Goal: Task Accomplishment & Management: Complete application form

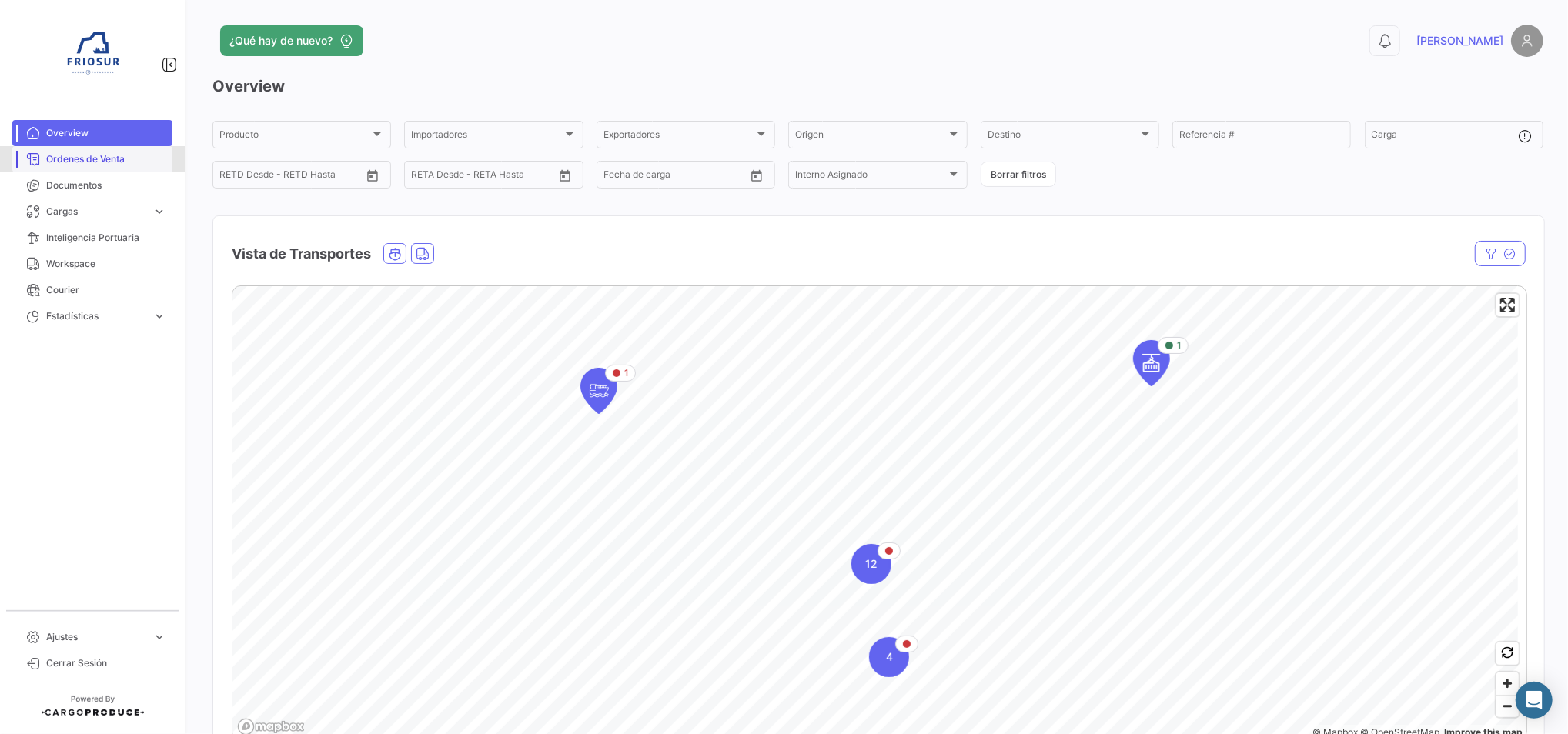
click at [102, 166] on link "Ordenes de Venta" at bounding box center [92, 159] width 160 height 26
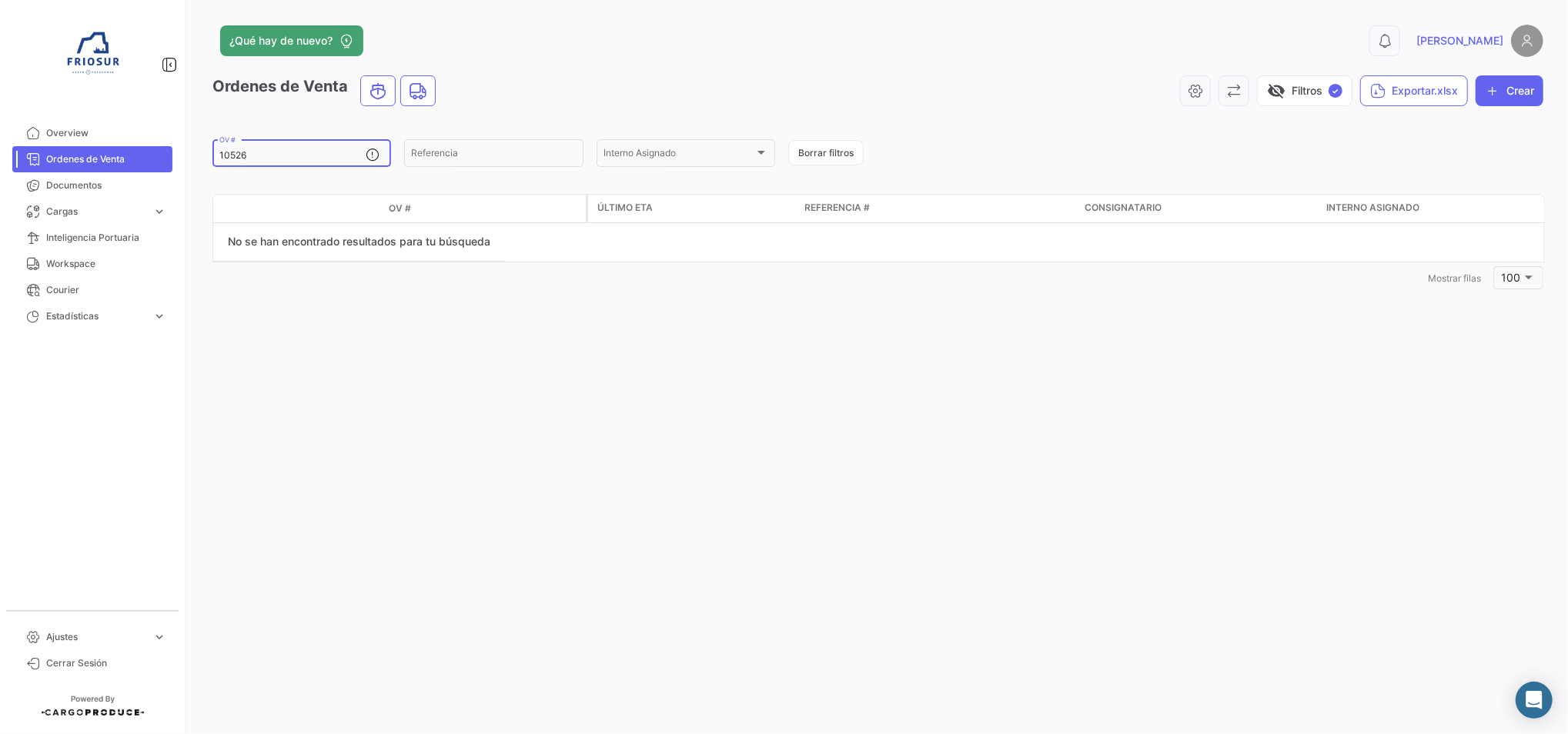
click at [275, 158] on input "10526" at bounding box center [292, 156] width 146 height 11
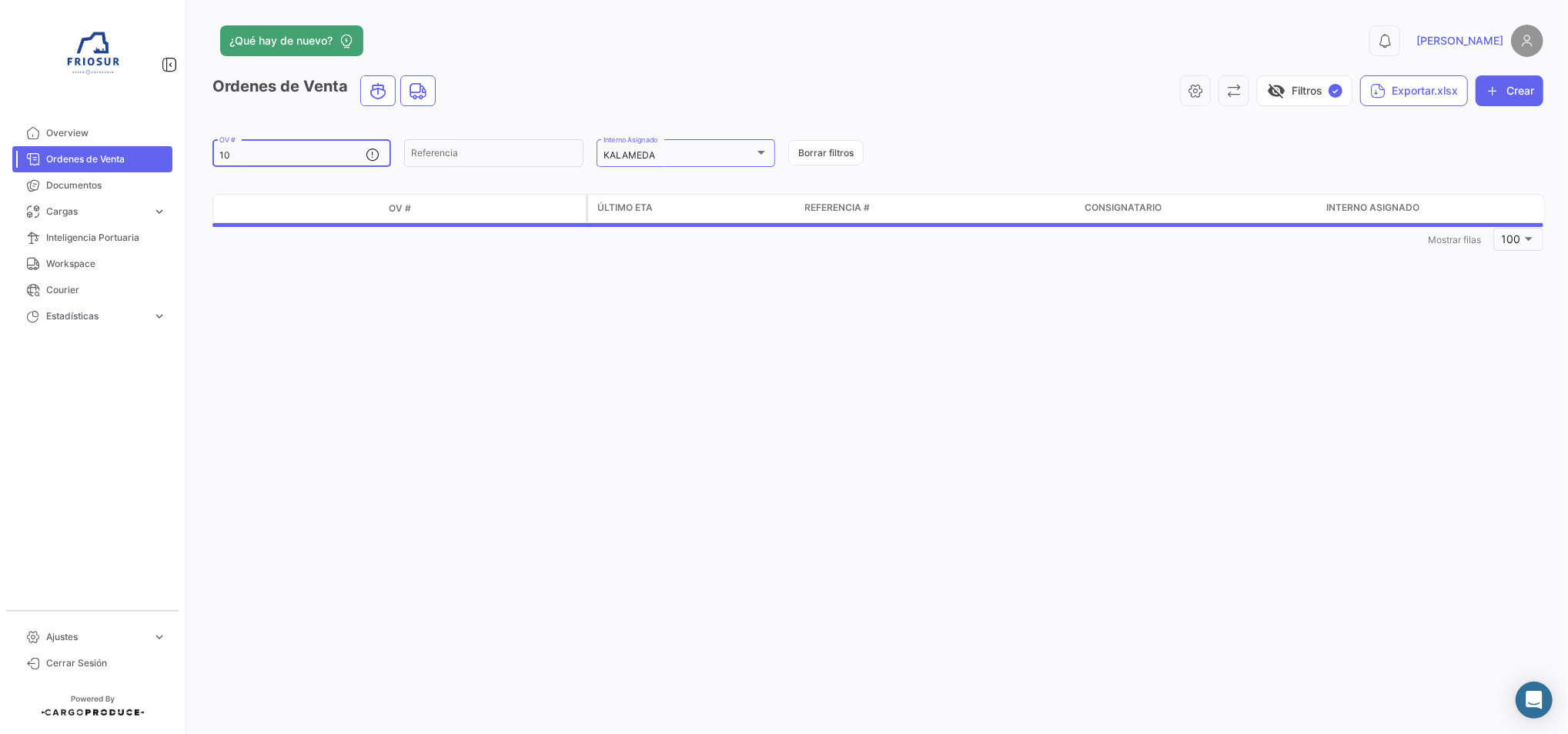
type input "1"
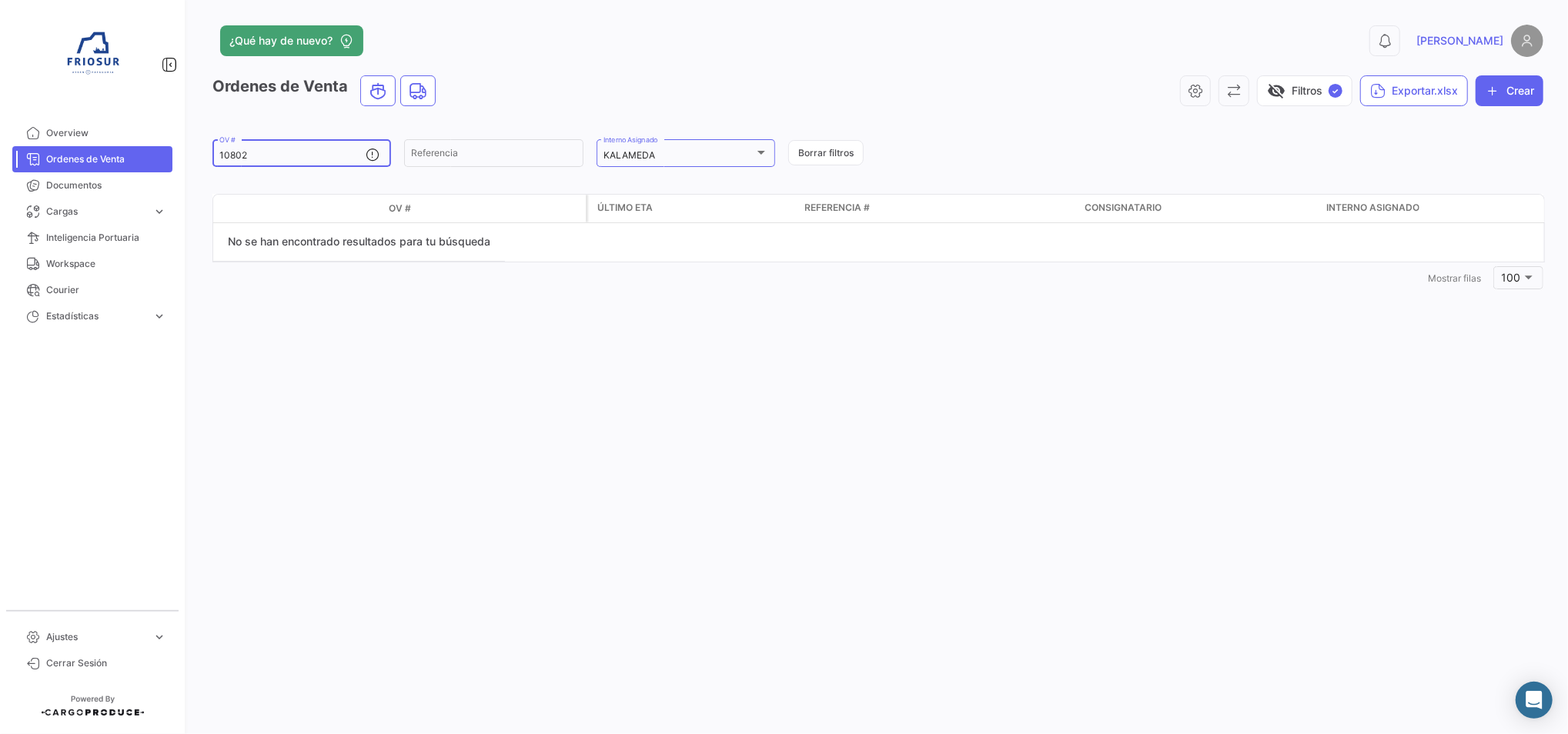
click at [268, 157] on input "10802" at bounding box center [292, 156] width 146 height 11
click at [694, 152] on div "KALAMEDA" at bounding box center [679, 156] width 151 height 11
click at [591, 153] on mat-pseudo-checkbox at bounding box center [591, 153] width 12 height 12
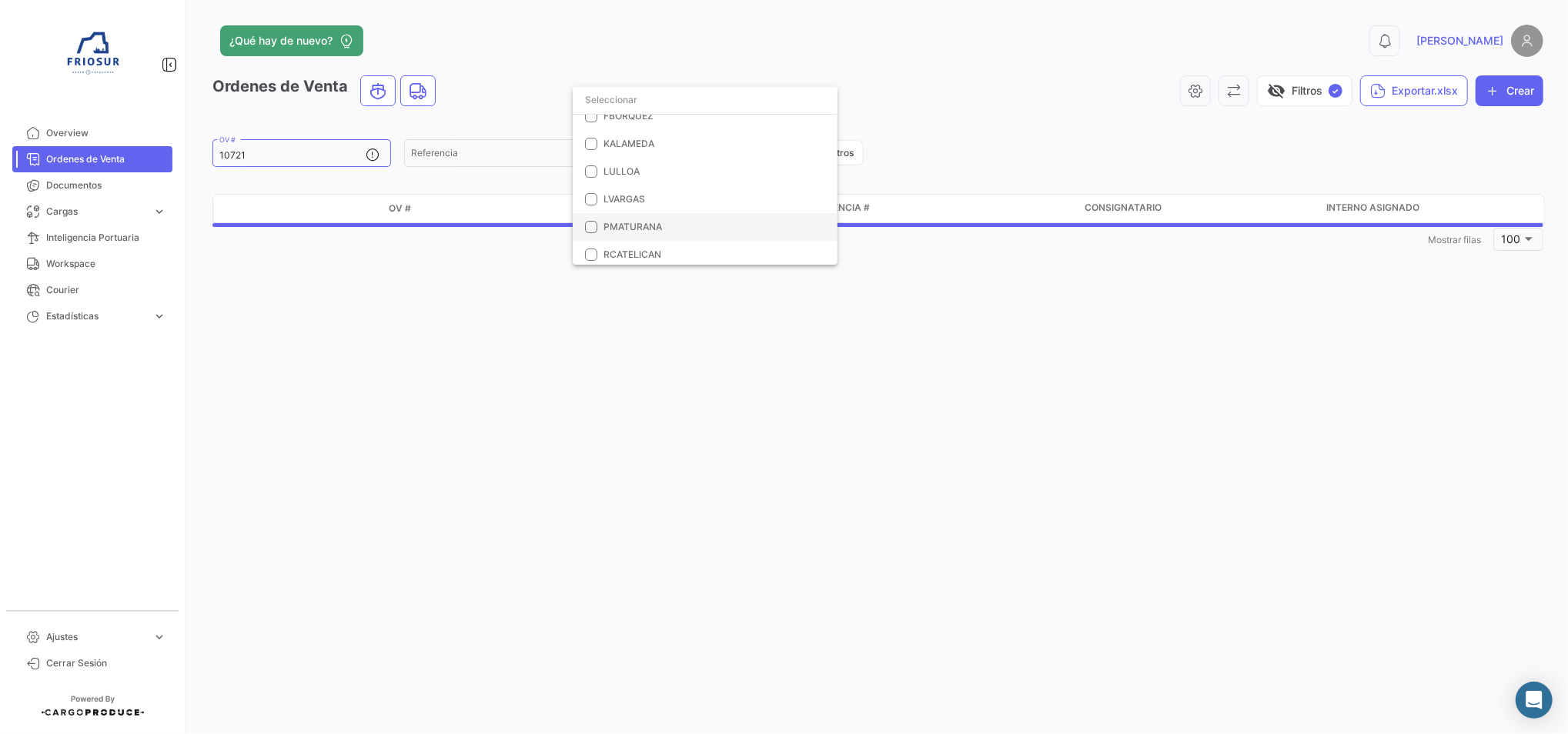
scroll to position [43, 0]
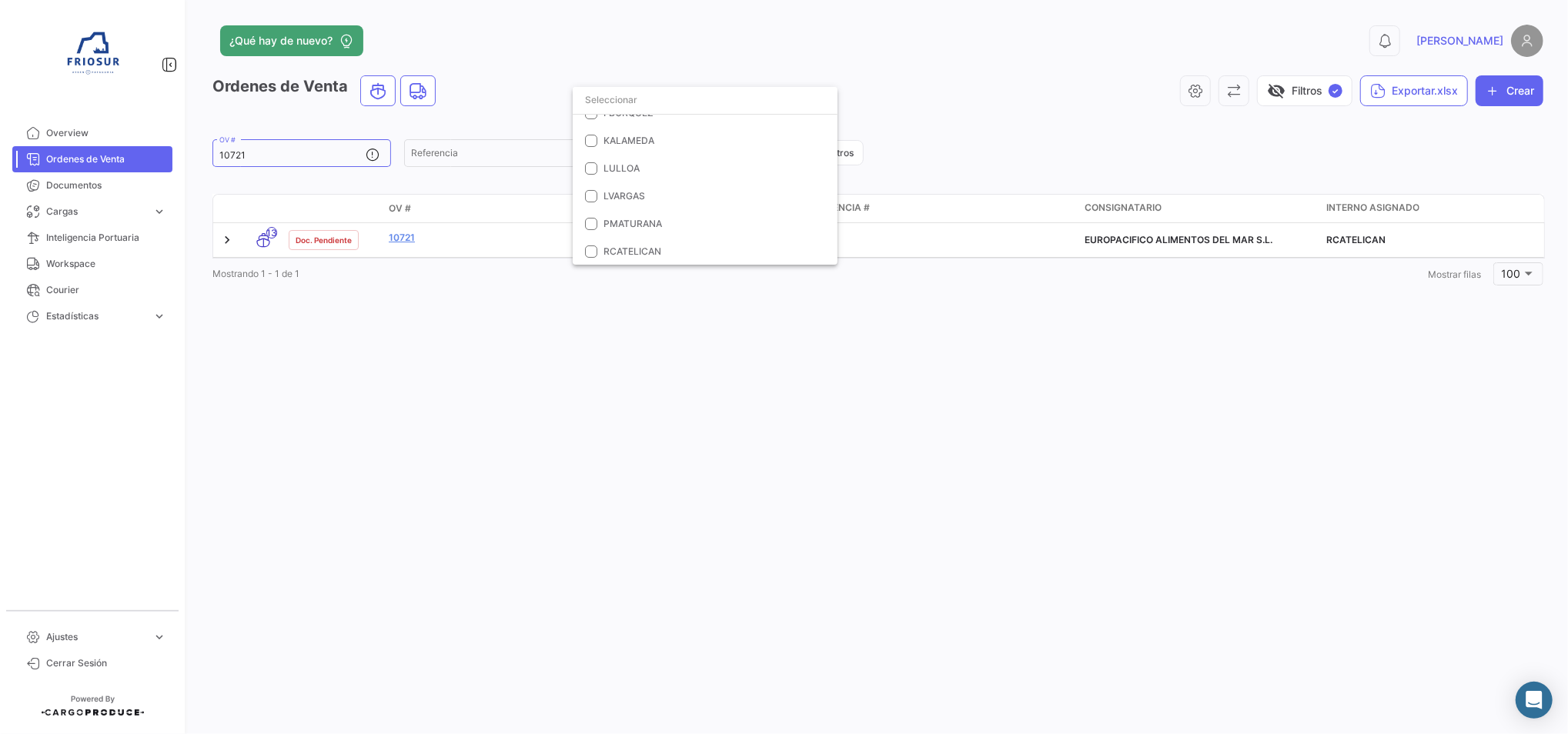
click at [441, 294] on div at bounding box center [784, 367] width 1568 height 734
click at [216, 156] on div "10721 OV #" at bounding box center [302, 152] width 179 height 30
click at [241, 156] on input "10721" at bounding box center [292, 156] width 146 height 11
drag, startPoint x: 283, startPoint y: 154, endPoint x: 208, endPoint y: 156, distance: 75.0
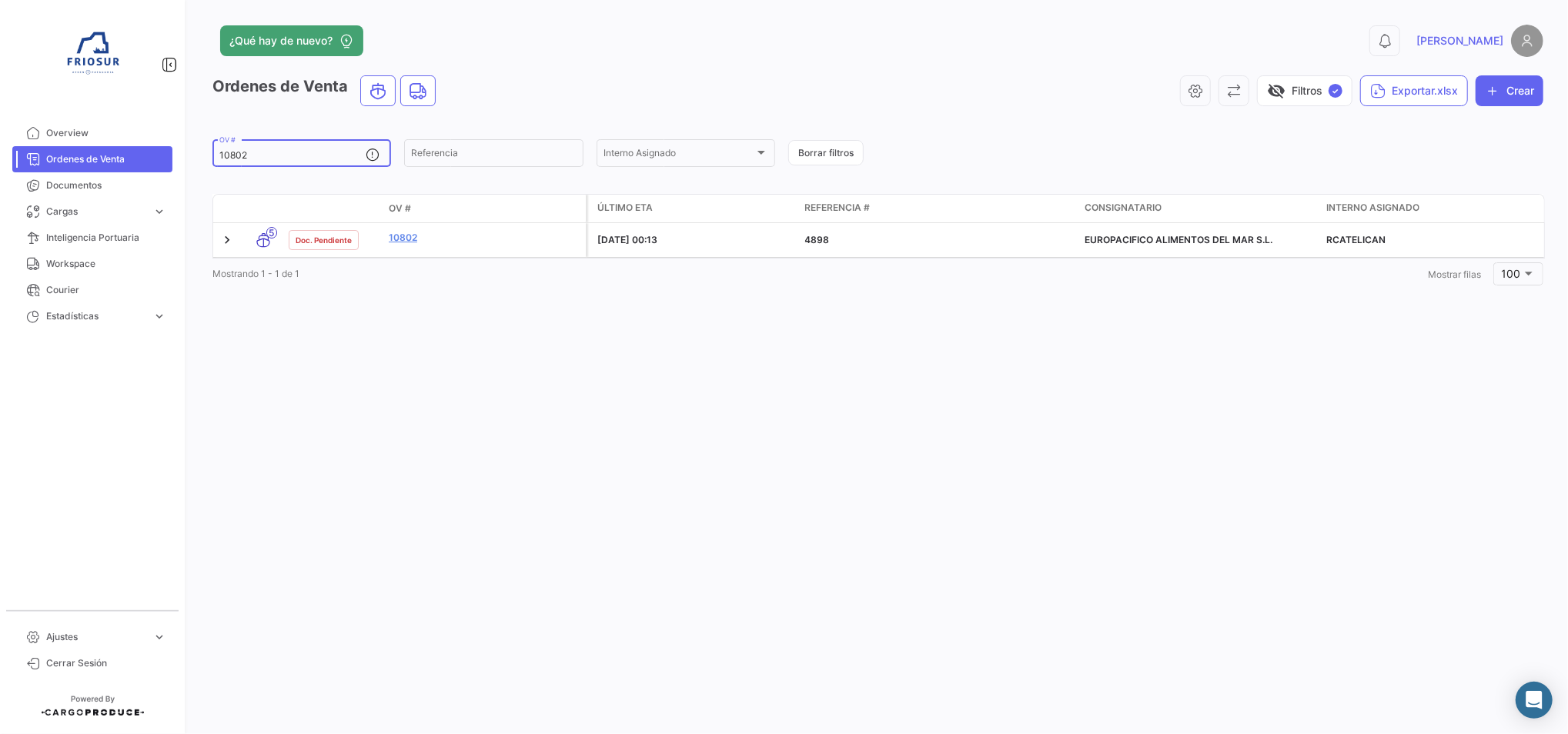
click at [208, 156] on div "¿Qué hay de nuevo? 0 [PERSON_NAME] de Venta visibility_off Filtros ✓ Exportar.x…" at bounding box center [878, 367] width 1380 height 734
drag, startPoint x: 280, startPoint y: 154, endPoint x: 152, endPoint y: 157, distance: 128.0
click at [151, 157] on mat-sidenav-container "Overview Ordenes de Venta Documentos Cargas expand_more Cargas Marítimas Cargas…" at bounding box center [784, 367] width 1568 height 734
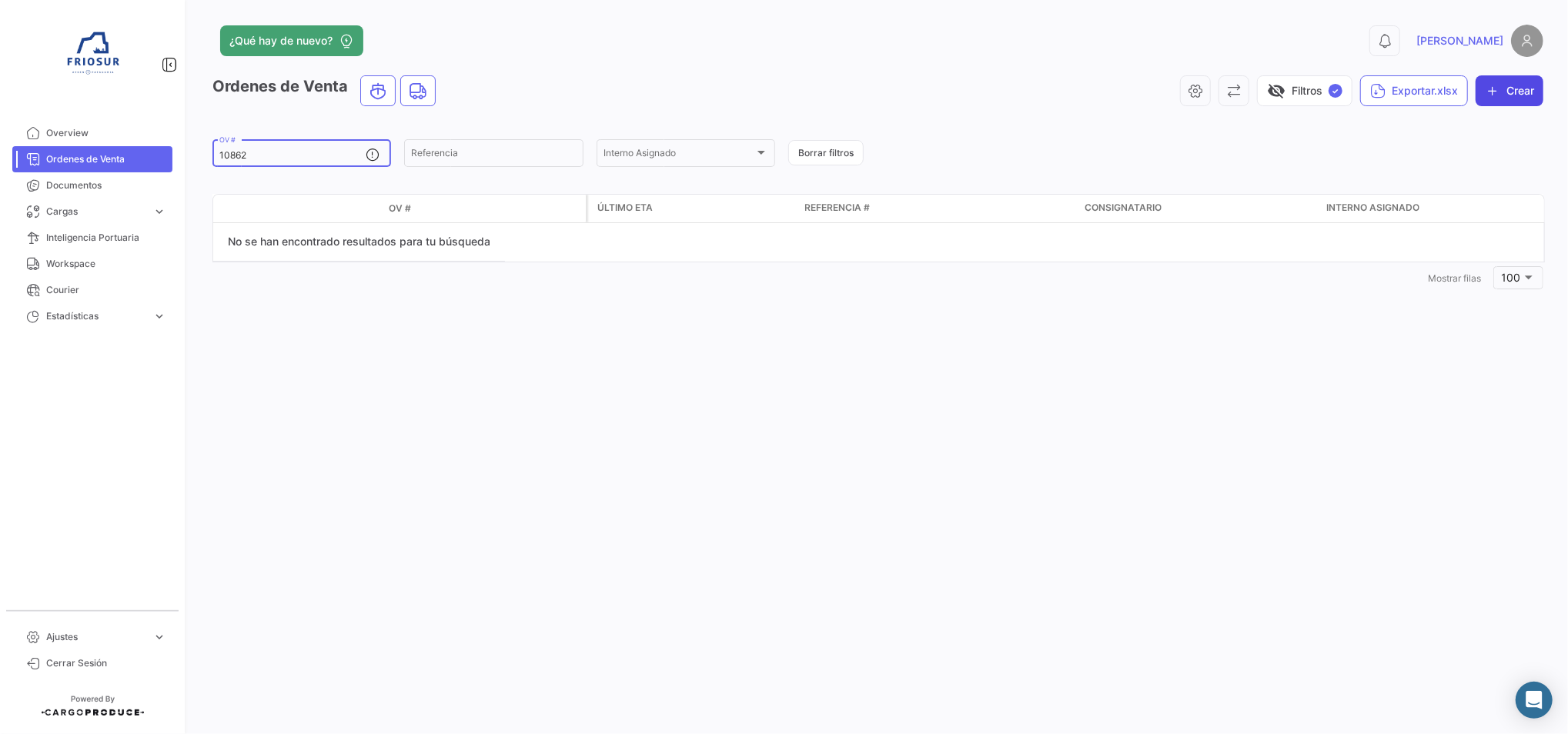
type input "10862"
click at [1495, 89] on icon "button" at bounding box center [1492, 90] width 16 height 16
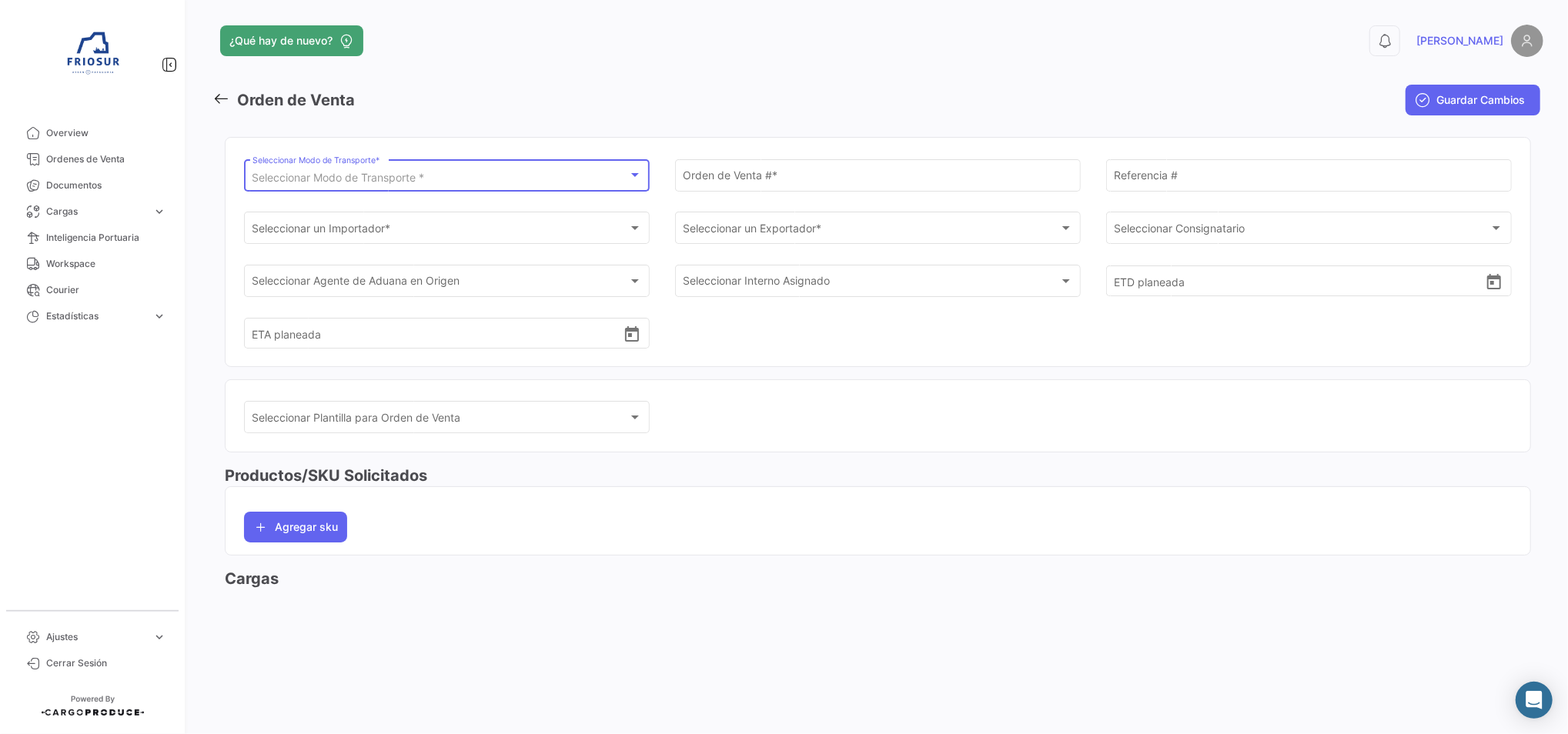
click at [396, 177] on span "Seleccionar Modo de Transporte *" at bounding box center [338, 177] width 172 height 13
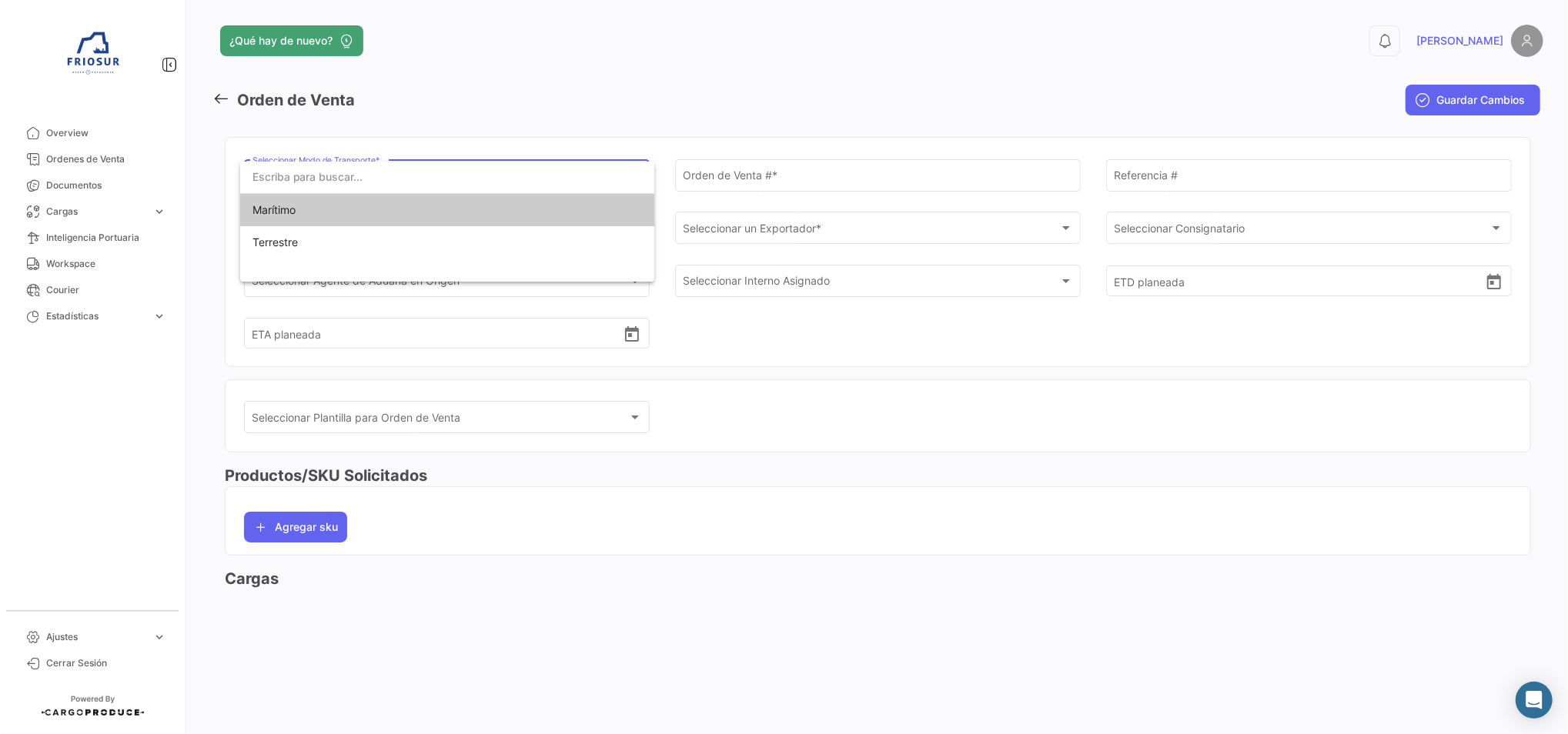
click at [358, 206] on span "Marítimo" at bounding box center [360, 210] width 216 height 32
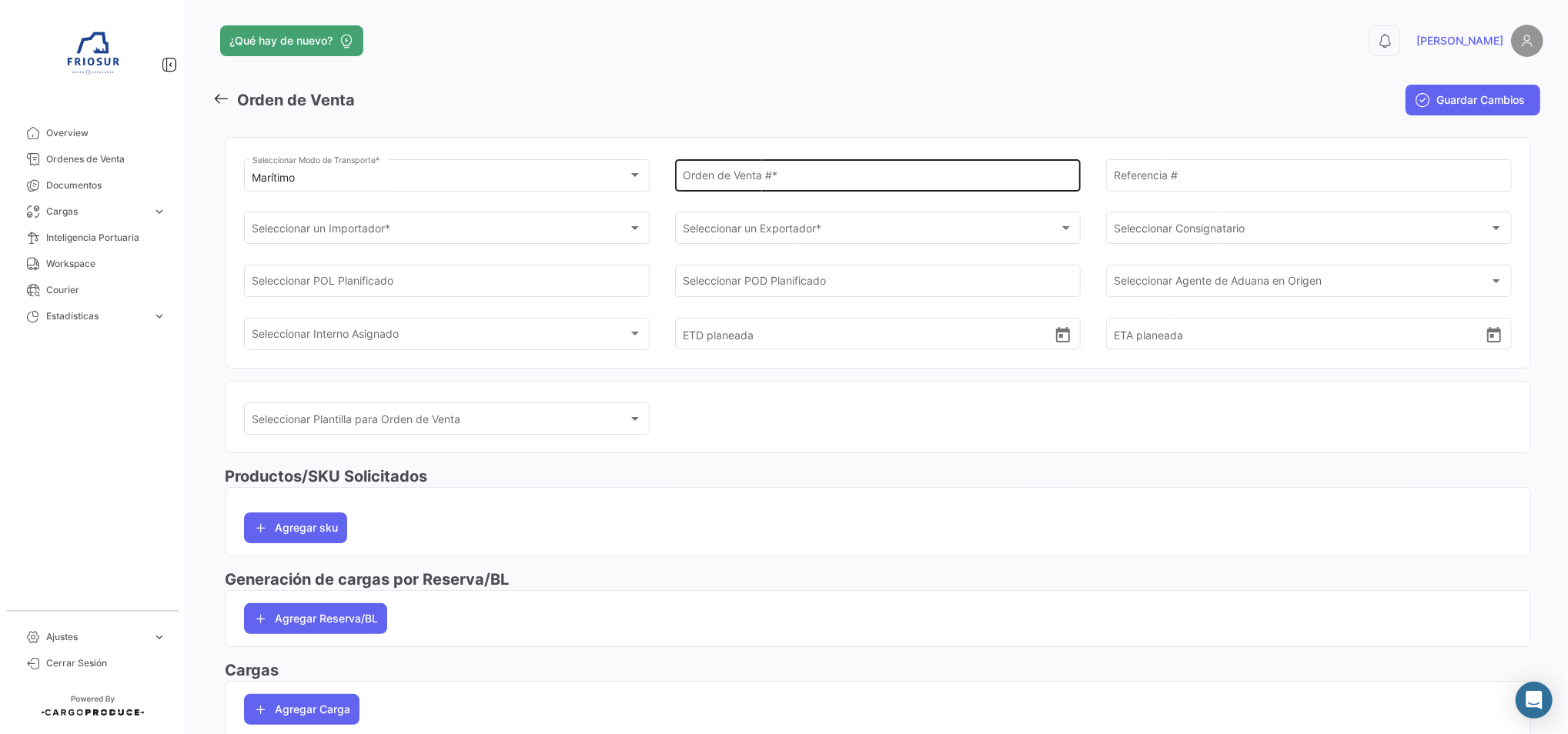
click at [727, 170] on div "Orden de Venta # *" at bounding box center [877, 174] width 390 height 35
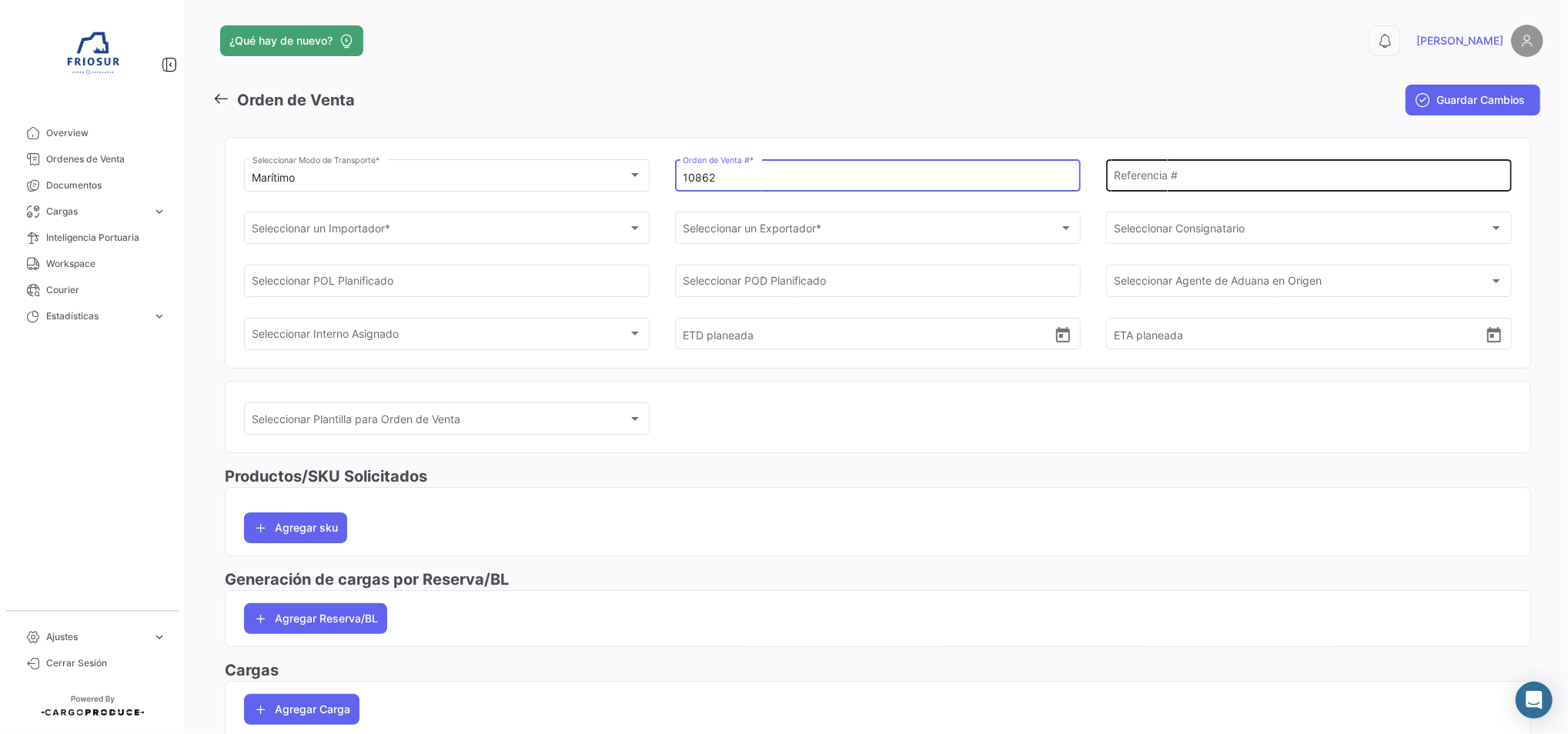
type input "10862"
click at [1249, 179] on input "Referencia #" at bounding box center [1308, 178] width 390 height 13
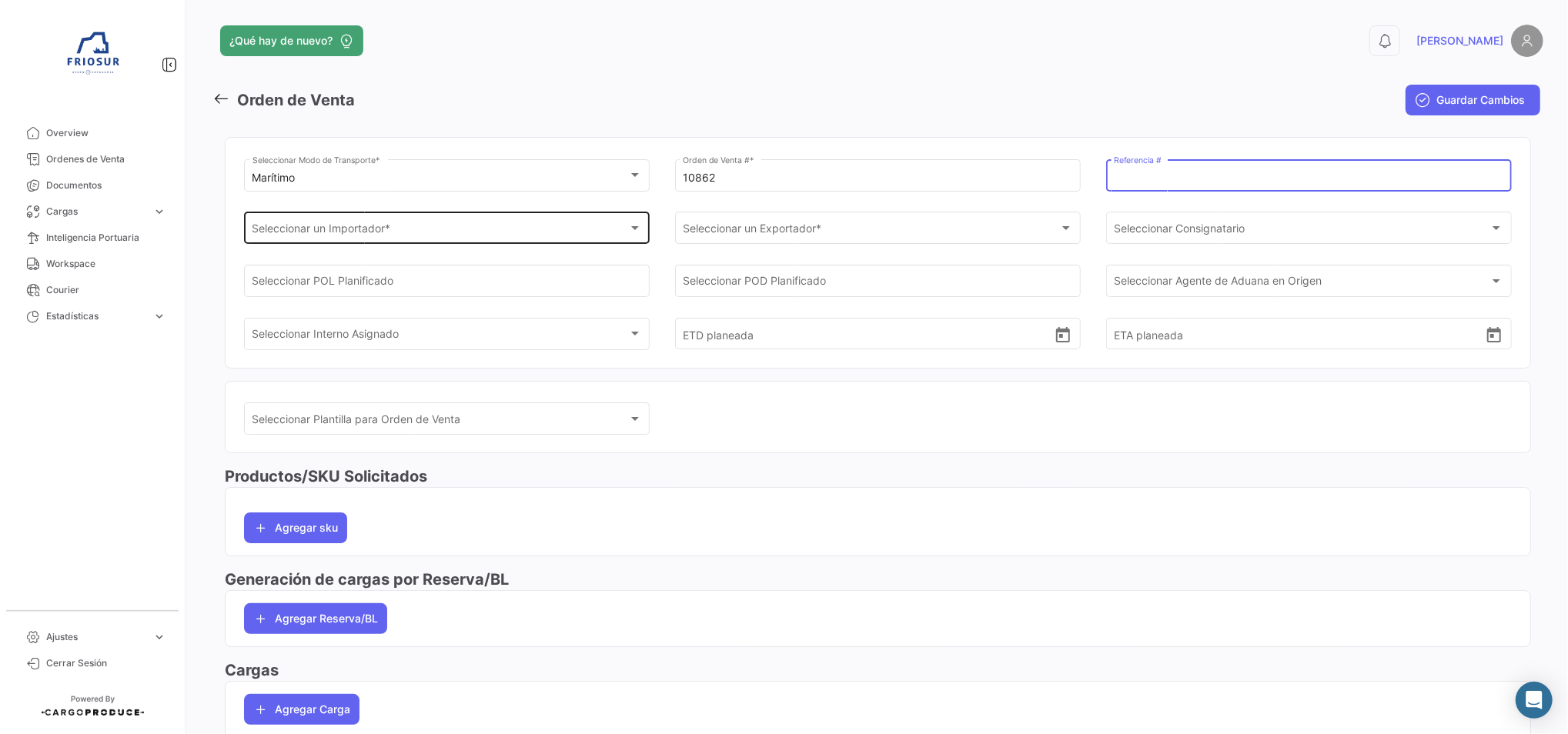
click at [559, 234] on div "Seleccionar un Importador *" at bounding box center [440, 231] width 376 height 13
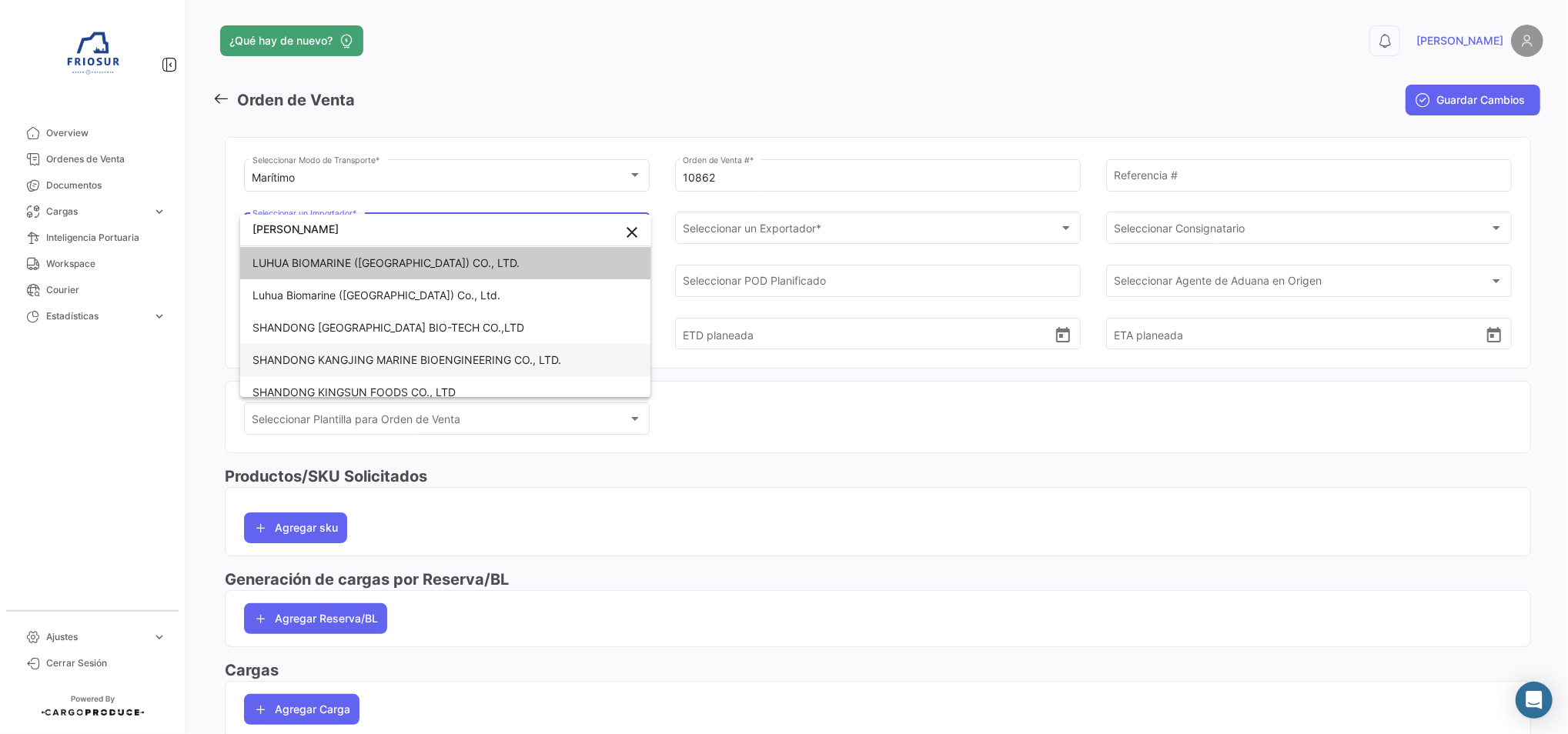
type input "[PERSON_NAME]"
click at [507, 349] on span "SHANDONG KANGJING MARINE BIOENGINEERING CO., LTD." at bounding box center [445, 360] width 386 height 32
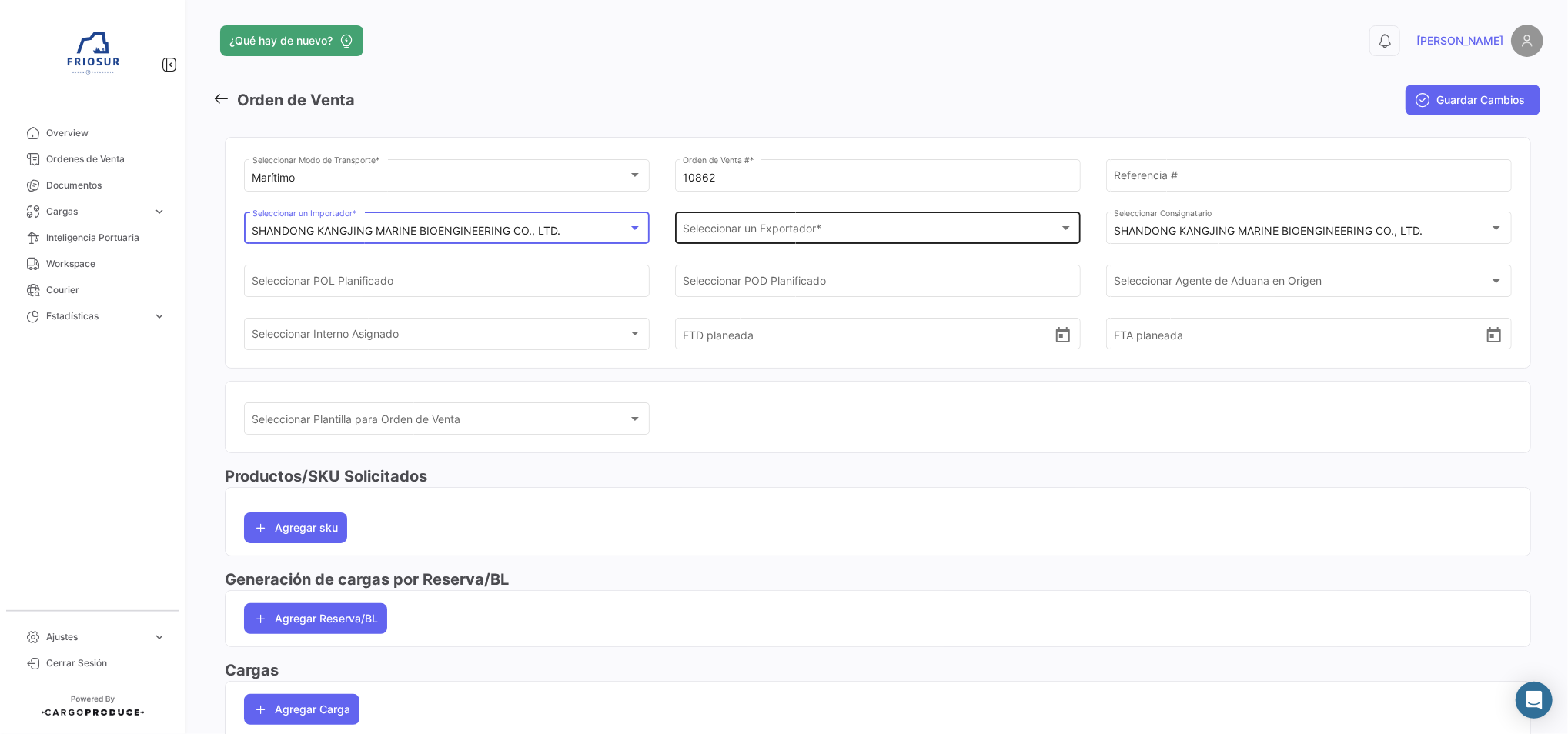
click at [790, 231] on span "Seleccionar un Exportador *" at bounding box center [871, 231] width 376 height 13
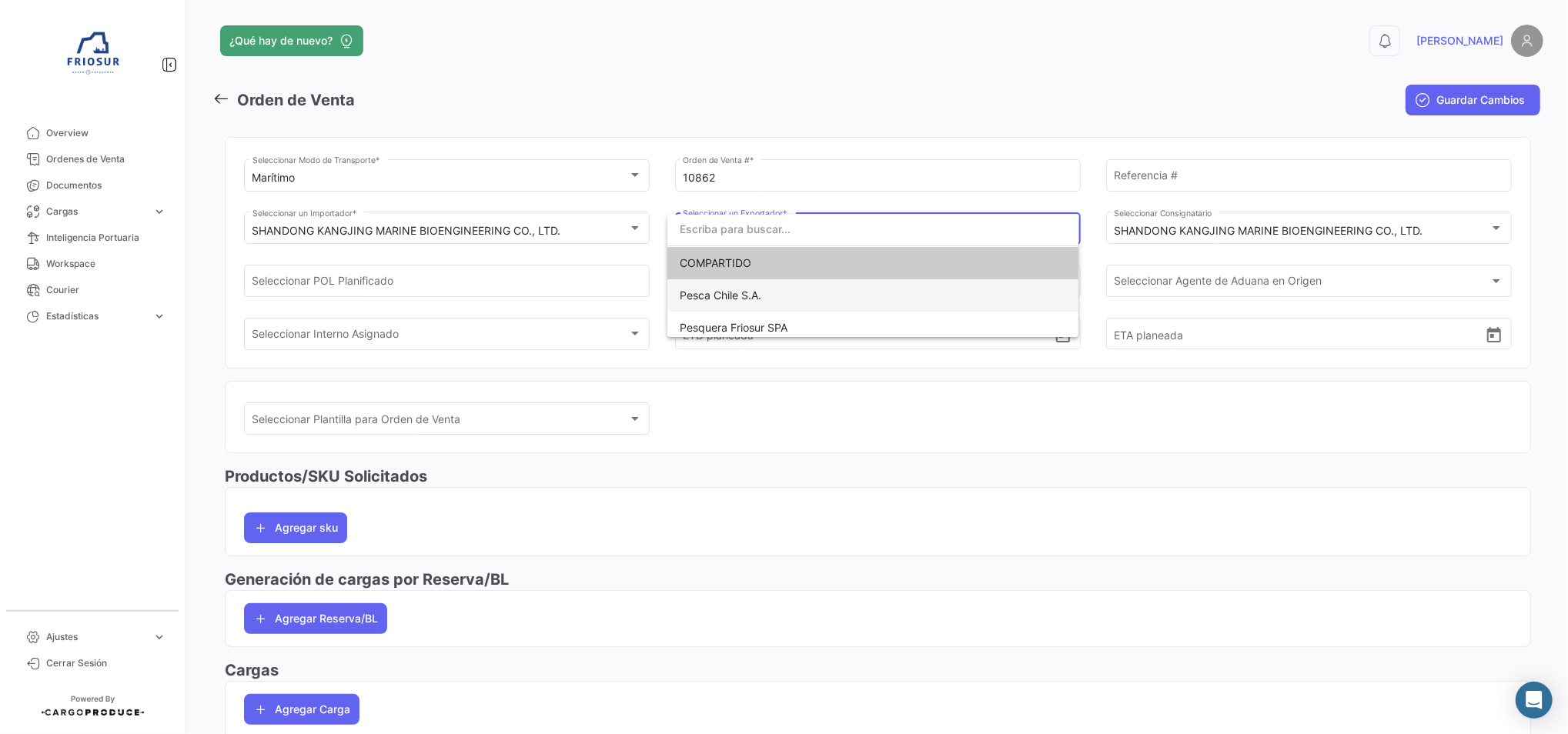
click at [761, 302] on span "Pesca Chile S.A." at bounding box center [872, 295] width 386 height 32
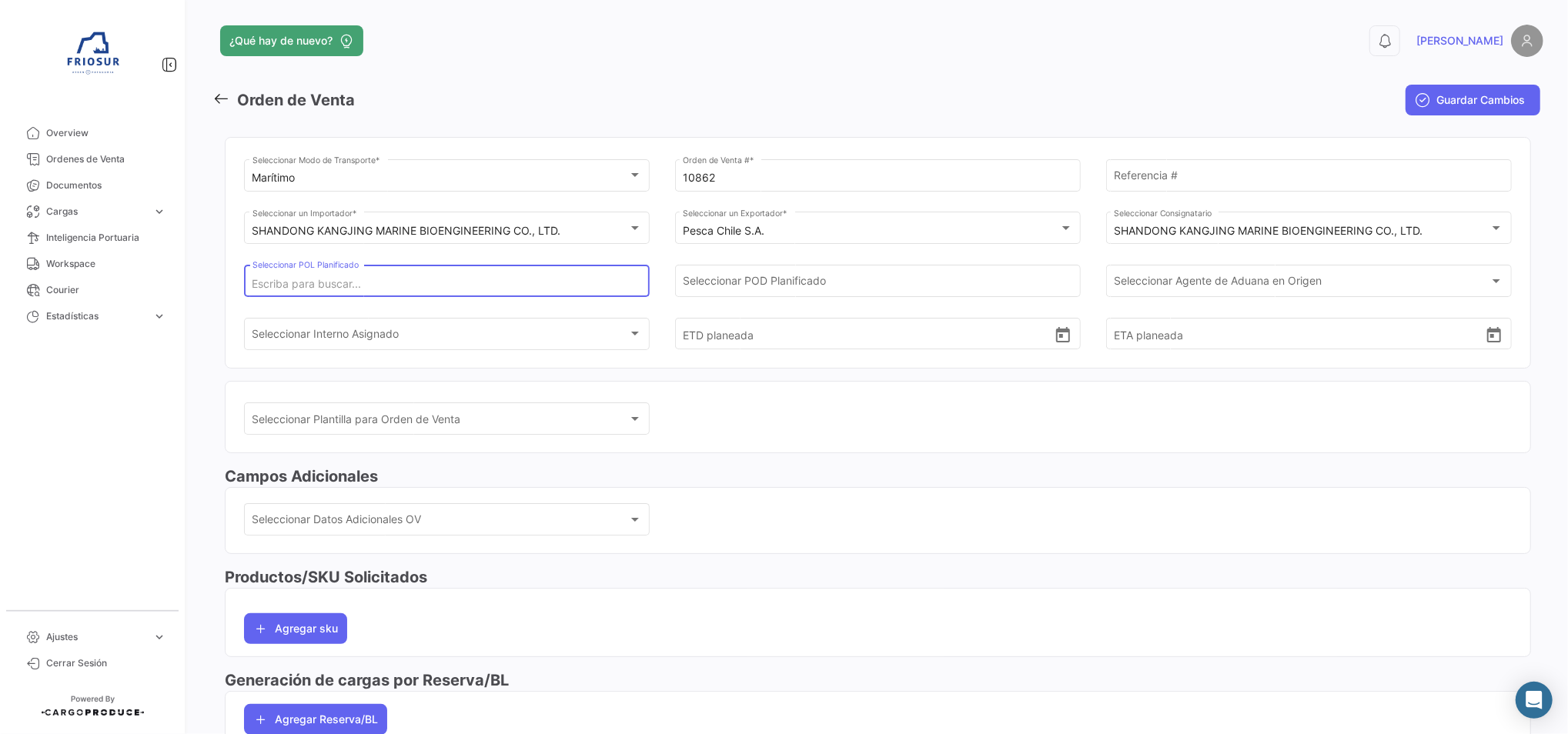
click at [412, 285] on input "Seleccionar POL Planificado" at bounding box center [447, 285] width 390 height 13
type input "p"
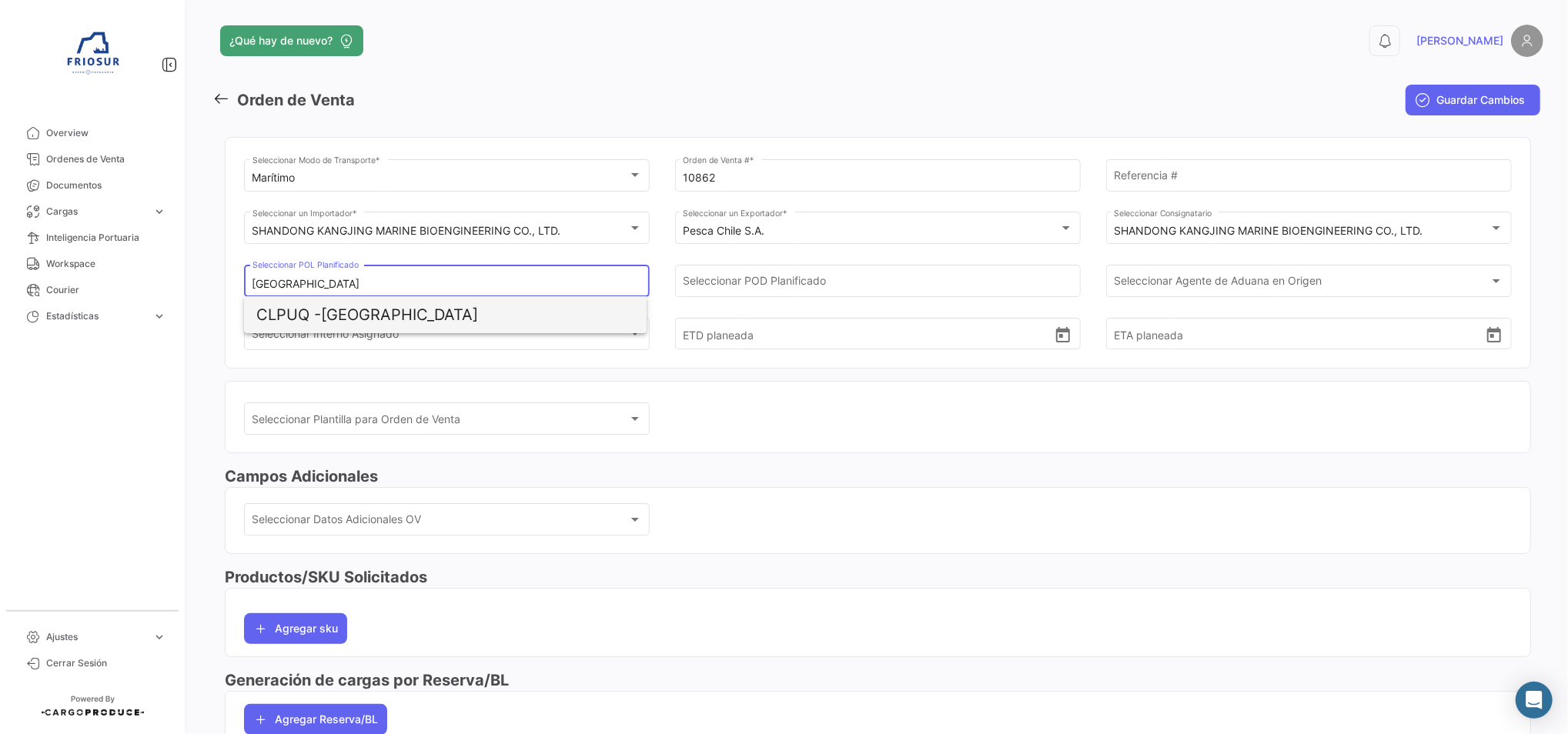
type input "[GEOGRAPHIC_DATA]"
click at [493, 307] on span "CLPUQ - [GEOGRAPHIC_DATA]" at bounding box center [445, 315] width 378 height 37
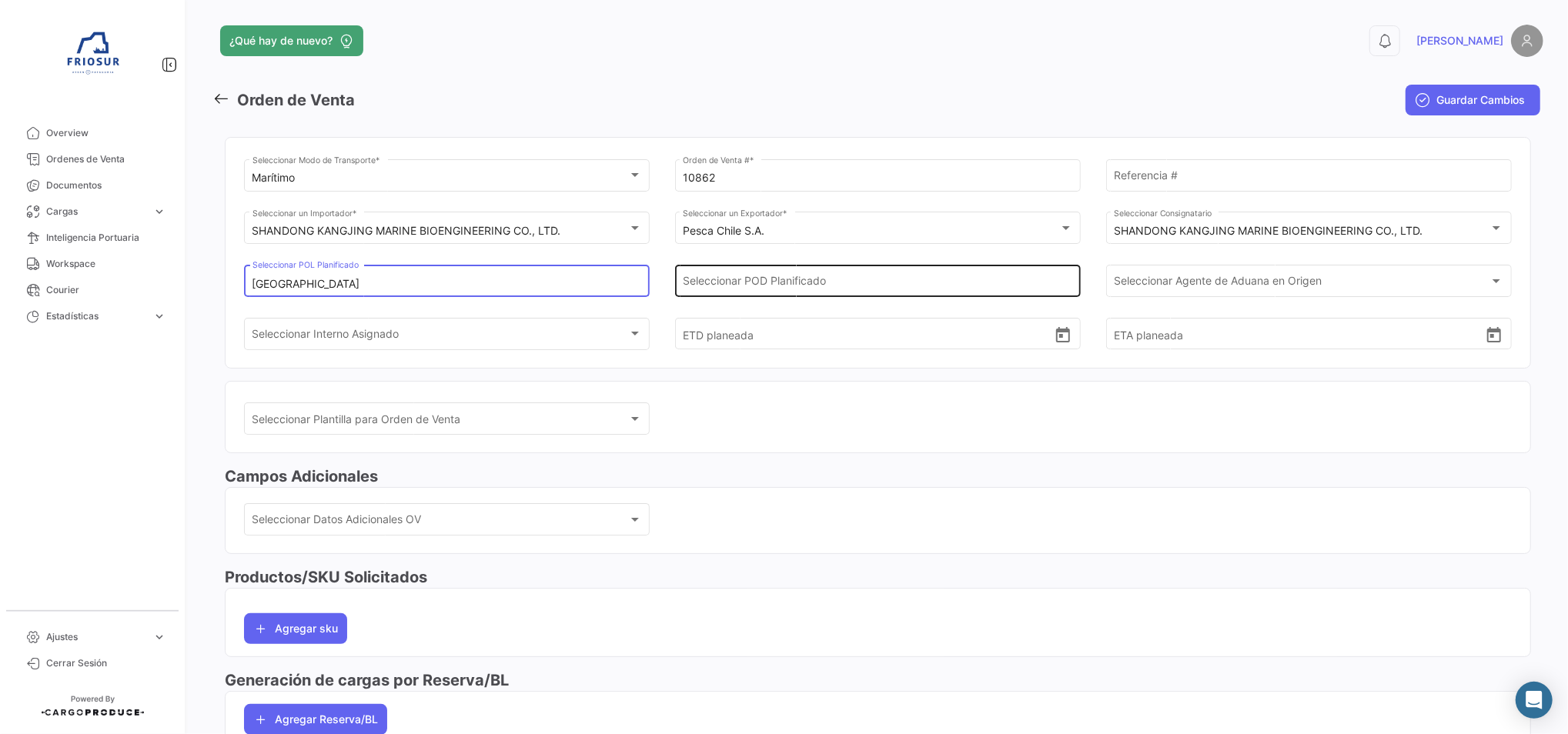
click at [846, 278] on input "Seleccionar POD Planificado" at bounding box center [877, 285] width 390 height 13
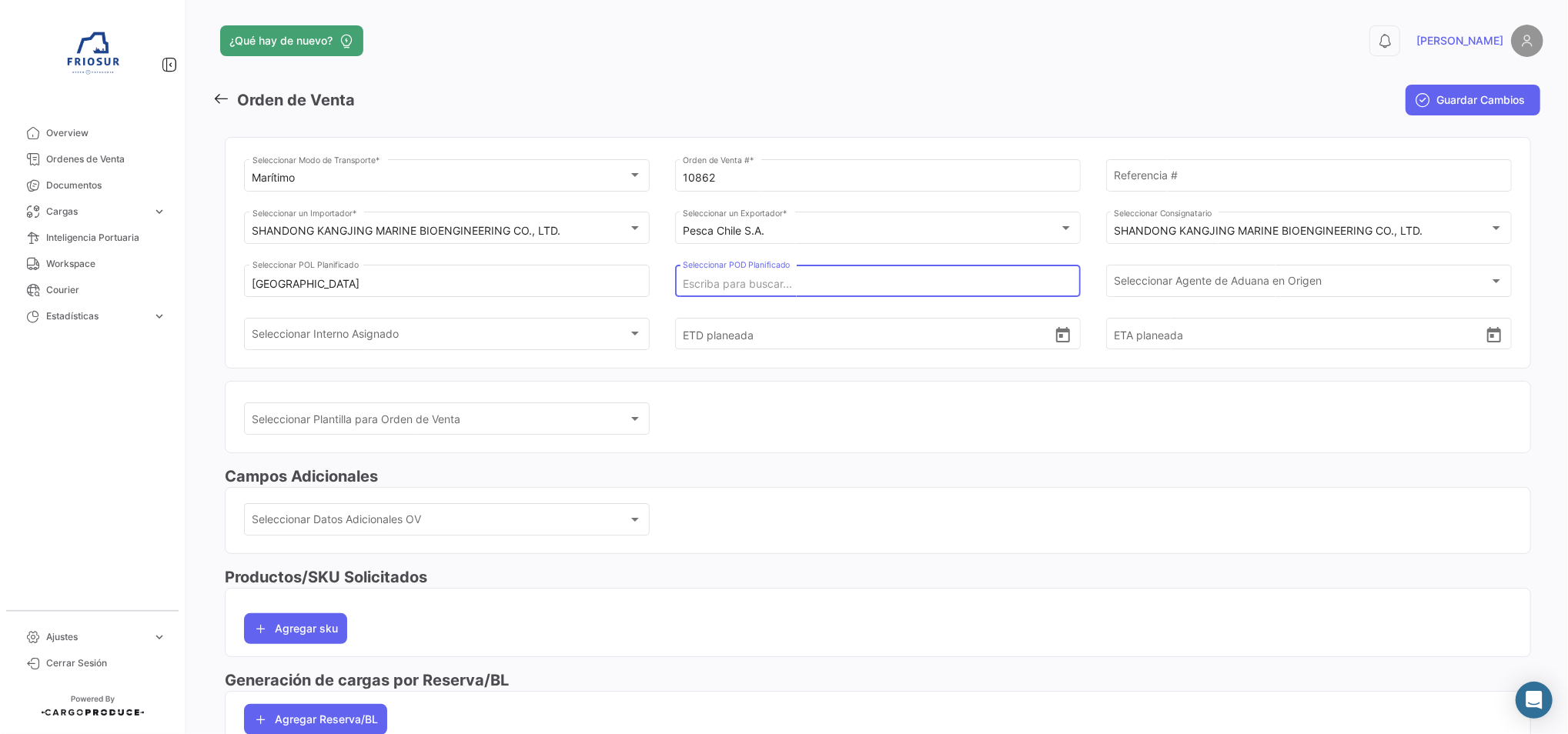
paste input "QINGDAO"
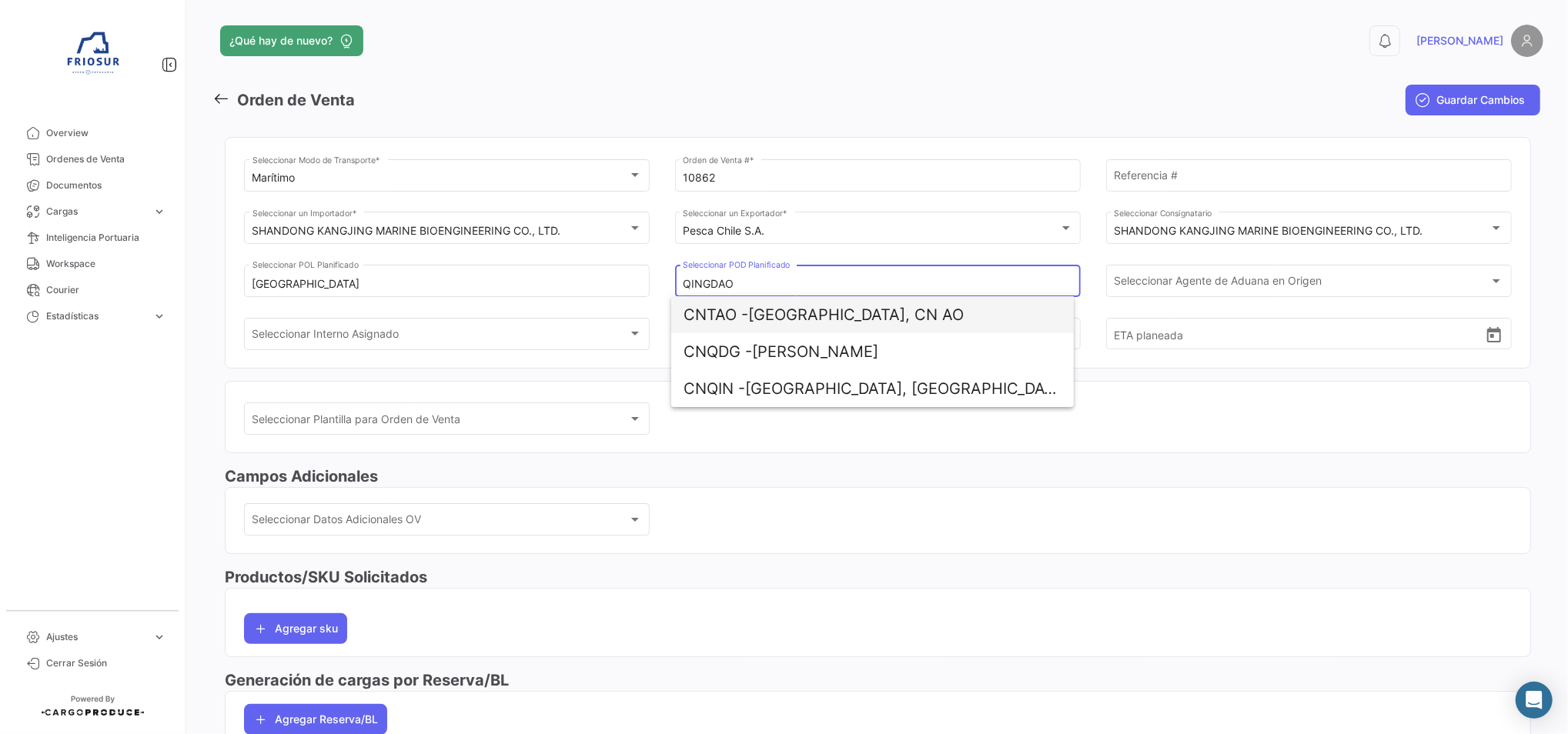
click at [873, 316] on span "CNTAO - [GEOGRAPHIC_DATA], CN AO" at bounding box center [872, 315] width 378 height 37
type input "[GEOGRAPHIC_DATA], CN AO"
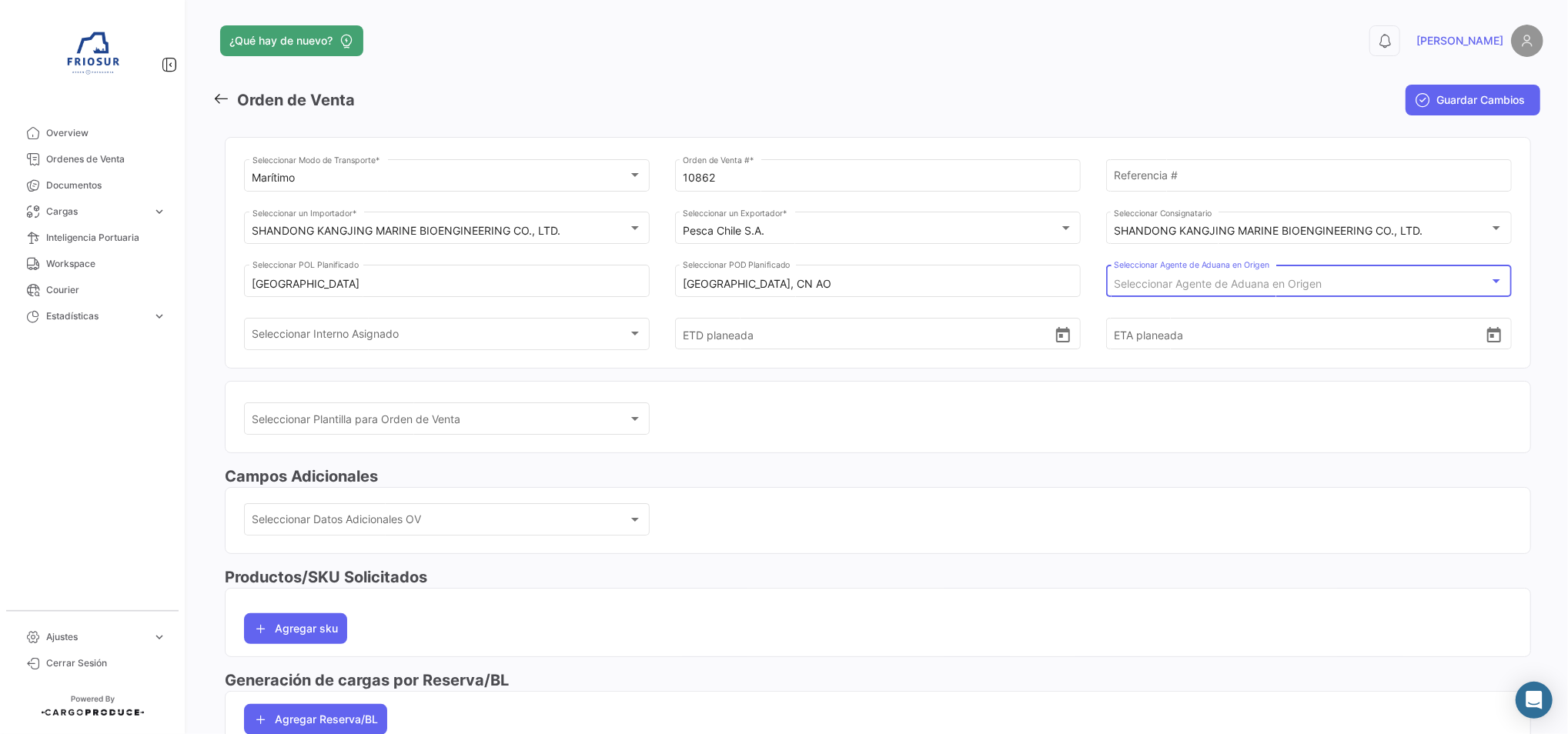
click at [1130, 289] on div "Seleccionar Agente de Aduana en Origen" at bounding box center [1302, 285] width 376 height 13
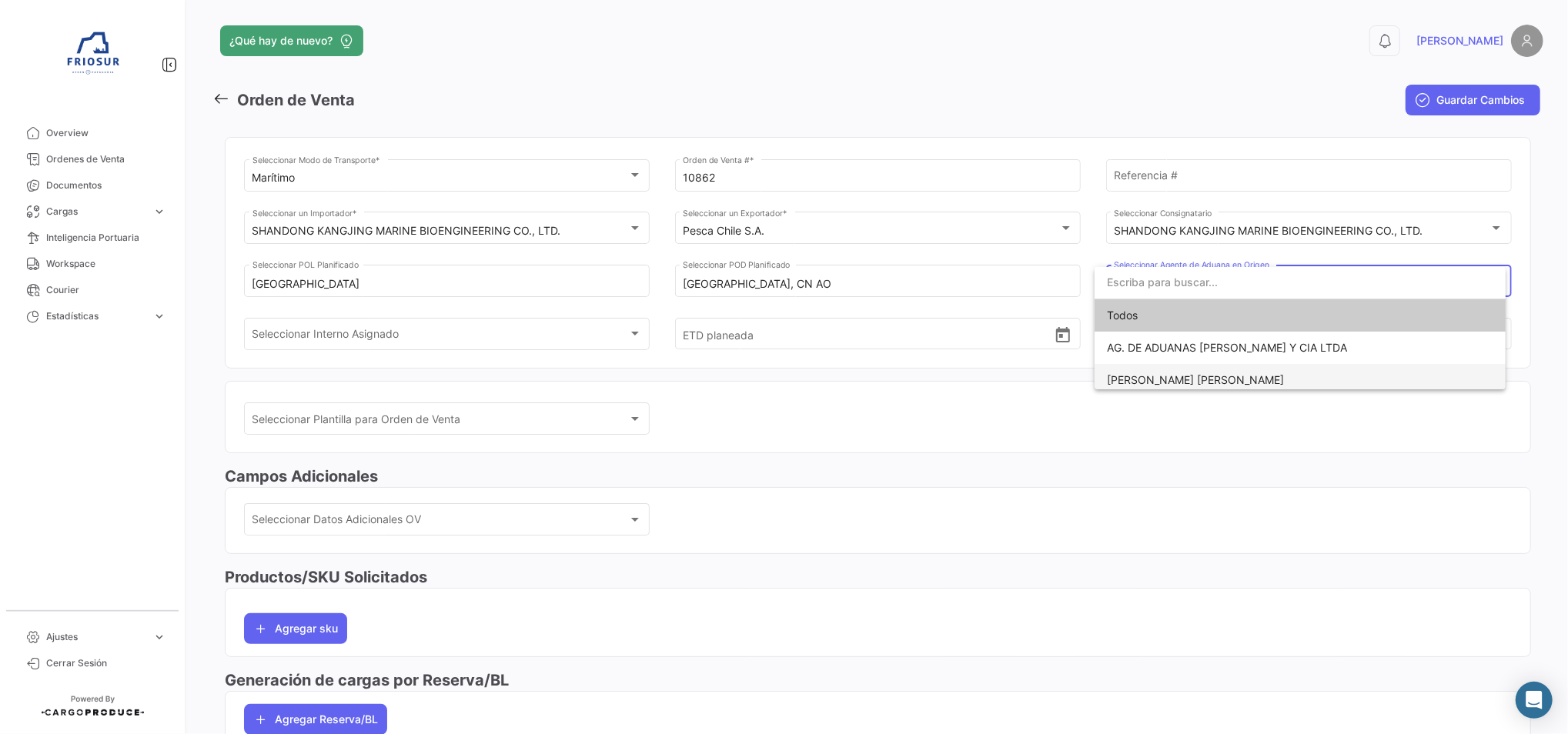
click at [1158, 367] on span "[PERSON_NAME] [PERSON_NAME]" at bounding box center [1300, 379] width 386 height 32
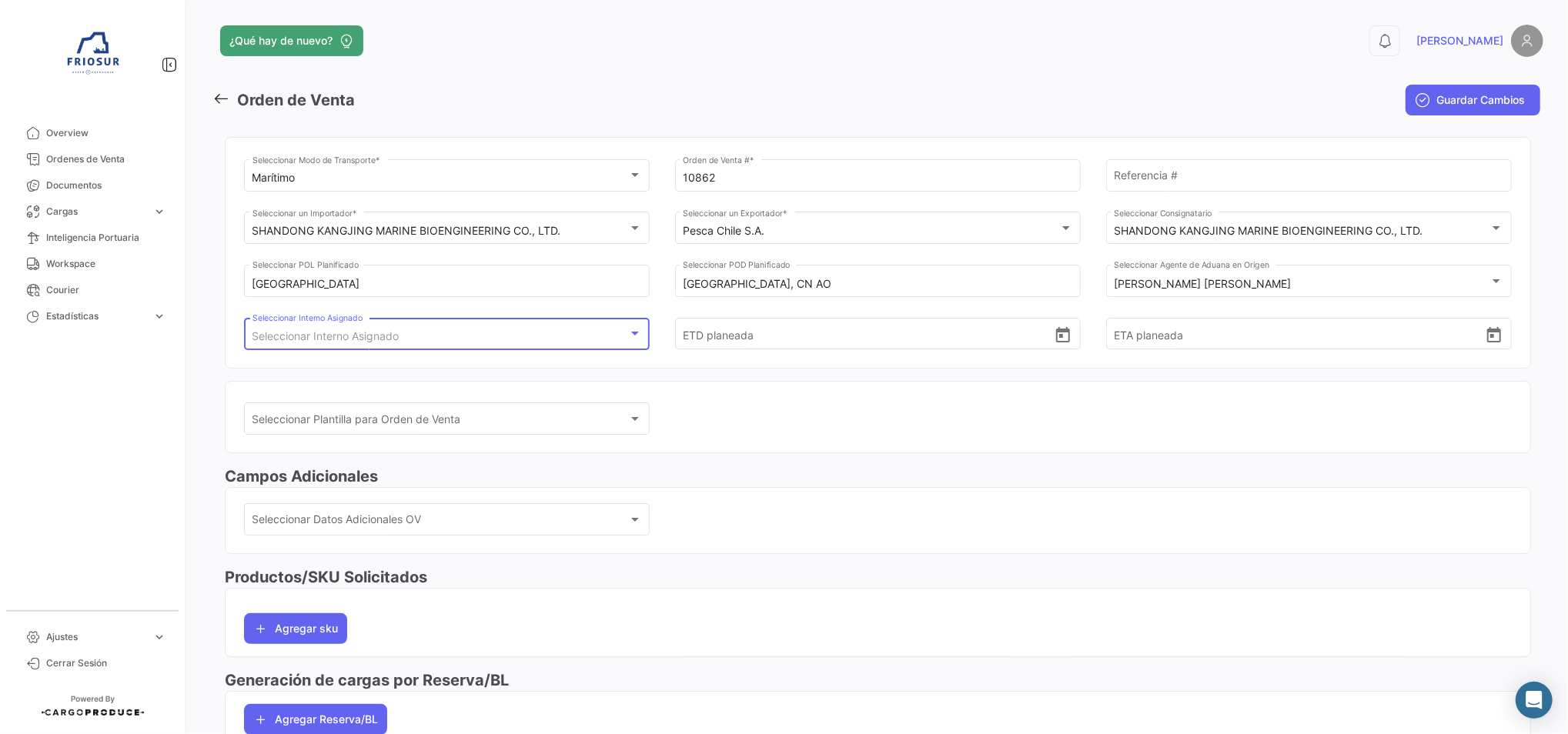
click at [442, 337] on div "Seleccionar Interno Asignado" at bounding box center [440, 336] width 376 height 13
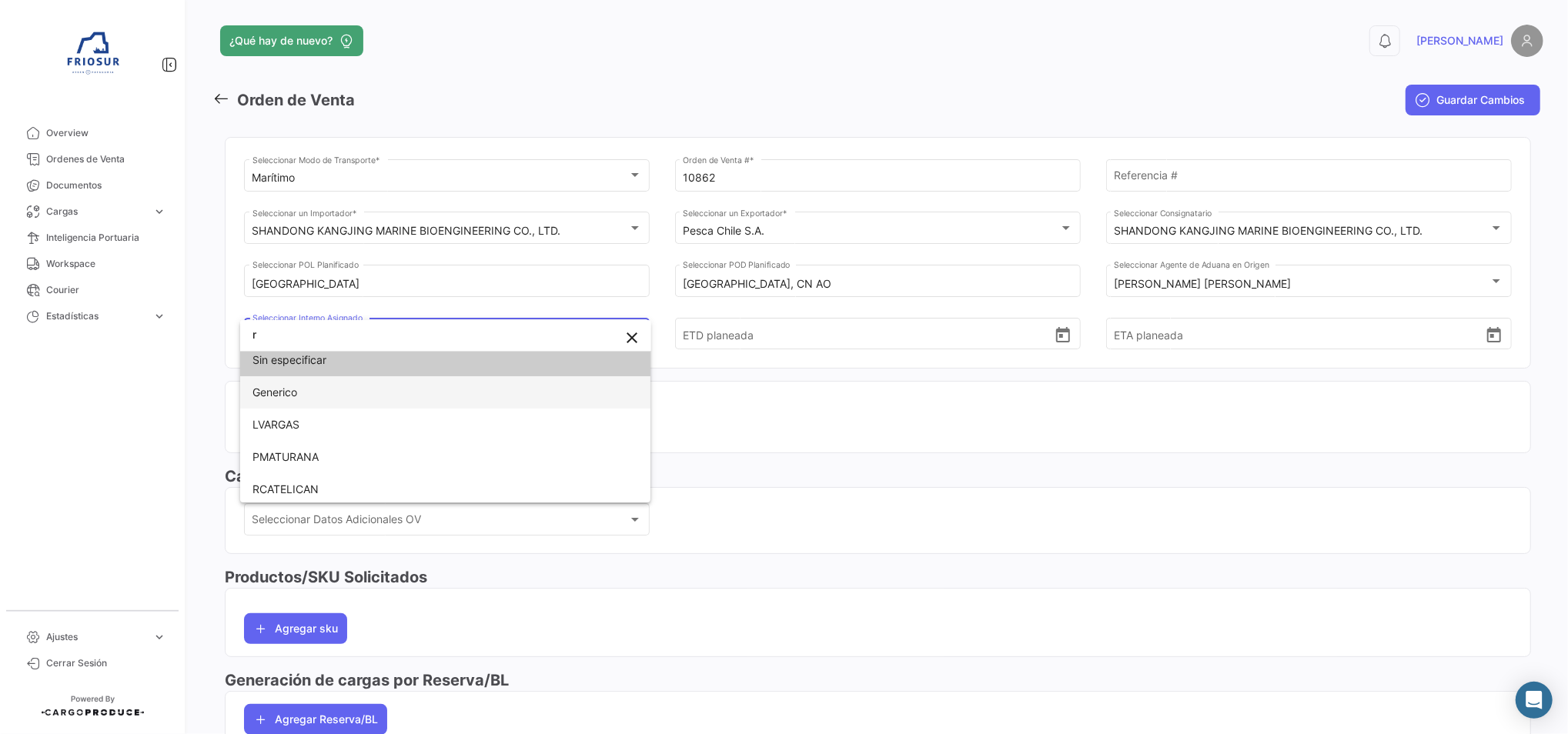
scroll to position [11, 0]
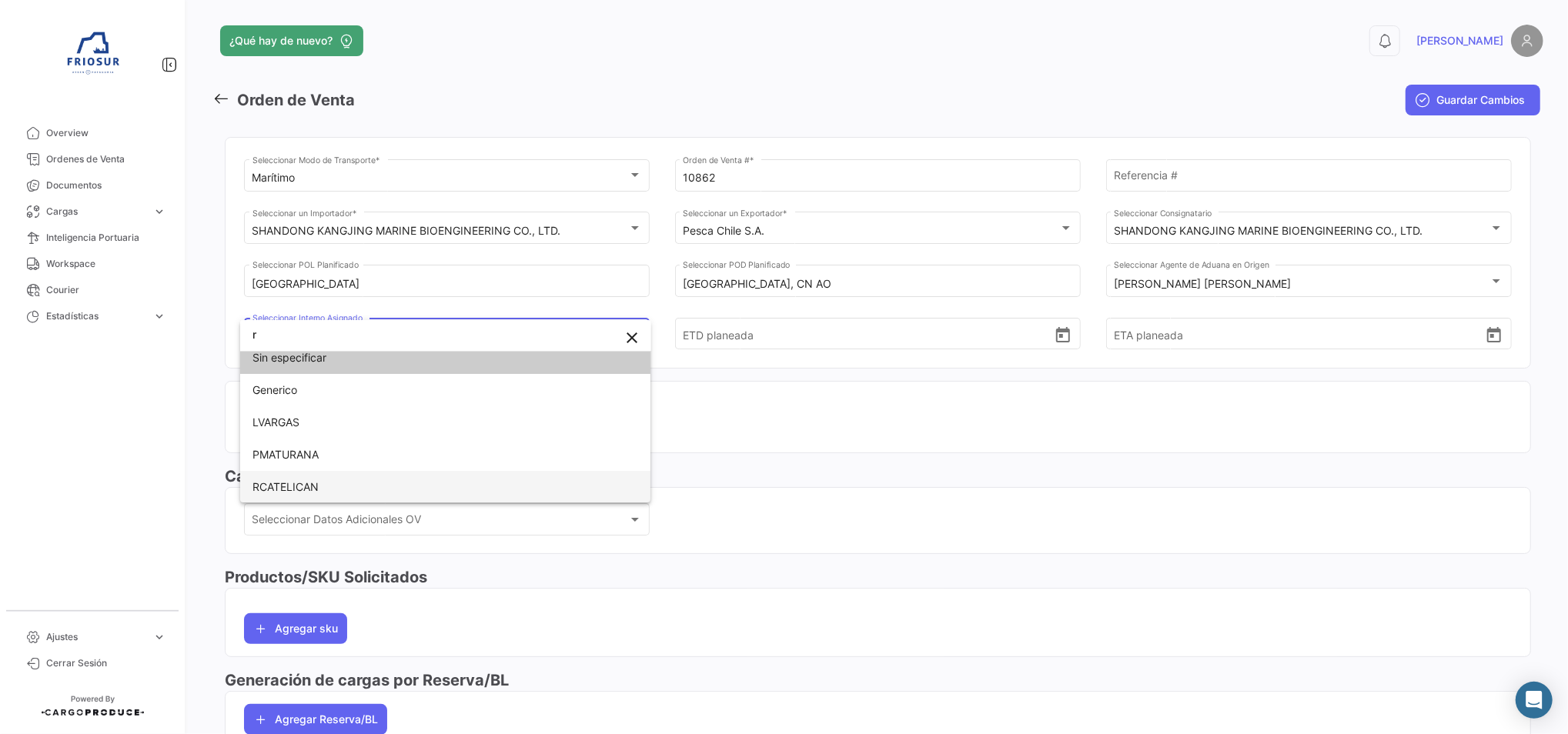
type input "r"
click at [351, 472] on span "RCATELICAN" at bounding box center [445, 486] width 386 height 32
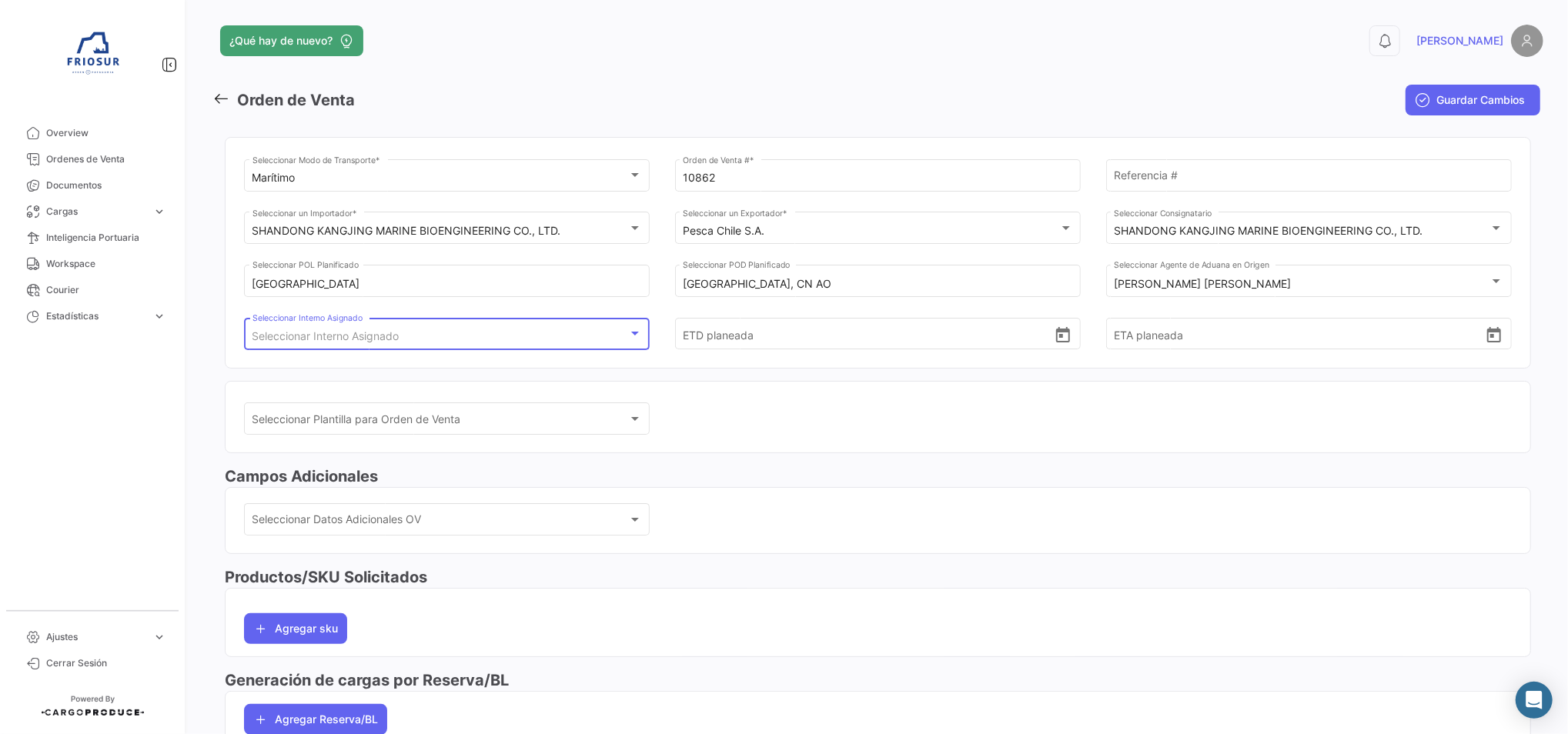
scroll to position [0, 0]
click at [743, 340] on input "ETD planeada" at bounding box center [868, 333] width 370 height 53
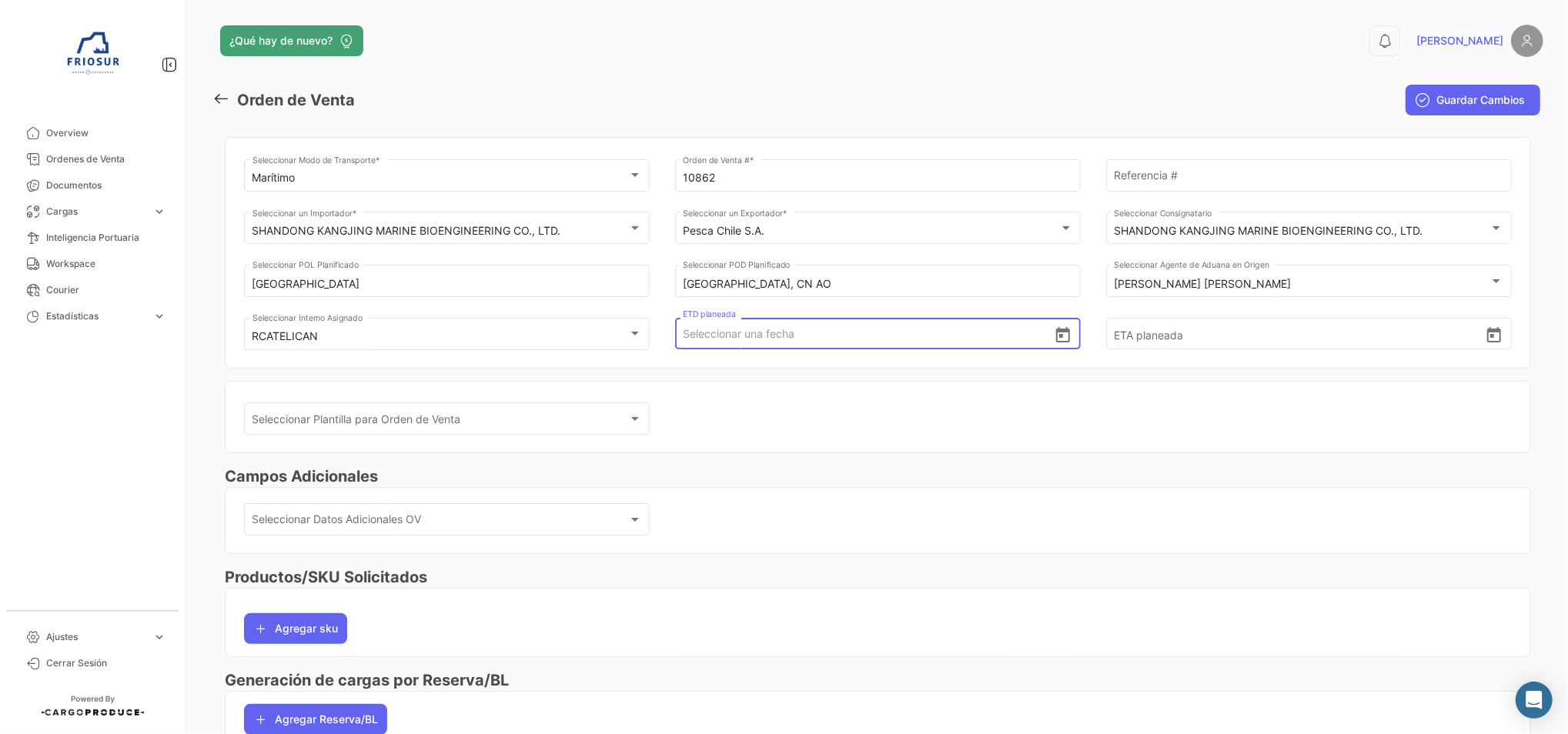
click at [1056, 330] on icon "Open calendar" at bounding box center [1062, 334] width 14 height 16
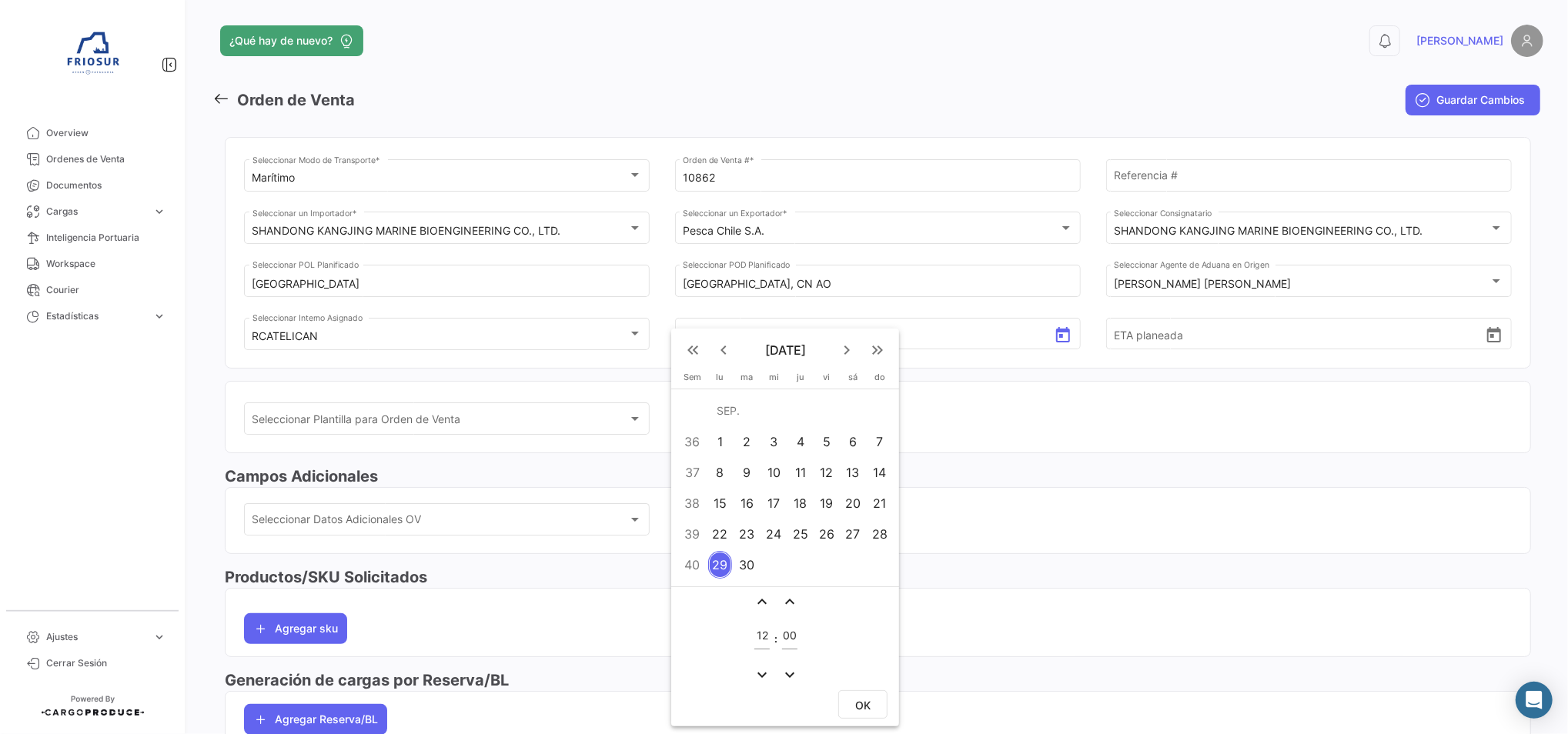
click at [845, 446] on div "6" at bounding box center [853, 442] width 24 height 28
click at [863, 700] on span "OK" at bounding box center [862, 705] width 16 height 13
type input "[DATE] 12:00"
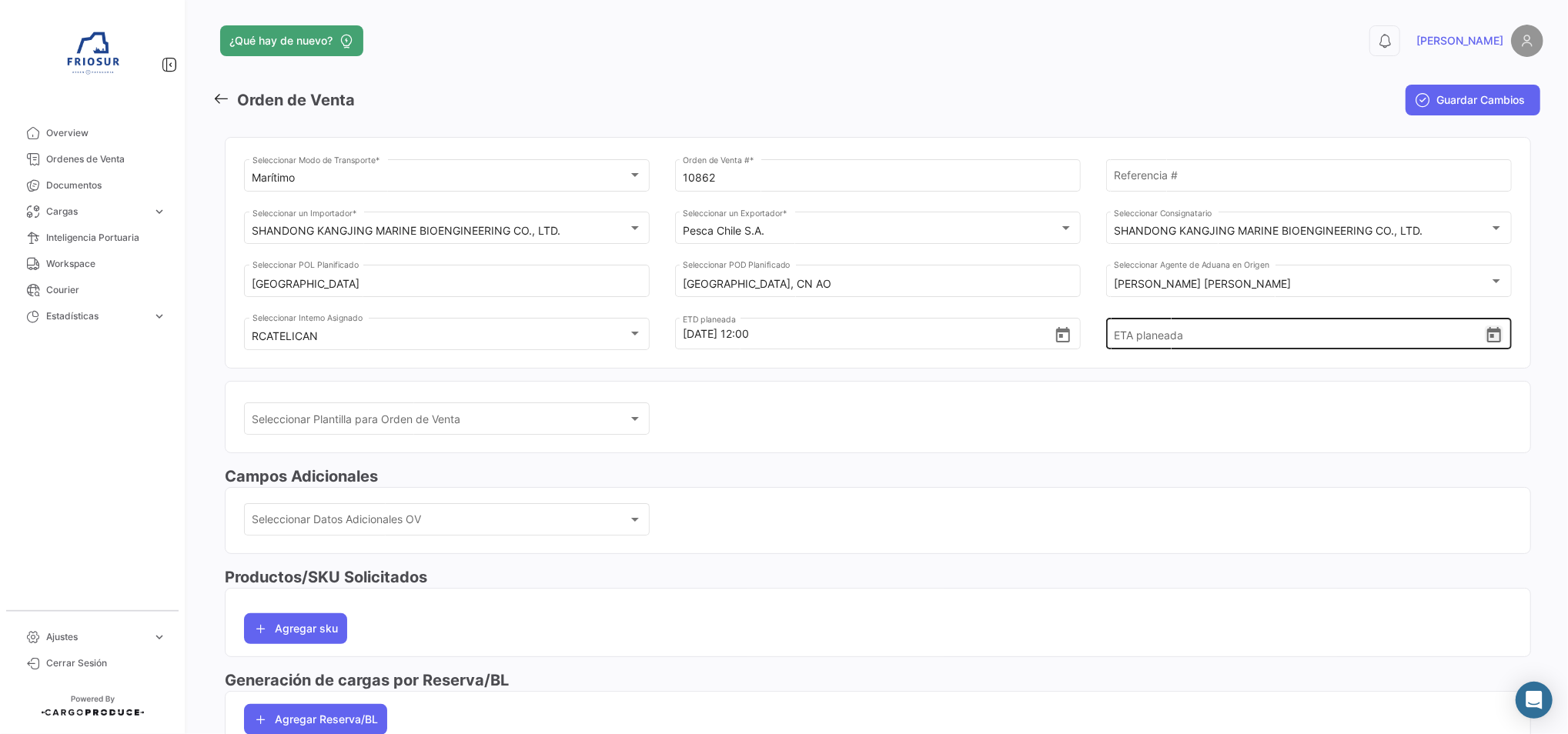
click at [1487, 330] on icon "Open calendar" at bounding box center [1493, 334] width 14 height 16
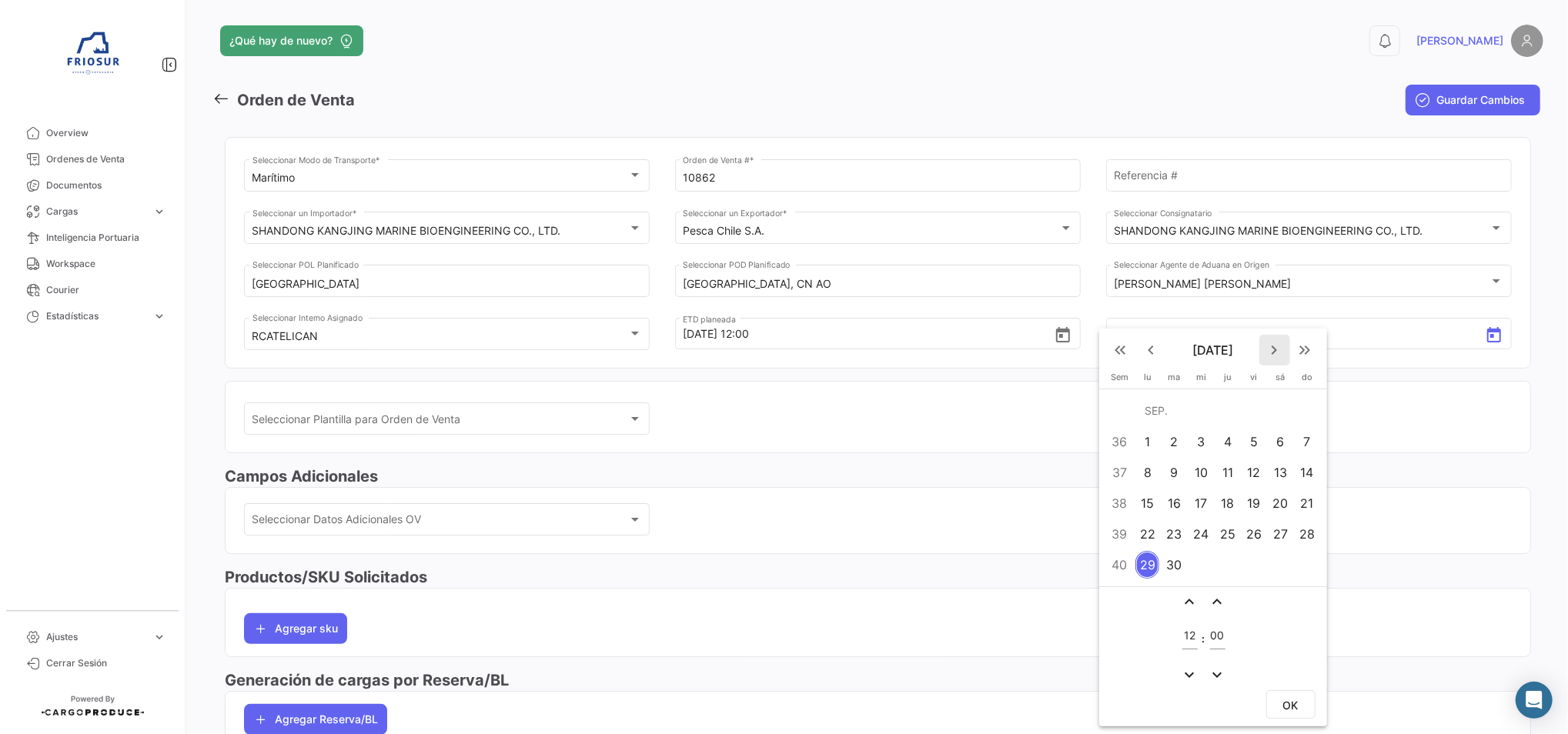
click at [1273, 345] on mat-icon "keyboard_arrow_right" at bounding box center [1275, 350] width 18 height 18
click at [1199, 500] on div "19" at bounding box center [1201, 503] width 24 height 28
click at [1281, 665] on button "OK" at bounding box center [1291, 673] width 49 height 29
type input "[DATE] 12:00"
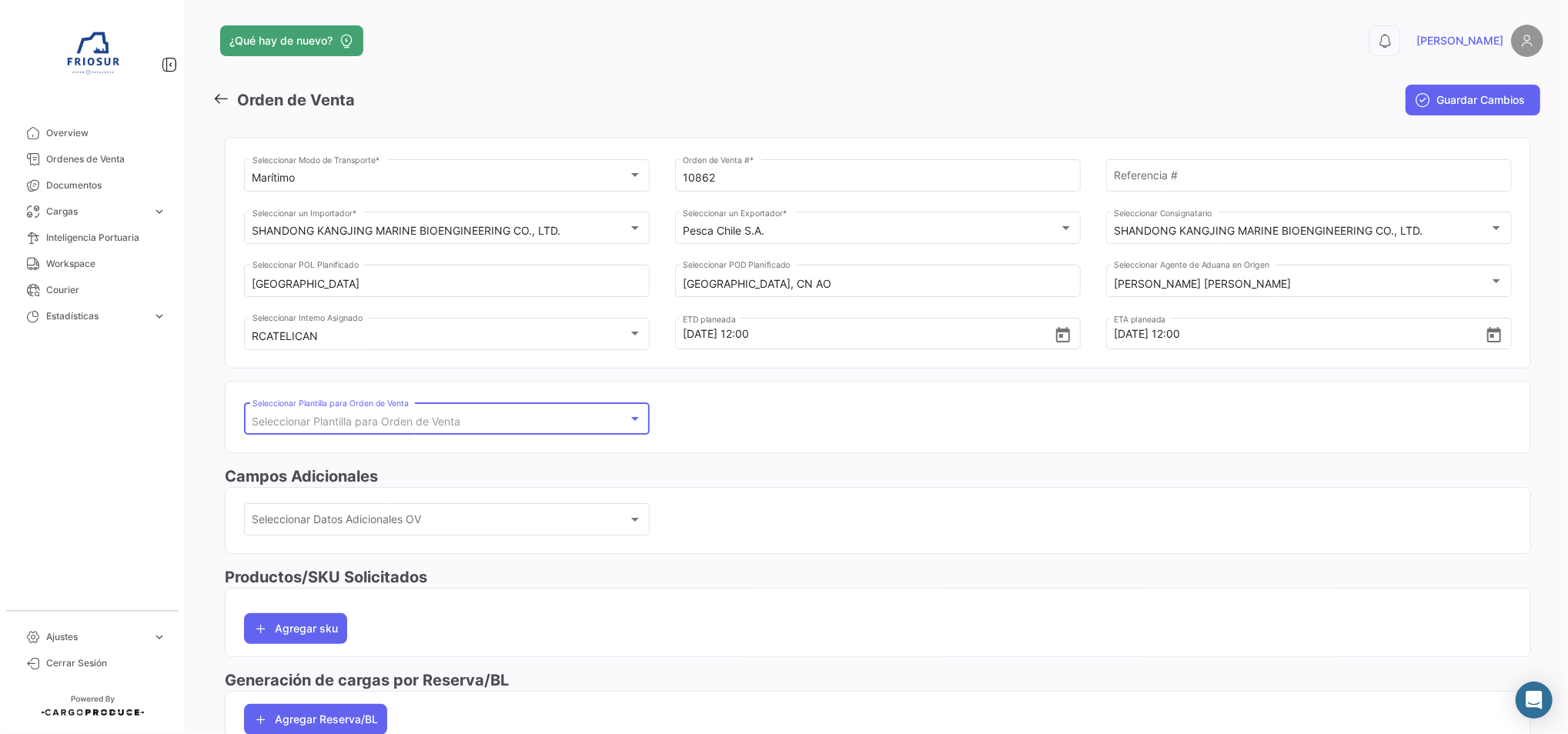
click at [454, 414] on span "Seleccionar Plantilla para Orden de Venta" at bounding box center [357, 421] width 208 height 13
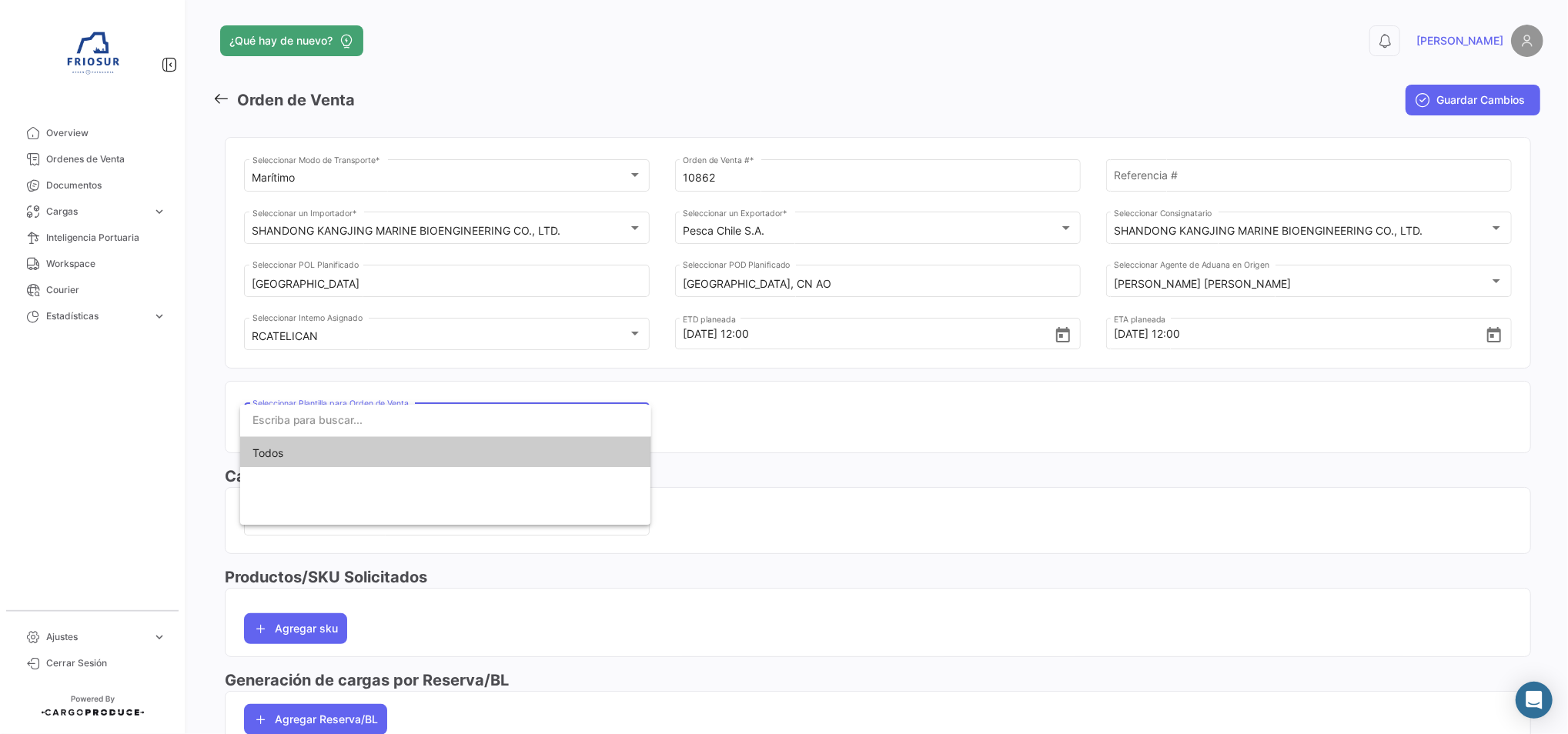
click at [454, 414] on input "dropdown search" at bounding box center [446, 420] width 411 height 32
click at [793, 446] on div at bounding box center [784, 367] width 1568 height 734
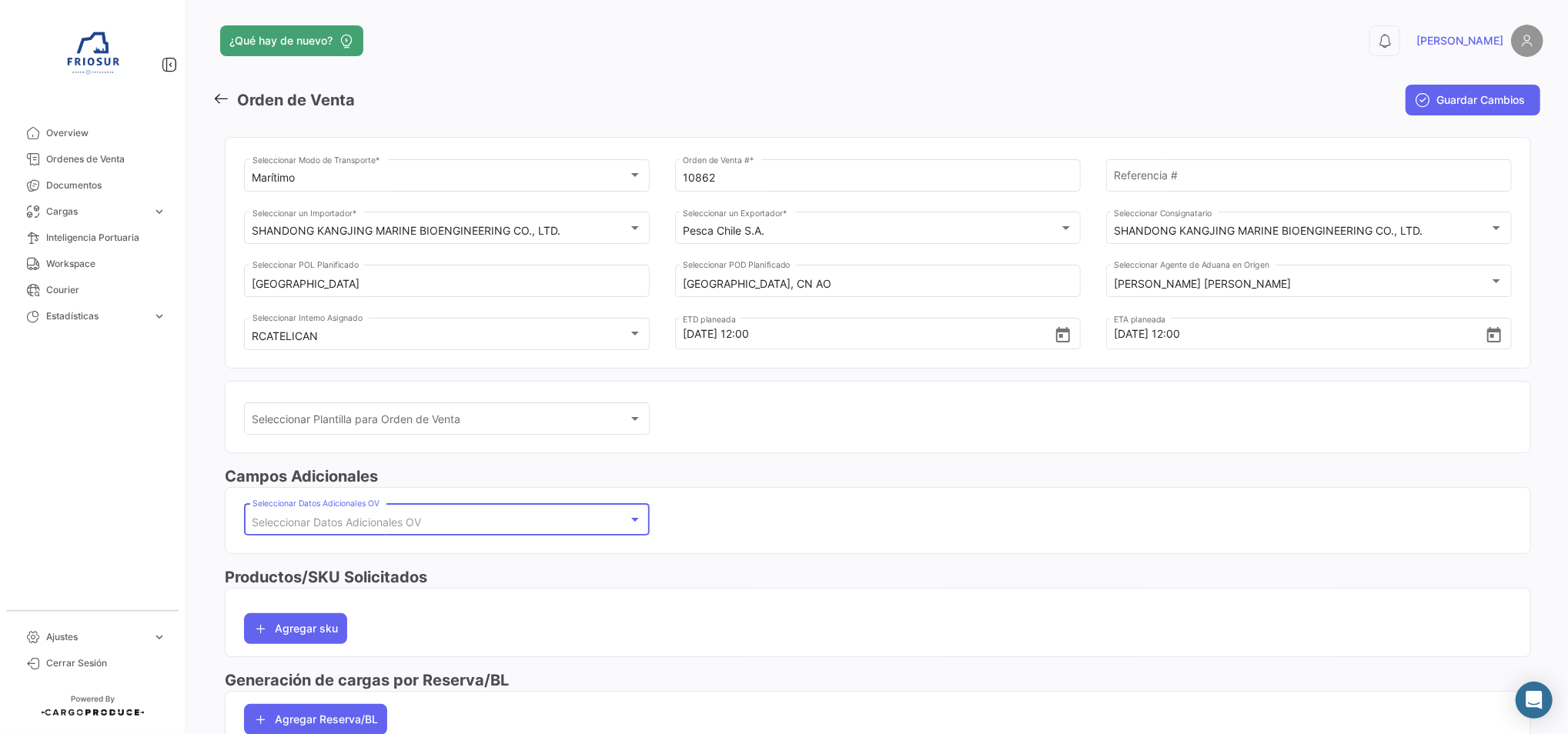
click at [439, 518] on div "Seleccionar Datos Adicionales OV" at bounding box center [440, 523] width 376 height 13
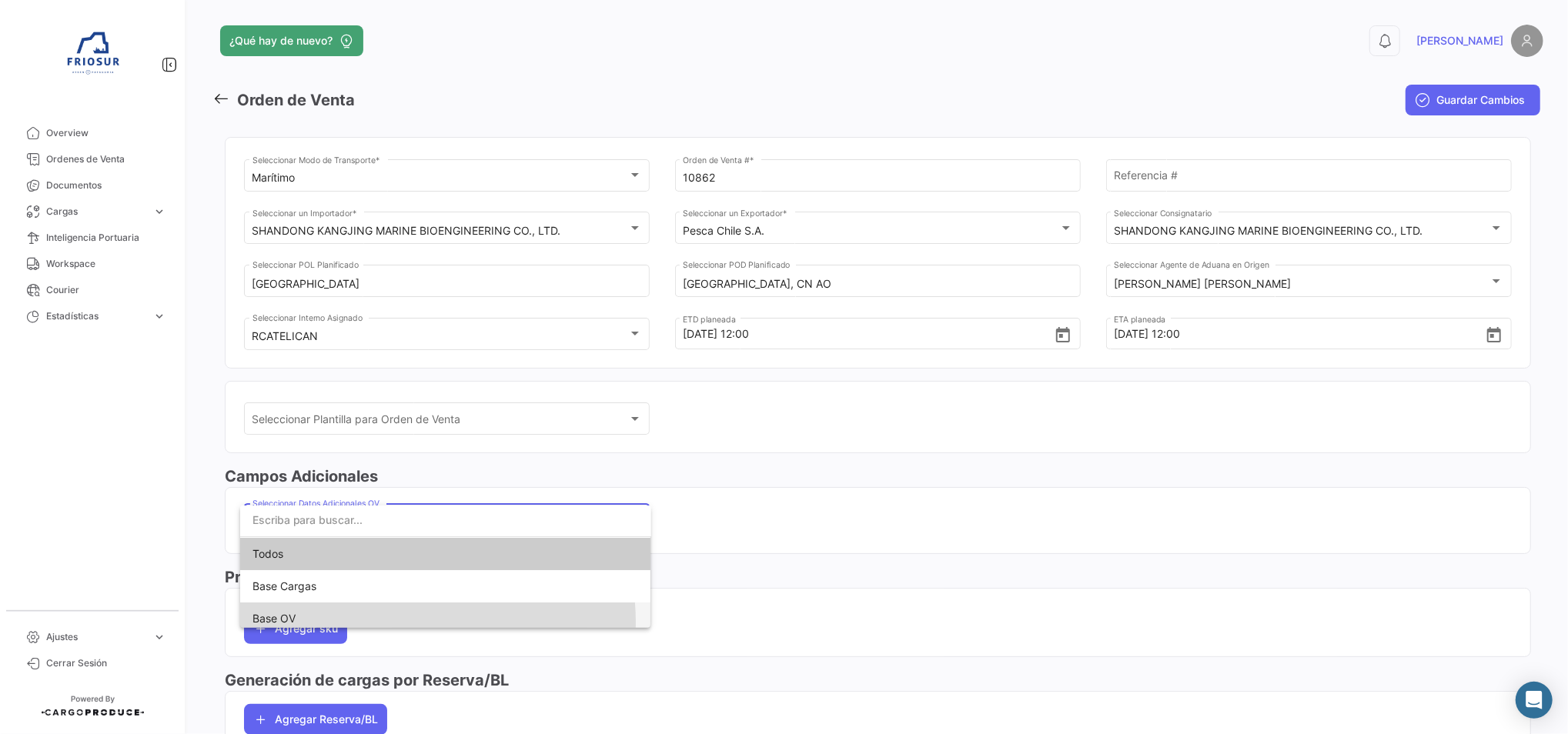
click at [396, 622] on span "Base OV" at bounding box center [445, 618] width 386 height 32
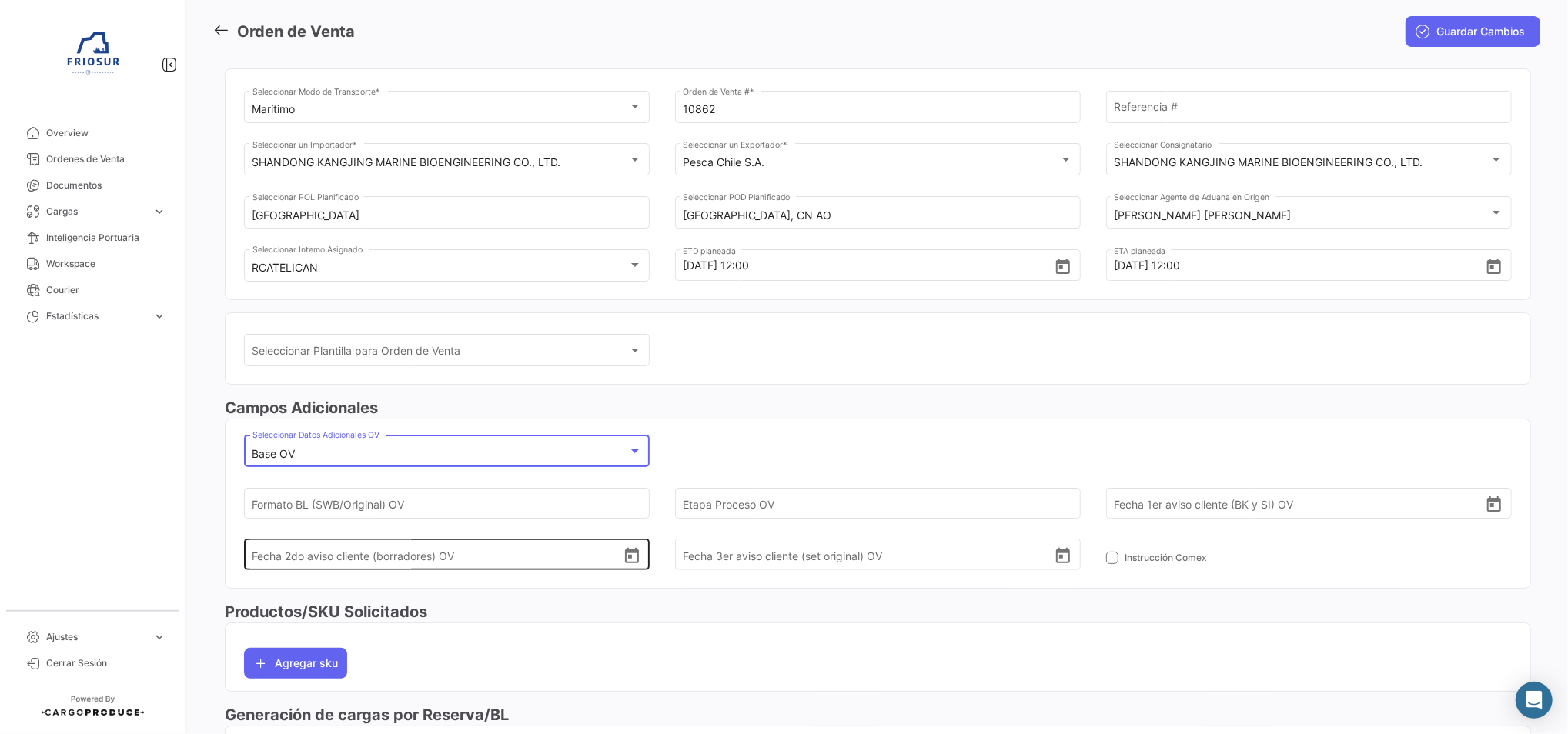
scroll to position [102, 0]
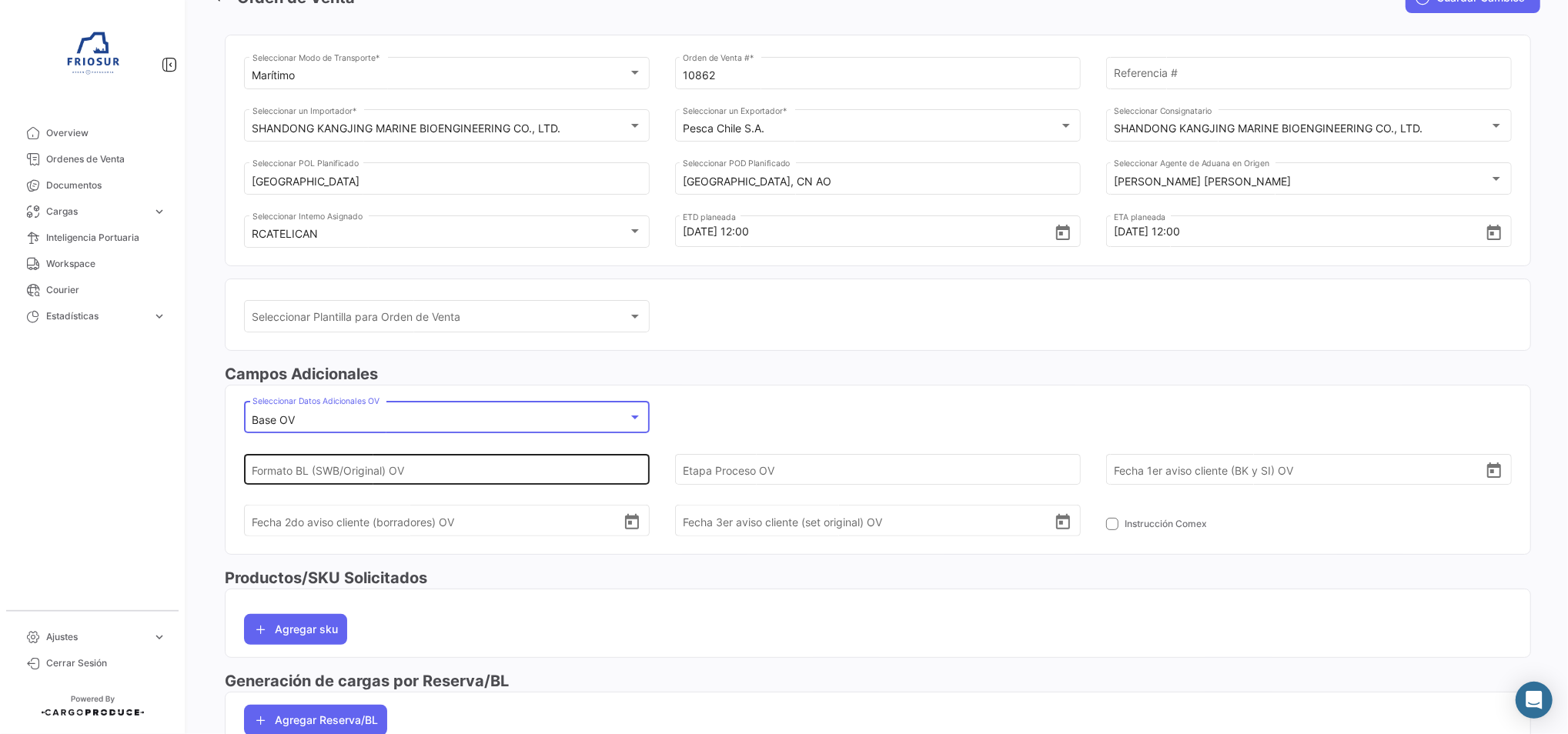
click at [422, 472] on input "Formato BL (SWB/Original) OV" at bounding box center [438, 469] width 370 height 53
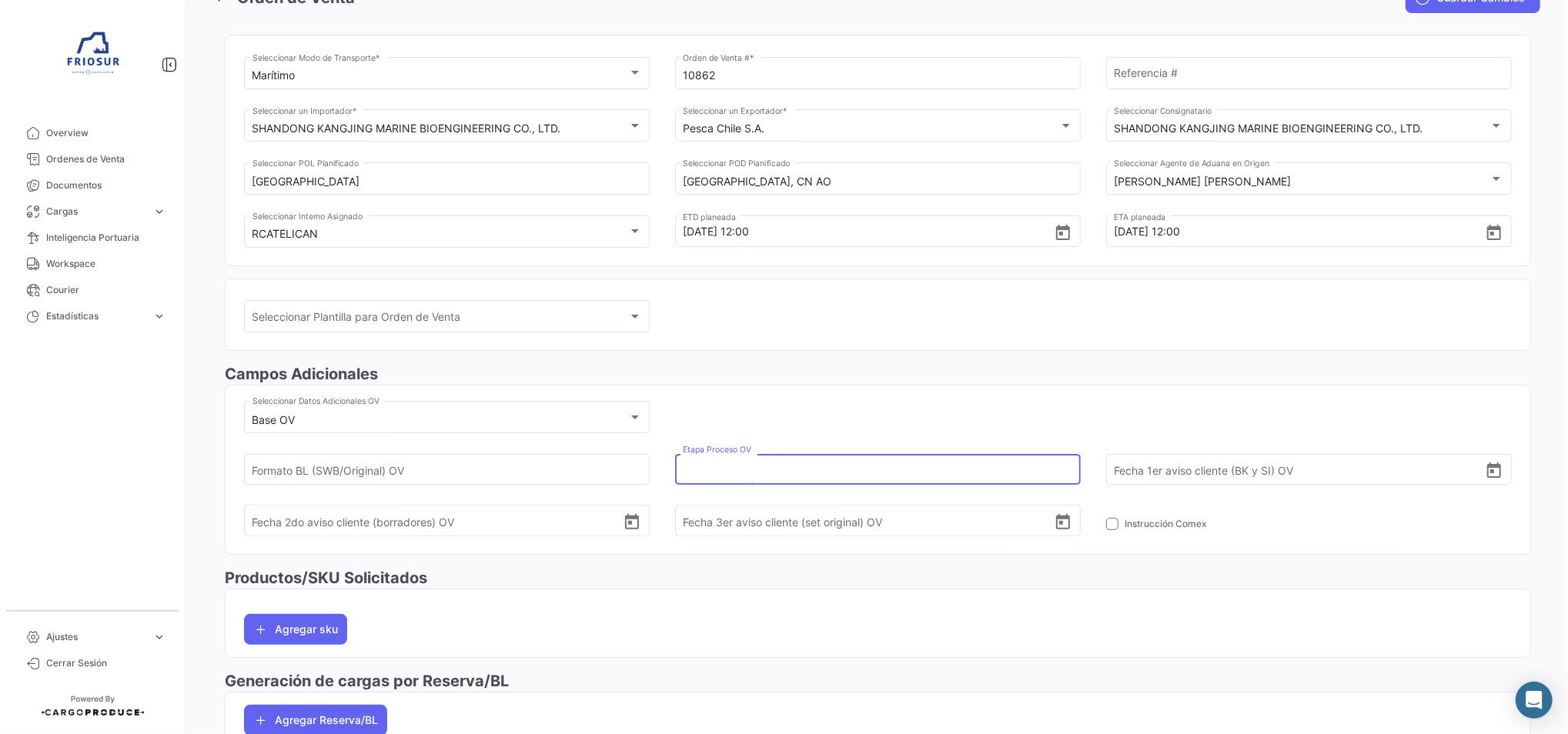
click at [723, 472] on input "Etapa Proceso OV" at bounding box center [868, 469] width 370 height 53
type input "2"
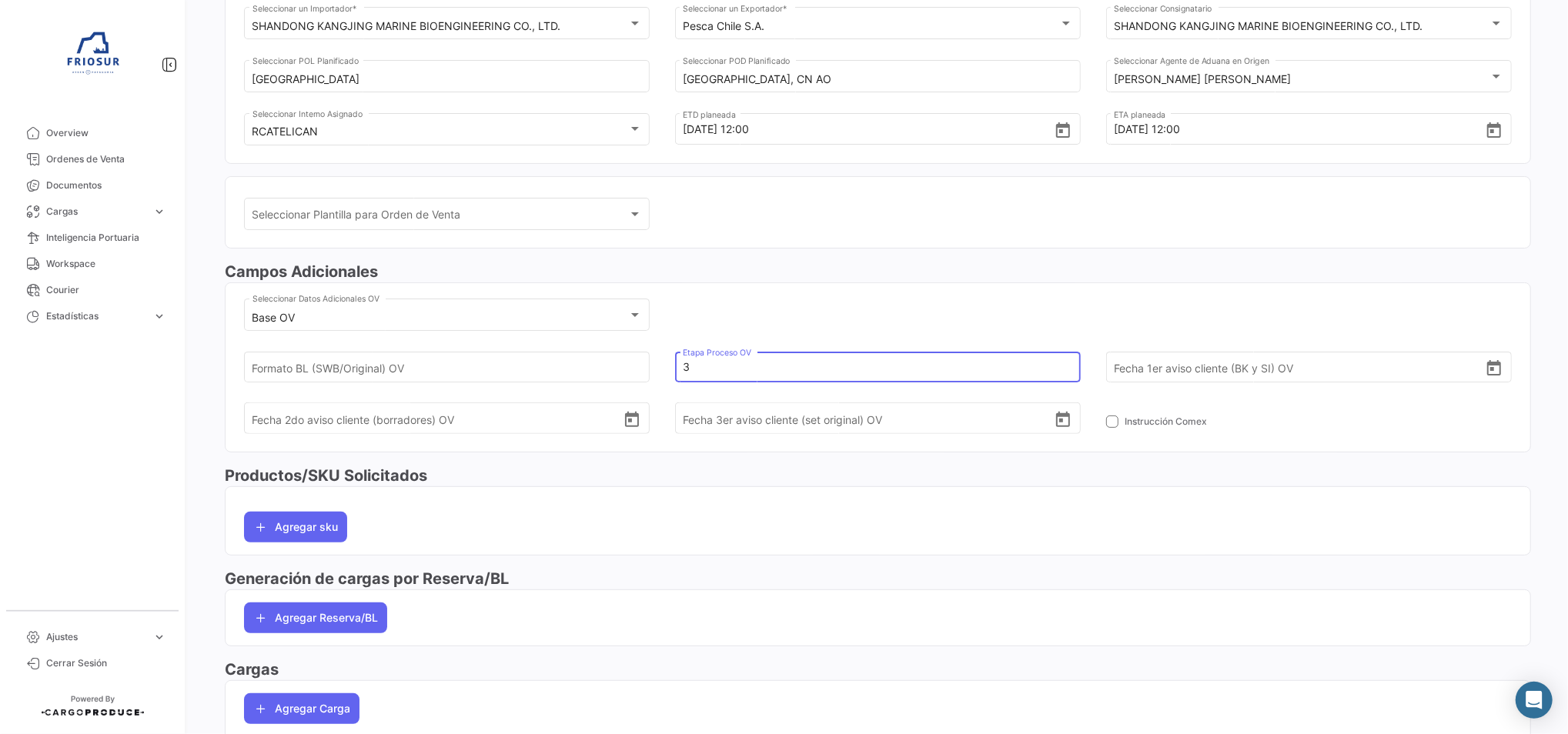
scroll to position [280, 0]
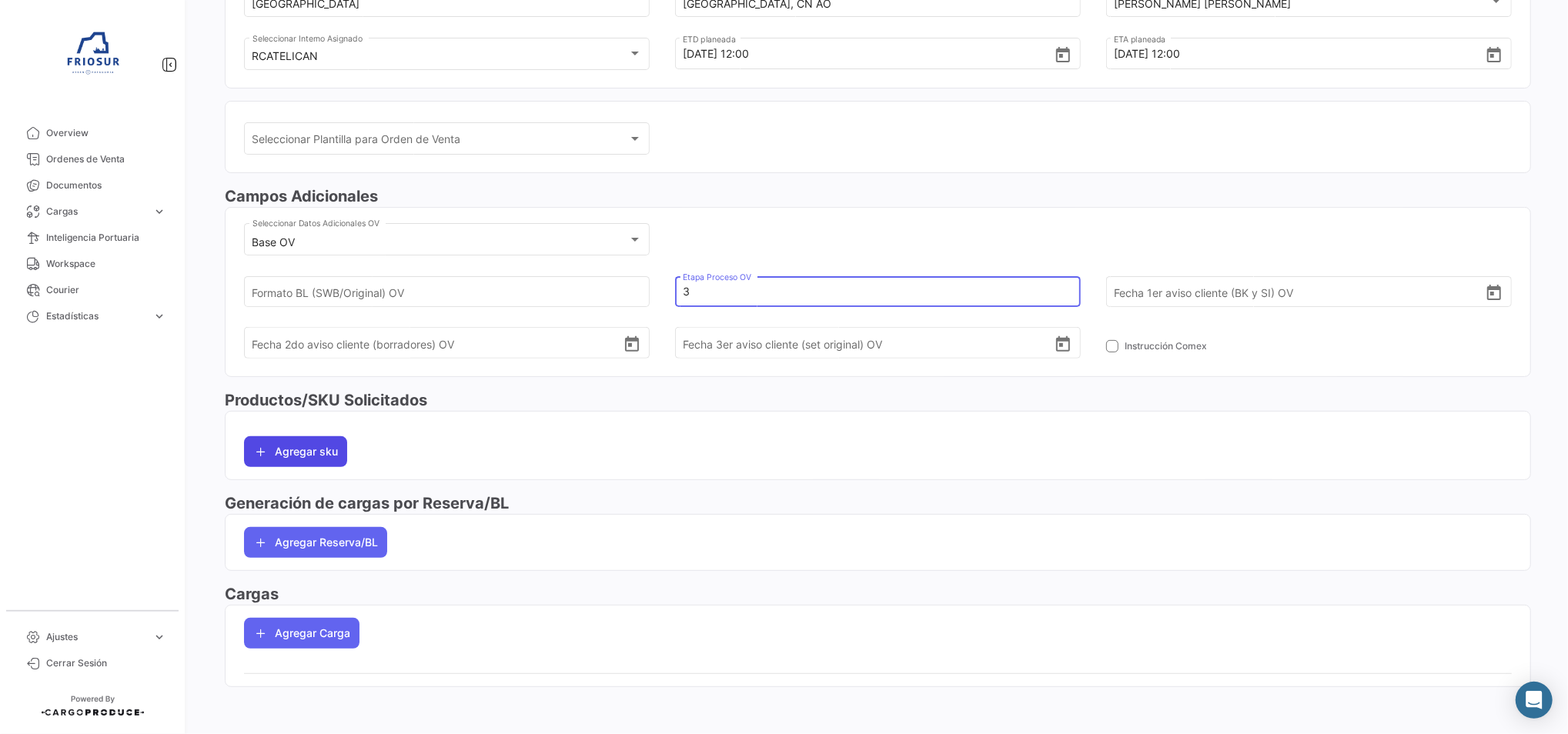
type input "3"
click at [305, 439] on button "Agregar sku" at bounding box center [296, 451] width 103 height 30
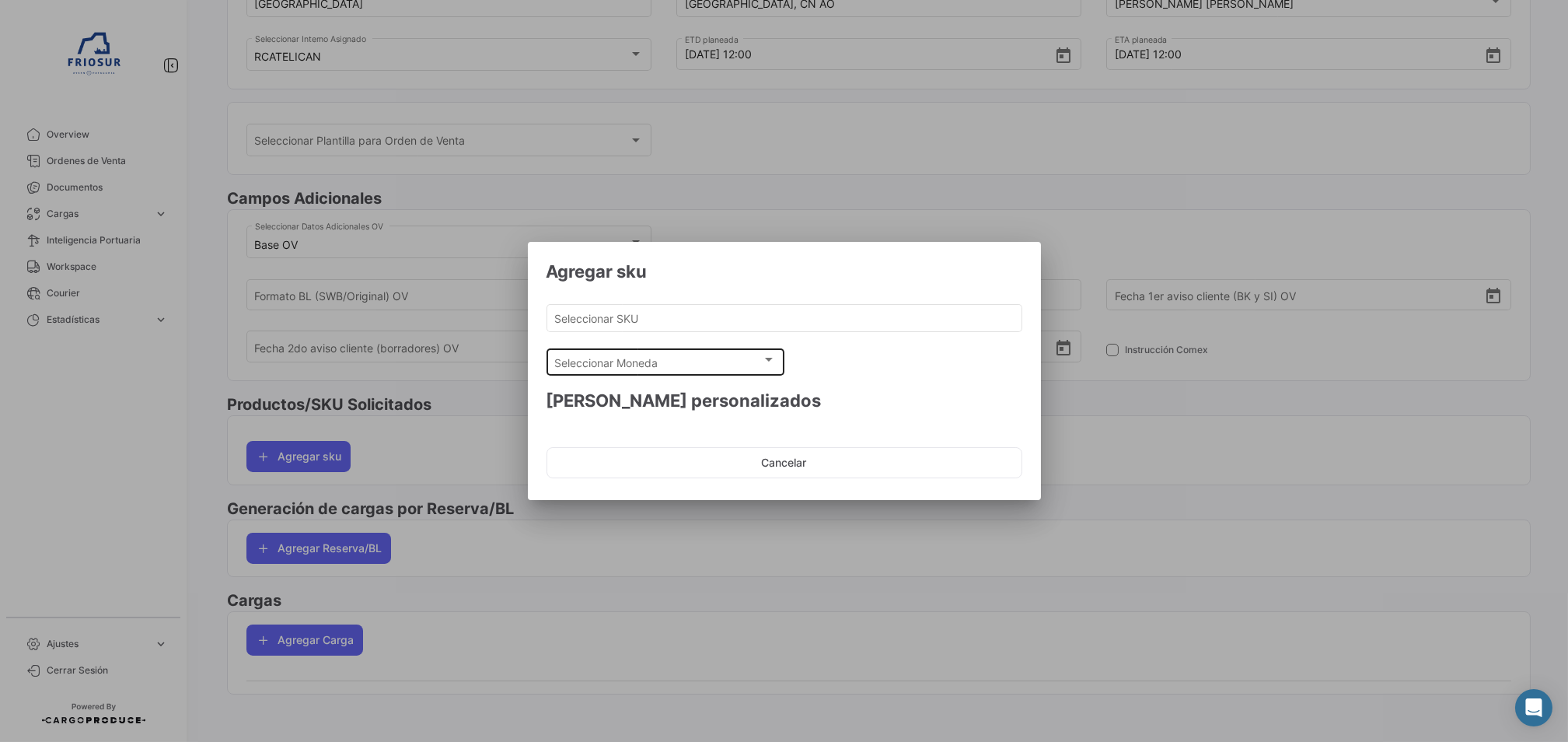
click at [700, 358] on div "Seleccionar Moneda" at bounding box center [658, 363] width 208 height 13
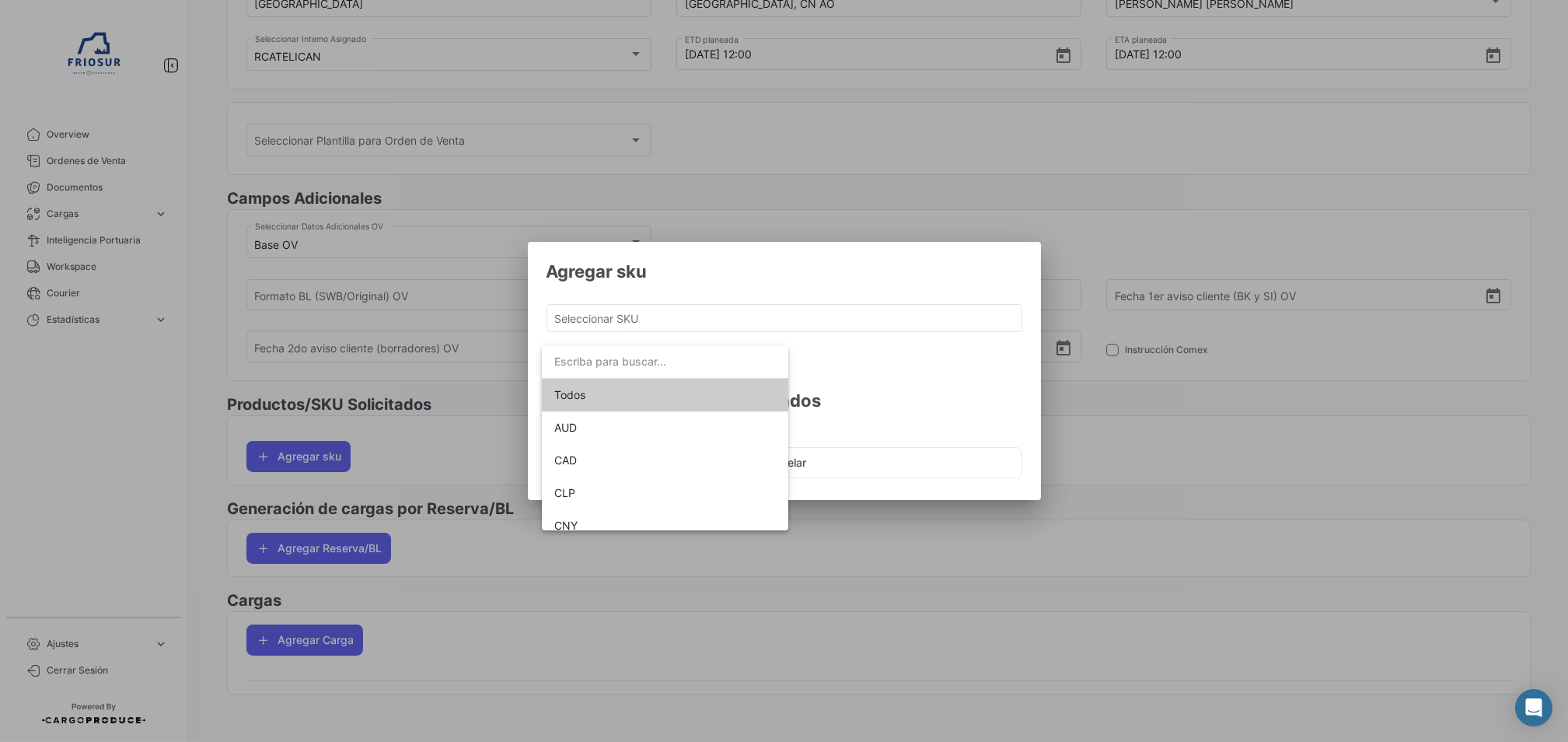
drag, startPoint x: 906, startPoint y: 324, endPoint x: 1003, endPoint y: 276, distance: 108.2
click at [910, 321] on div at bounding box center [784, 371] width 1568 height 742
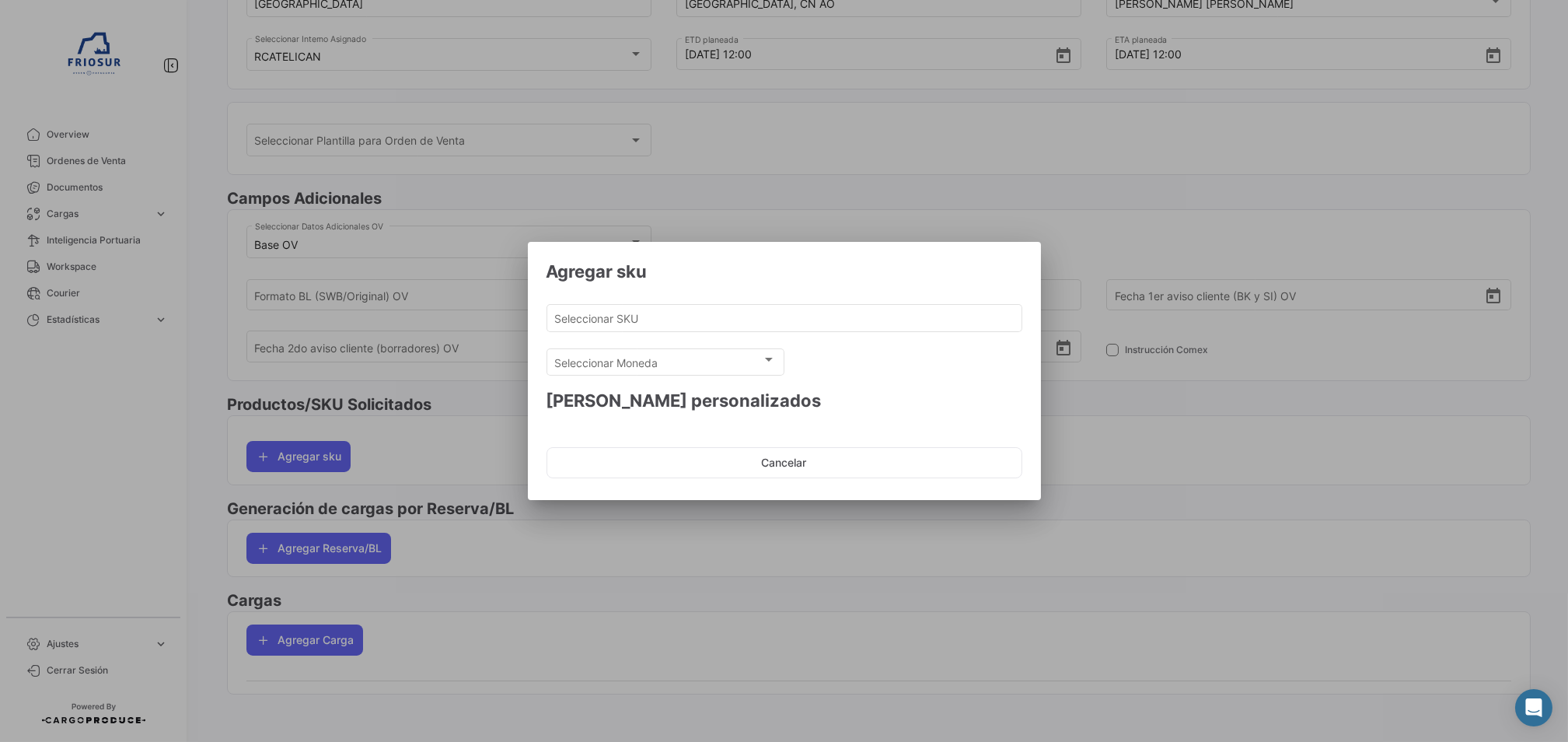
click at [1019, 227] on div at bounding box center [784, 371] width 1568 height 742
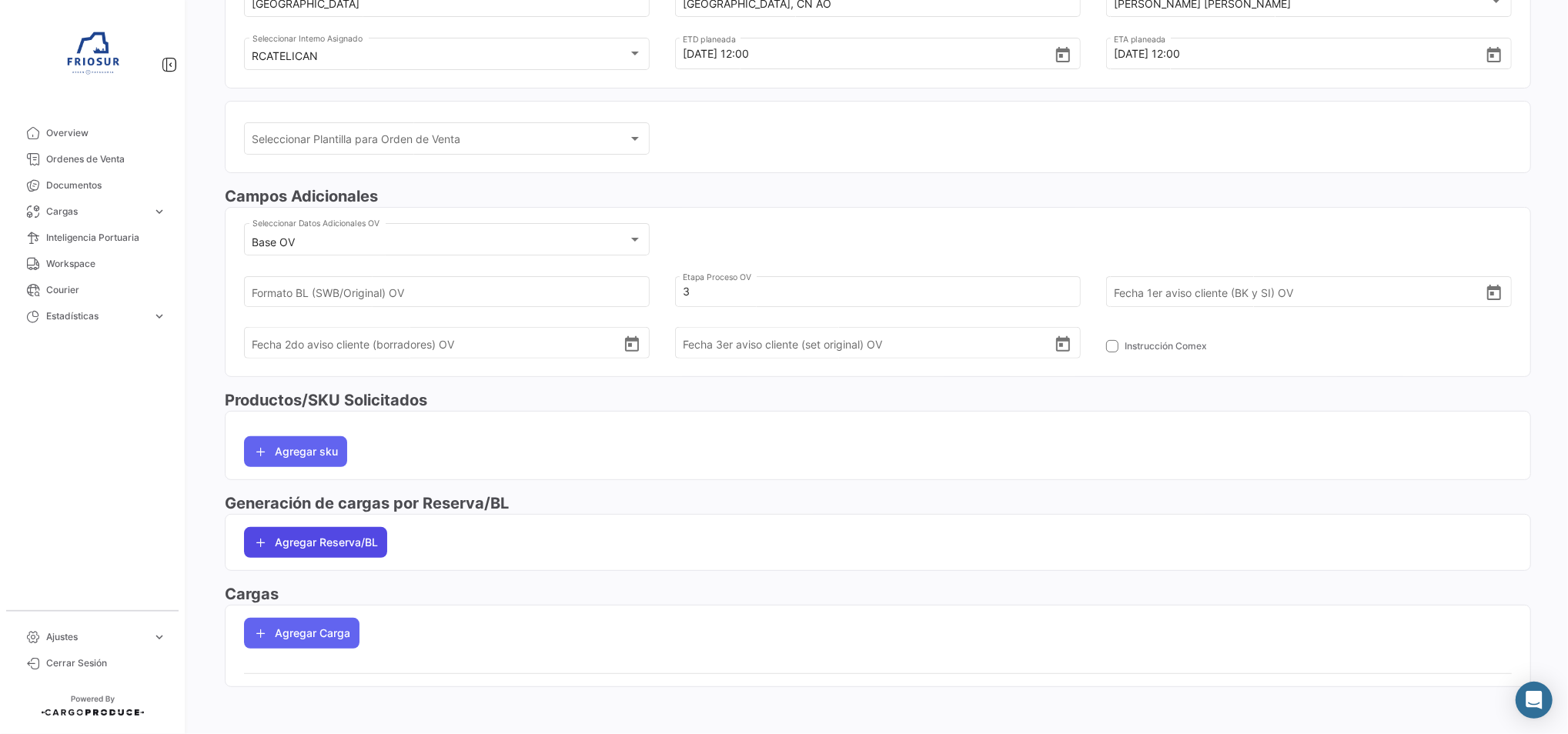
click at [341, 549] on button "Agregar Reserva/BL" at bounding box center [315, 542] width 143 height 30
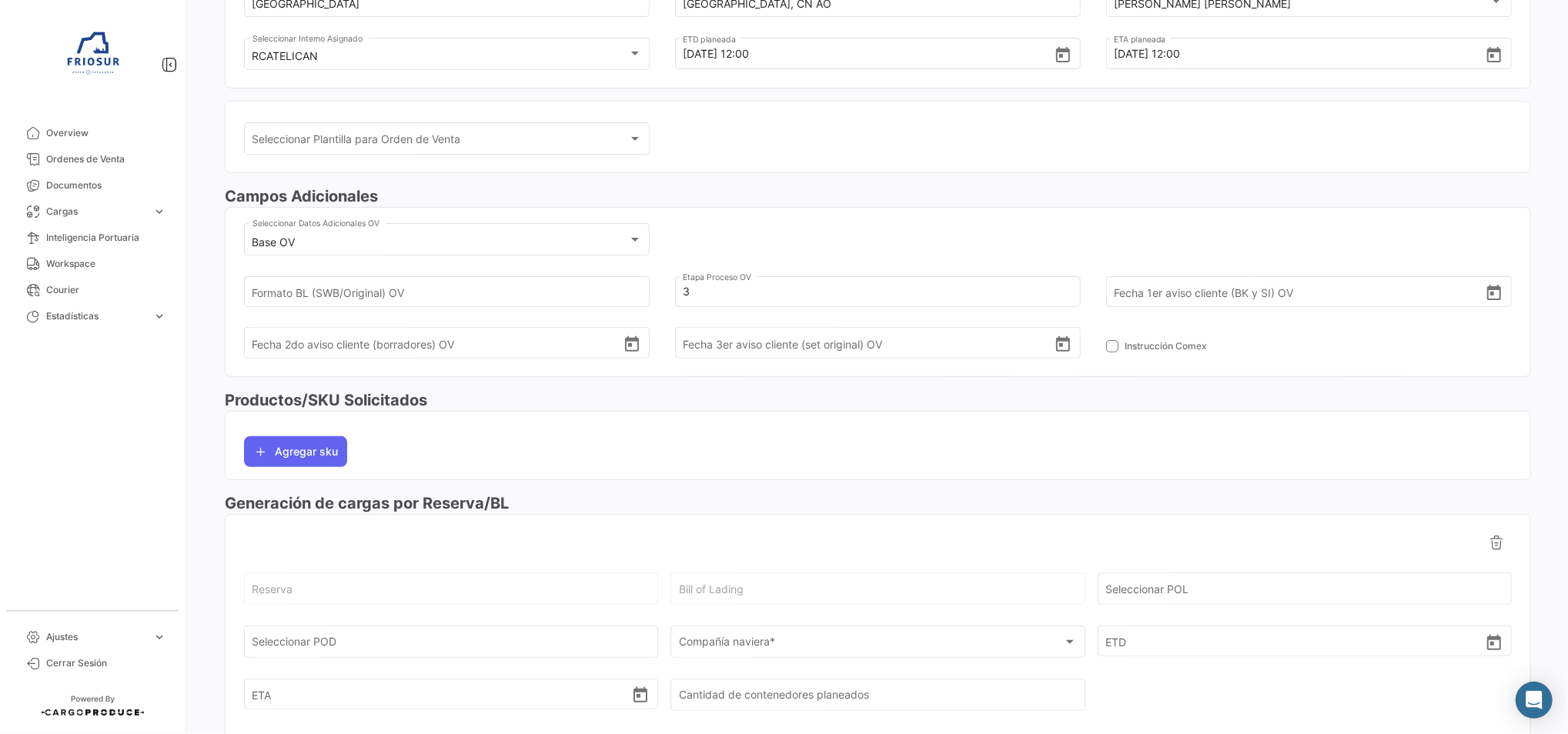
scroll to position [383, 0]
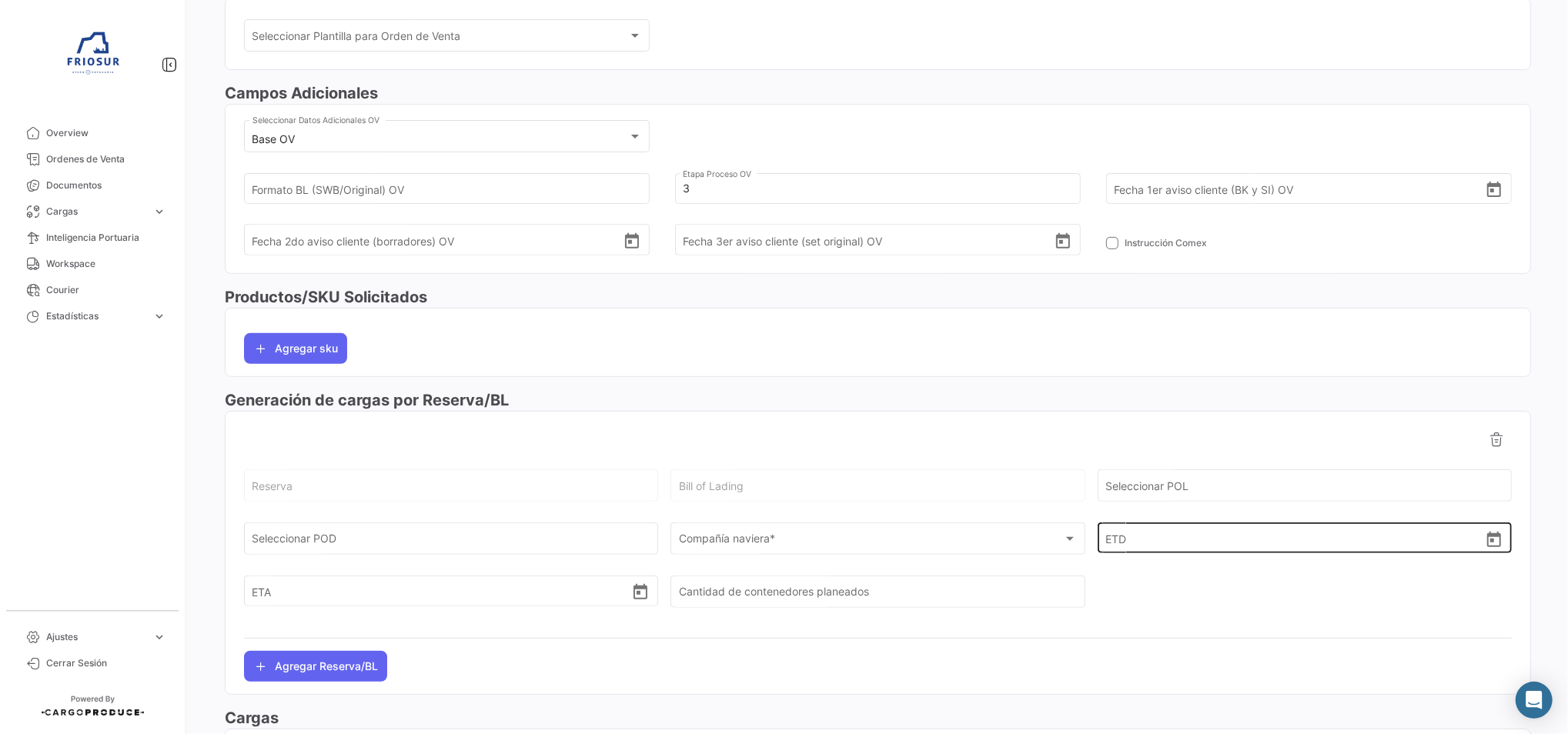
drag, startPoint x: 1204, startPoint y: 485, endPoint x: 1160, endPoint y: 496, distance: 45.4
click at [1193, 488] on input "Seleccionar POL" at bounding box center [1305, 489] width 398 height 13
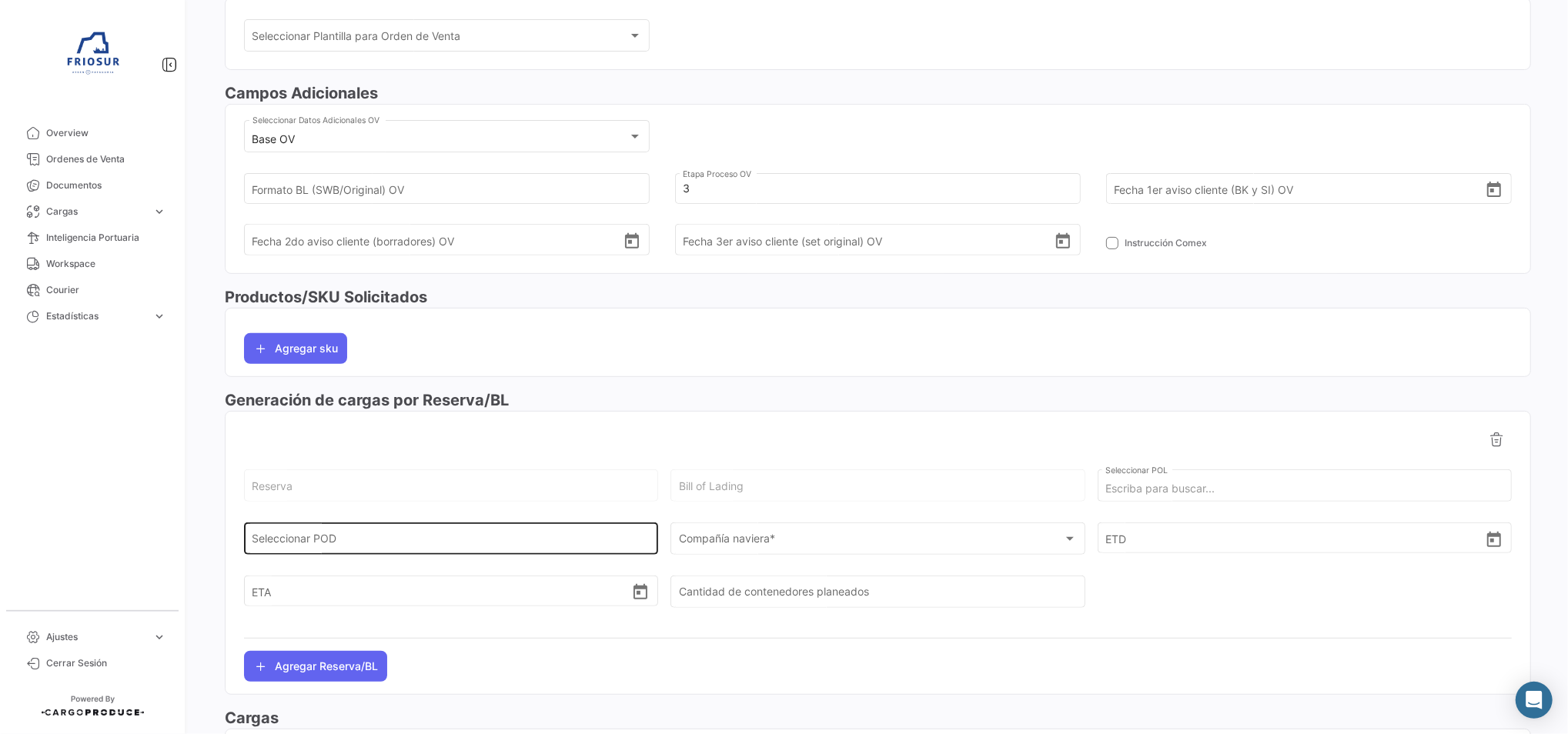
click at [360, 527] on div "Seleccionar POD" at bounding box center [451, 537] width 398 height 35
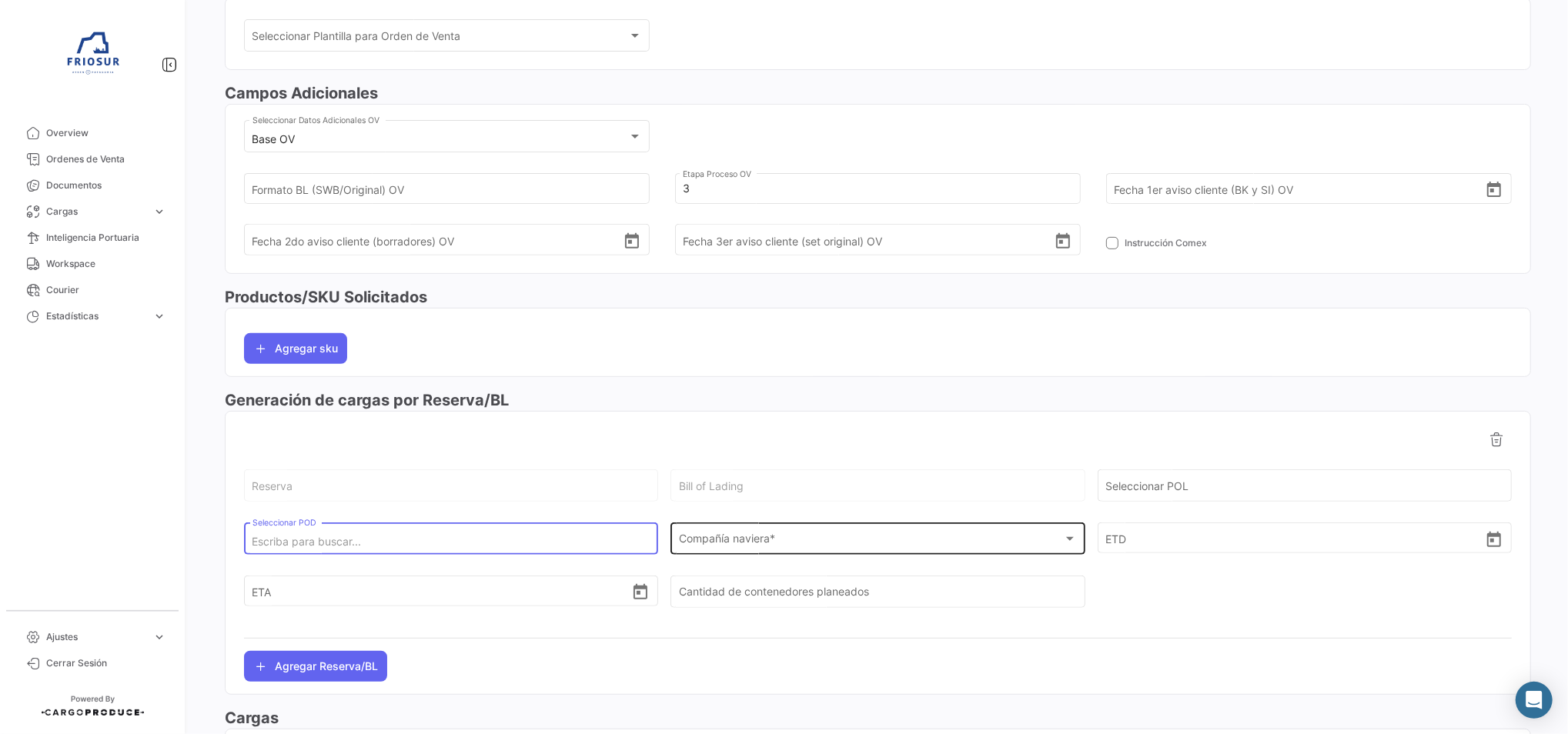
click at [766, 543] on span "Compañía naviera *" at bounding box center [871, 542] width 384 height 13
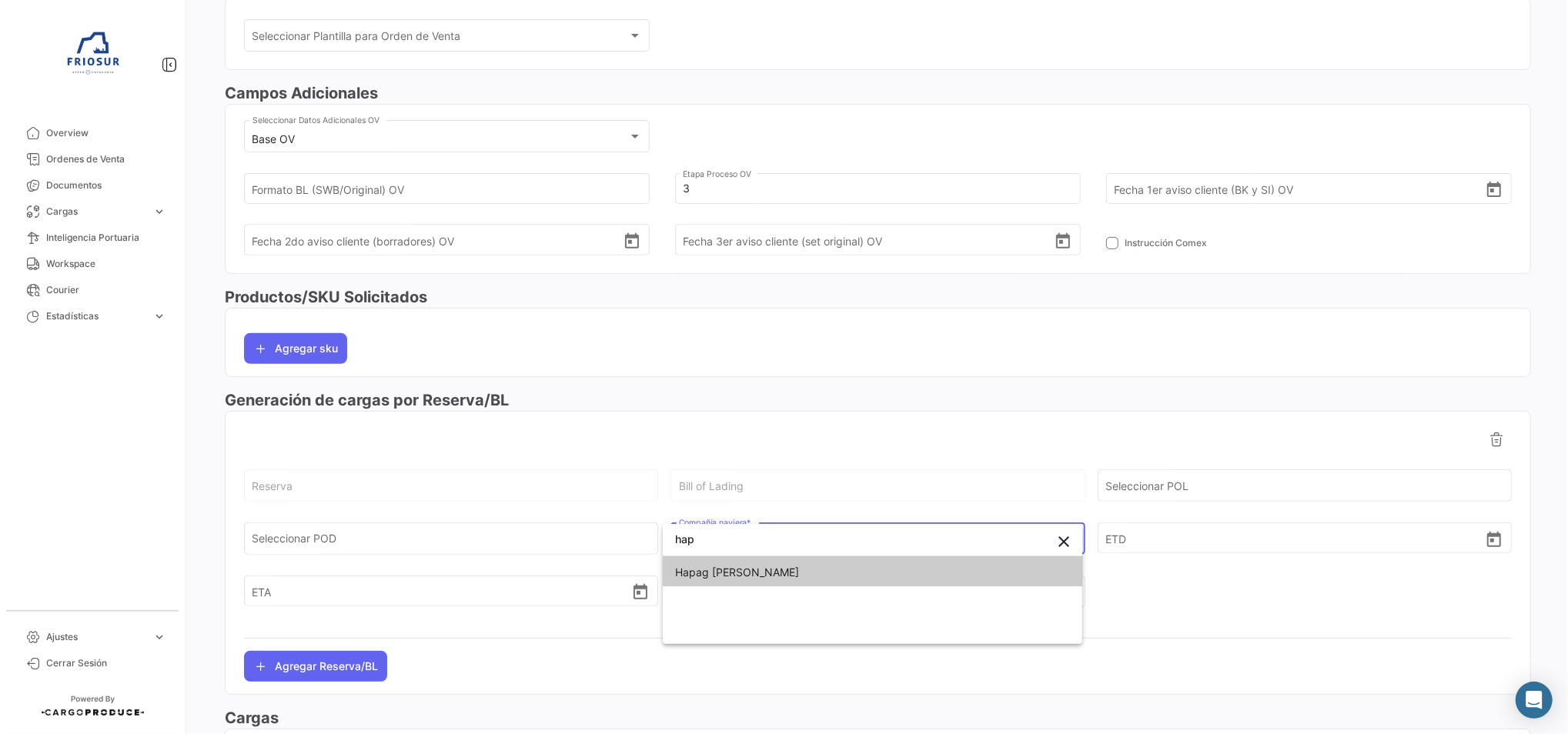
type input "hap"
click at [720, 583] on span "Hapag [PERSON_NAME]" at bounding box center [872, 572] width 395 height 32
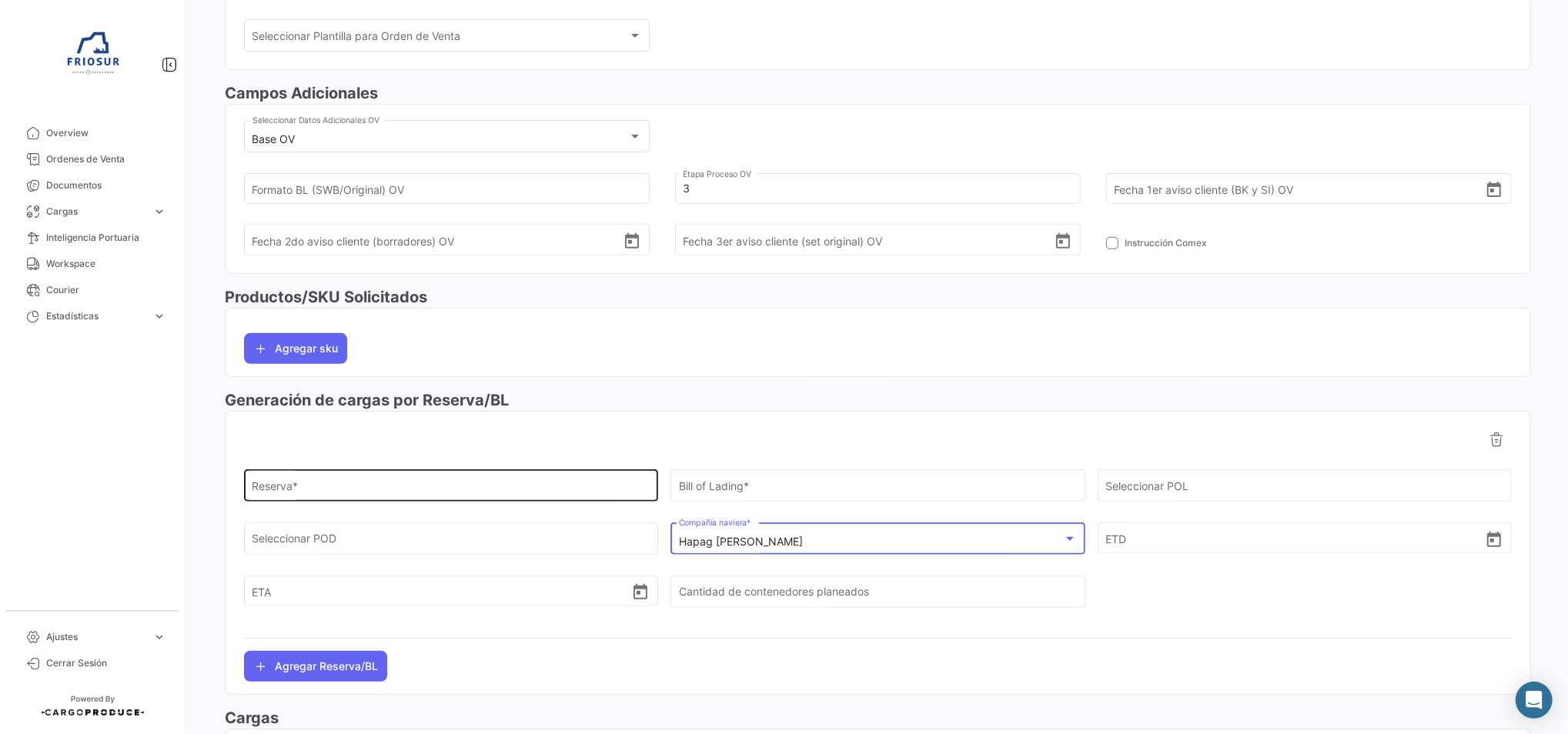
click at [556, 485] on input "Reserva *" at bounding box center [451, 489] width 398 height 13
paste input "90019526"
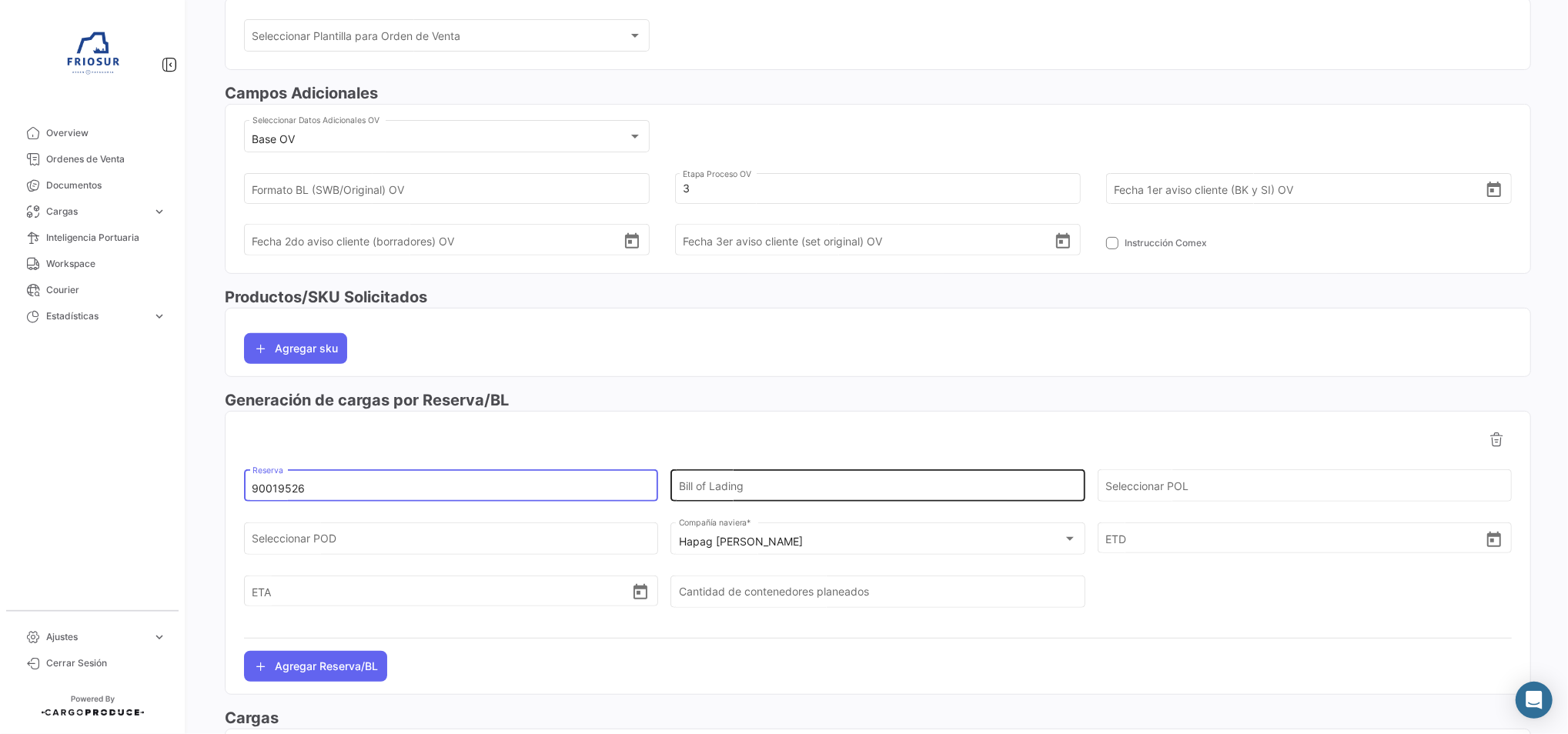
type input "90019526"
click at [785, 494] on input "Bill of Lading" at bounding box center [878, 489] width 398 height 13
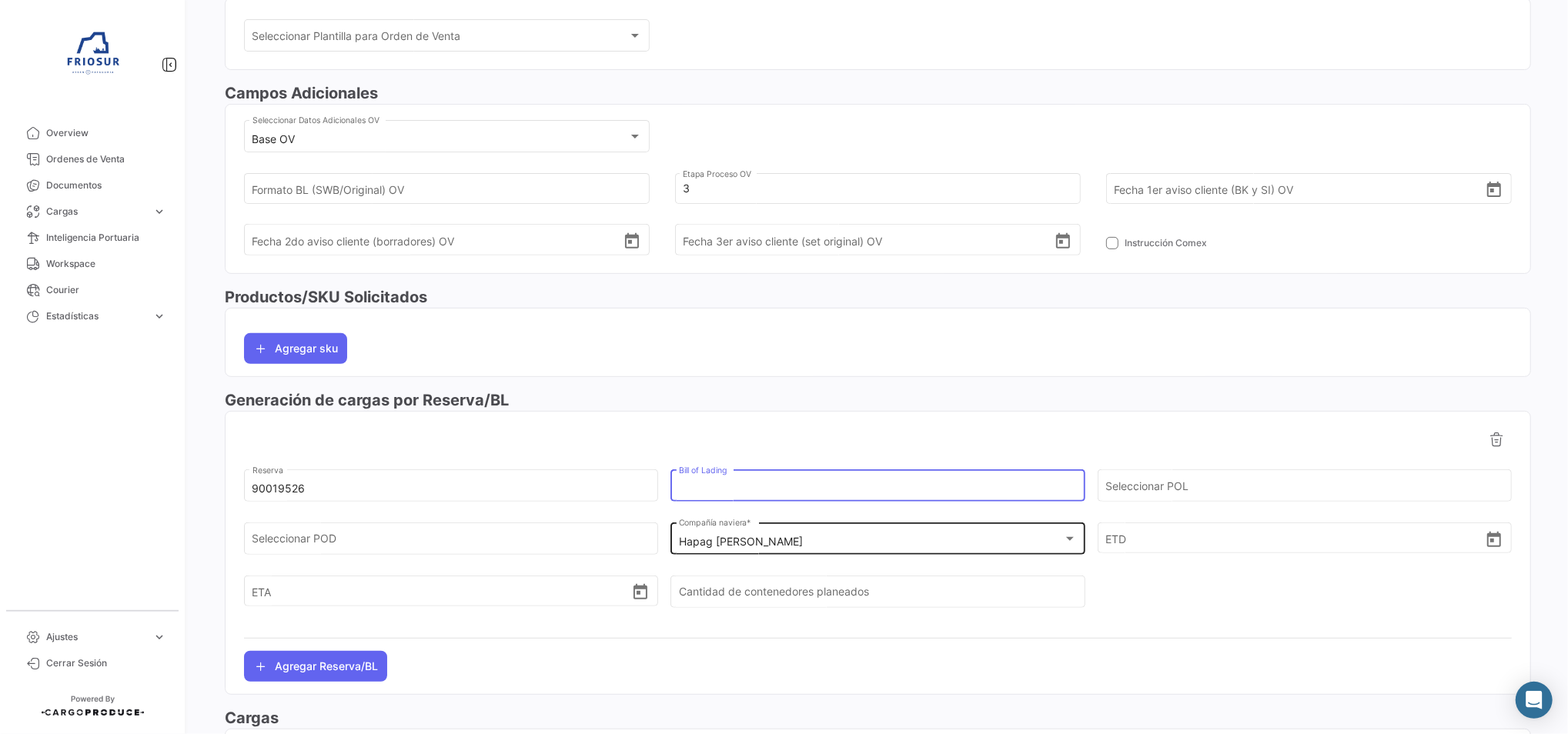
paste input "HLCUSCL250850340"
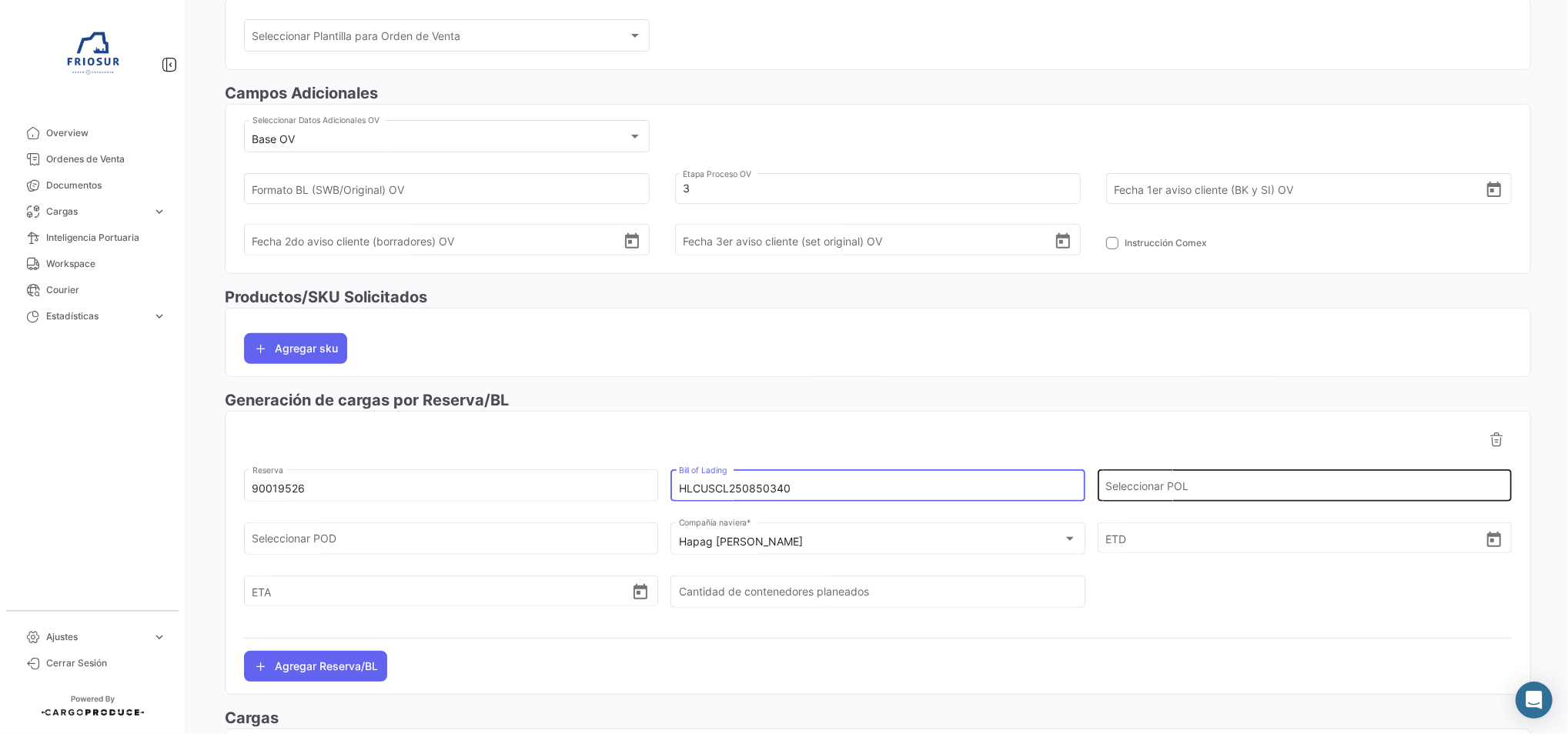
type input "HLCUSCL250850340"
click at [1136, 484] on input "Seleccionar POL" at bounding box center [1305, 489] width 398 height 13
click at [1251, 520] on span "CLPUQ - [GEOGRAPHIC_DATA]" at bounding box center [1295, 519] width 386 height 37
type input "[GEOGRAPHIC_DATA]"
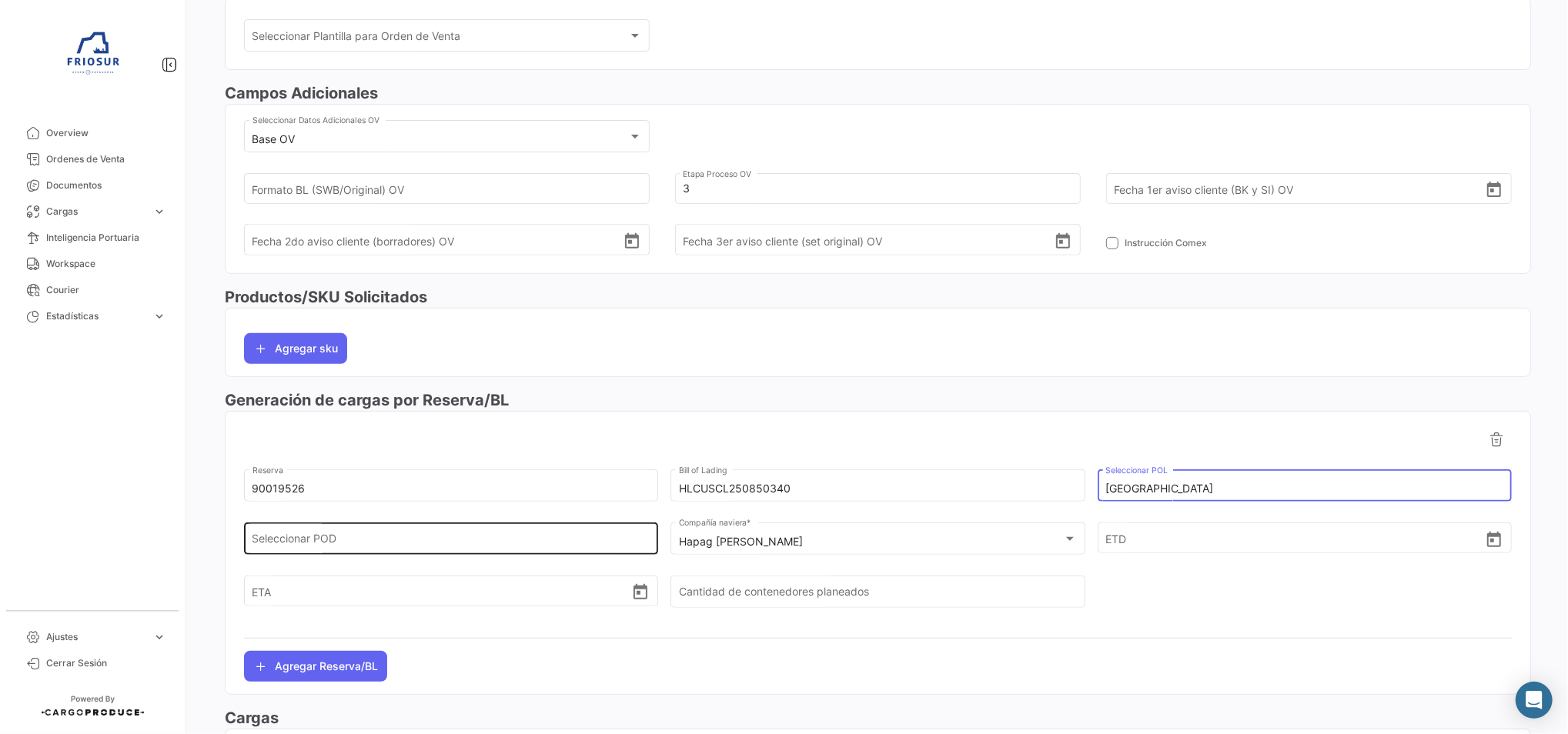
click at [355, 530] on div "Seleccionar POD" at bounding box center [451, 537] width 398 height 35
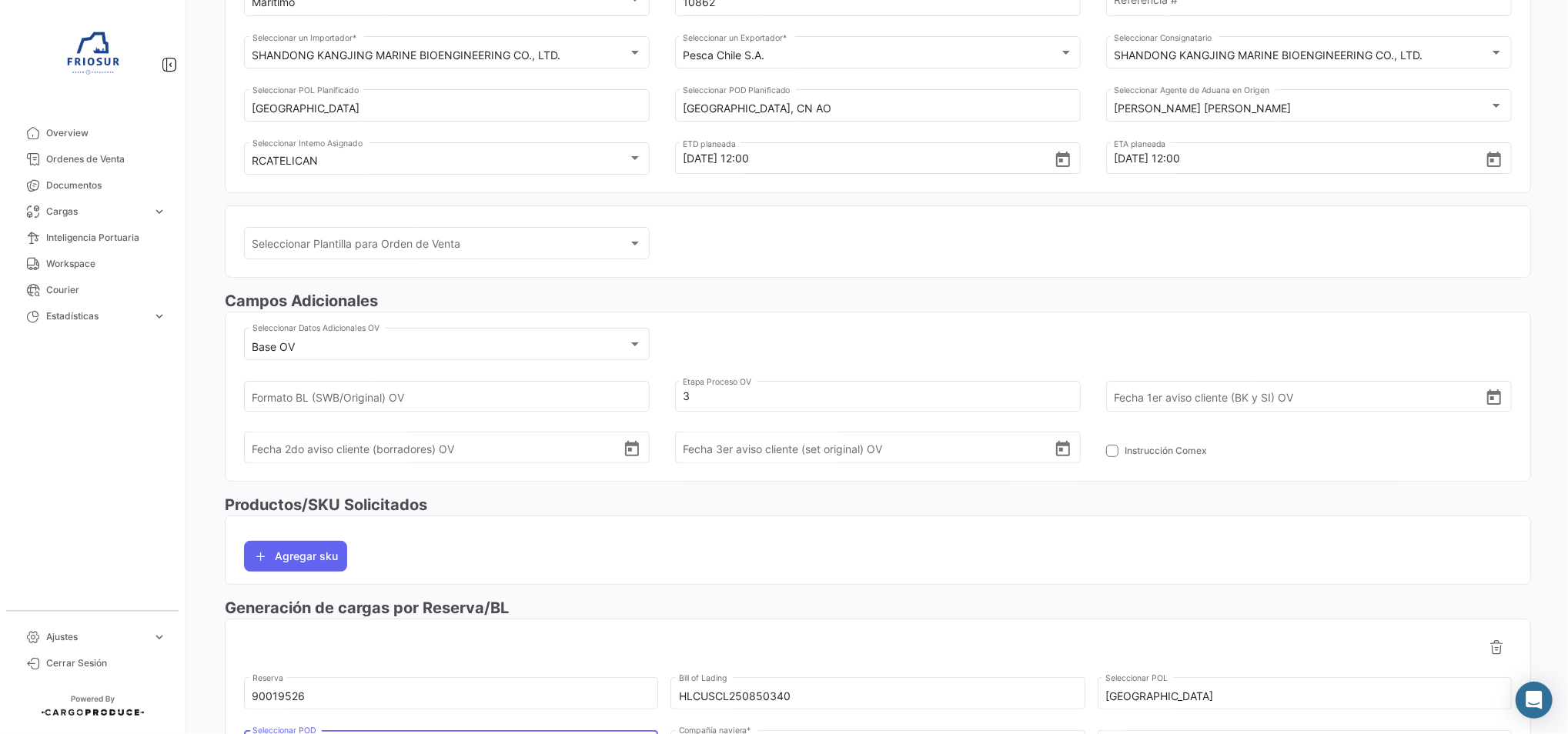
scroll to position [0, 0]
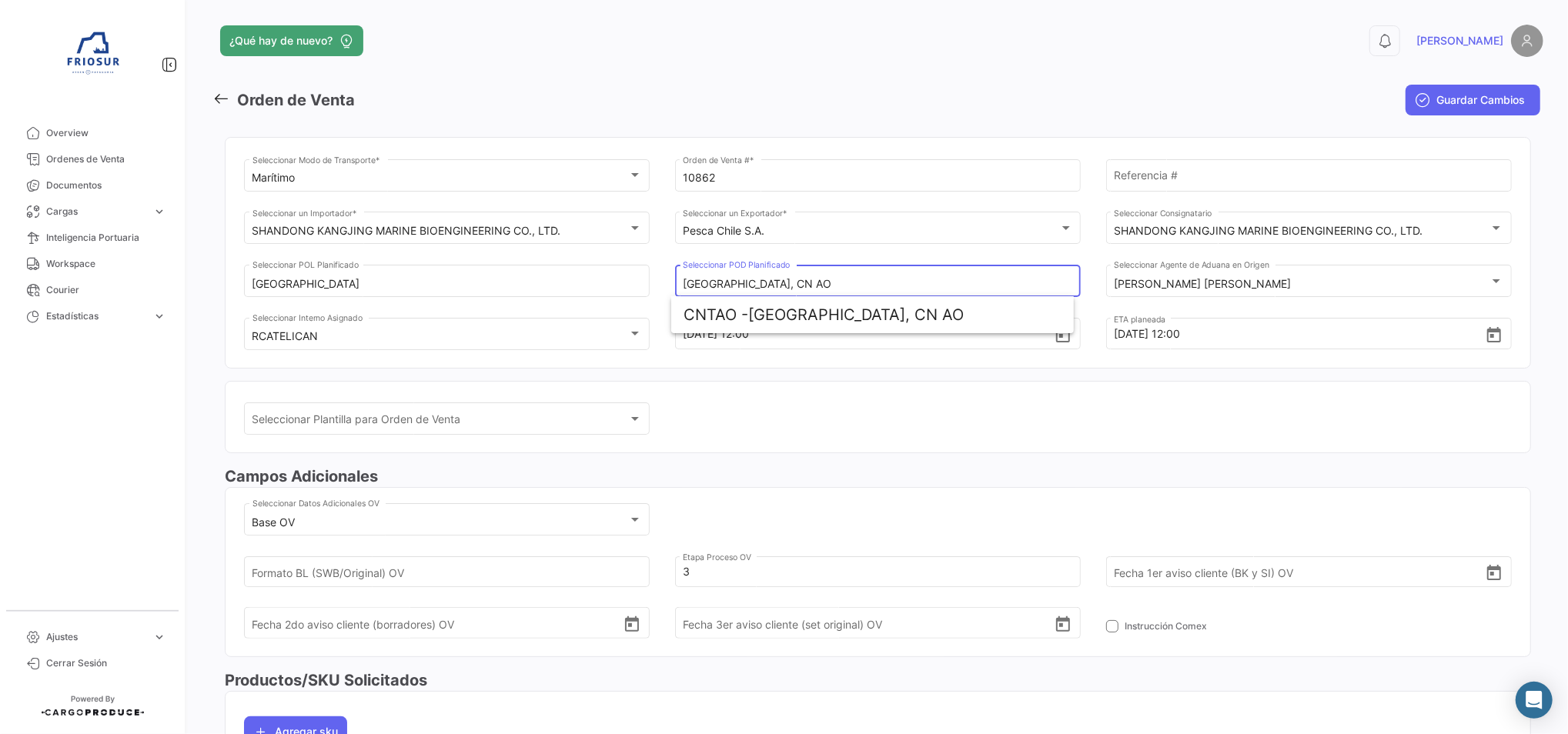
drag, startPoint x: 784, startPoint y: 287, endPoint x: 649, endPoint y: 302, distance: 135.8
click at [649, 302] on div "Marítimo Seleccionar Modo de Transporte * 10862 Orden de Venta # * Referencia #…" at bounding box center [878, 262] width 1268 height 212
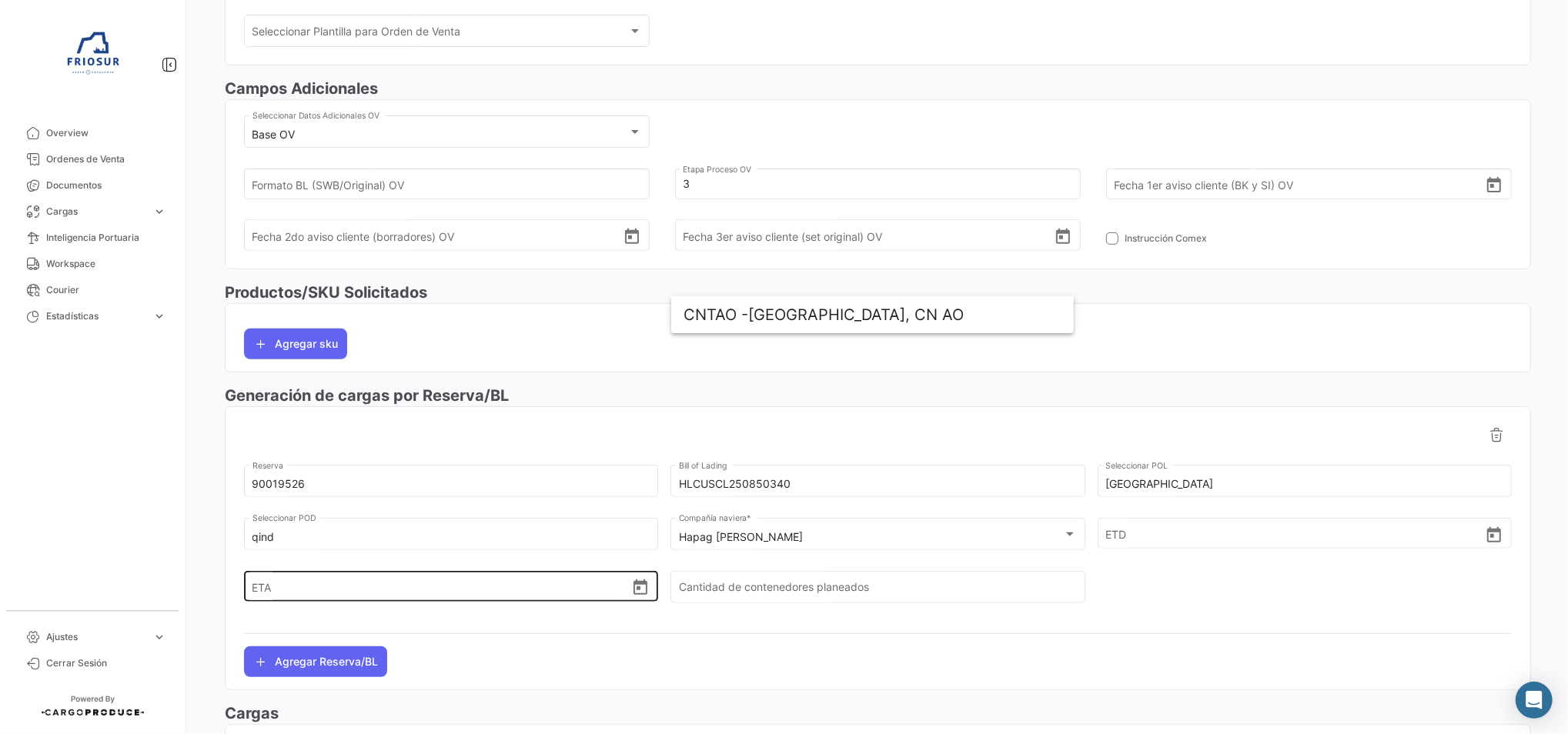
scroll to position [410, 0]
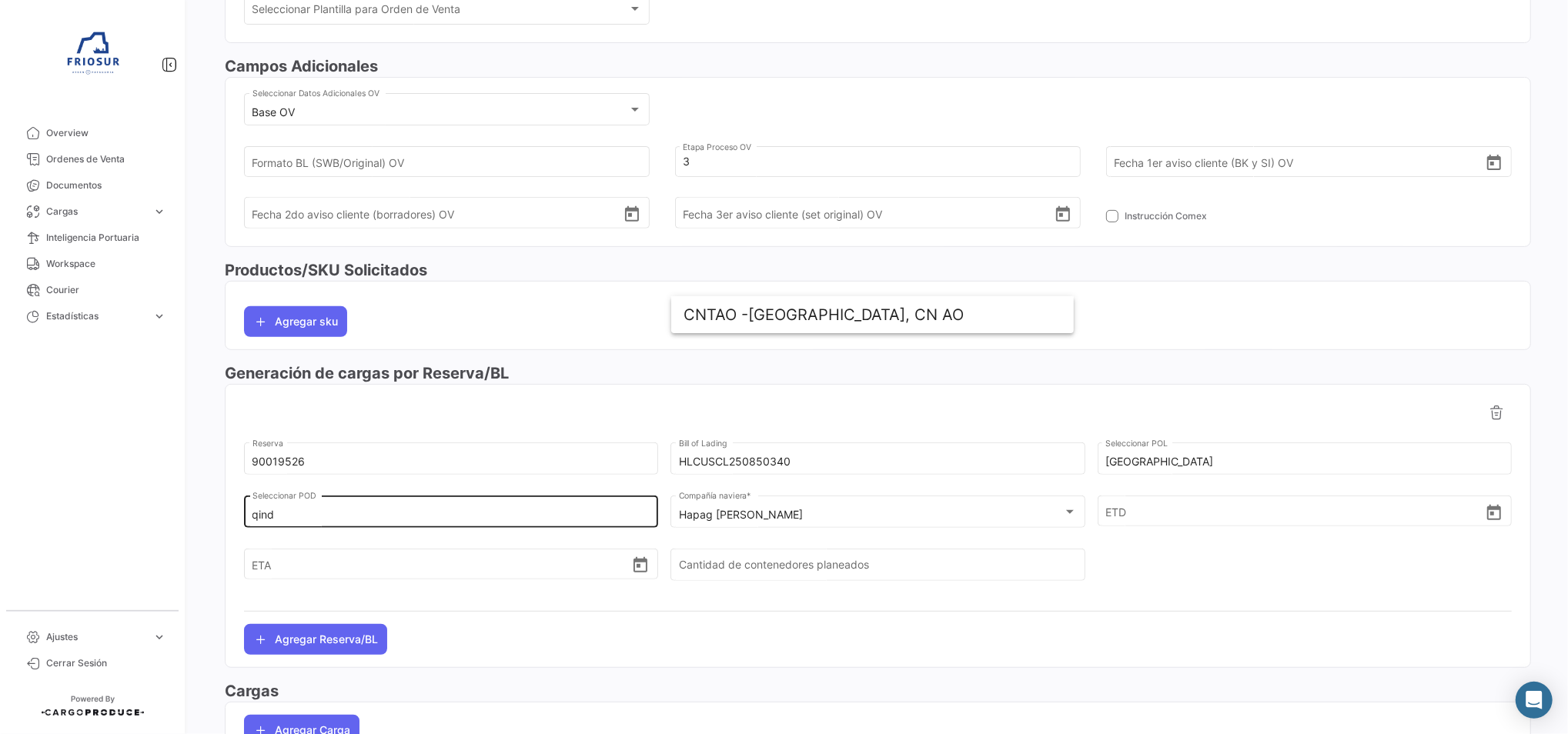
click at [311, 518] on input "qind" at bounding box center [451, 515] width 398 height 13
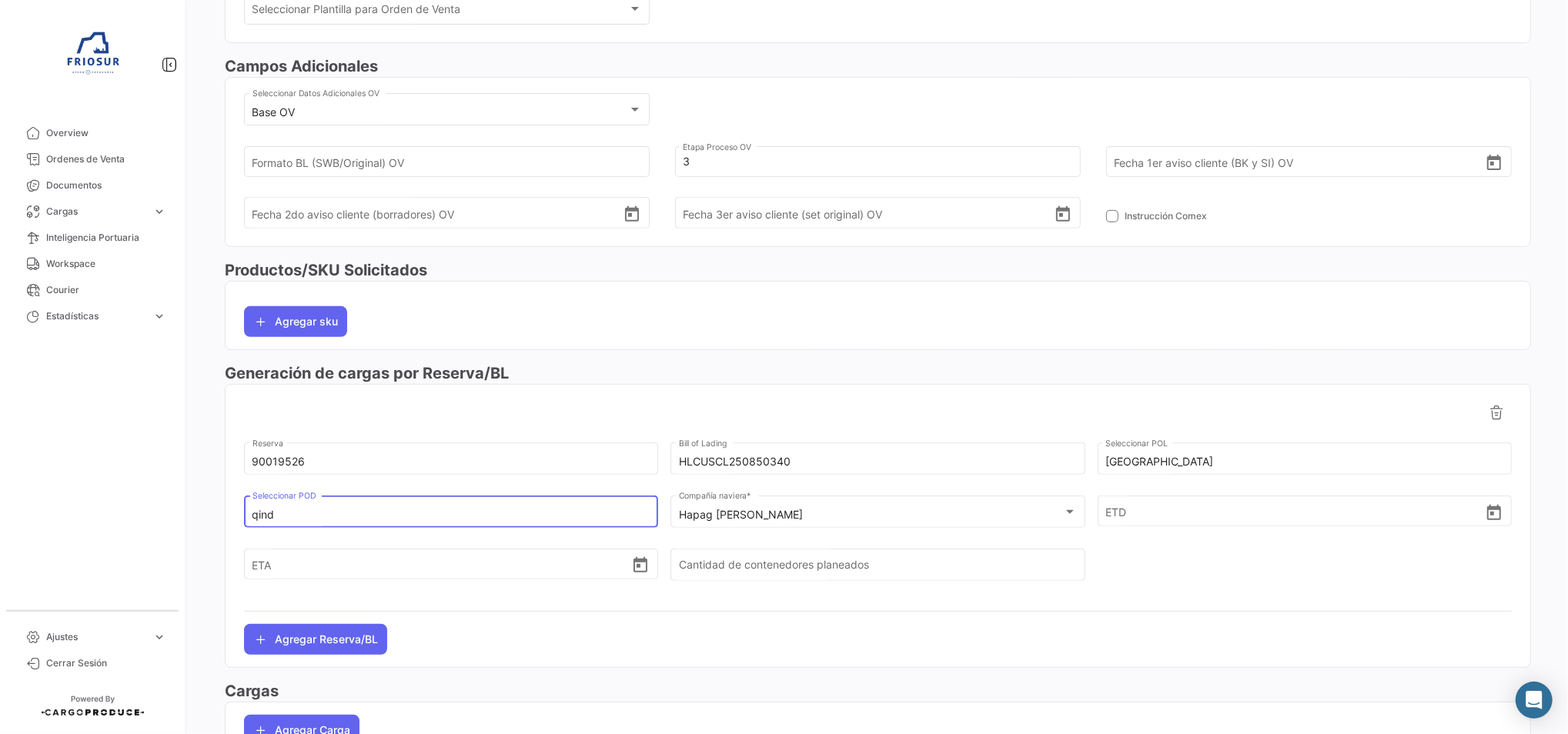
drag, startPoint x: 321, startPoint y: 513, endPoint x: 188, endPoint y: 512, distance: 133.0
click at [182, 512] on mat-sidenav-container "Overview Ordenes de Venta Documentos Cargas expand_more Cargas Marítimas Cargas…" at bounding box center [784, 367] width 1568 height 734
paste input "[GEOGRAPHIC_DATA], CN AO"
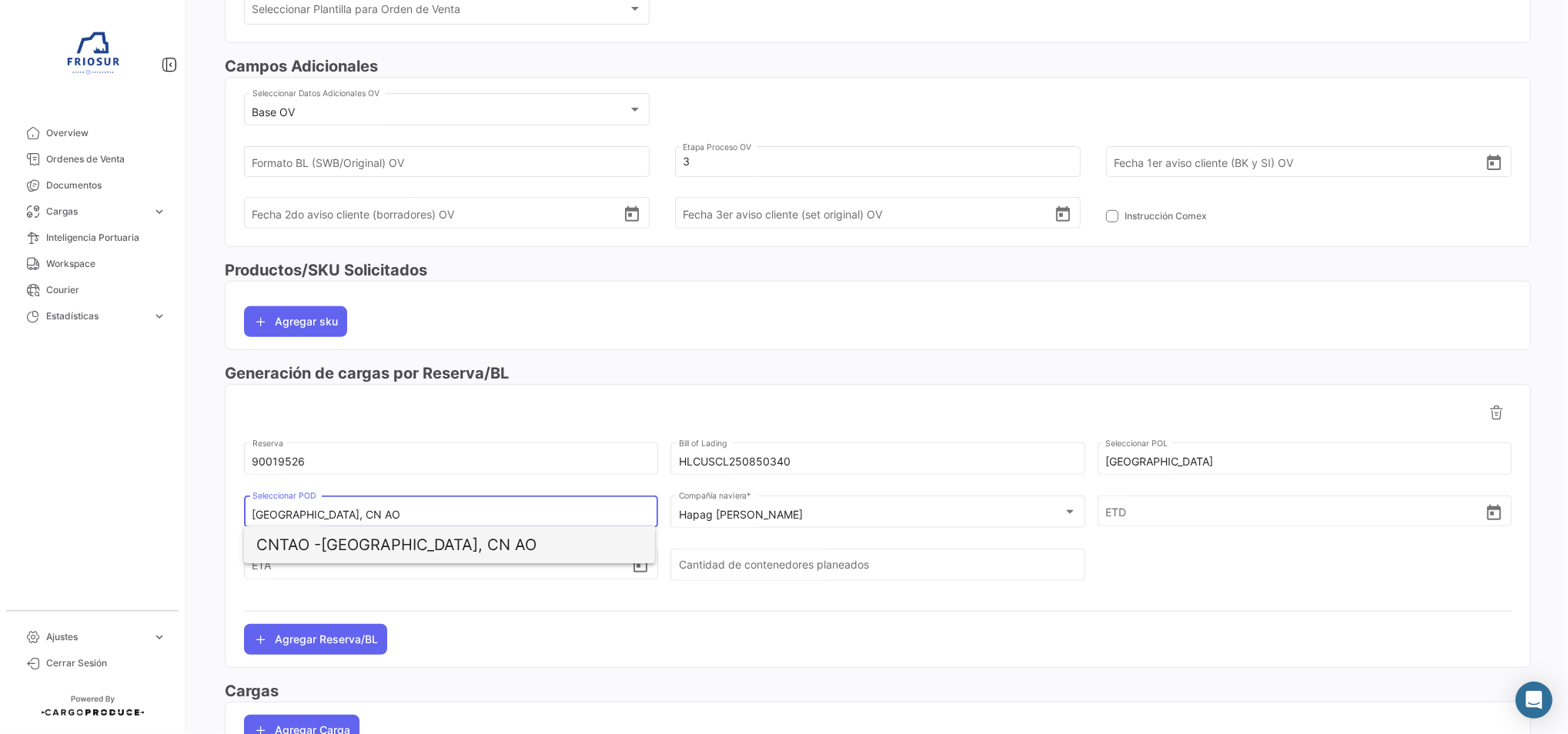
type input "[GEOGRAPHIC_DATA], CN AO"
click at [468, 553] on span "CNTAO - [GEOGRAPHIC_DATA], CN AO" at bounding box center [449, 545] width 386 height 37
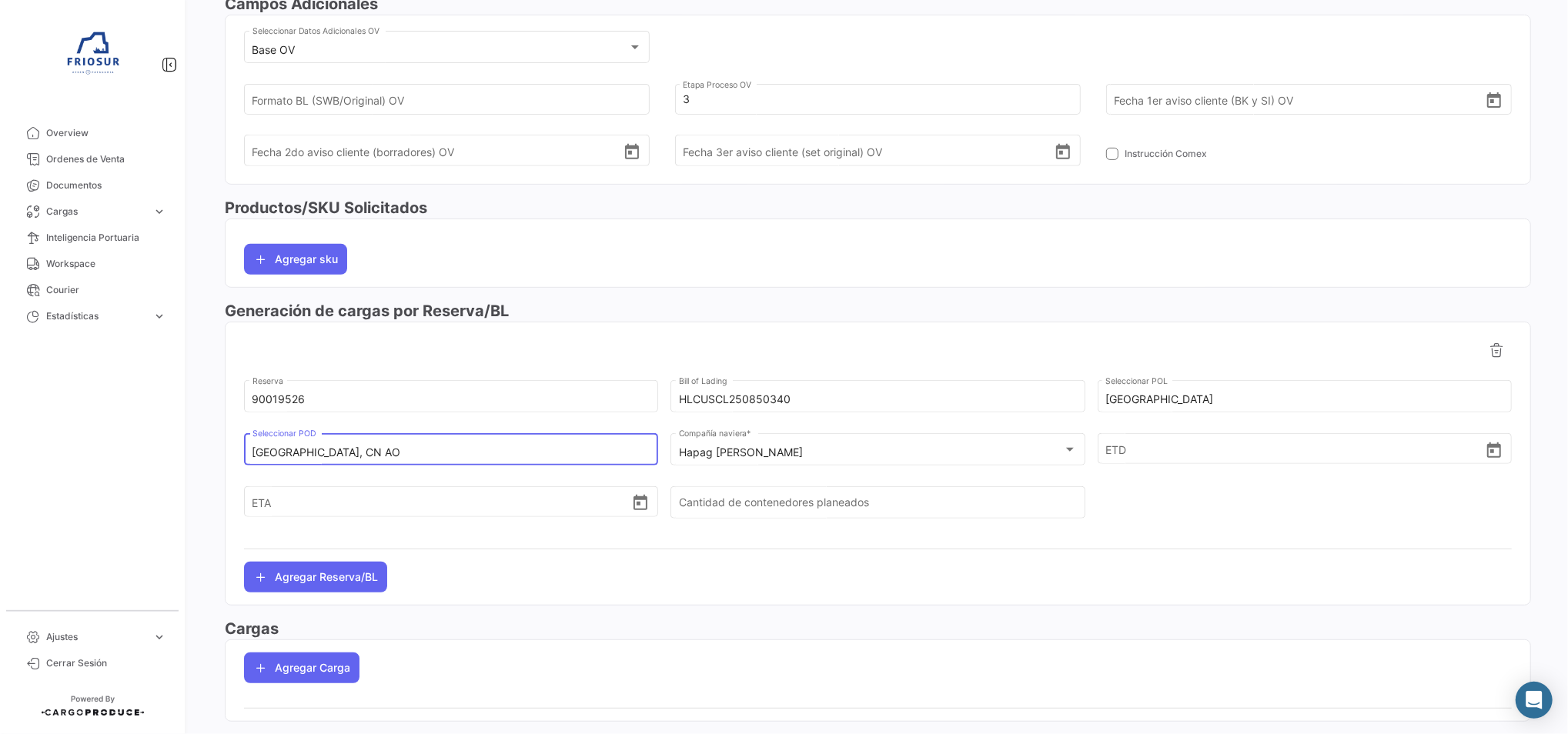
scroll to position [507, 0]
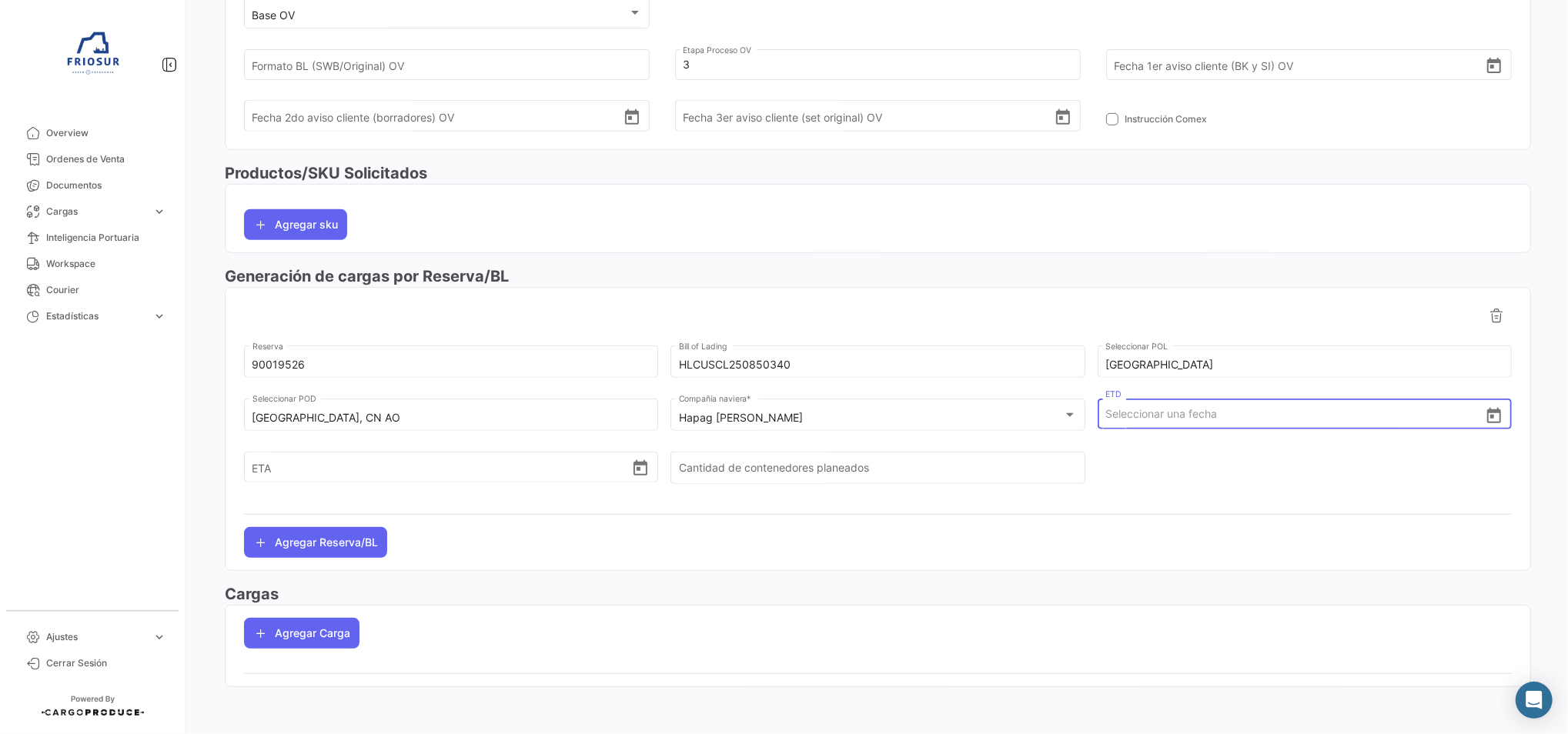
click at [1283, 410] on input "ETD" at bounding box center [1294, 414] width 378 height 53
click at [1487, 414] on icon "Open calendar" at bounding box center [1493, 415] width 14 height 16
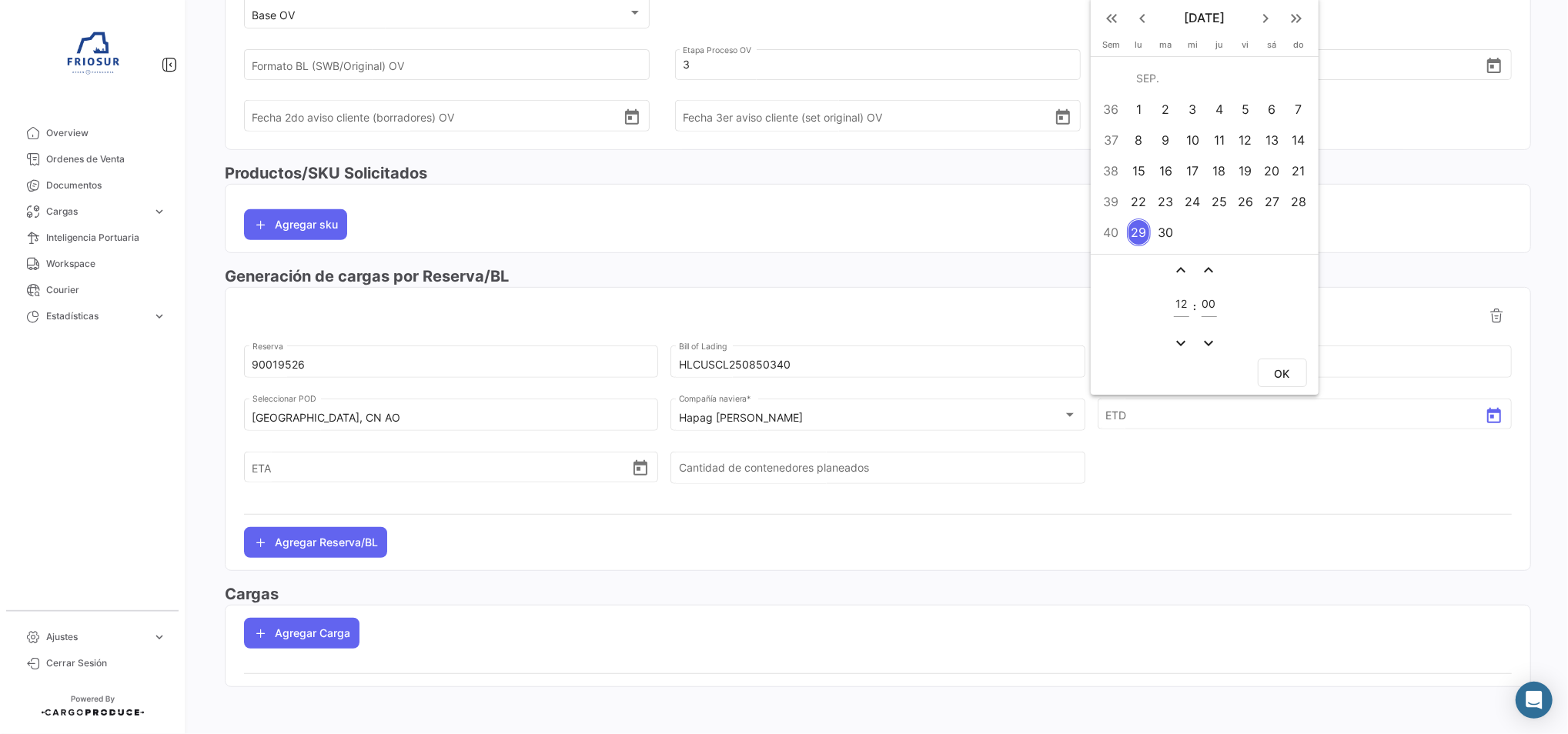
click at [1276, 120] on div "6" at bounding box center [1272, 110] width 24 height 28
click at [1285, 367] on span "OK" at bounding box center [1282, 374] width 16 height 13
type input "[DATE] 12:00"
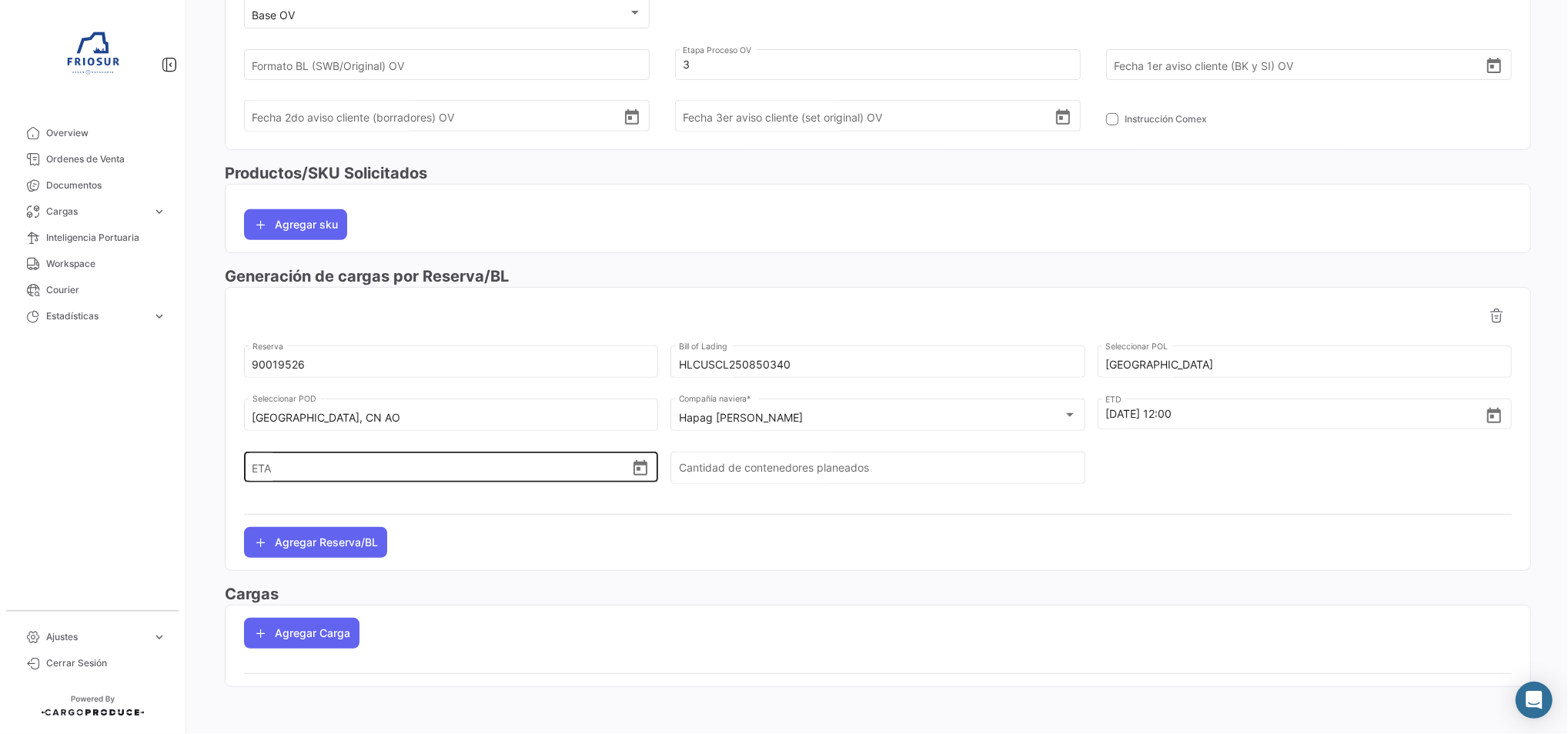
click at [635, 475] on div "ETA" at bounding box center [451, 454] width 398 height 57
click at [647, 456] on div "ETA" at bounding box center [451, 465] width 415 height 34
click at [641, 461] on icon "Open calendar" at bounding box center [640, 468] width 14 height 16
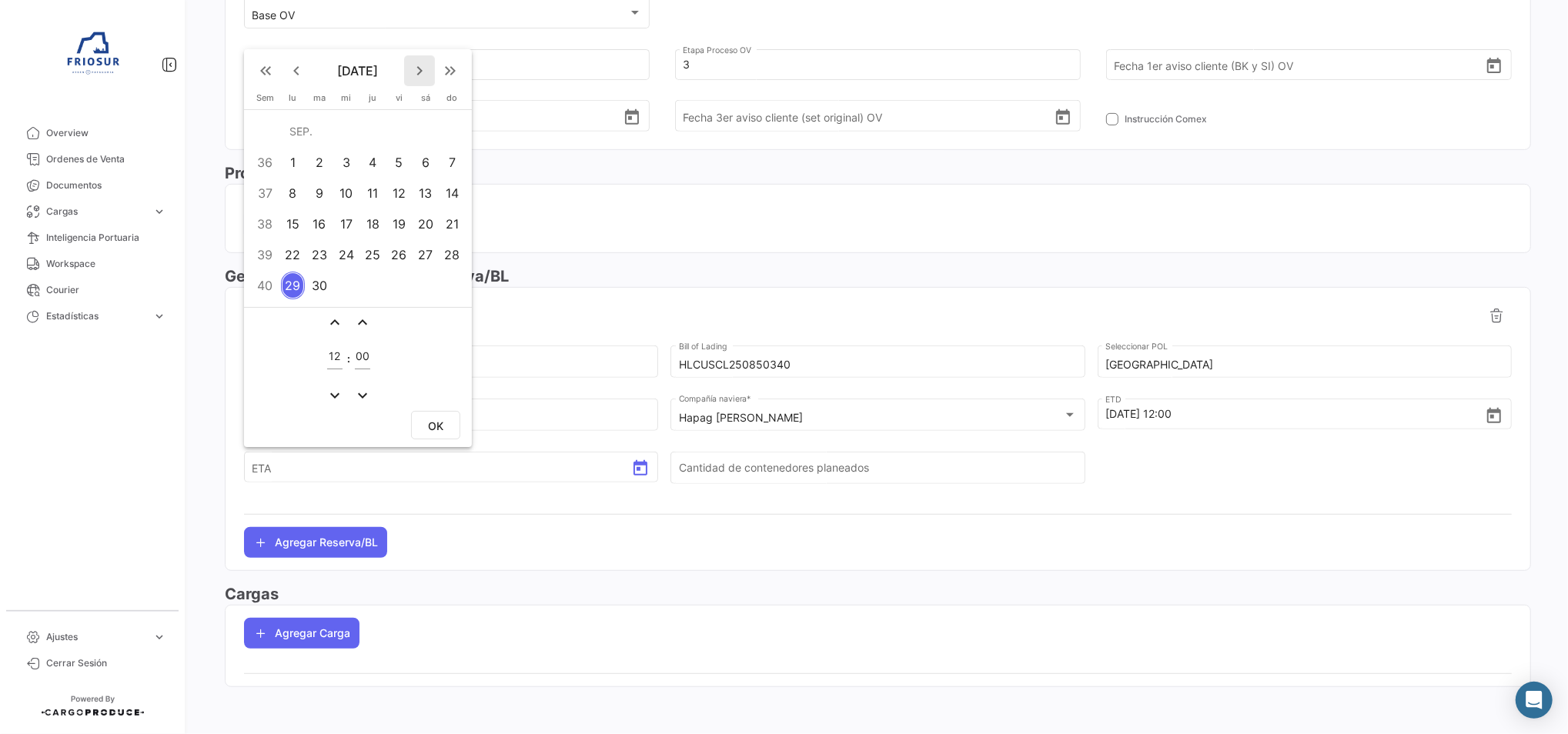
click at [419, 80] on mat-icon "keyboard_arrow_right" at bounding box center [419, 71] width 18 height 18
click at [359, 261] on td "20" at bounding box center [372, 254] width 26 height 30
click at [351, 259] on div "19" at bounding box center [346, 255] width 24 height 28
click at [423, 421] on button "OK" at bounding box center [435, 425] width 49 height 29
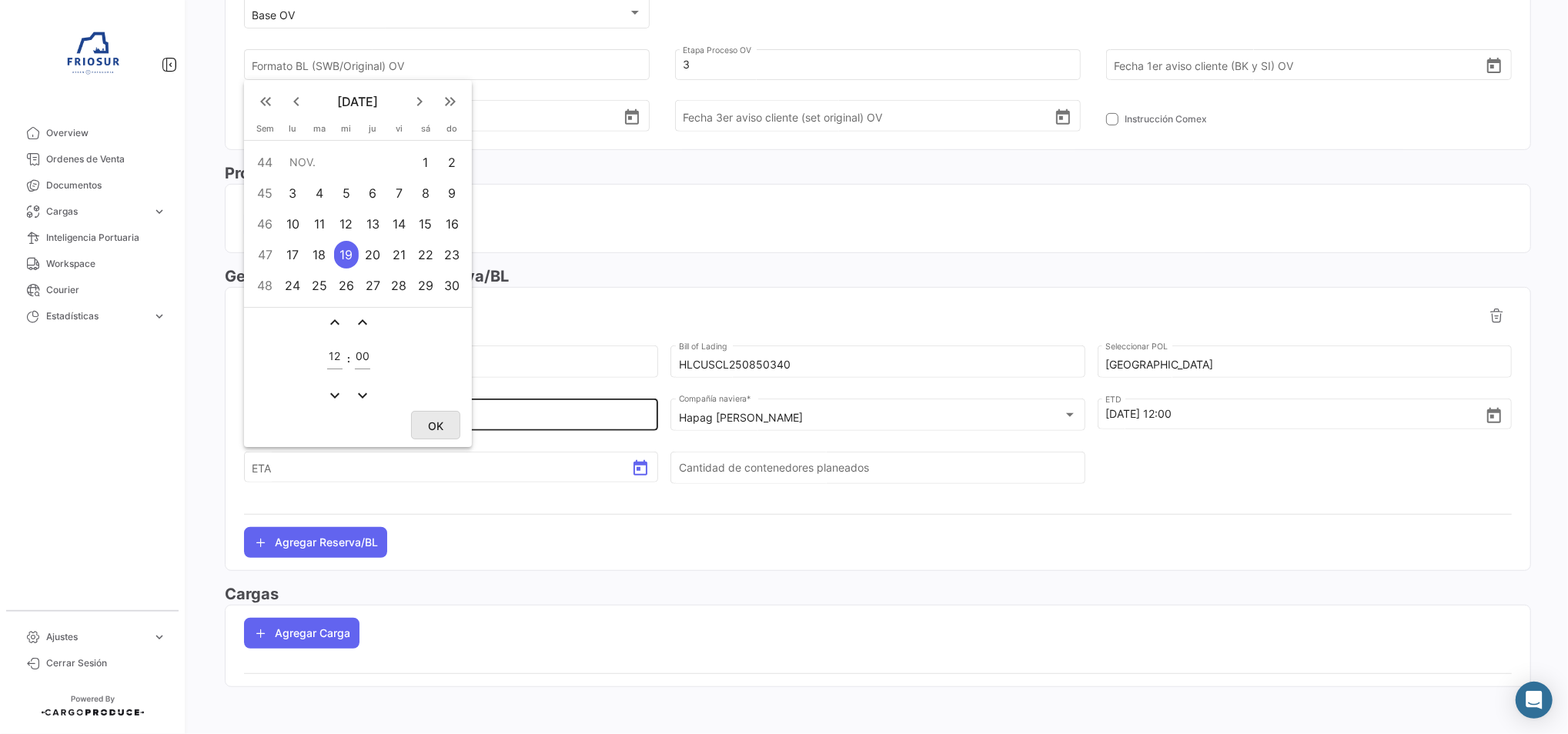
type input "[DATE] 12:00"
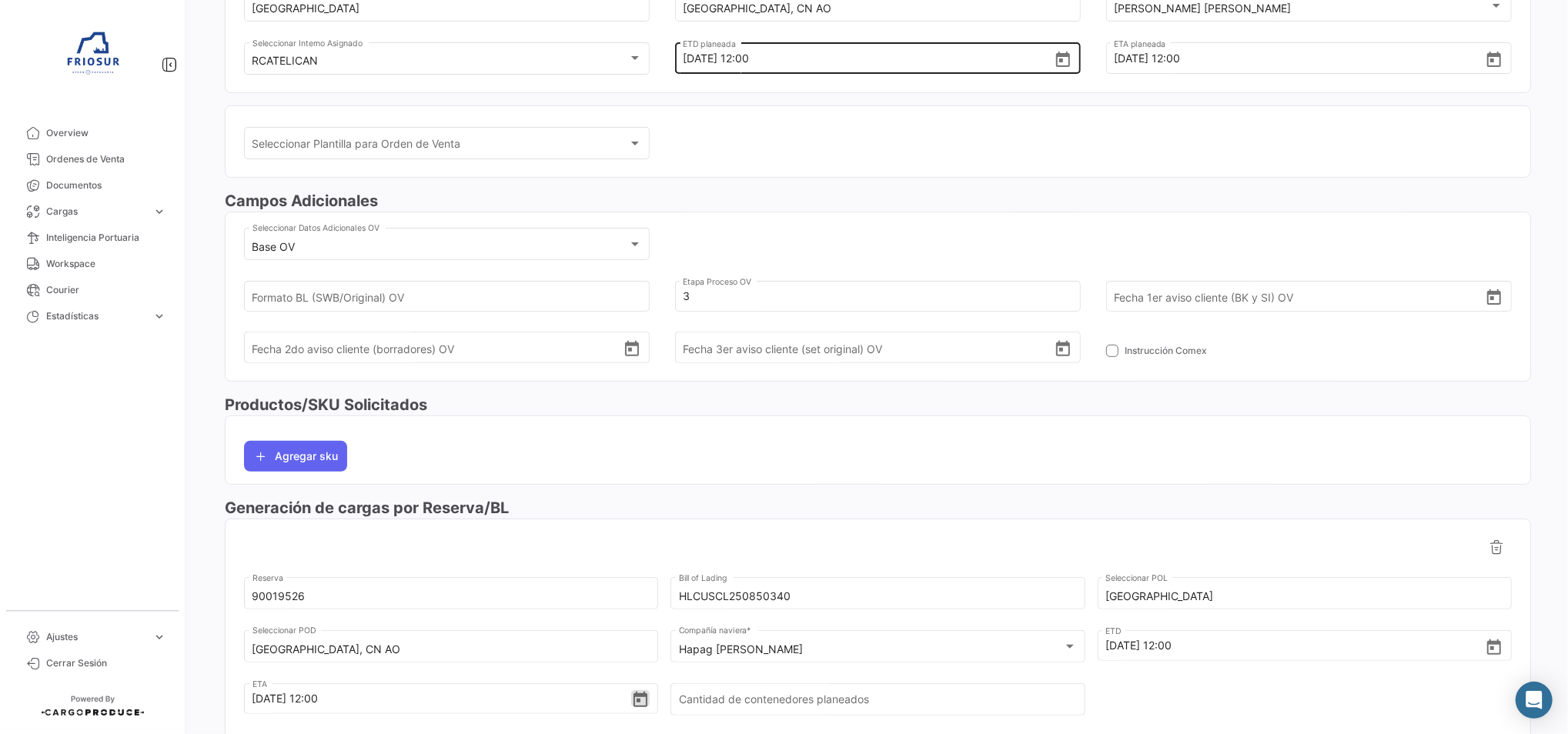
scroll to position [0, 0]
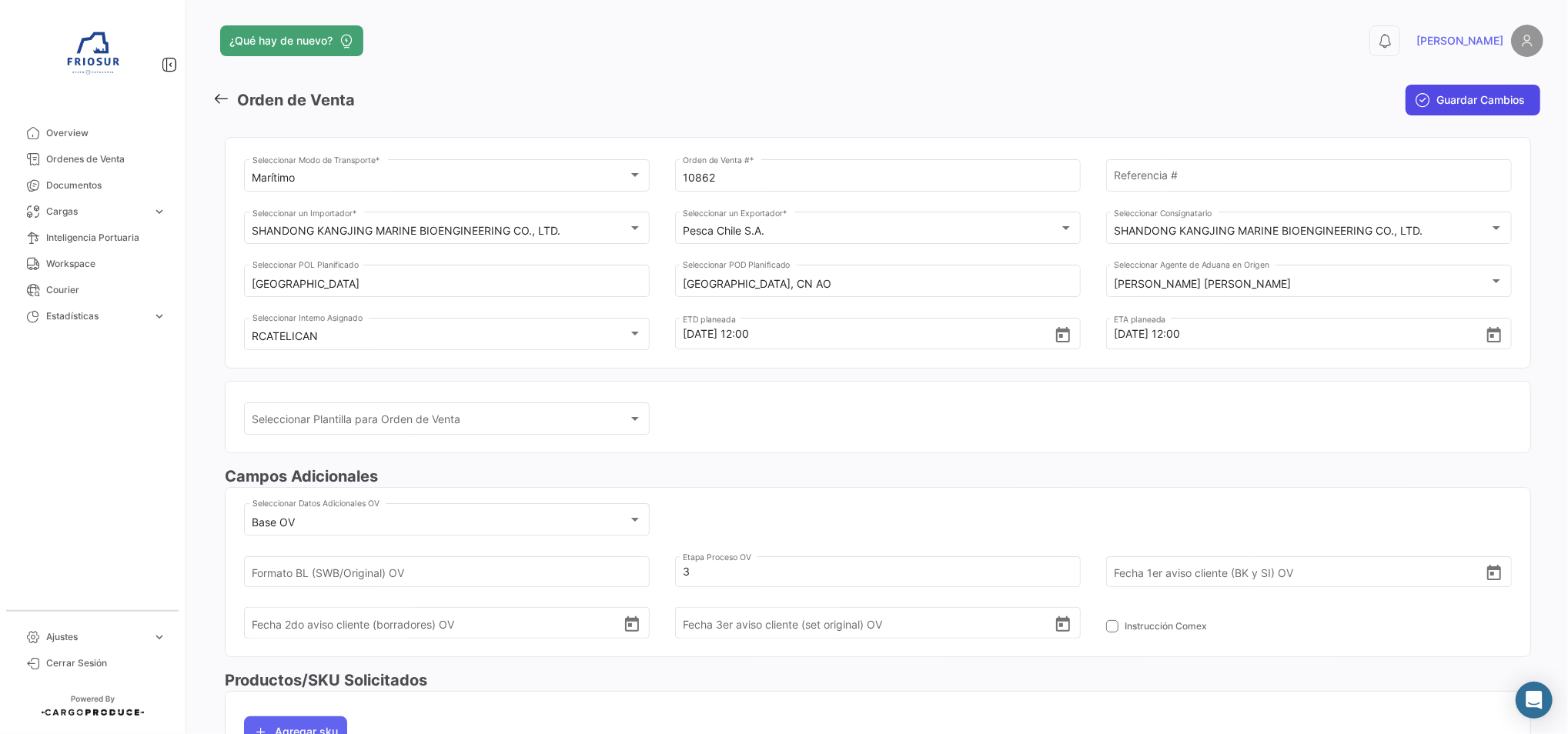
click at [1510, 99] on span "Guardar Cambios" at bounding box center [1480, 99] width 88 height 16
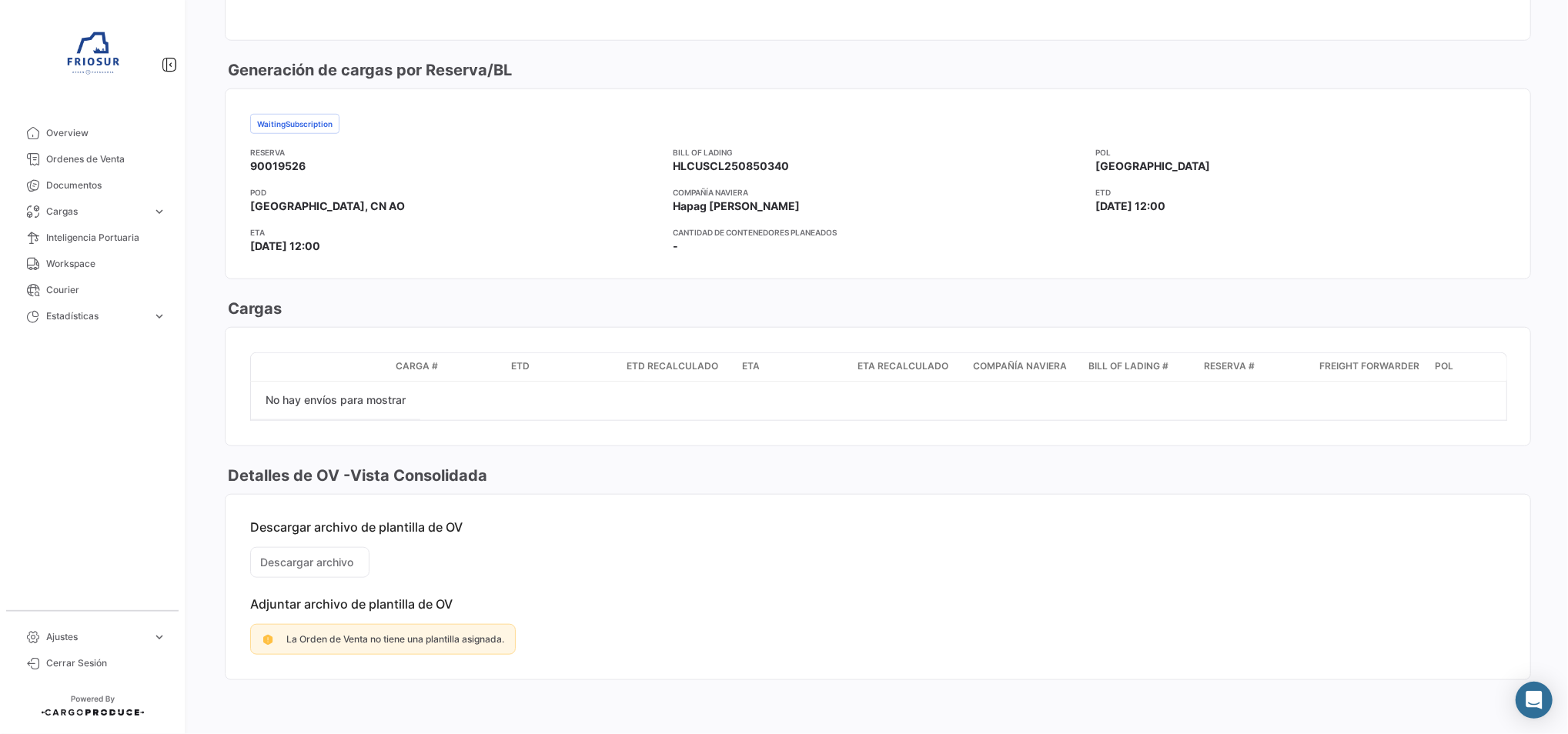
scroll to position [1031, 0]
click at [330, 557] on mat-card-content "Descargar archivo de plantilla de OV Descargar archivo Adjuntar archivo de plan…" at bounding box center [878, 586] width 1305 height 185
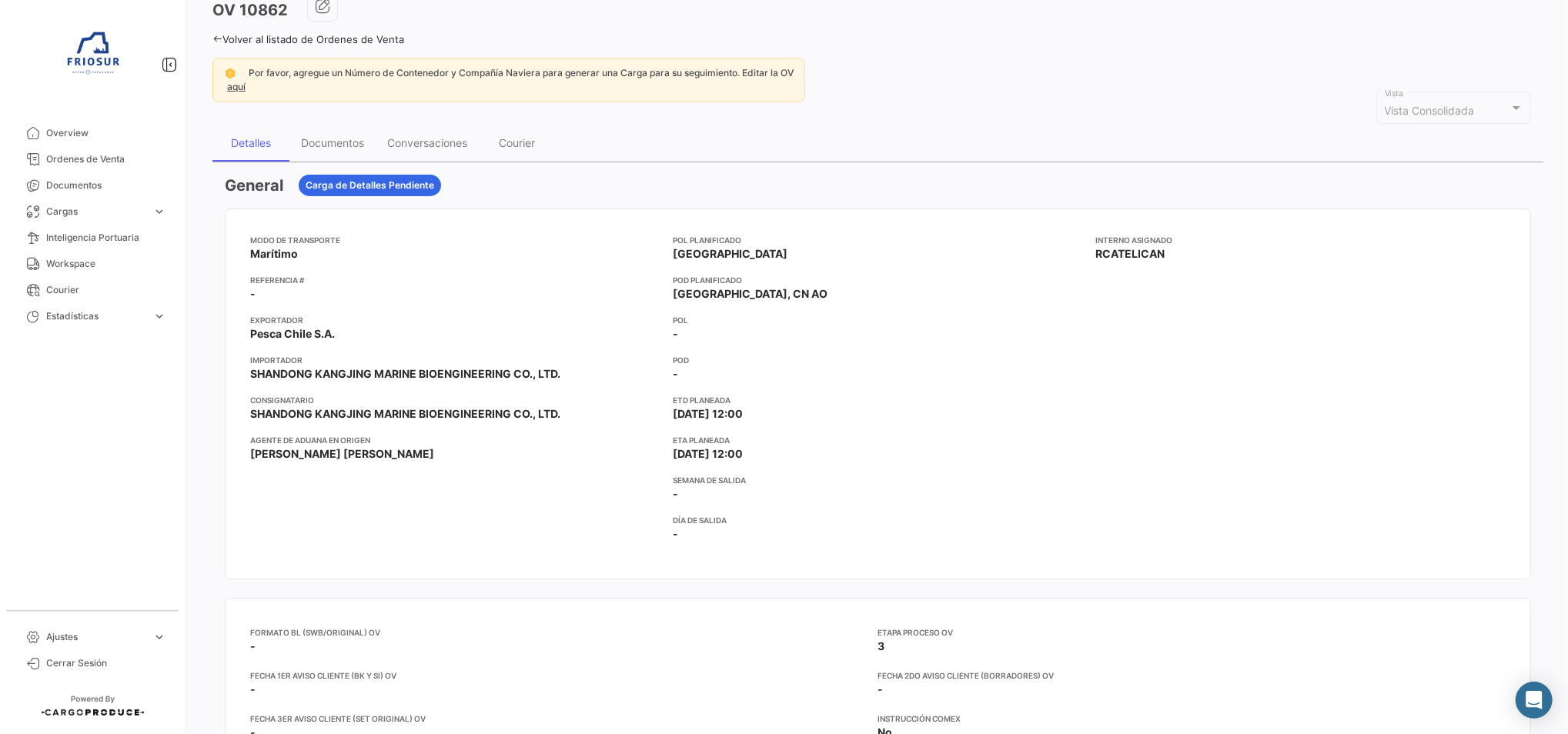
scroll to position [0, 0]
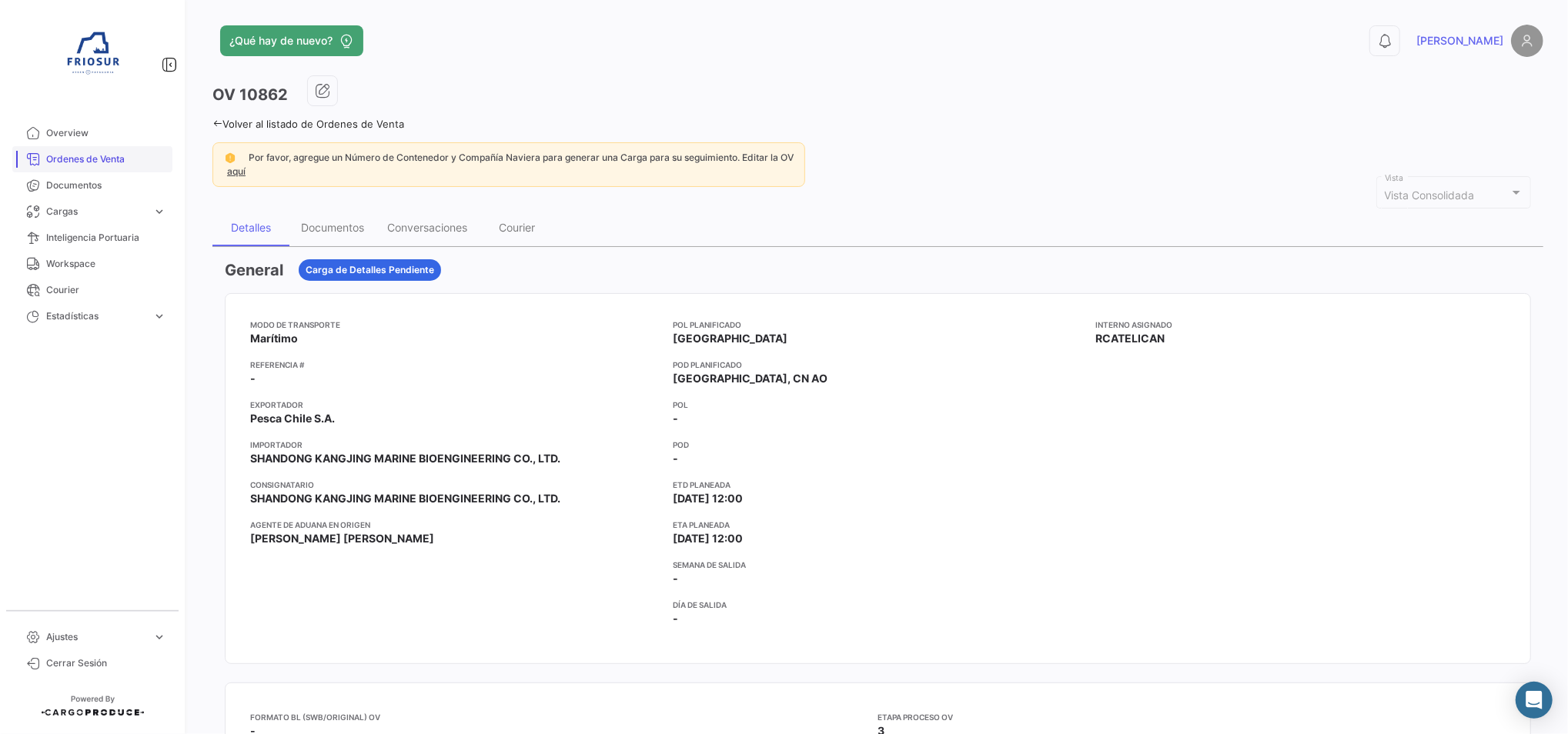
click at [126, 162] on span "Ordenes de Venta" at bounding box center [106, 158] width 120 height 14
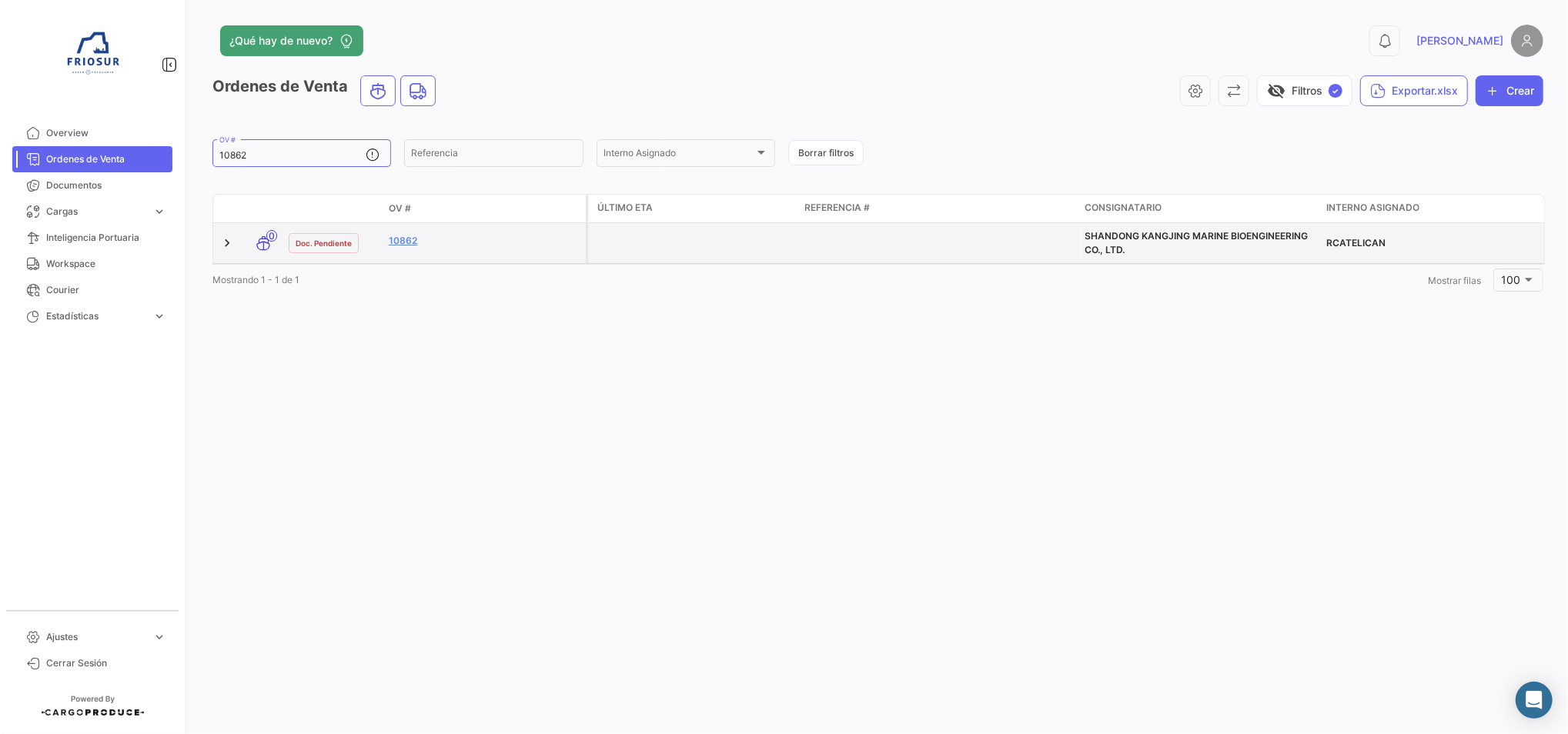
click at [887, 235] on datatable-body-cell at bounding box center [939, 242] width 280 height 40
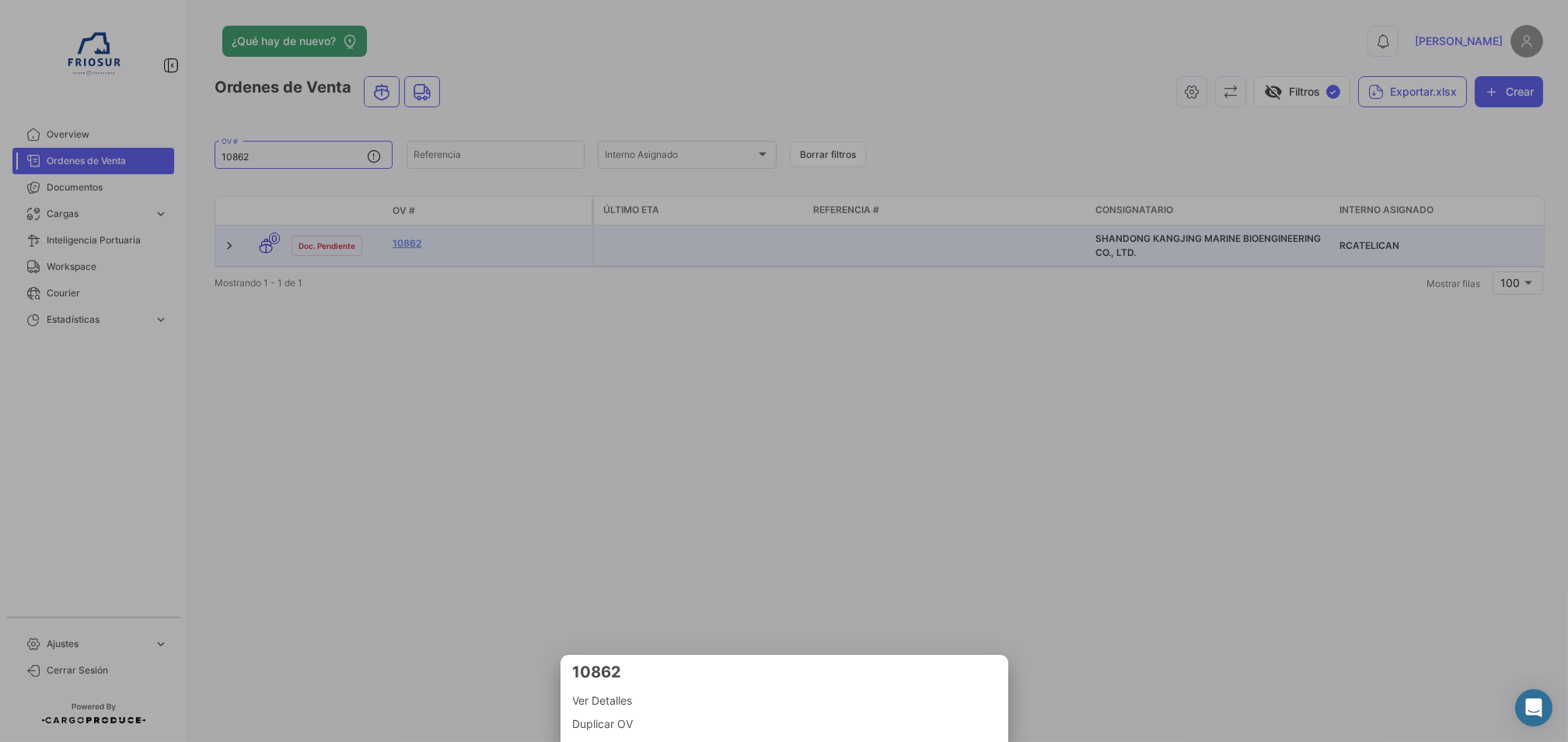
click at [806, 263] on div at bounding box center [784, 371] width 1568 height 742
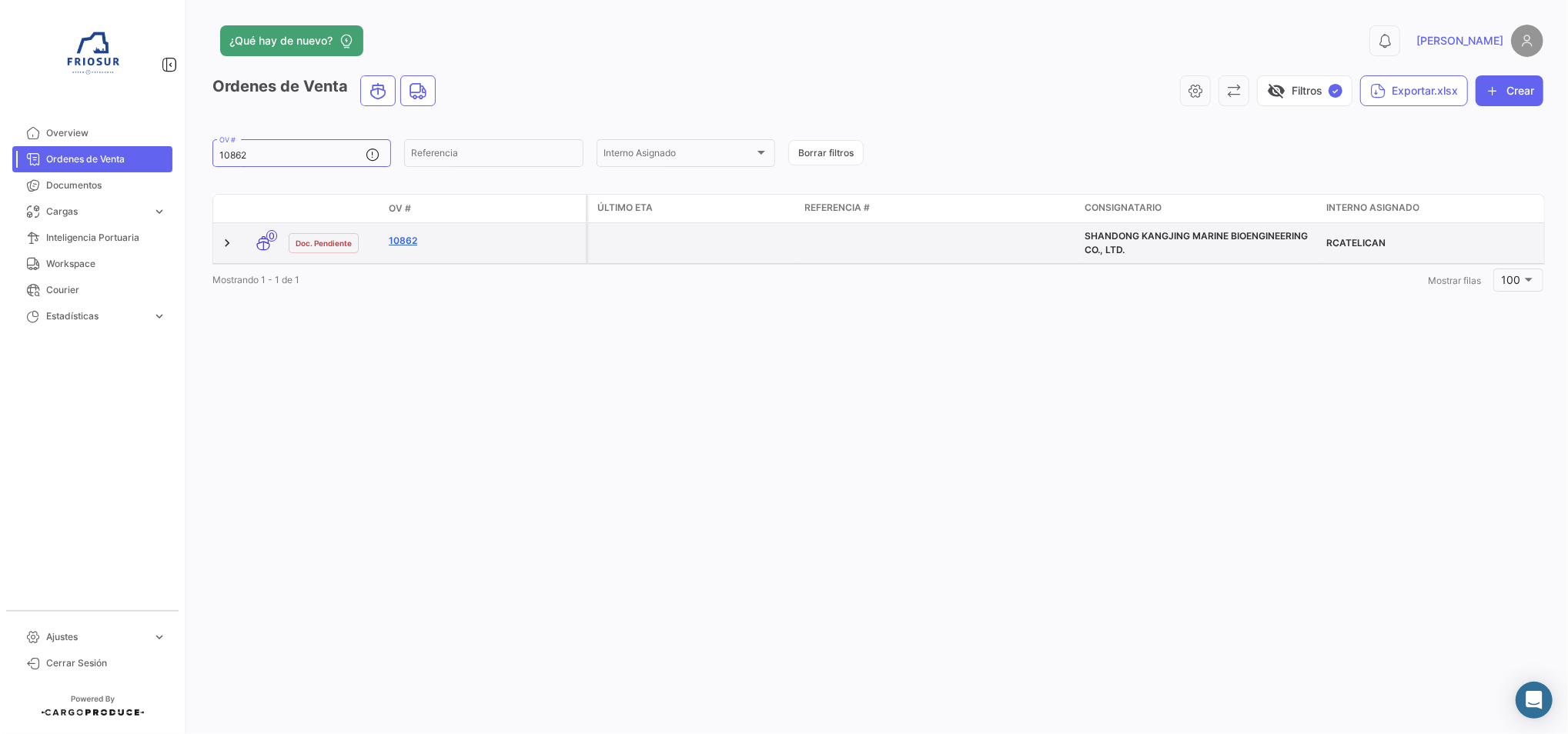
click at [398, 239] on link "10862" at bounding box center [484, 240] width 191 height 14
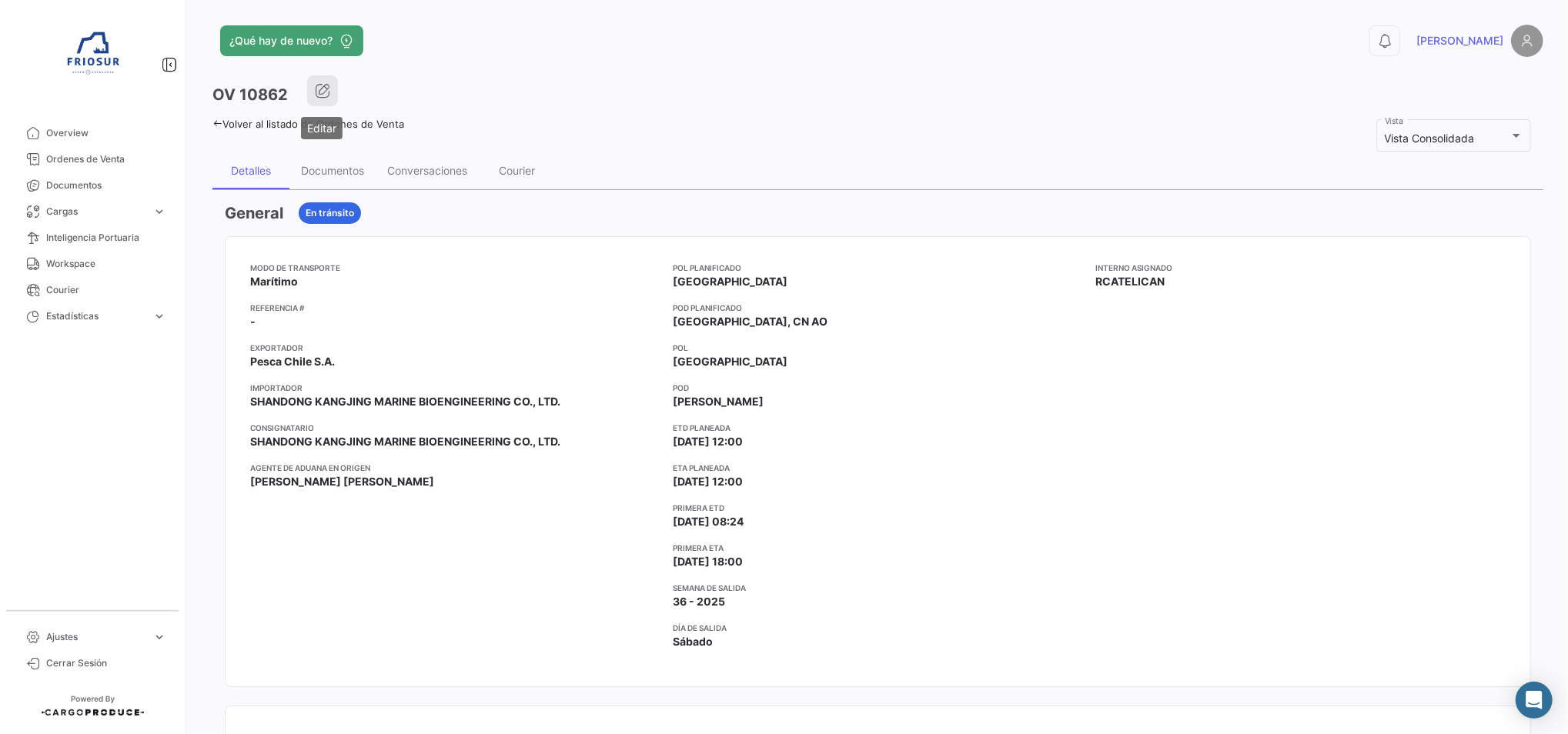
click at [330, 99] on button "button" at bounding box center [322, 90] width 30 height 30
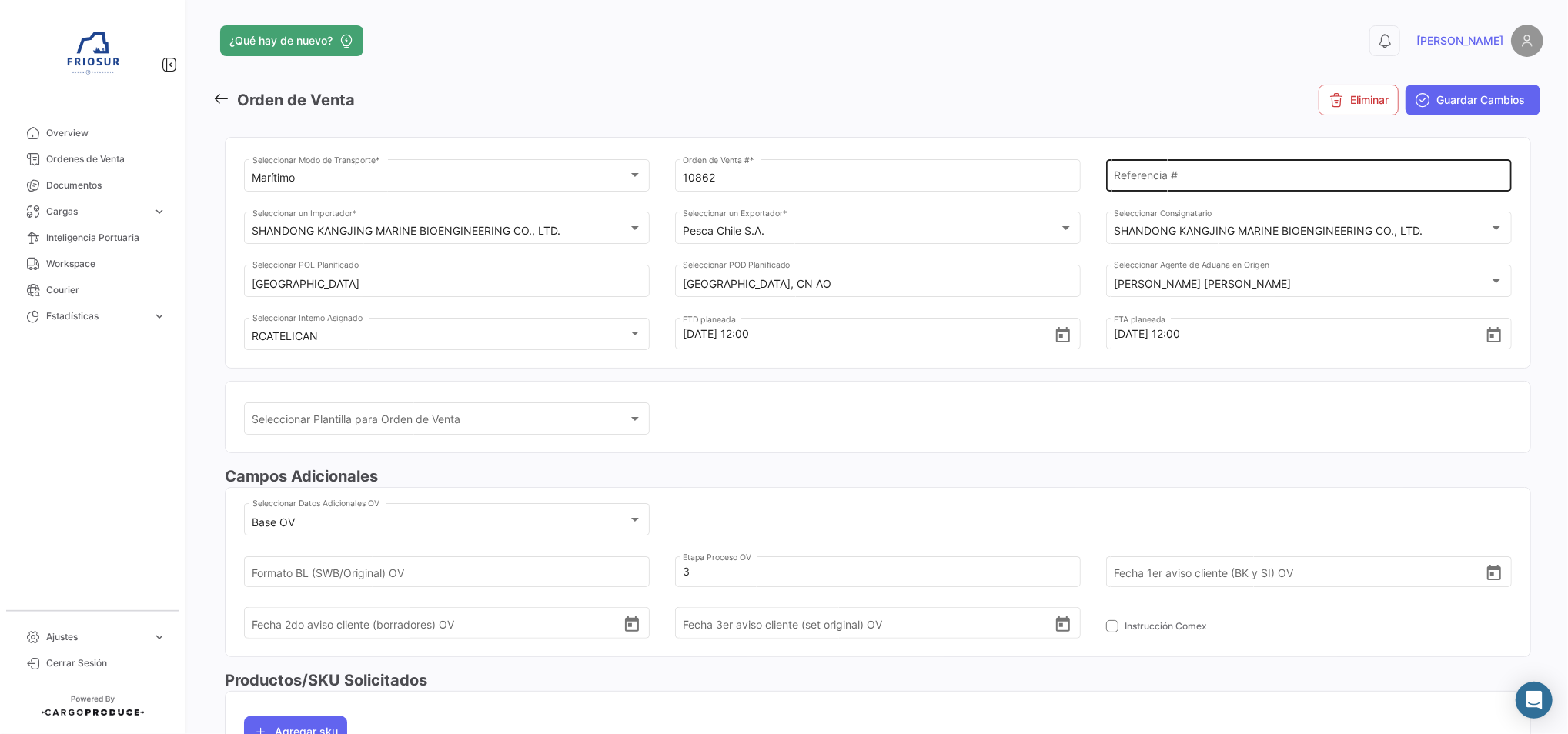
click at [1160, 178] on input "Referencia #" at bounding box center [1308, 178] width 390 height 13
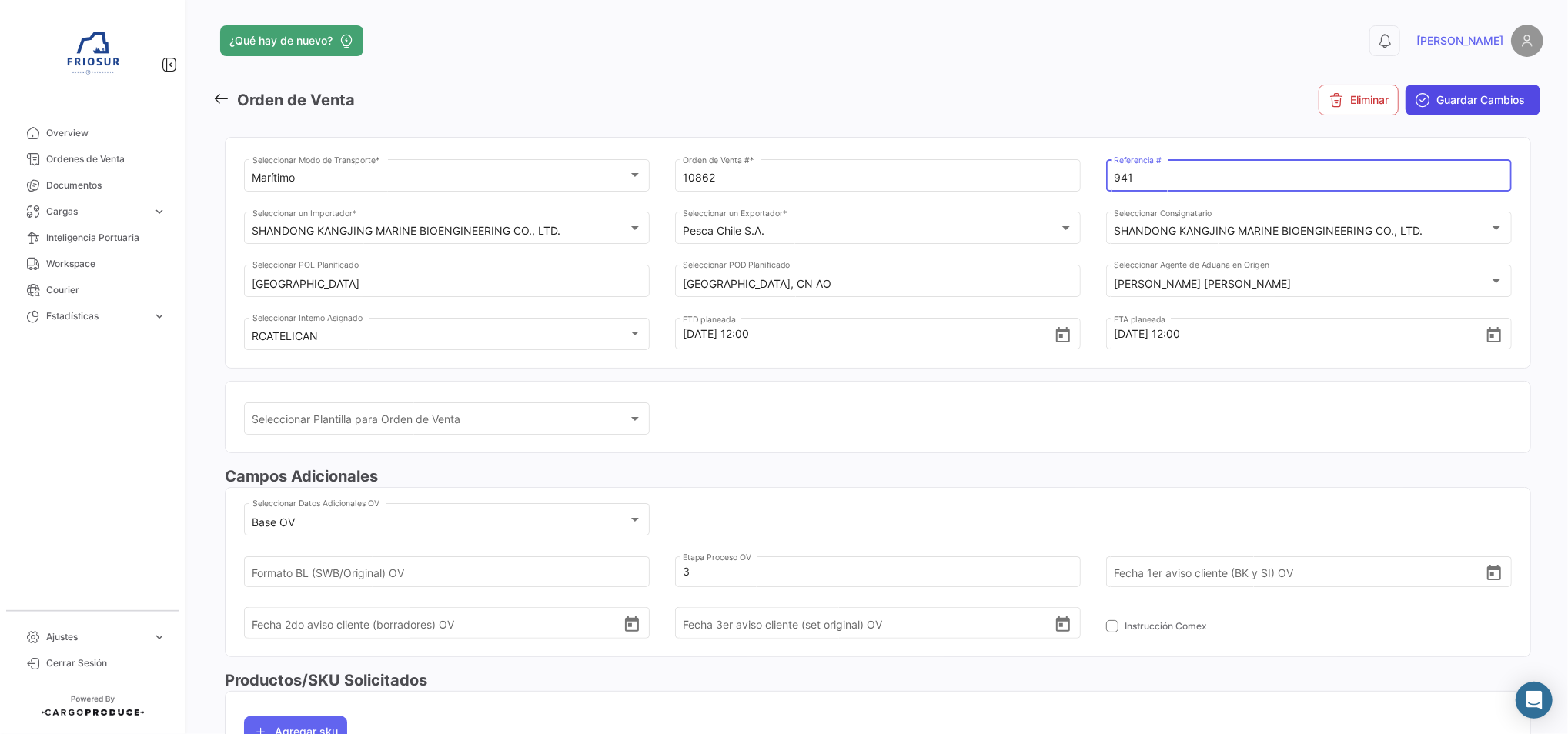
type input "941"
click at [1464, 100] on span "Guardar Cambios" at bounding box center [1480, 99] width 88 height 16
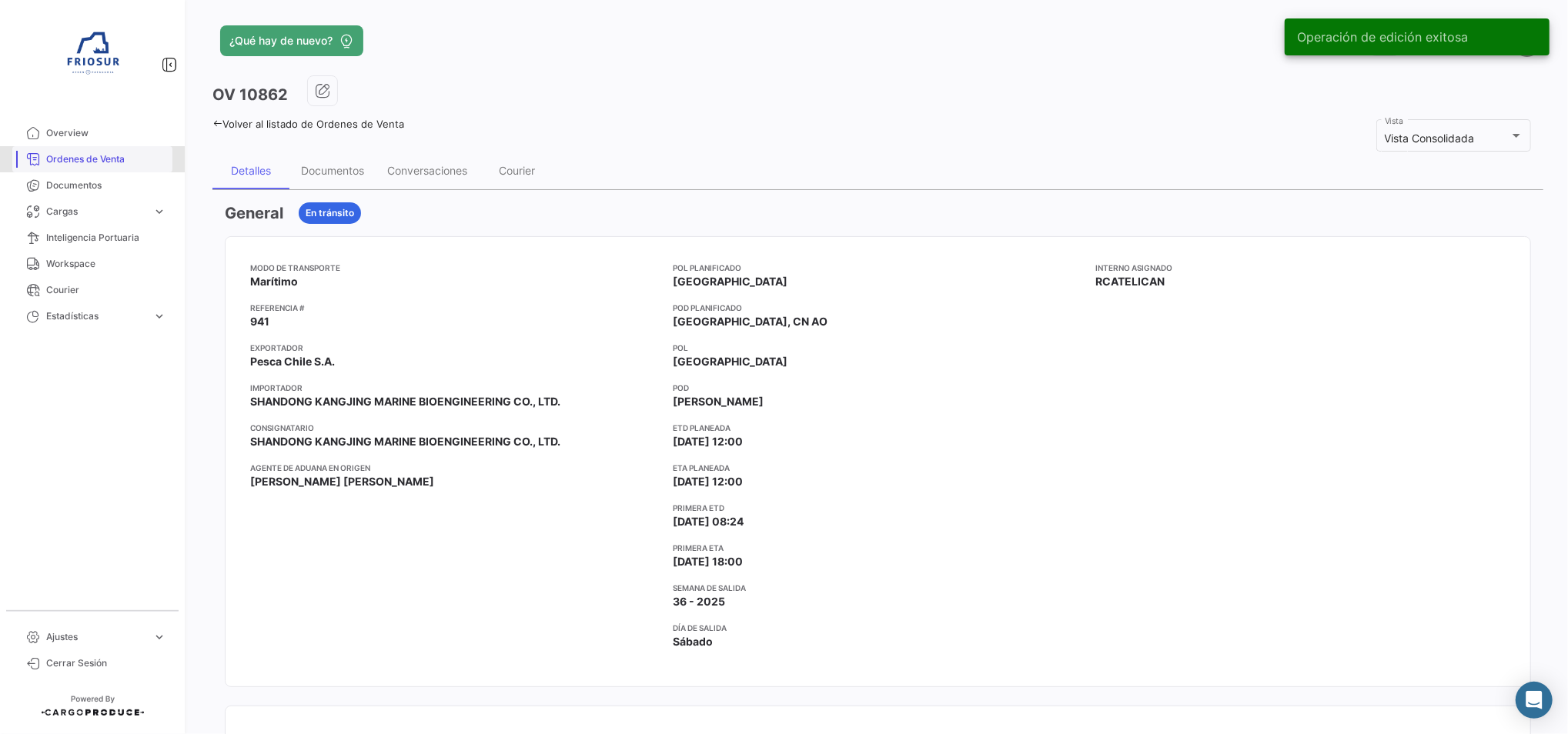
click at [91, 169] on link "Ordenes de Venta" at bounding box center [92, 159] width 160 height 26
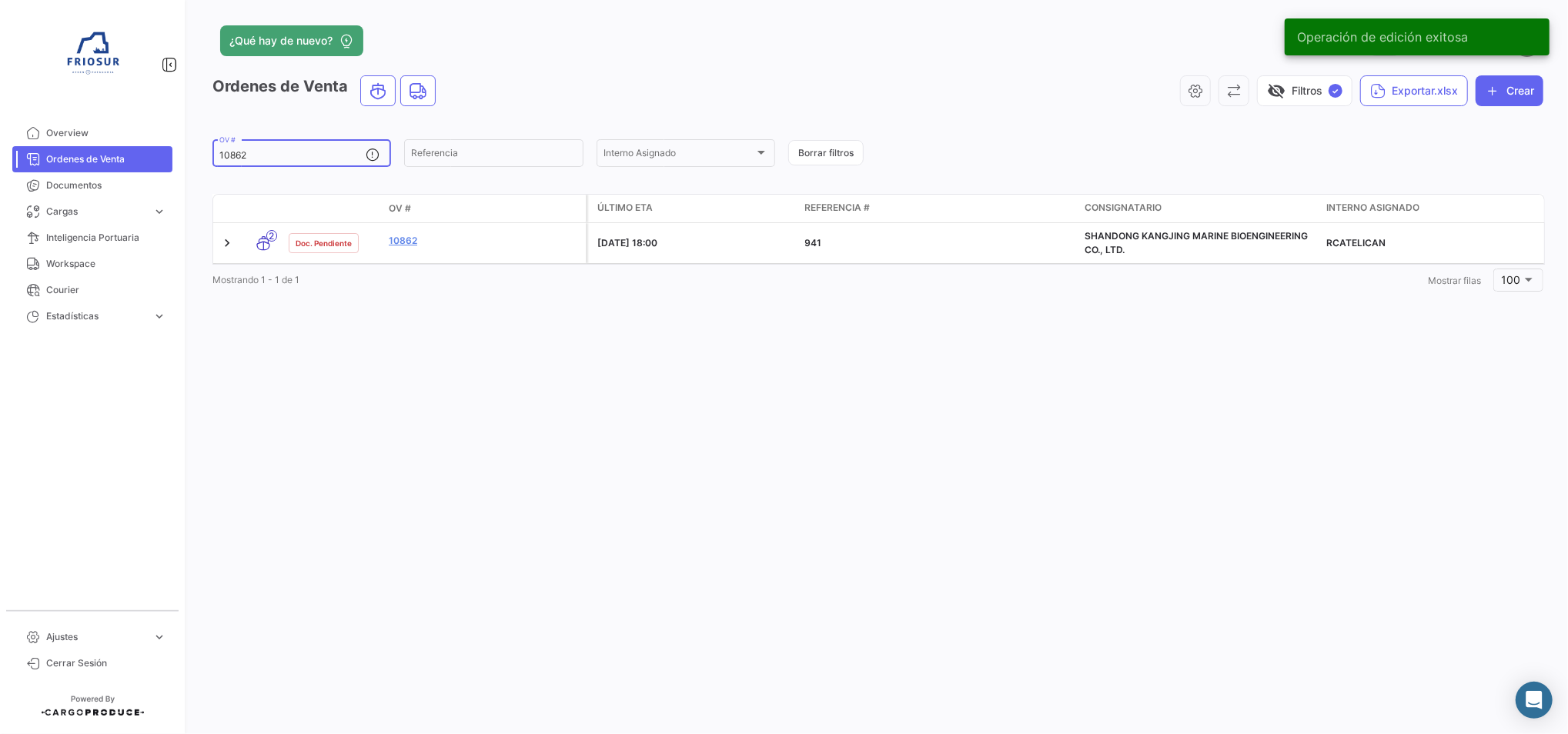
drag, startPoint x: 276, startPoint y: 155, endPoint x: 188, endPoint y: 157, distance: 88.0
click at [182, 157] on mat-sidenav-container "Overview Ordenes de Venta Documentos Cargas expand_more Cargas Marítimas Cargas…" at bounding box center [784, 367] width 1568 height 734
paste input "5"
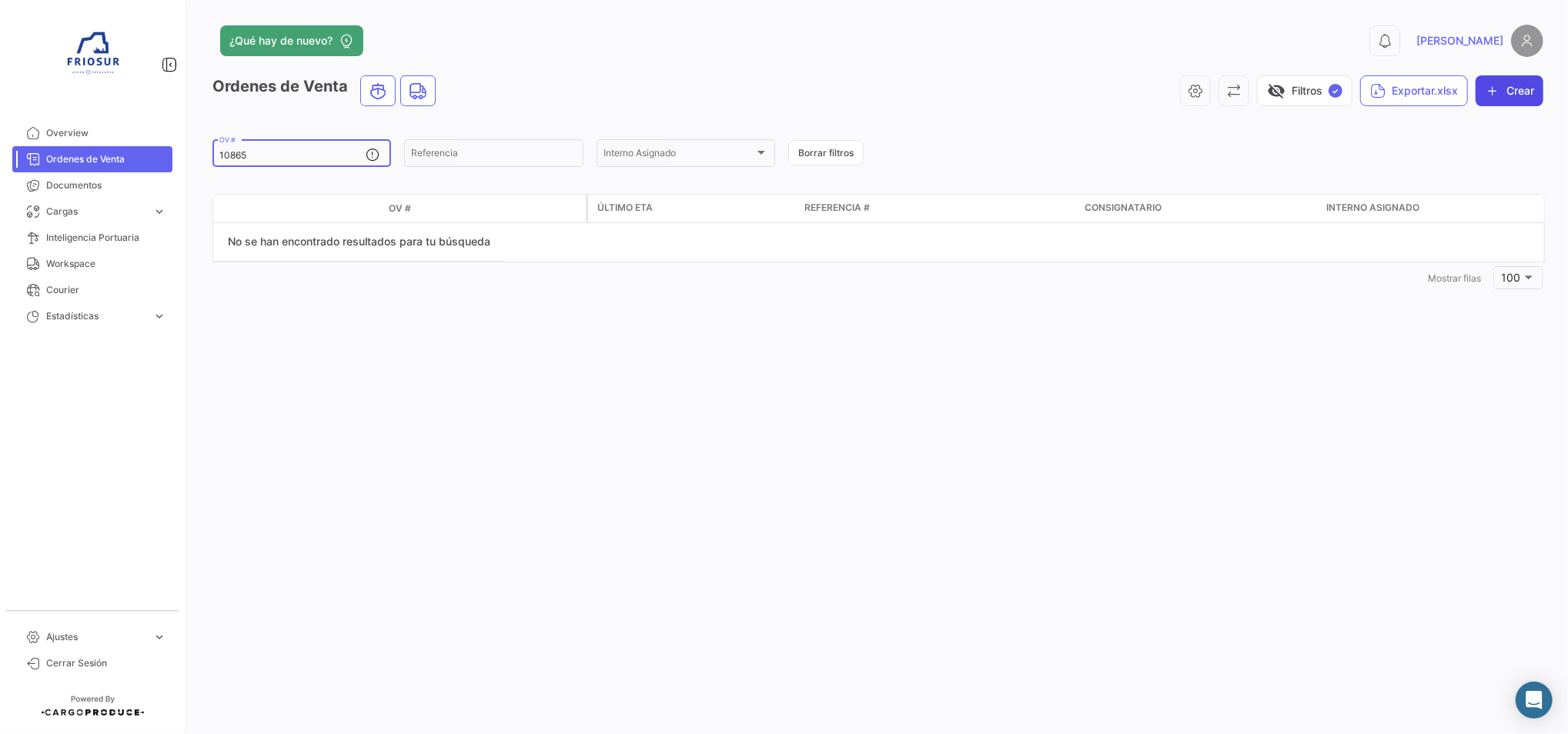
type input "10865"
click at [1524, 87] on button "Crear" at bounding box center [1510, 90] width 68 height 30
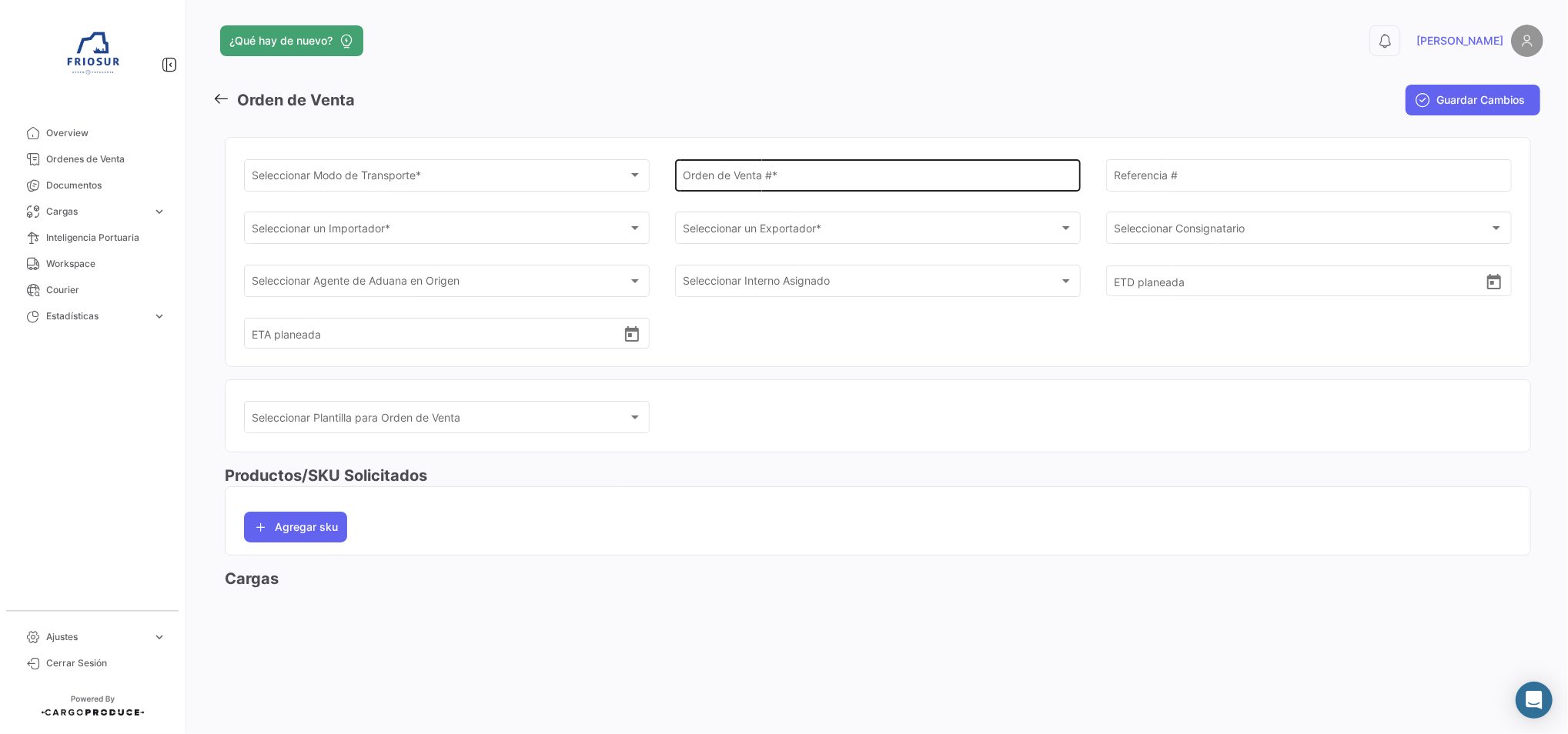
click at [768, 174] on input "Orden de Venta # *" at bounding box center [877, 178] width 390 height 13
paste input "10865"
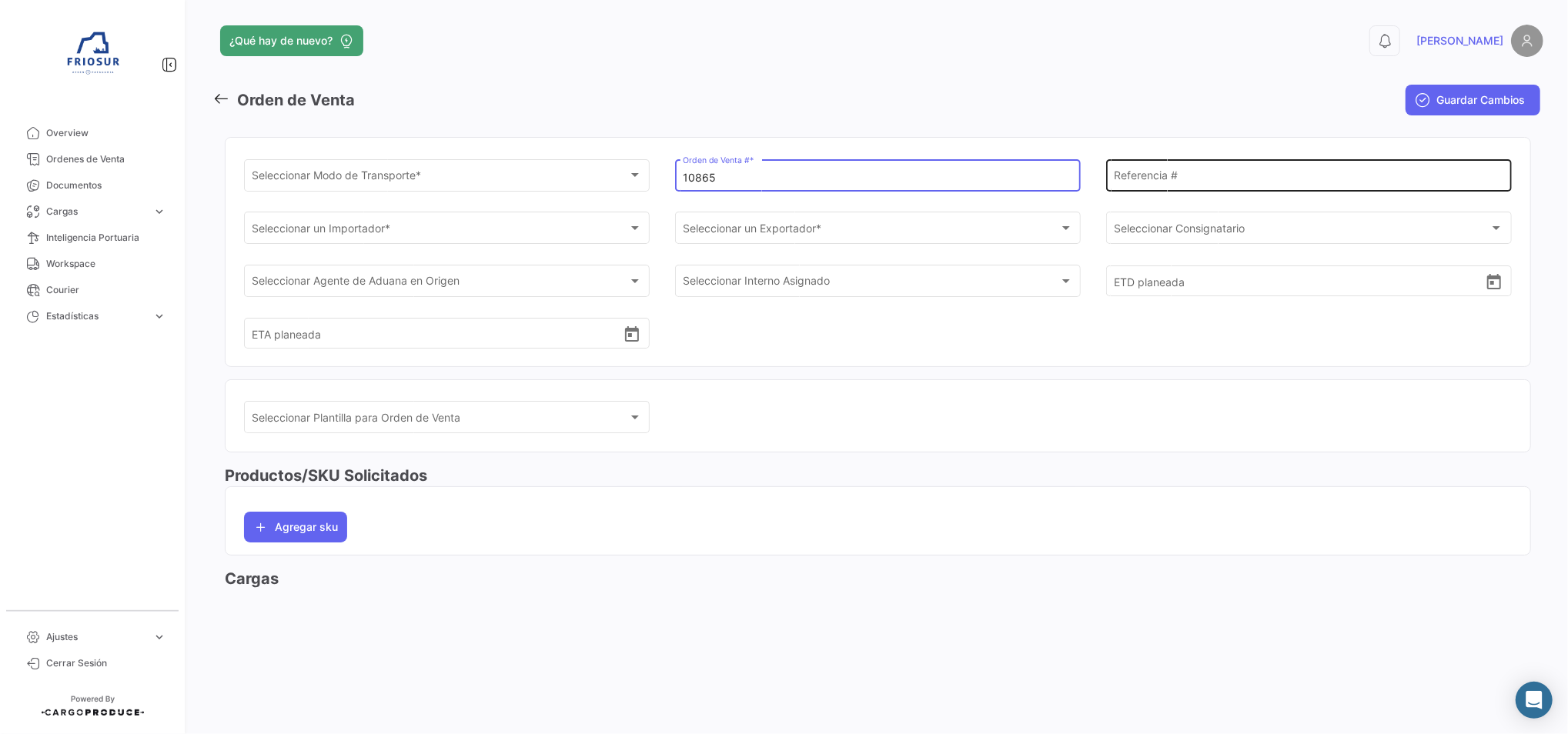
type input "10865"
click at [1117, 179] on input "Referencia #" at bounding box center [1308, 178] width 390 height 13
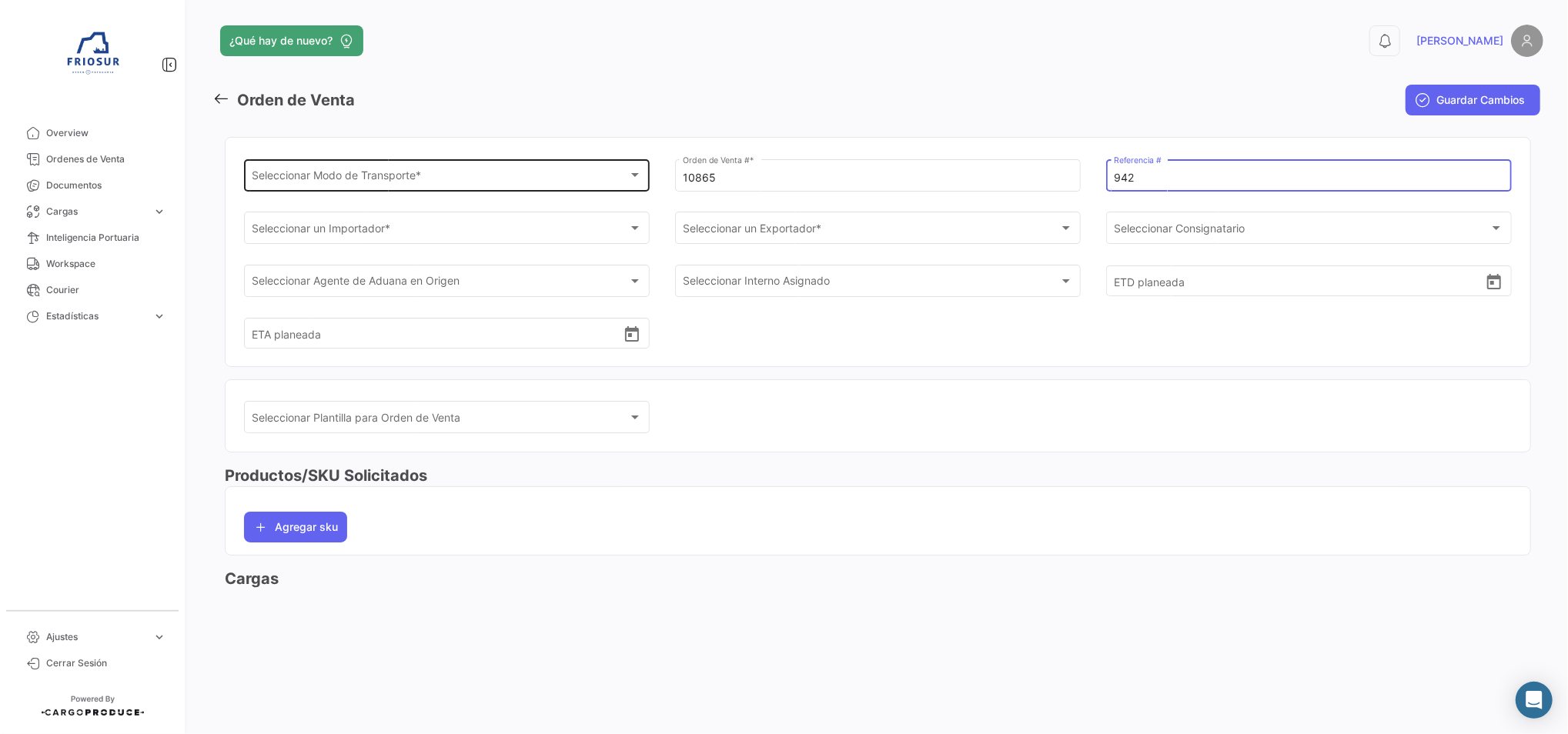
type input "942"
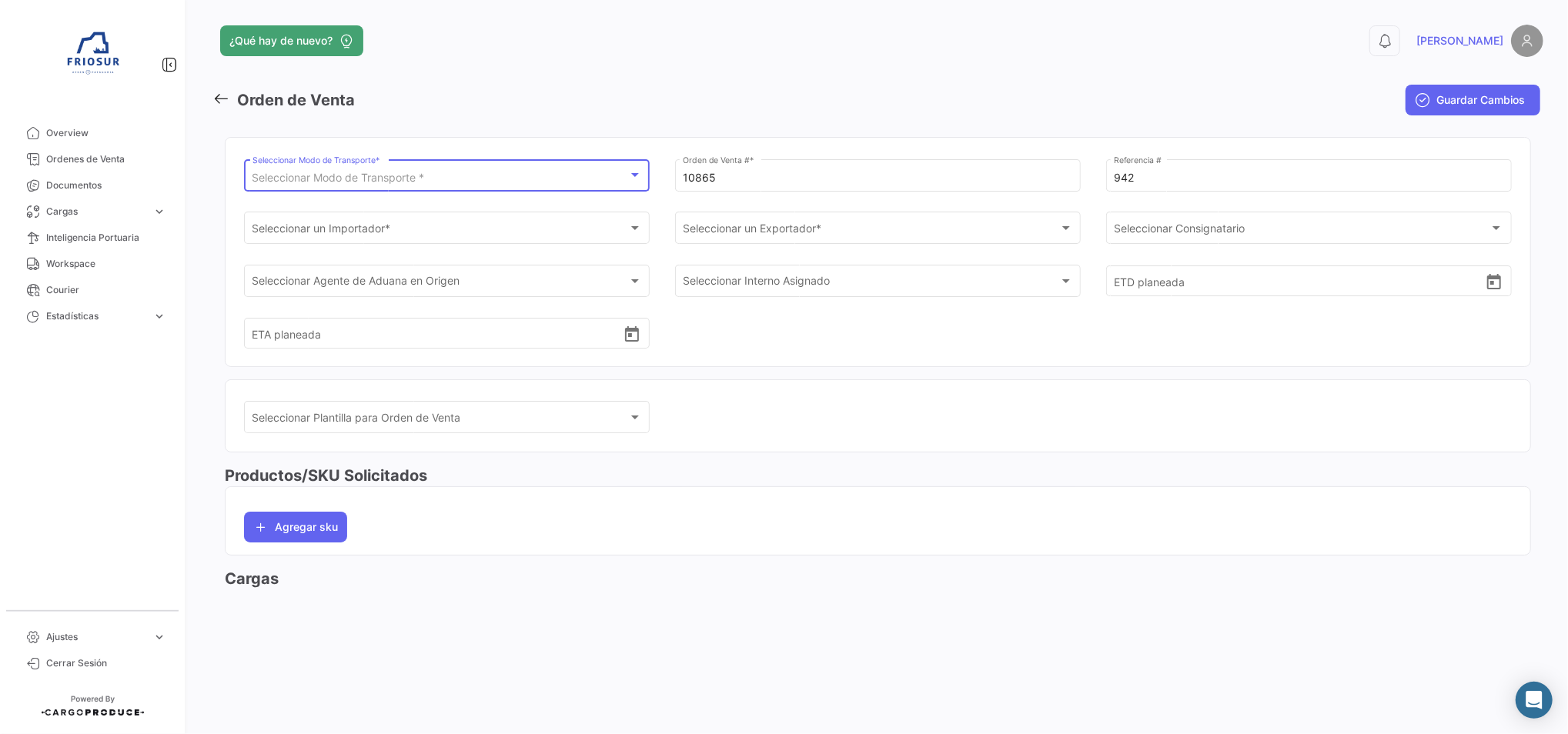
click at [395, 176] on span "Seleccionar Modo de Transporte *" at bounding box center [338, 177] width 172 height 13
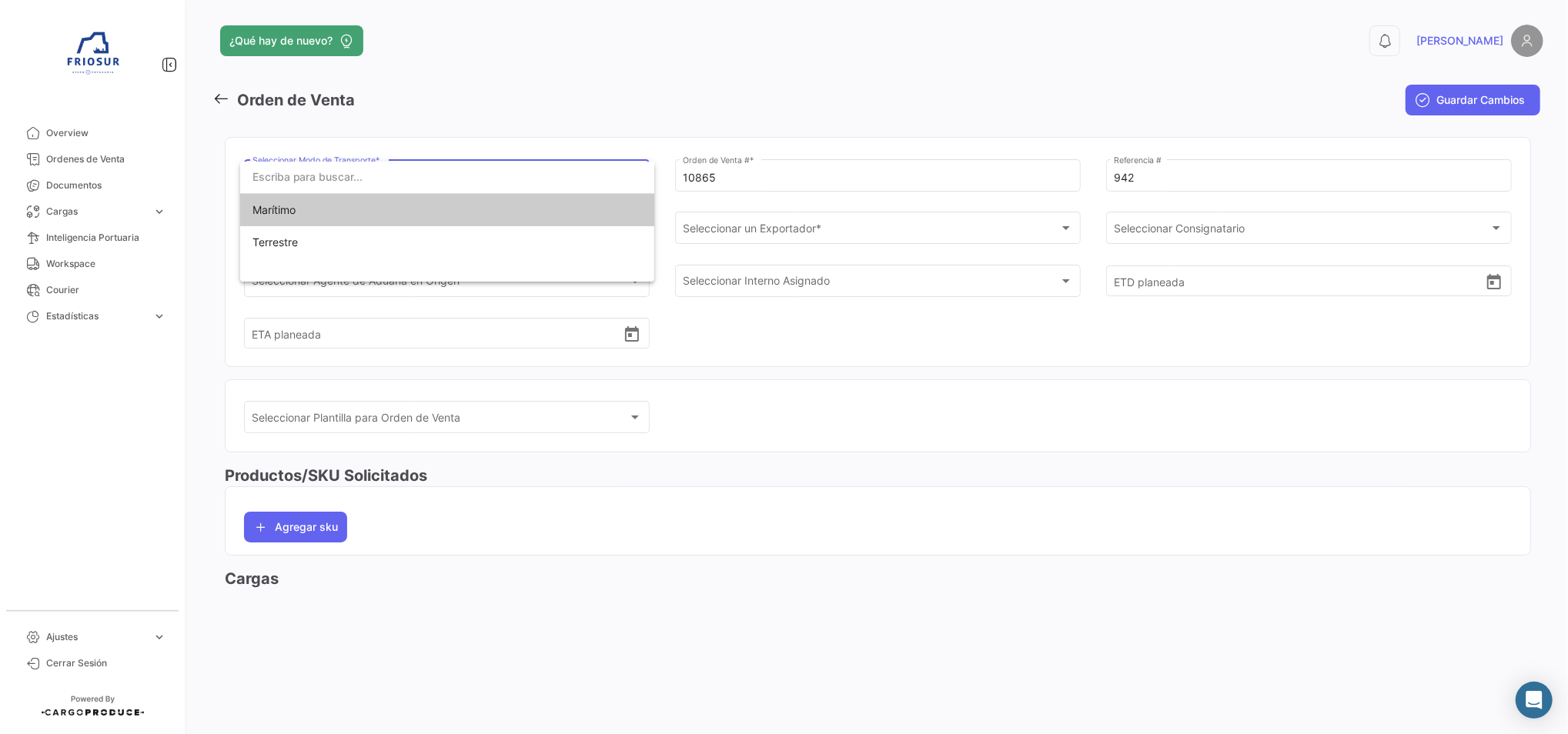
click at [383, 218] on span "Marítimo" at bounding box center [447, 210] width 390 height 32
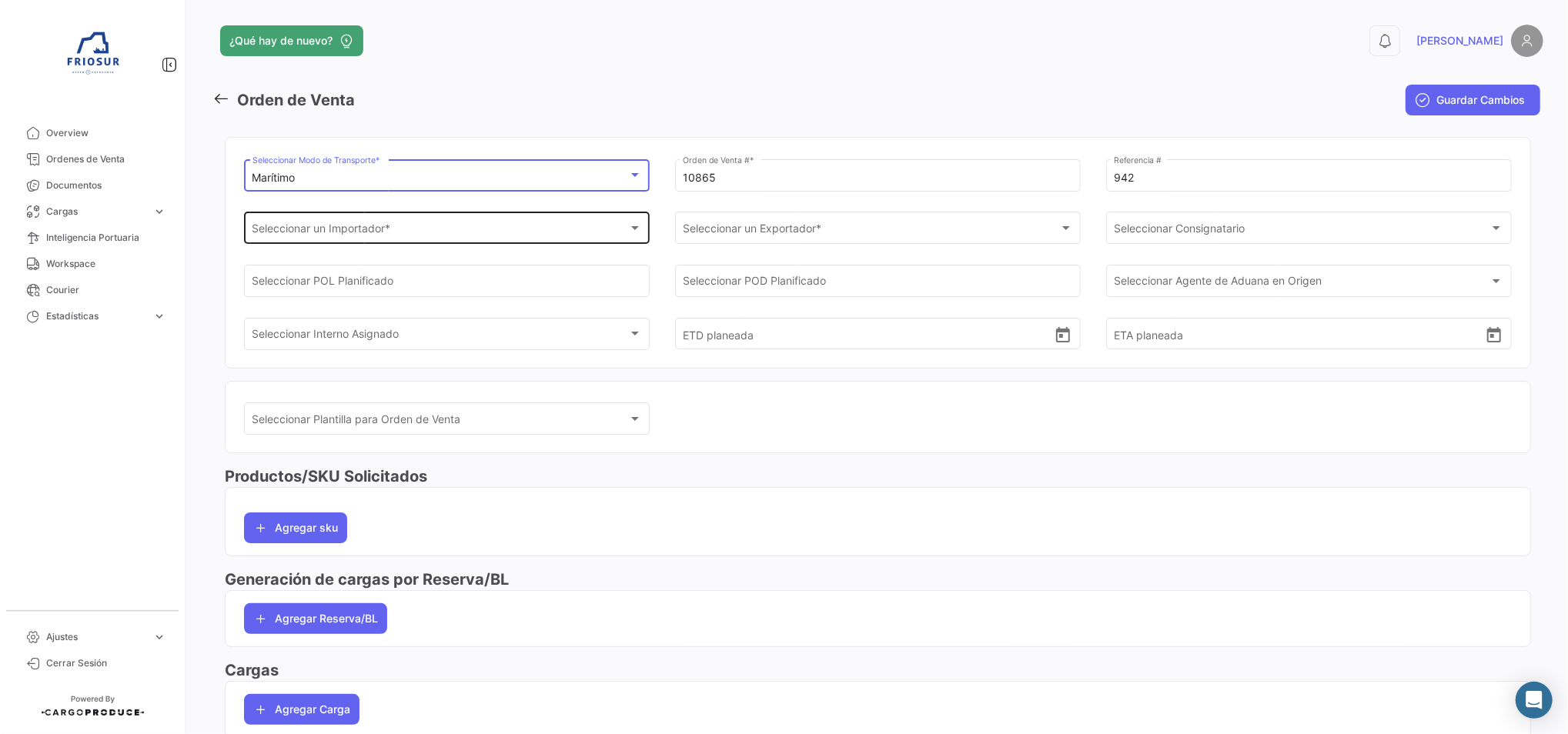
click at [438, 234] on div "Seleccionar un Importador *" at bounding box center [440, 231] width 376 height 13
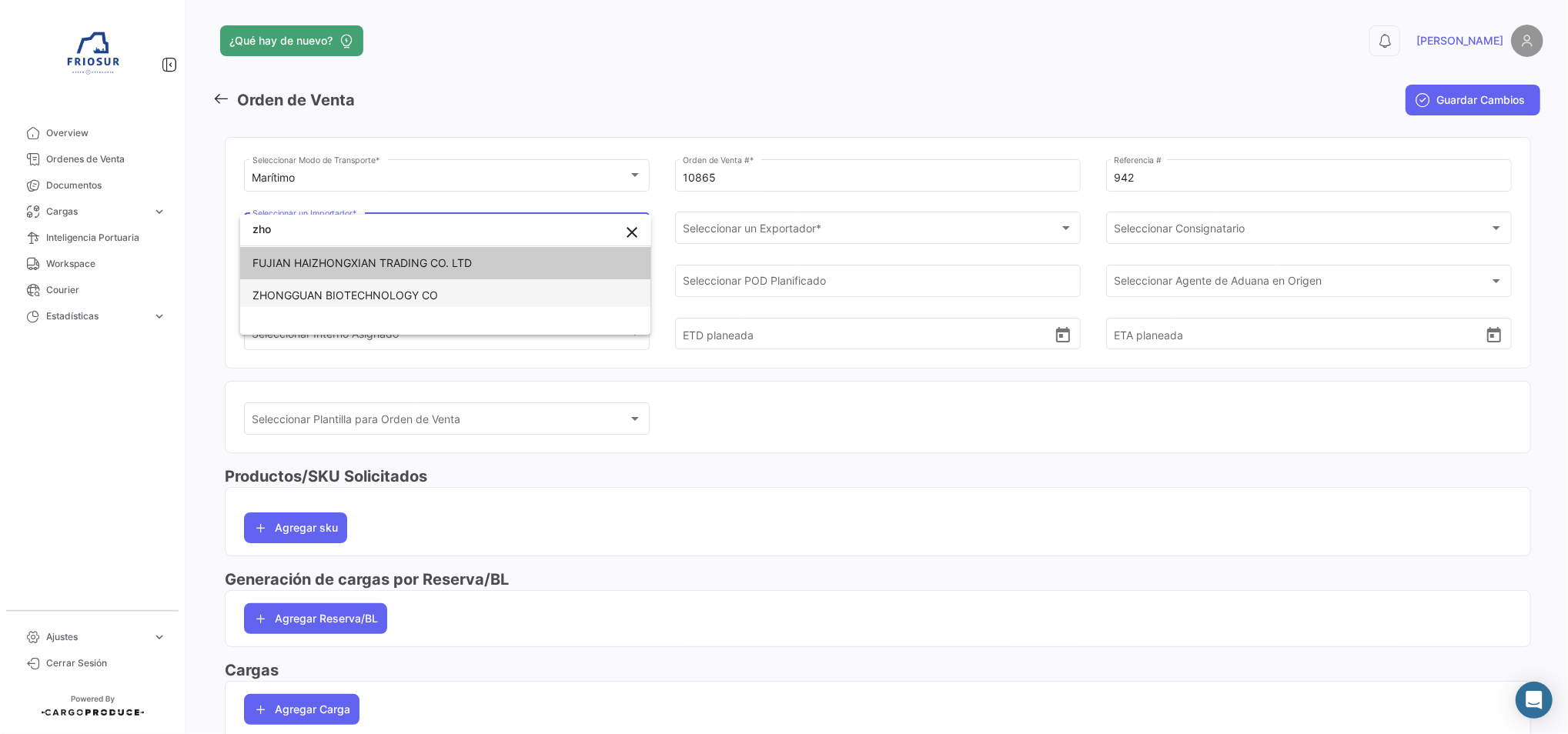
type input "zho"
click at [439, 292] on span "ZHONGGUAN BIOTECHNOLOGY CO" at bounding box center [445, 295] width 386 height 32
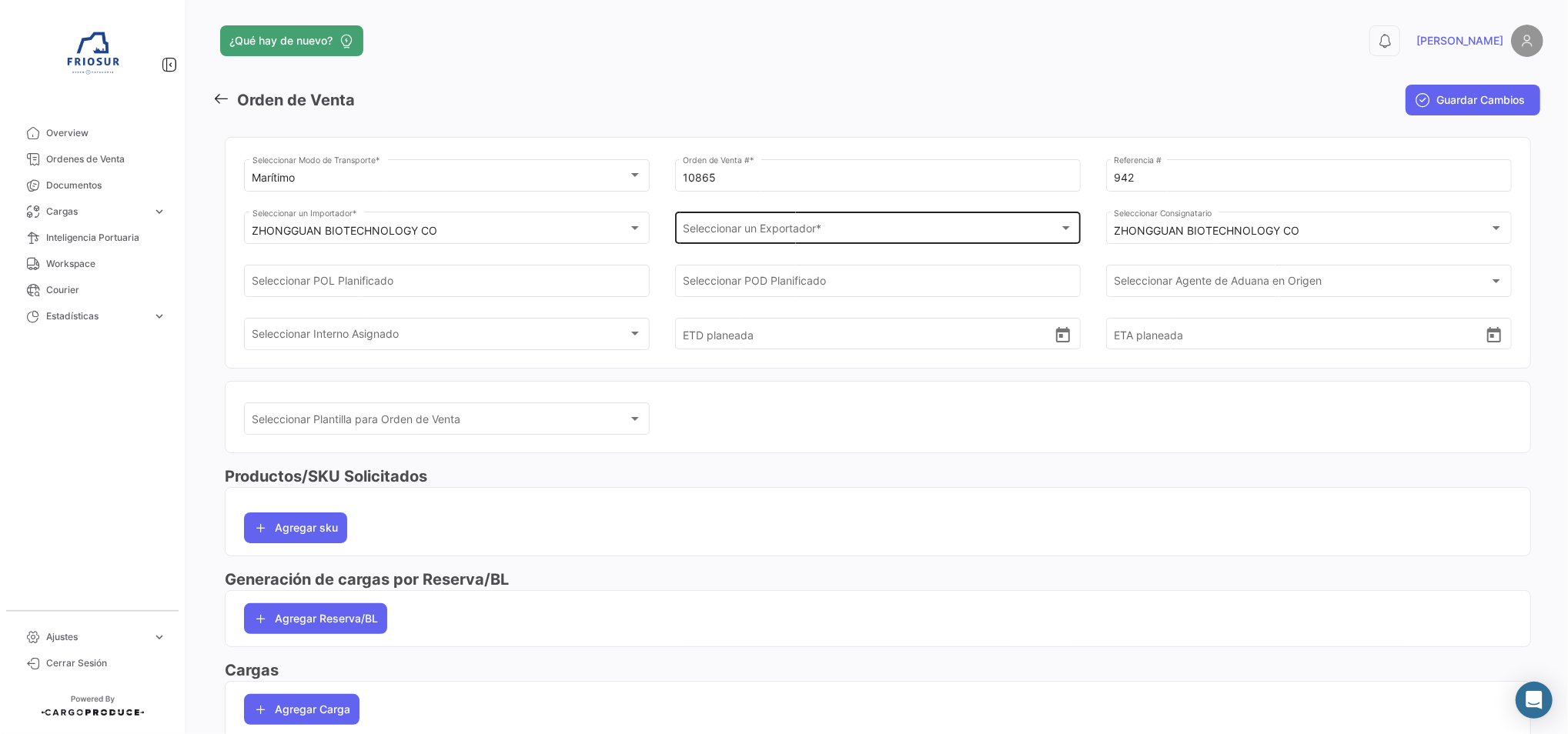
click at [836, 216] on div "Seleccionar un Exportador * Seleccionar un Exportador *" at bounding box center [877, 227] width 390 height 35
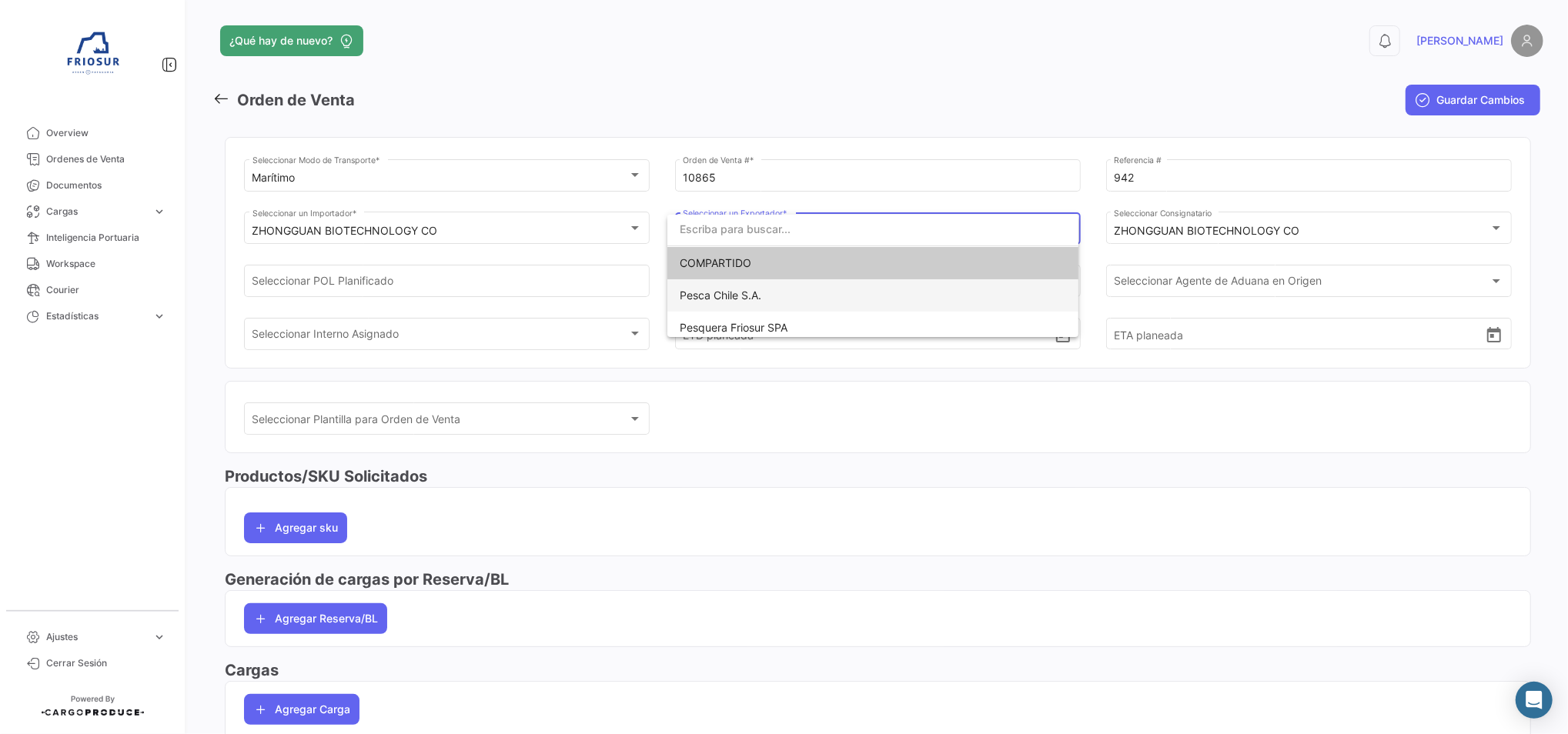
click at [791, 299] on span "Pesca Chile S.A." at bounding box center [872, 295] width 386 height 32
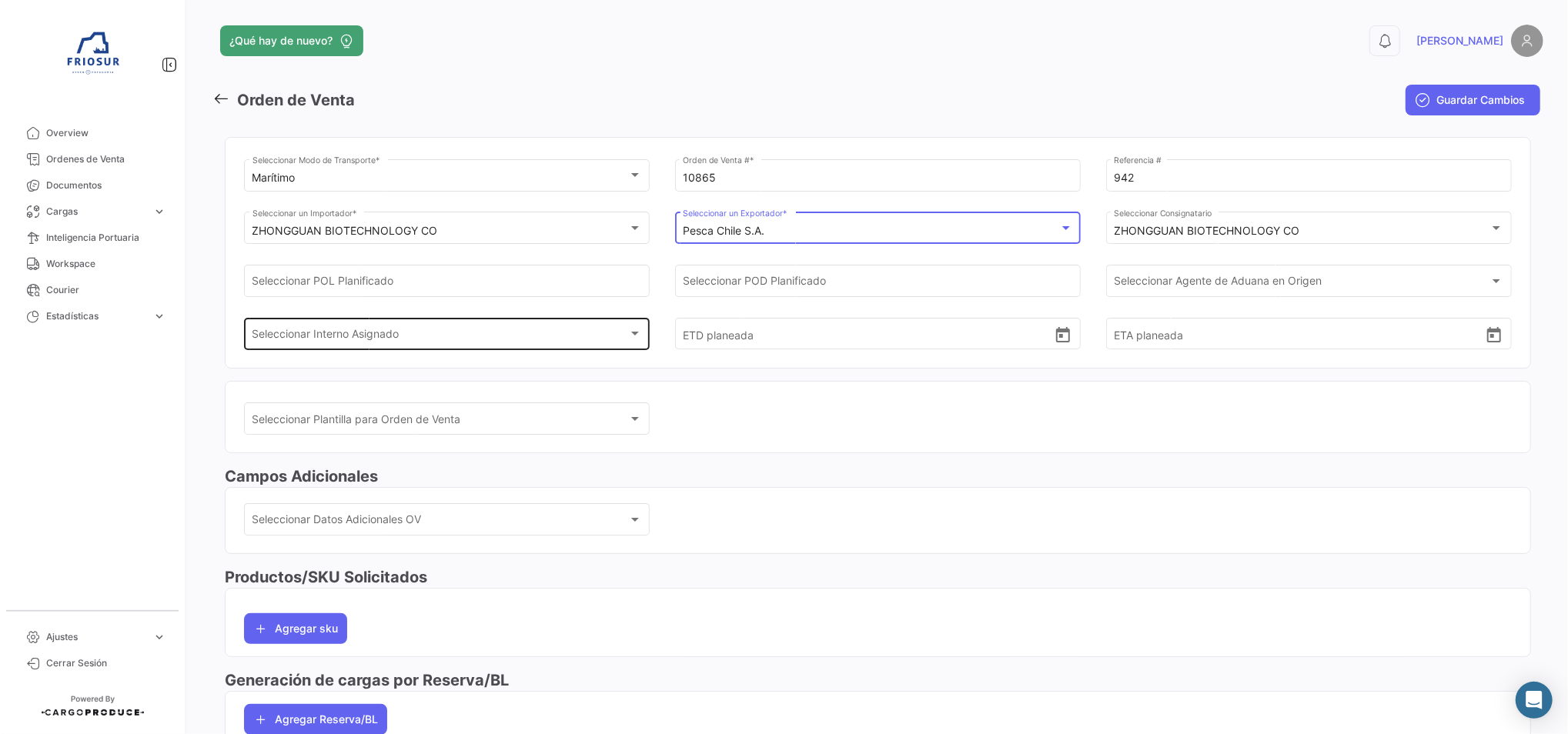
click at [541, 338] on div "Seleccionar Interno Asignado" at bounding box center [440, 336] width 376 height 13
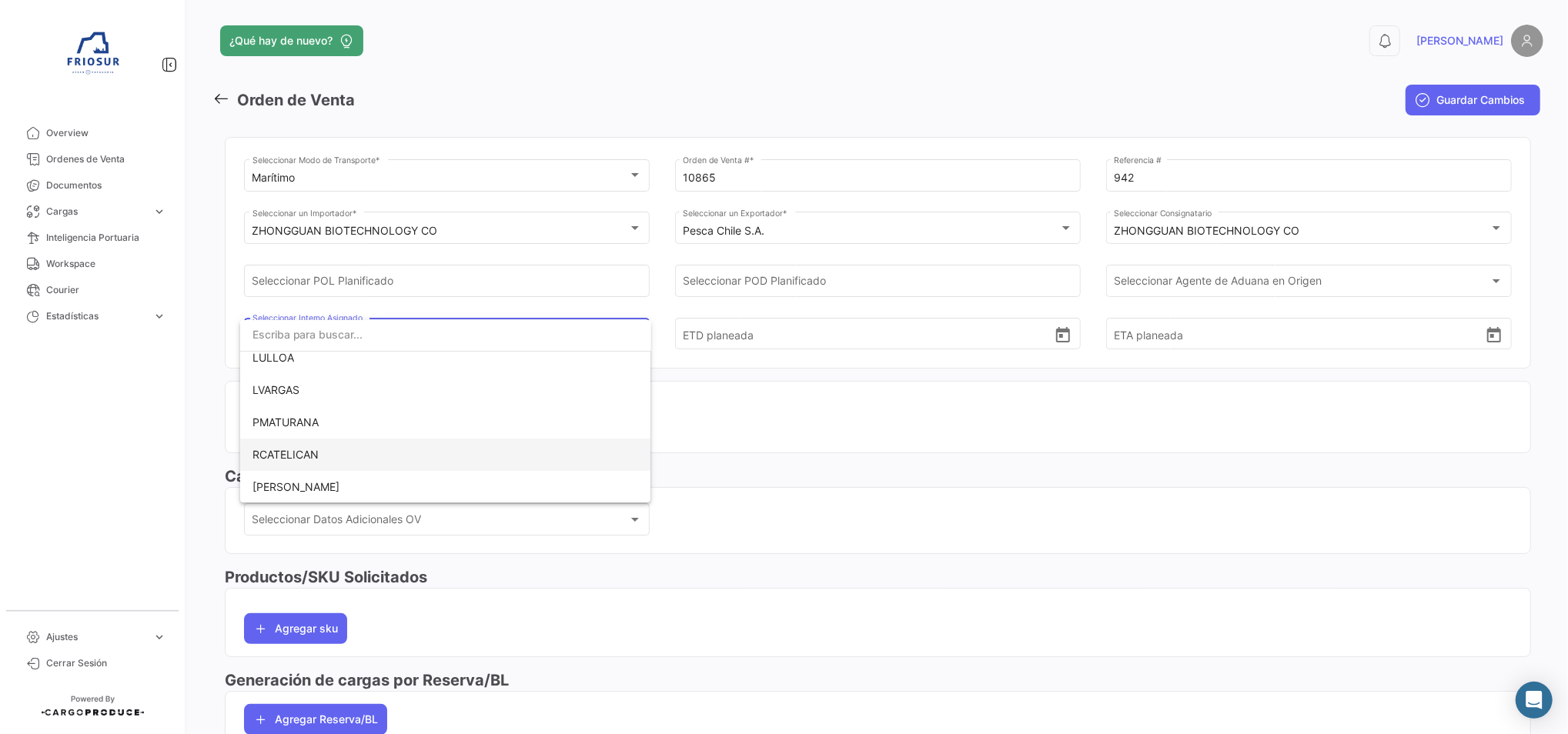
click at [403, 451] on span "RCATELICAN" at bounding box center [445, 454] width 386 height 32
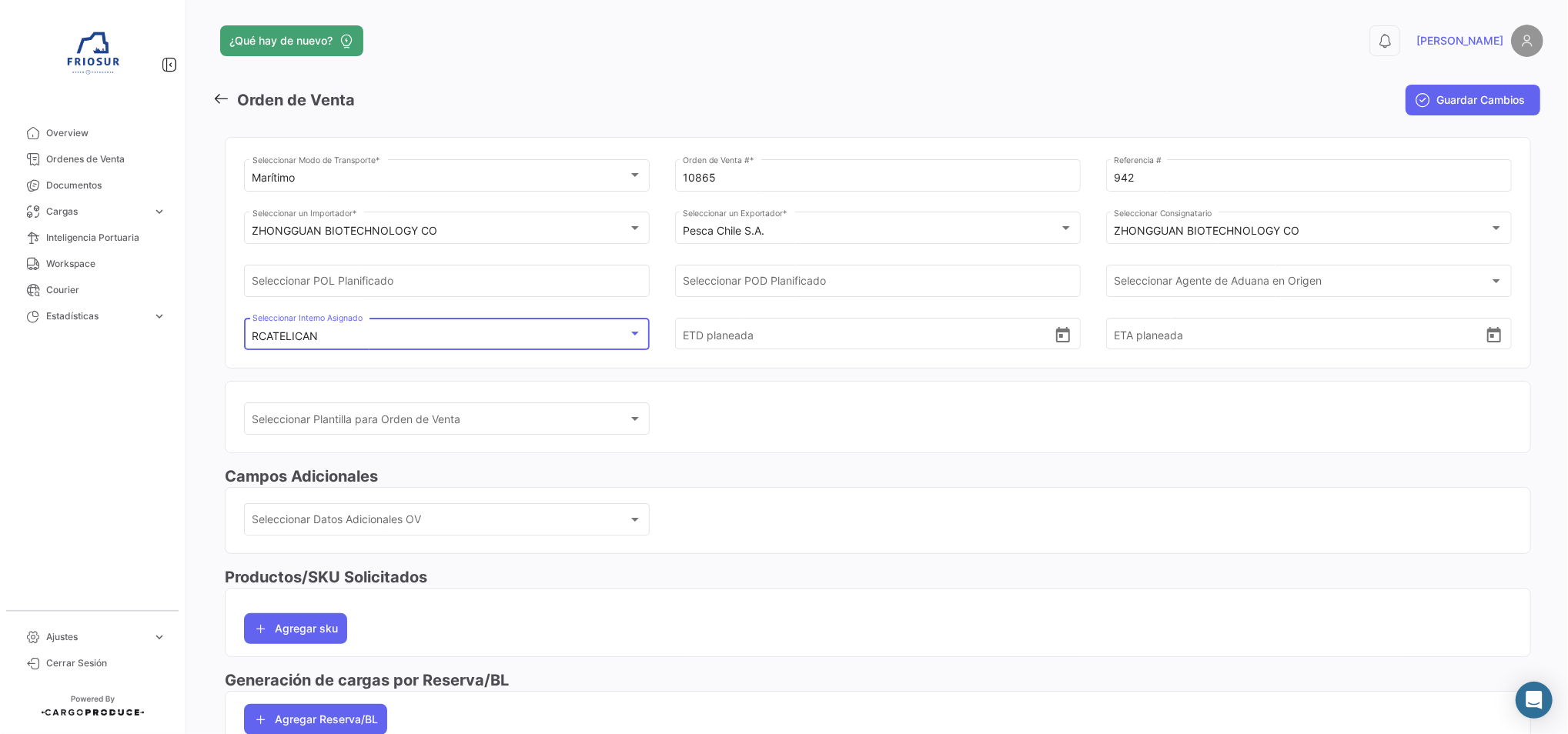
scroll to position [102, 0]
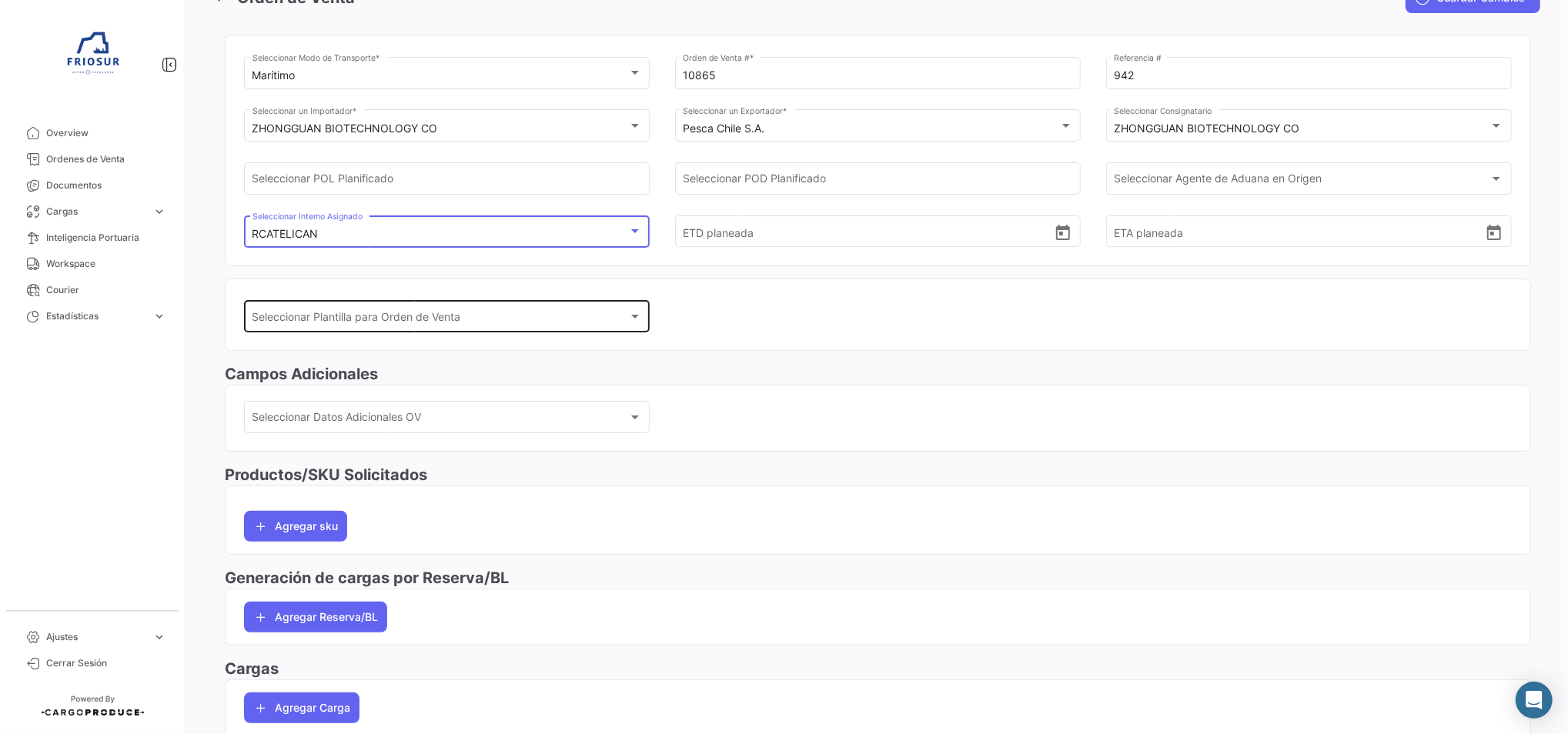
click at [575, 325] on div "Seleccionar Plantilla para Orden de Venta" at bounding box center [440, 320] width 376 height 13
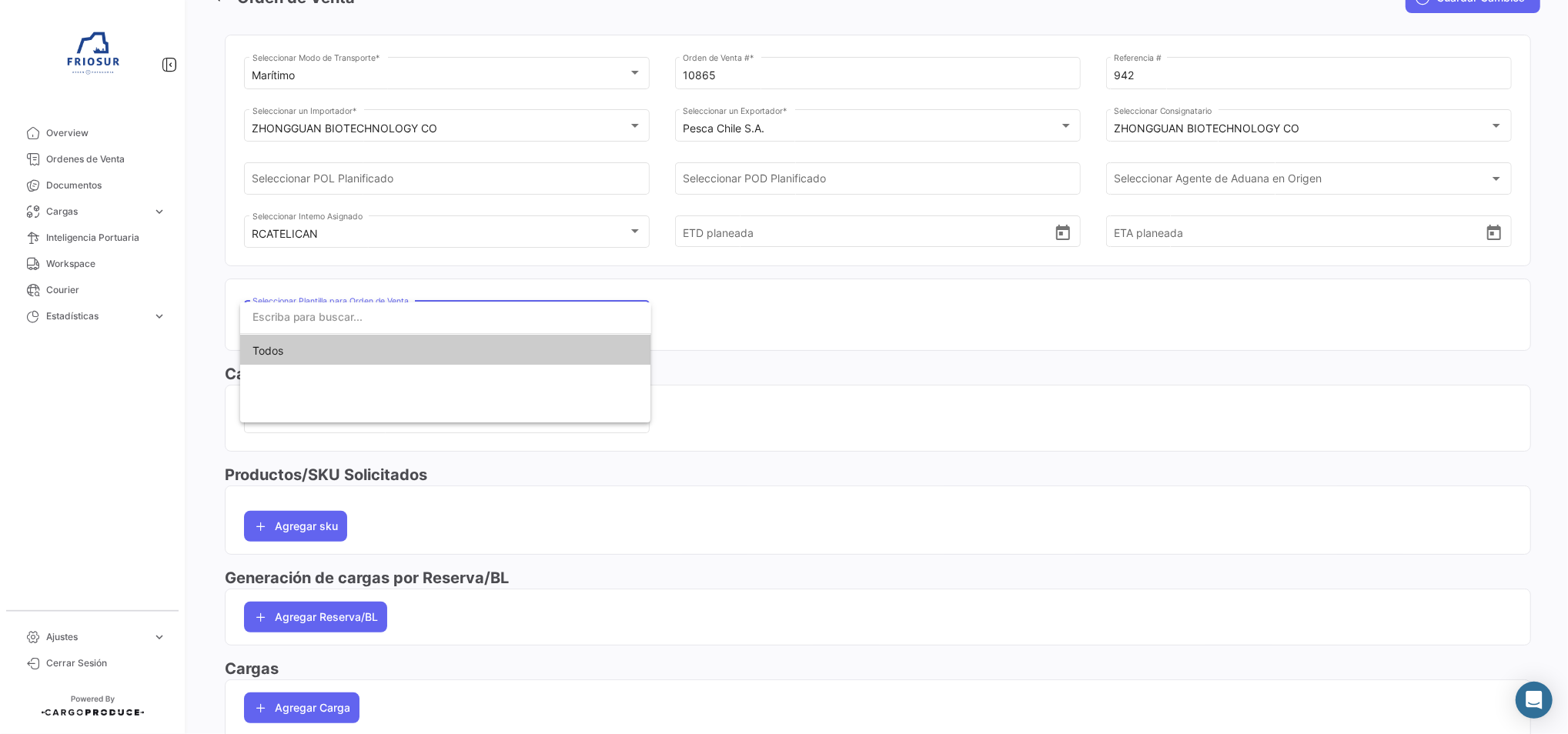
click at [594, 292] on div at bounding box center [784, 367] width 1568 height 734
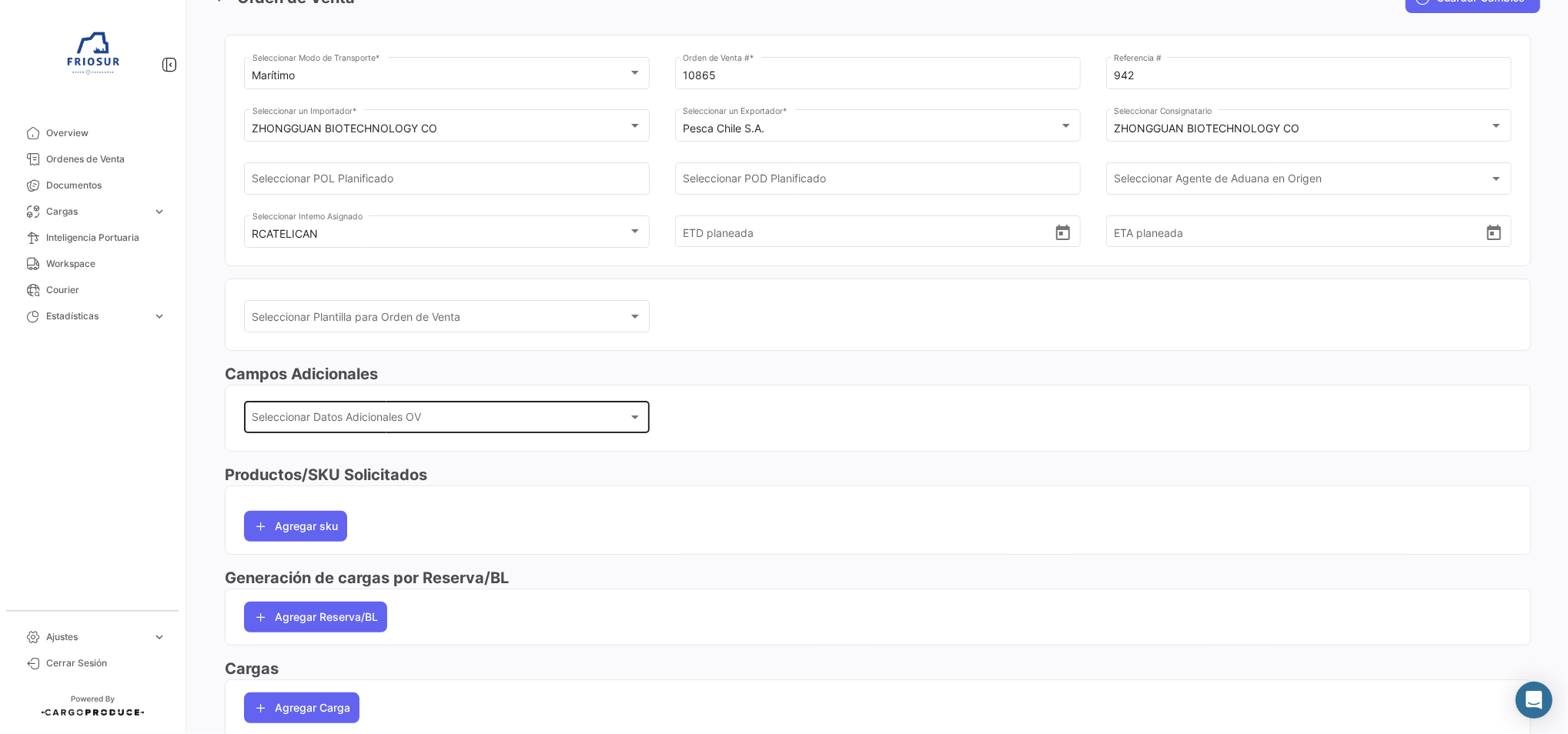
click at [386, 405] on div "Seleccionar Datos Adicionales OV Seleccionar Datos Adicionales OV" at bounding box center [447, 415] width 390 height 35
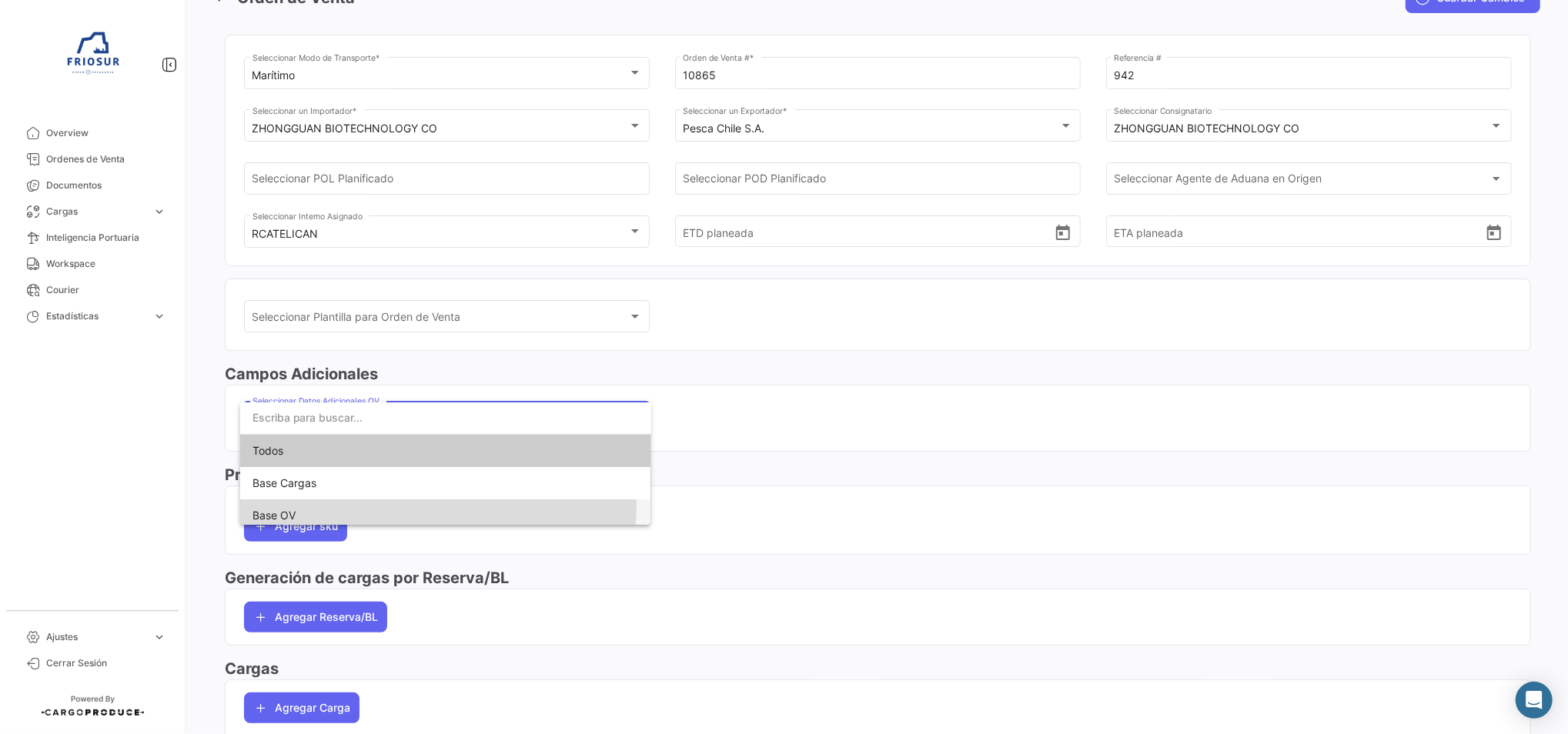
click at [323, 503] on span "Base OV" at bounding box center [445, 515] width 386 height 32
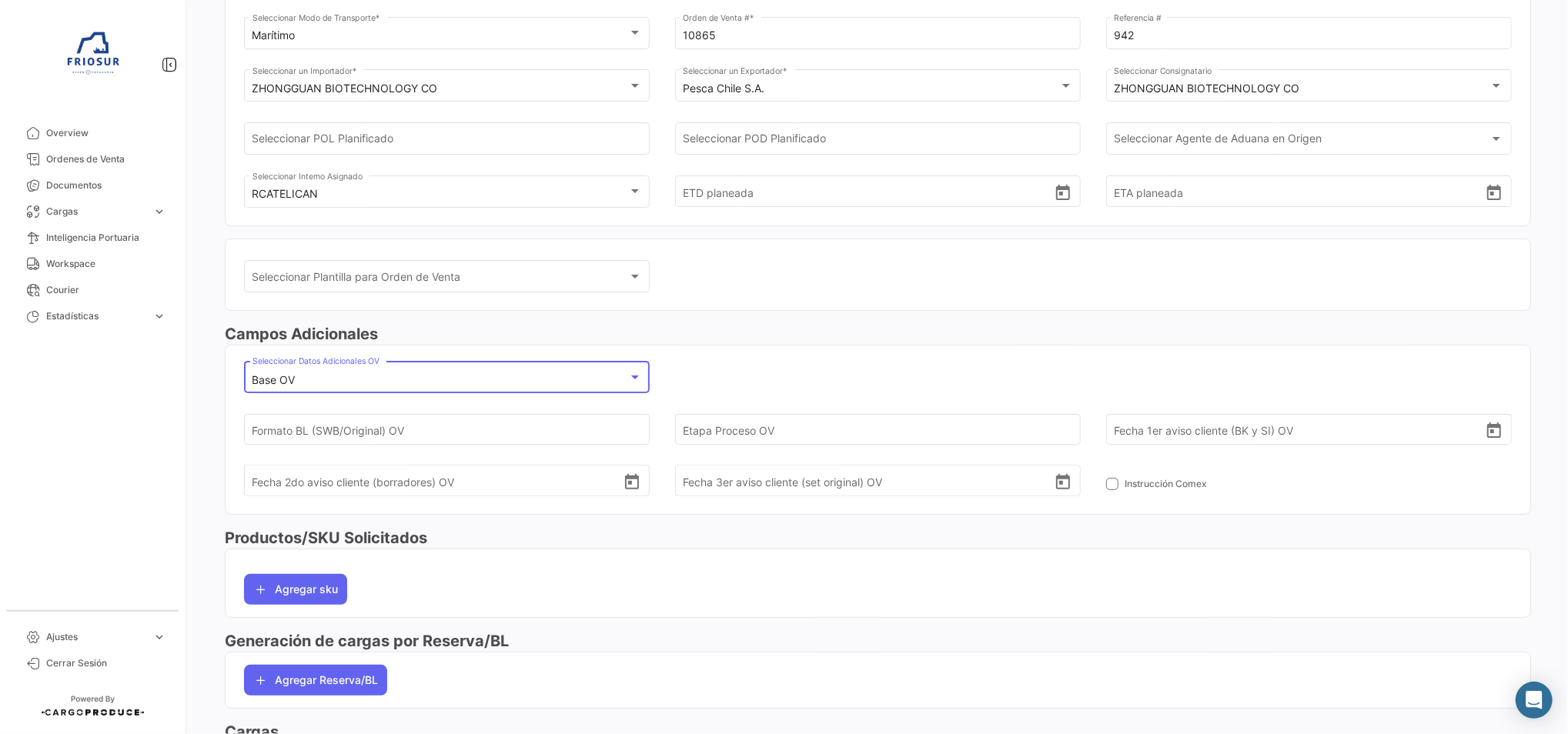
scroll to position [204, 0]
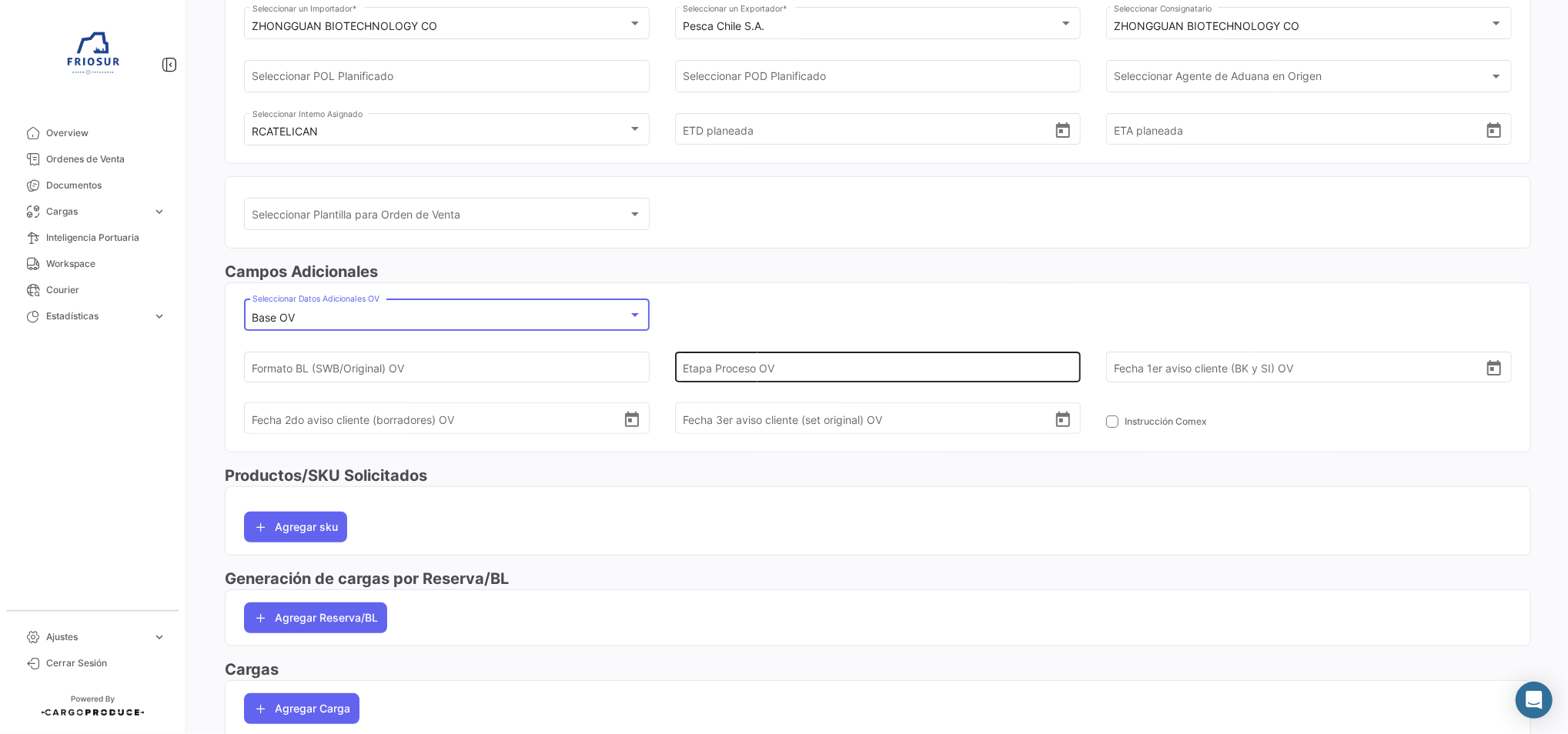
click at [732, 363] on input "Etapa Proceso OV" at bounding box center [868, 367] width 370 height 53
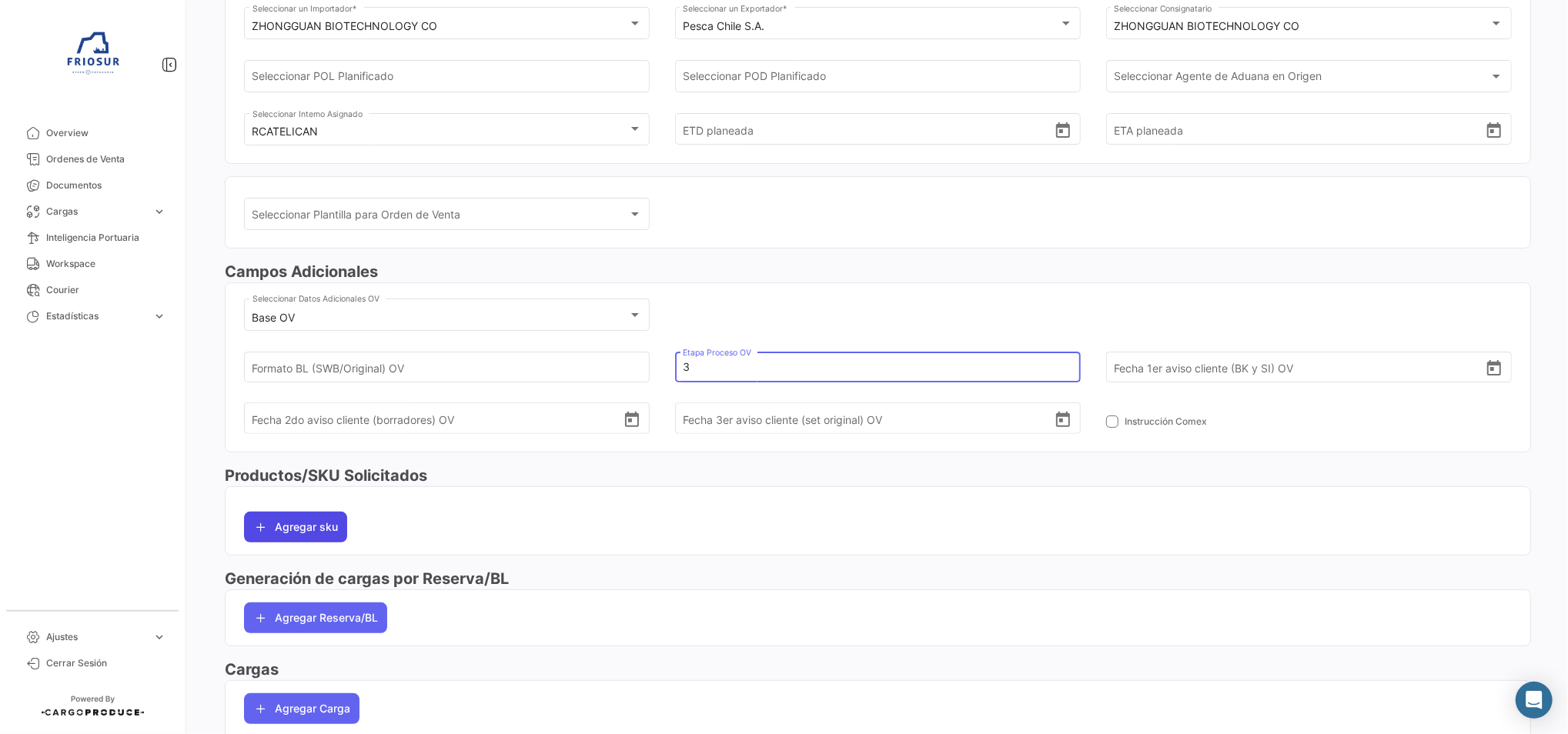
type input "3"
click at [310, 519] on button "Agregar sku" at bounding box center [296, 527] width 103 height 30
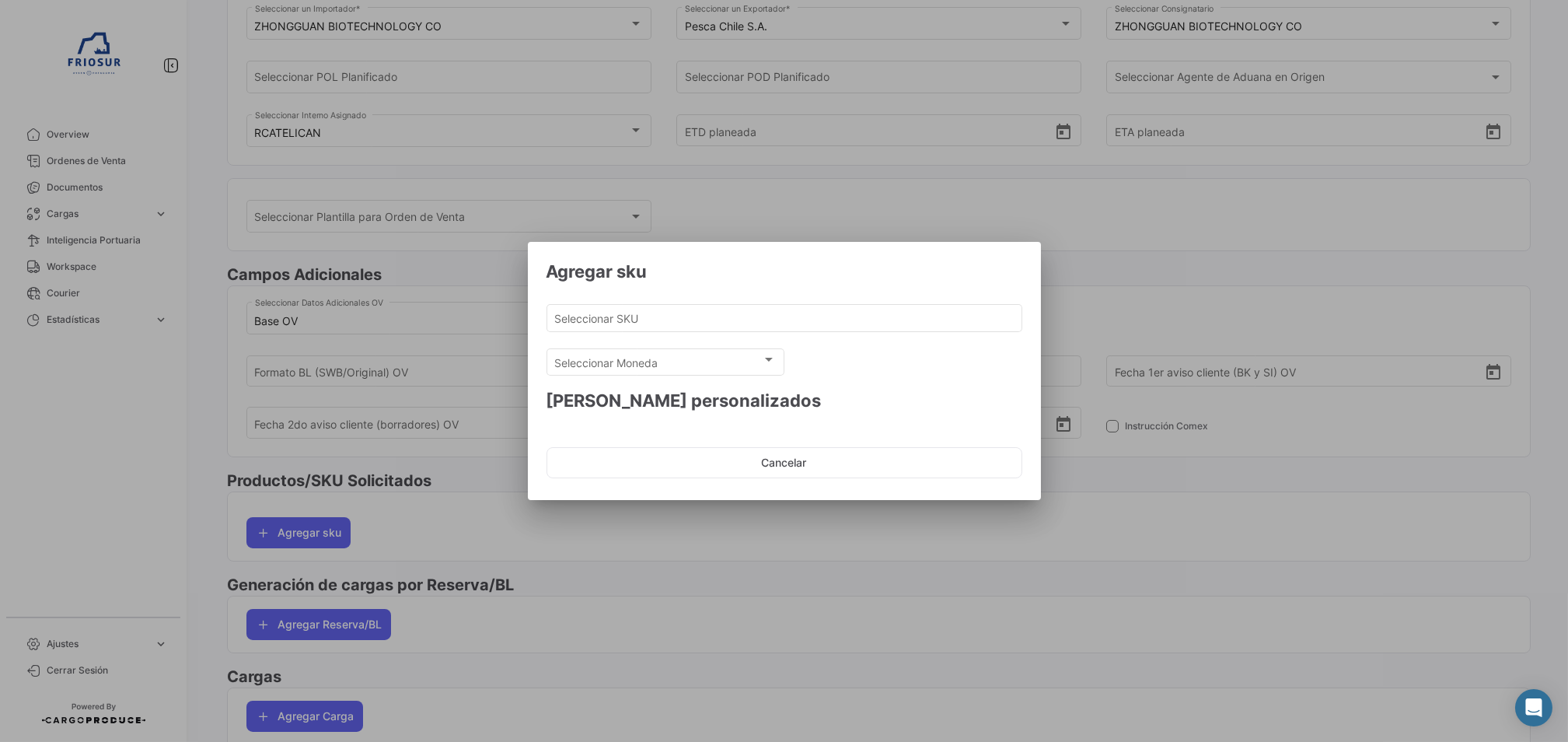
drag, startPoint x: 784, startPoint y: 456, endPoint x: 626, endPoint y: 523, distance: 171.6
click at [773, 456] on button "Cancelar" at bounding box center [784, 462] width 476 height 31
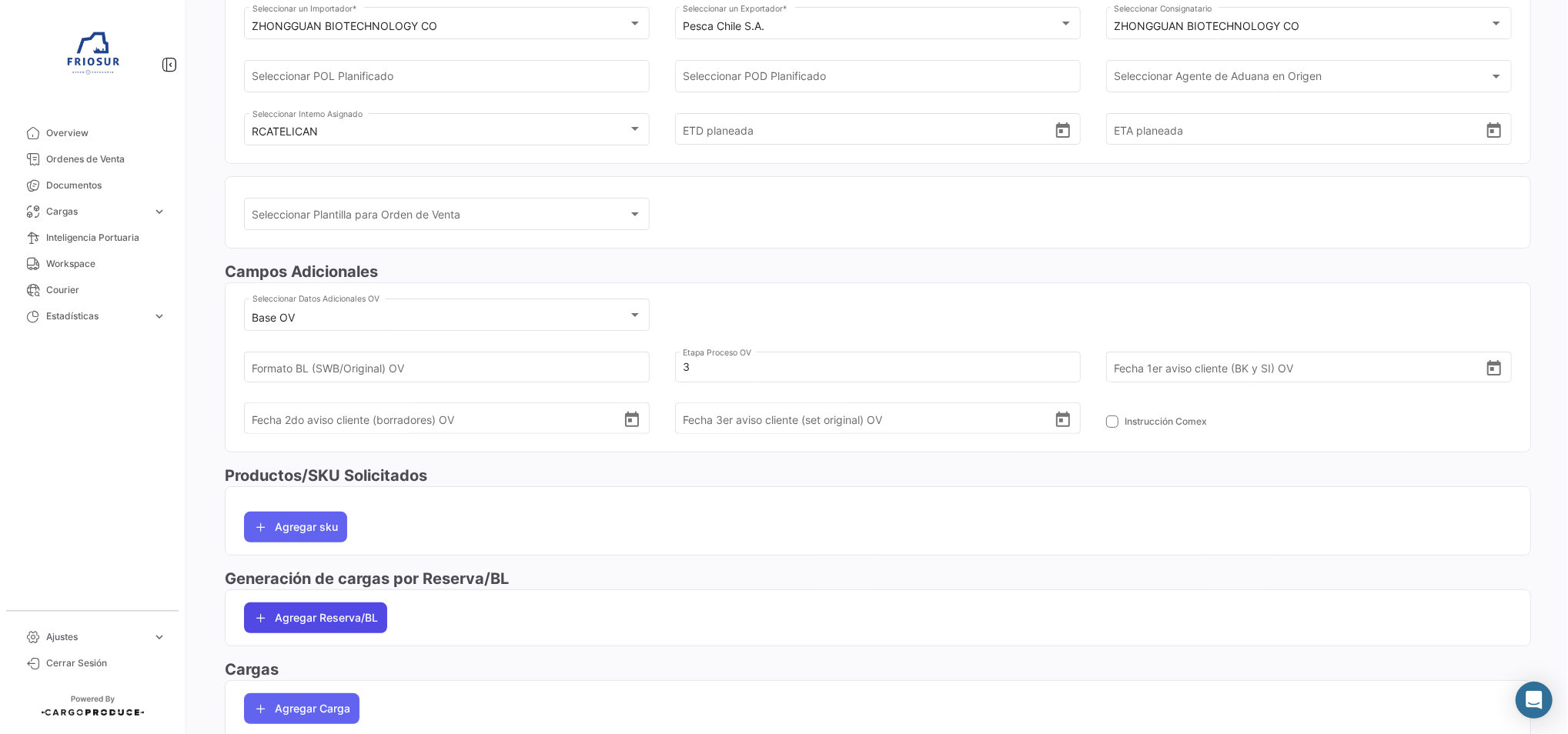
click at [296, 620] on button "Agregar Reserva/BL" at bounding box center [315, 617] width 143 height 30
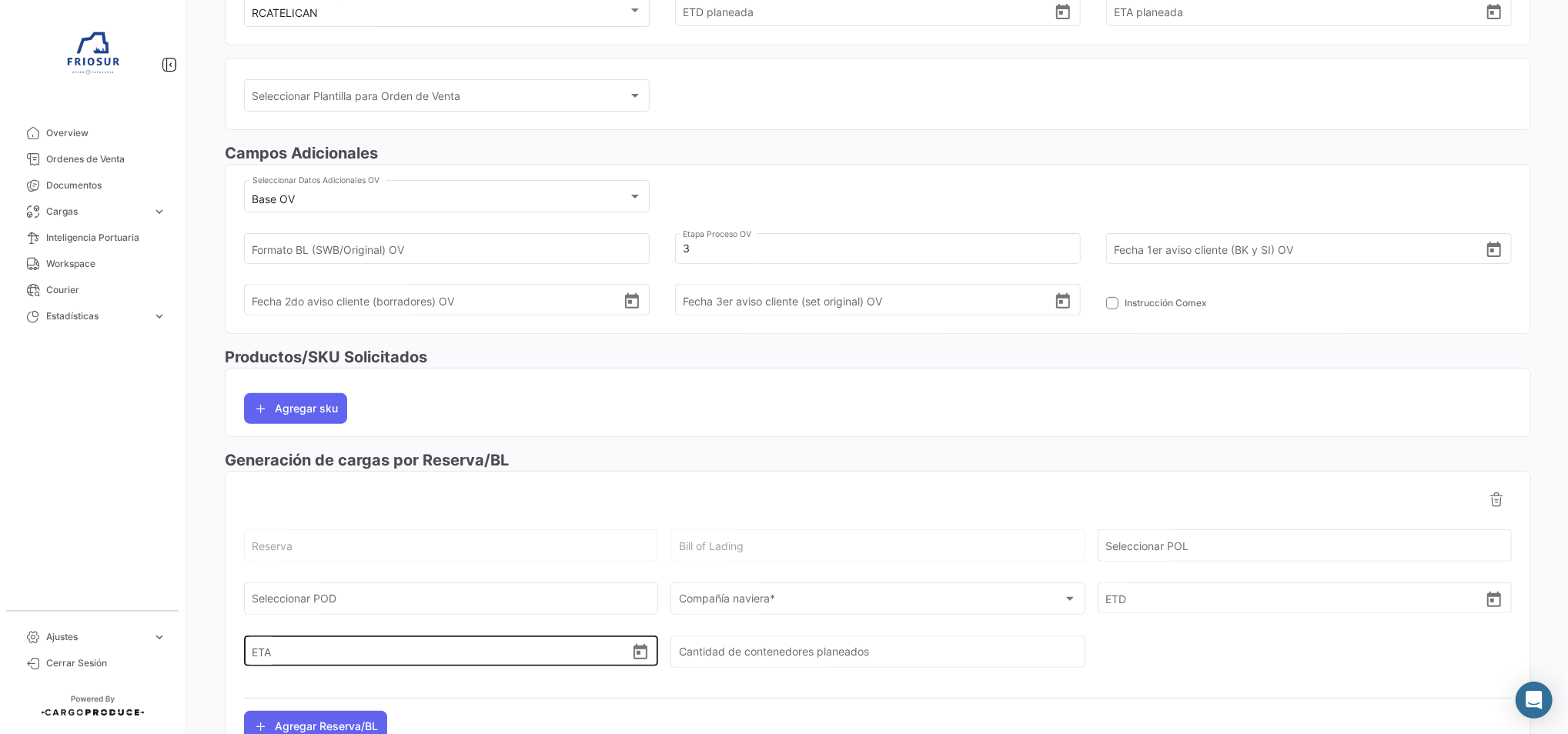
scroll to position [410, 0]
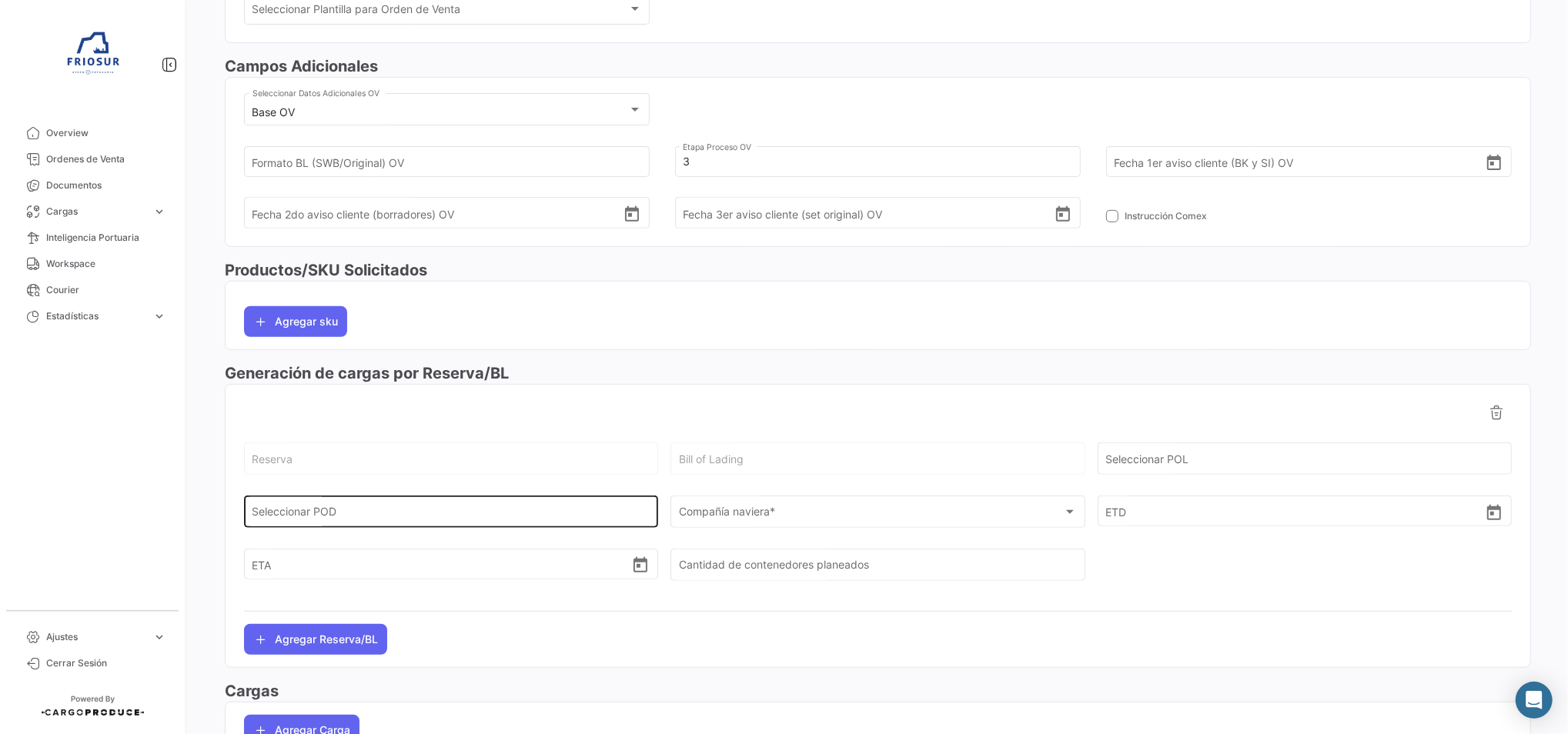
click at [449, 511] on input "Seleccionar POD" at bounding box center [451, 515] width 398 height 13
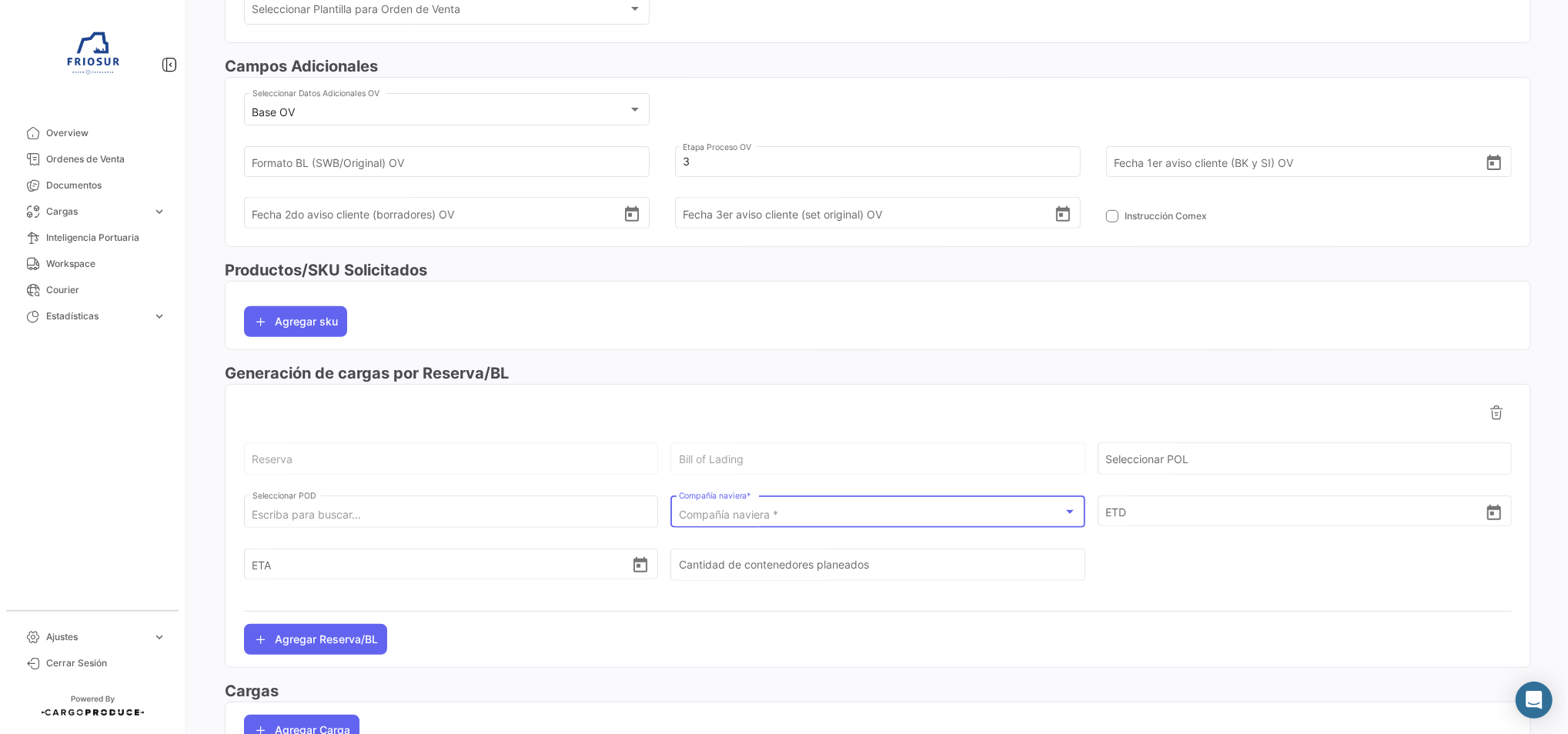
click at [720, 507] on span "Compañía naviera *" at bounding box center [729, 514] width 99 height 13
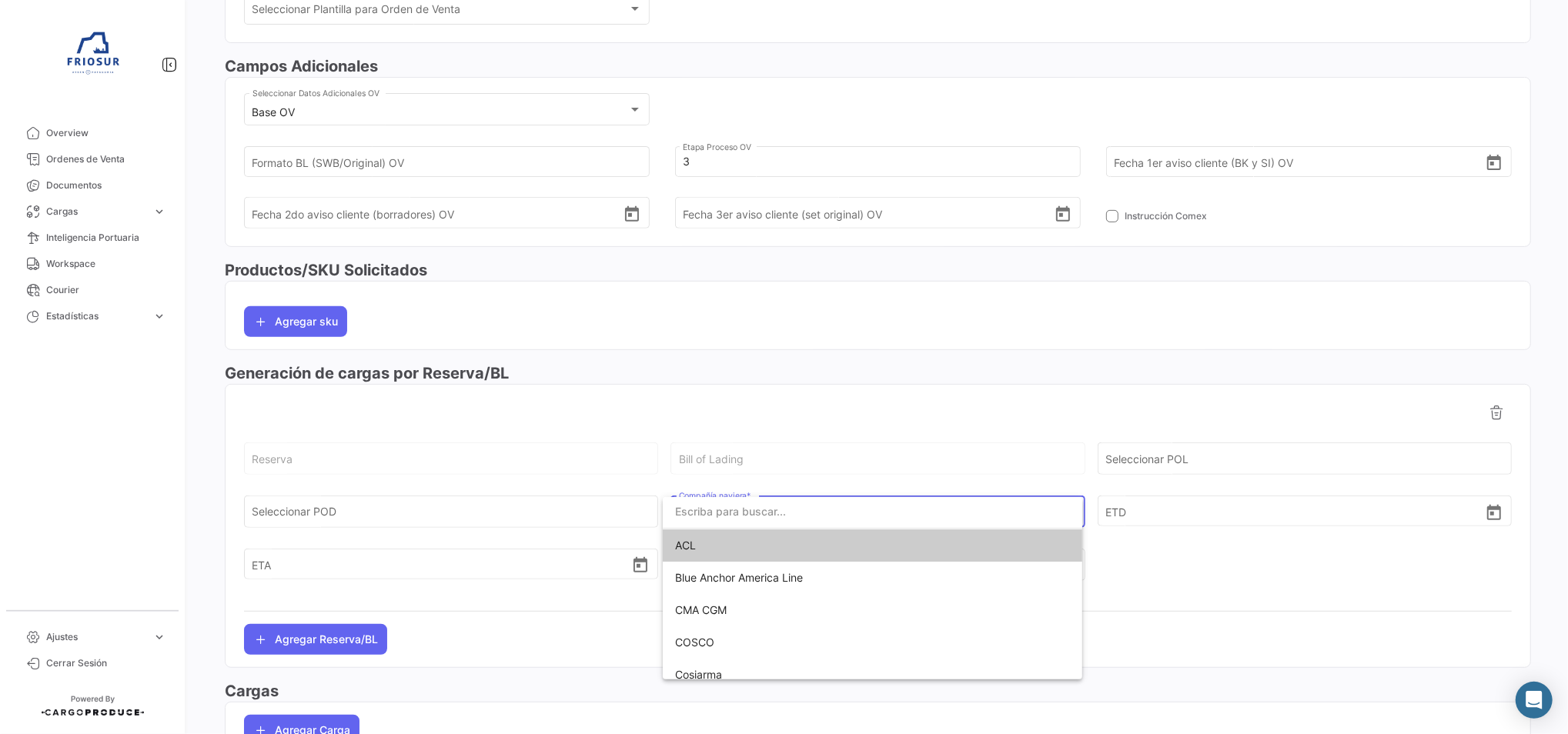
drag, startPoint x: 720, startPoint y: 507, endPoint x: 760, endPoint y: 522, distance: 42.7
click at [760, 522] on input "dropdown search" at bounding box center [872, 511] width 419 height 32
type input "ha"
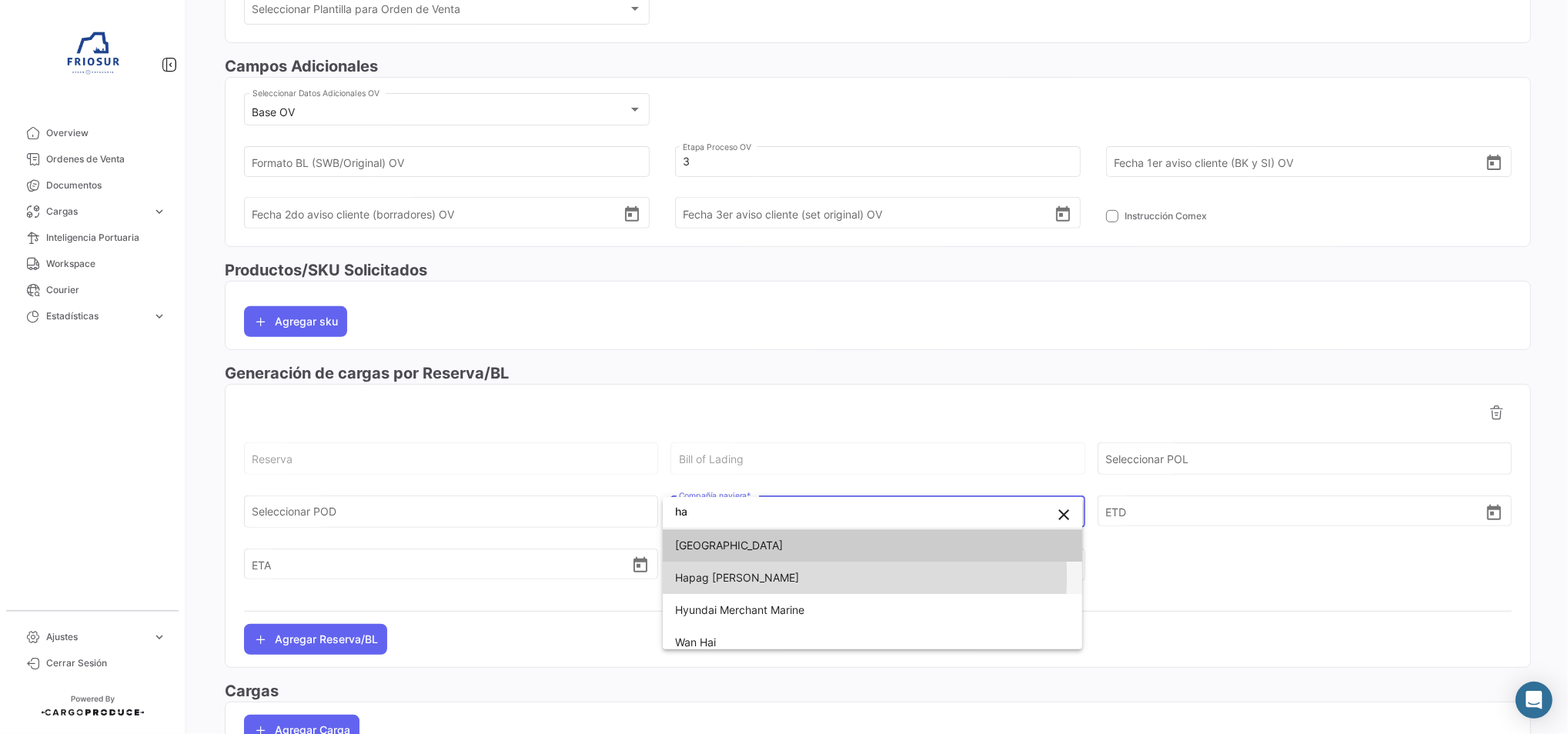
click at [739, 577] on span "Hapag [PERSON_NAME]" at bounding box center [737, 577] width 124 height 13
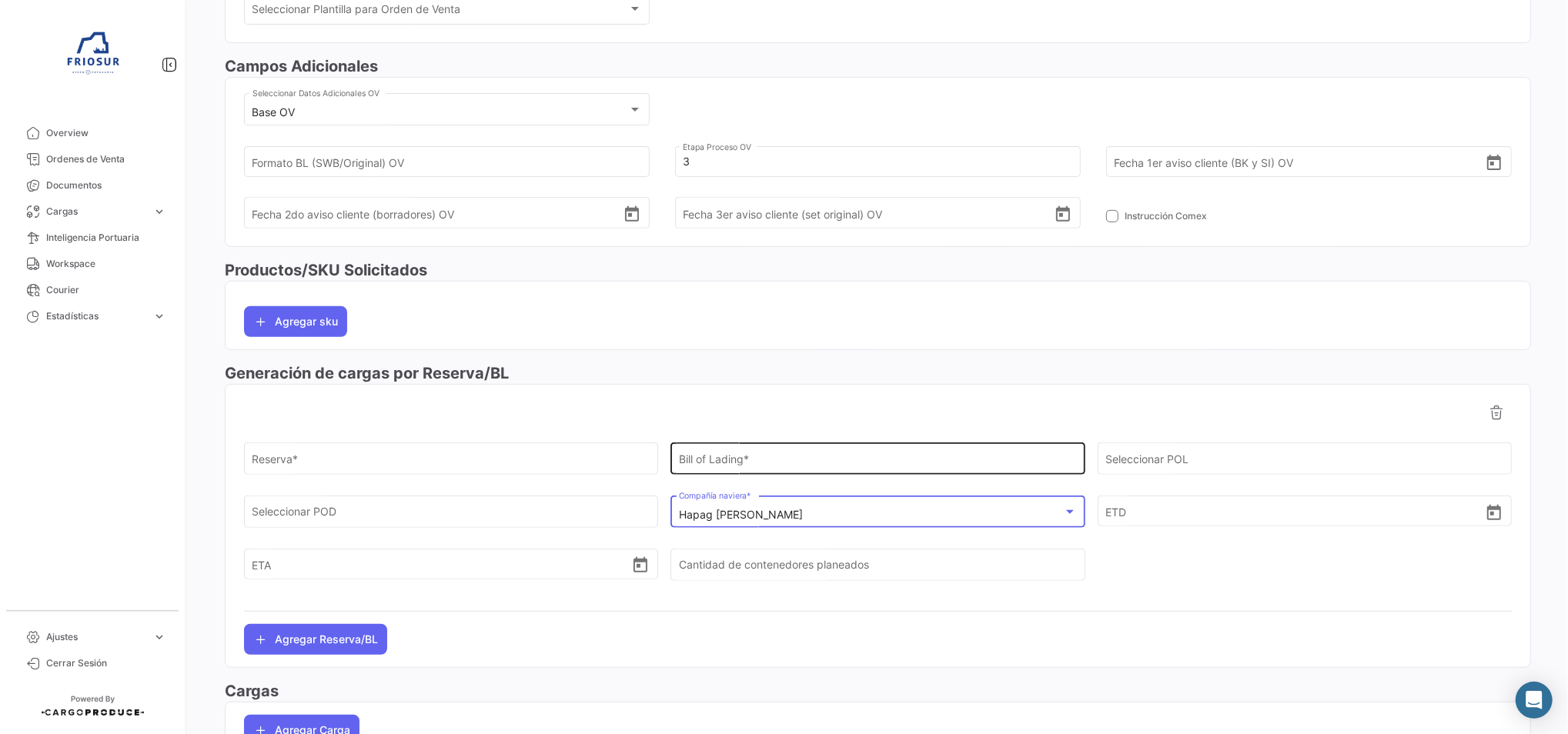
click at [883, 460] on input "Bill of Lading *" at bounding box center [878, 462] width 398 height 13
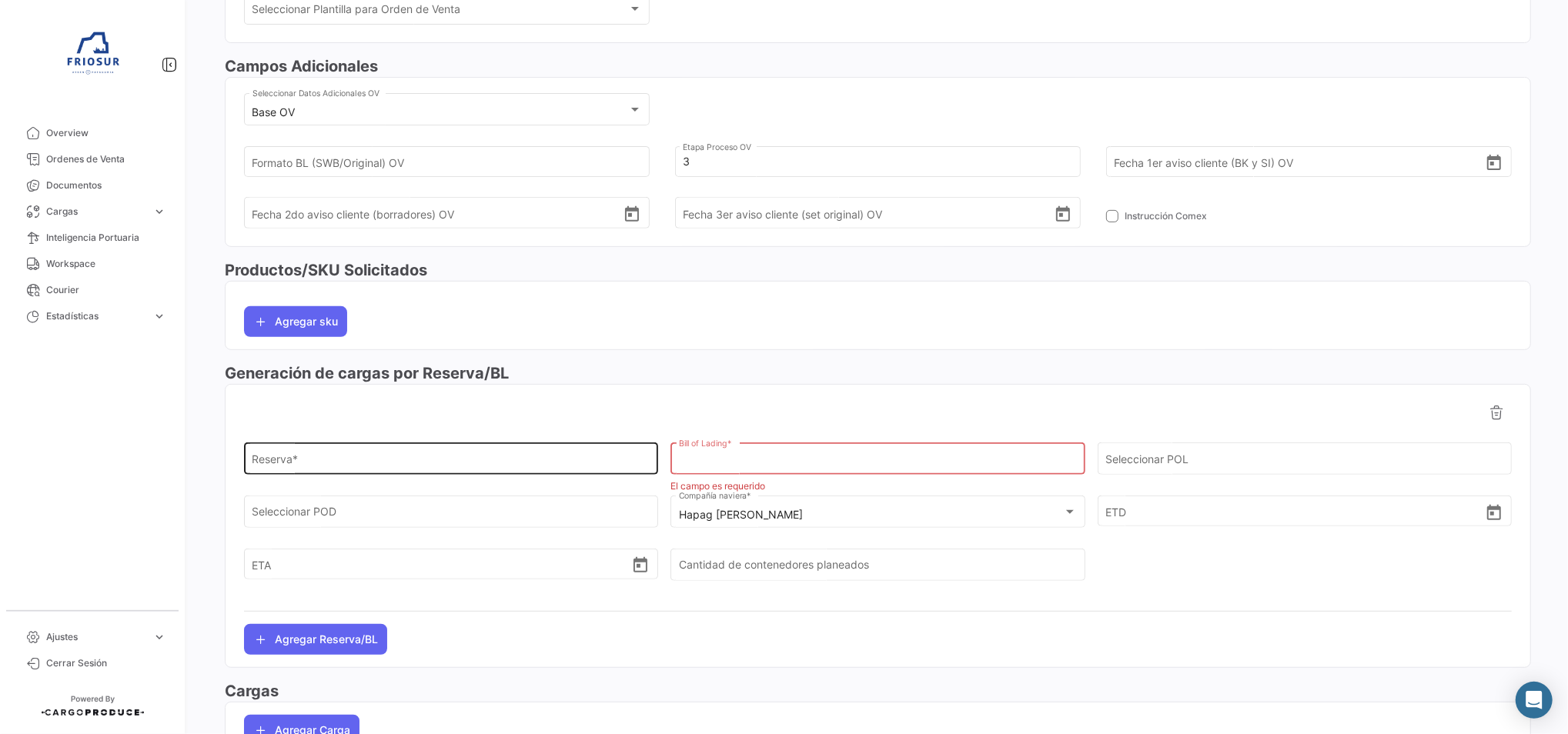
click at [386, 466] on input "Reserva *" at bounding box center [451, 462] width 398 height 13
paste input "24273864"
type input "24273864"
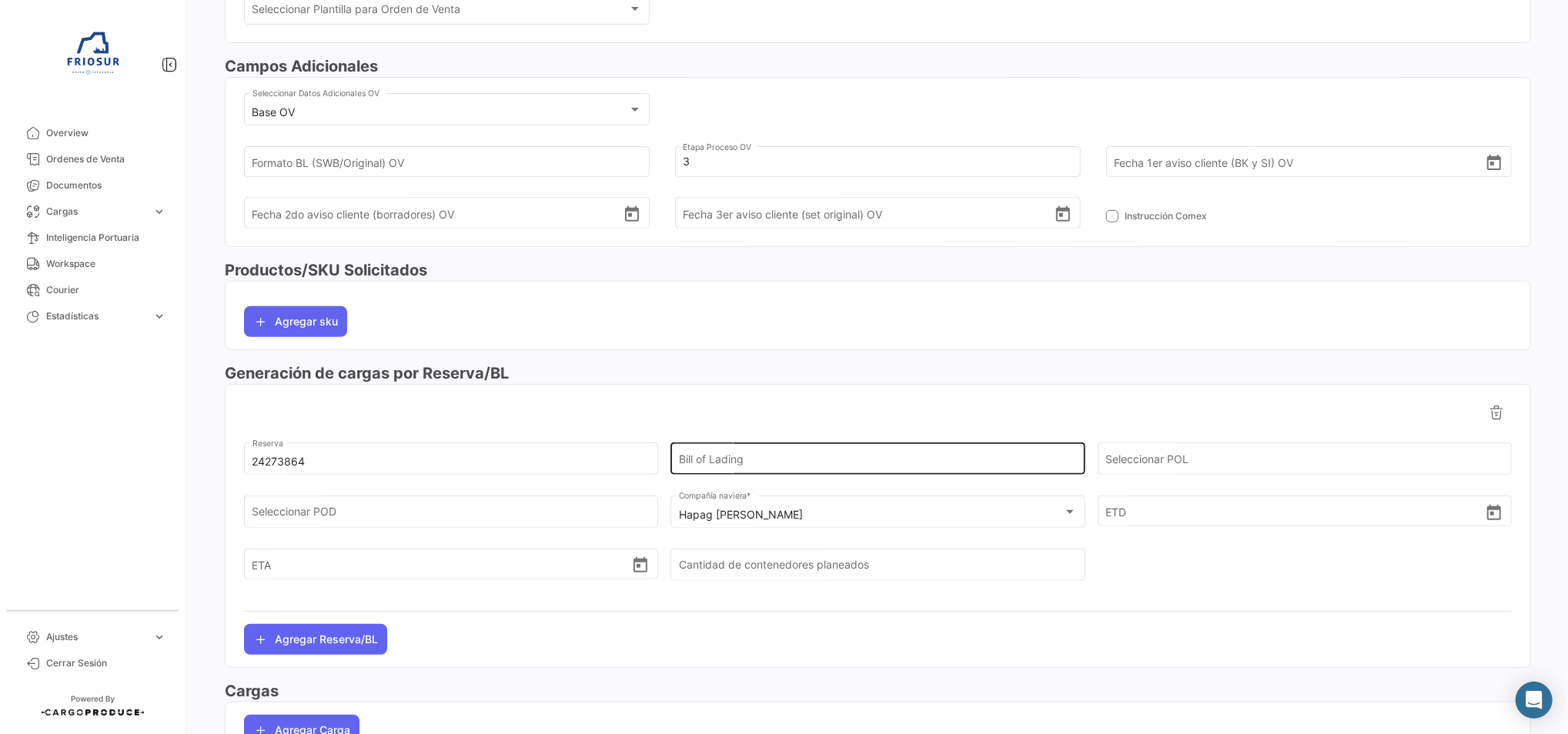
click at [810, 463] on input "Bill of Lading" at bounding box center [878, 462] width 398 height 13
paste input "HLCUSCL250850171"
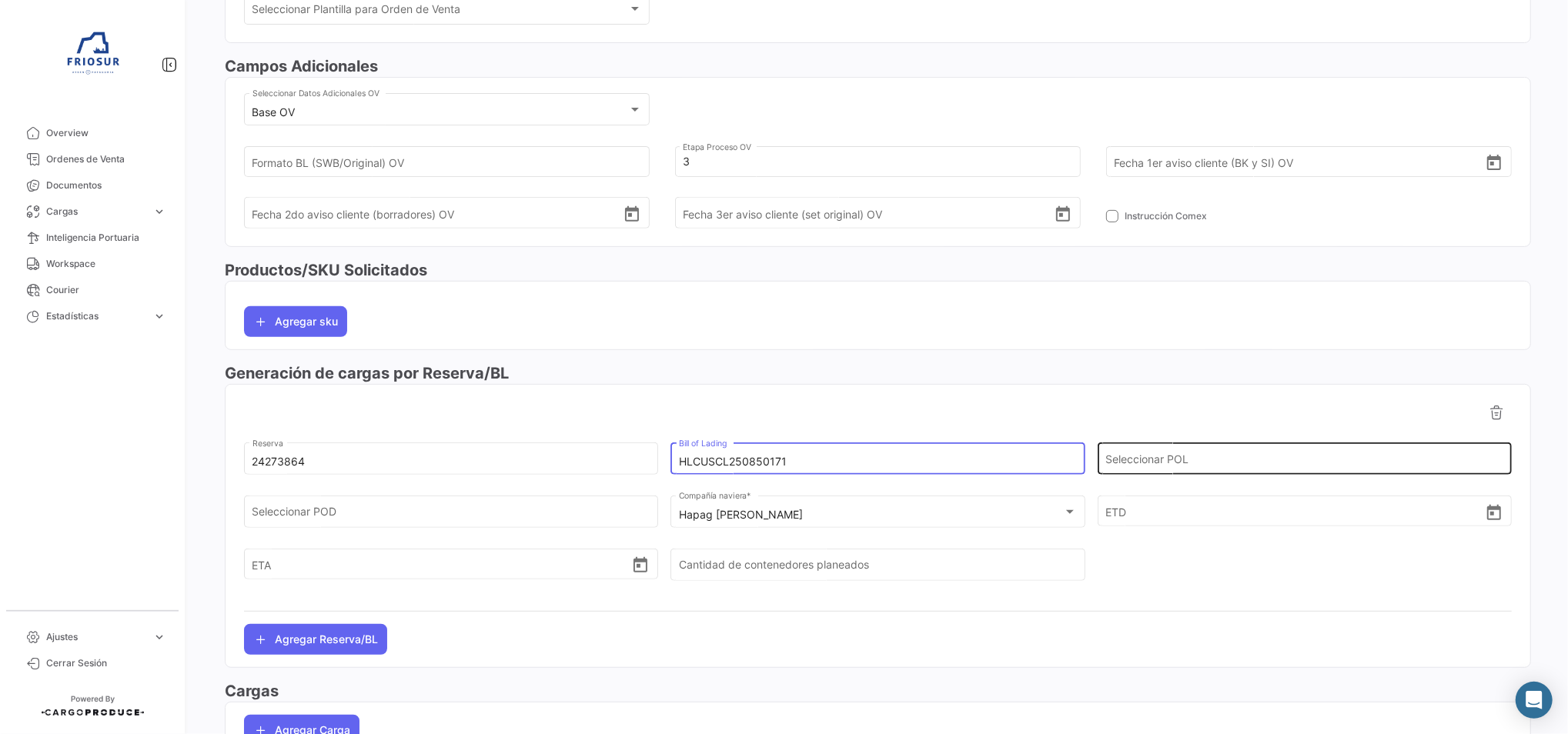
type input "HLCUSCL250850171"
click at [1160, 449] on div "Seleccionar POL" at bounding box center [1305, 458] width 398 height 35
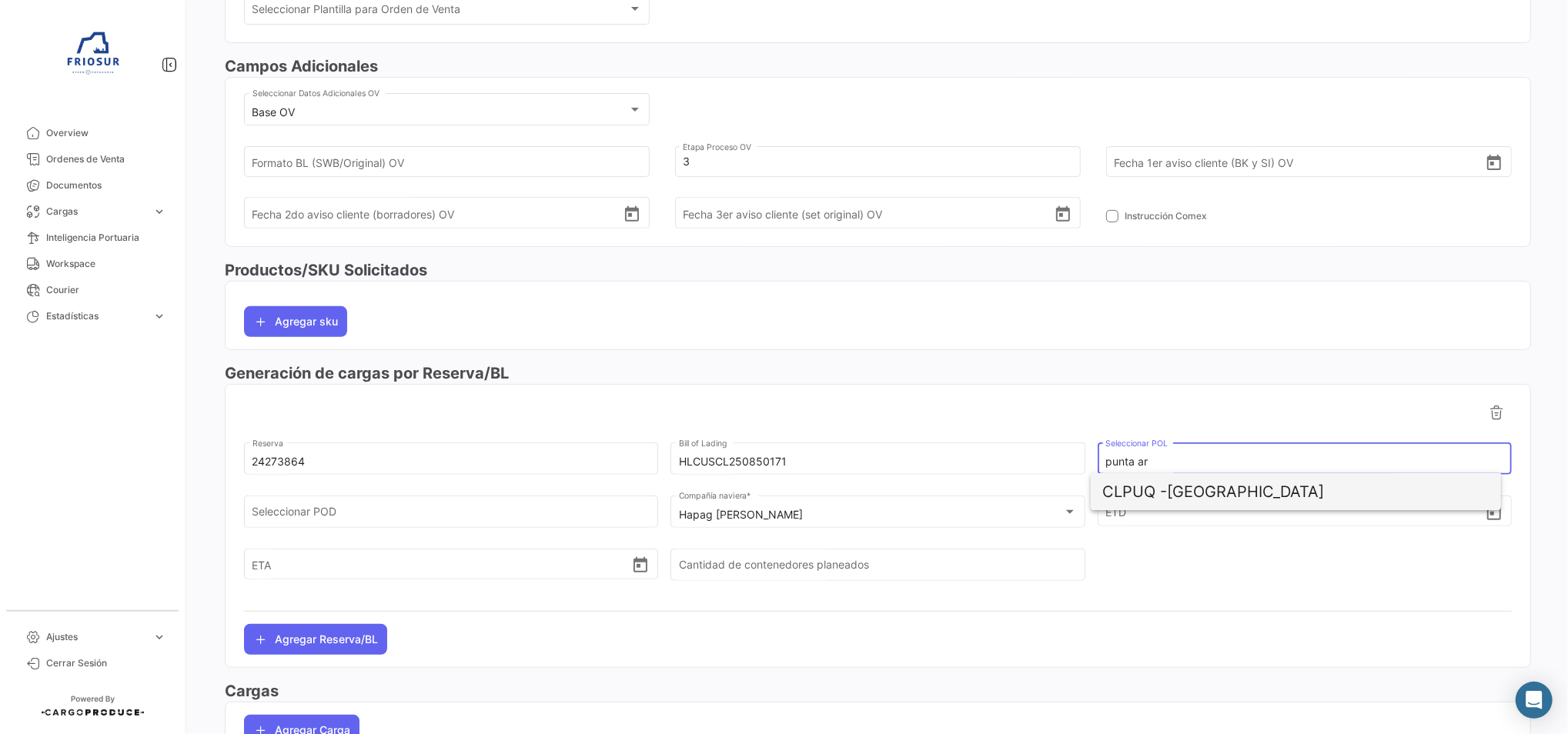
click at [1185, 498] on span "CLPUQ - [GEOGRAPHIC_DATA]" at bounding box center [1295, 492] width 386 height 37
type input "[GEOGRAPHIC_DATA]"
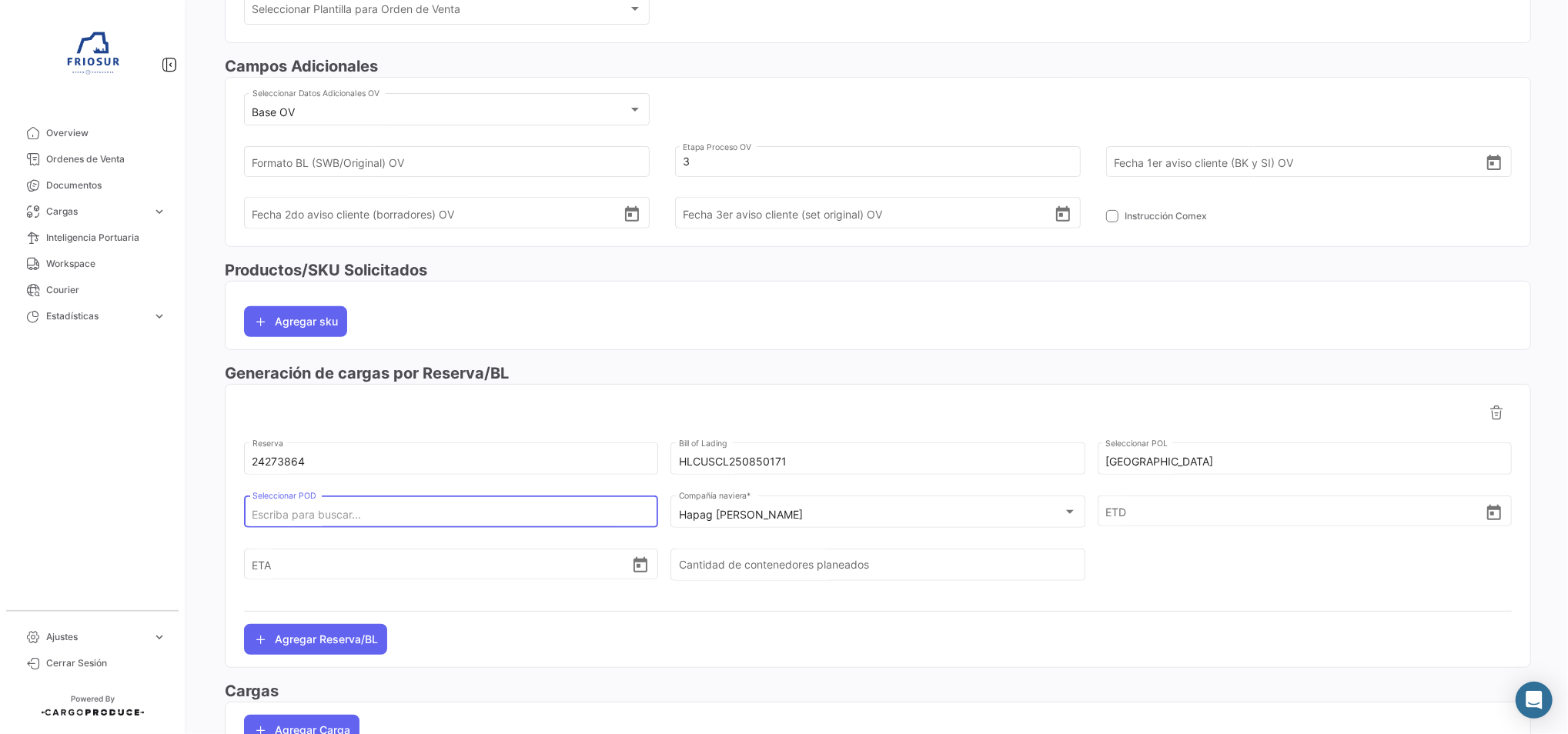
click at [302, 510] on input "Seleccionar POD" at bounding box center [451, 515] width 398 height 13
drag, startPoint x: 302, startPoint y: 516, endPoint x: 210, endPoint y: 511, distance: 92.1
click at [210, 511] on div "¿Qué hay de nuevo? 0 [PERSON_NAME] de Venta Guardar Cambios Marítimo Selecciona…" at bounding box center [878, 367] width 1380 height 734
drag, startPoint x: 261, startPoint y: 518, endPoint x: 222, endPoint y: 521, distance: 39.1
click at [222, 521] on div "Marítimo Seleccionar Modo de Transporte * 10865 Orden de Venta # * 942 Referenc…" at bounding box center [878, 255] width 1331 height 1082
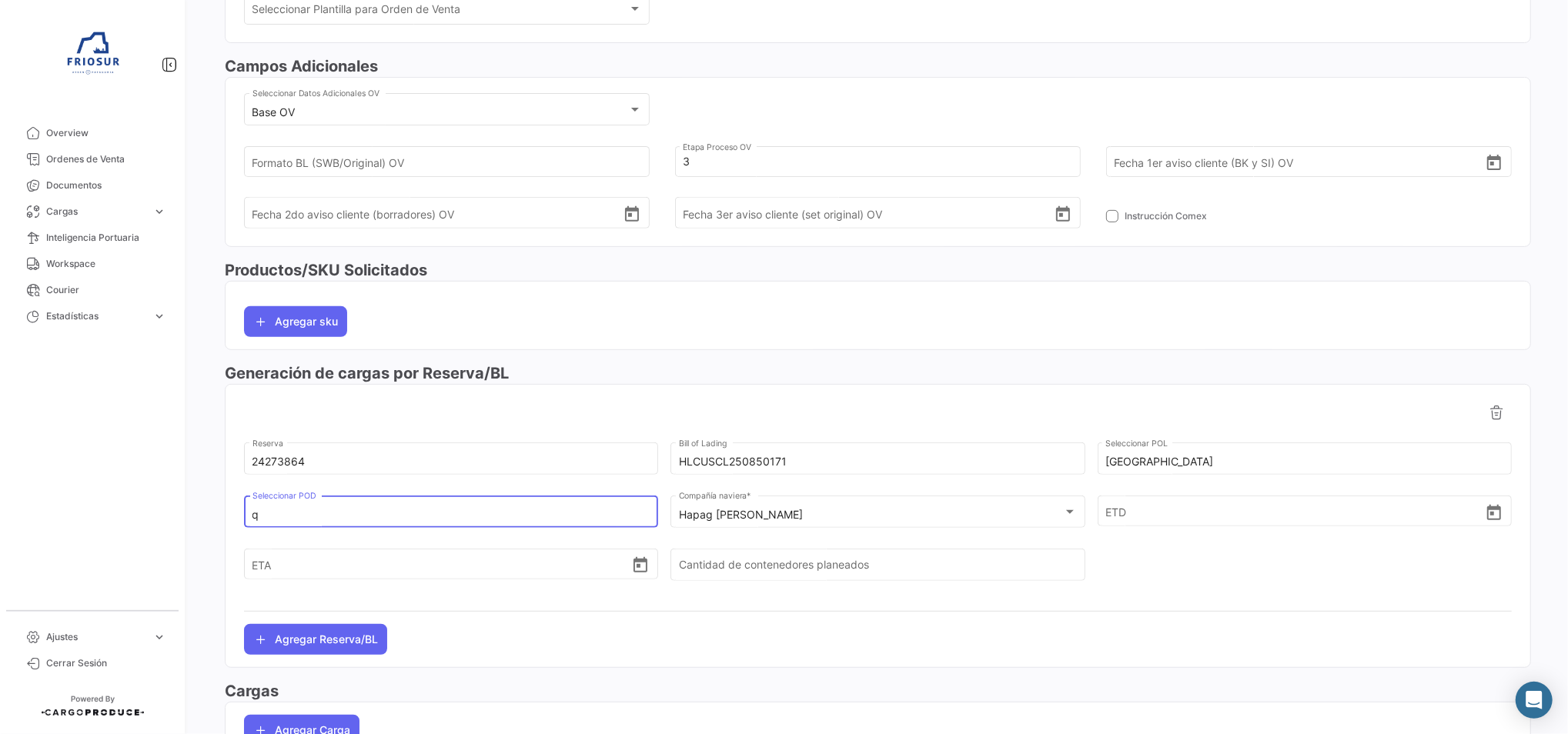
paste input "QINGDAO"
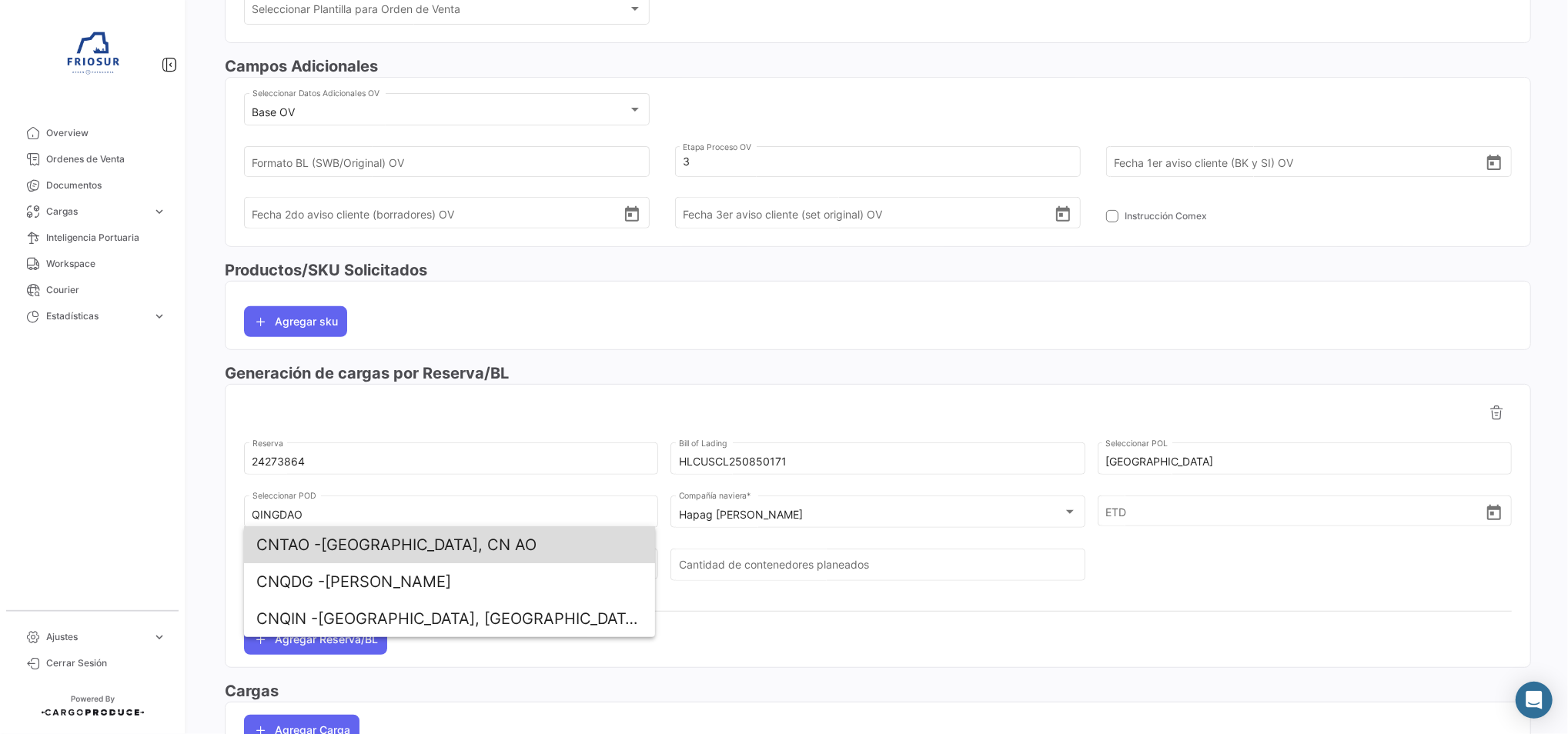
click at [451, 540] on span "CNTAO - [GEOGRAPHIC_DATA], CN AO" at bounding box center [449, 545] width 386 height 37
type input "[GEOGRAPHIC_DATA], CN AO"
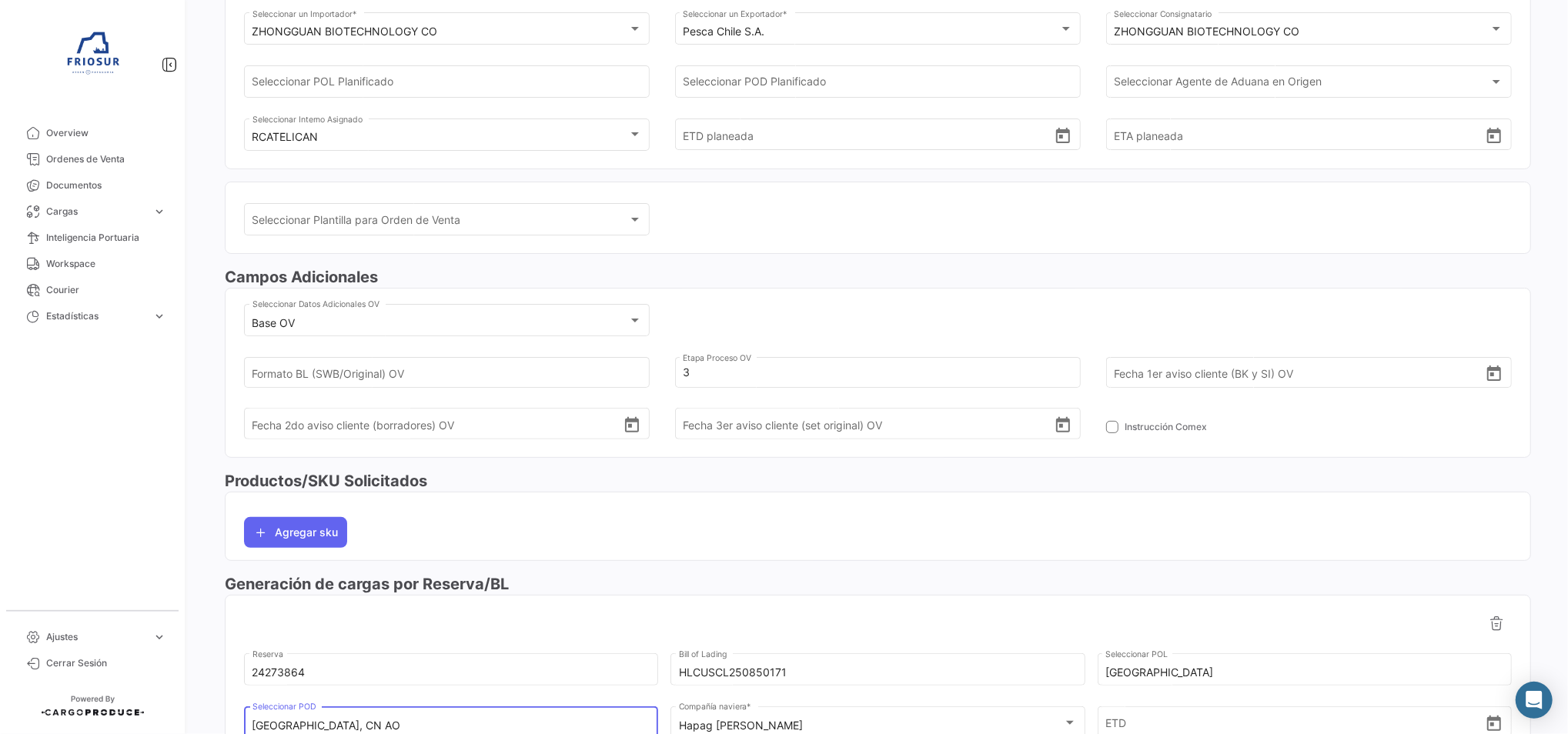
scroll to position [0, 0]
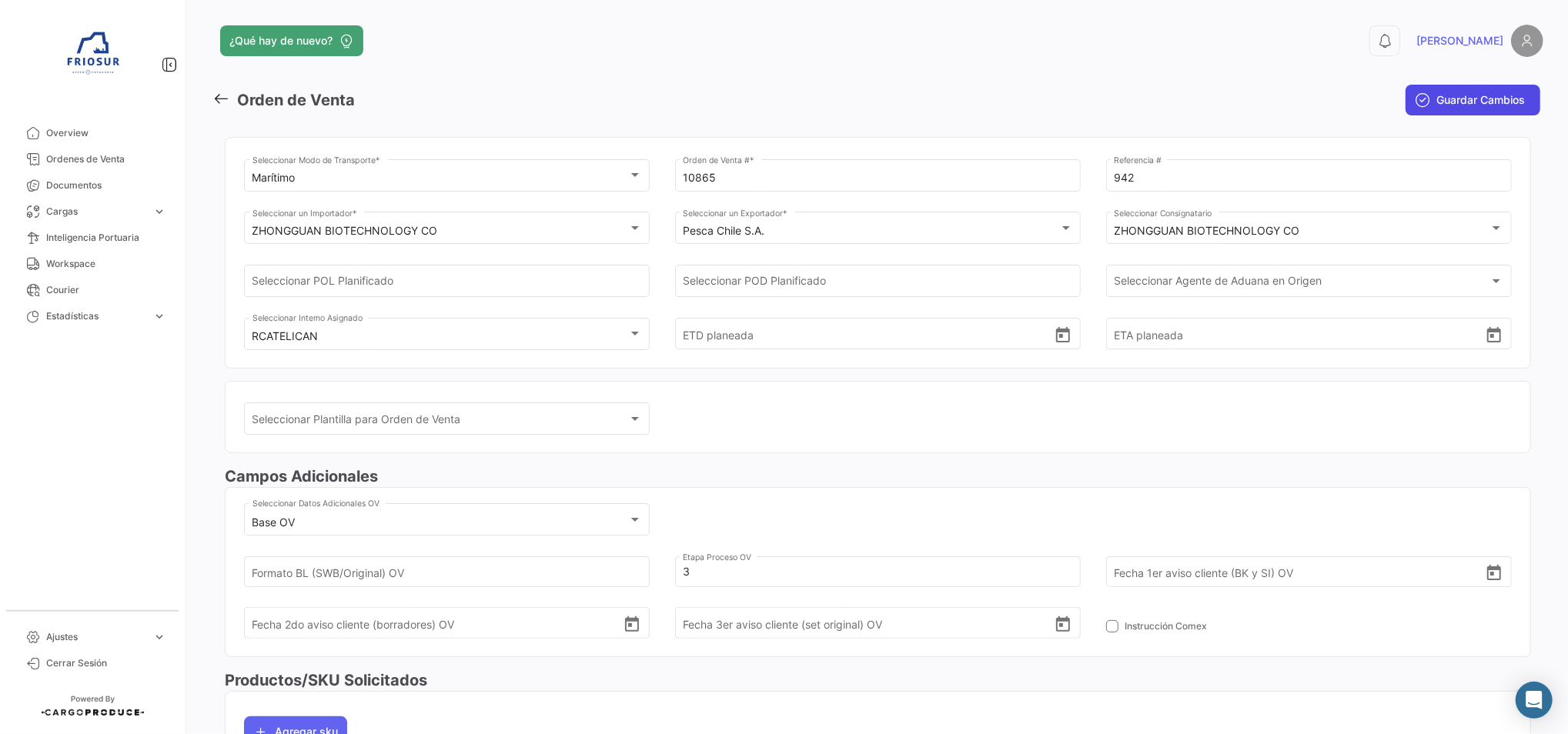
click at [1436, 101] on span "Guardar Cambios" at bounding box center [1480, 99] width 88 height 16
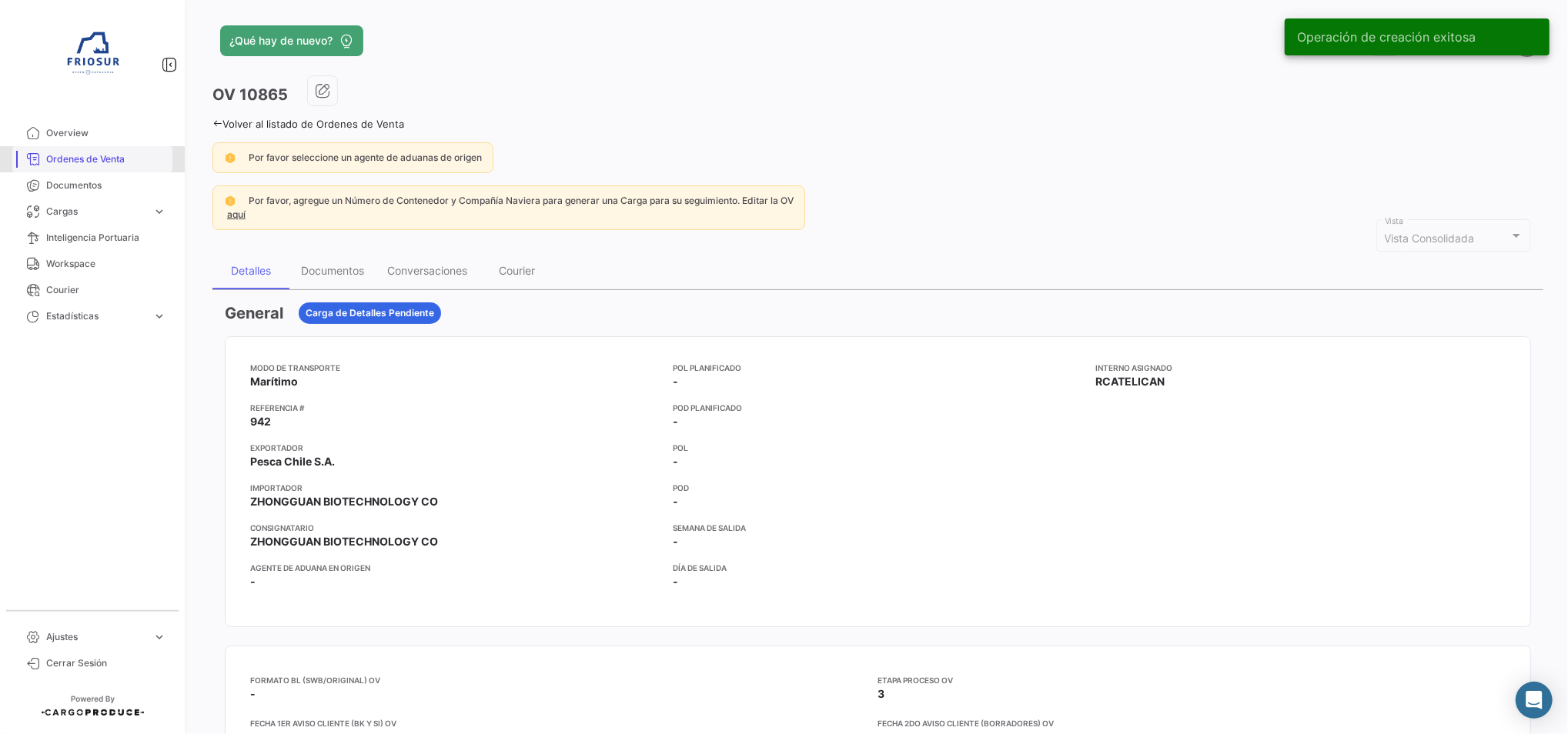
click at [111, 166] on span "Ordenes de Venta" at bounding box center [106, 158] width 120 height 14
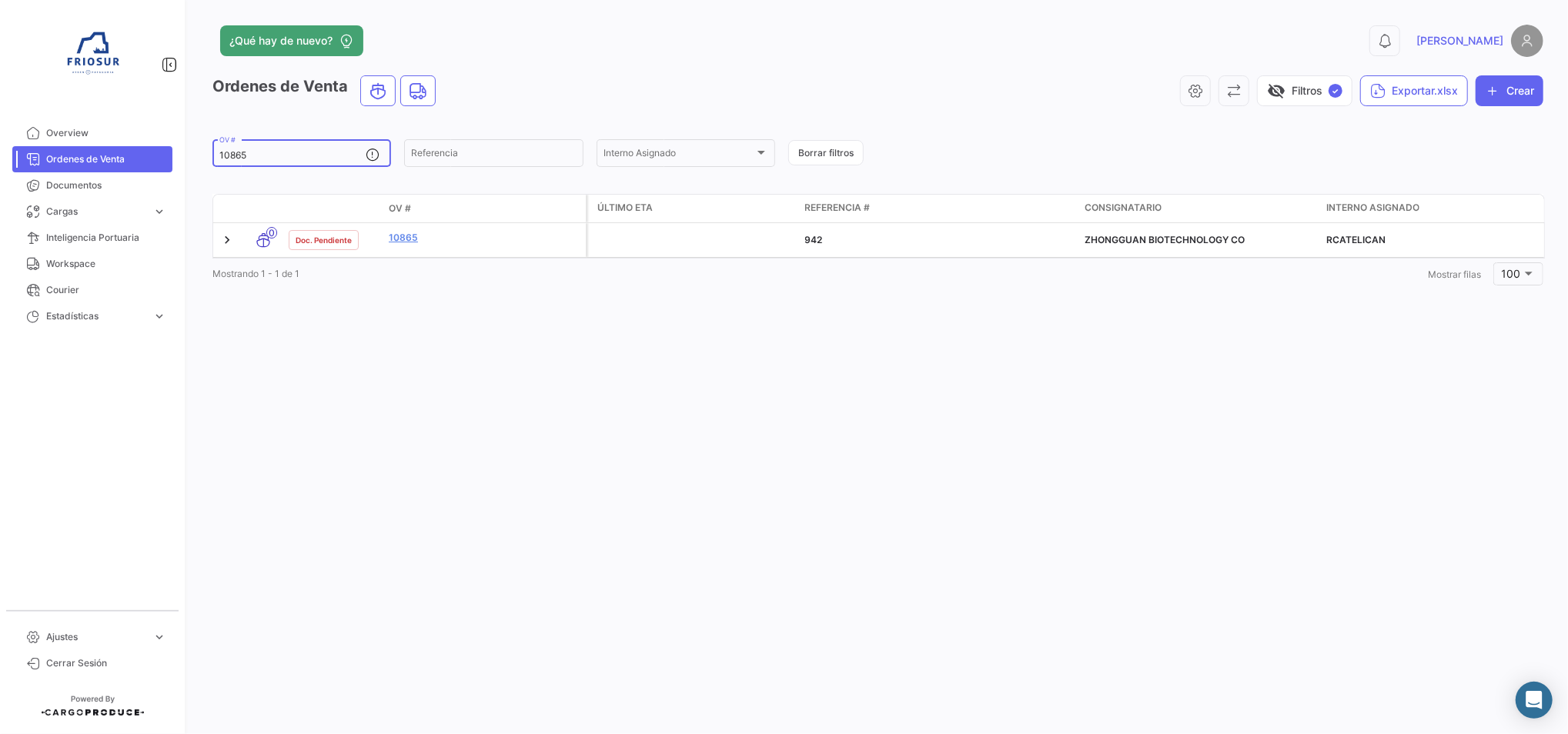
drag, startPoint x: 264, startPoint y: 153, endPoint x: 136, endPoint y: 153, distance: 128.0
click at [136, 153] on mat-sidenav-container "Overview Ordenes de Venta Documentos Cargas expand_more Cargas Marítimas Cargas…" at bounding box center [784, 367] width 1568 height 734
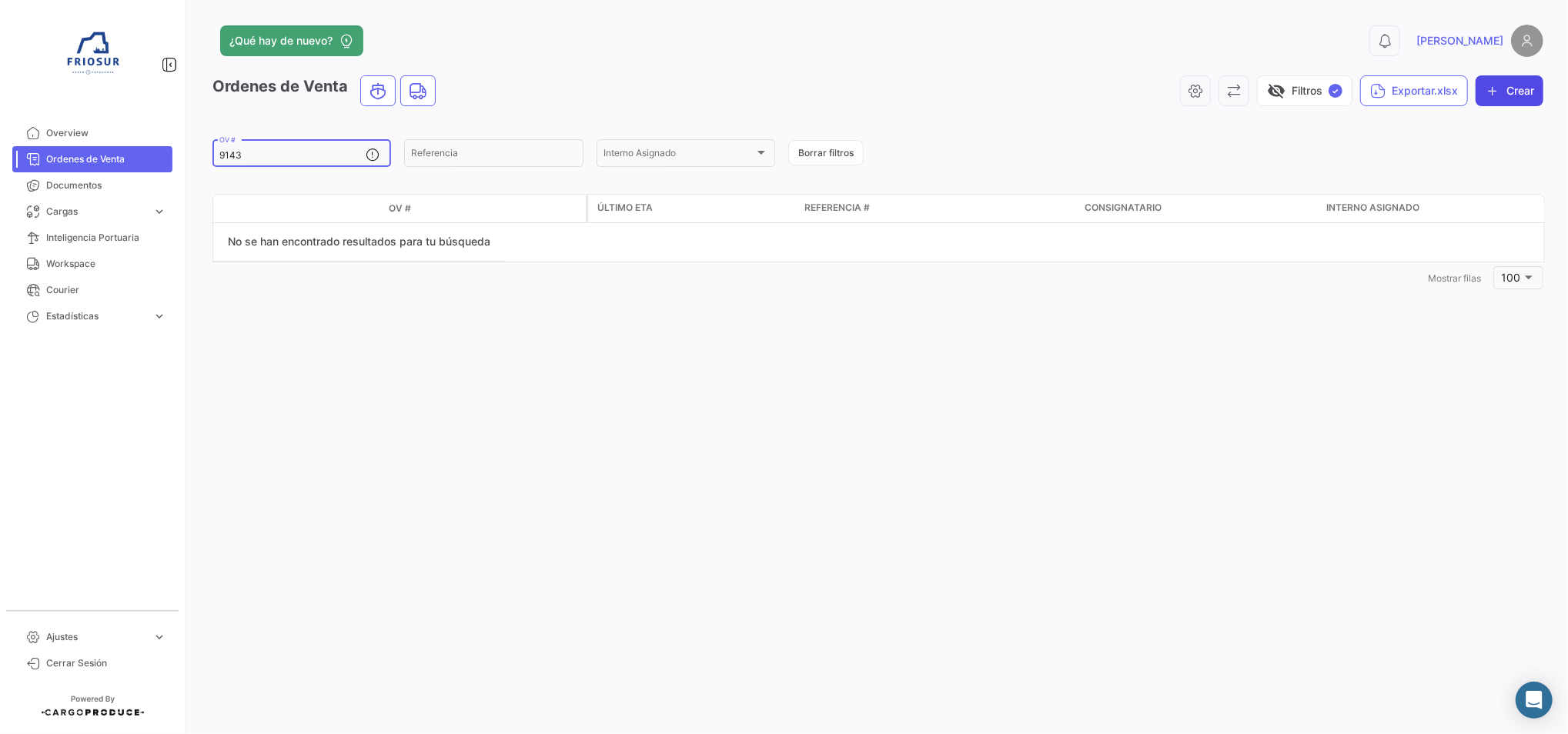
type input "9143"
click at [1501, 89] on button "Crear" at bounding box center [1510, 90] width 68 height 30
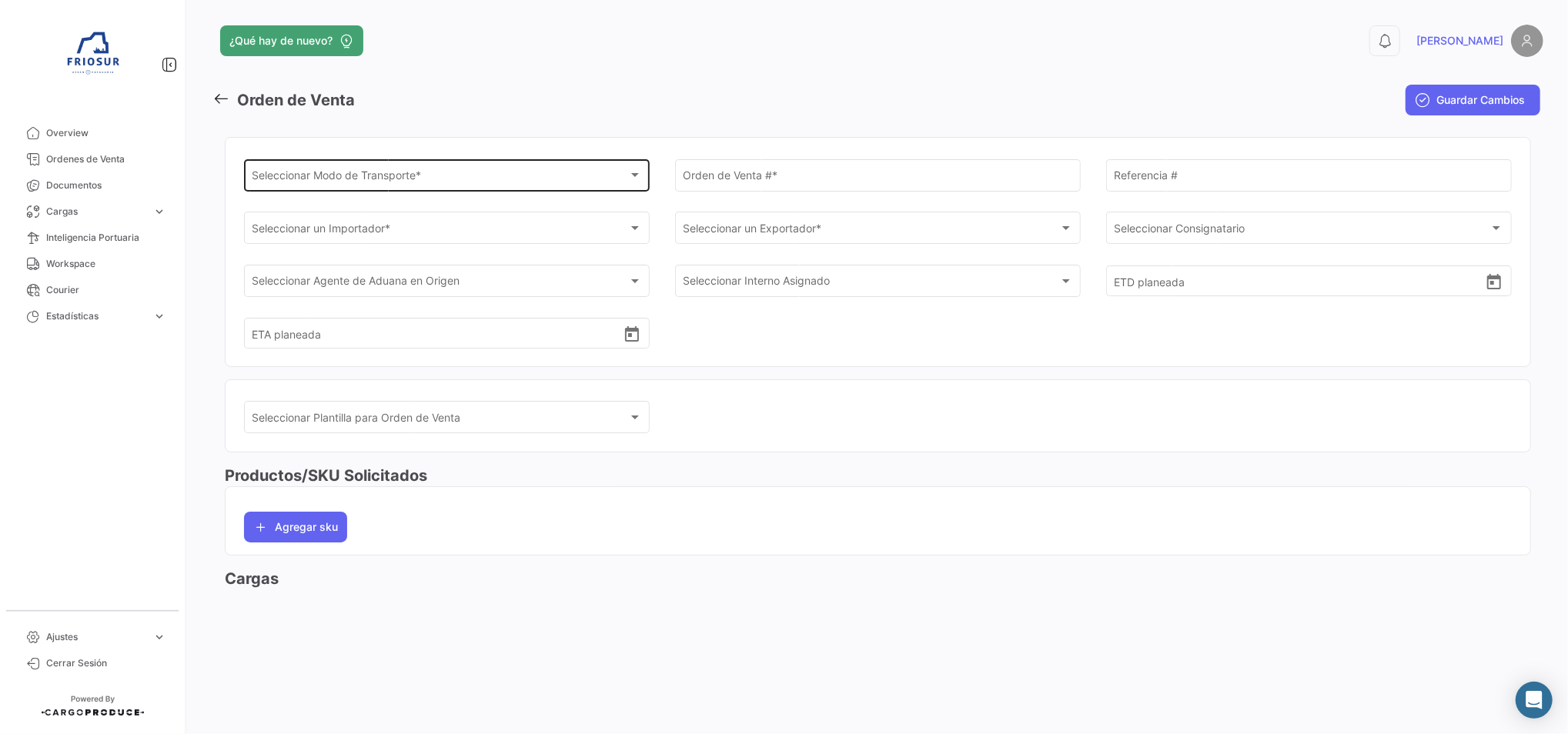
click at [466, 185] on div "Seleccionar Modo de Transporte * Seleccionar Modo de Transporte *" at bounding box center [447, 174] width 390 height 35
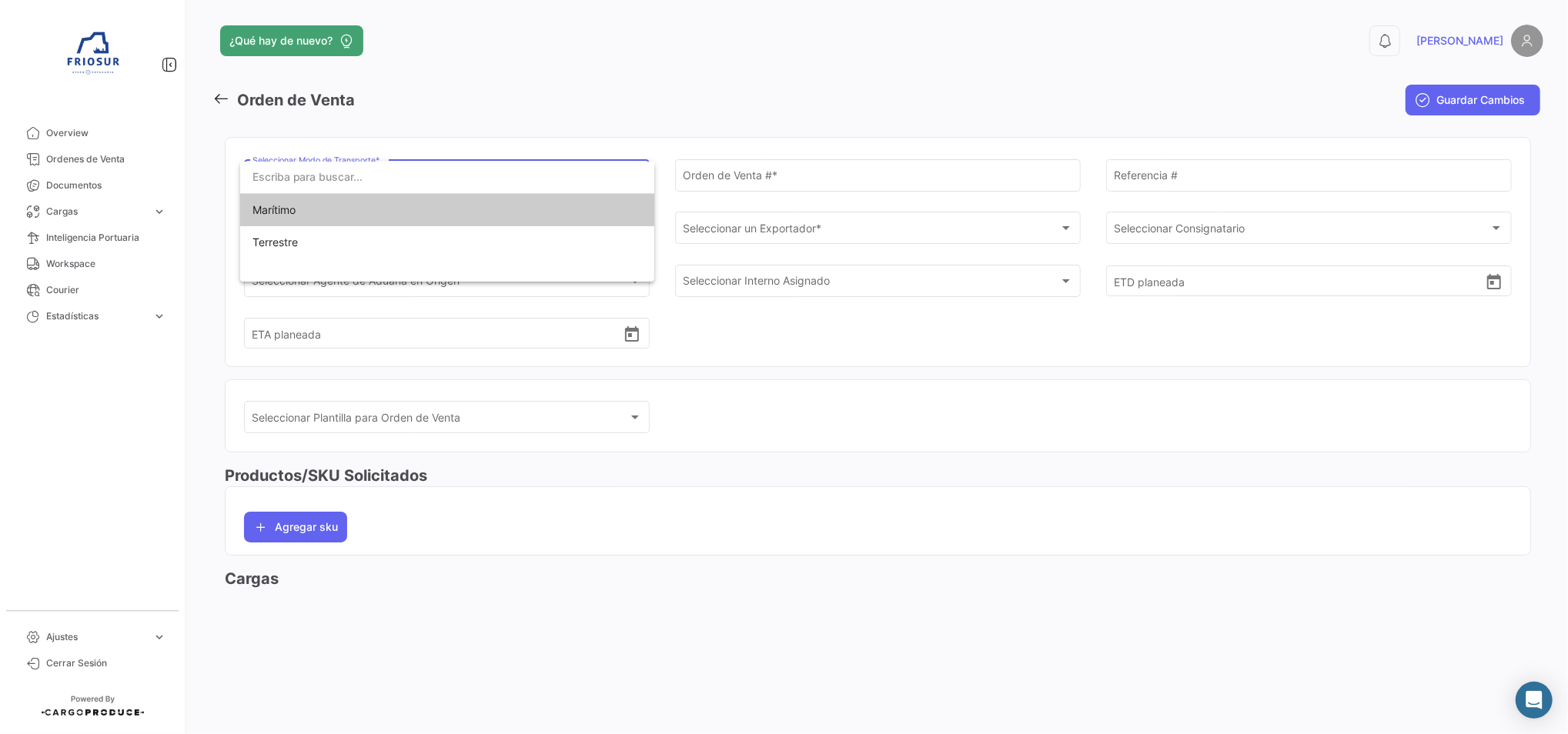
click at [433, 207] on span "Marítimo" at bounding box center [447, 210] width 390 height 32
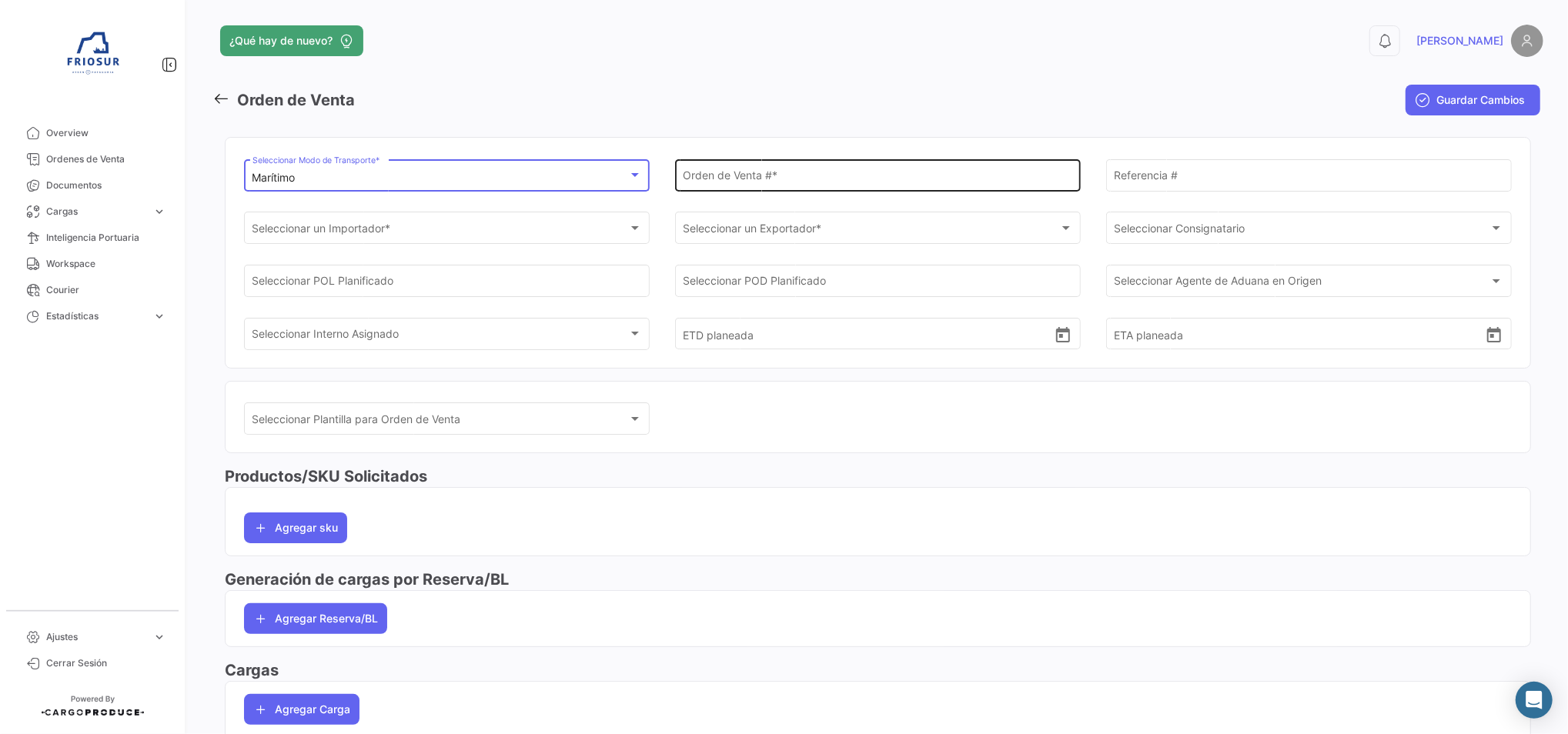
click at [849, 182] on input "Orden de Venta # *" at bounding box center [877, 178] width 390 height 13
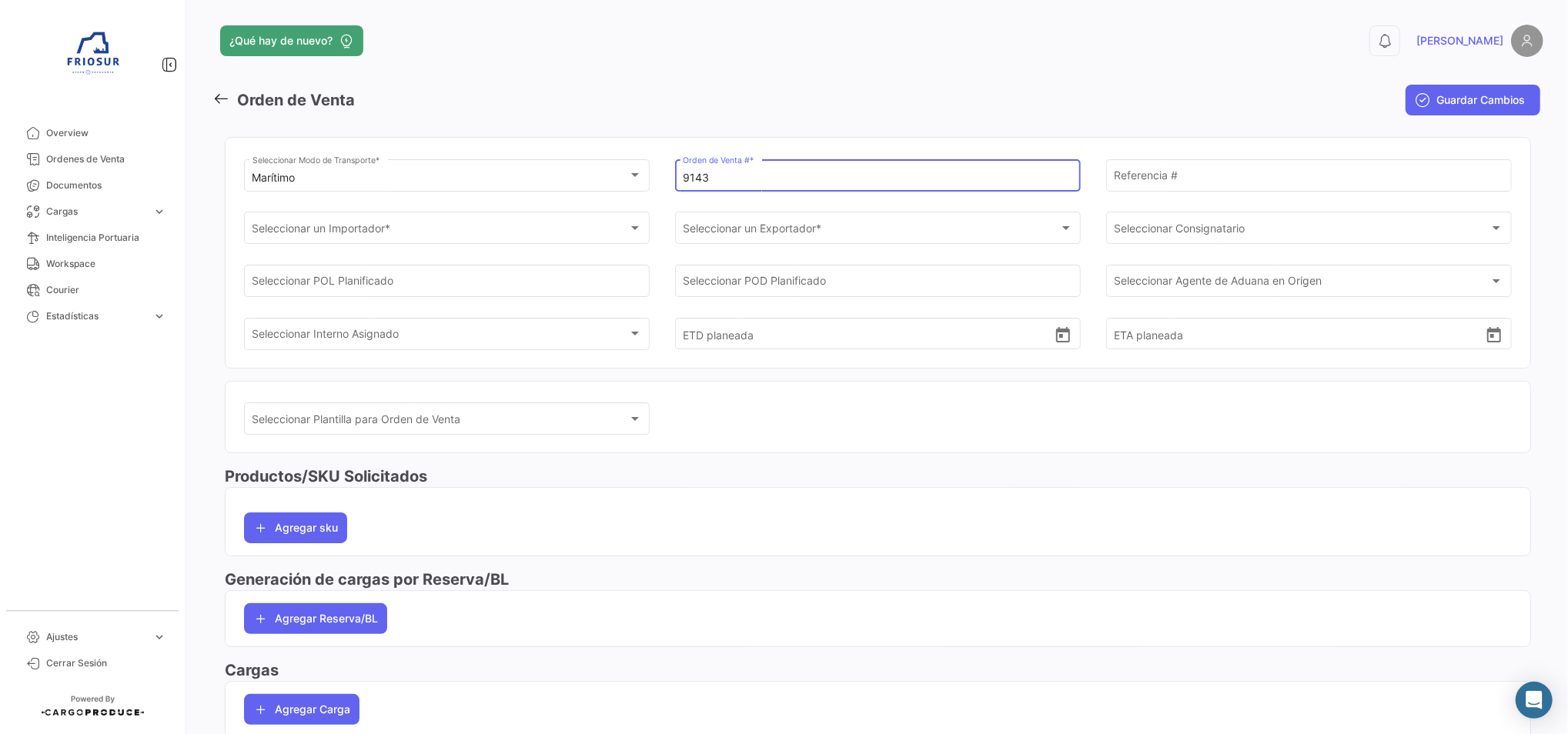
type input "9143"
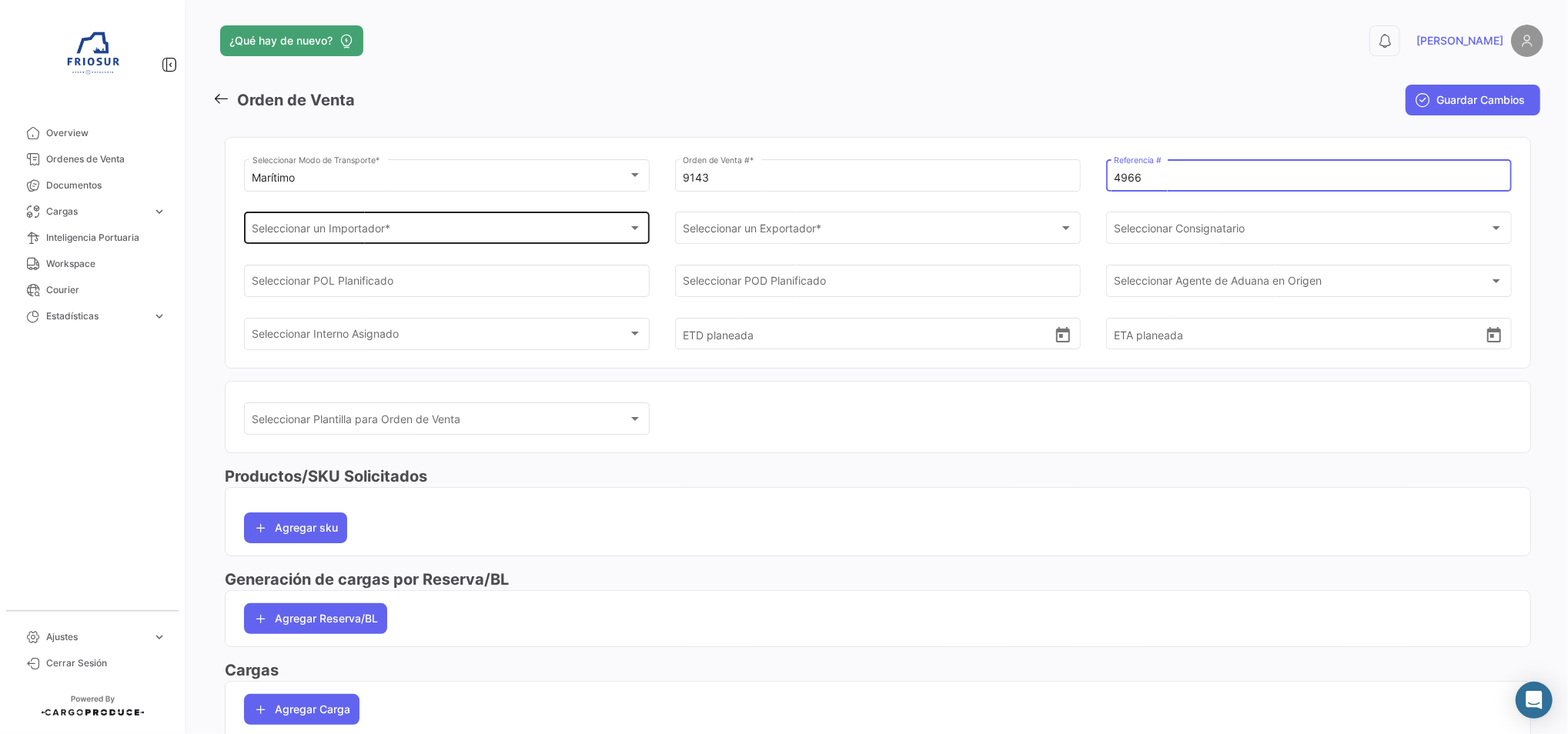
type input "4966"
click at [582, 235] on div "Seleccionar un Importador *" at bounding box center [440, 231] width 376 height 13
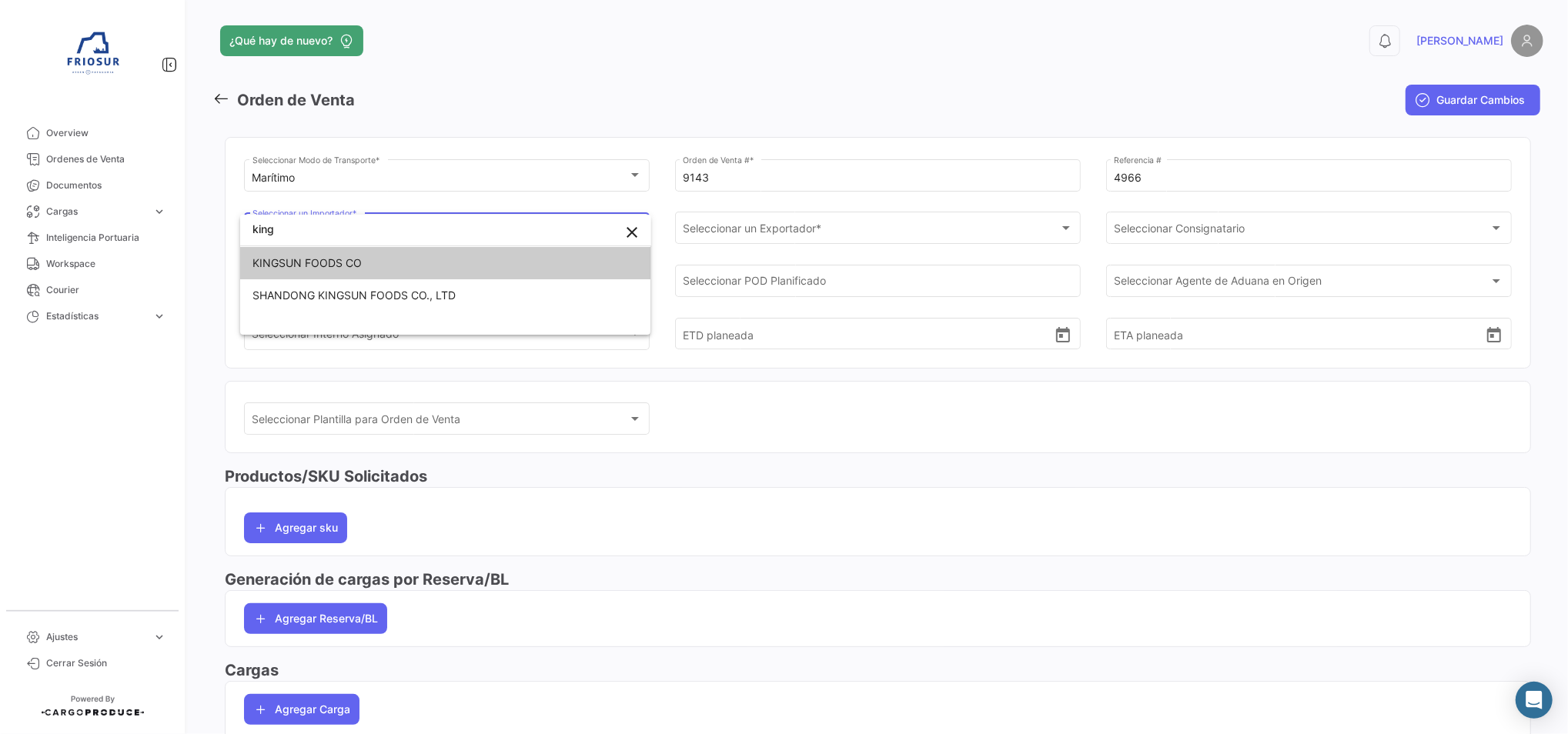
type input "king"
click at [525, 261] on span "KINGSUN FOODS CO" at bounding box center [445, 262] width 386 height 32
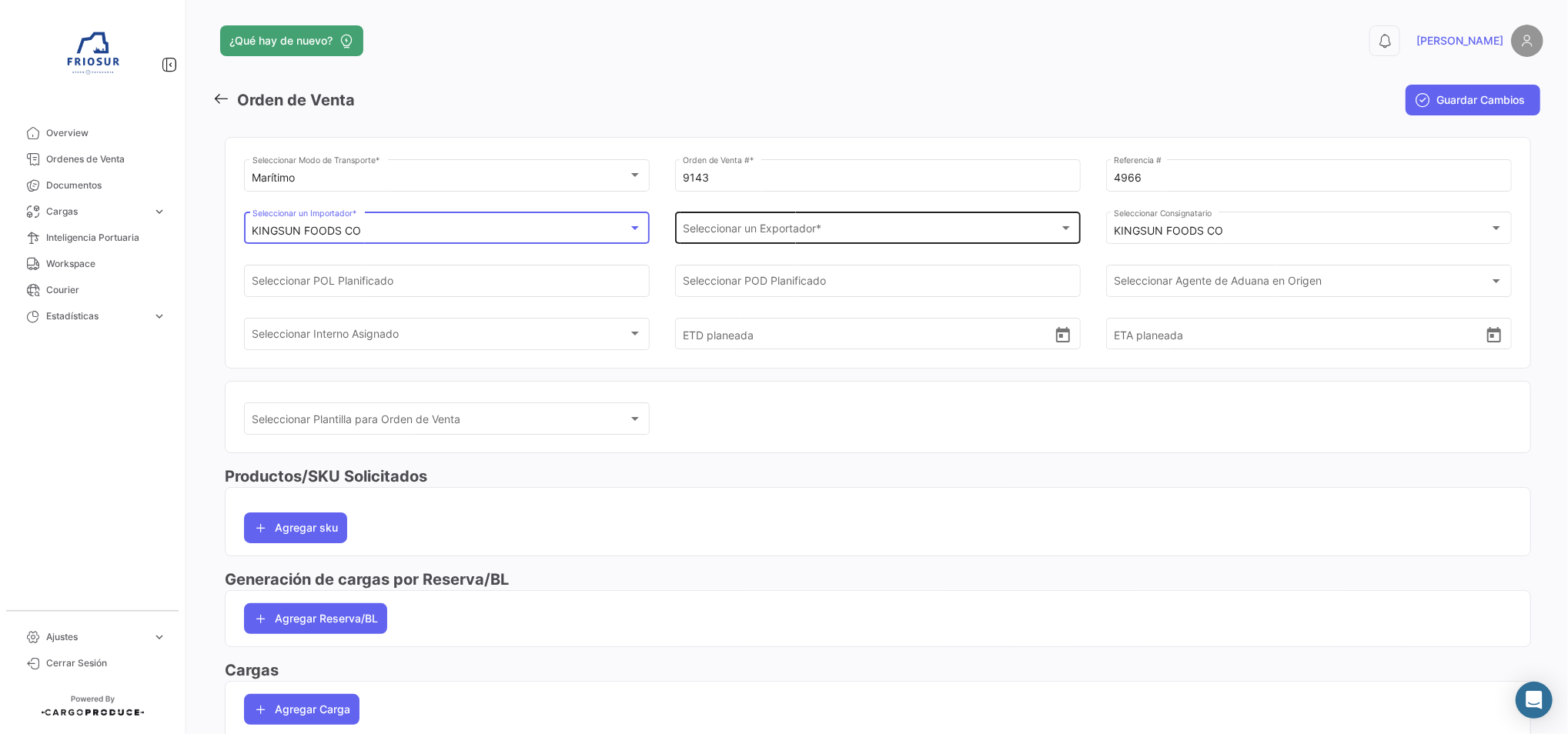
click at [732, 232] on span "Seleccionar un Exportador *" at bounding box center [871, 231] width 376 height 13
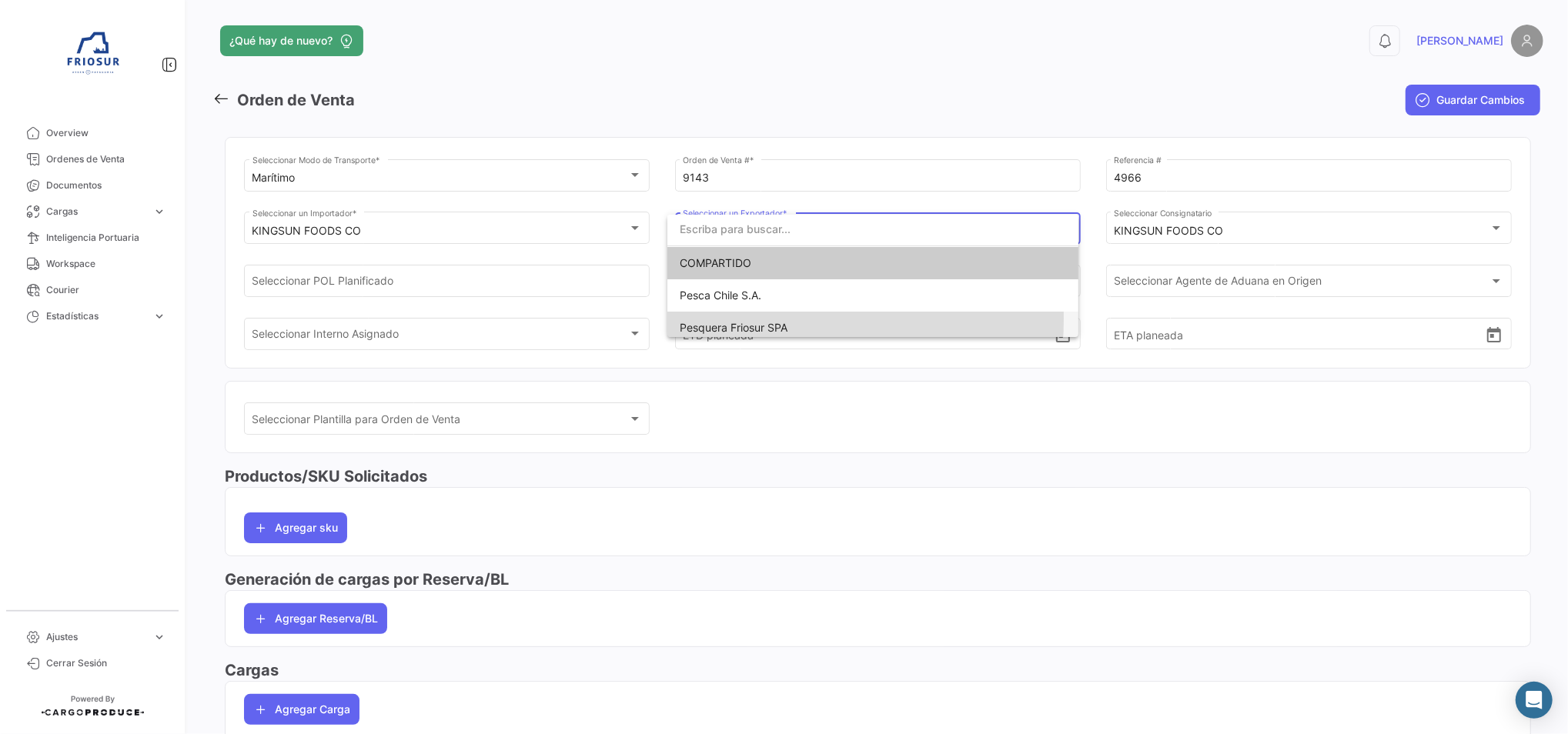
click at [737, 319] on span "Pesquera Friosur SPA" at bounding box center [872, 327] width 386 height 32
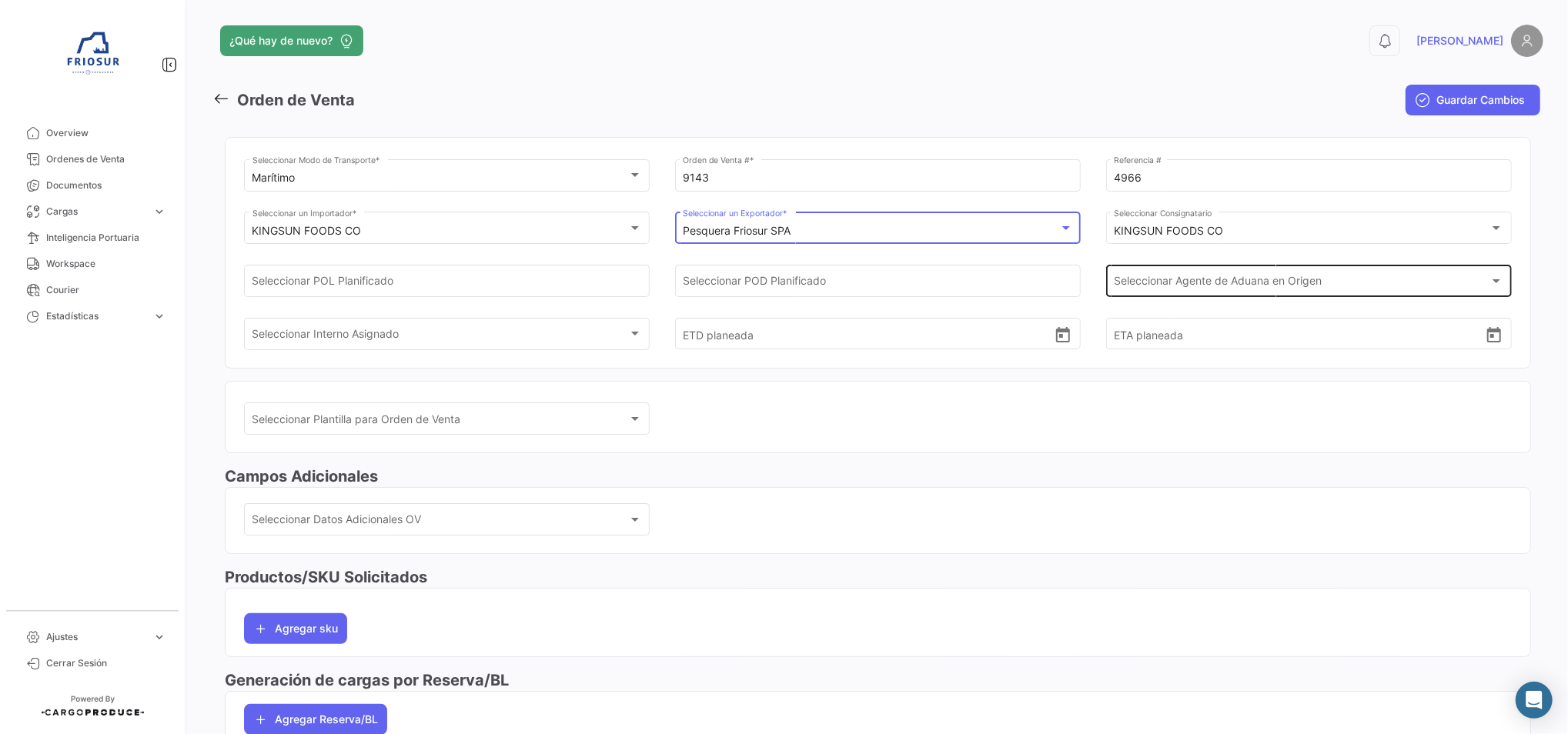
click at [1281, 286] on span "Seleccionar Agente de Aduana en Origen" at bounding box center [1302, 285] width 376 height 13
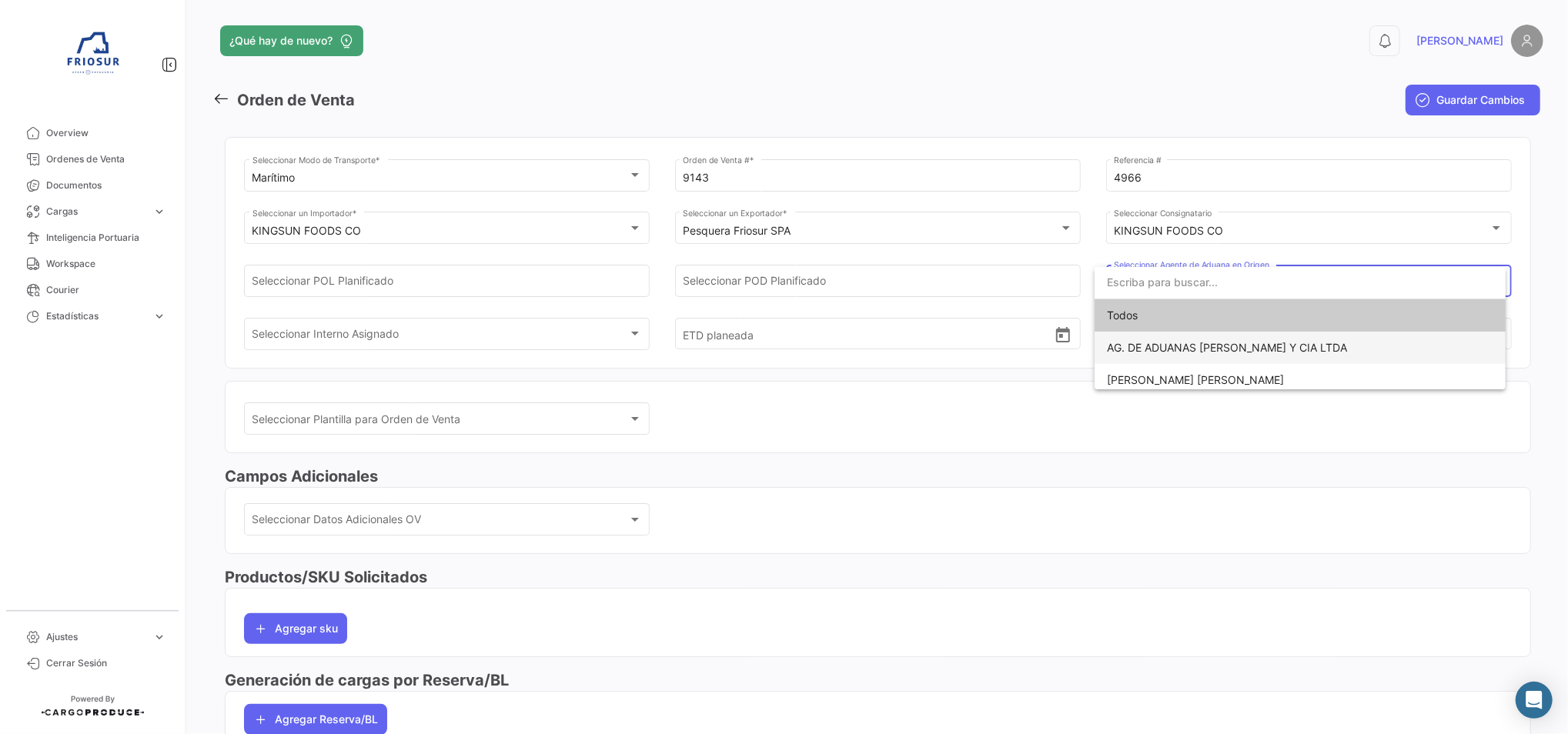
scroll to position [6, 0]
click at [441, 323] on div at bounding box center [784, 367] width 1568 height 734
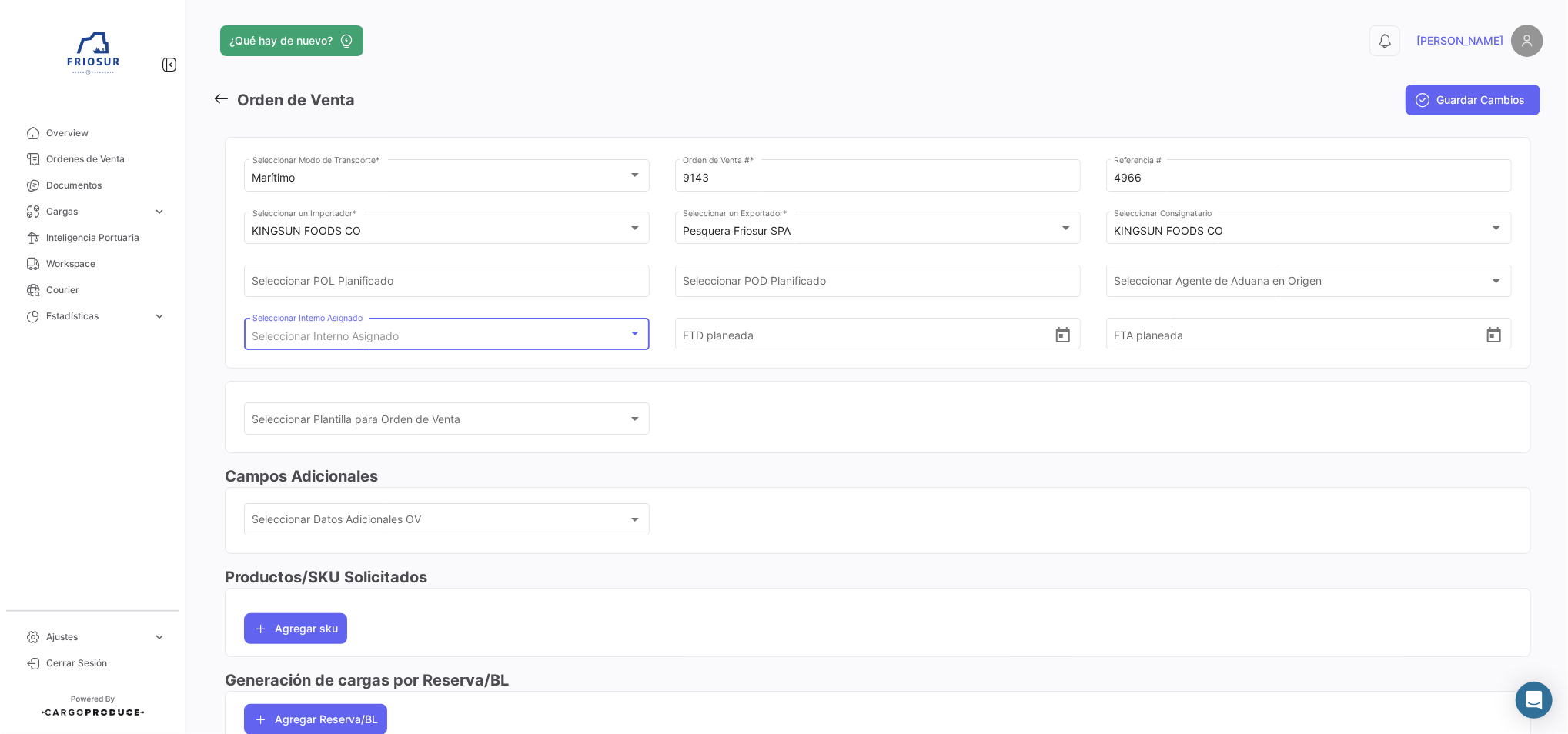
click at [447, 330] on div "Seleccionar Interno Asignado" at bounding box center [440, 336] width 376 height 13
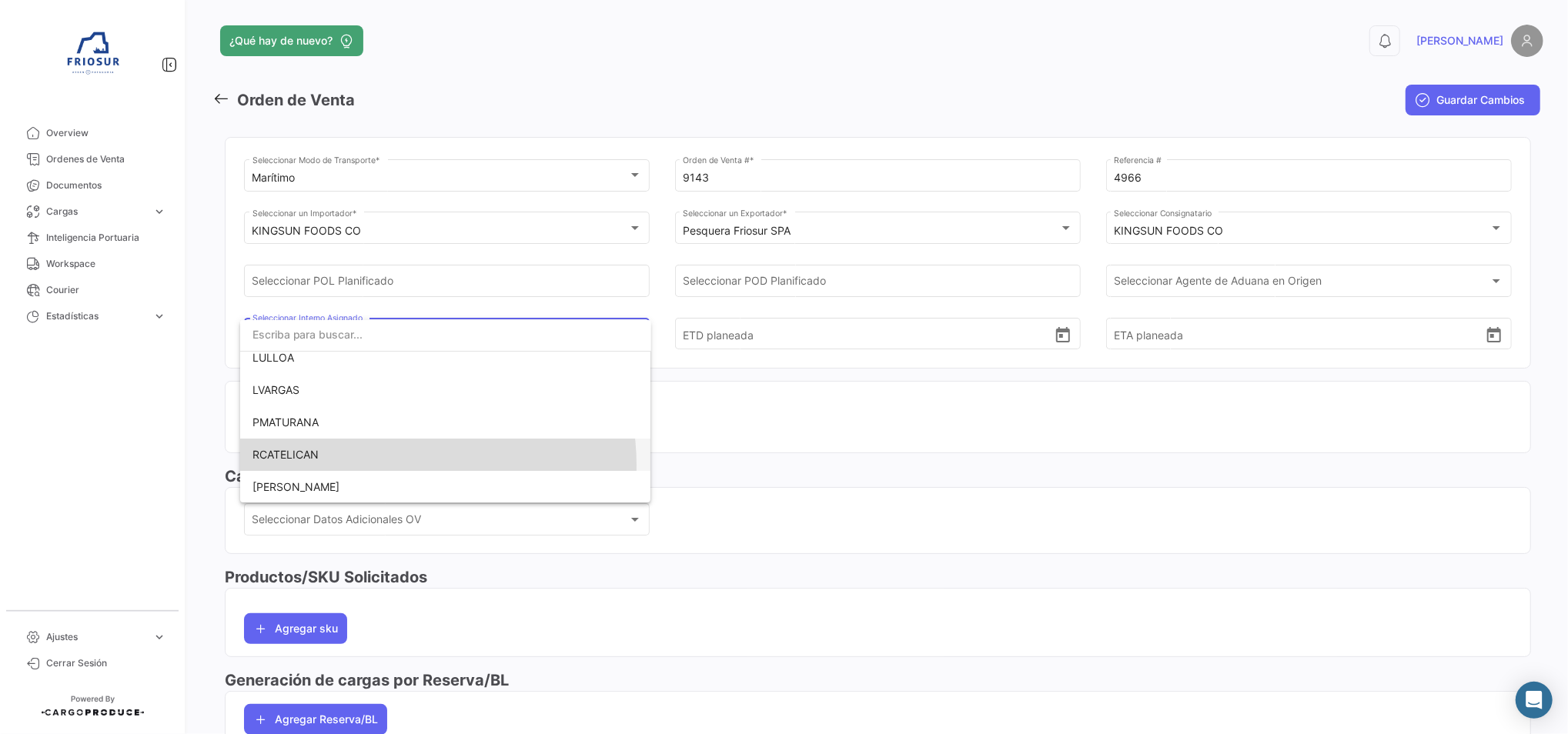
click at [404, 464] on span "RCATELICAN" at bounding box center [445, 454] width 386 height 32
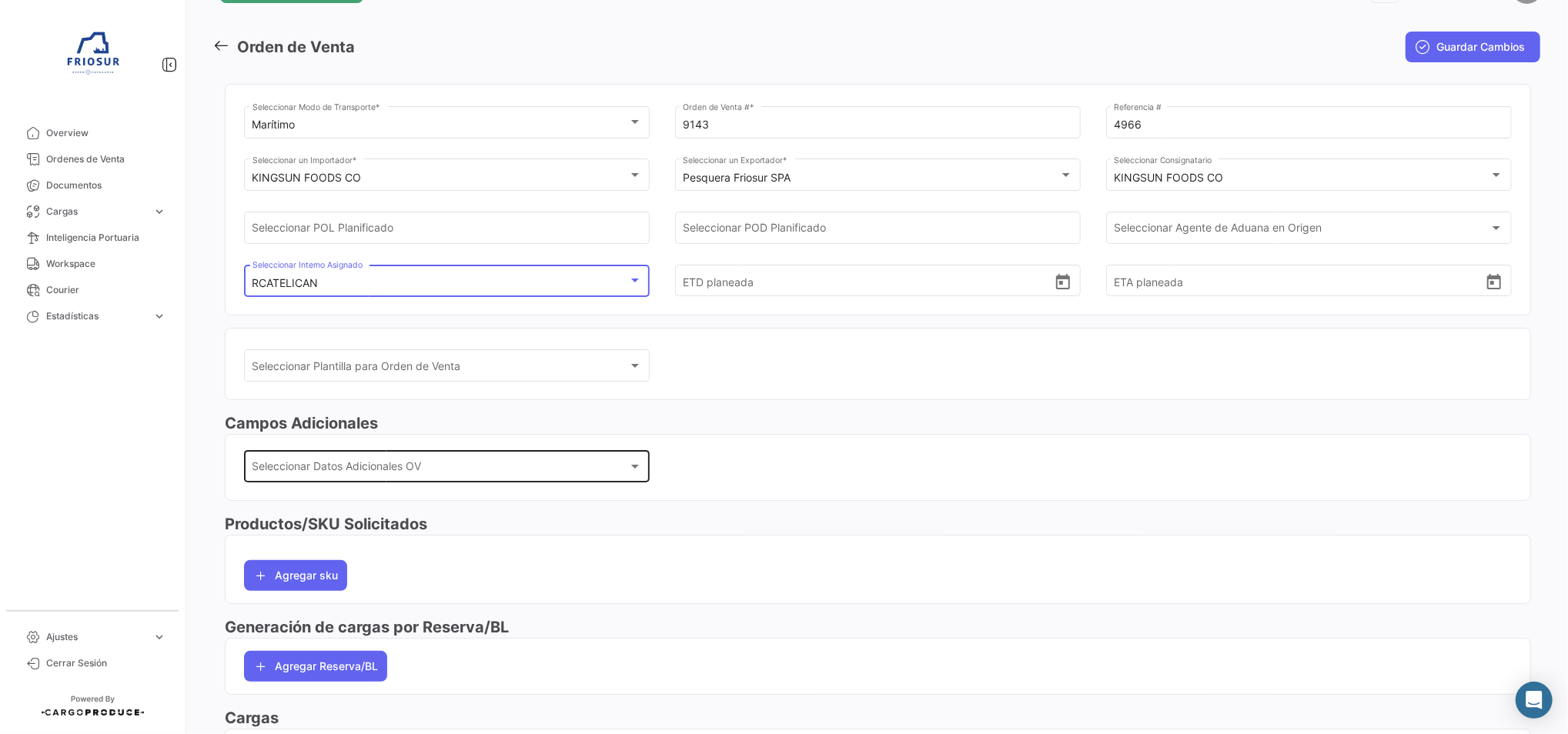
scroll to position [102, 0]
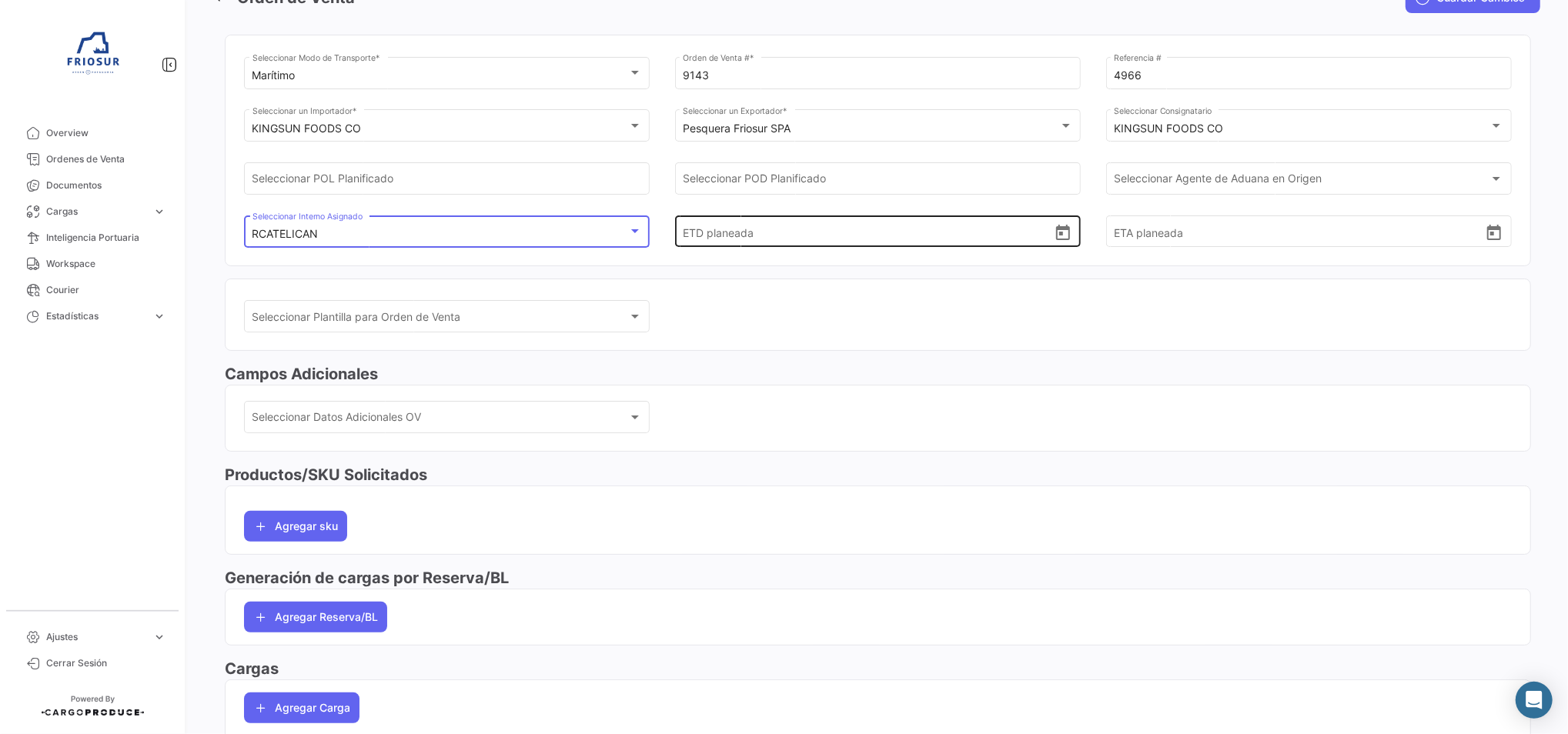
click at [1054, 237] on icon "Open calendar" at bounding box center [1063, 233] width 18 height 18
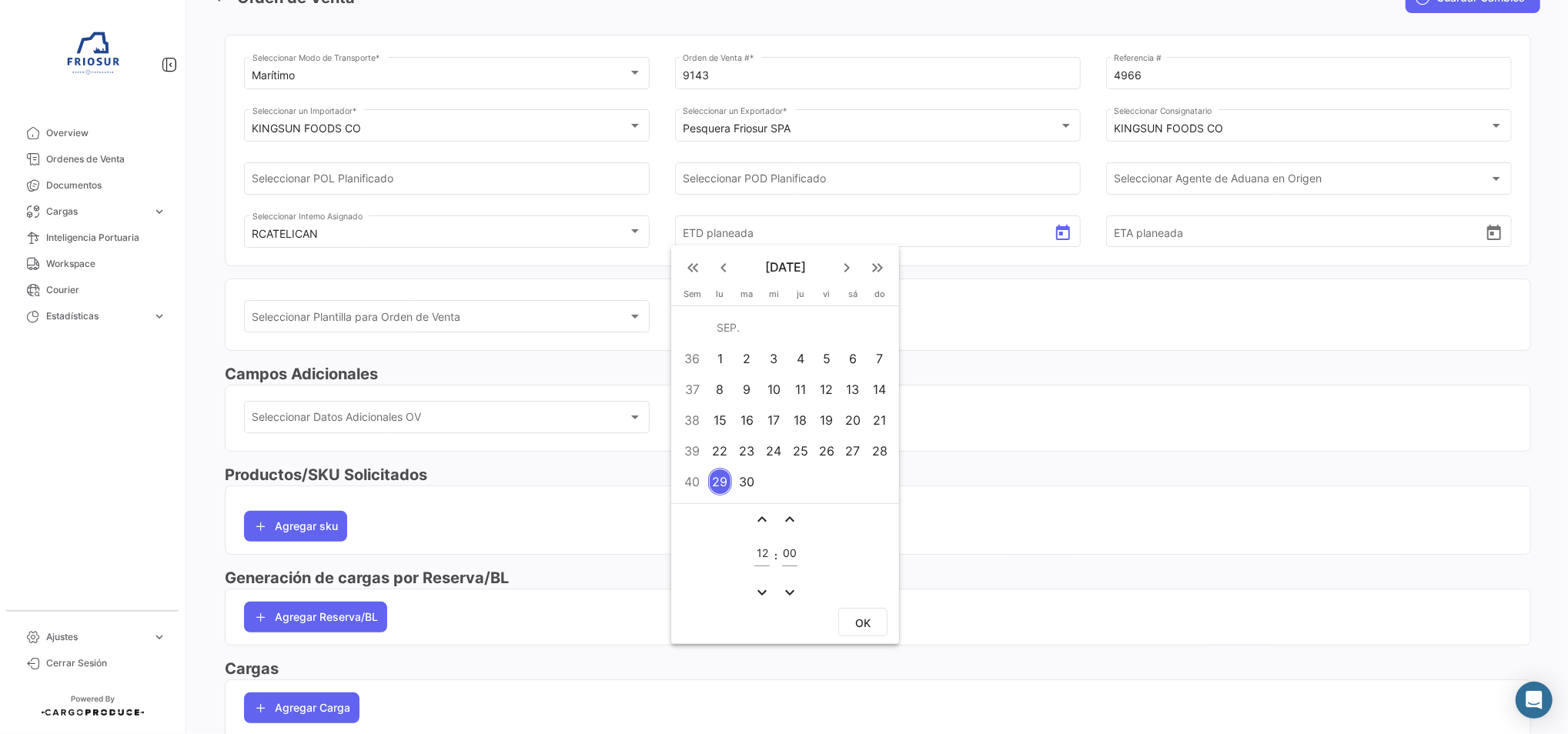
click at [845, 352] on div "6" at bounding box center [853, 358] width 24 height 28
drag, startPoint x: 865, startPoint y: 619, endPoint x: 932, endPoint y: 614, distance: 67.2
click at [867, 620] on span "OK" at bounding box center [862, 623] width 16 height 13
type input "[DATE] 12:00"
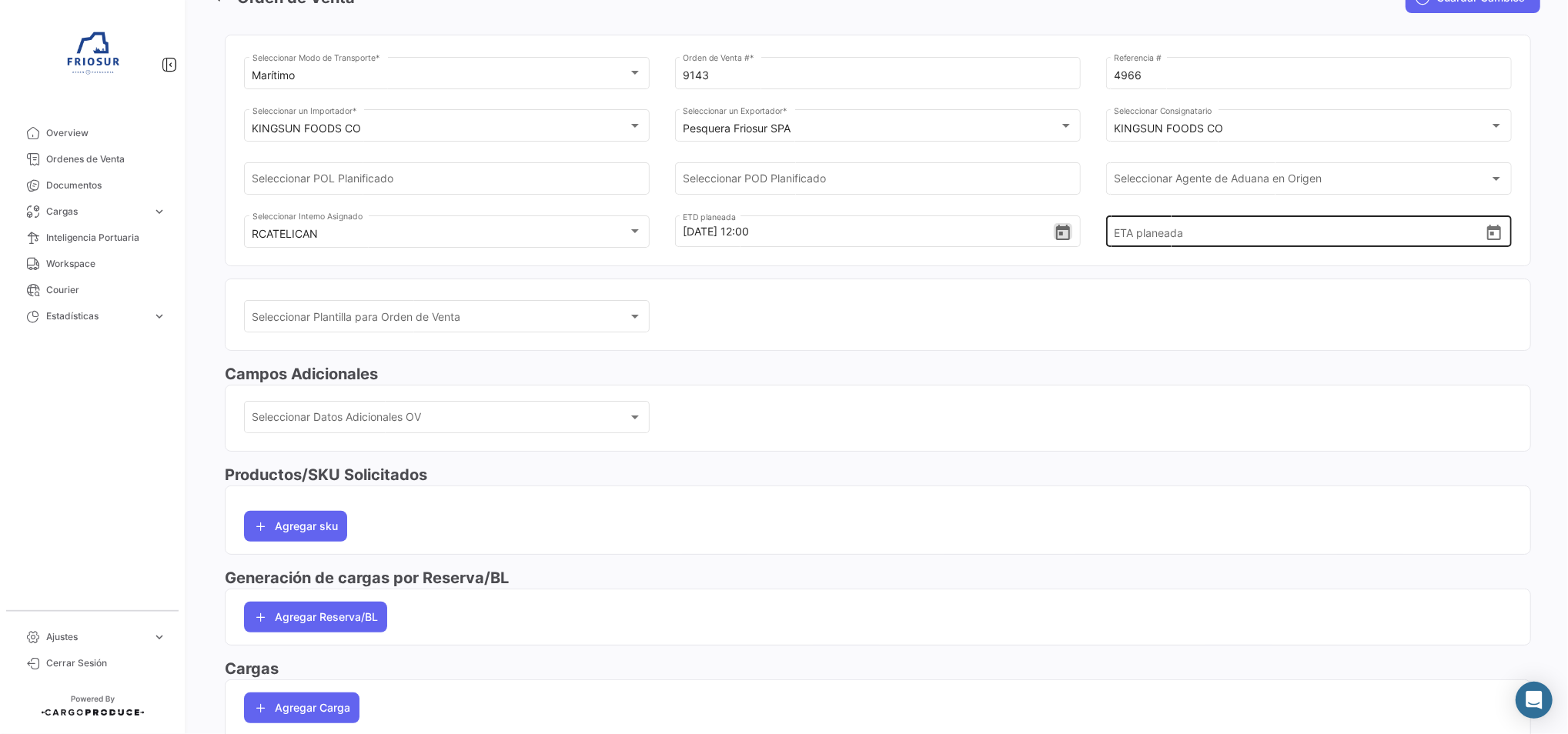
click at [1485, 224] on icon "Open calendar" at bounding box center [1494, 233] width 18 height 18
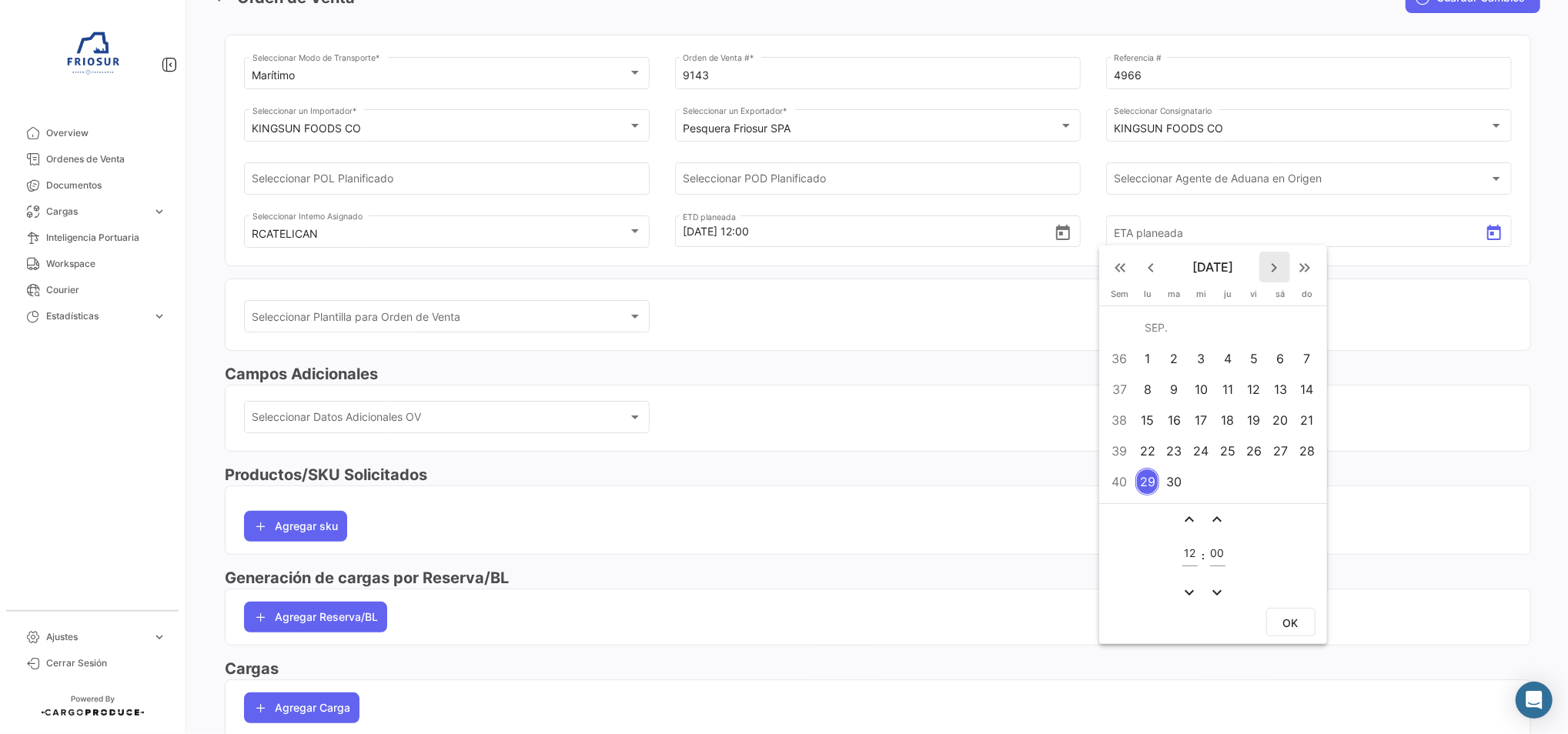
click at [1275, 262] on mat-icon "keyboard_arrow_right" at bounding box center [1275, 268] width 18 height 18
click at [1193, 424] on div "19" at bounding box center [1201, 420] width 24 height 28
click at [1294, 595] on button "OK" at bounding box center [1291, 591] width 49 height 29
type input "[DATE] 12:00"
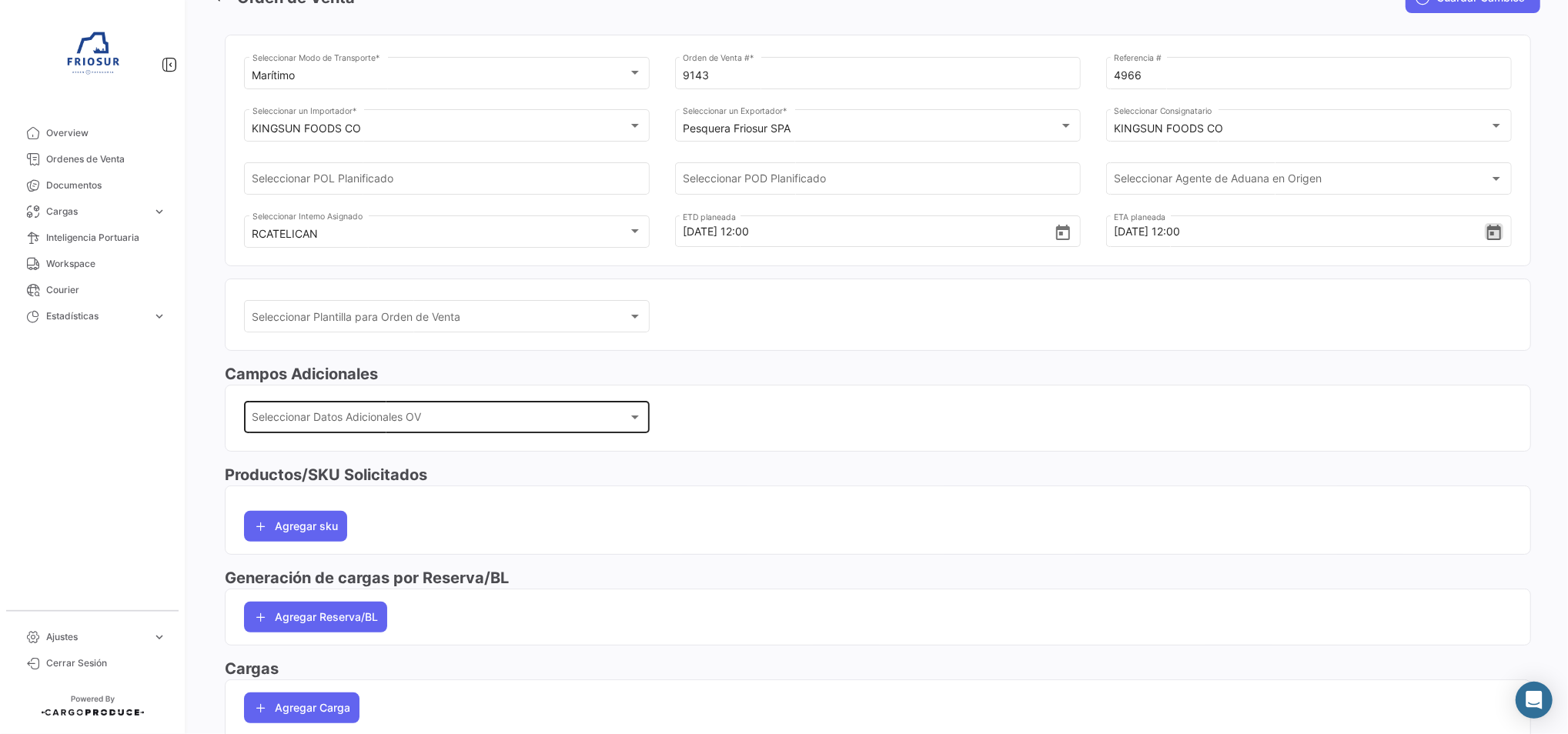
click at [368, 419] on span "Seleccionar Datos Adicionales OV" at bounding box center [440, 421] width 376 height 13
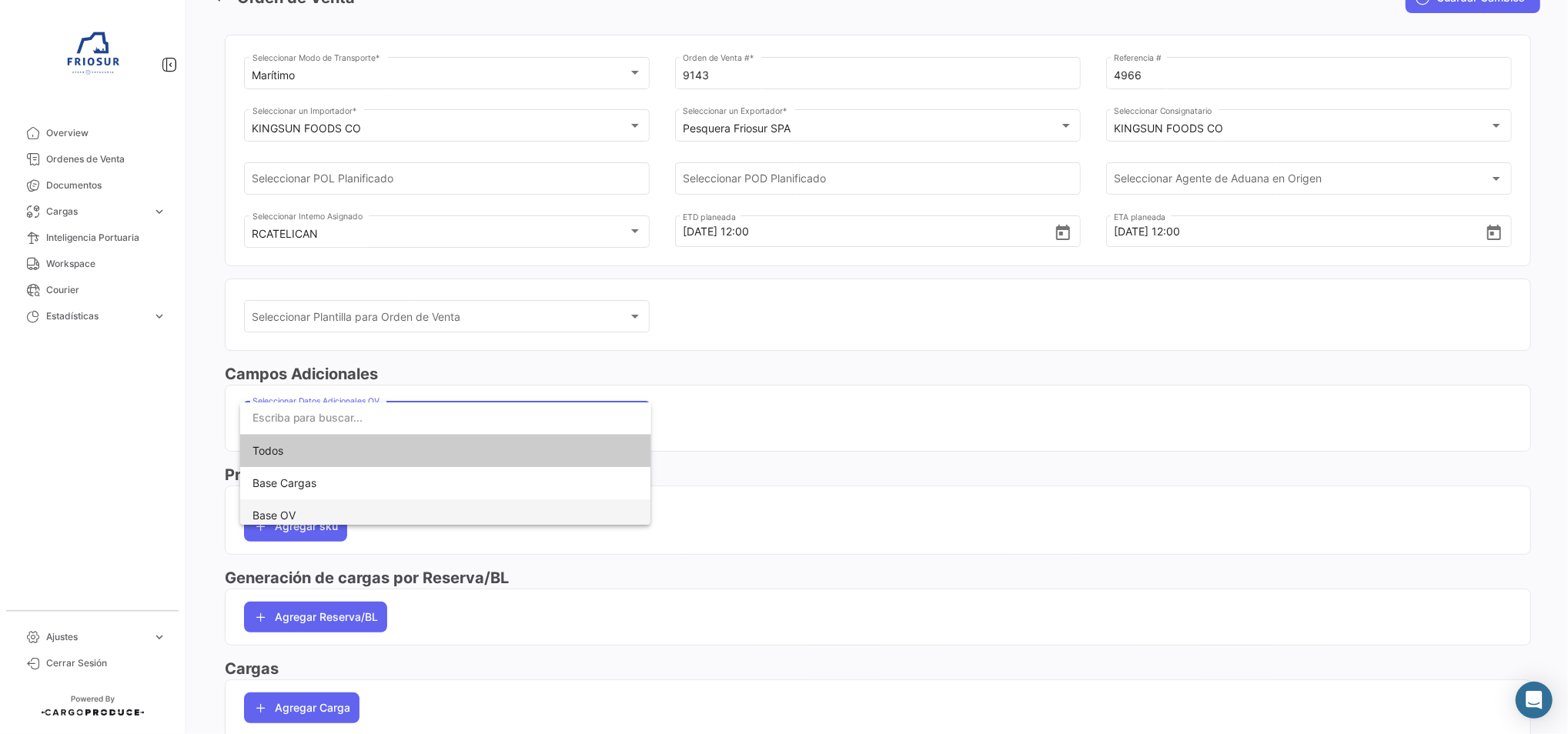
click at [325, 507] on span "Base OV" at bounding box center [445, 515] width 386 height 32
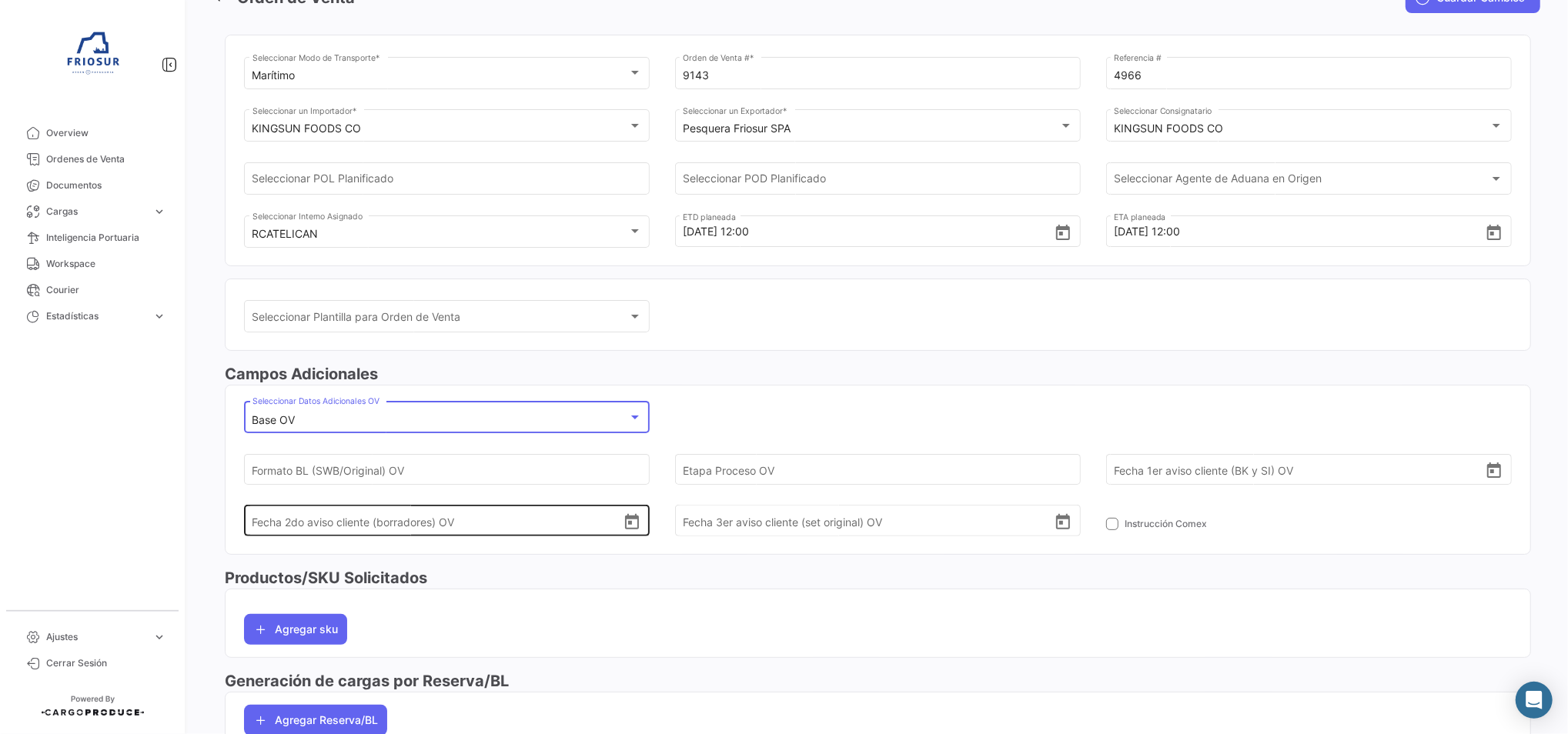
scroll to position [204, 0]
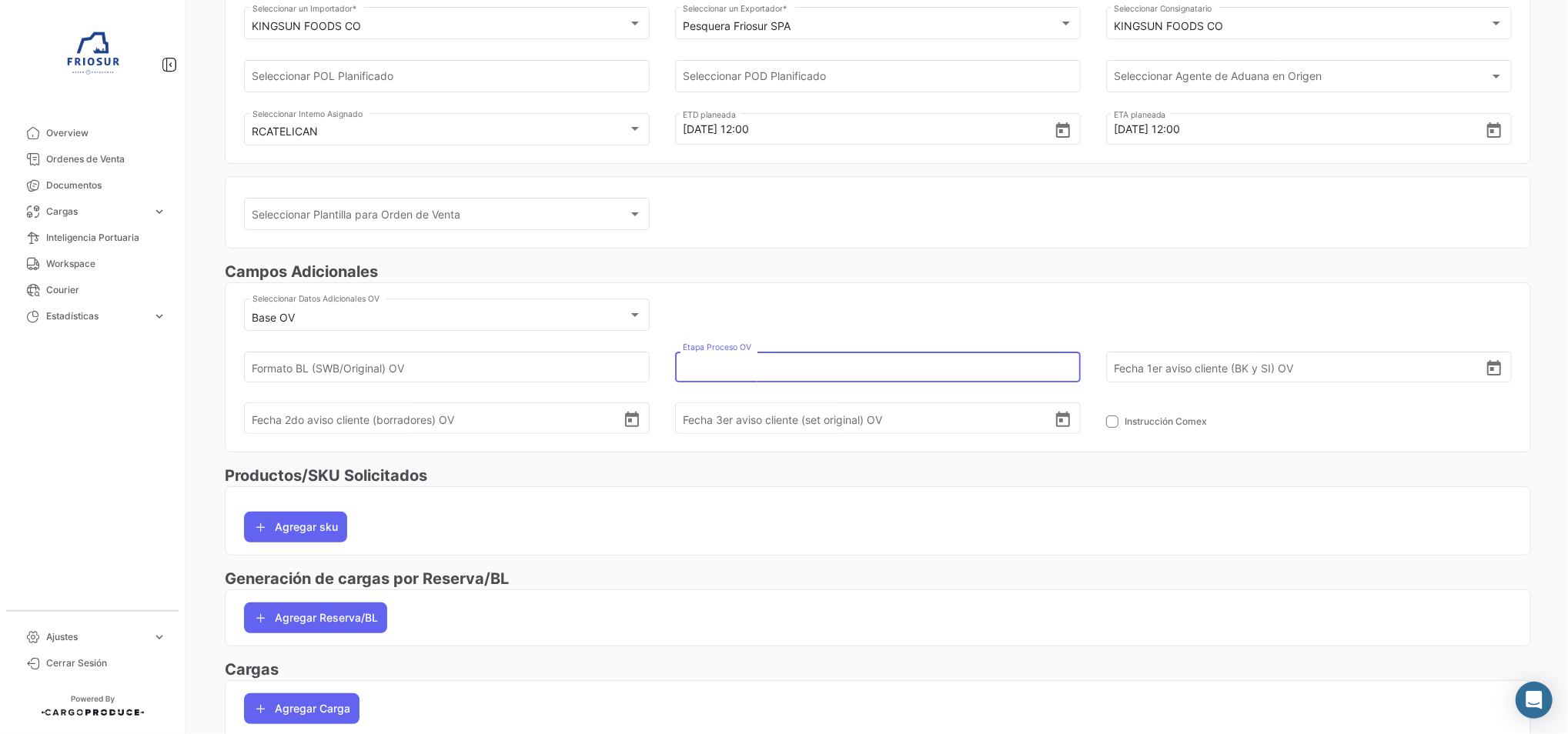
click at [695, 367] on input "Etapa Proceso OV" at bounding box center [868, 367] width 370 height 53
type input "7"
type input "5"
click at [334, 606] on button "Agregar Reserva/BL" at bounding box center [315, 617] width 143 height 30
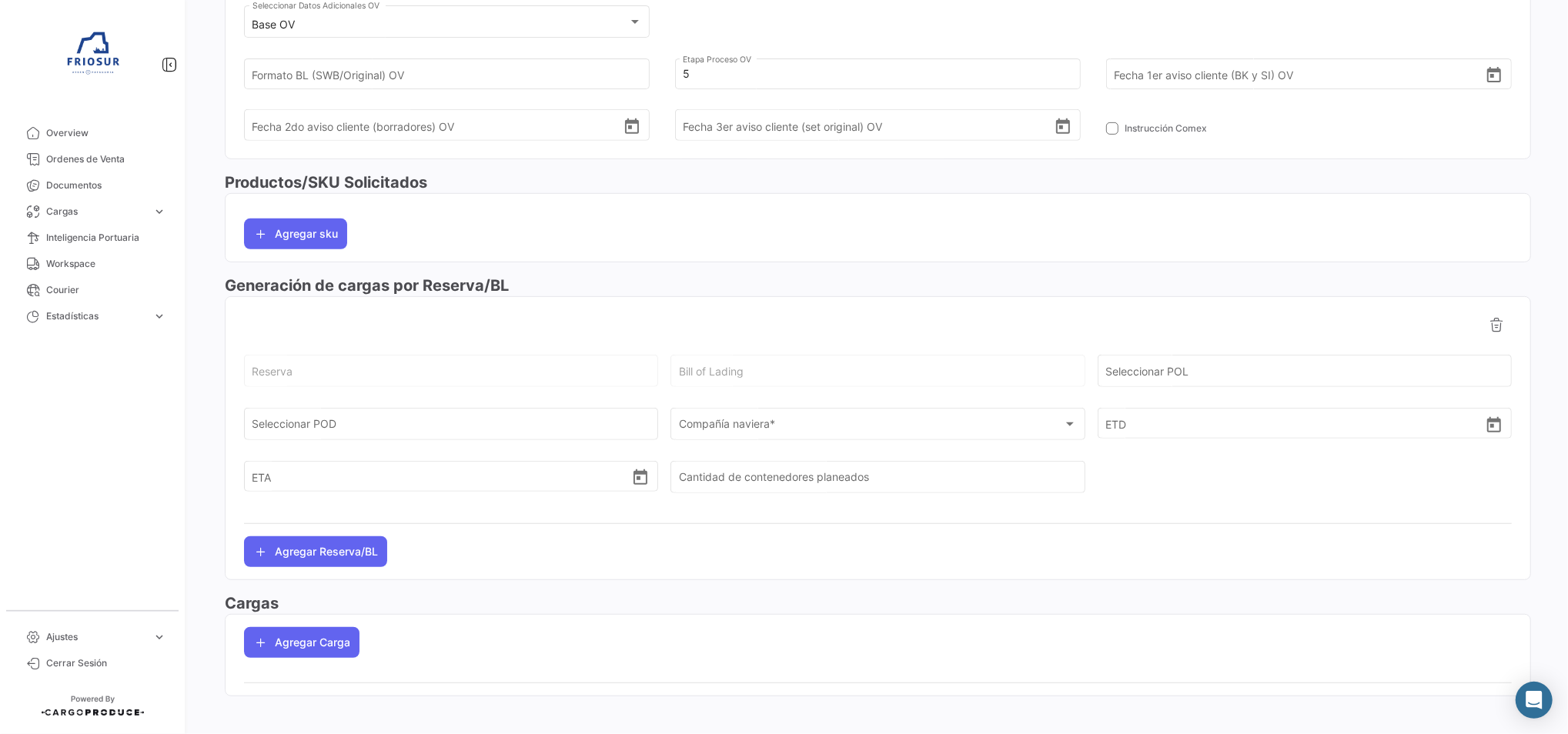
scroll to position [507, 0]
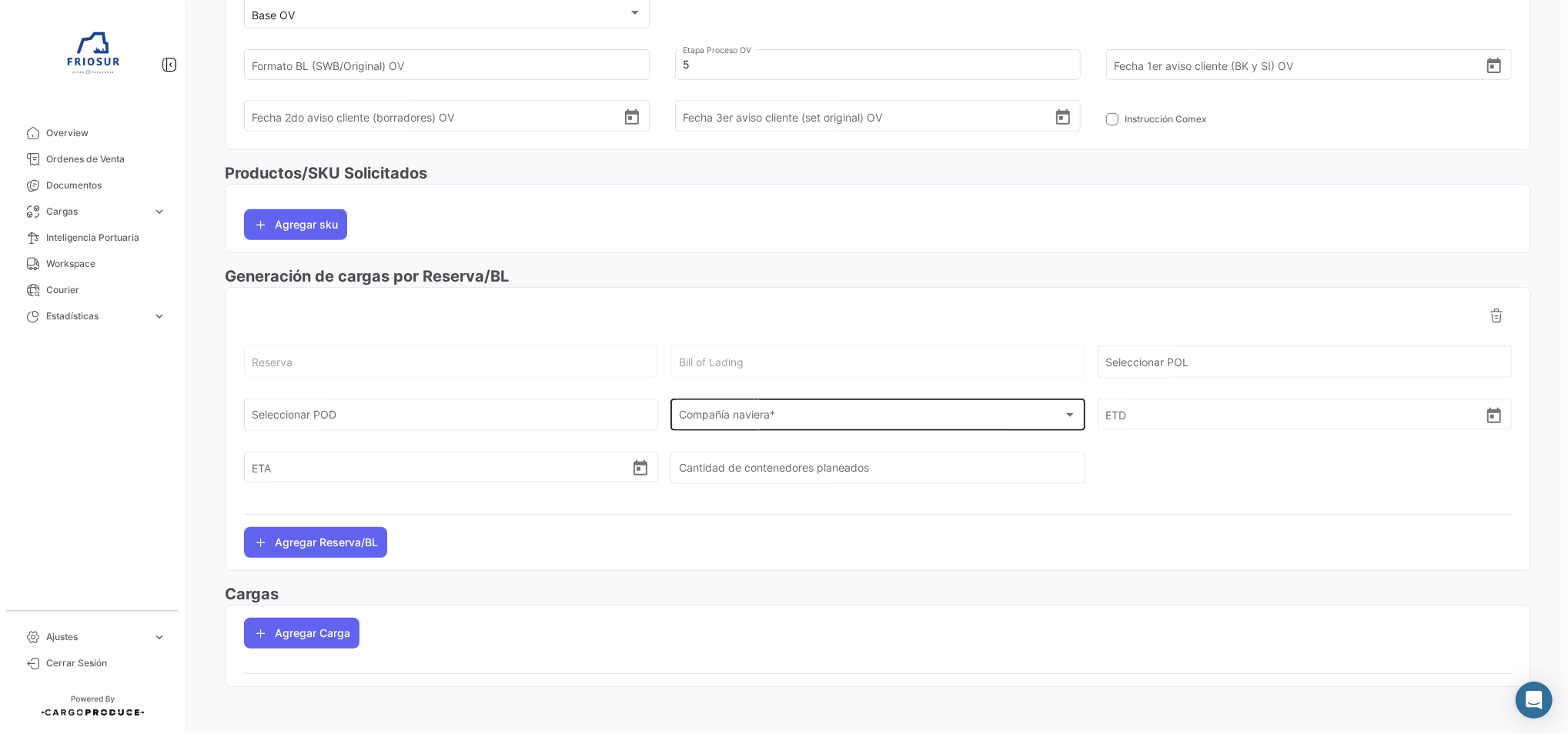
click at [806, 408] on div "Compañía naviera * Compañía naviera *" at bounding box center [878, 413] width 398 height 35
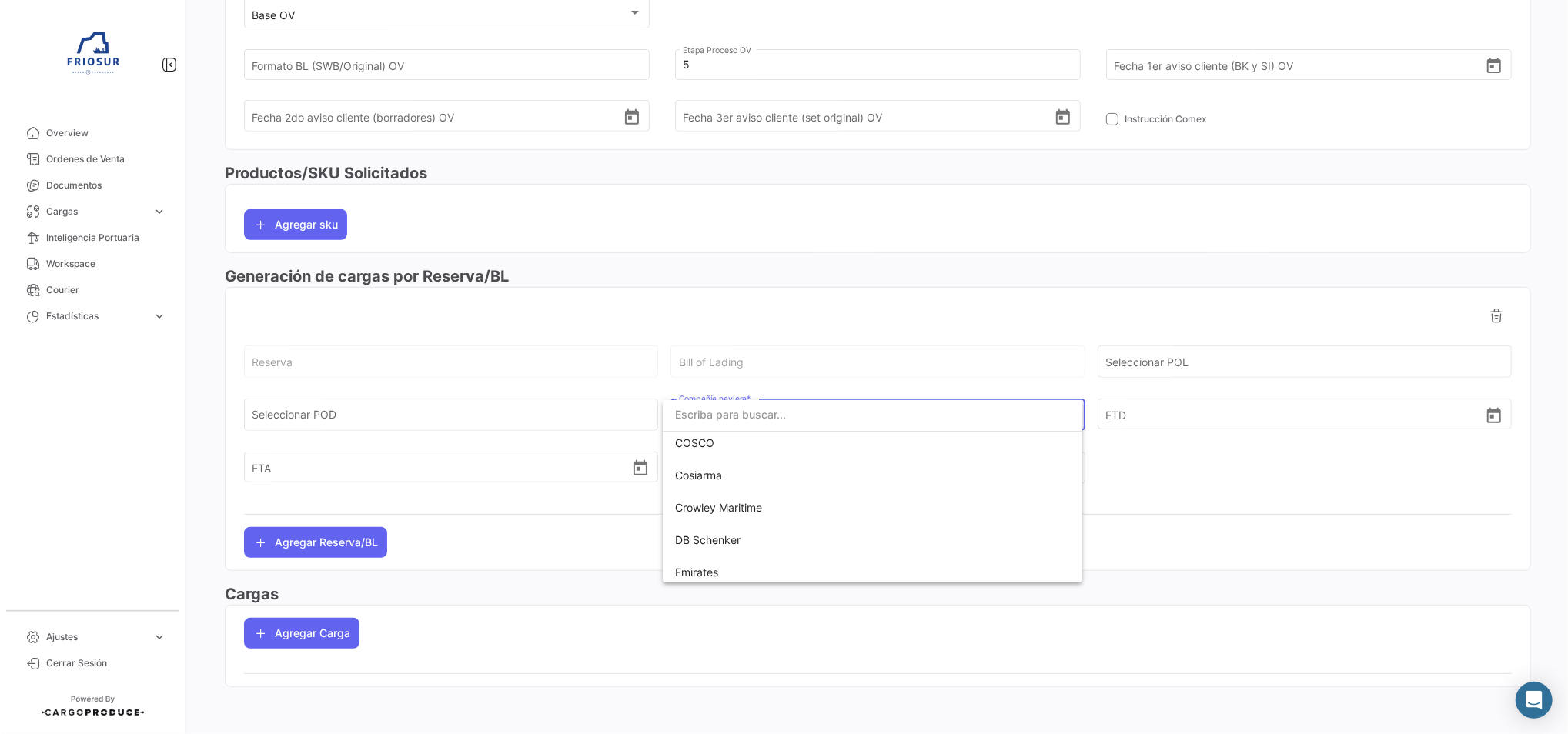
scroll to position [0, 0]
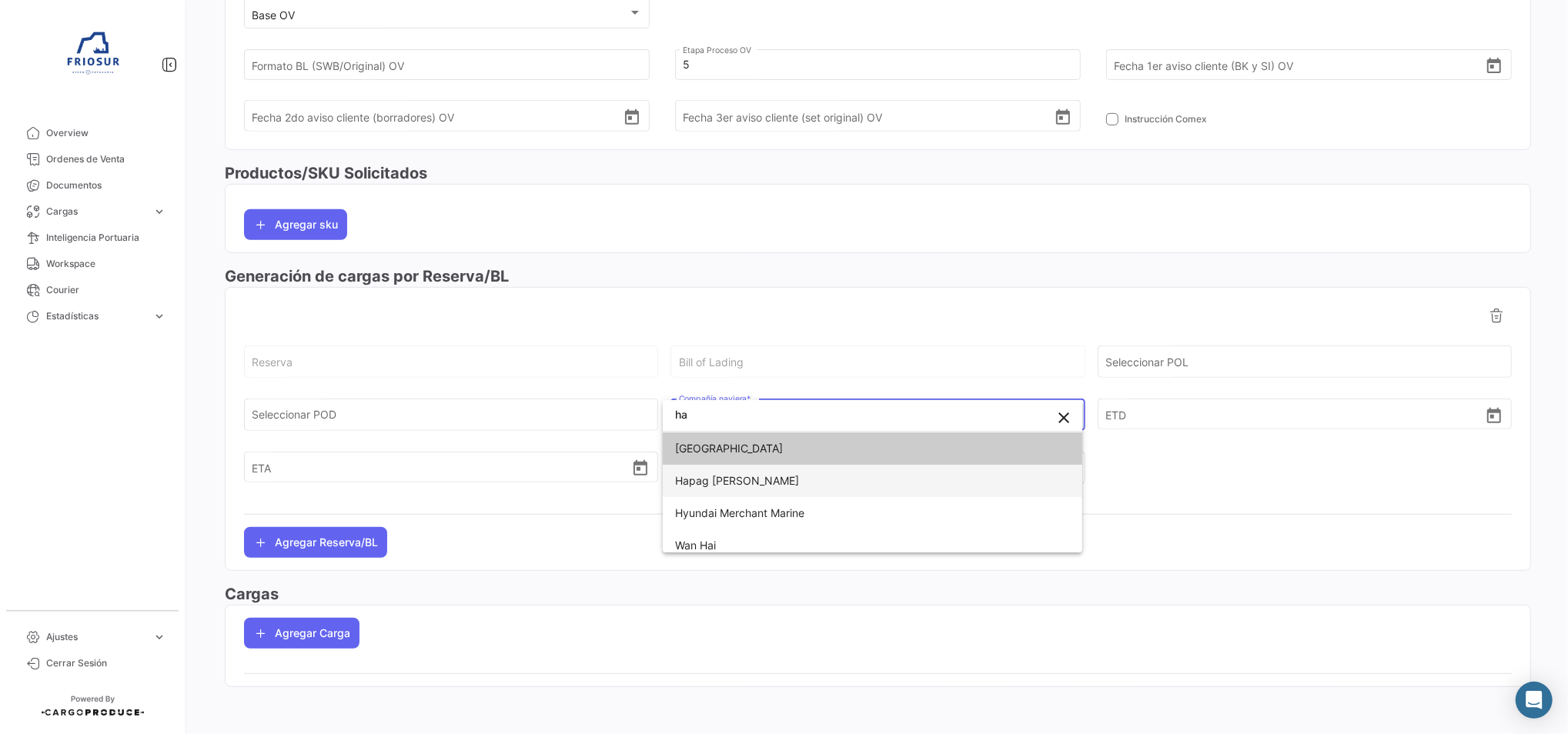
type input "ha"
click at [686, 478] on span "Hapag [PERSON_NAME]" at bounding box center [737, 481] width 124 height 13
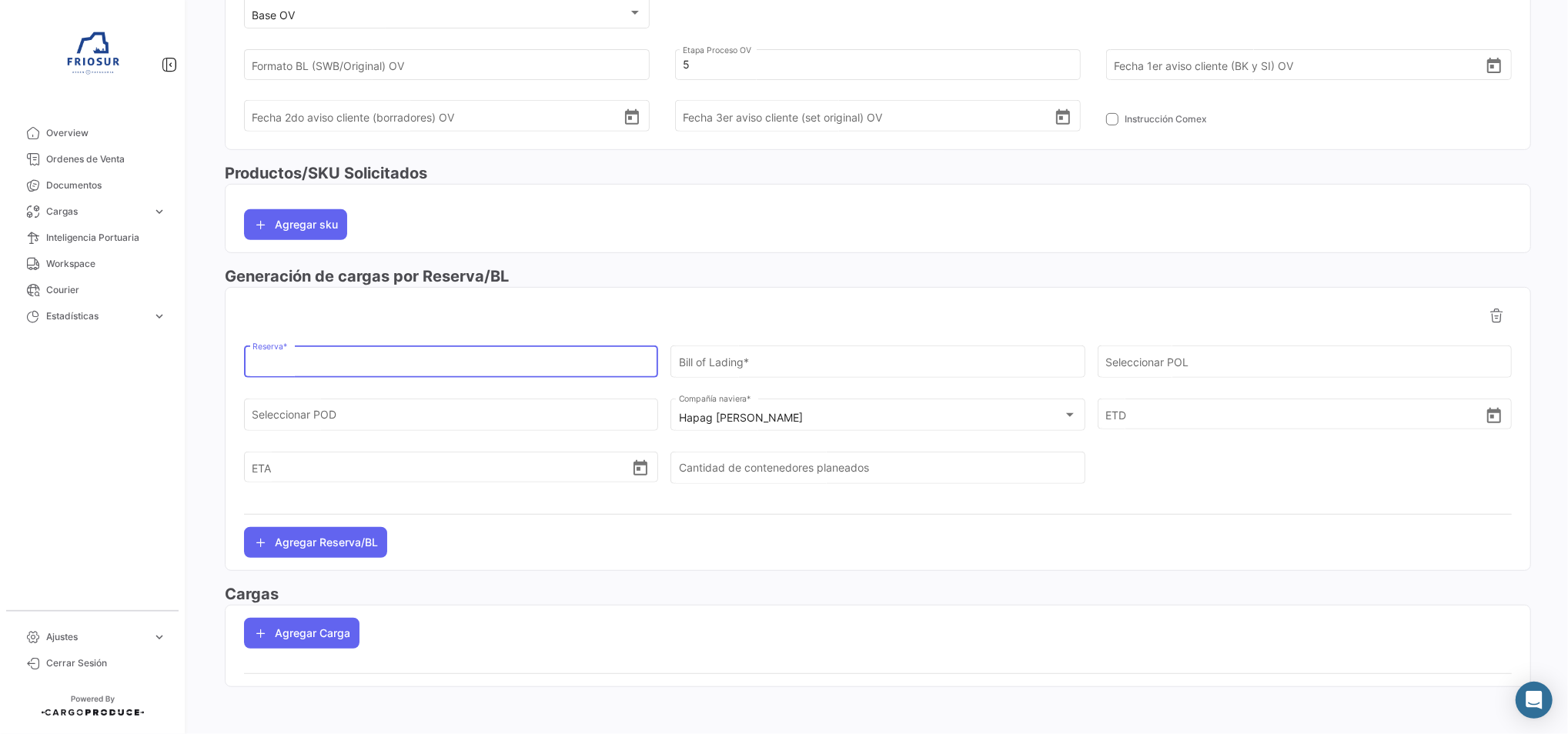
click at [412, 358] on input "Reserva *" at bounding box center [451, 365] width 398 height 13
paste input "34383392"
click at [276, 363] on input "34383392" at bounding box center [451, 365] width 398 height 13
type input "34383392"
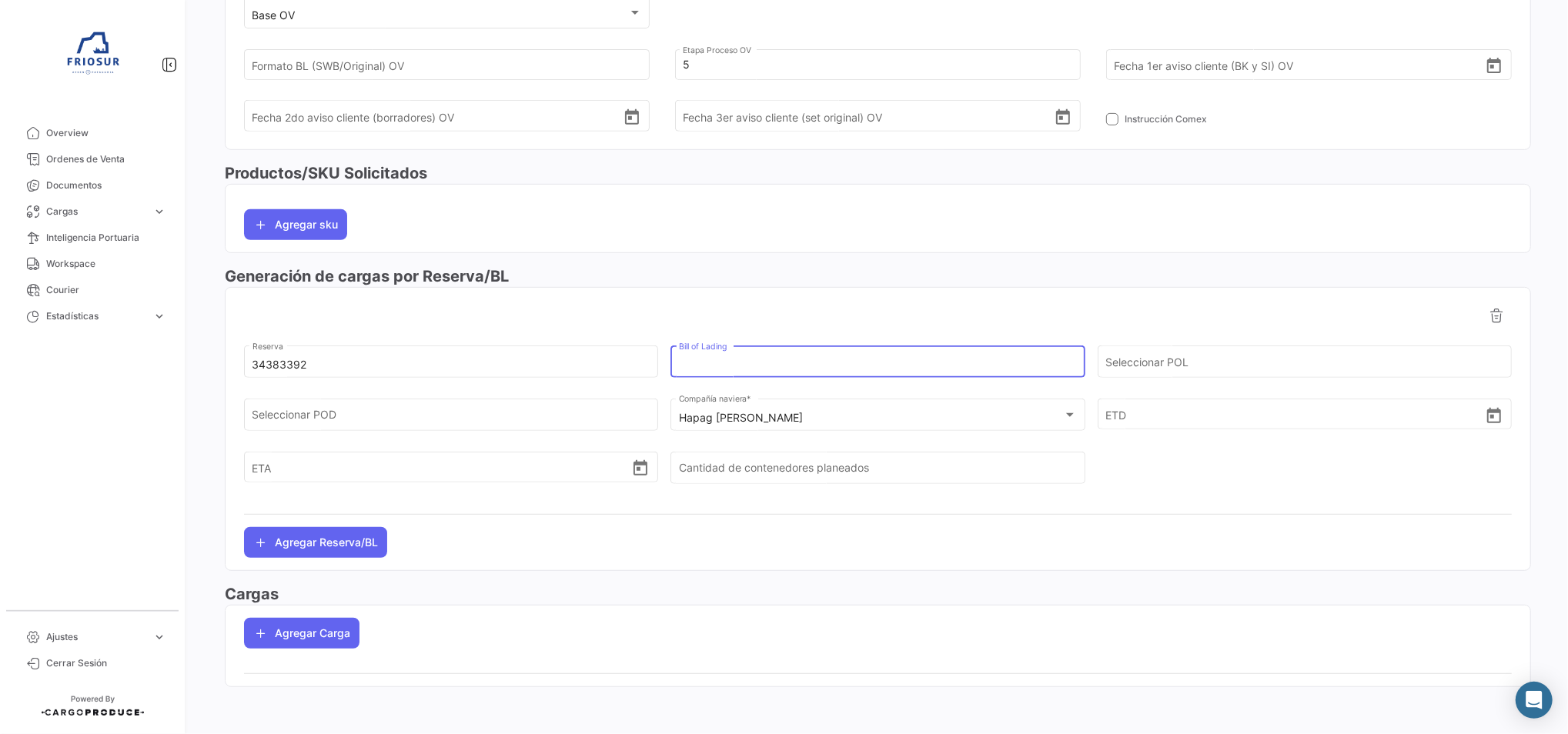
click at [790, 370] on input "Bill of Lading" at bounding box center [878, 365] width 398 height 13
paste input "HLCUSCL250868794"
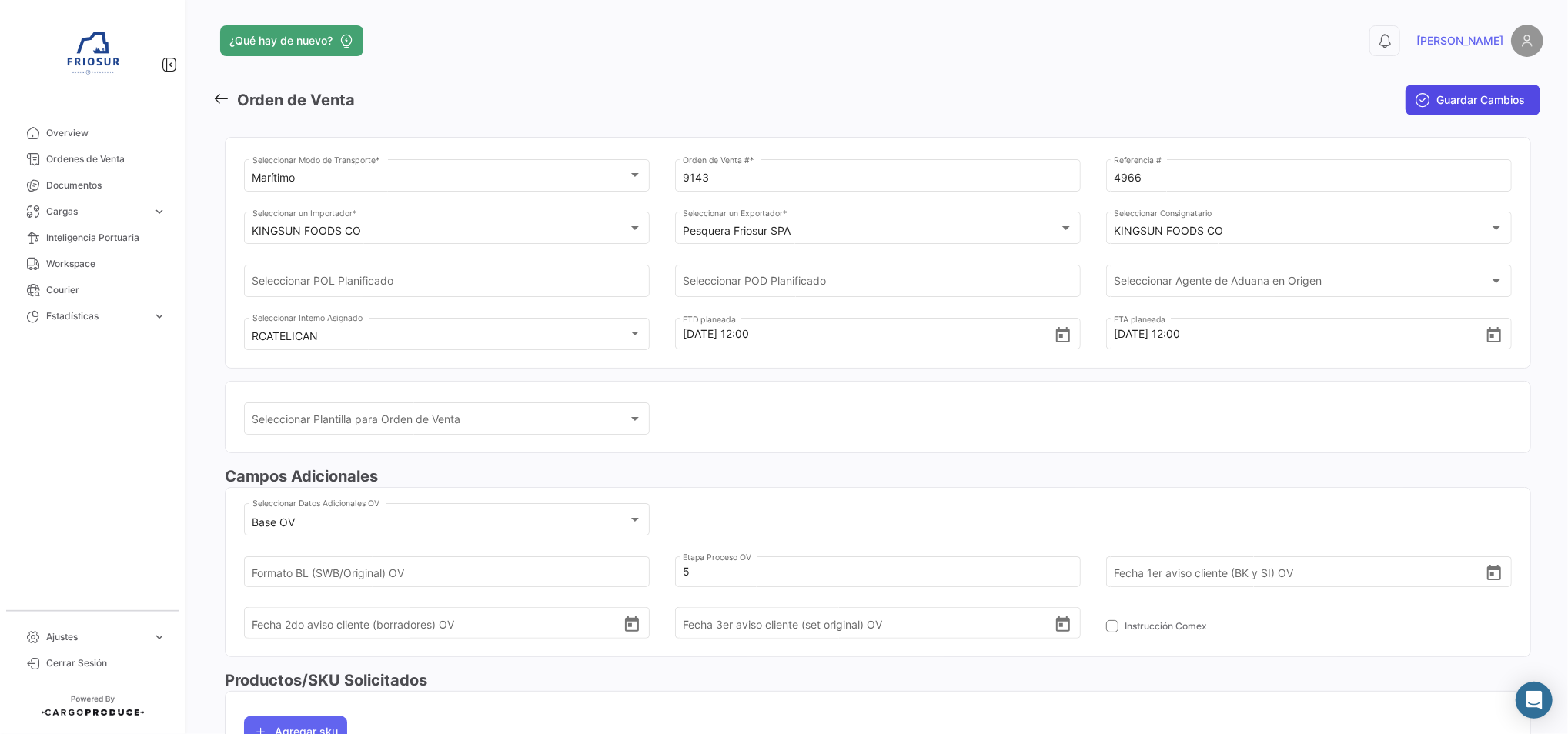
type input "HLCUSCL250868794"
click at [1436, 99] on span "Guardar Cambios" at bounding box center [1480, 99] width 88 height 16
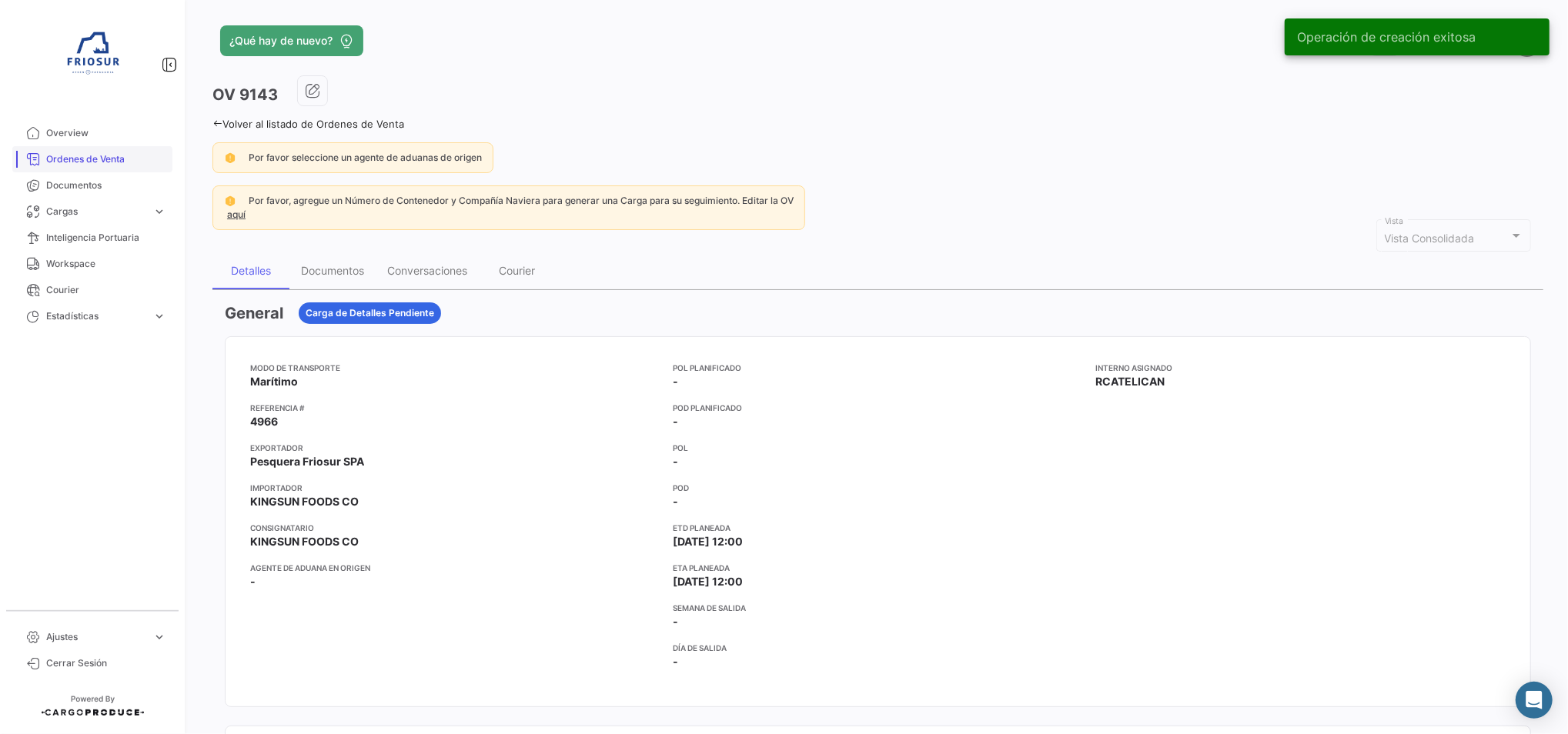
click at [110, 170] on link "Ordenes de Venta" at bounding box center [92, 159] width 160 height 26
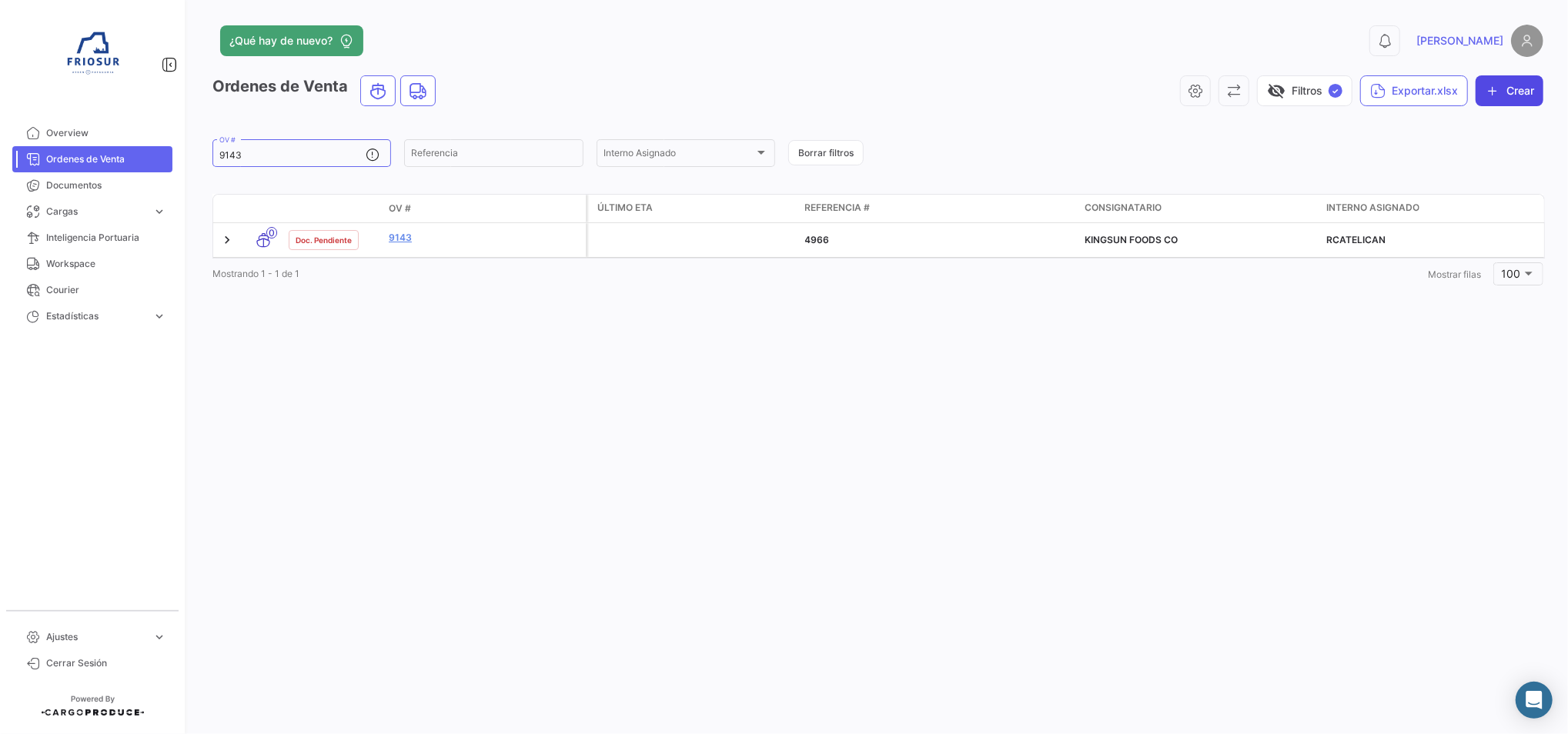
click at [1510, 87] on button "Crear" at bounding box center [1510, 90] width 68 height 30
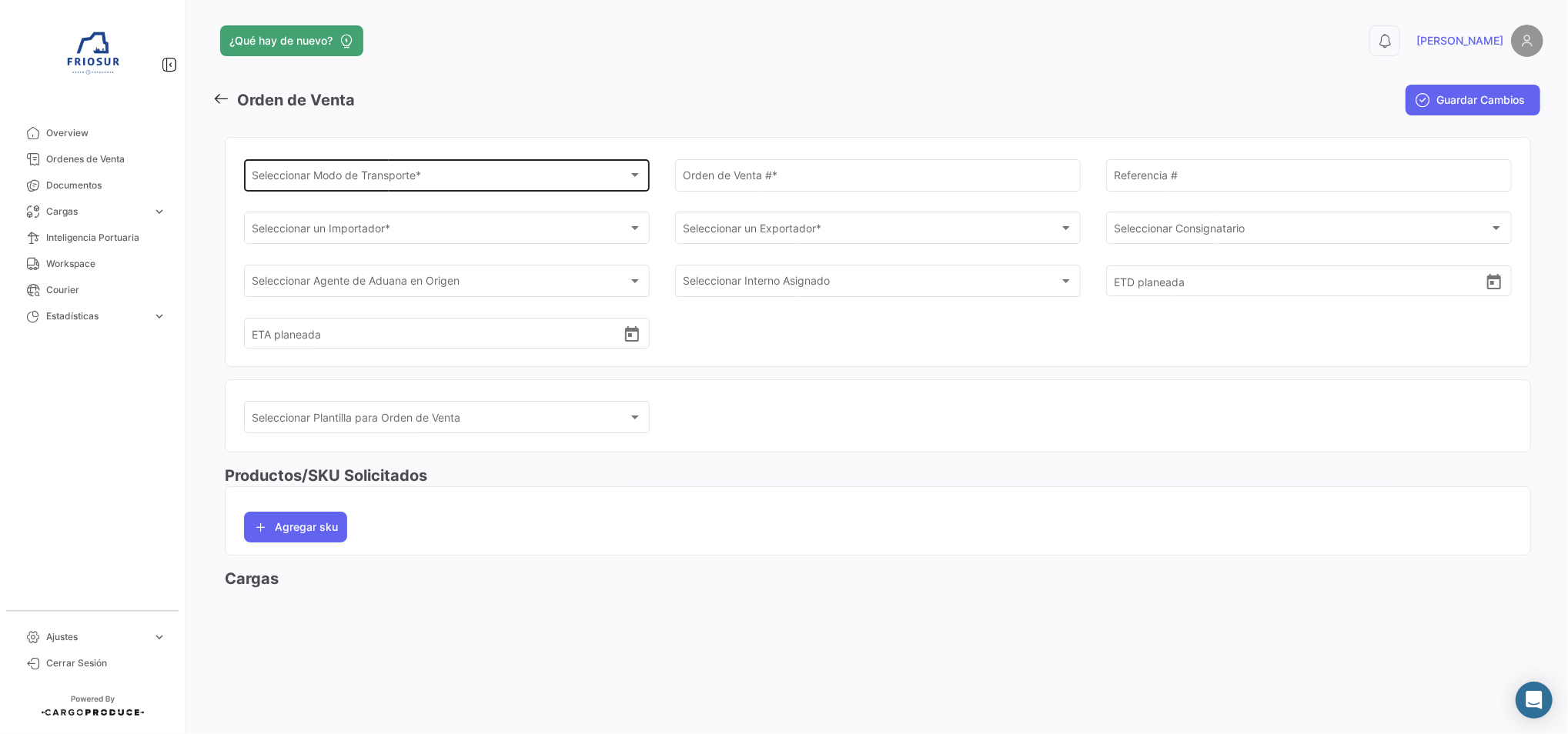
click at [367, 179] on span "Seleccionar Modo de Transporte *" at bounding box center [440, 178] width 376 height 13
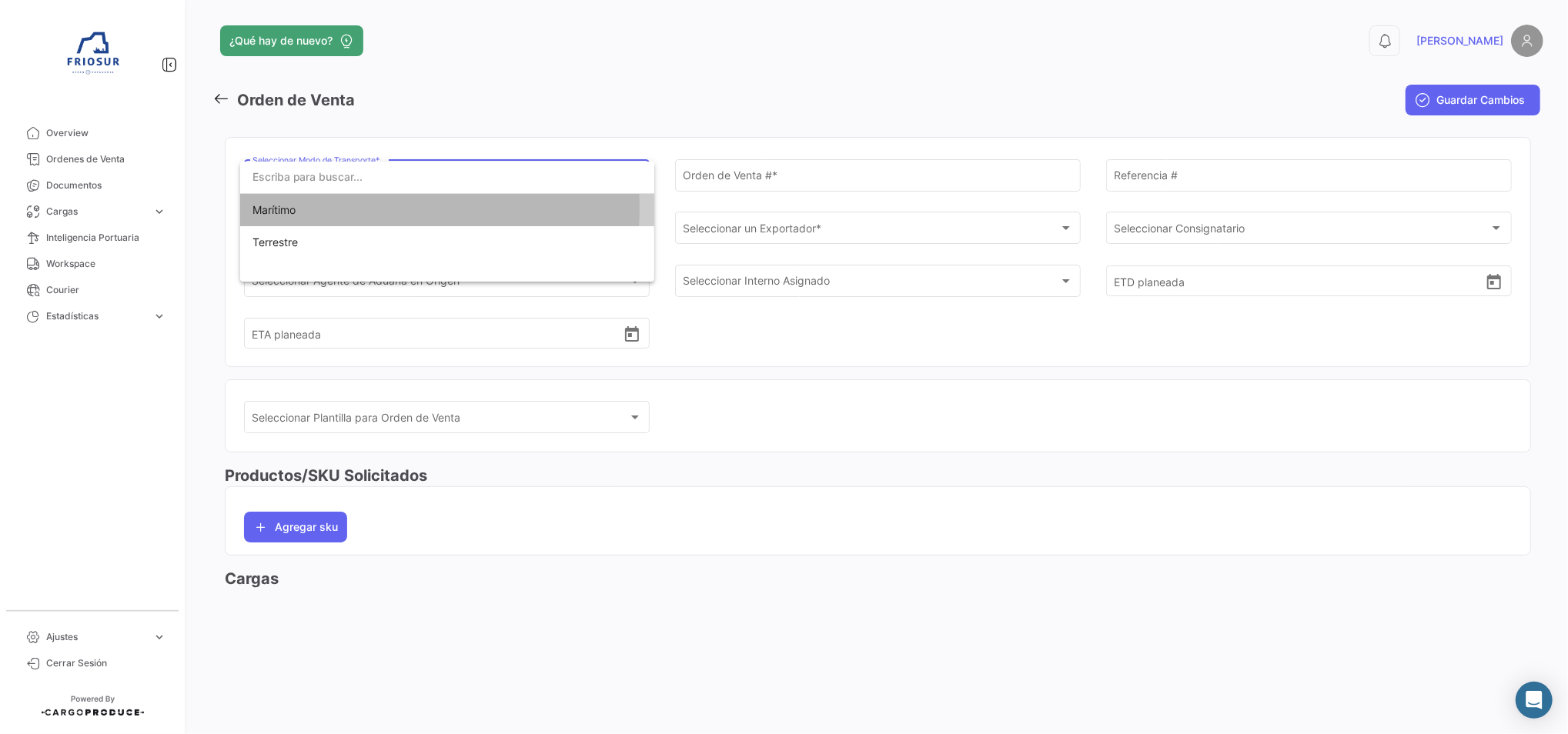
click at [330, 207] on span "Marítimo" at bounding box center [447, 210] width 390 height 32
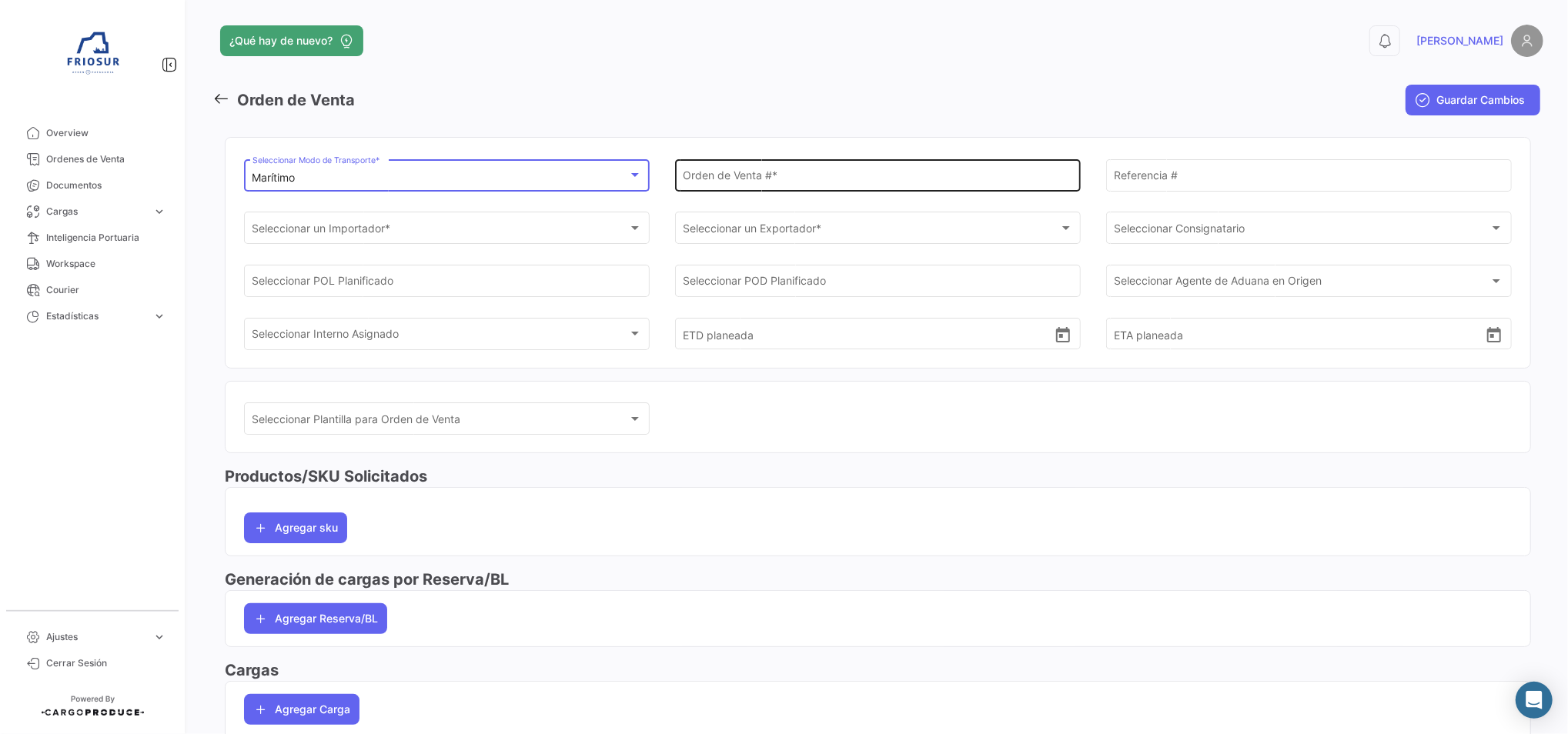
click at [854, 166] on div "Orden de Venta # *" at bounding box center [877, 174] width 390 height 35
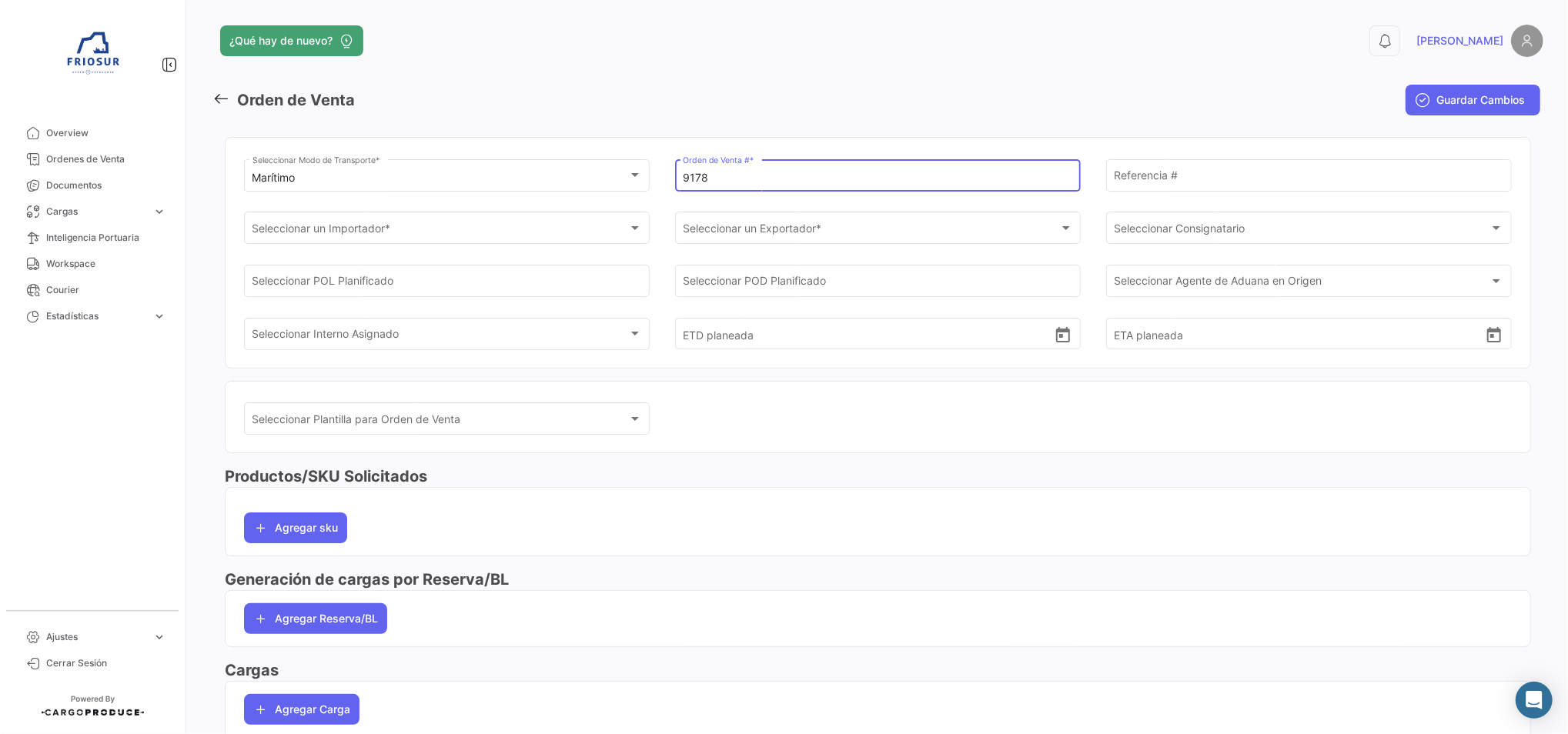
type input "9178"
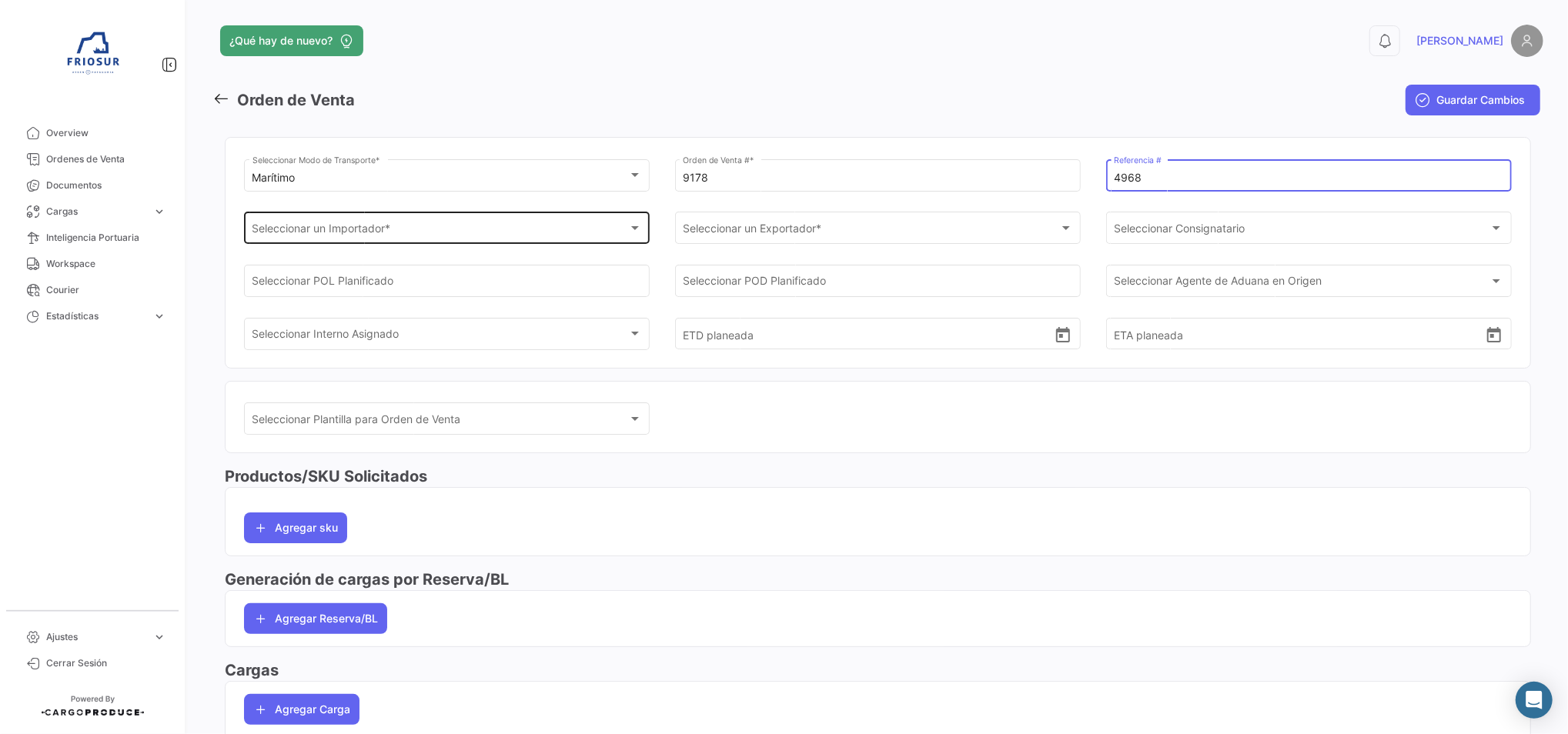
type input "4968"
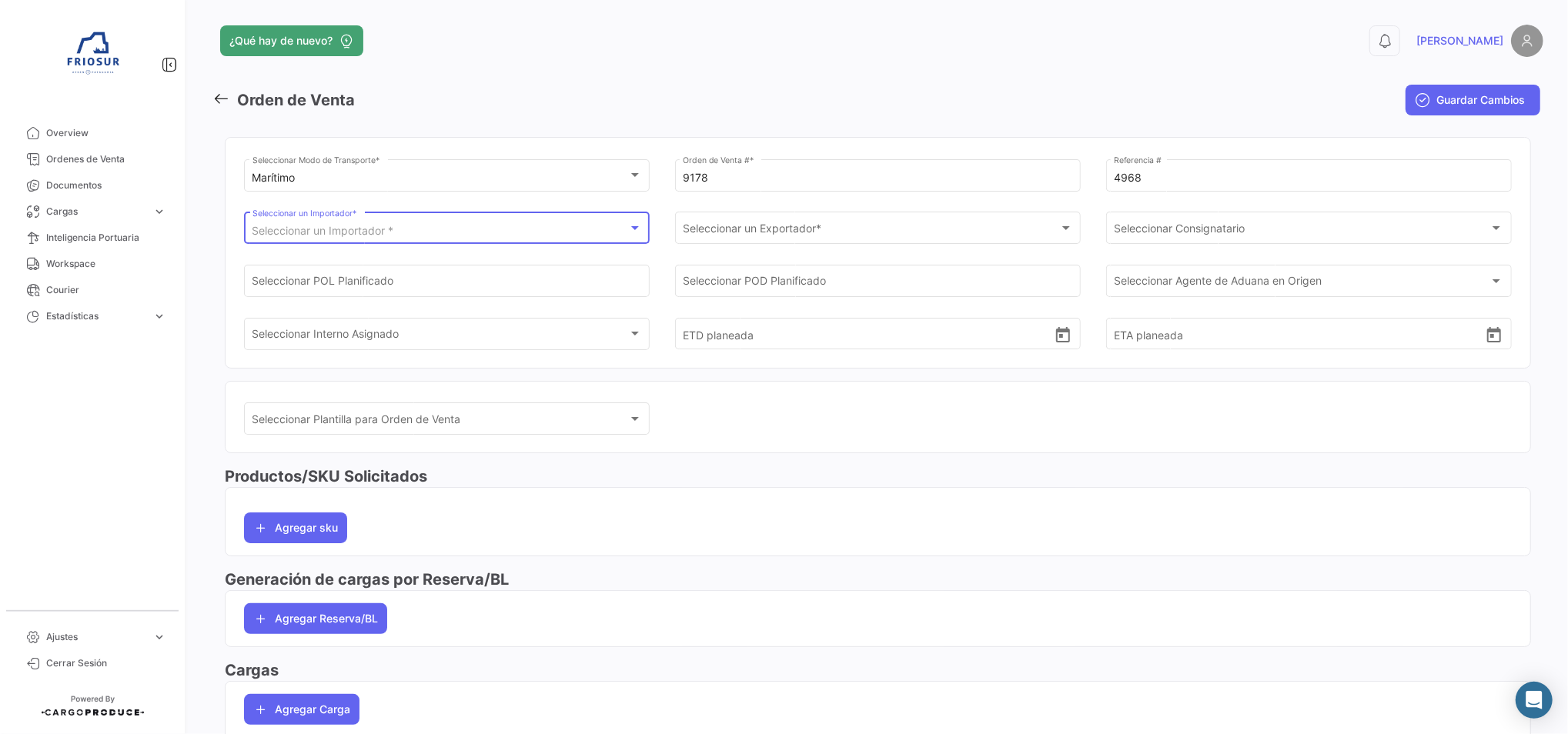
click at [523, 228] on div "Seleccionar un Importador *" at bounding box center [440, 231] width 376 height 13
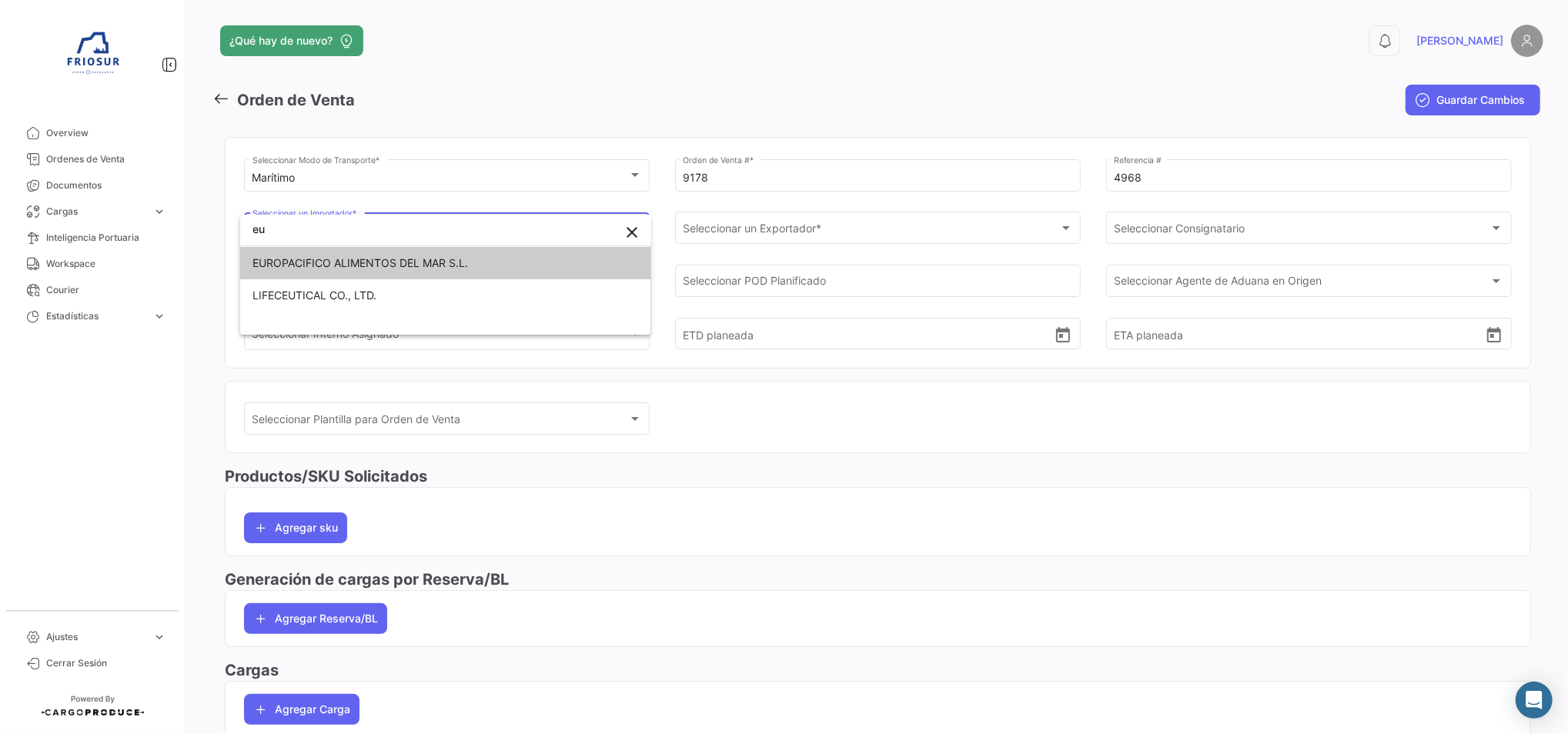
type input "eu"
click at [489, 262] on span "EUROPACIFICO ALIMENTOS DEL MAR S.L." at bounding box center [445, 262] width 386 height 32
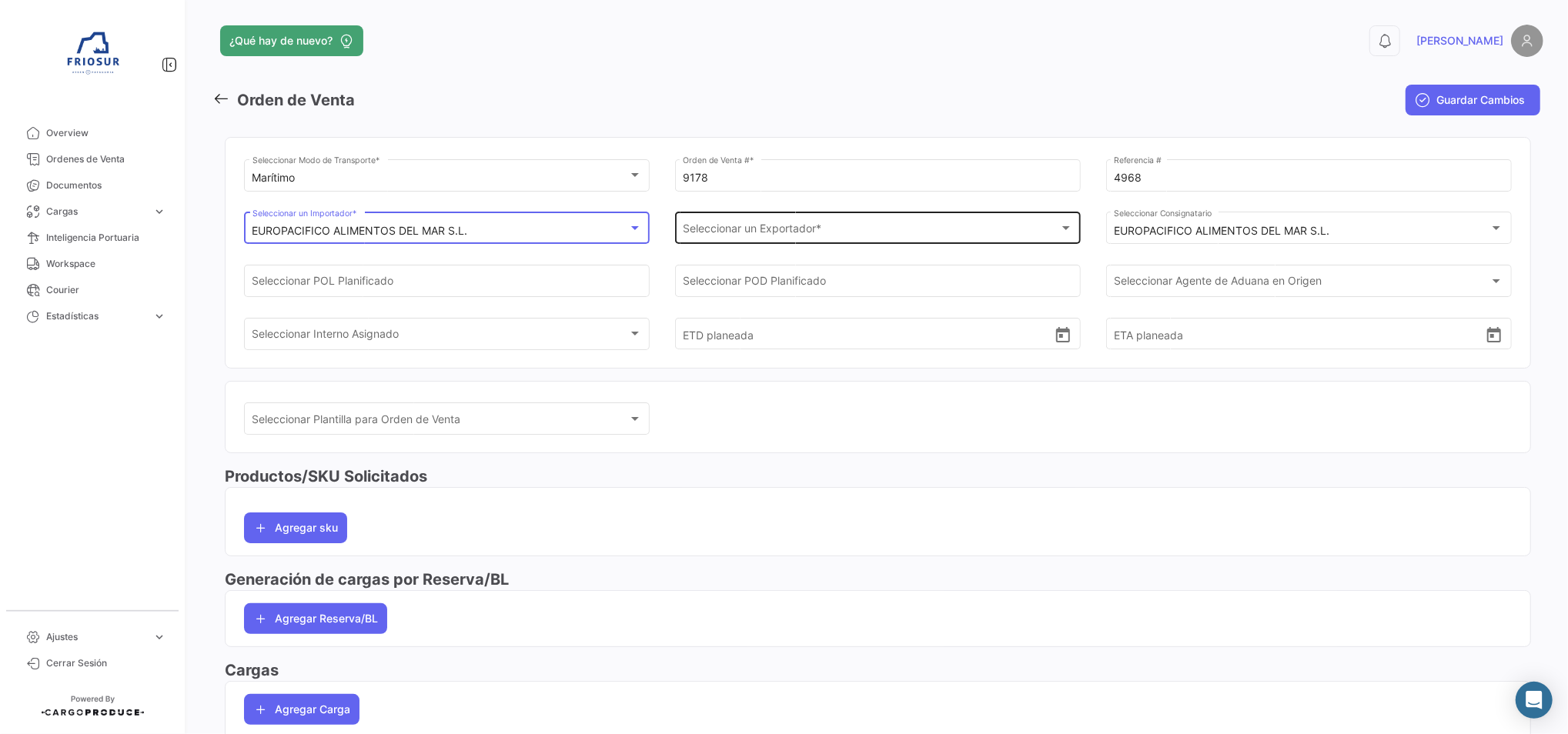
click at [805, 239] on div "Seleccionar un Exportador * Seleccionar un Exportador *" at bounding box center [877, 227] width 390 height 35
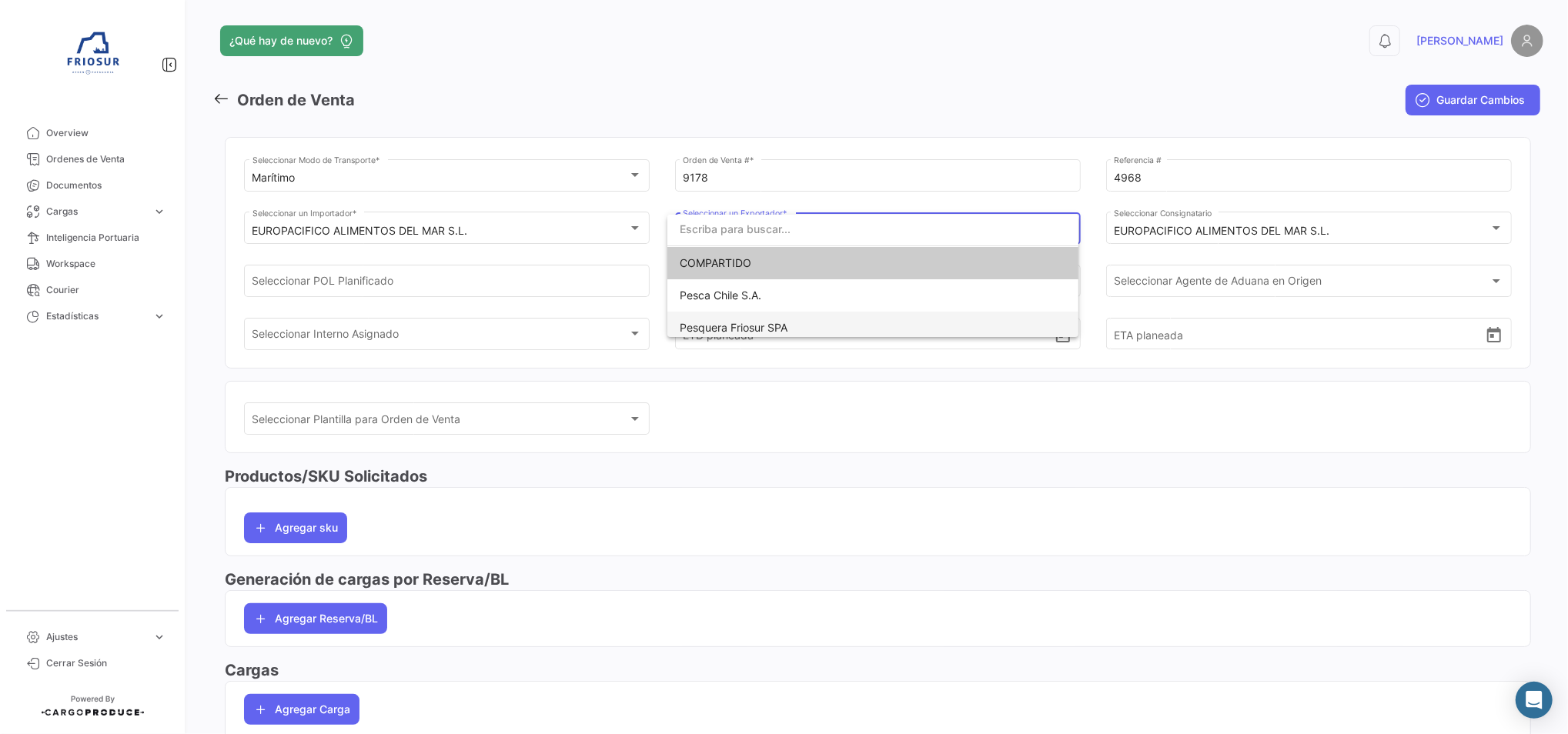
click at [766, 322] on span "Pesquera Friosur SPA" at bounding box center [733, 327] width 108 height 13
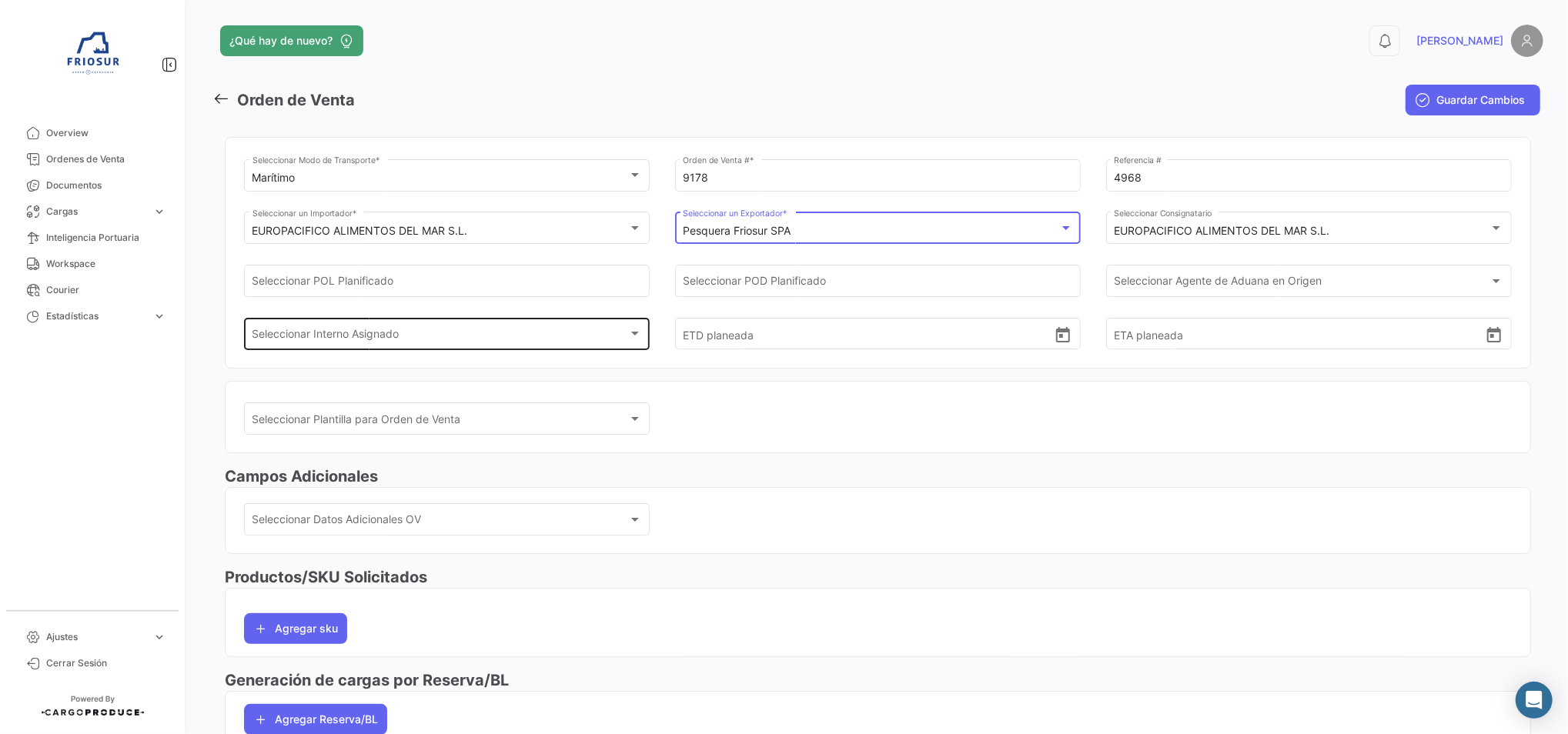
click at [550, 342] on div "Seleccionar Interno Asignado" at bounding box center [440, 336] width 376 height 13
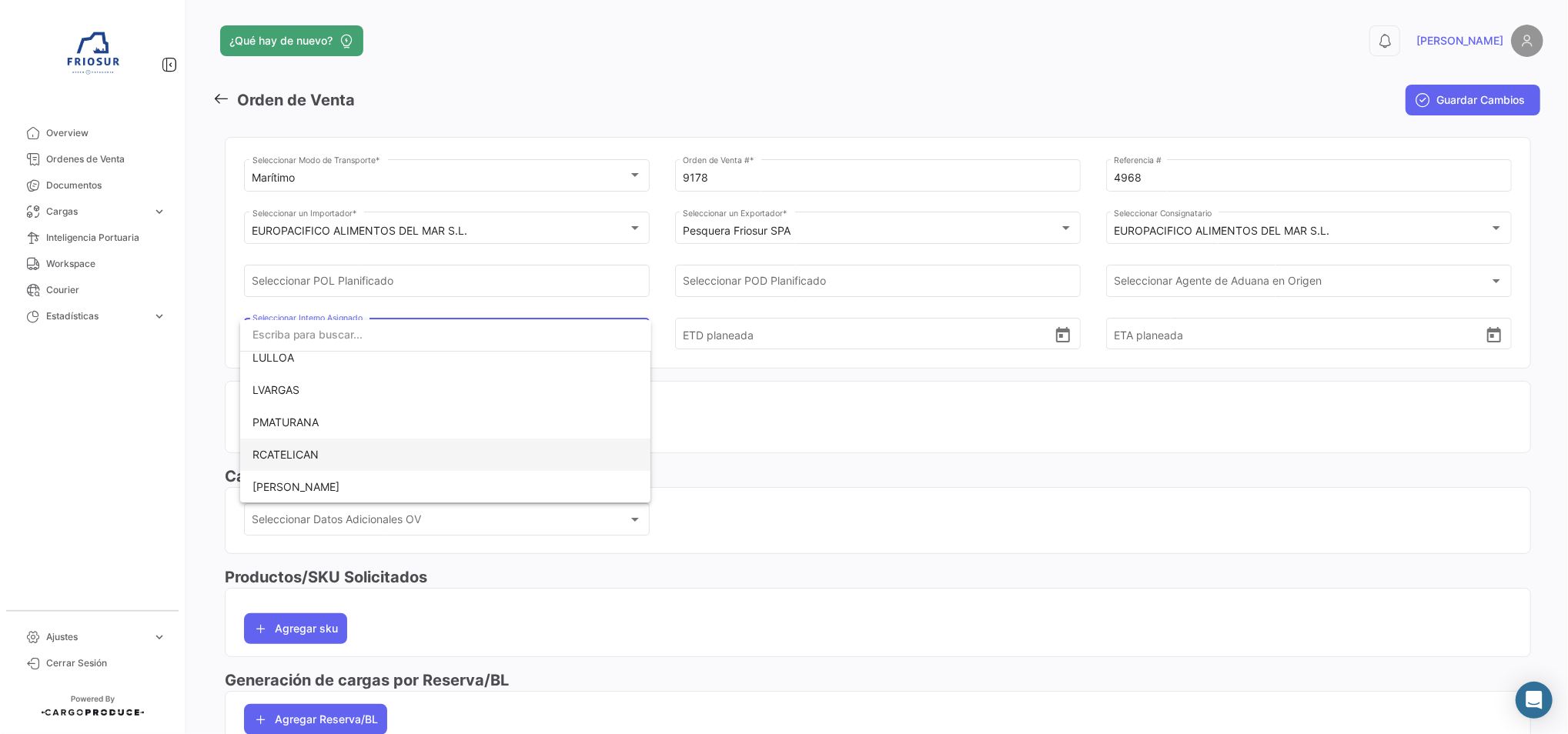
click at [477, 462] on span "RCATELICAN" at bounding box center [445, 454] width 386 height 32
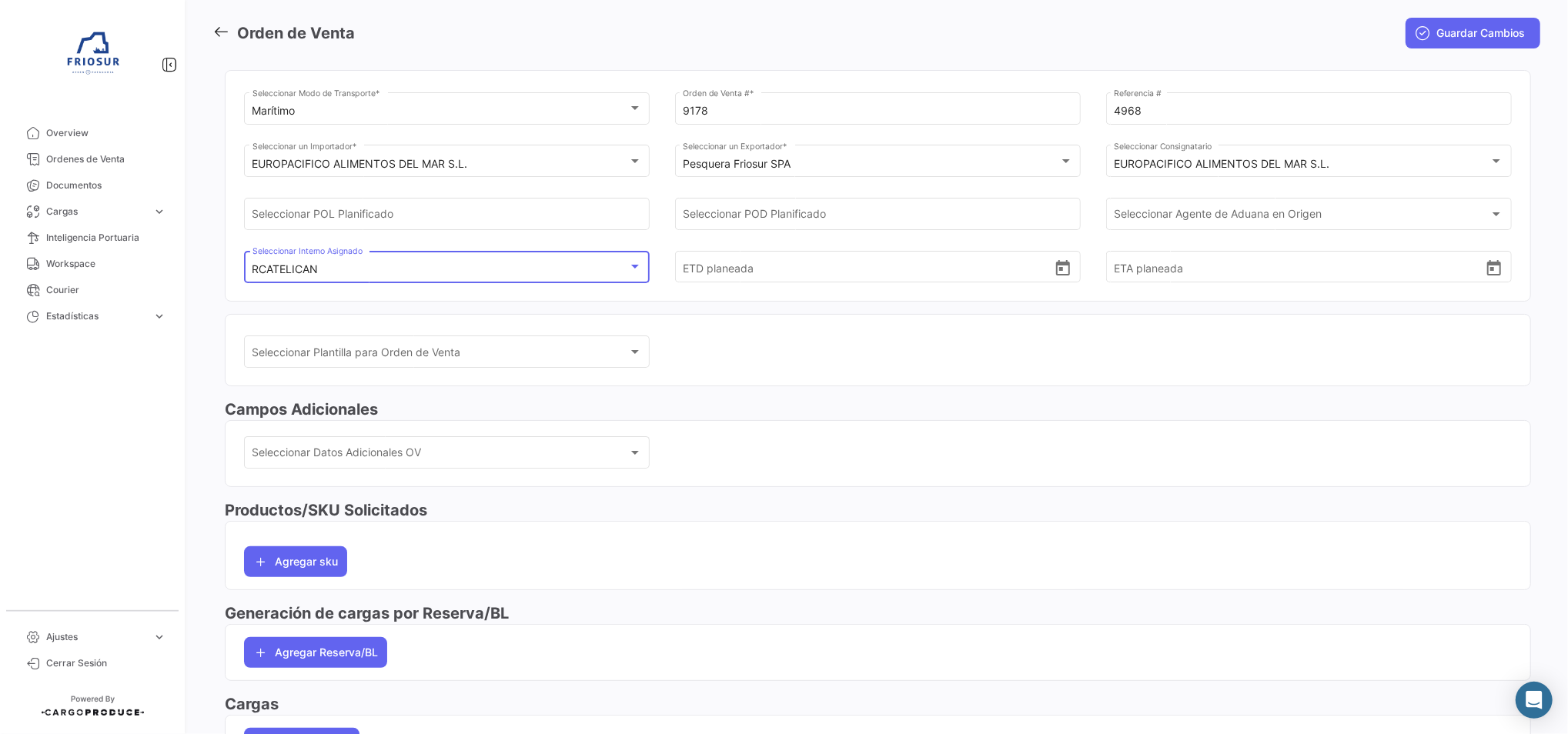
scroll to position [102, 0]
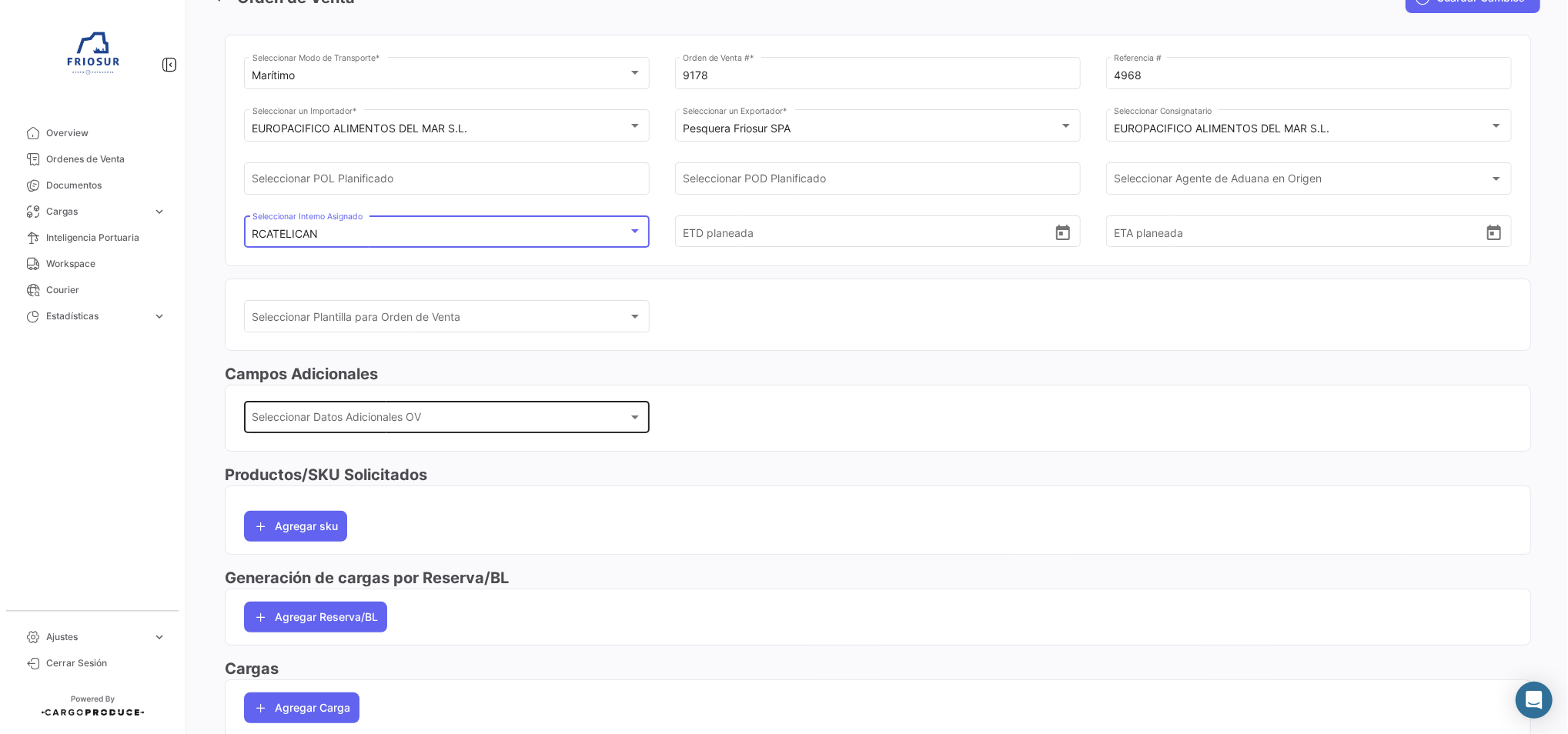
click at [404, 409] on div "Seleccionar Datos Adicionales OV Seleccionar Datos Adicionales OV" at bounding box center [447, 415] width 390 height 35
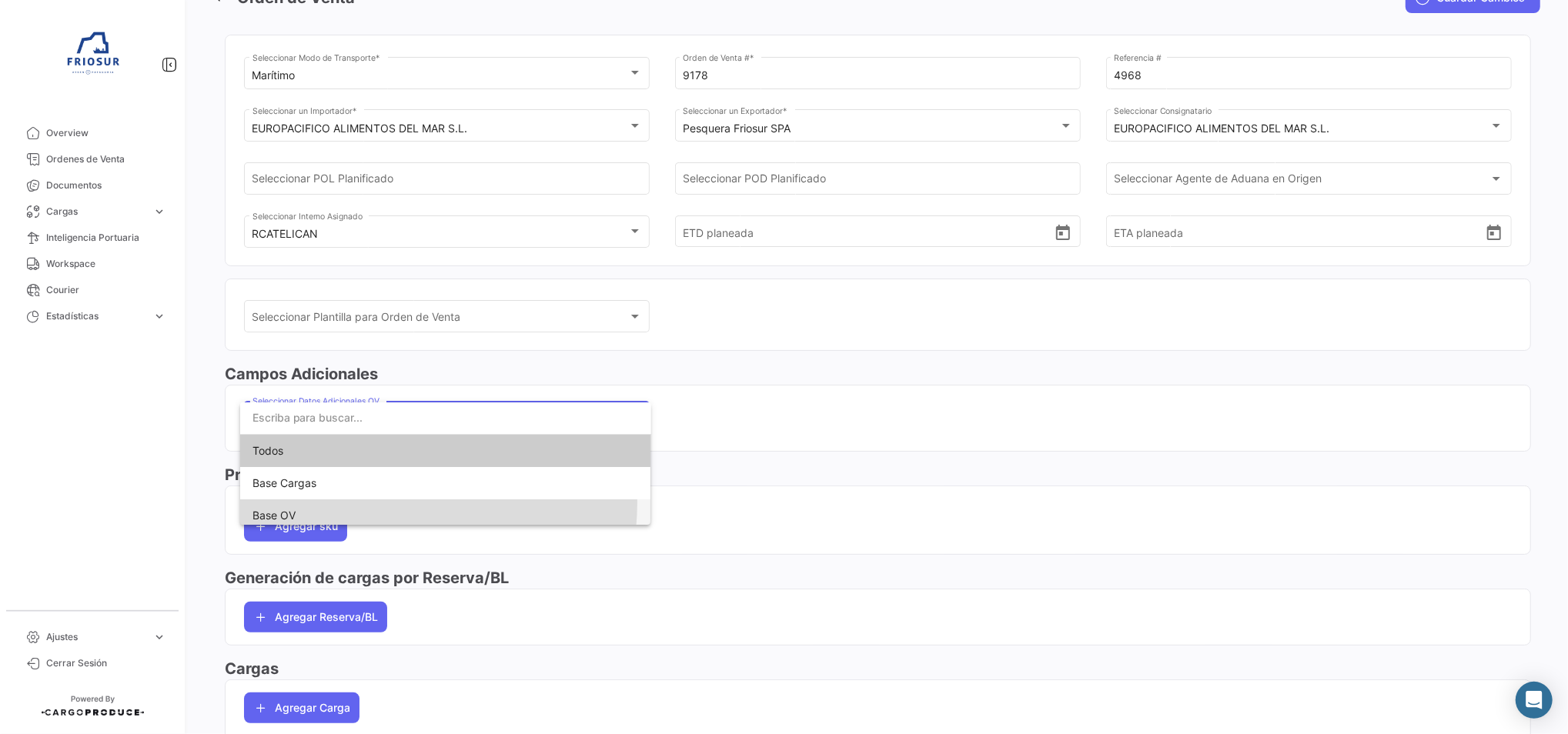
click at [358, 502] on span "Base OV" at bounding box center [445, 515] width 386 height 32
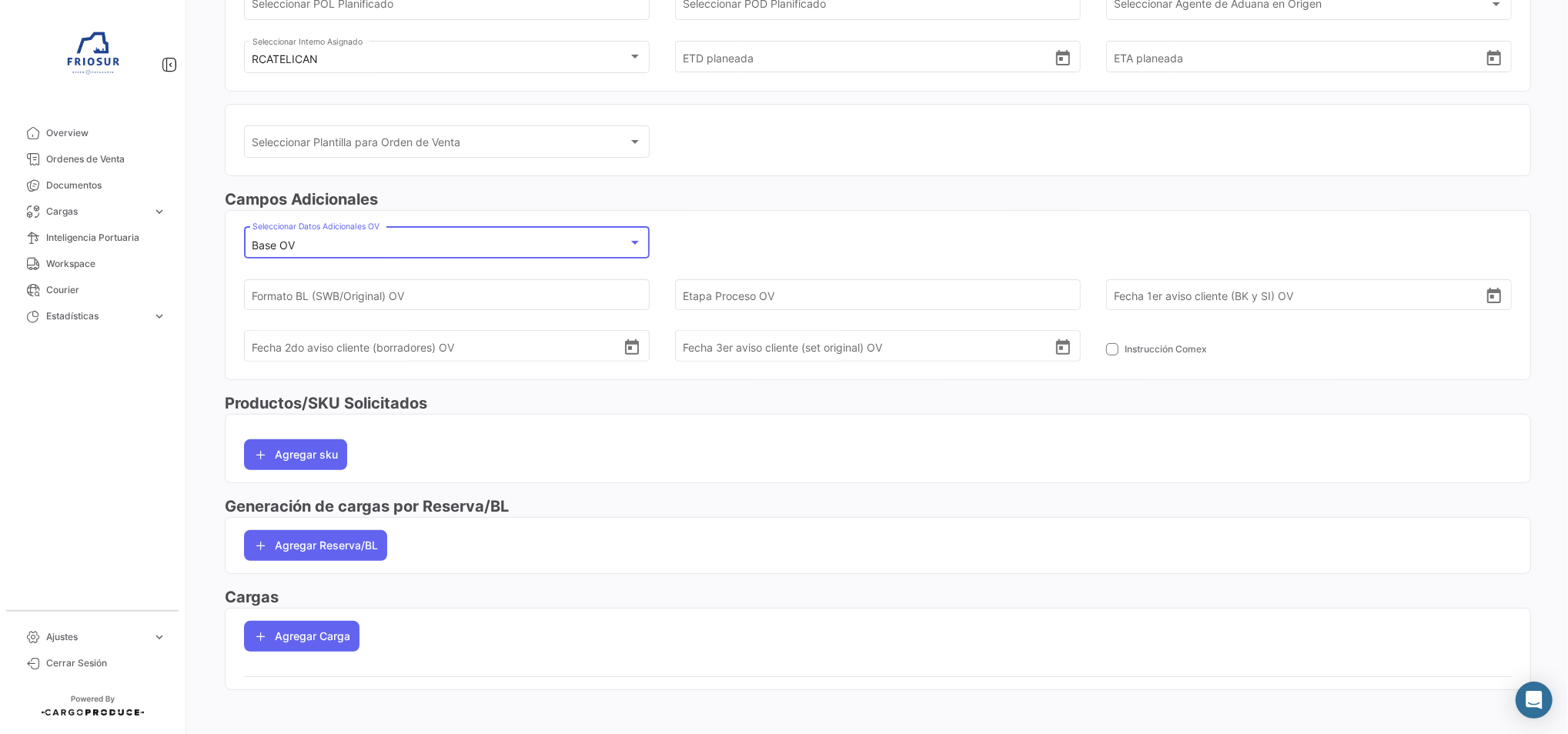
scroll to position [280, 0]
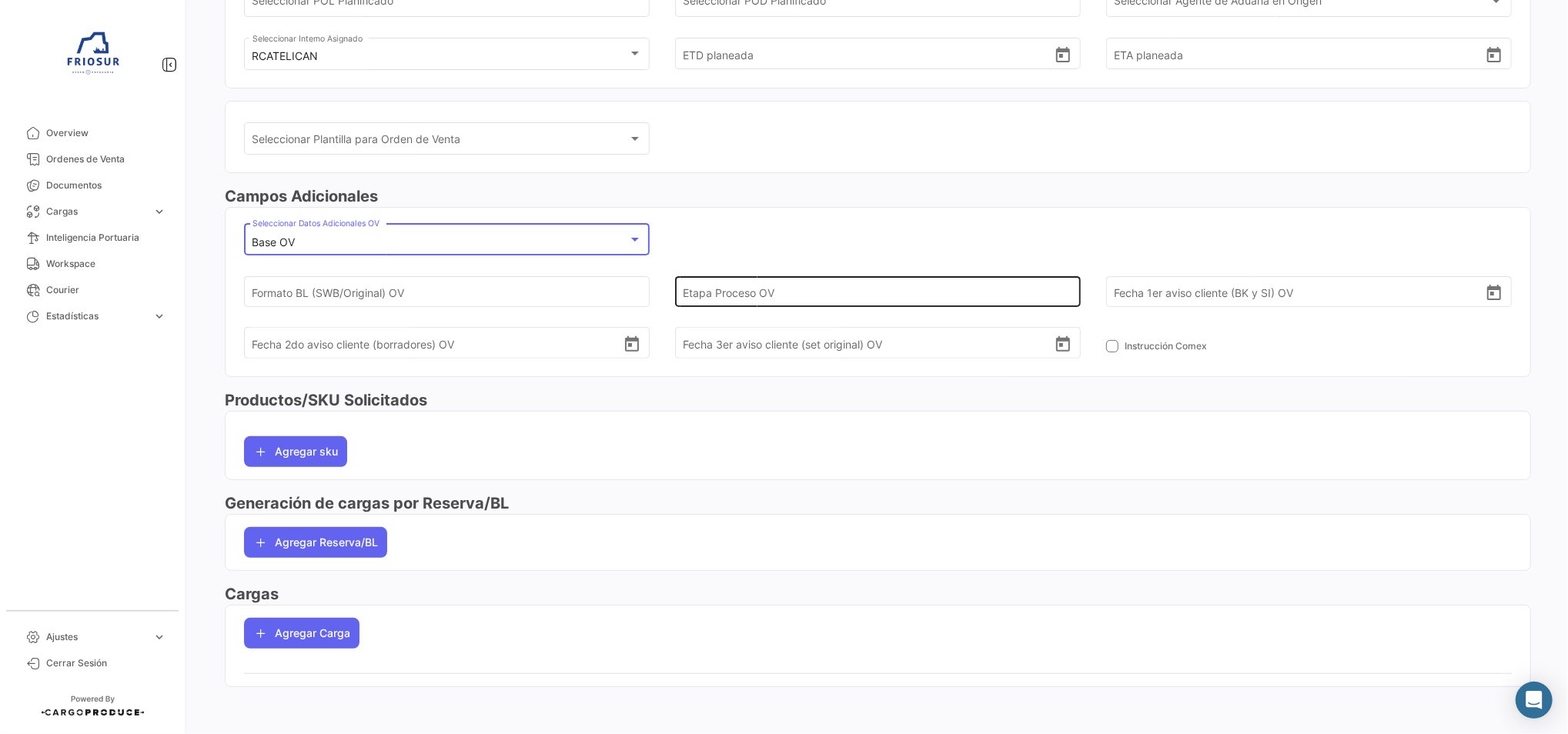
click at [754, 290] on input "Etapa Proceso OV" at bounding box center [868, 291] width 370 height 53
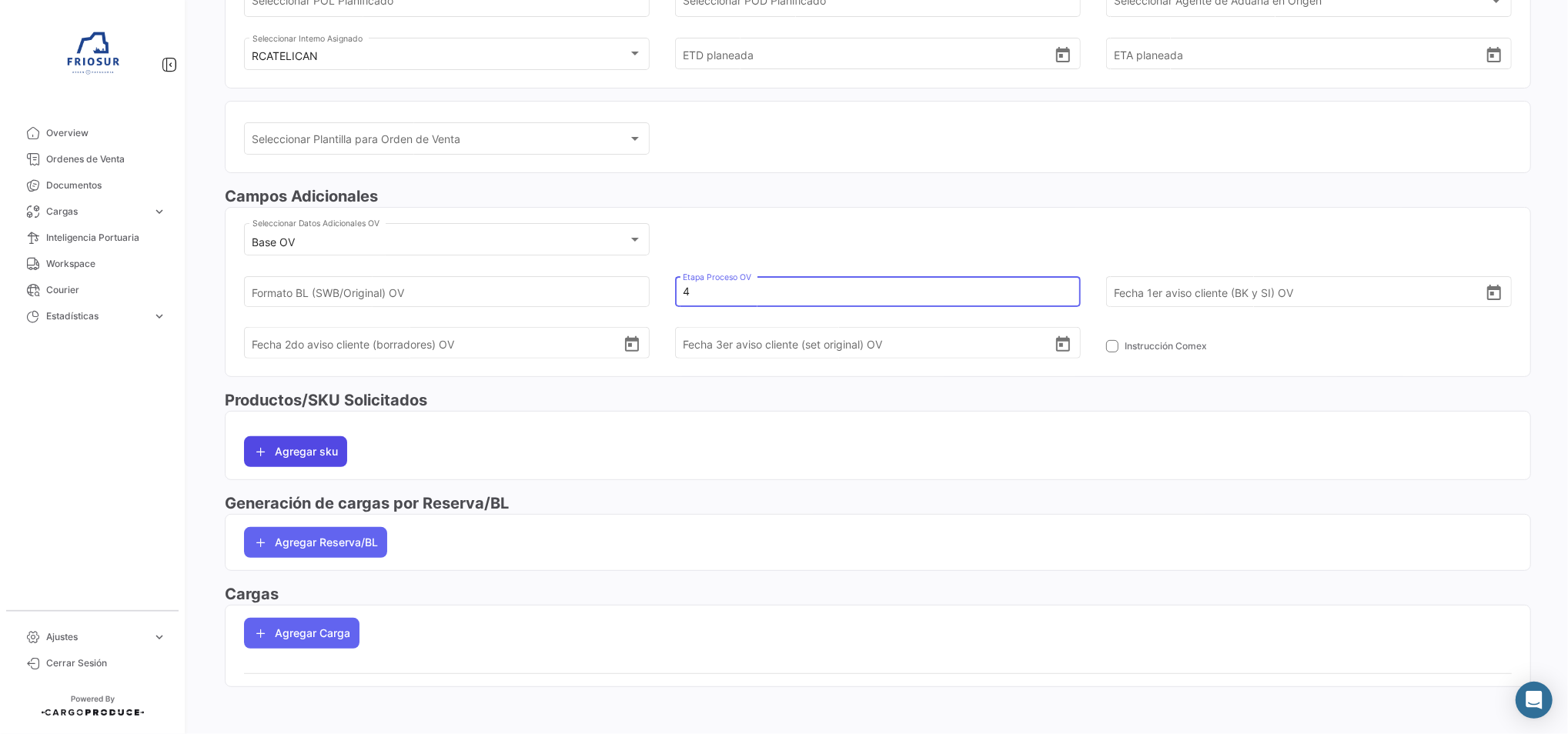
type input "4"
click at [315, 438] on button "Agregar sku" at bounding box center [296, 451] width 103 height 30
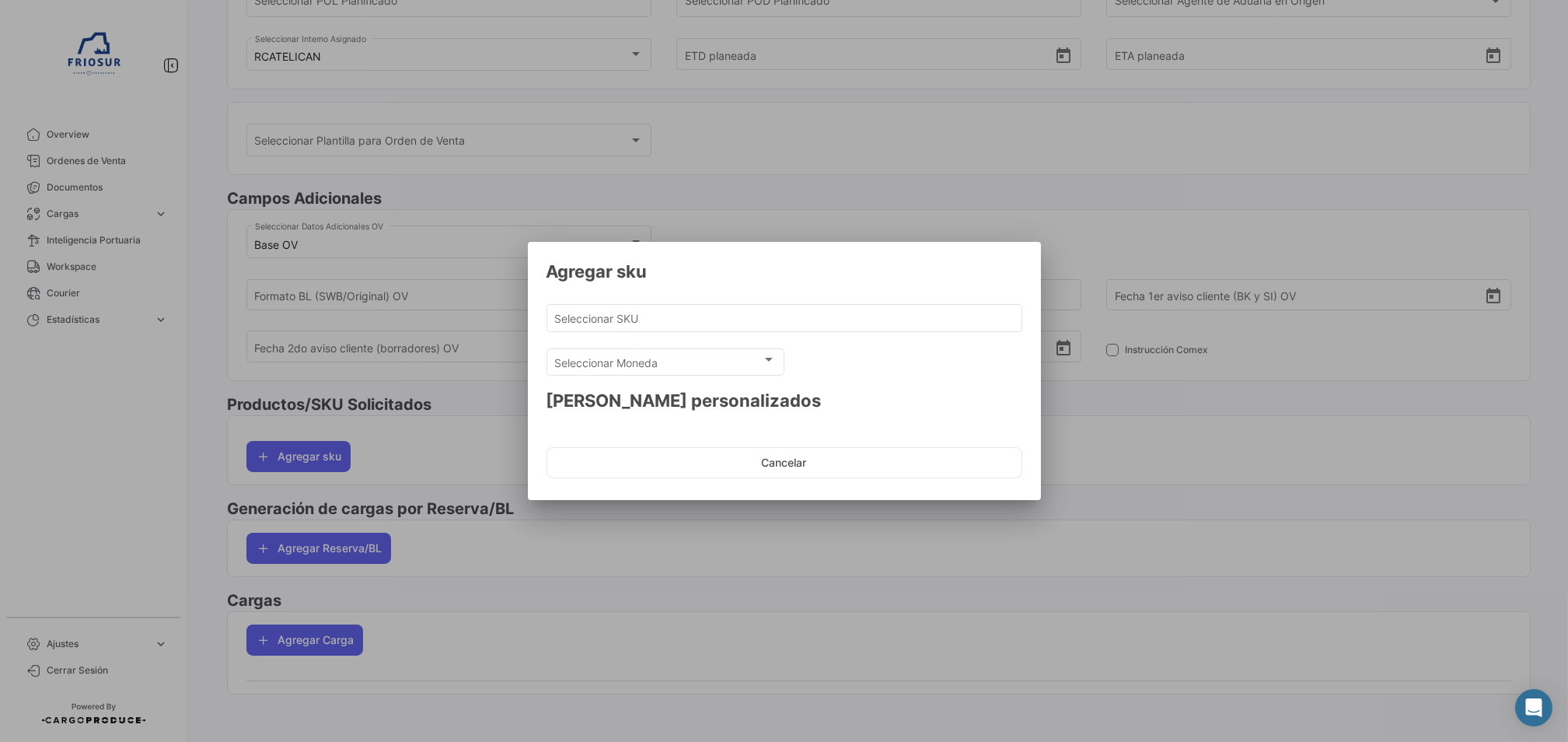
drag, startPoint x: 783, startPoint y: 466, endPoint x: 672, endPoint y: 502, distance: 116.7
click at [783, 461] on button "Cancelar" at bounding box center [784, 462] width 476 height 31
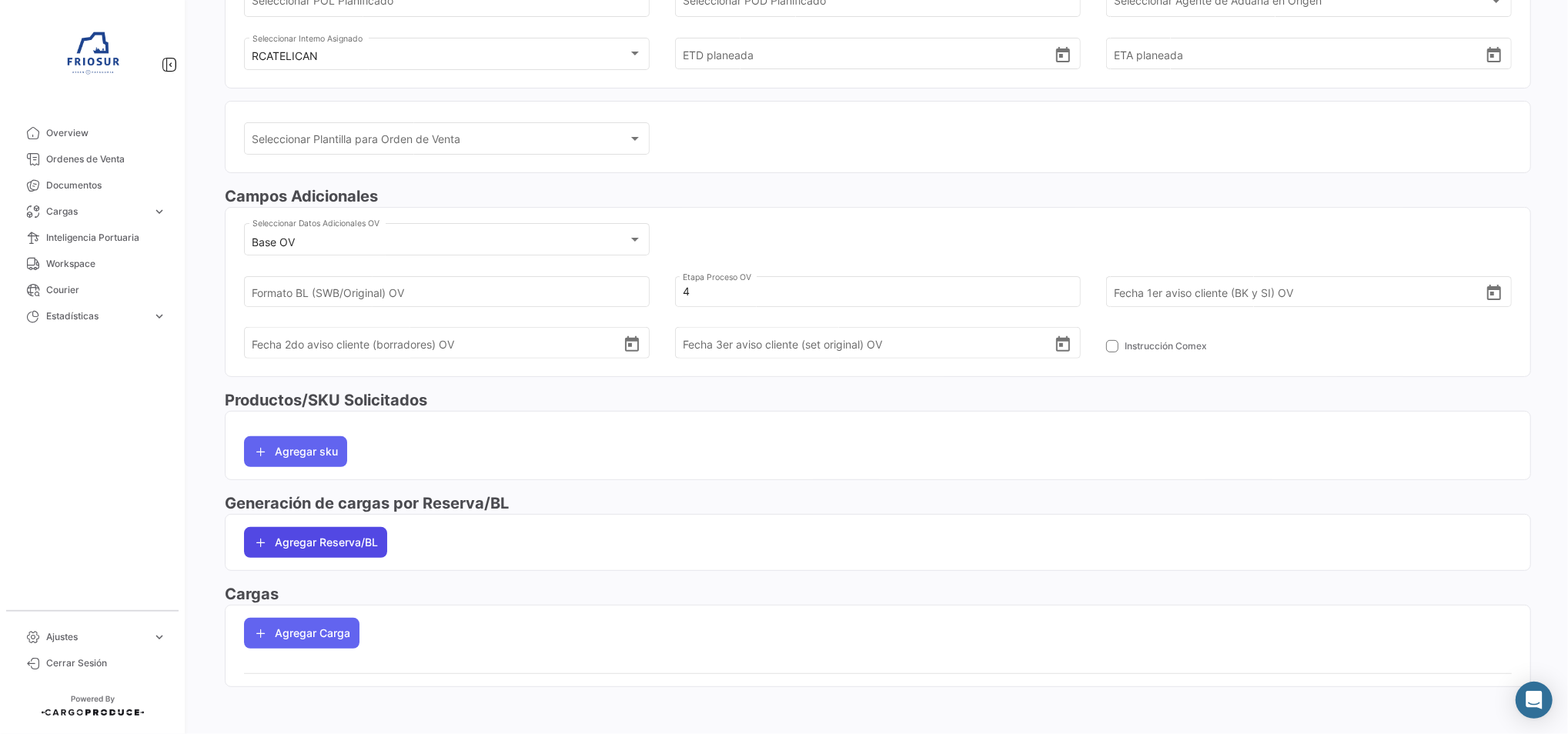
click at [368, 539] on button "Agregar Reserva/BL" at bounding box center [315, 542] width 143 height 30
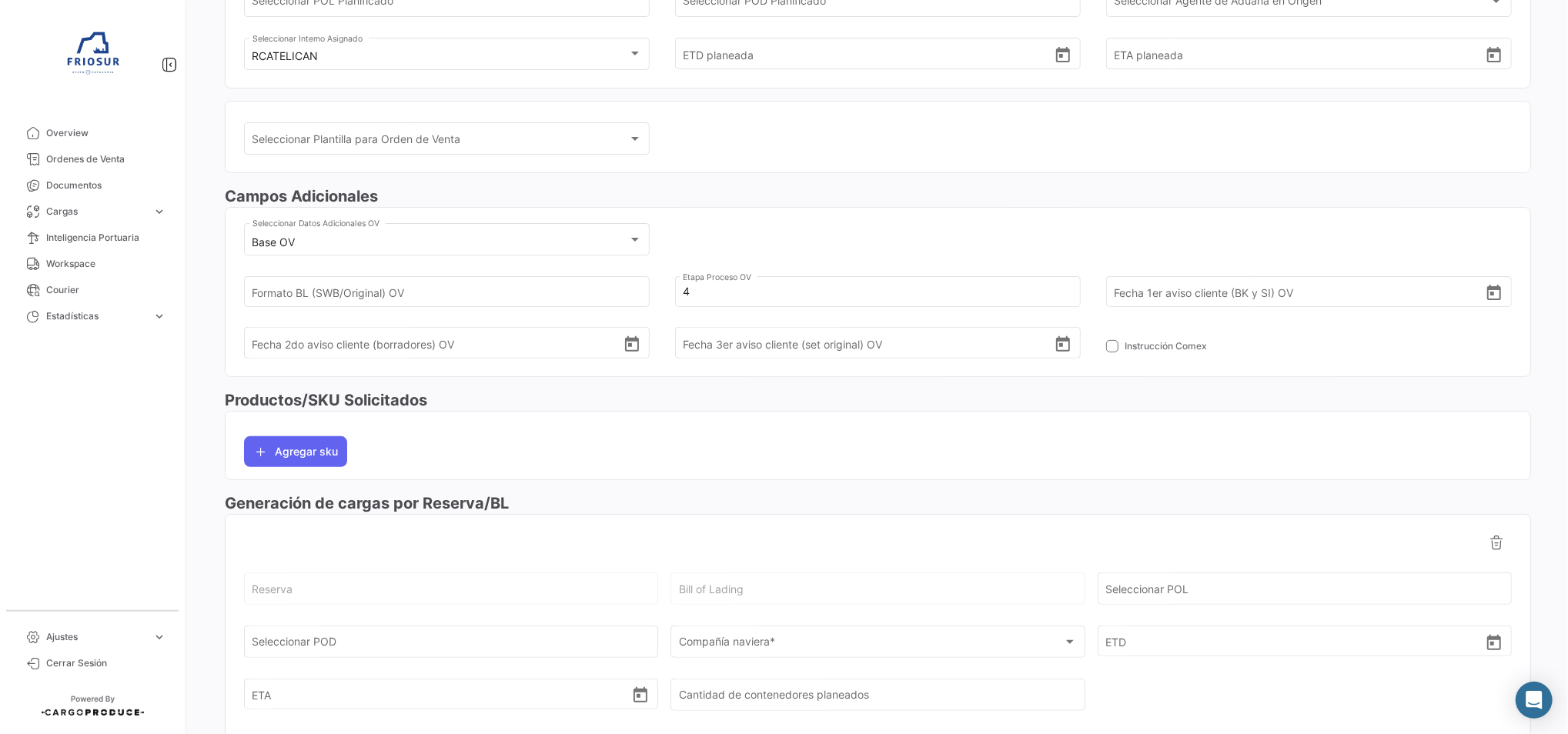
scroll to position [485, 0]
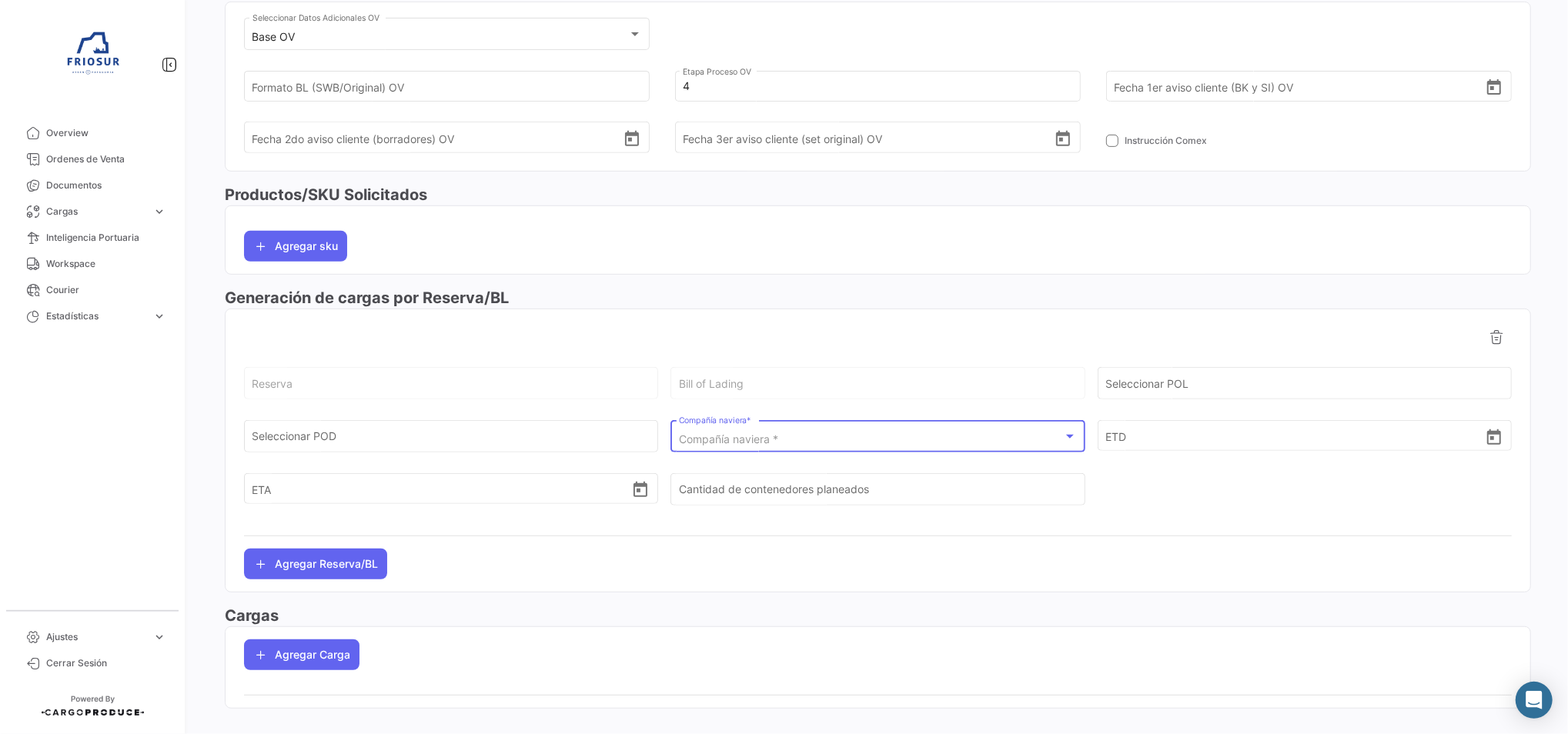
click at [742, 433] on span "Compañía naviera *" at bounding box center [729, 439] width 99 height 13
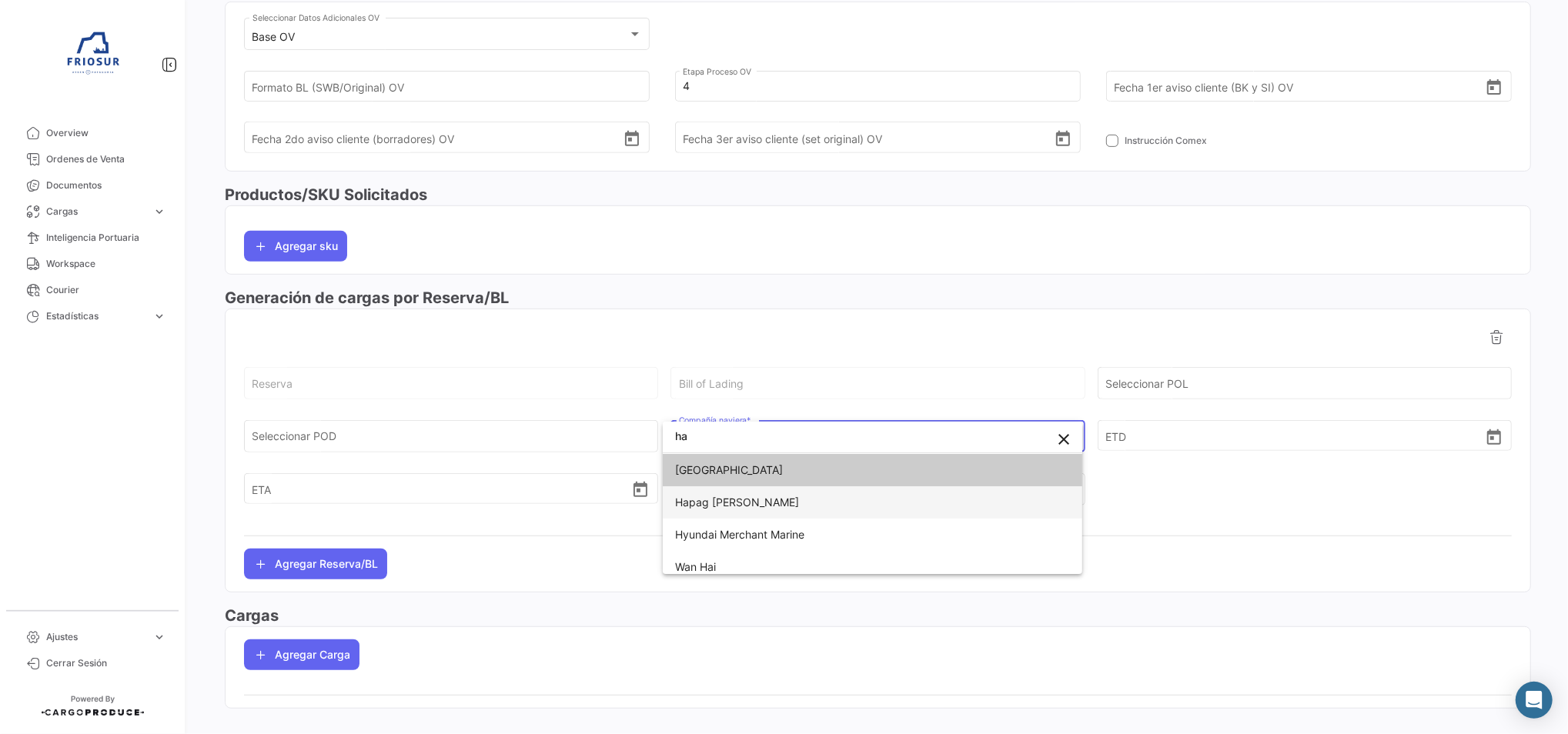
type input "ha"
drag, startPoint x: 757, startPoint y: 503, endPoint x: 756, endPoint y: 494, distance: 9.1
click at [761, 499] on span "Hapag [PERSON_NAME]" at bounding box center [872, 502] width 395 height 32
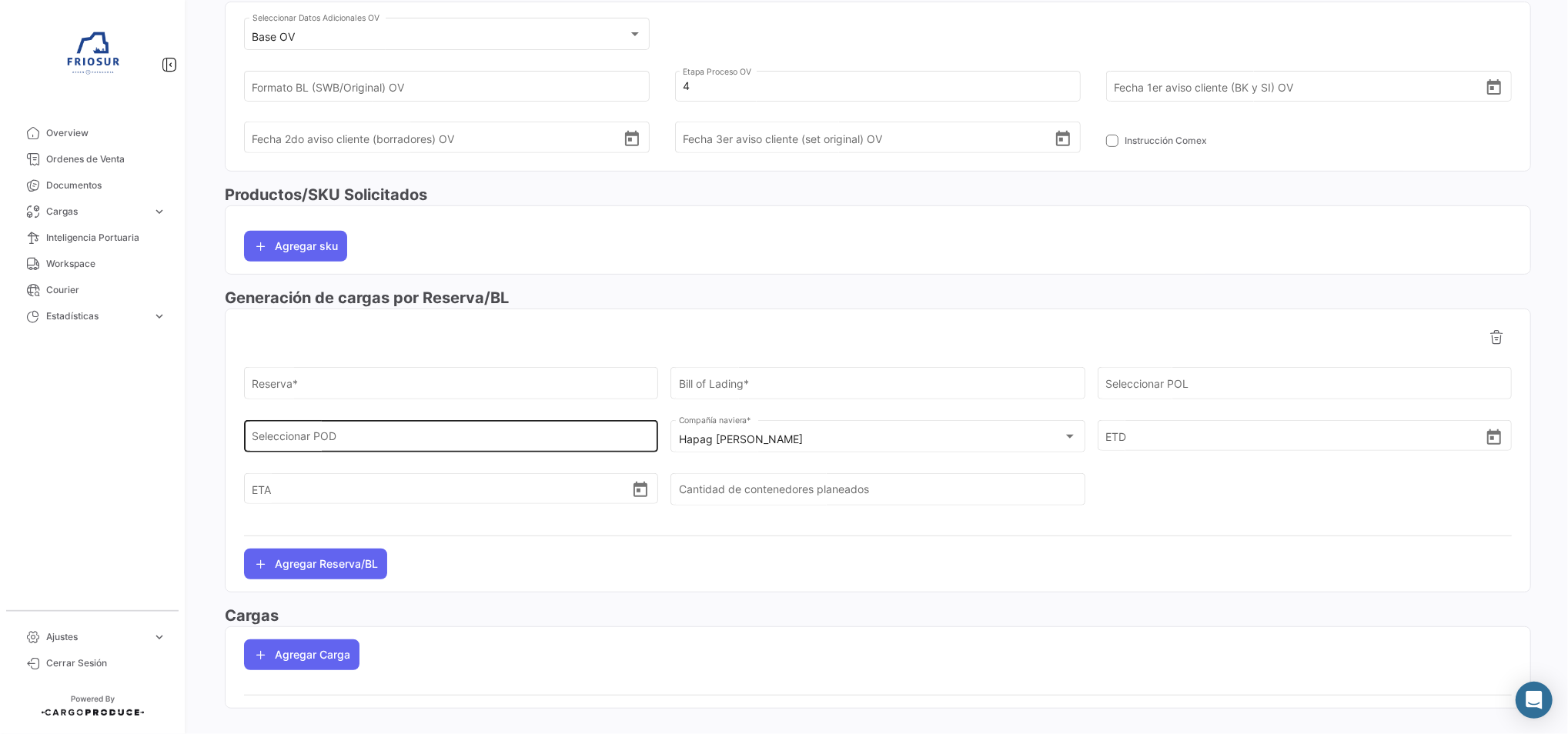
click at [469, 428] on div "Seleccionar POD" at bounding box center [451, 435] width 398 height 35
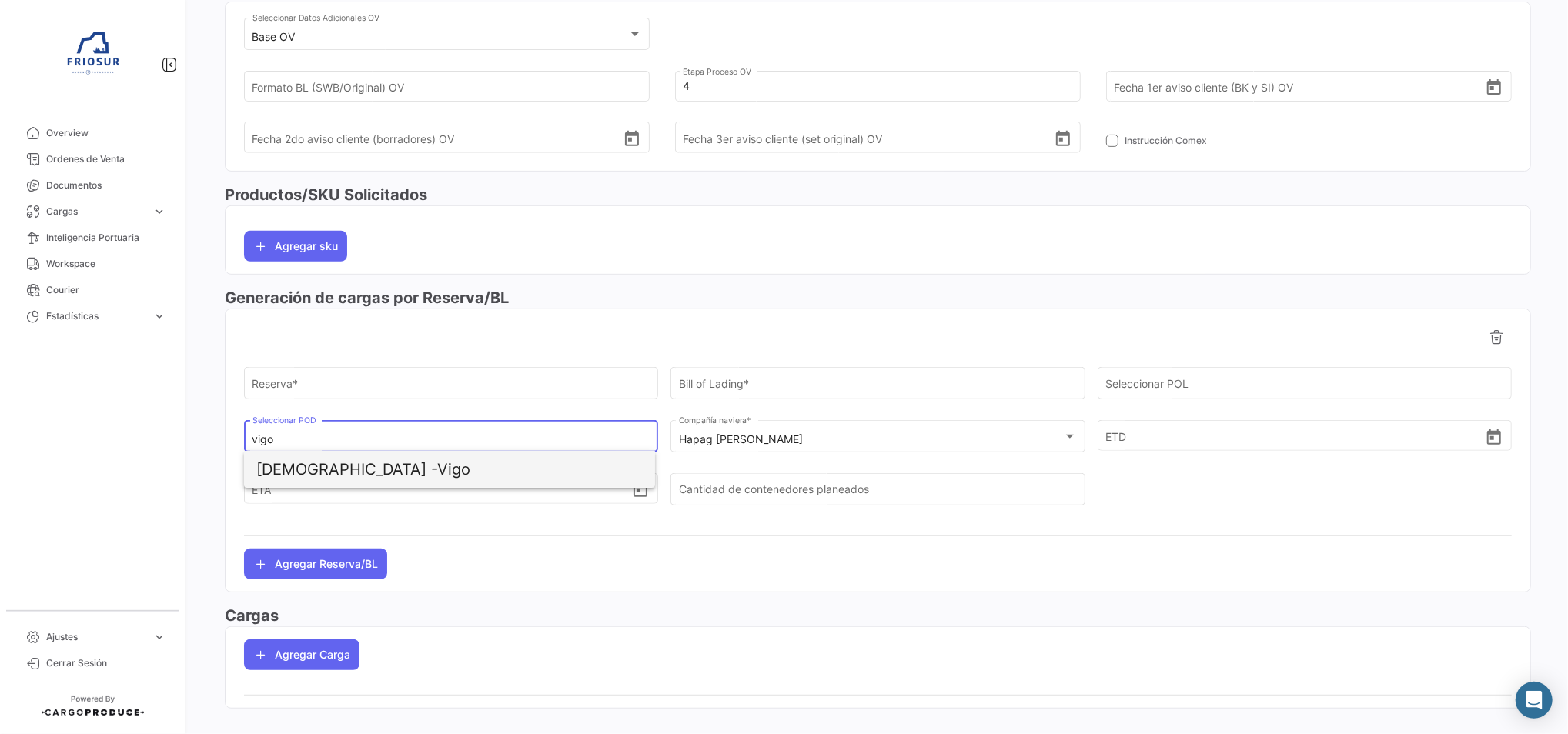
click at [428, 472] on span "ESVGO - [GEOGRAPHIC_DATA]" at bounding box center [449, 470] width 386 height 37
type input "Vigo"
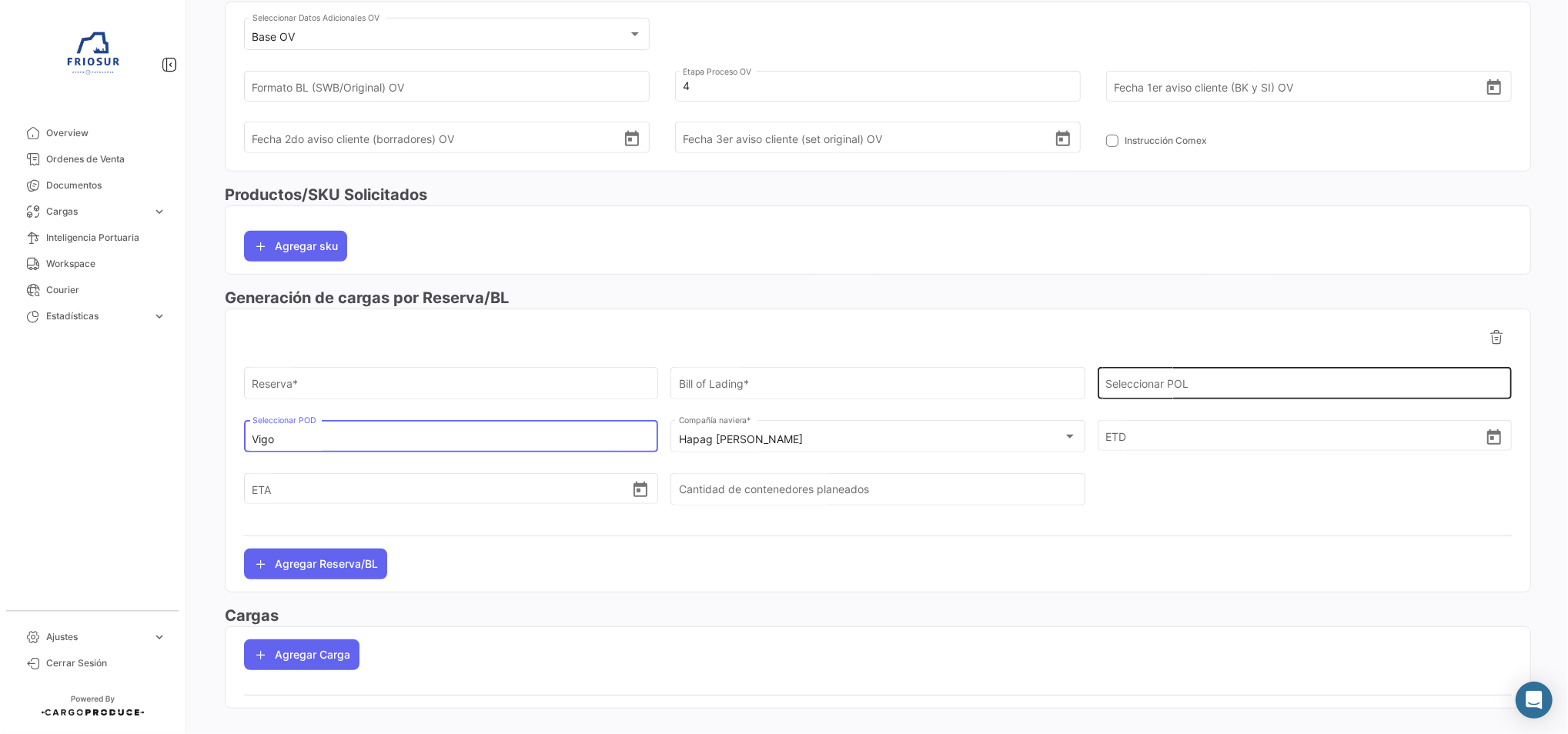
click at [1275, 389] on input "Seleccionar POL" at bounding box center [1305, 387] width 398 height 13
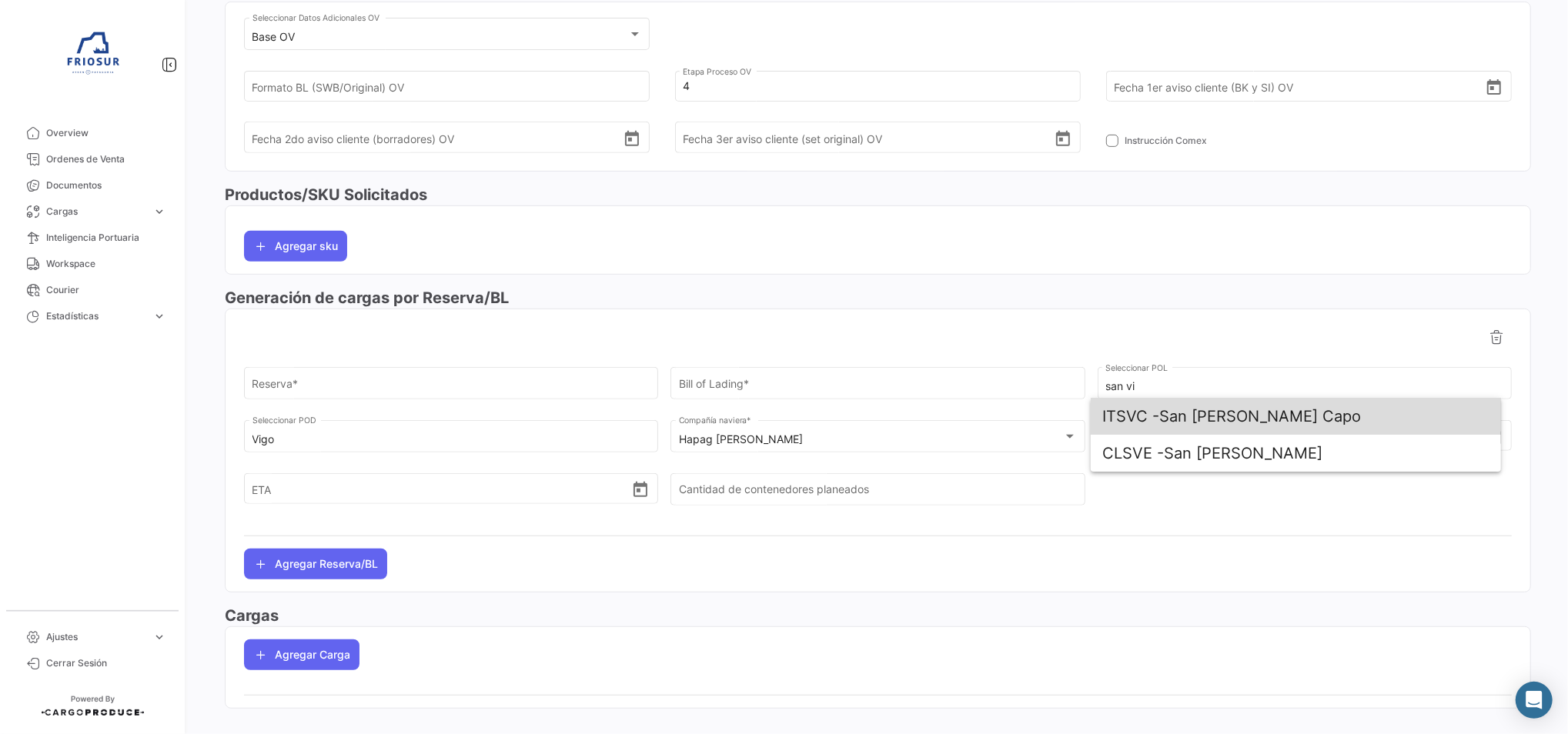
click at [1263, 413] on span "ITSVC - San [PERSON_NAME] Capo" at bounding box center [1295, 416] width 386 height 37
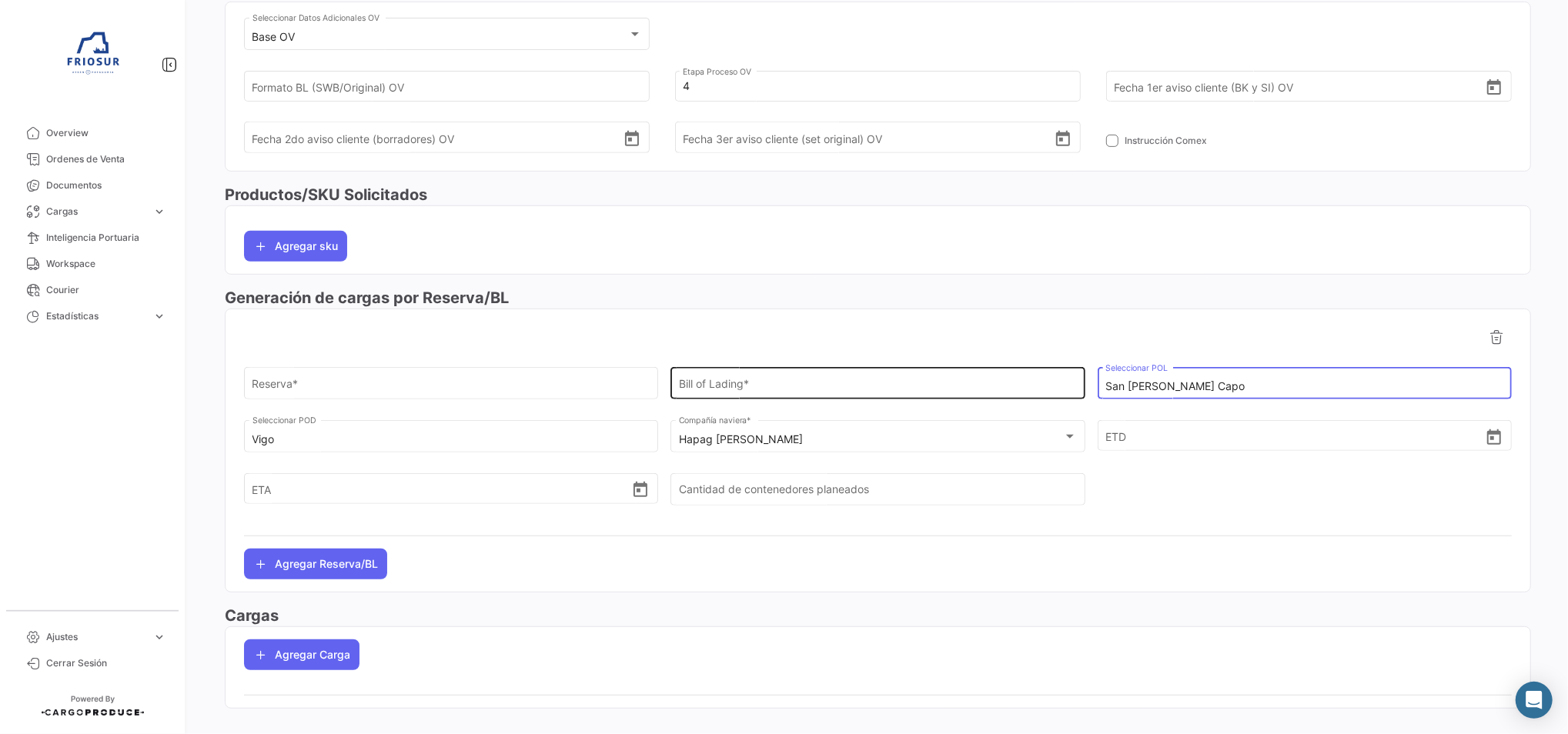
drag, startPoint x: 1262, startPoint y: 389, endPoint x: 1063, endPoint y: 392, distance: 199.0
click at [1063, 392] on div "Reserva * Bill of Lading * San [PERSON_NAME] Capo Seleccionar POL" at bounding box center [878, 391] width 1268 height 53
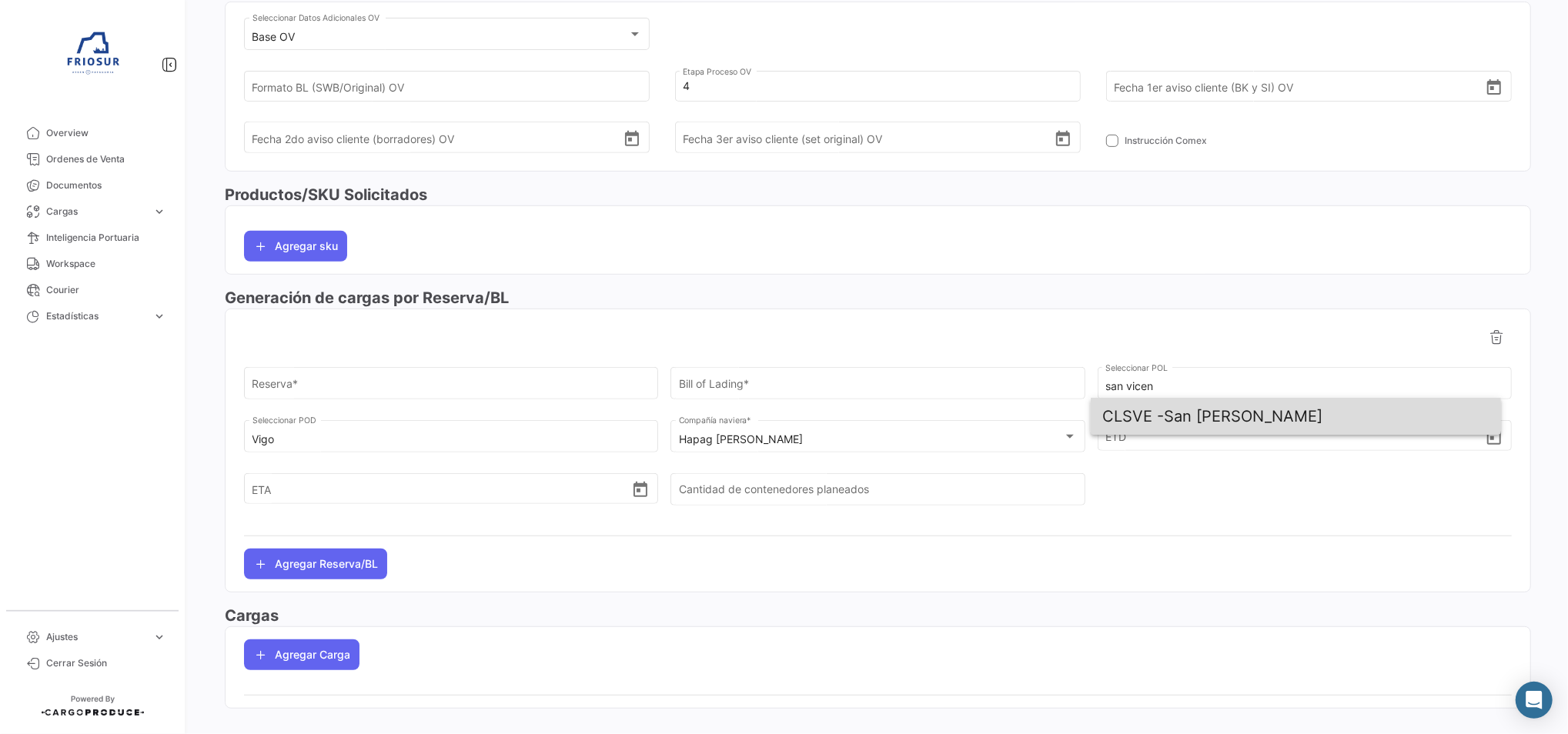
click at [1186, 417] on span "CLSVE - [GEOGRAPHIC_DATA][PERSON_NAME]" at bounding box center [1295, 416] width 386 height 37
type input "San [PERSON_NAME]"
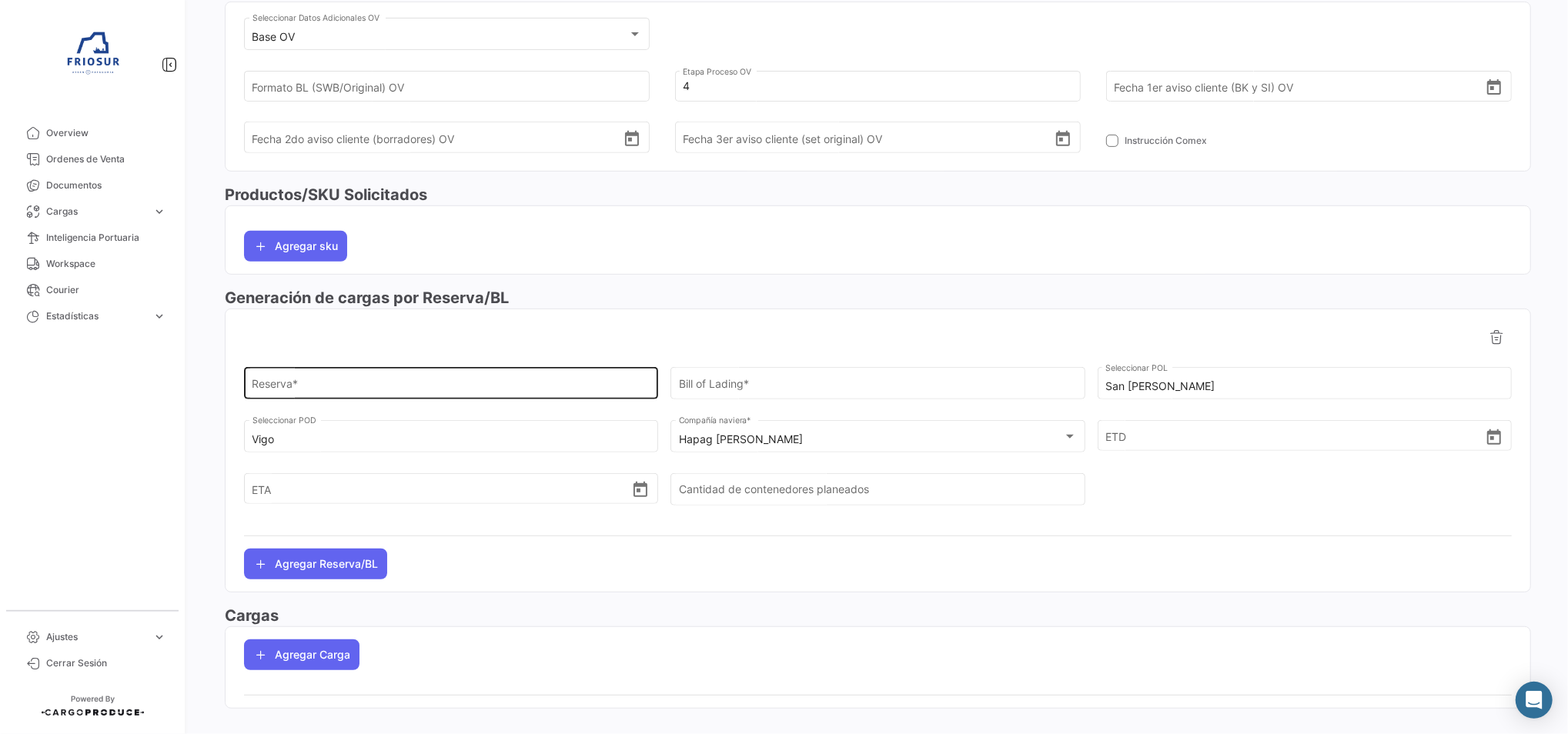
click at [368, 384] on input "Reserva *" at bounding box center [451, 387] width 398 height 13
paste input "93202389"
type input "93202389"
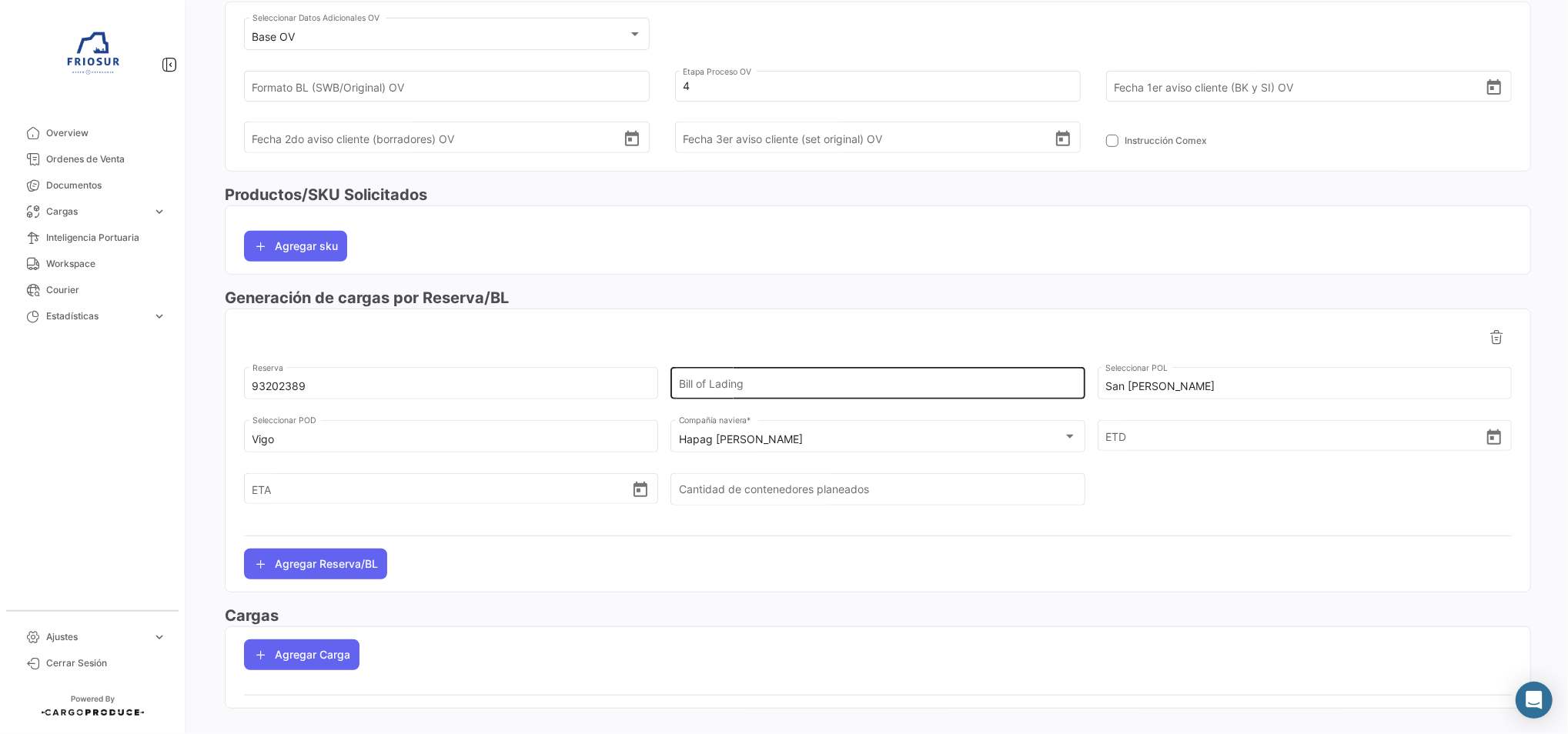
click at [733, 376] on div "Bill of Lading" at bounding box center [878, 382] width 398 height 35
paste input "HLCUSCL250911049"
type input "HLCUSCL250911049"
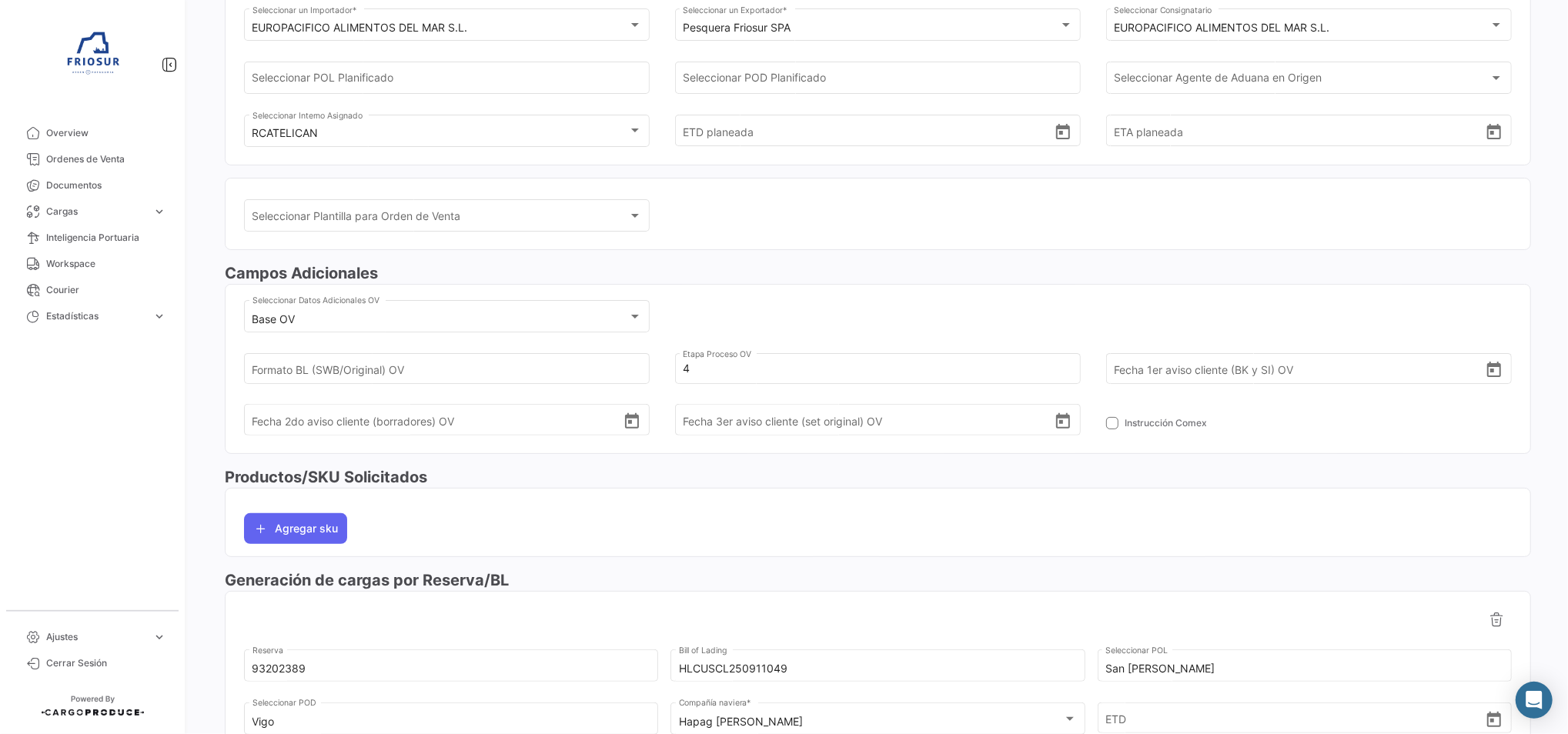
scroll to position [0, 0]
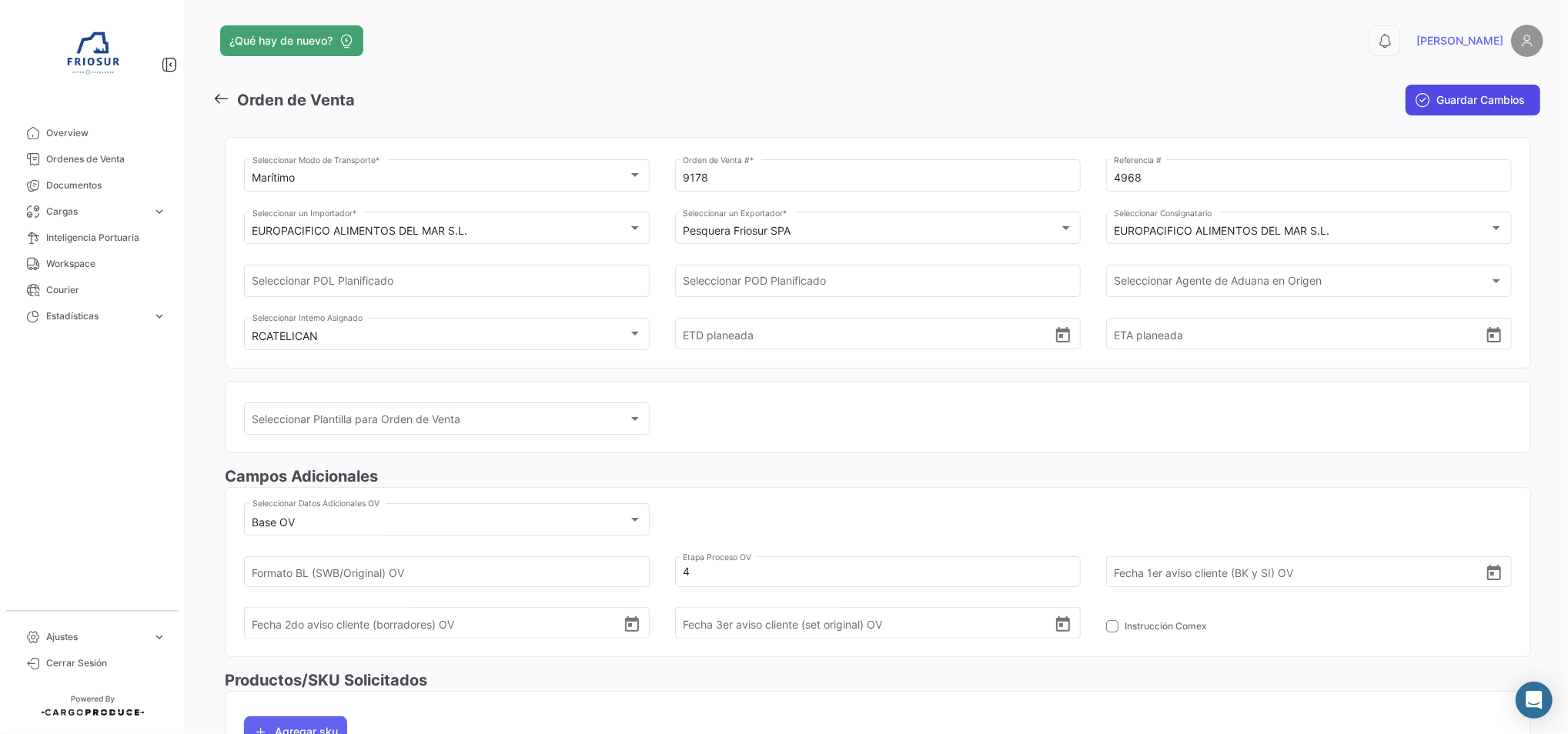
click at [1449, 91] on button "Guardar Cambios" at bounding box center [1473, 99] width 135 height 30
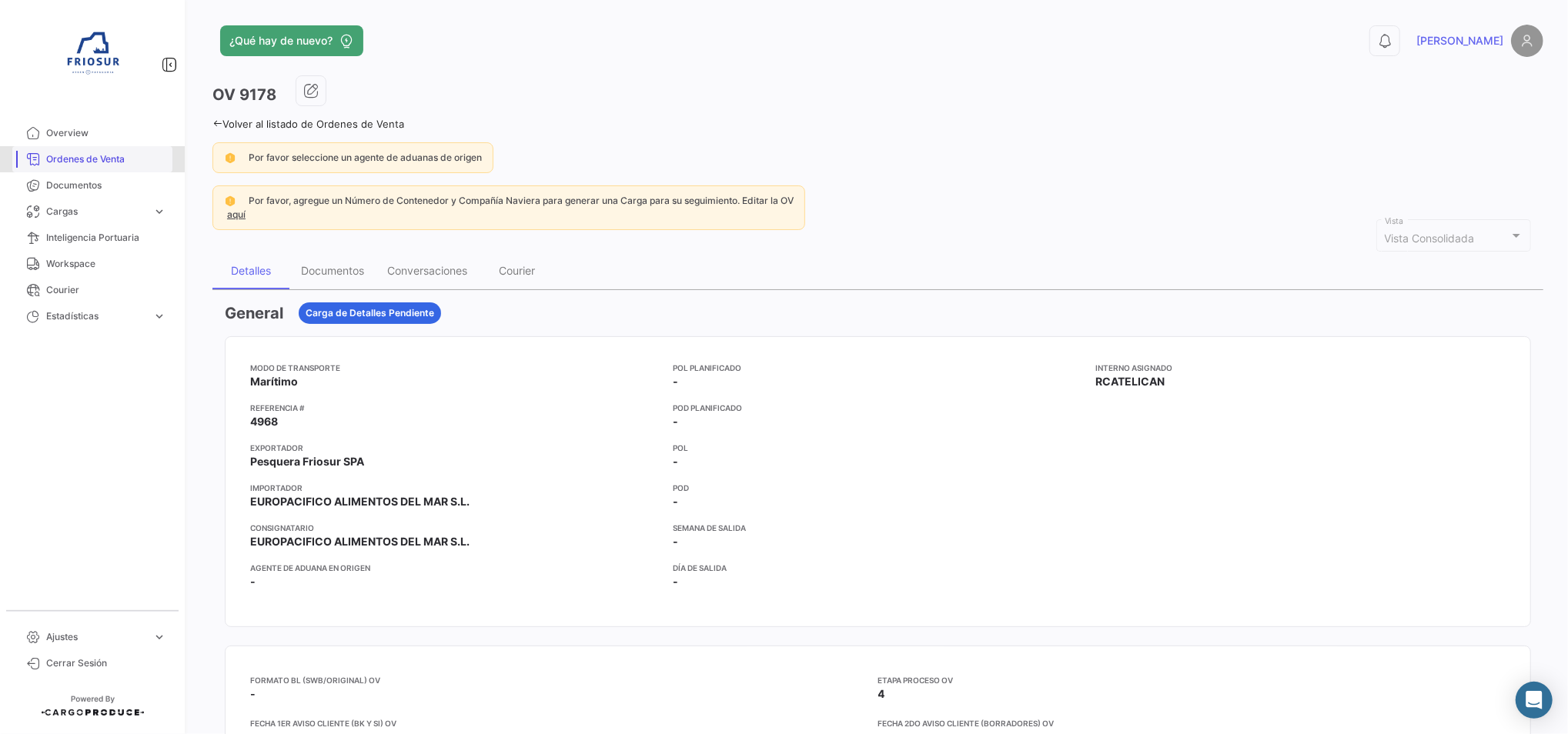
click at [71, 158] on span "Ordenes de Venta" at bounding box center [106, 158] width 120 height 14
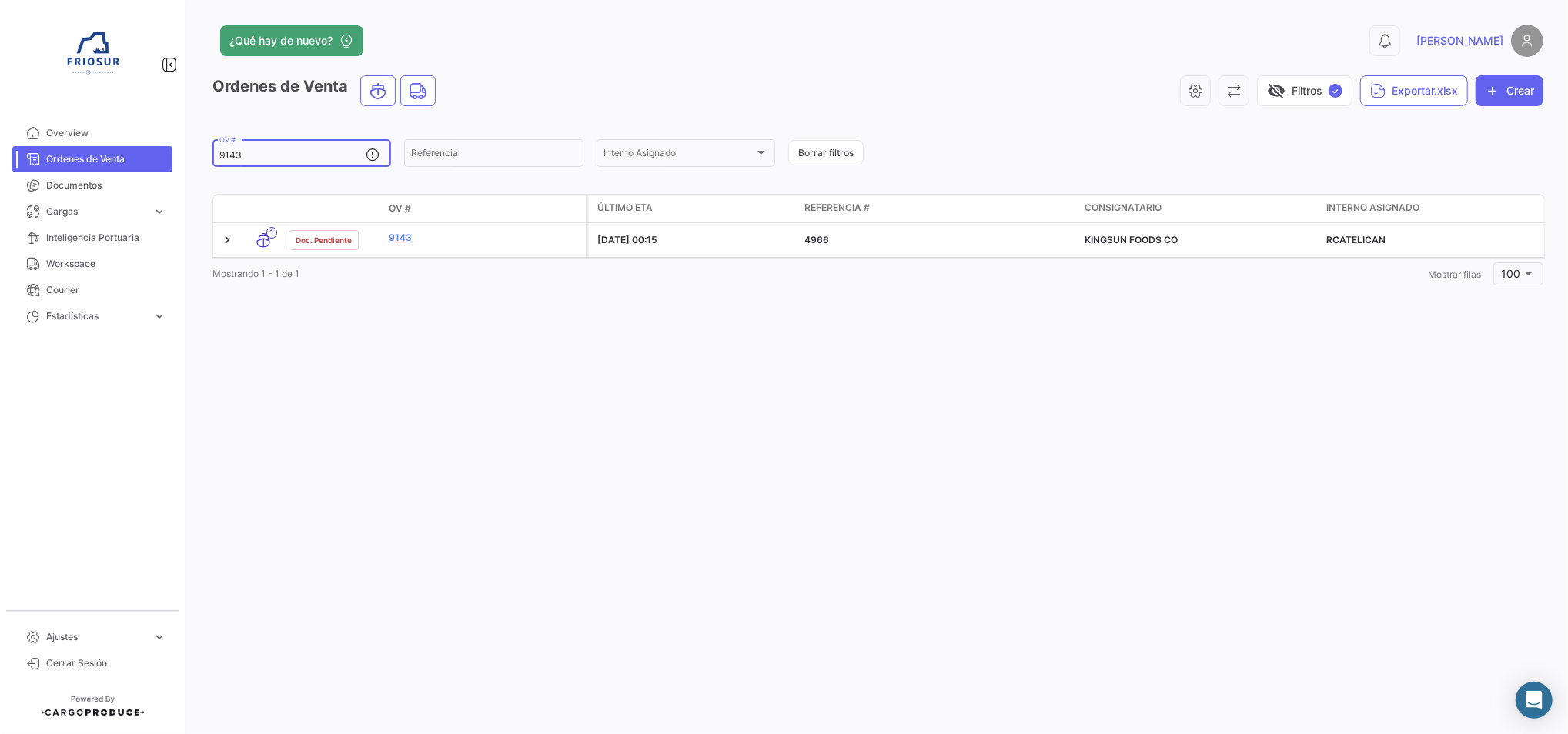
click at [284, 157] on input "9143" at bounding box center [292, 156] width 146 height 11
click at [1524, 77] on button "Crear" at bounding box center [1510, 90] width 68 height 30
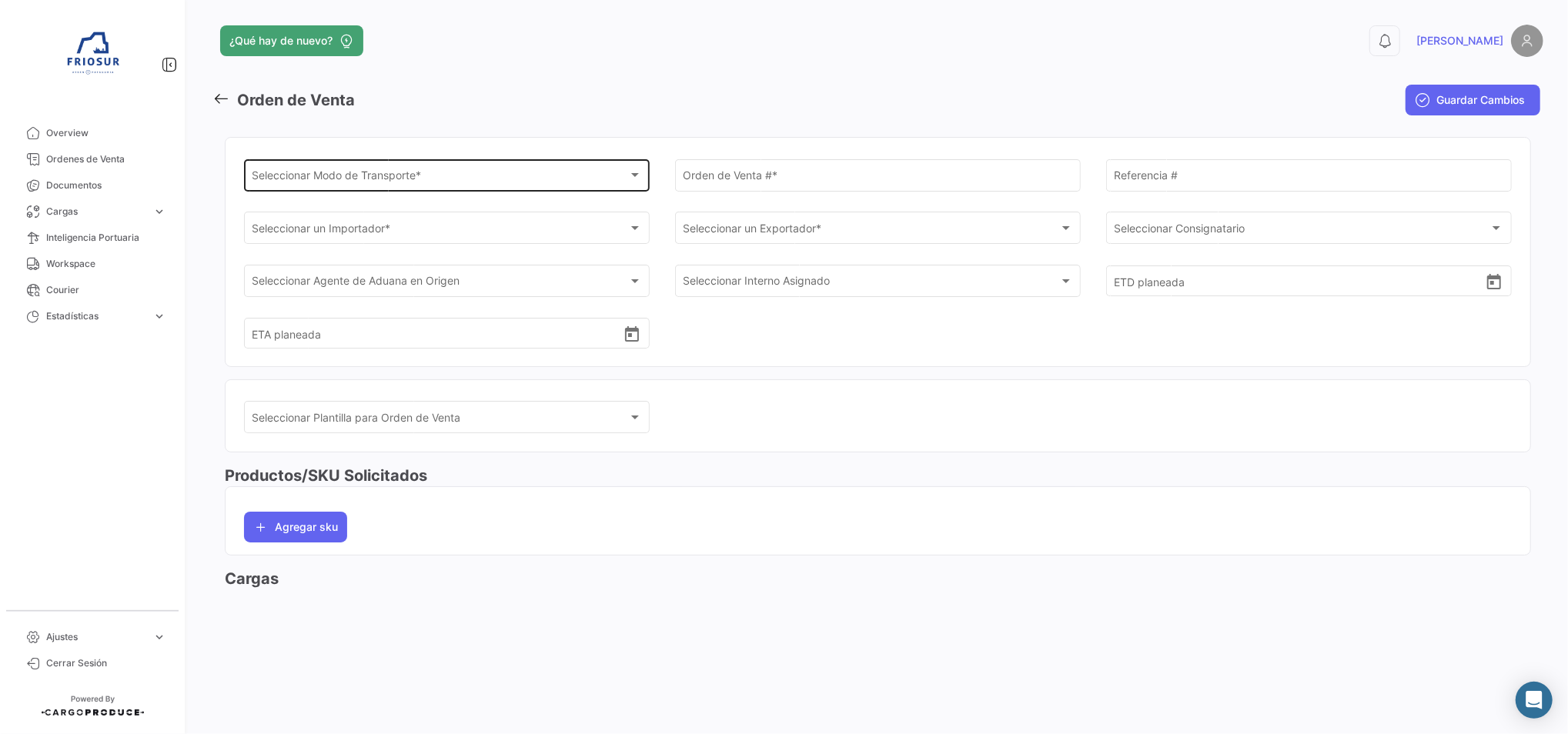
click at [514, 175] on div "Seleccionar Modo de Transporte *" at bounding box center [440, 178] width 376 height 13
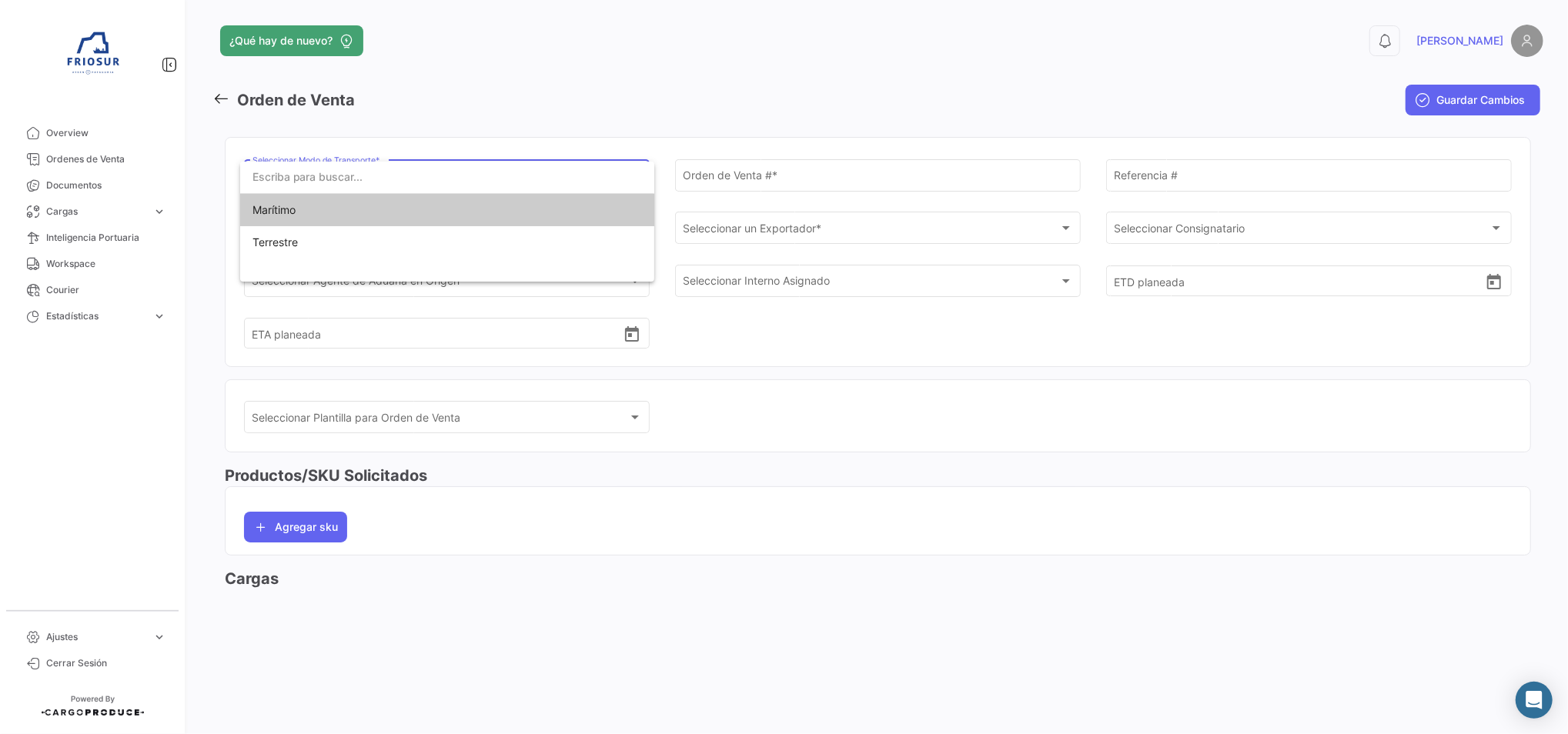
click at [409, 207] on span "Marítimo" at bounding box center [447, 210] width 390 height 32
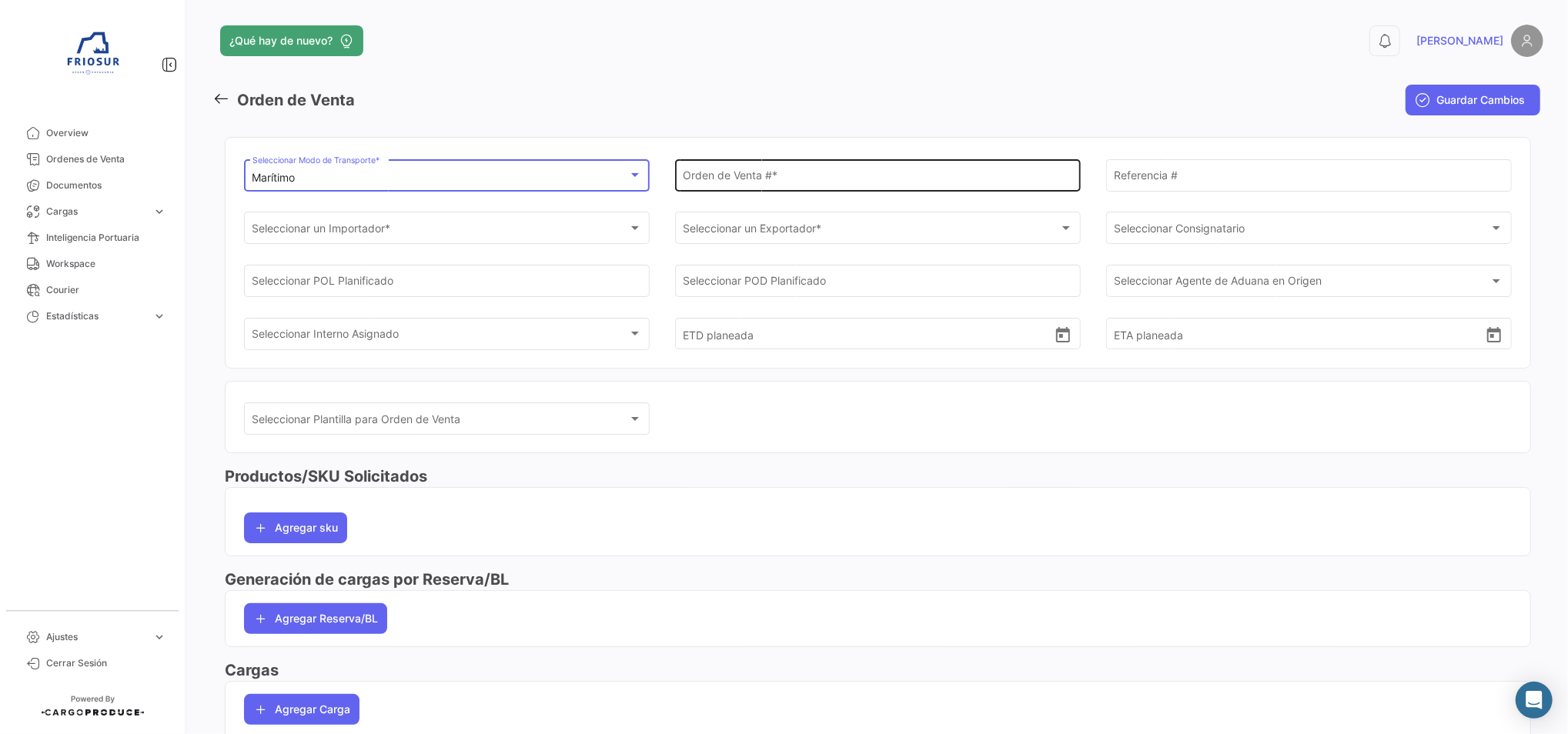
click at [770, 172] on input "Orden de Venta # *" at bounding box center [877, 178] width 390 height 13
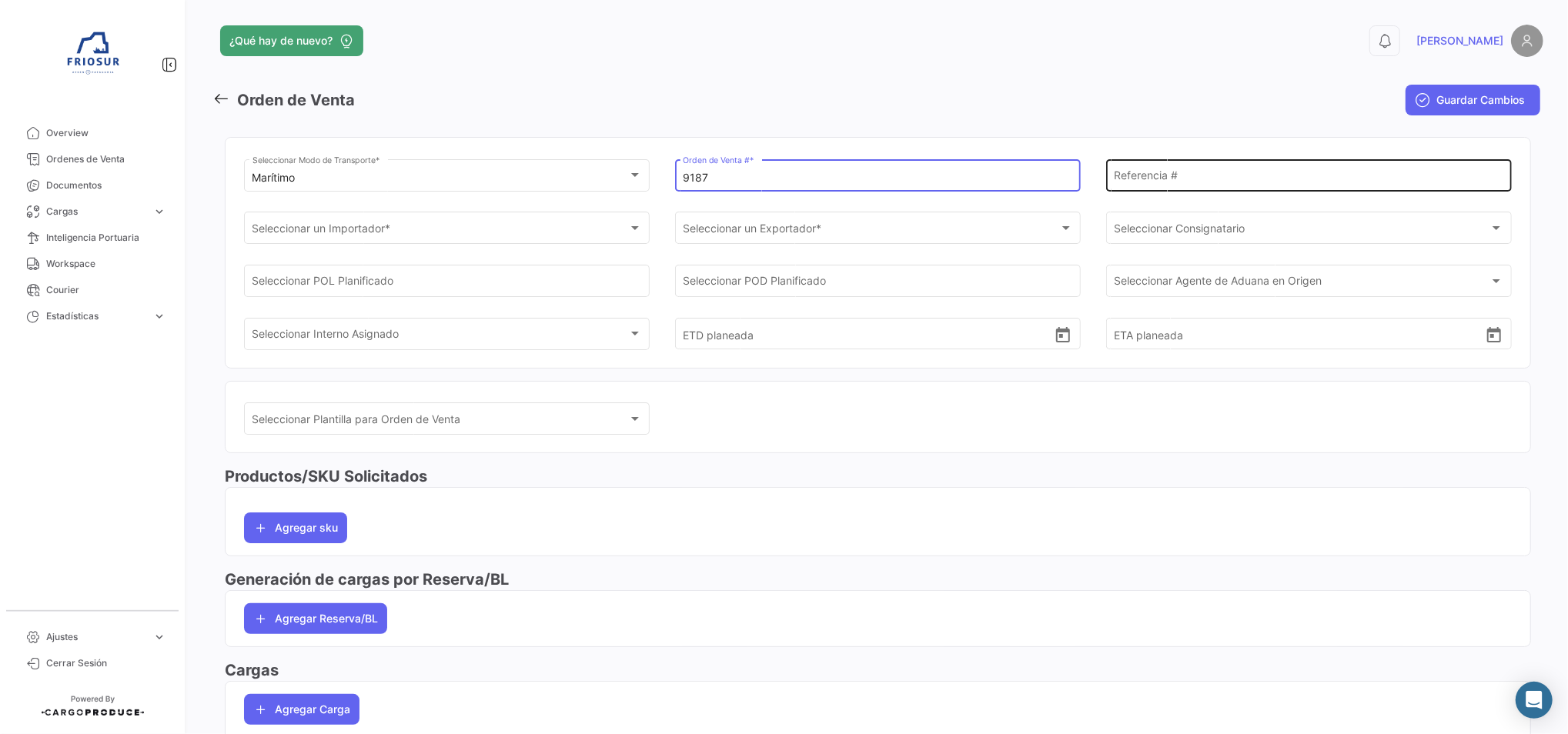
type input "9187"
click at [1117, 174] on input "Referencia #" at bounding box center [1308, 178] width 390 height 13
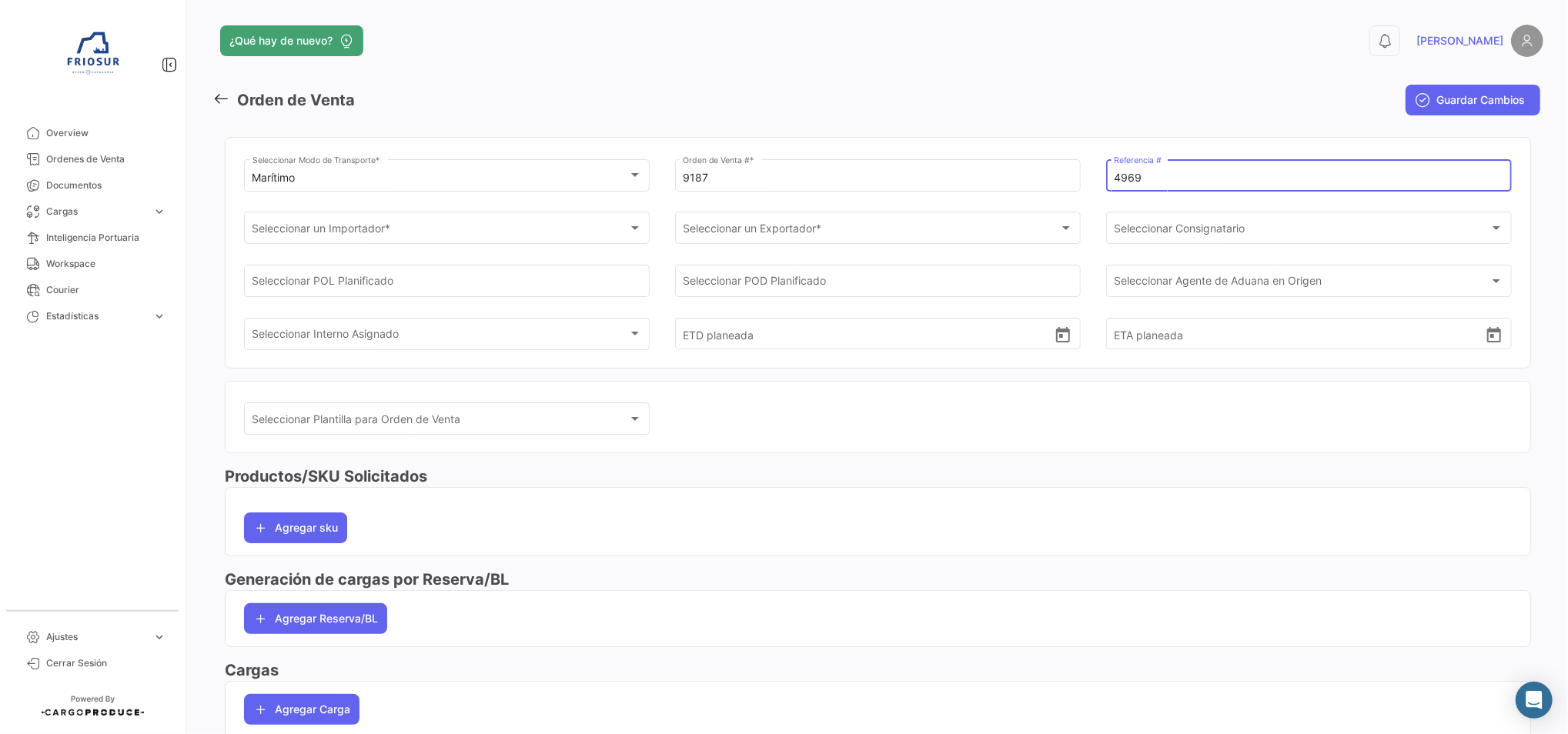
type input "4969"
click at [628, 234] on div at bounding box center [635, 227] width 14 height 12
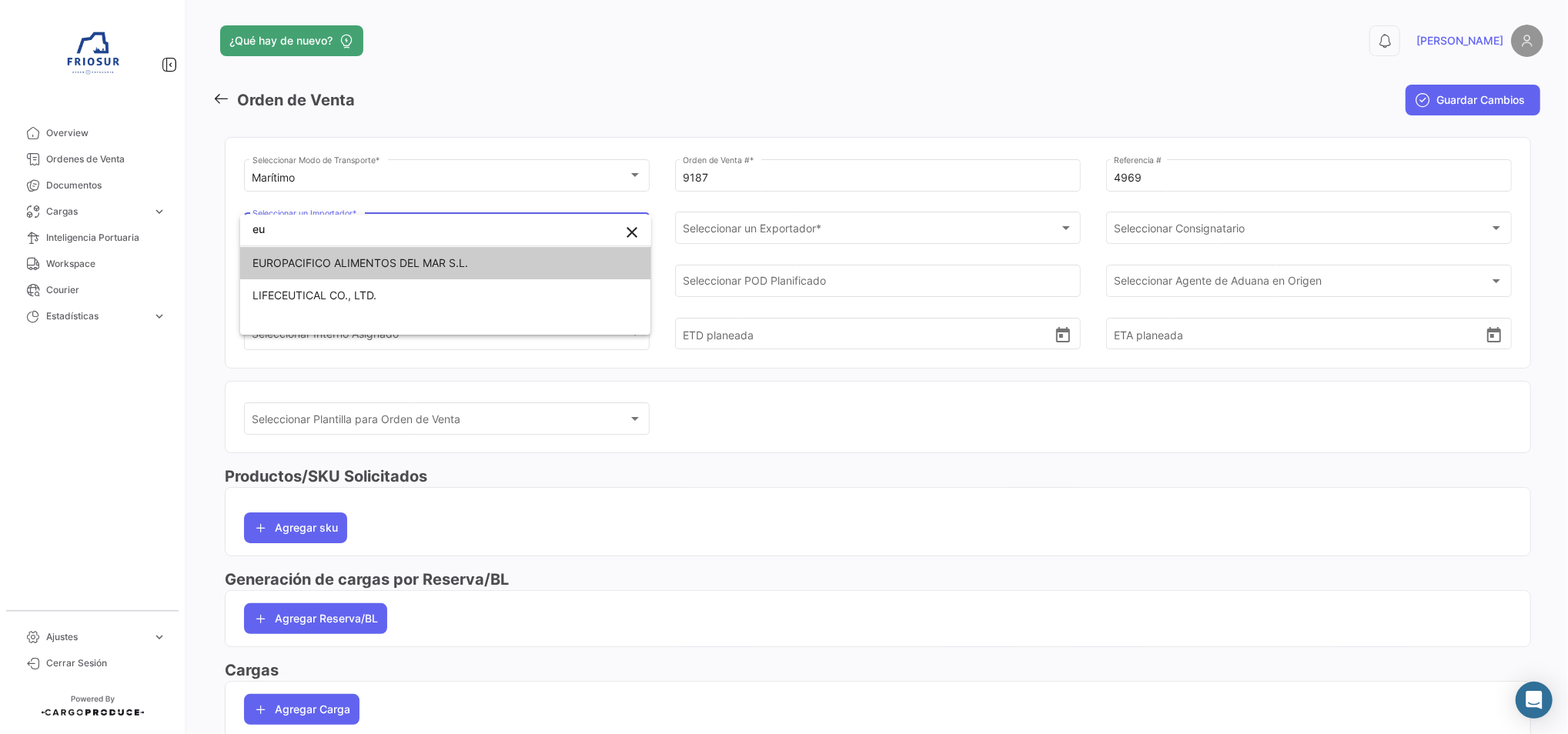
type input "eu"
click at [589, 246] on div "eu close" at bounding box center [446, 230] width 411 height 32
click at [553, 262] on span "EUROPACIFICO ALIMENTOS DEL MAR S.L." at bounding box center [445, 262] width 386 height 32
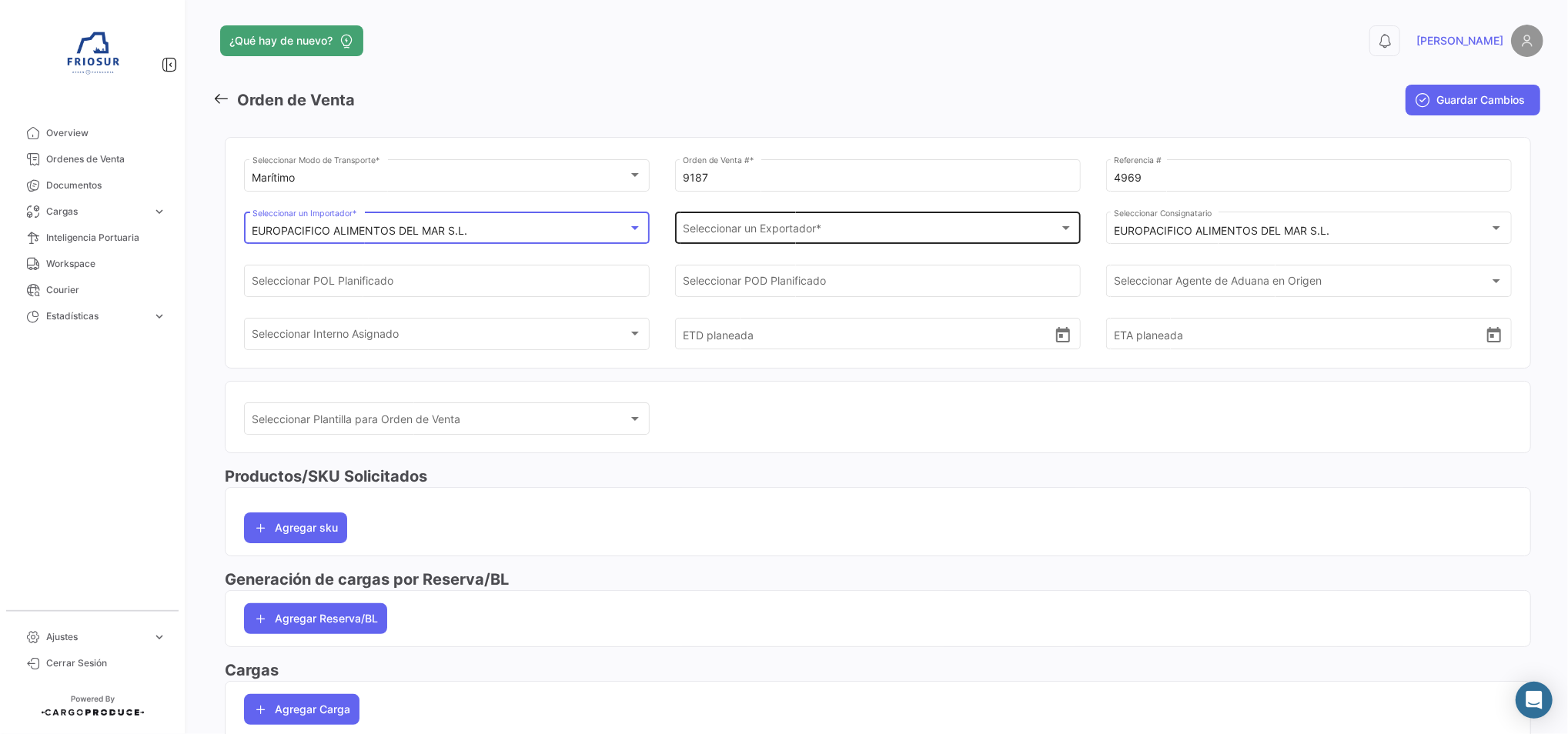
click at [710, 225] on span "Seleccionar un Exportador *" at bounding box center [871, 231] width 376 height 13
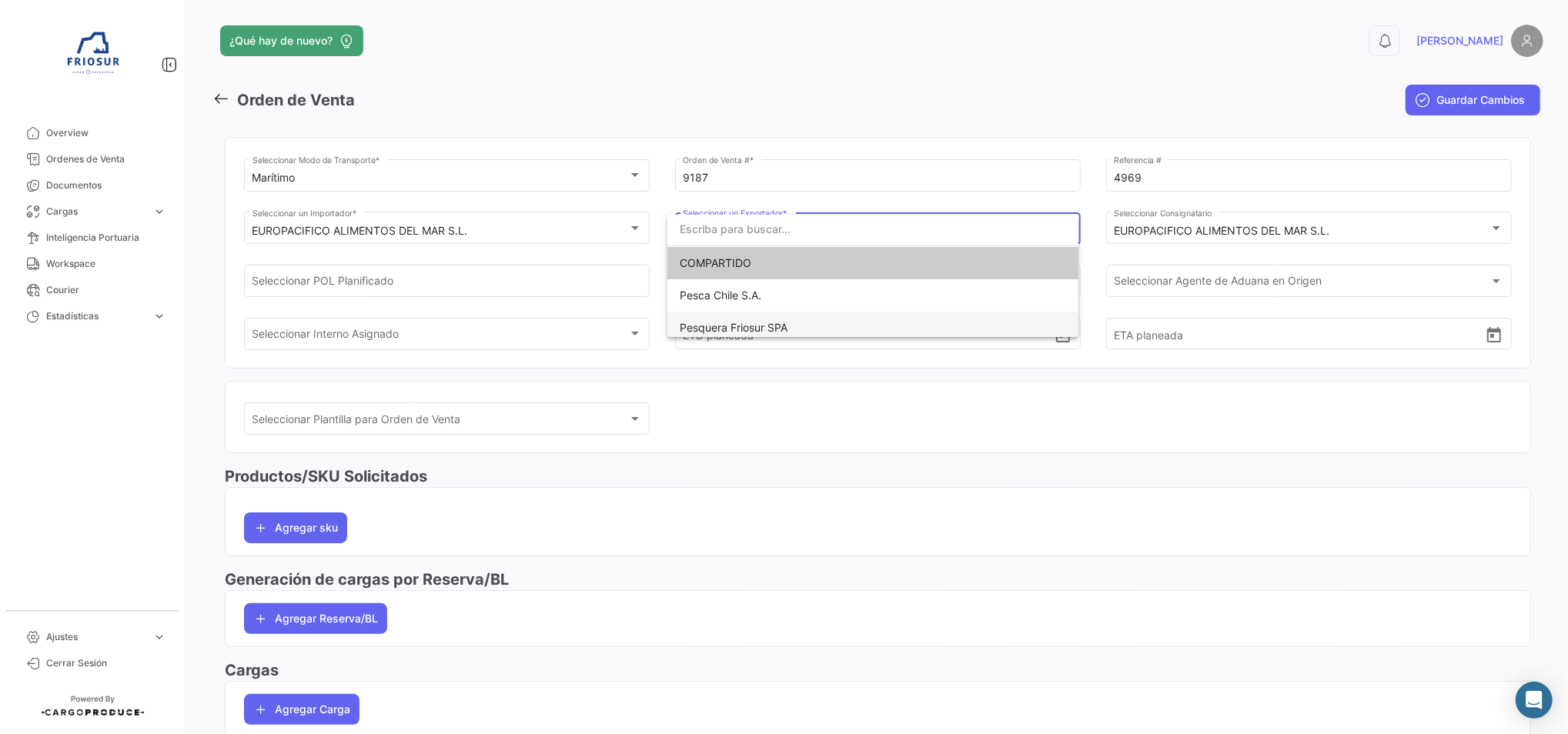
click at [732, 321] on span "Pesquera Friosur SPA" at bounding box center [733, 327] width 108 height 13
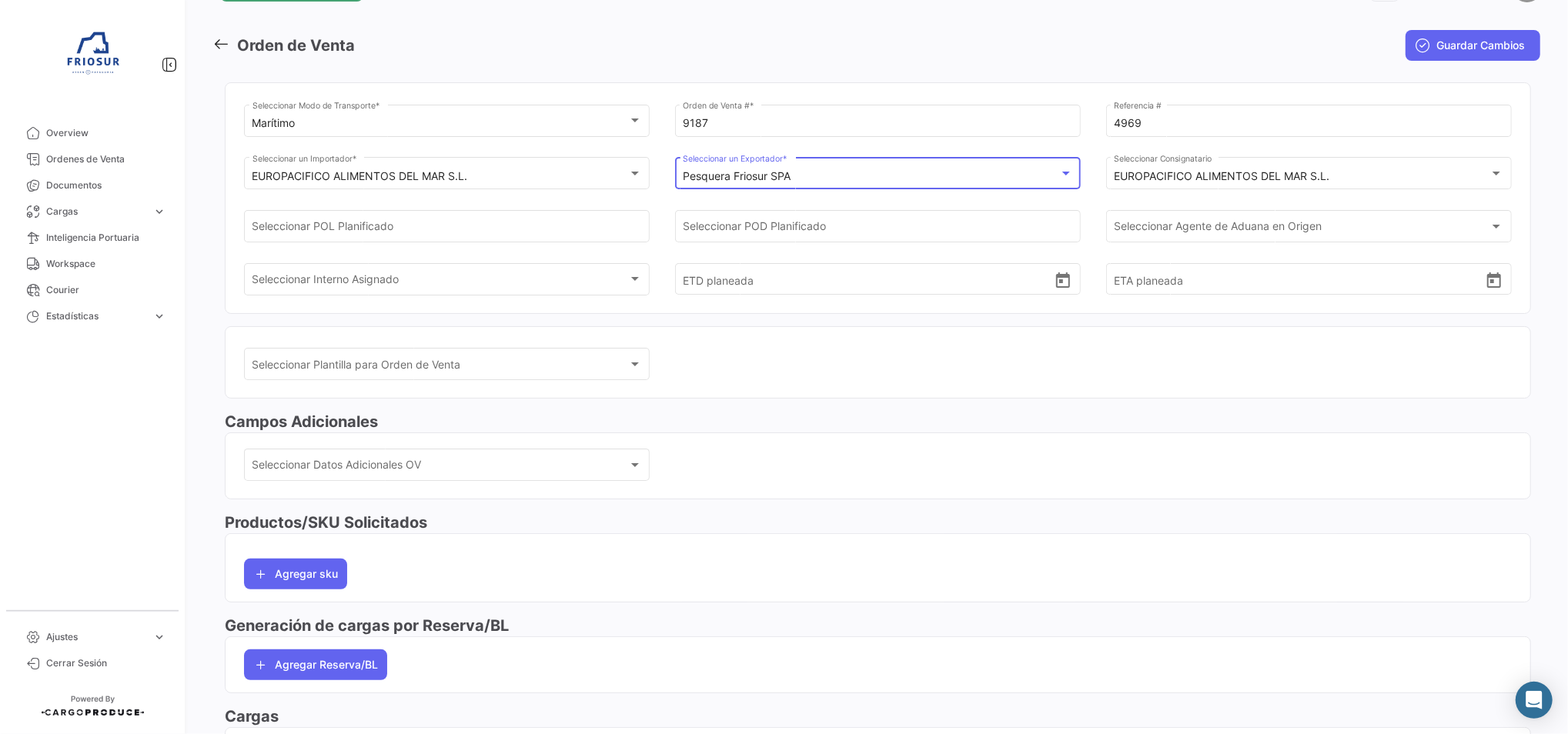
scroll to position [102, 0]
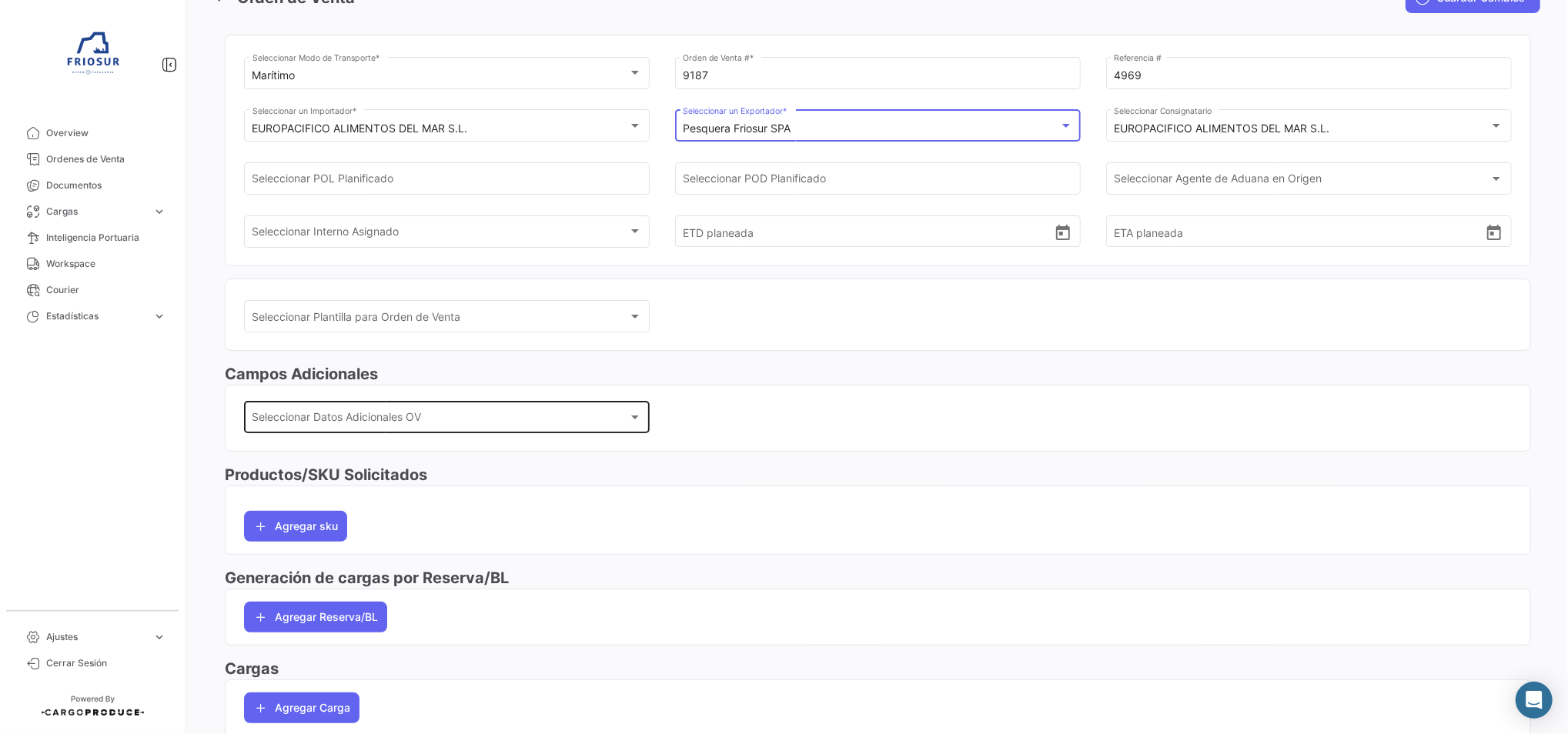
click at [372, 414] on span "Seleccionar Datos Adicionales OV" at bounding box center [440, 421] width 376 height 13
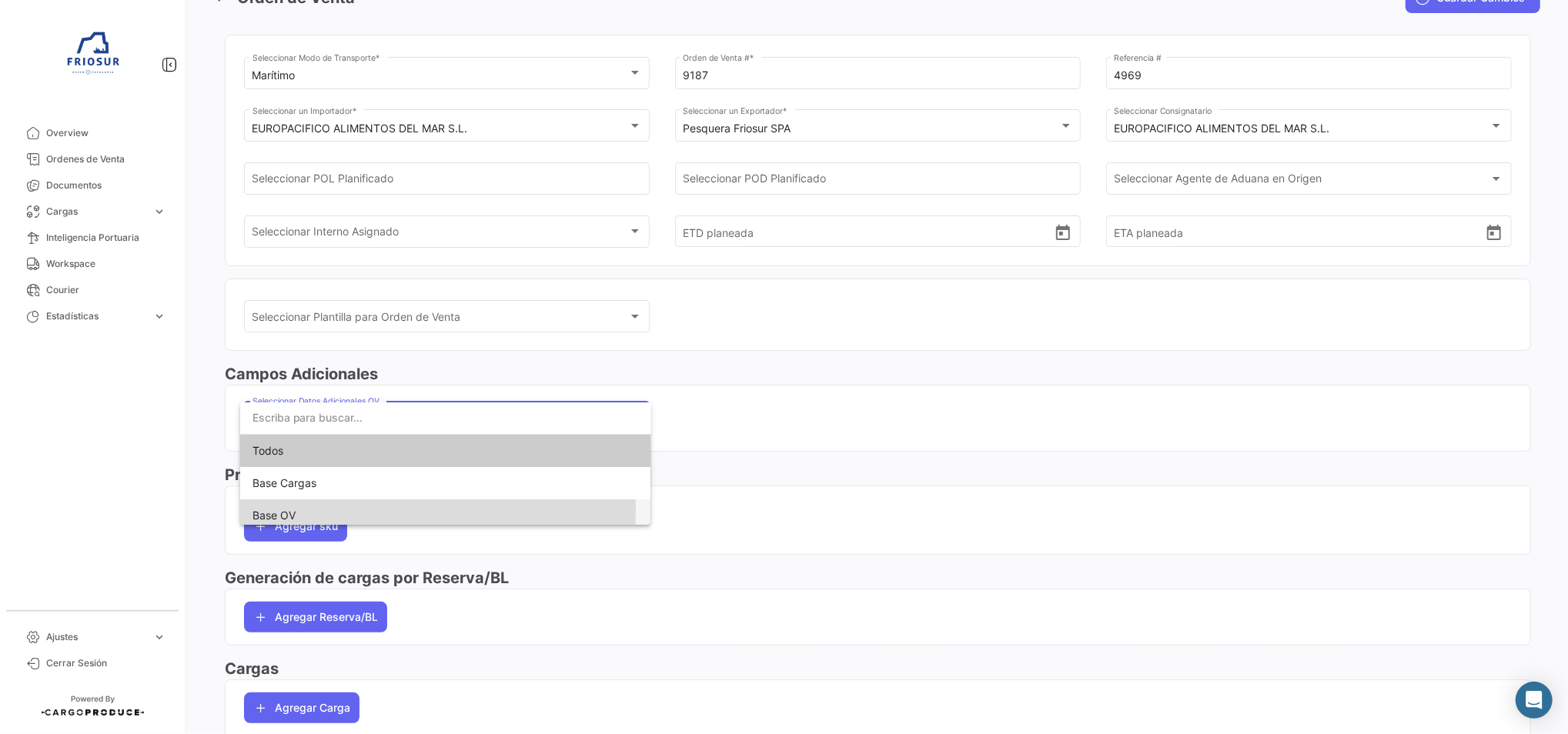
click at [334, 511] on span "Base OV" at bounding box center [445, 515] width 386 height 32
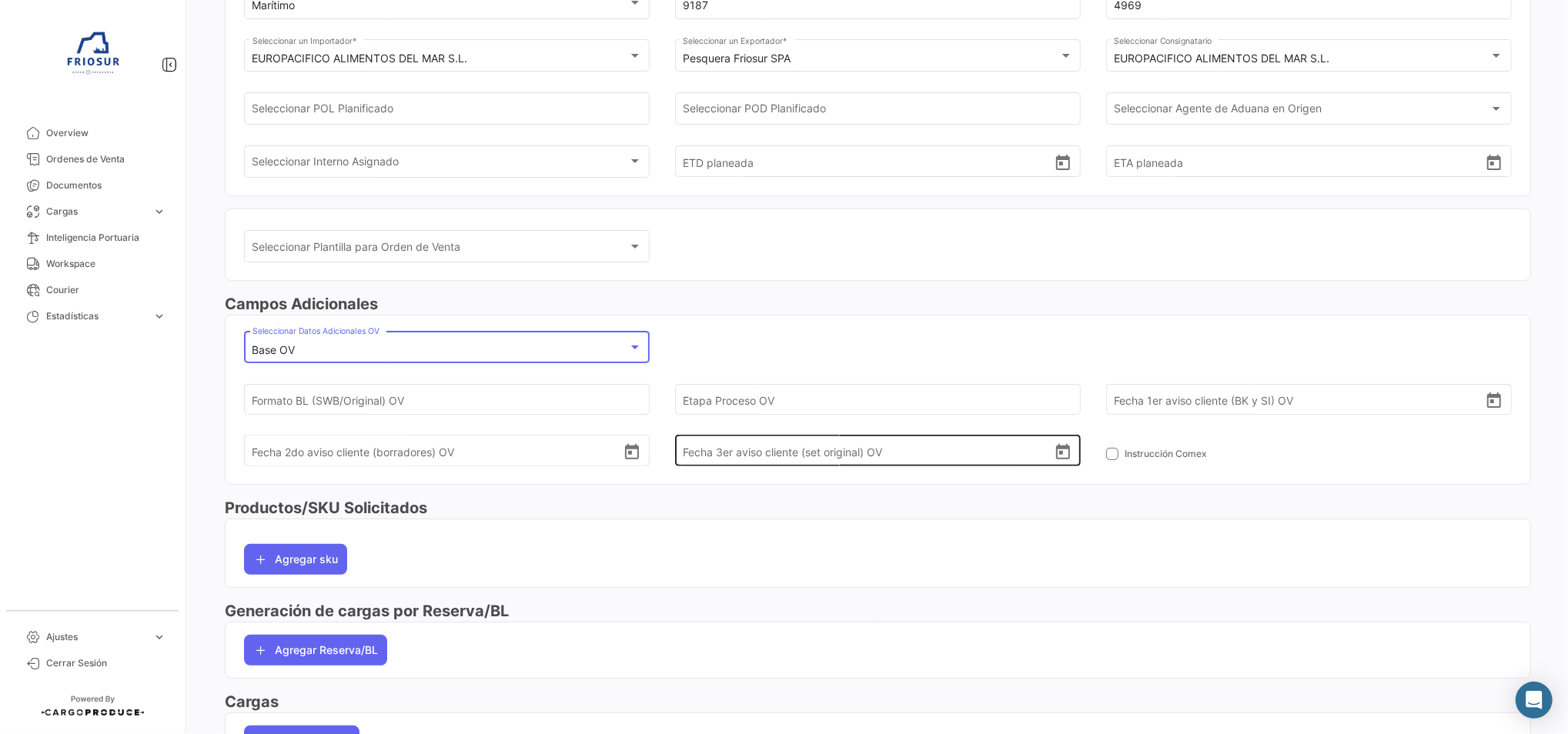
scroll to position [204, 0]
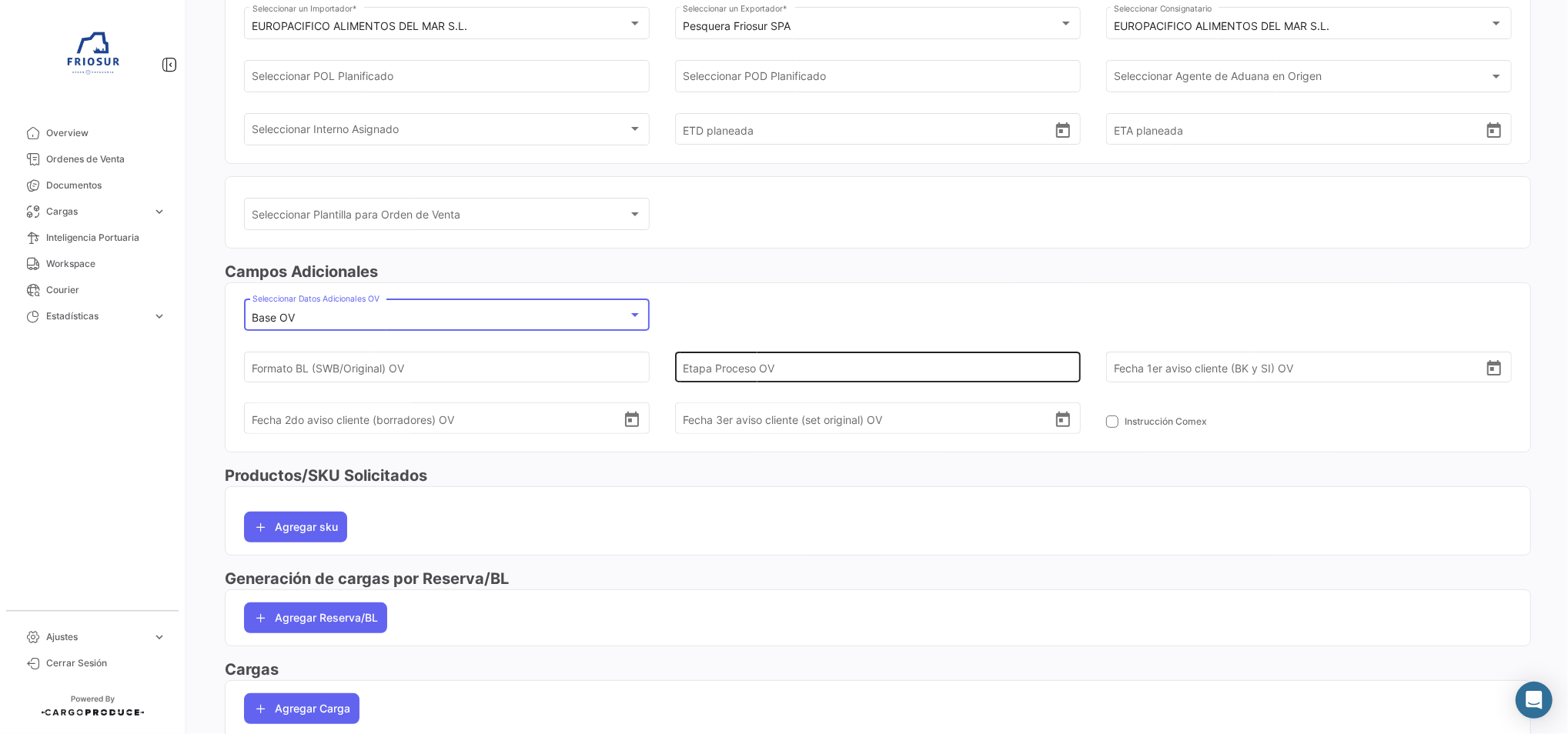
click at [683, 369] on input "Etapa Proceso OV" at bounding box center [868, 367] width 370 height 53
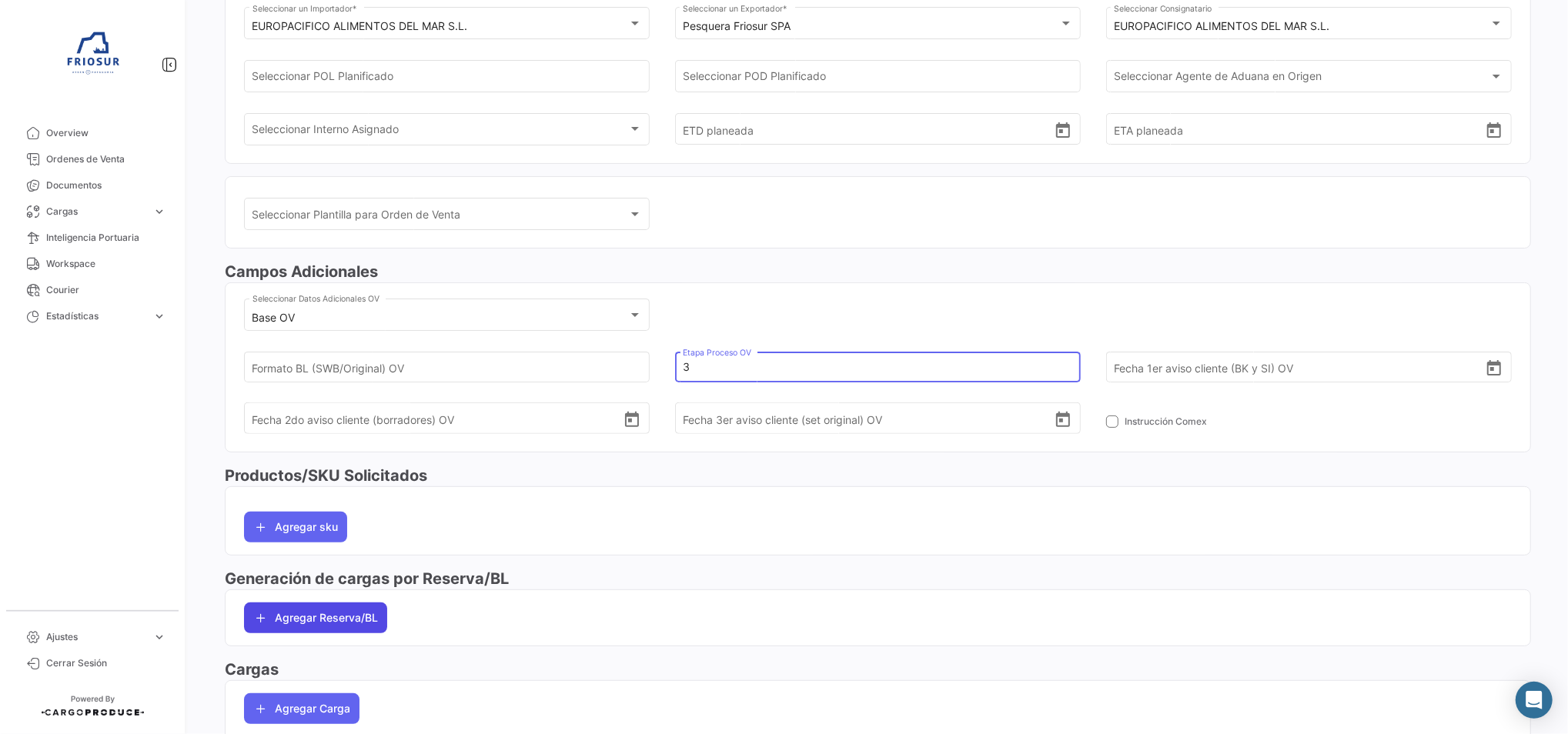
type input "3"
click at [282, 623] on button "Agregar Reserva/BL" at bounding box center [315, 617] width 143 height 30
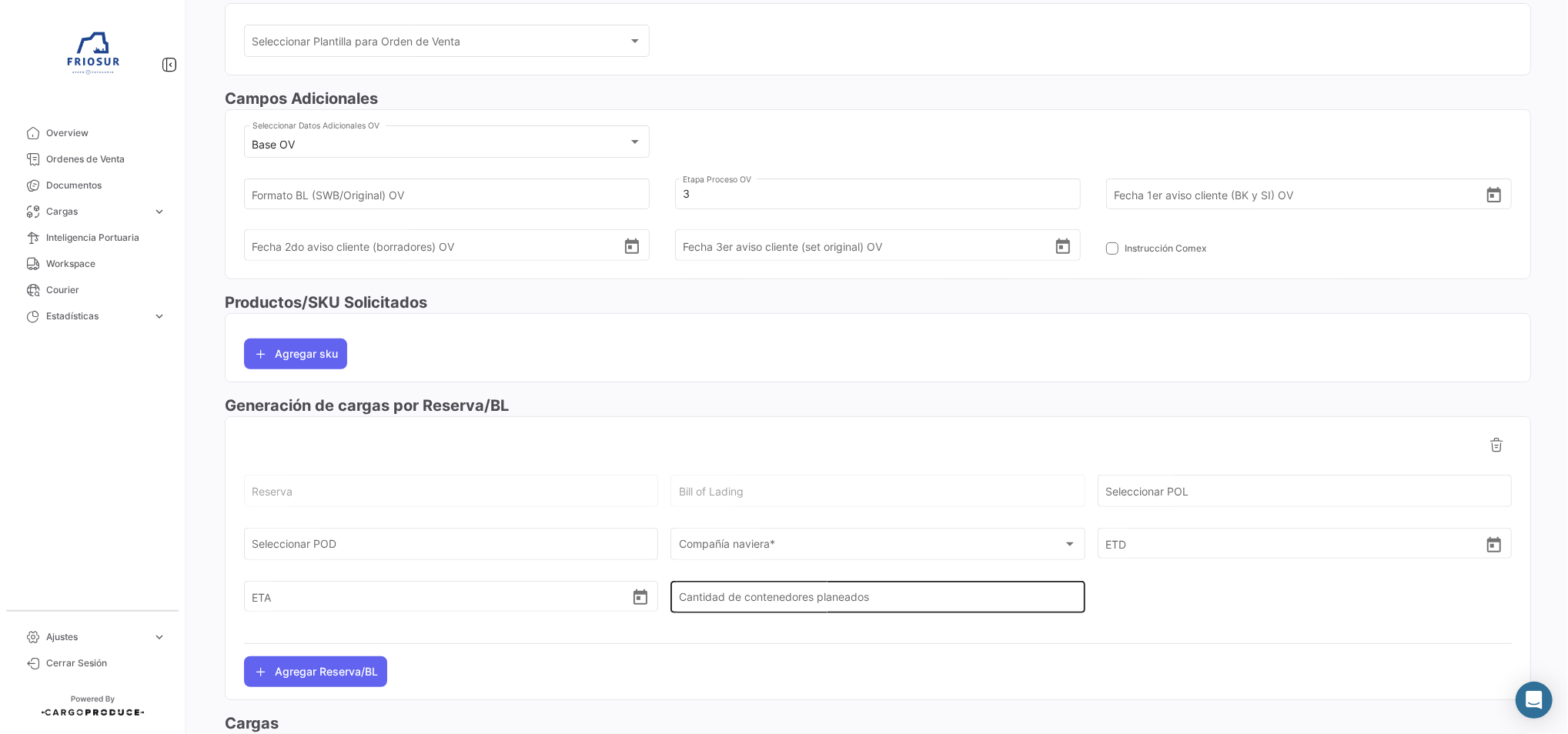
scroll to position [410, 0]
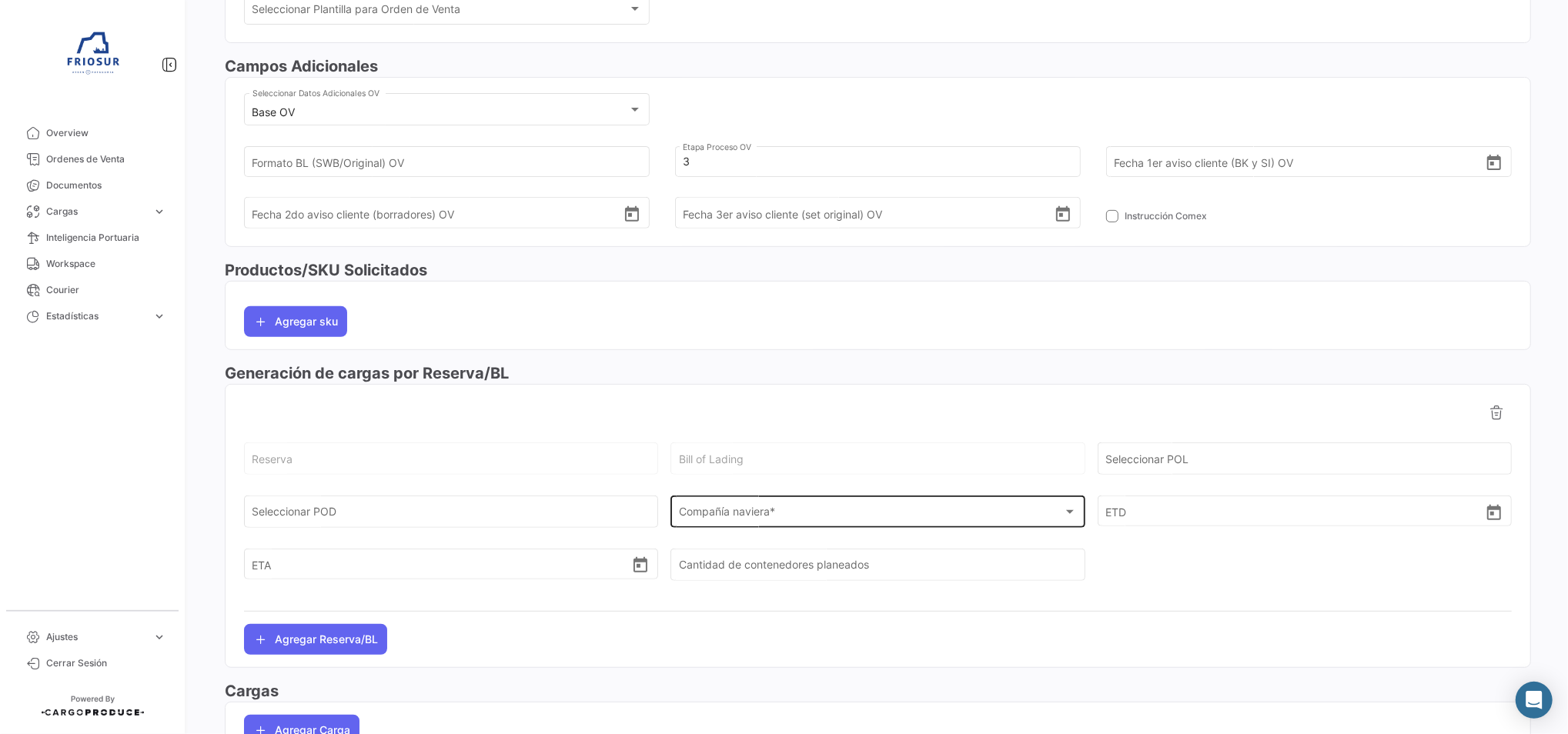
click at [705, 514] on span "Compañía naviera *" at bounding box center [871, 515] width 384 height 13
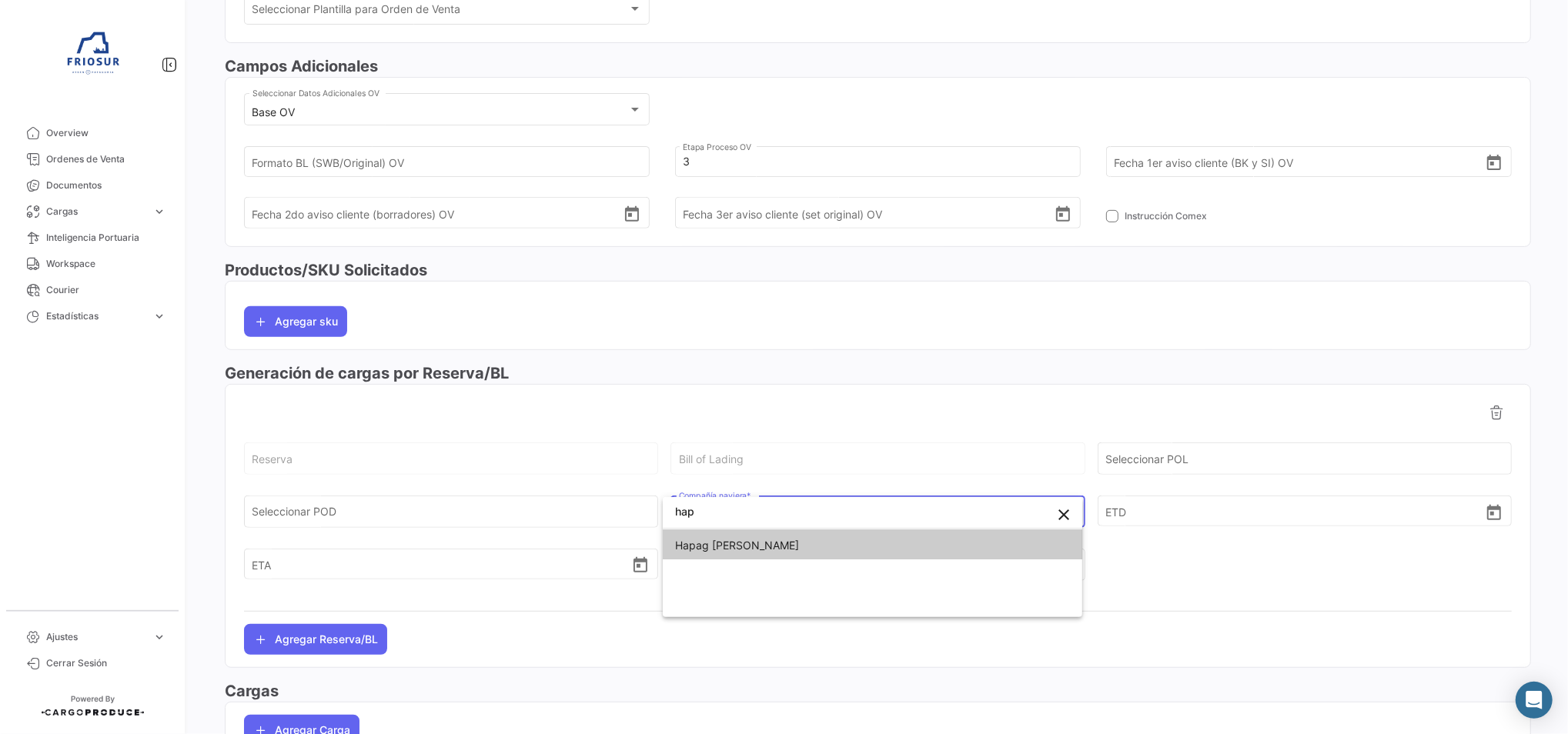
type input "hap"
click at [717, 554] on span "Hapag [PERSON_NAME]" at bounding box center [872, 545] width 395 height 32
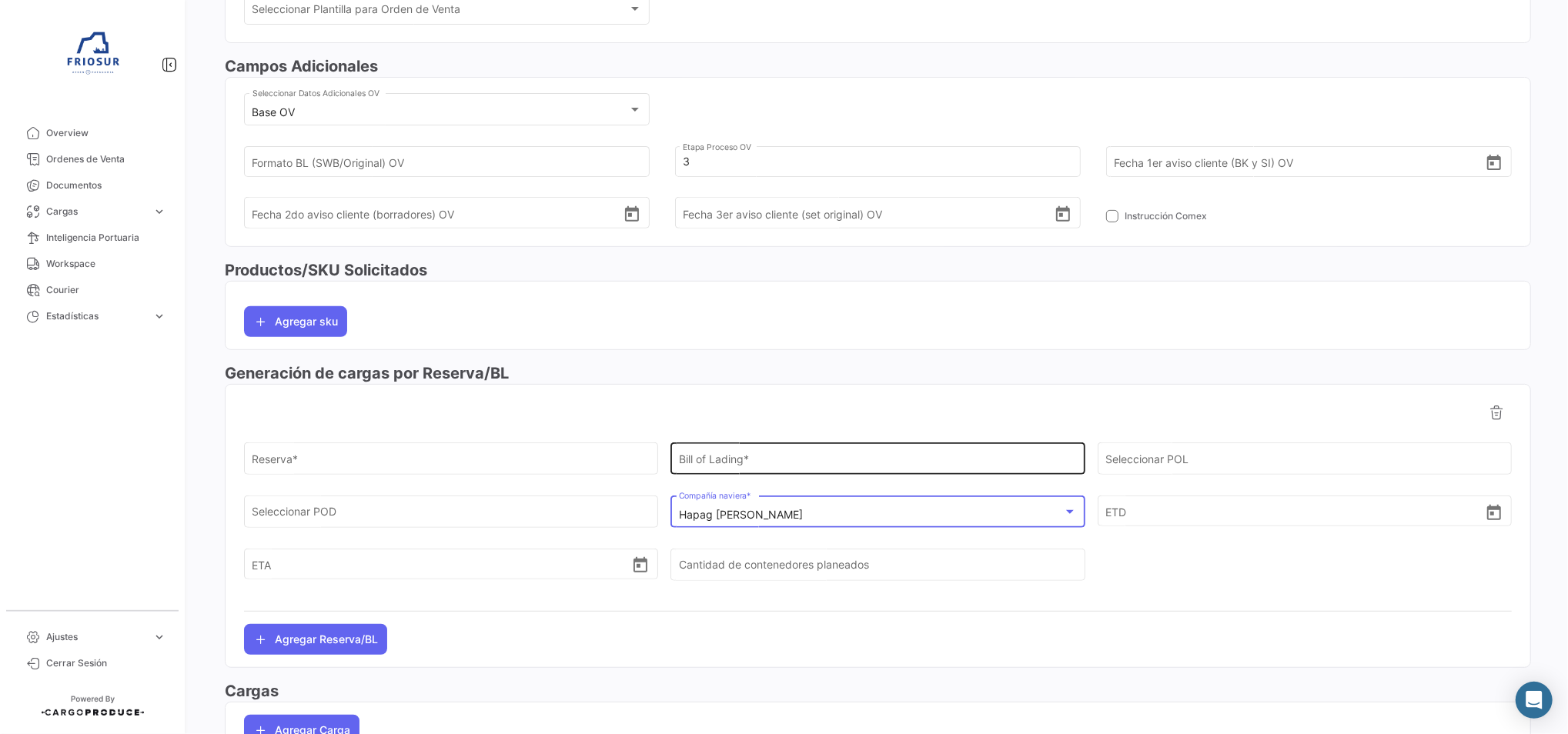
click at [743, 447] on div "Bill of Lading *" at bounding box center [878, 458] width 398 height 35
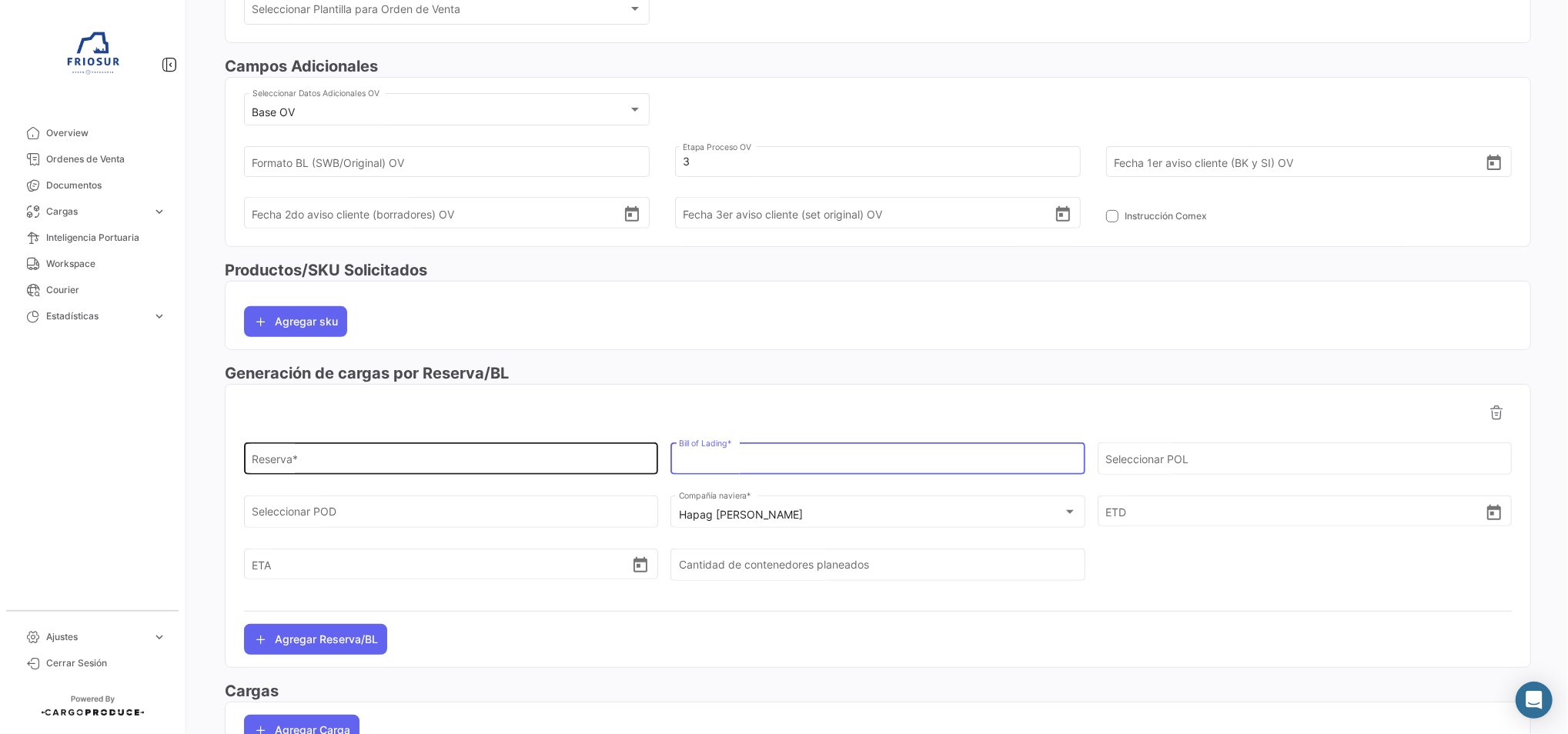
click at [591, 447] on div "Reserva *" at bounding box center [451, 458] width 398 height 35
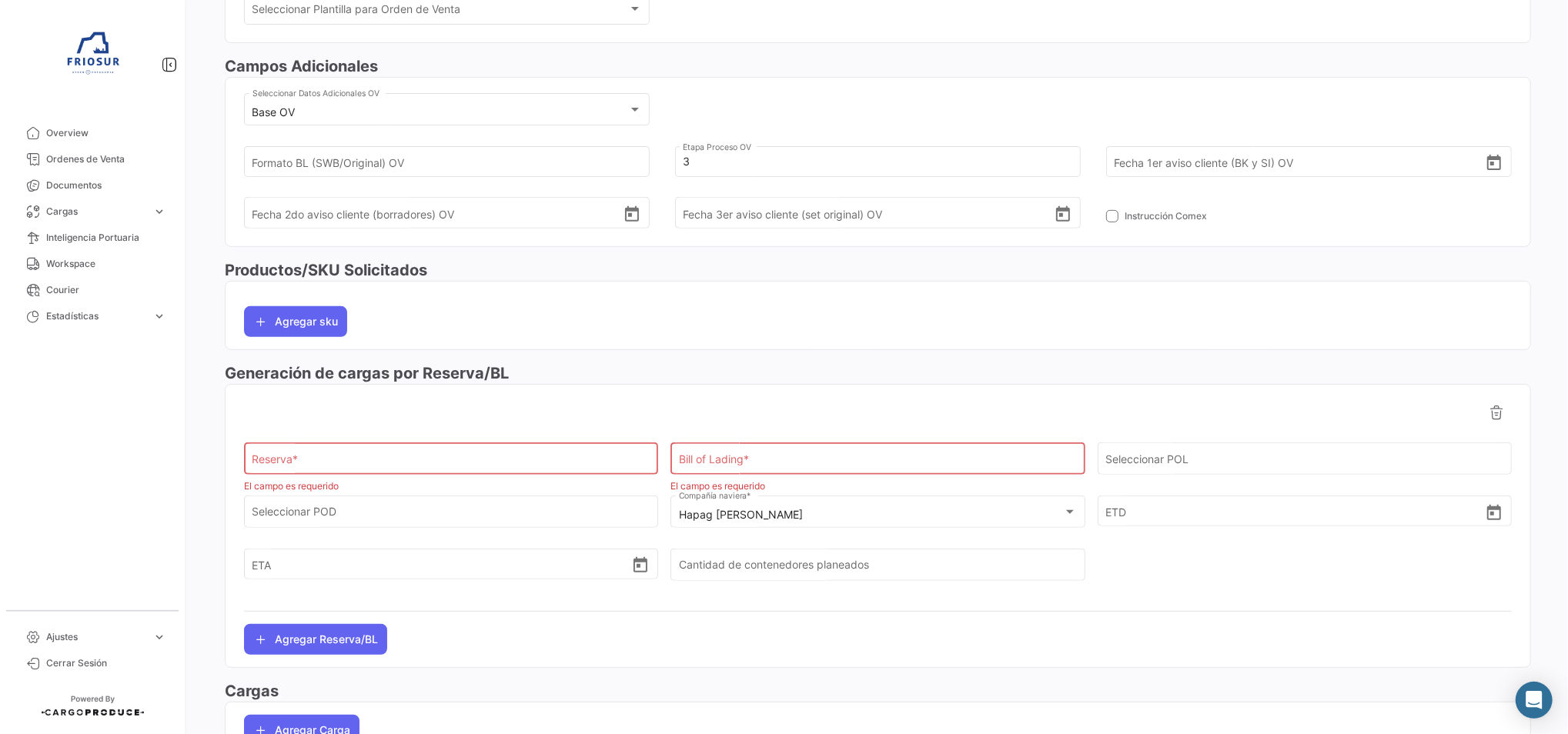
click at [288, 451] on div "Reserva *" at bounding box center [451, 458] width 398 height 35
paste input "93202389"
type input "93202389"
click at [877, 464] on input "Bill of Lading" at bounding box center [878, 462] width 398 height 13
click at [759, 457] on input "Bill of Lading" at bounding box center [878, 462] width 398 height 13
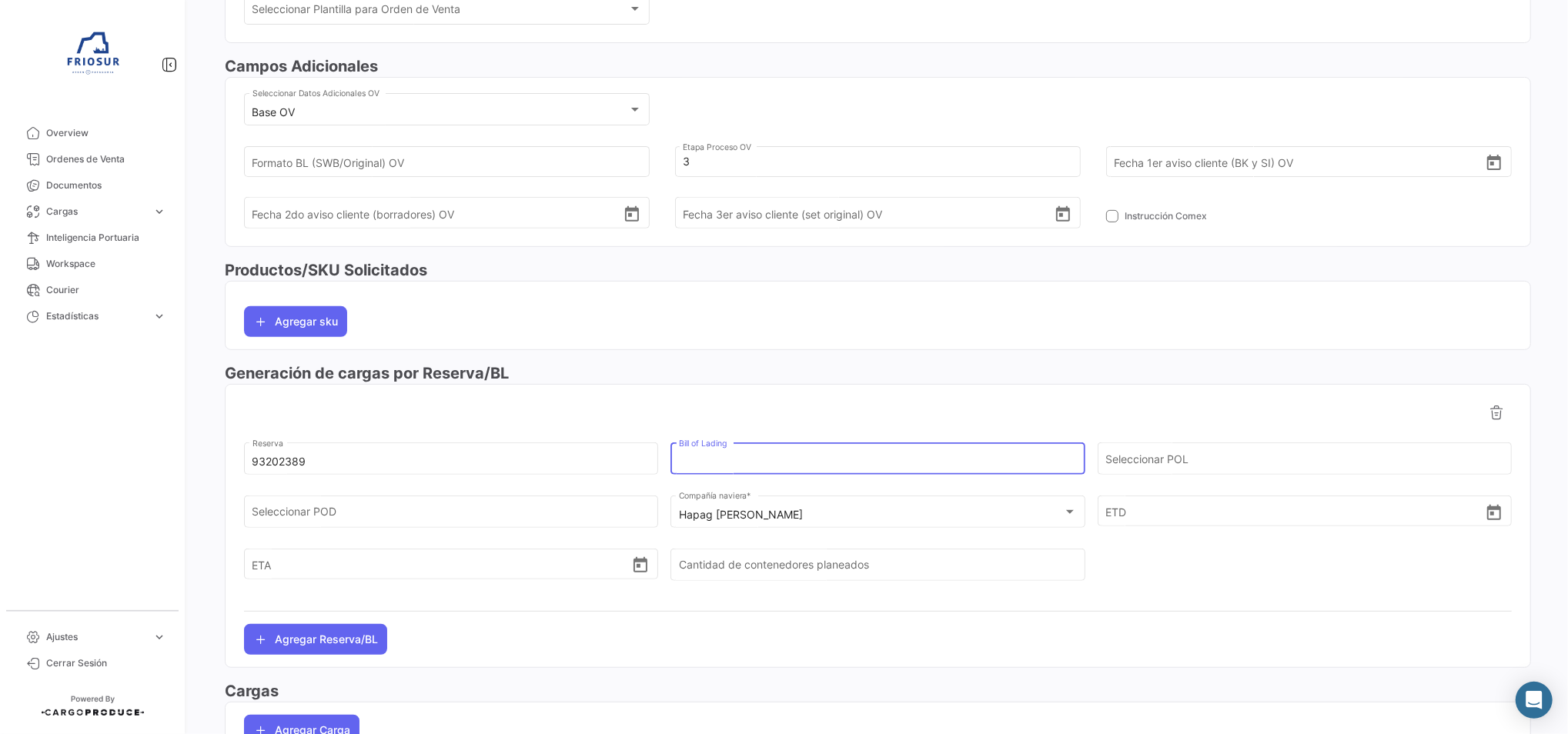
paste input "HLCUSCL250926608"
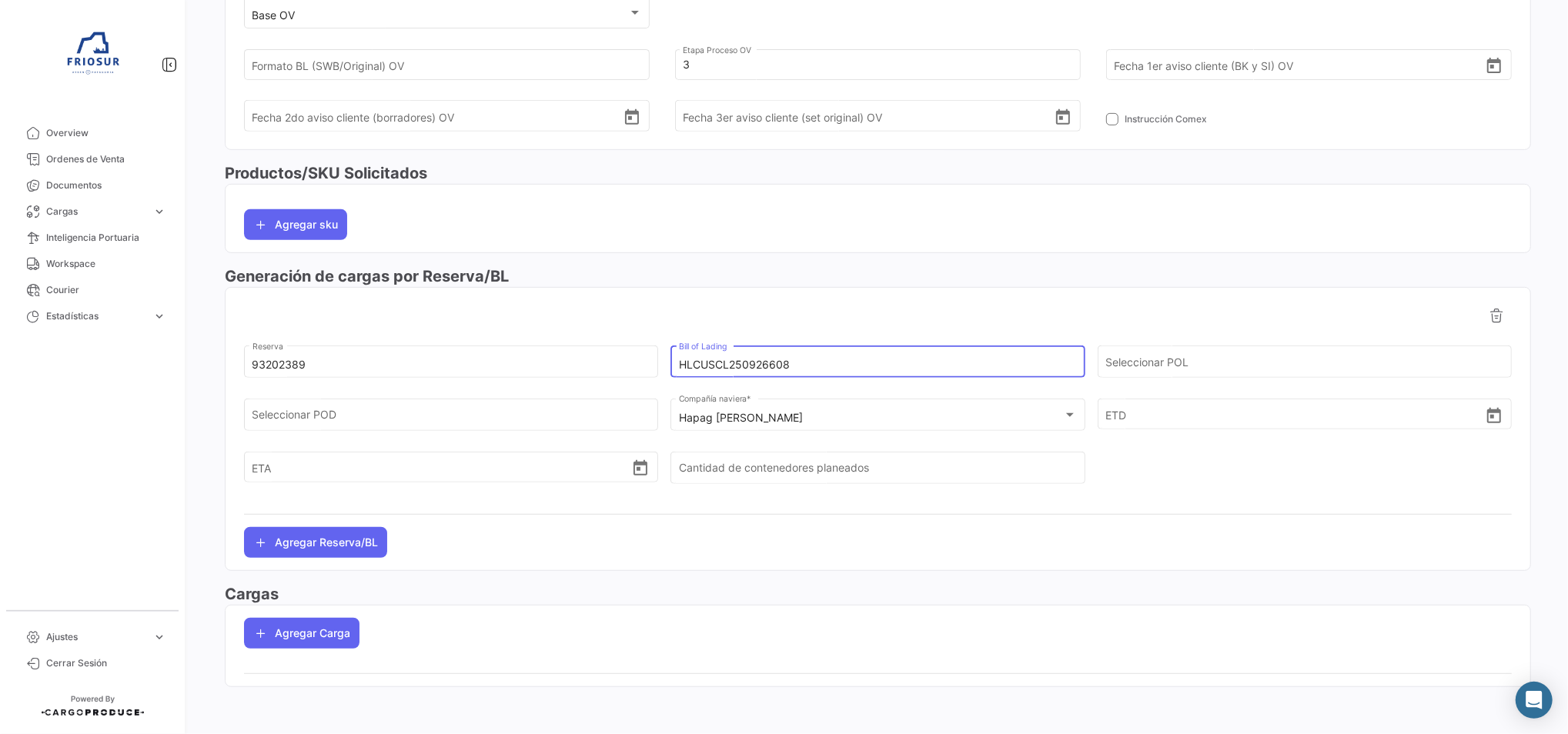
scroll to position [0, 0]
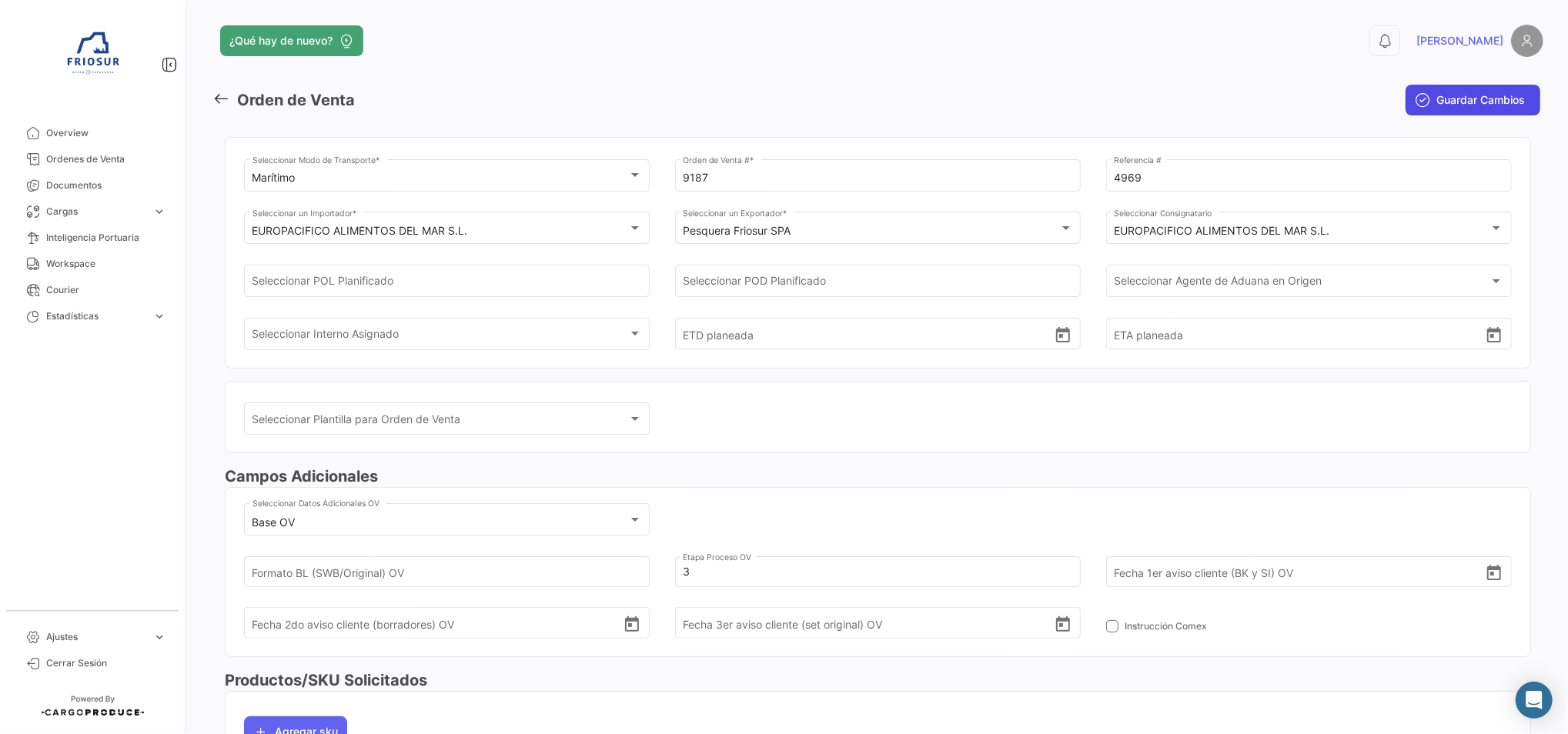
type input "HLCUSCL250926608"
click at [1469, 97] on span "Guardar Cambios" at bounding box center [1480, 99] width 88 height 16
click at [91, 157] on span "Ordenes de Venta" at bounding box center [106, 158] width 120 height 14
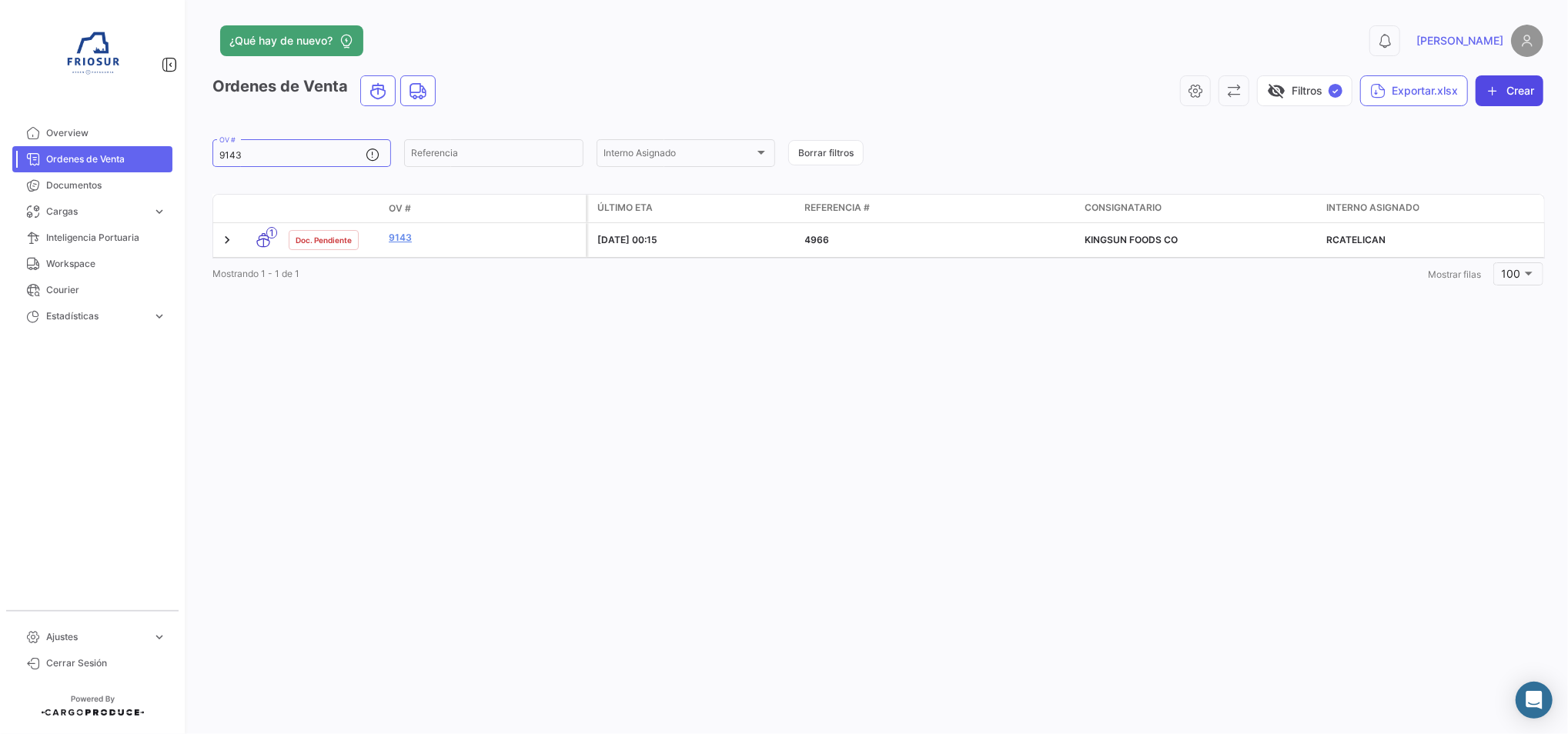
click at [1513, 85] on button "Crear" at bounding box center [1510, 90] width 68 height 30
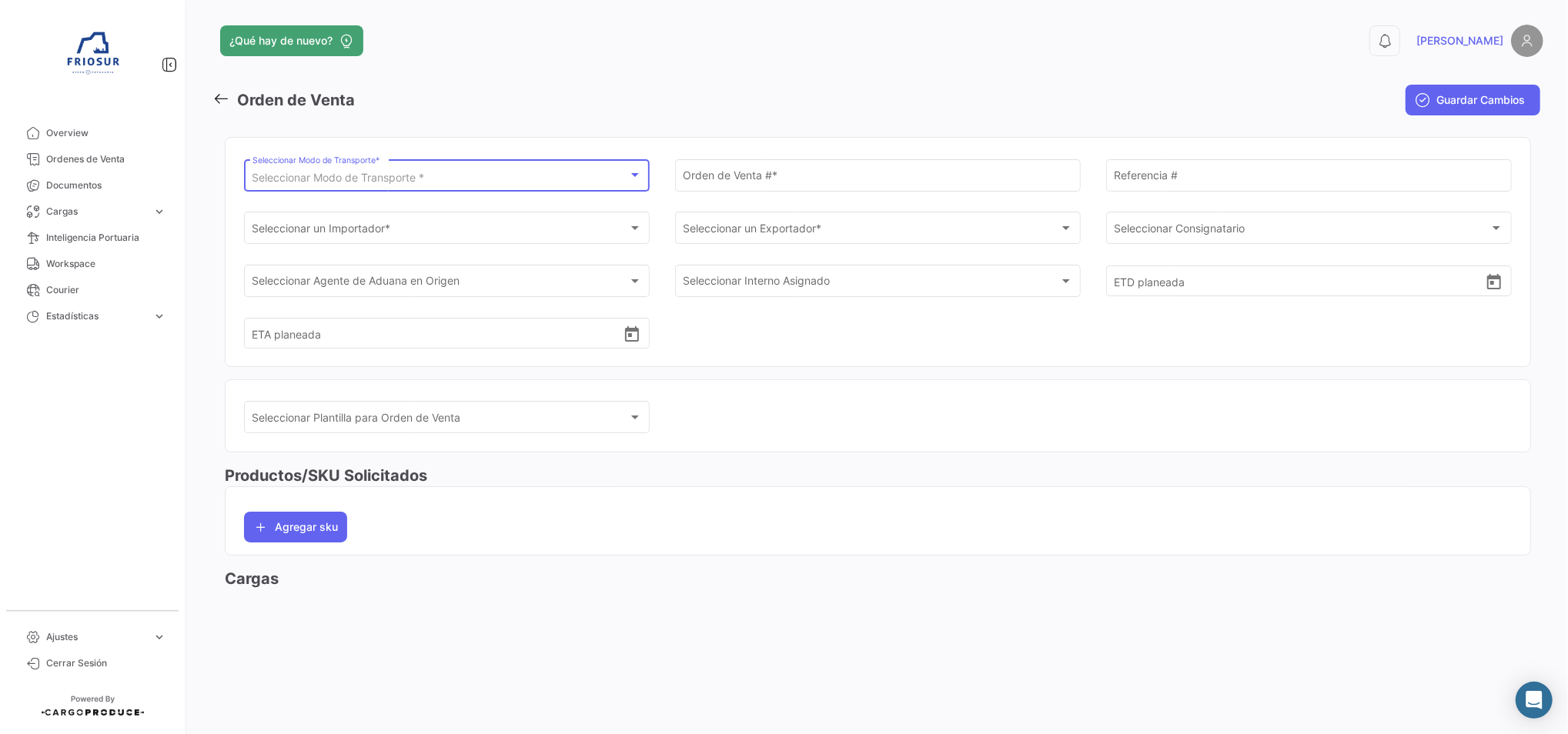
click at [579, 176] on div "Seleccionar Modo de Transporte *" at bounding box center [440, 178] width 376 height 13
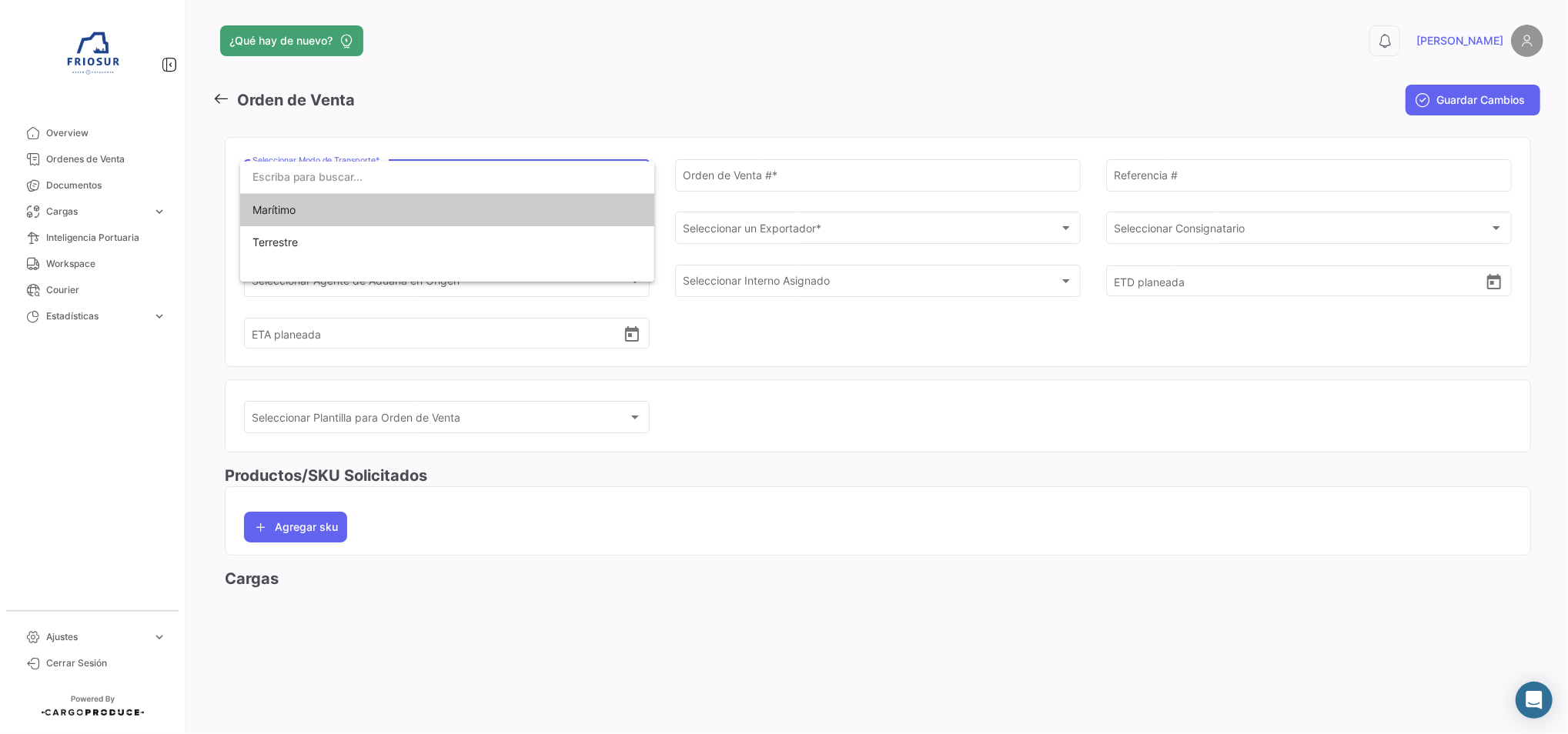
click at [437, 214] on span "Marítimo" at bounding box center [447, 210] width 390 height 32
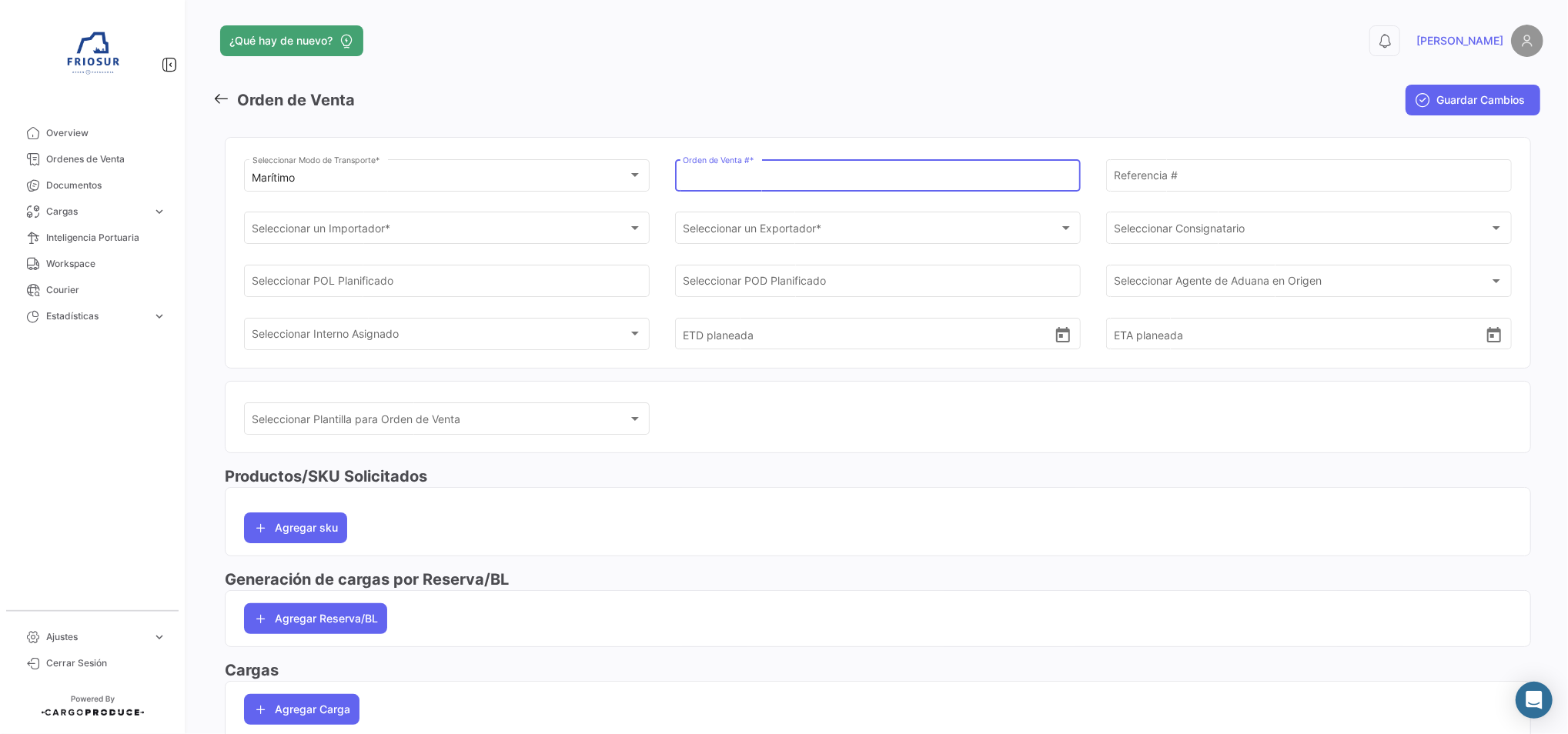
click at [731, 181] on input "Orden de Venta # *" at bounding box center [877, 178] width 390 height 13
type input "9202"
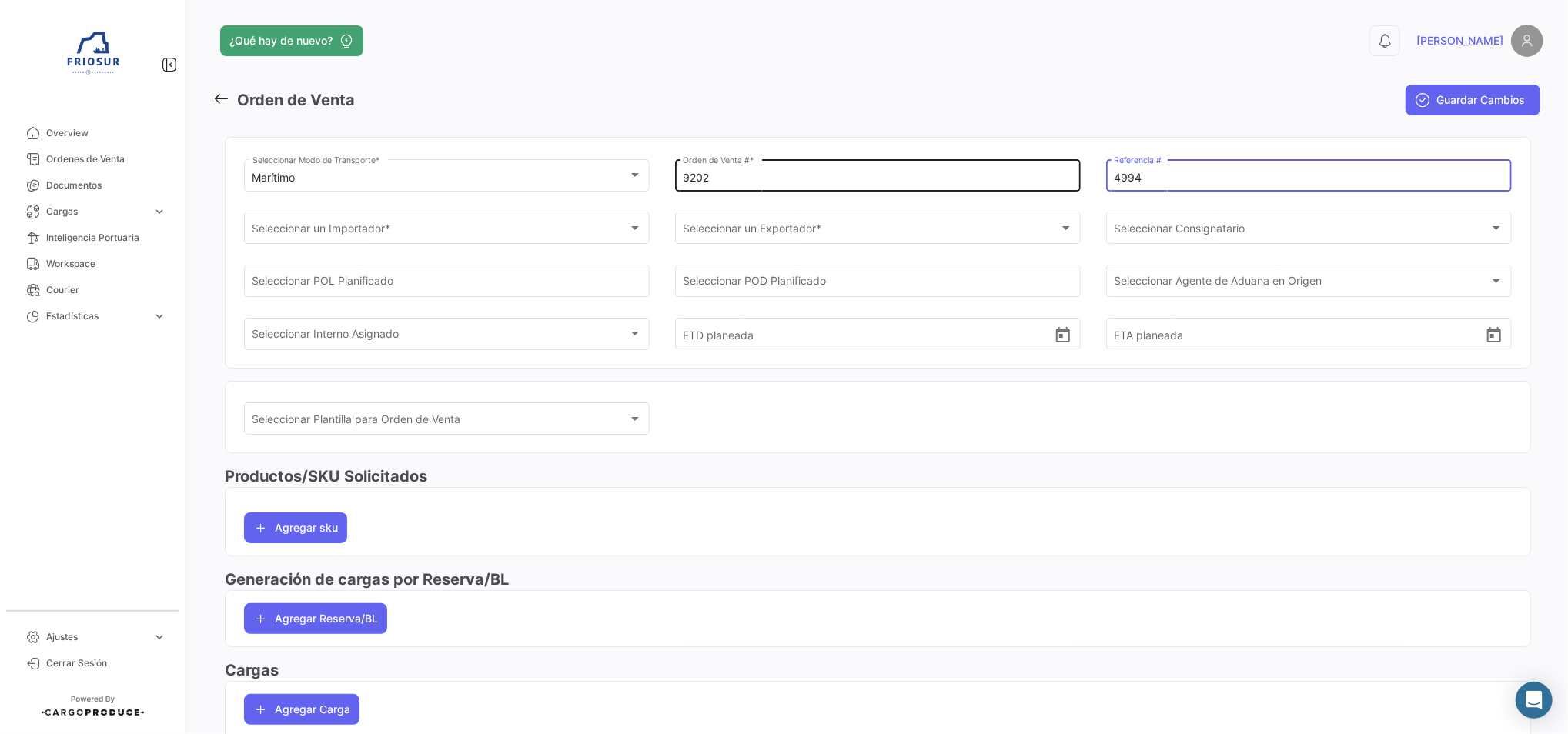
type input "4994"
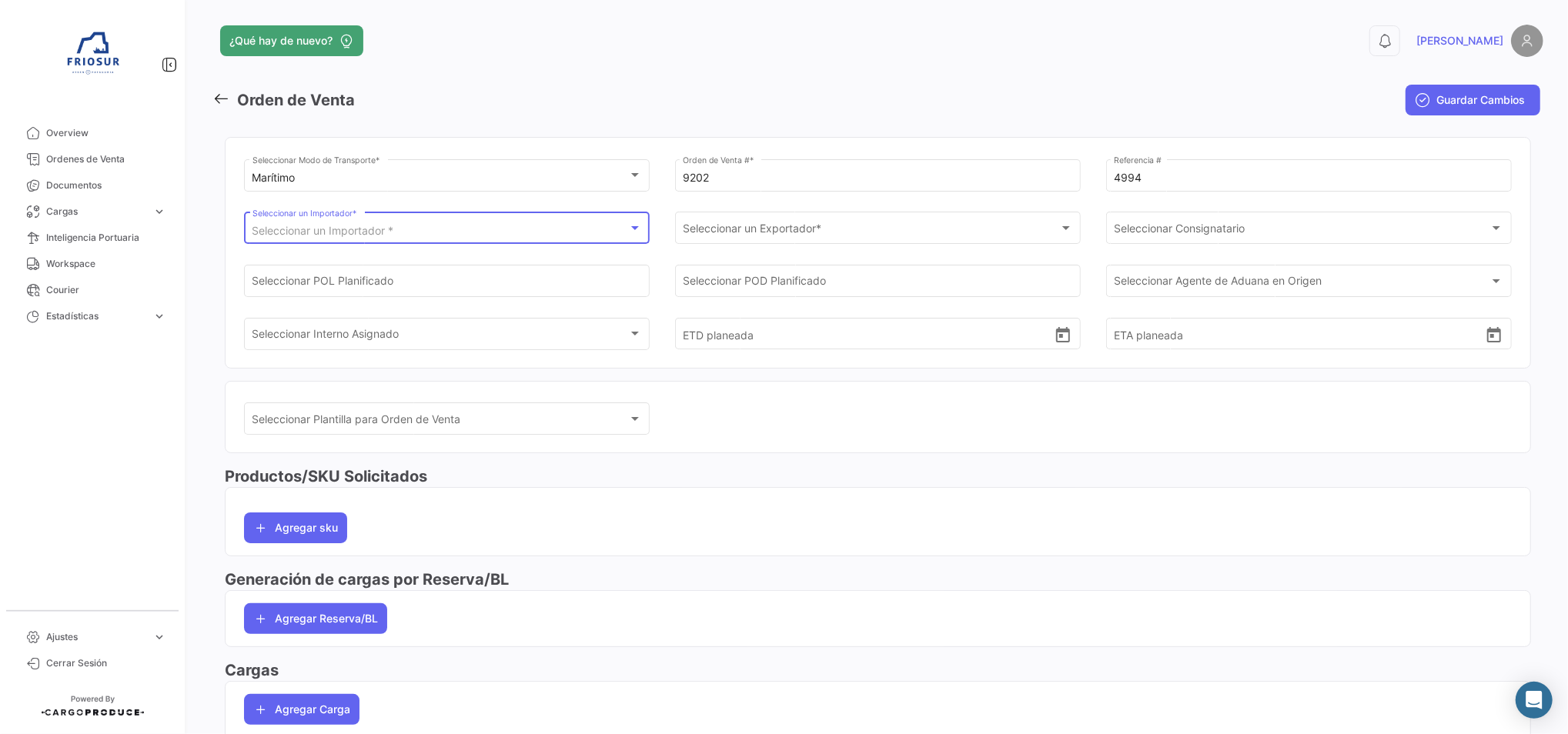
click at [331, 237] on span "Seleccionar un Importador *" at bounding box center [323, 230] width 142 height 13
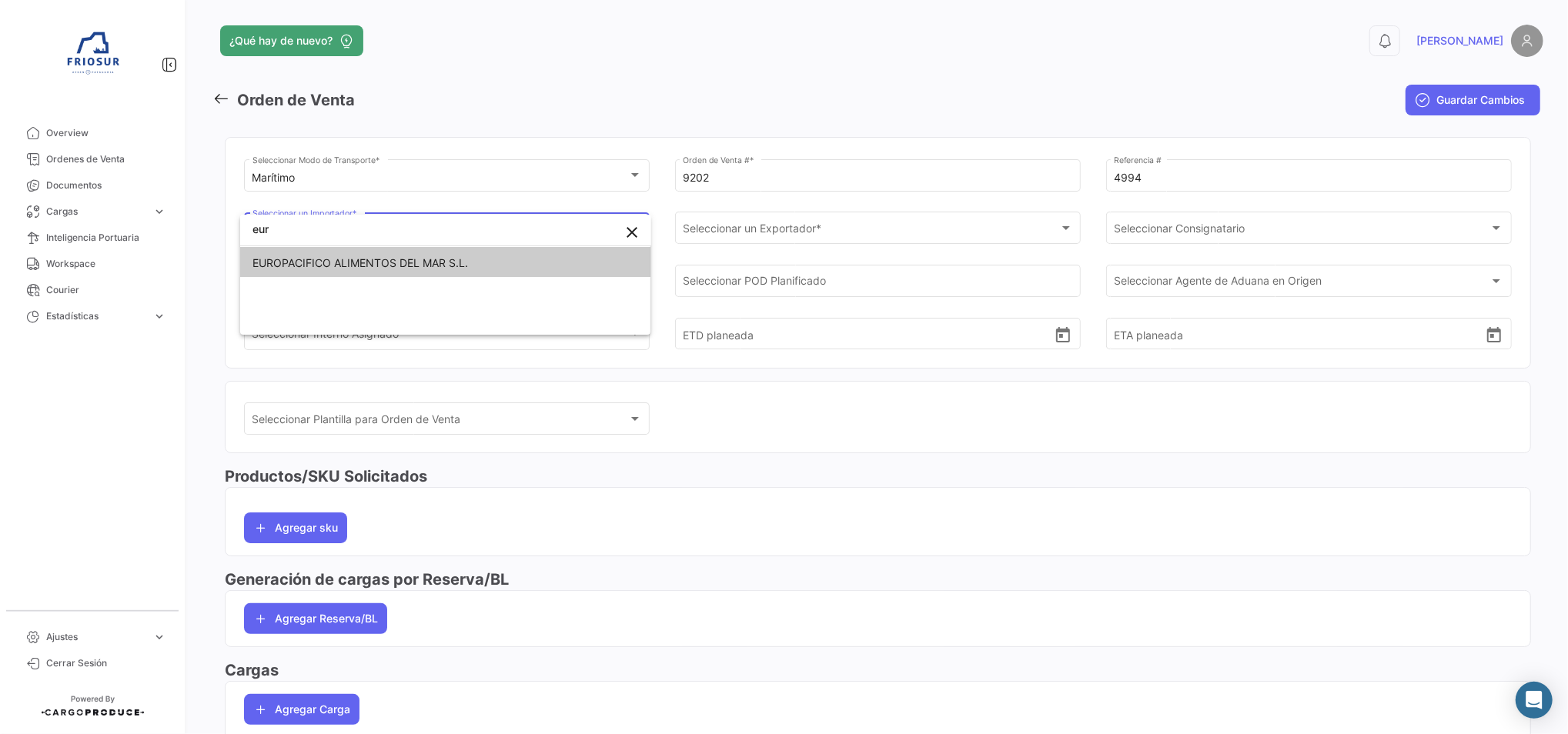
type input "eur"
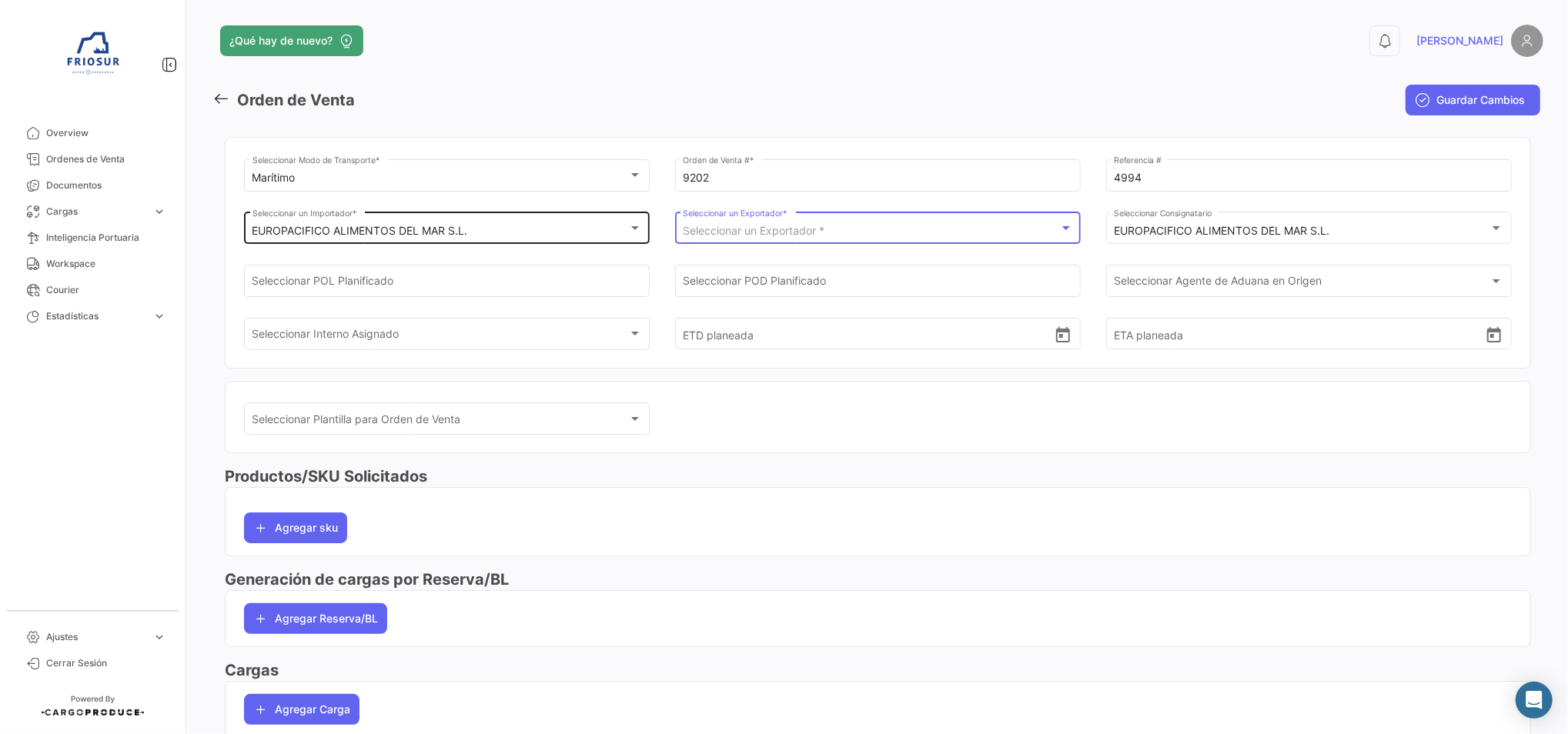
click at [821, 230] on span "Seleccionar un Exportador *" at bounding box center [754, 230] width 142 height 13
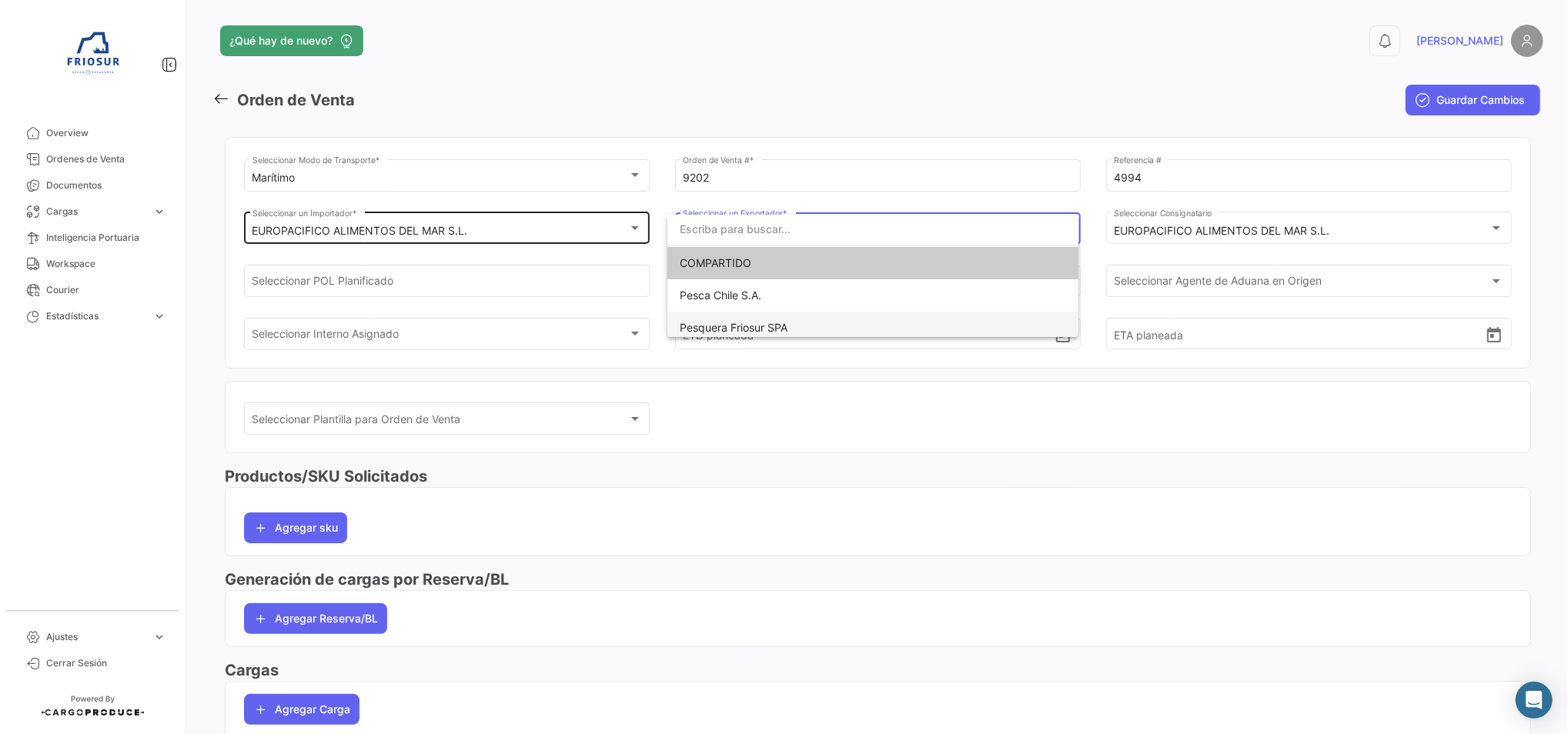
click at [735, 323] on span "Pesquera Friosur SPA" at bounding box center [733, 327] width 108 height 13
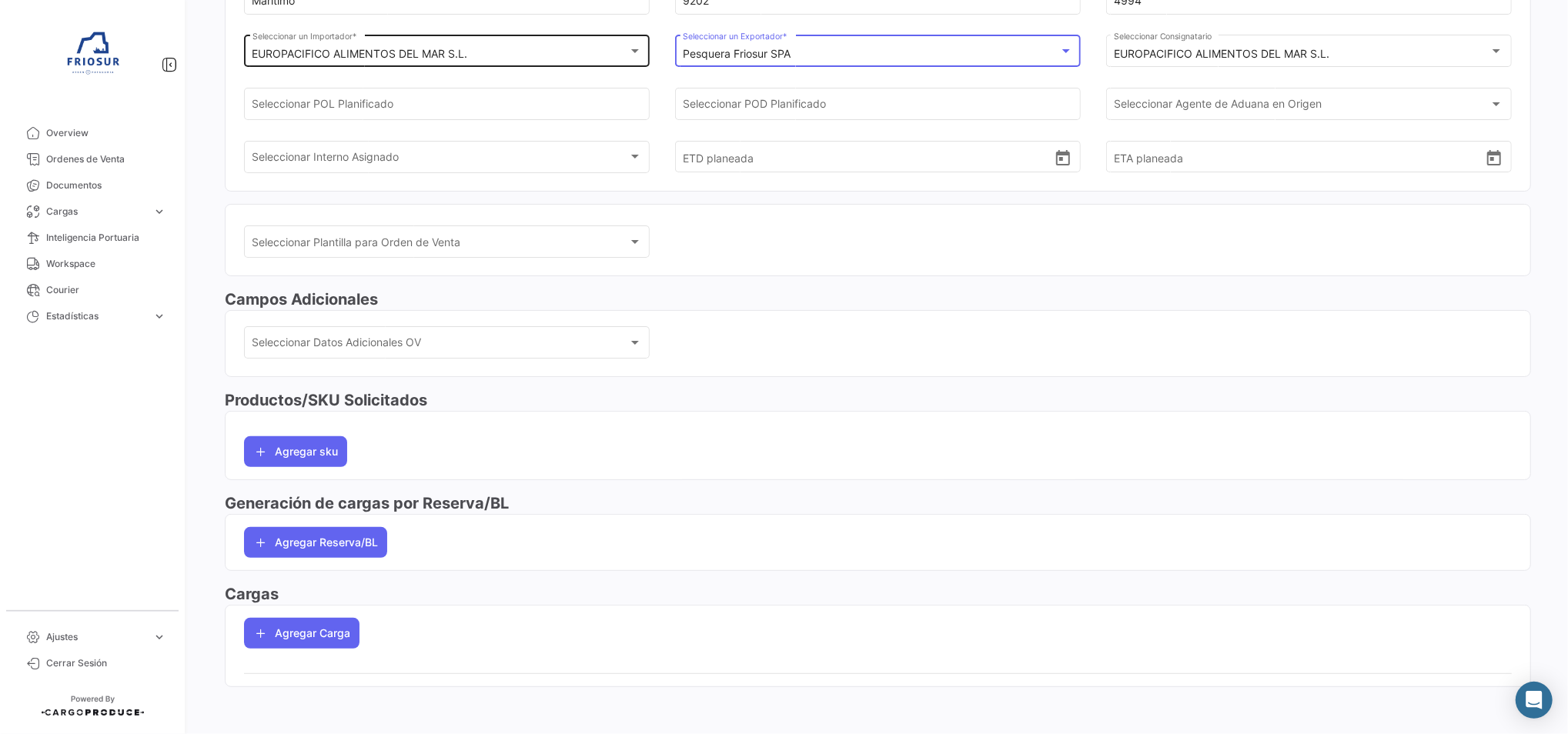
scroll to position [178, 0]
click at [334, 547] on button "Agregar Reserva/BL" at bounding box center [315, 542] width 143 height 30
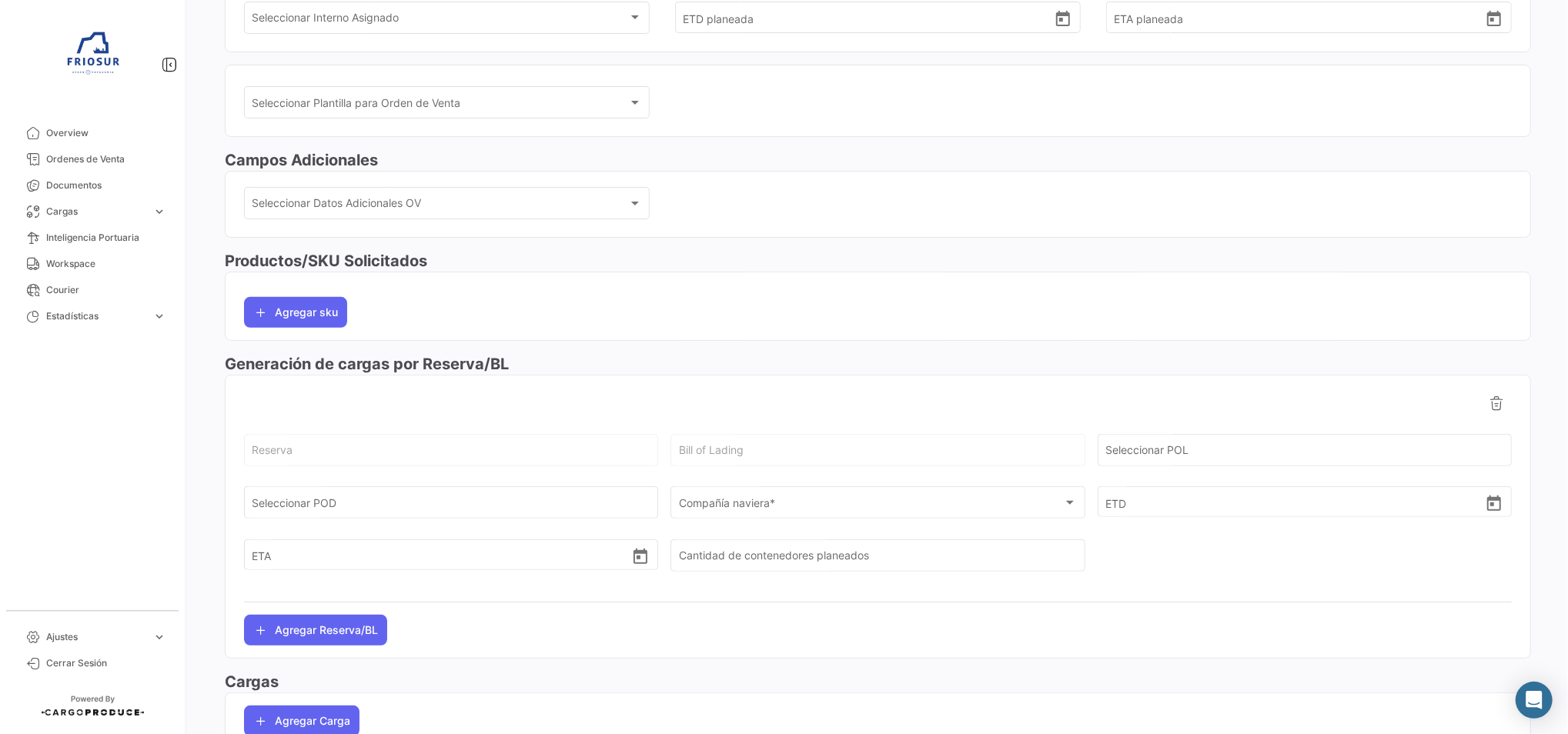
scroll to position [383, 0]
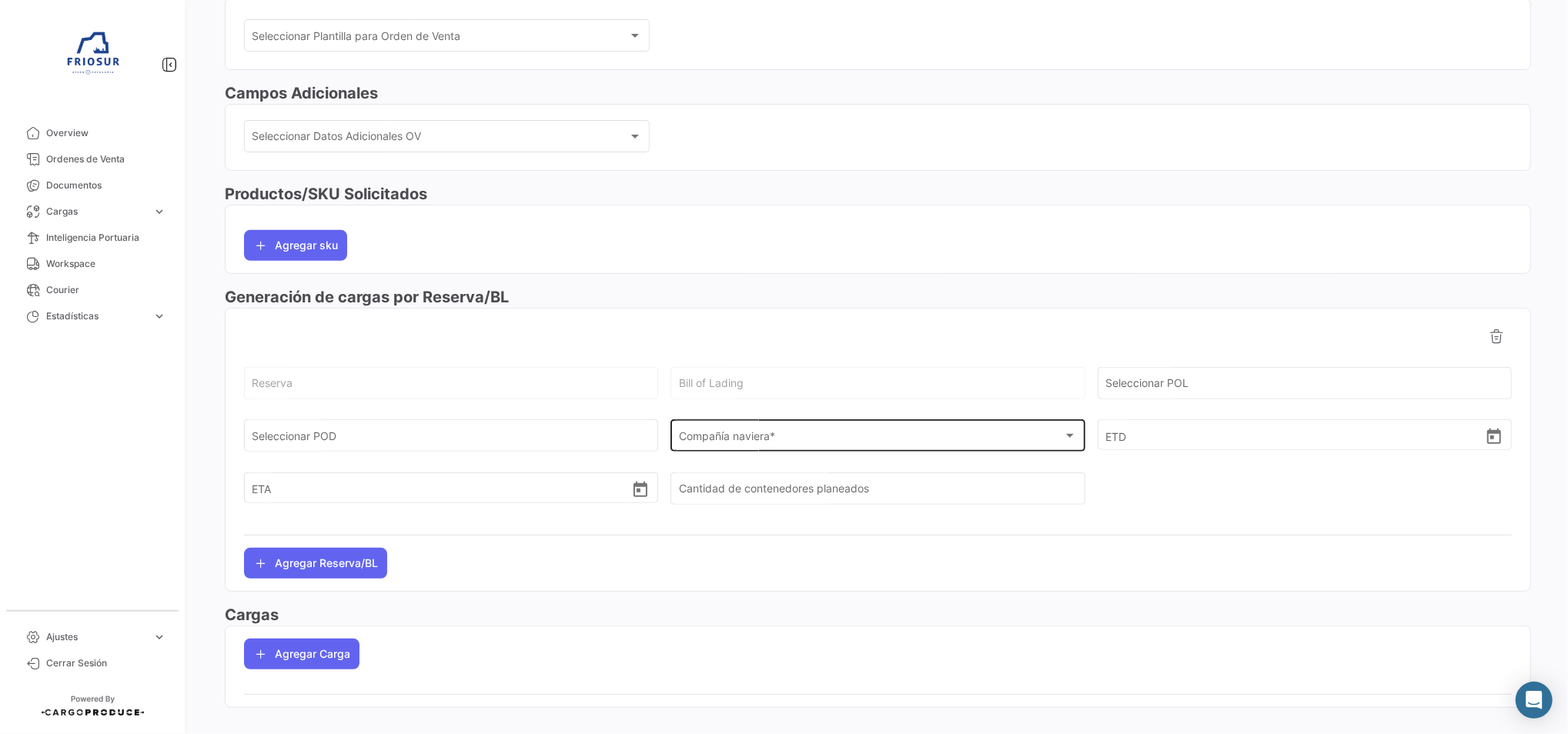
click at [717, 428] on div "Compañía naviera * Compañía naviera *" at bounding box center [878, 435] width 398 height 35
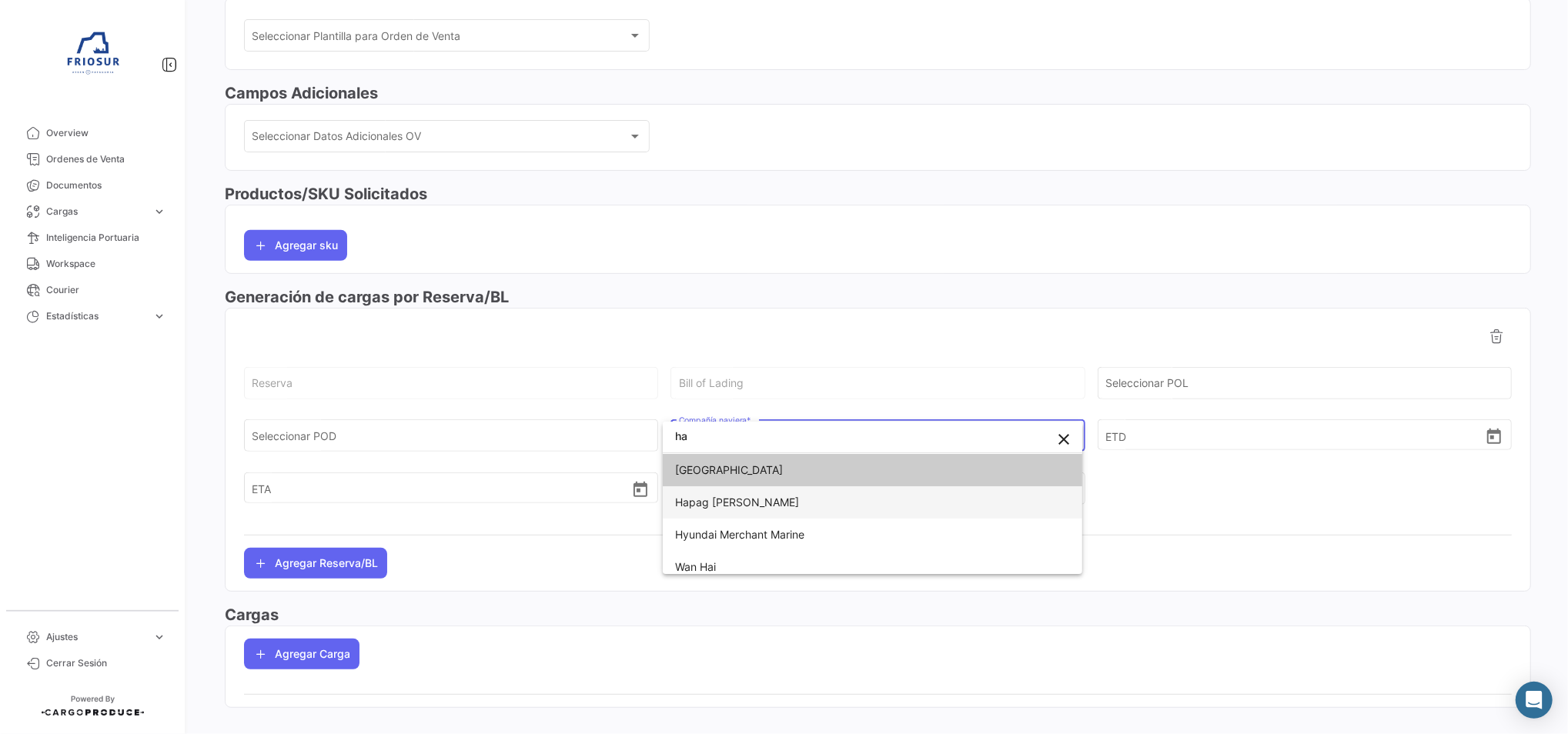
type input "ha"
click at [773, 503] on span "Hapag [PERSON_NAME]" at bounding box center [872, 502] width 395 height 32
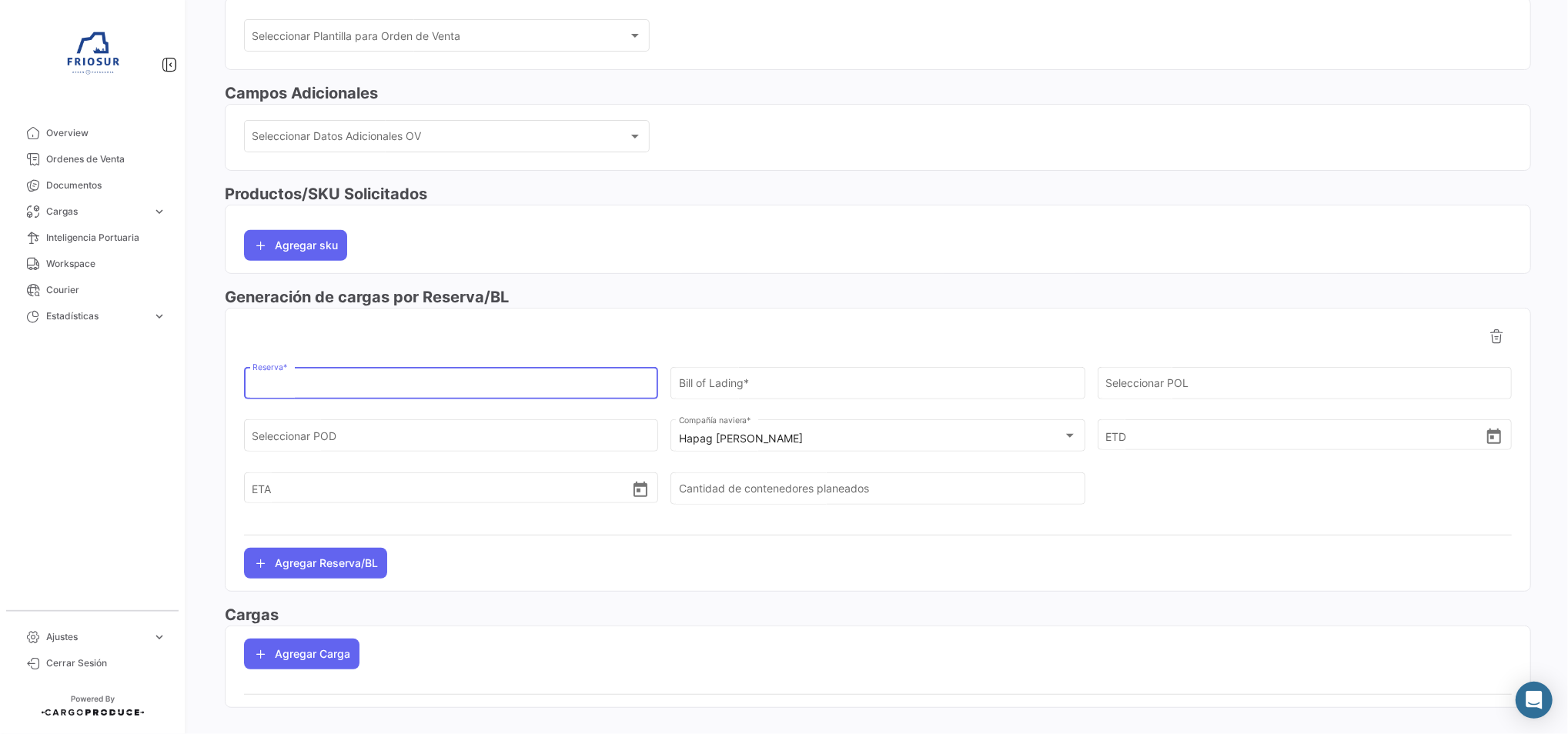
click at [340, 381] on input "Reserva *" at bounding box center [451, 386] width 398 height 13
paste input "28762576"
type input "28762576"
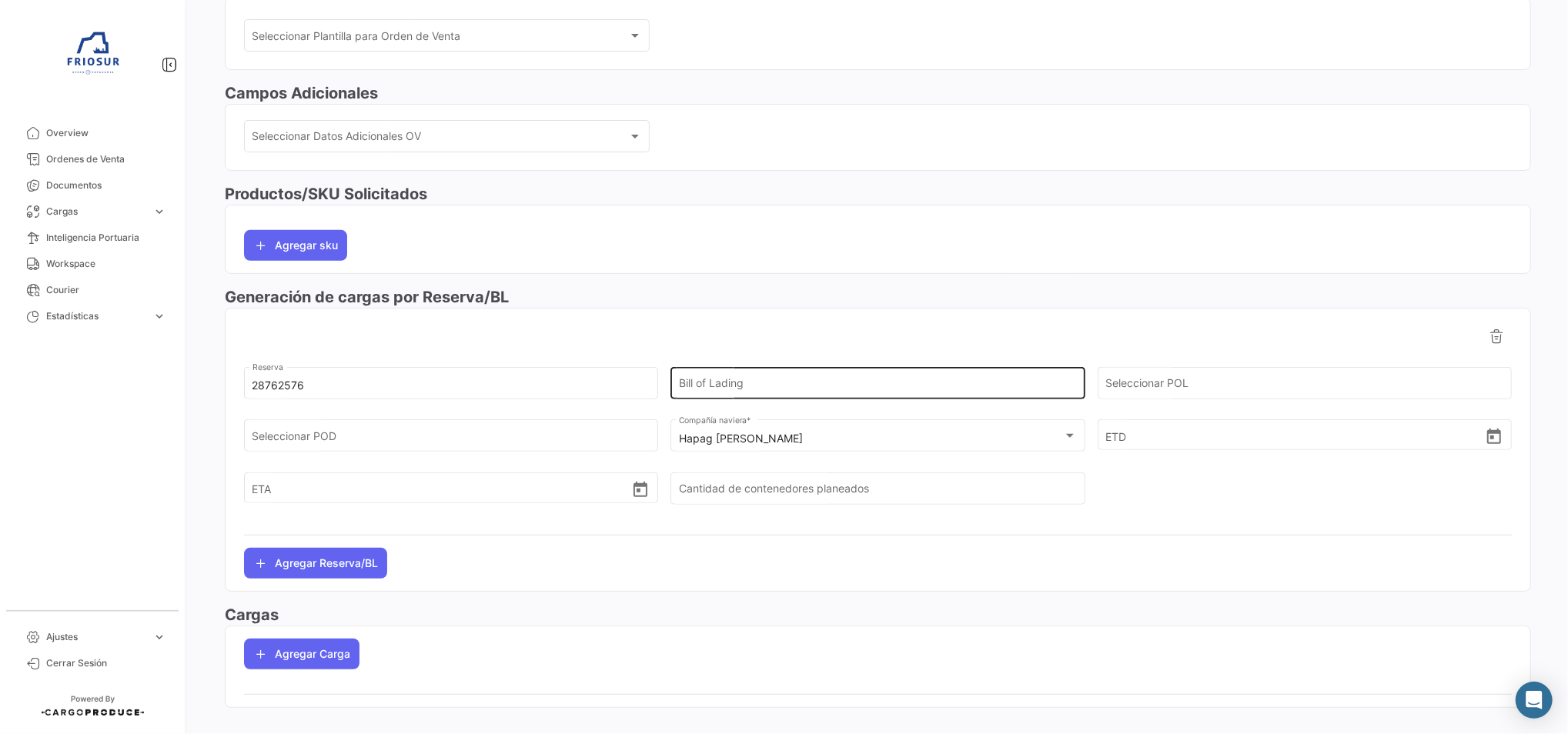
click at [700, 379] on input "Bill of Lading" at bounding box center [878, 386] width 398 height 13
paste input "HLCUSCL250934916"
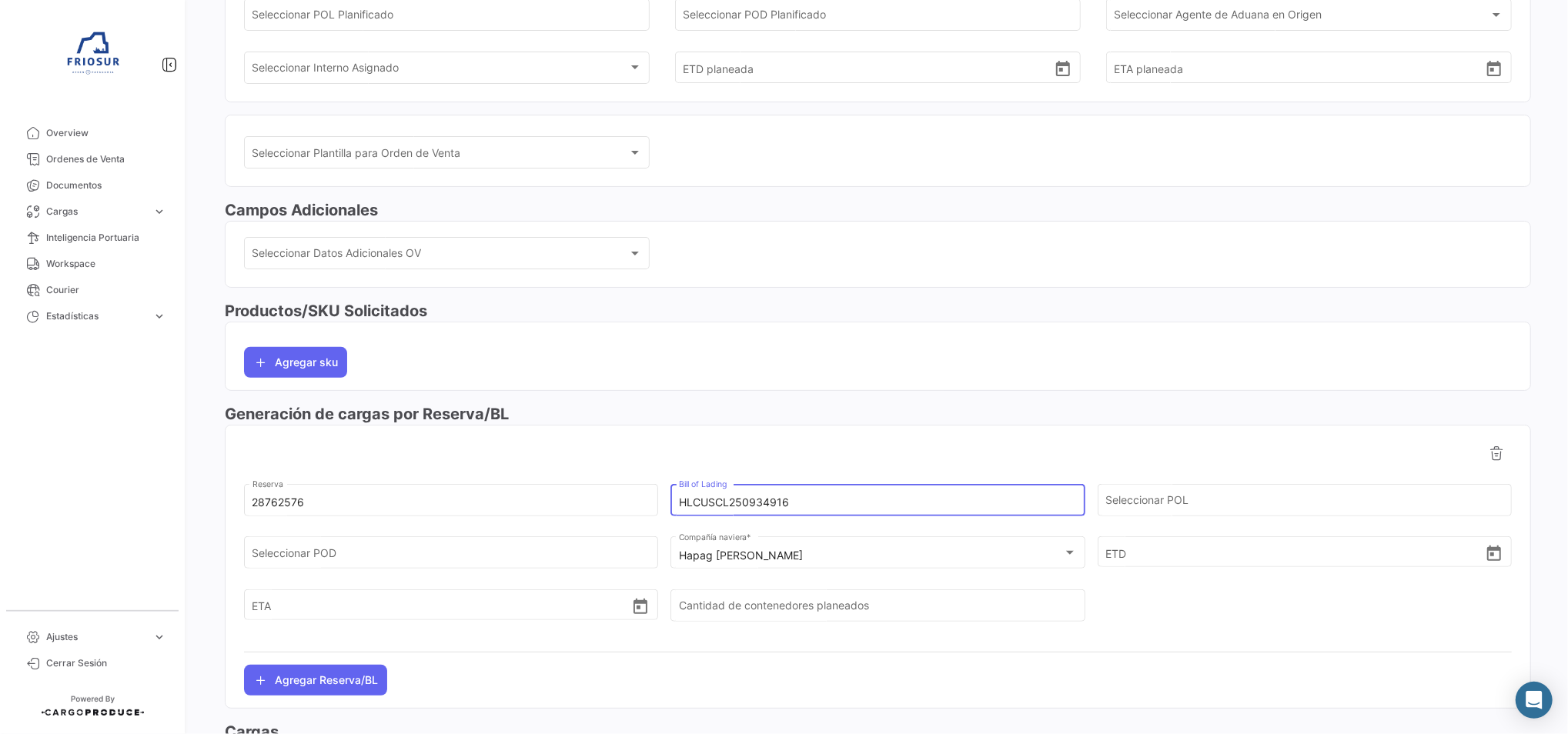
scroll to position [0, 0]
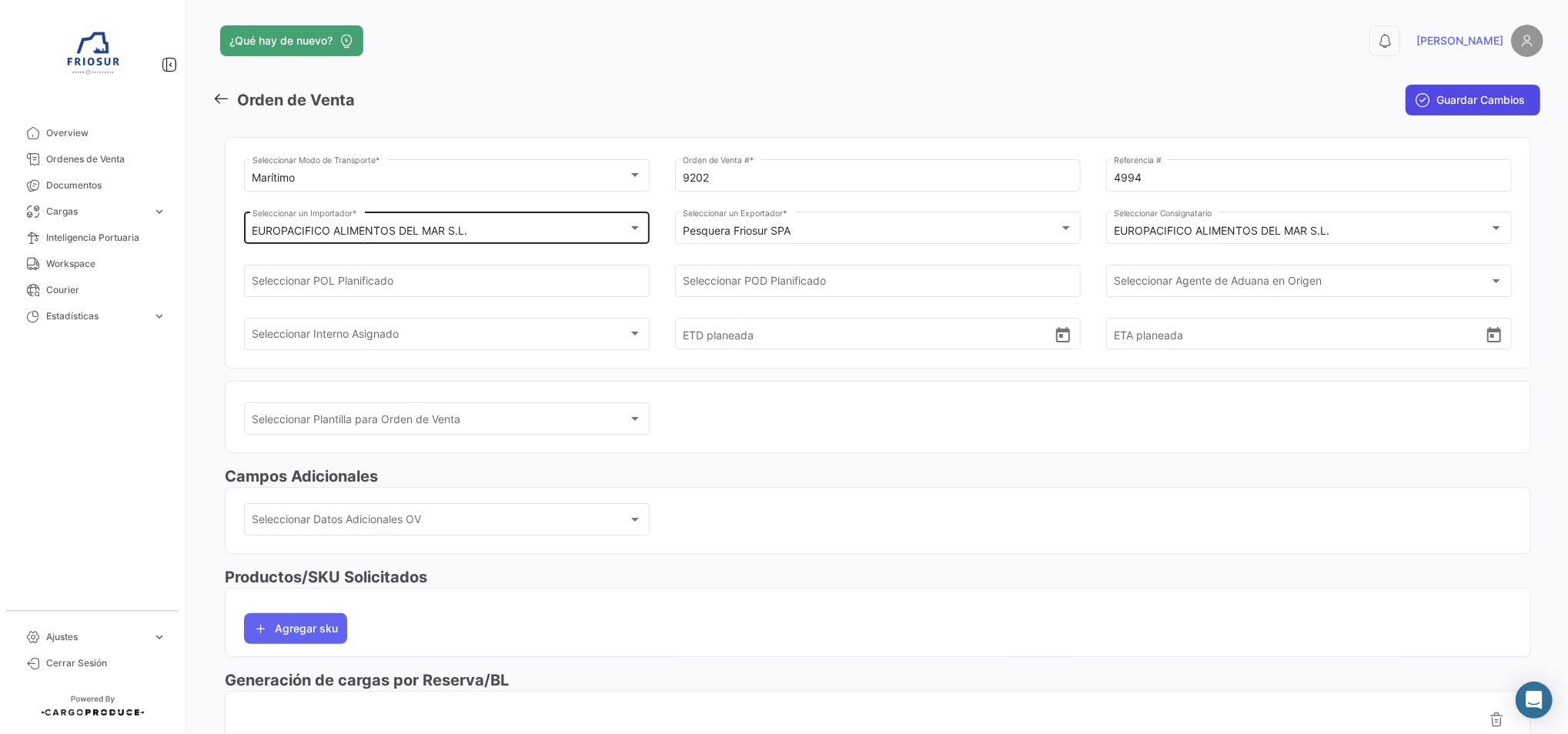
type input "HLCUSCL250934916"
click at [1501, 94] on span "Guardar Cambios" at bounding box center [1480, 99] width 88 height 16
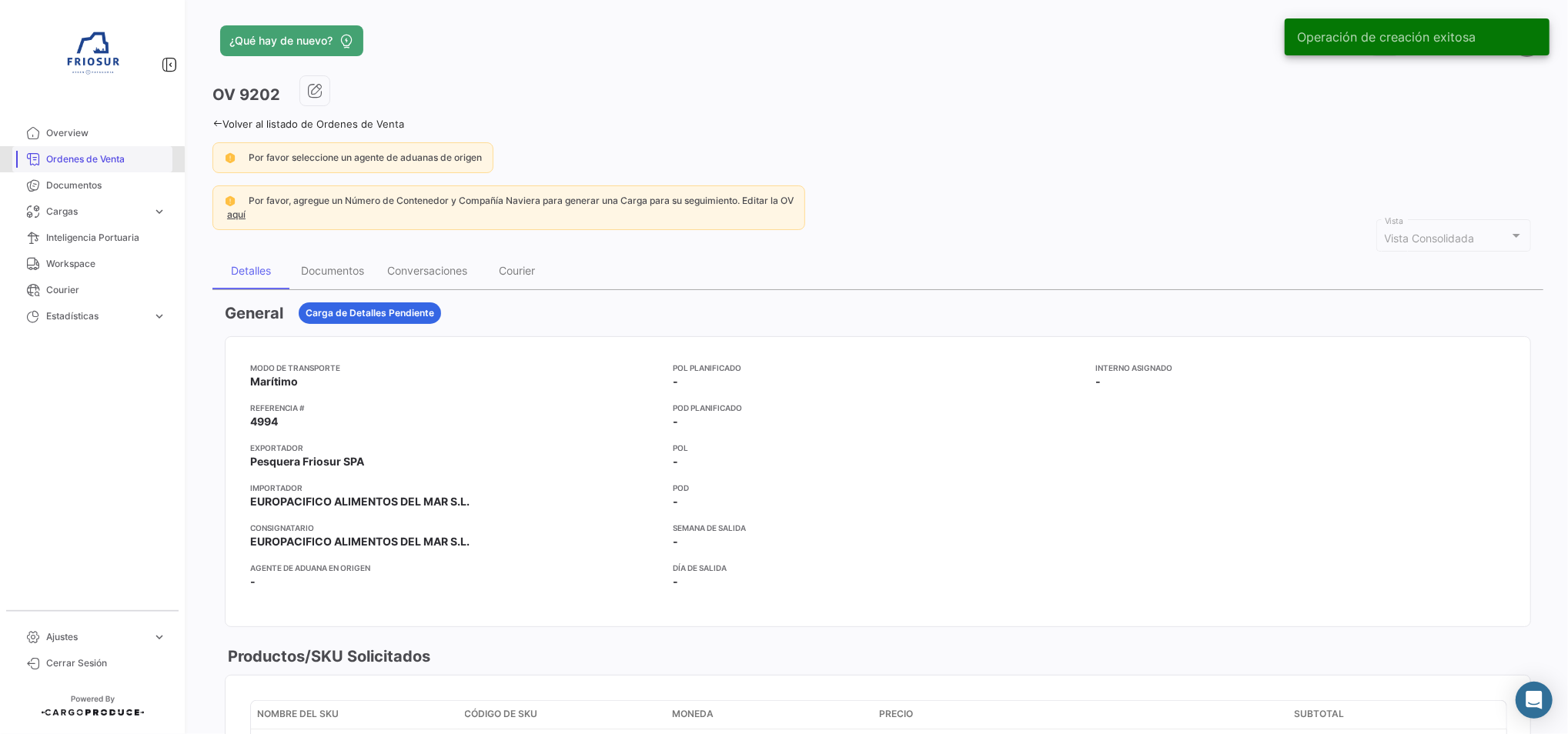
click at [85, 160] on span "Ordenes de Venta" at bounding box center [106, 158] width 120 height 14
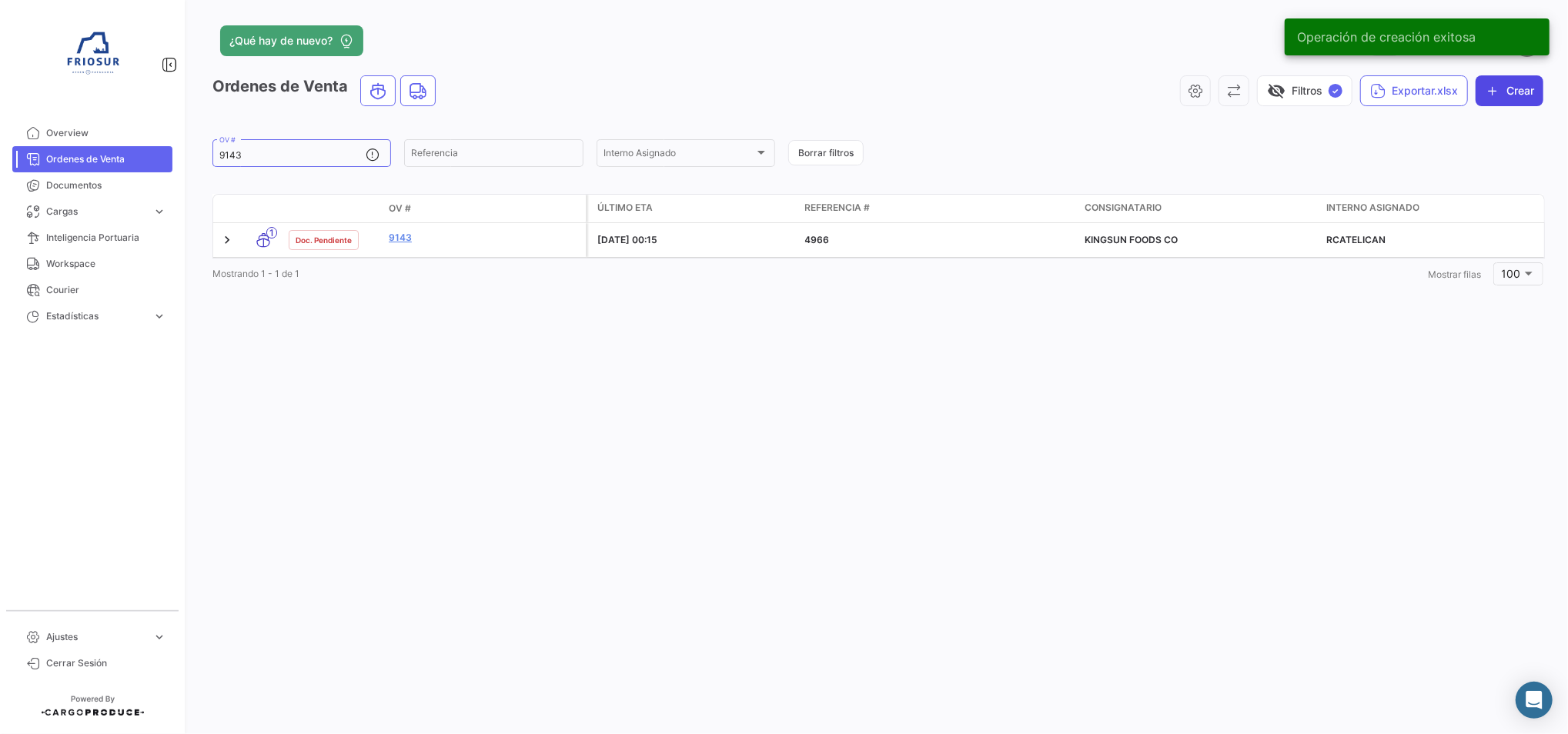
click at [1496, 87] on icon "button" at bounding box center [1492, 90] width 16 height 16
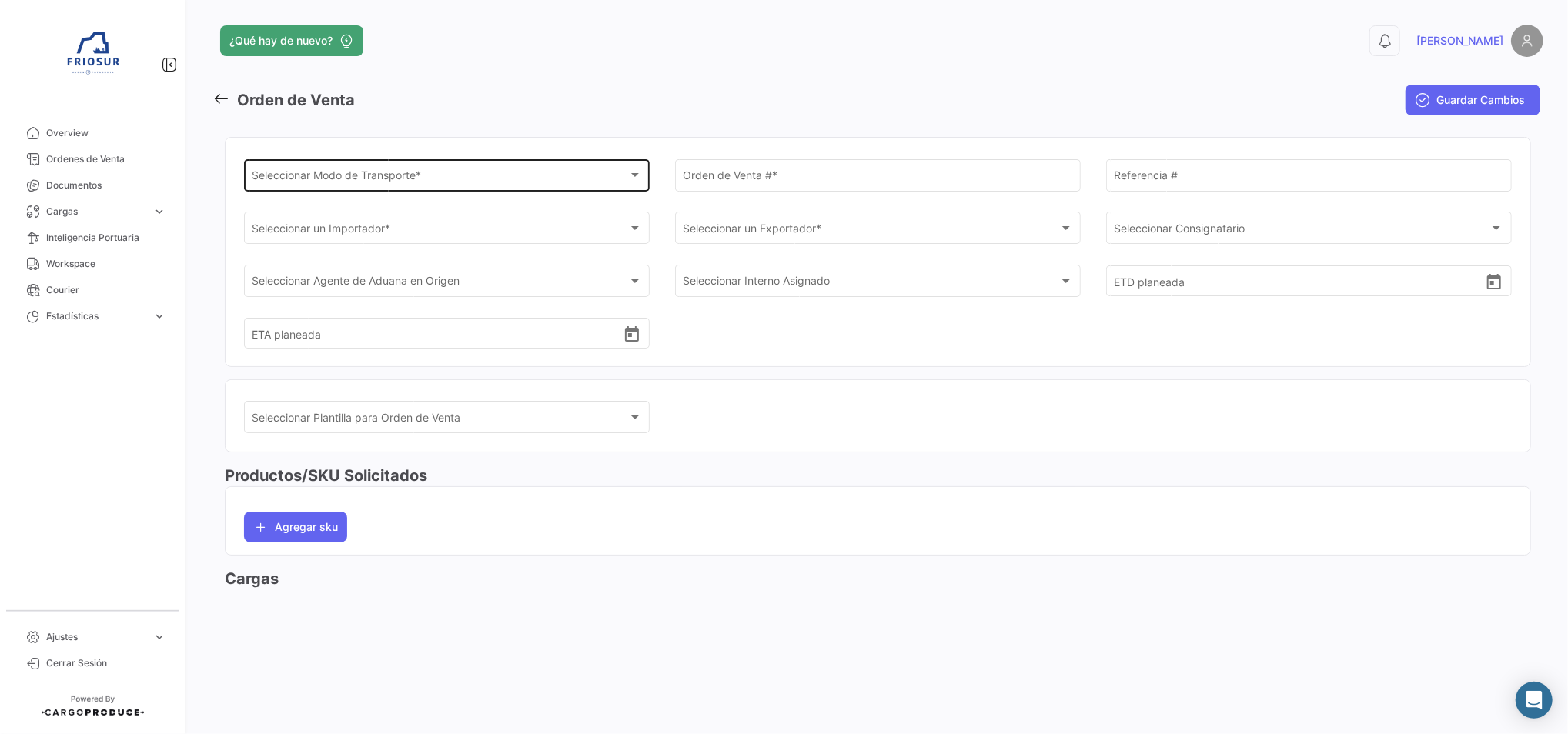
click at [578, 167] on div "Seleccionar Modo de Transporte * Seleccionar Modo de Transporte *" at bounding box center [447, 174] width 390 height 35
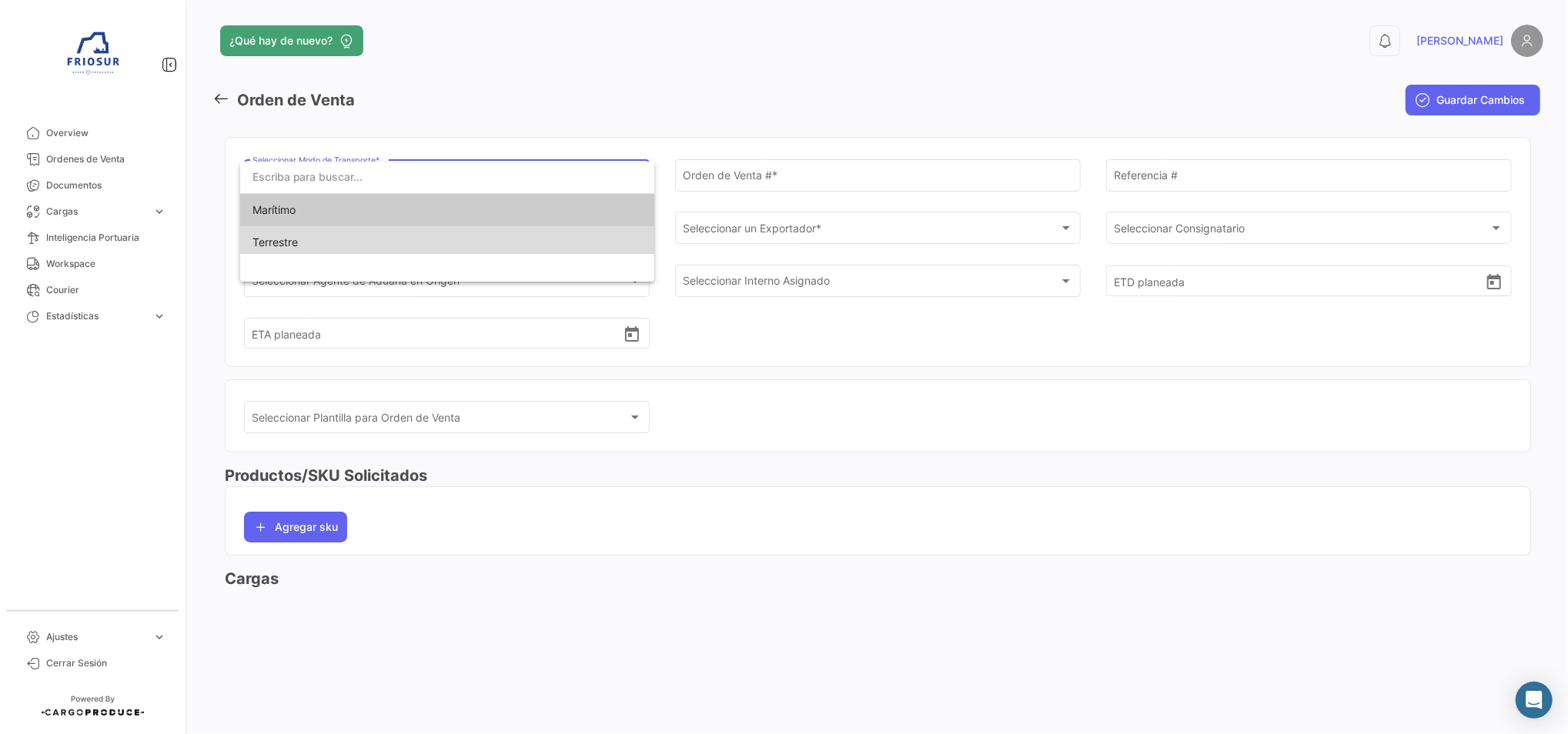
click at [532, 232] on span "Terrestre" at bounding box center [447, 242] width 390 height 32
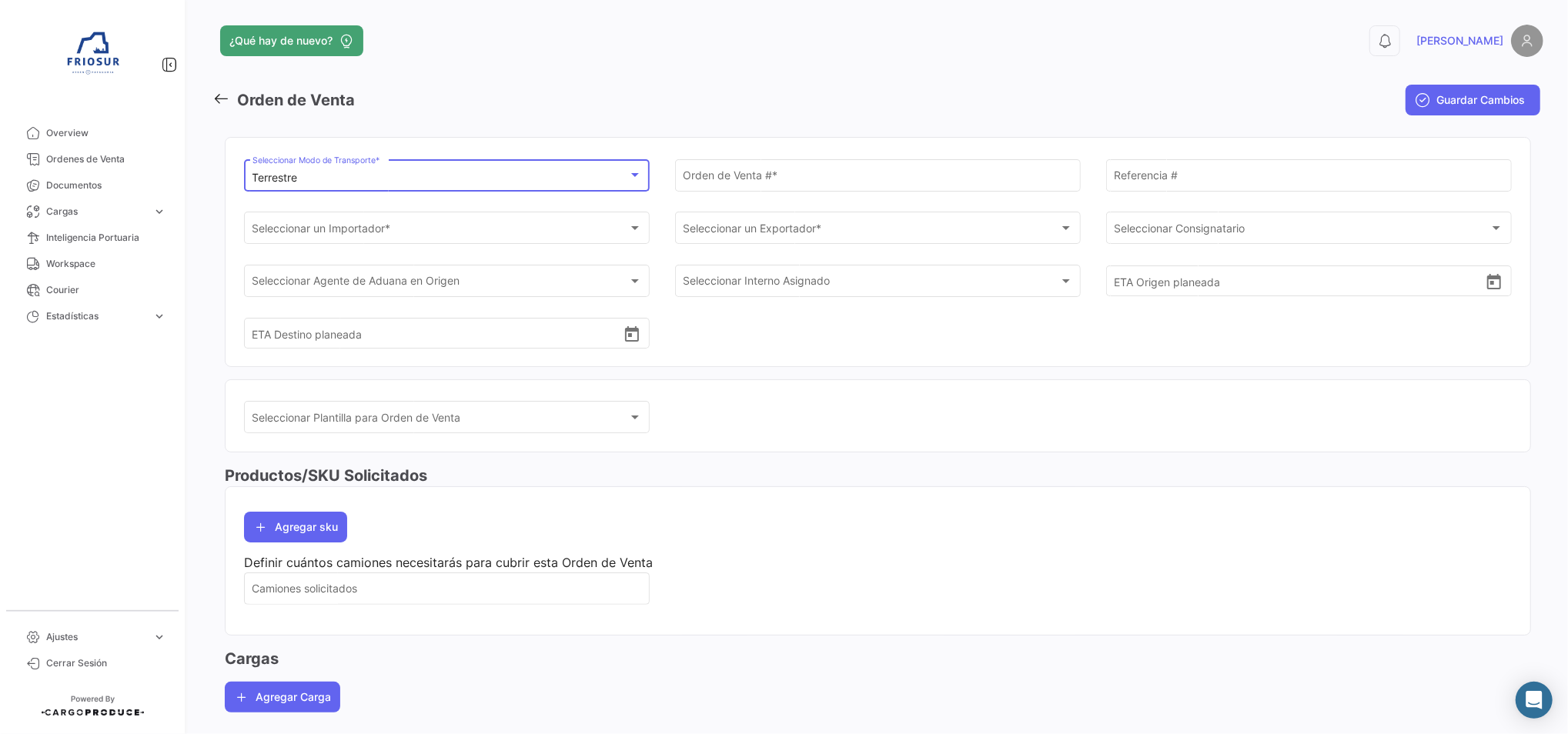
click at [543, 178] on div "Terrestre" at bounding box center [440, 178] width 376 height 13
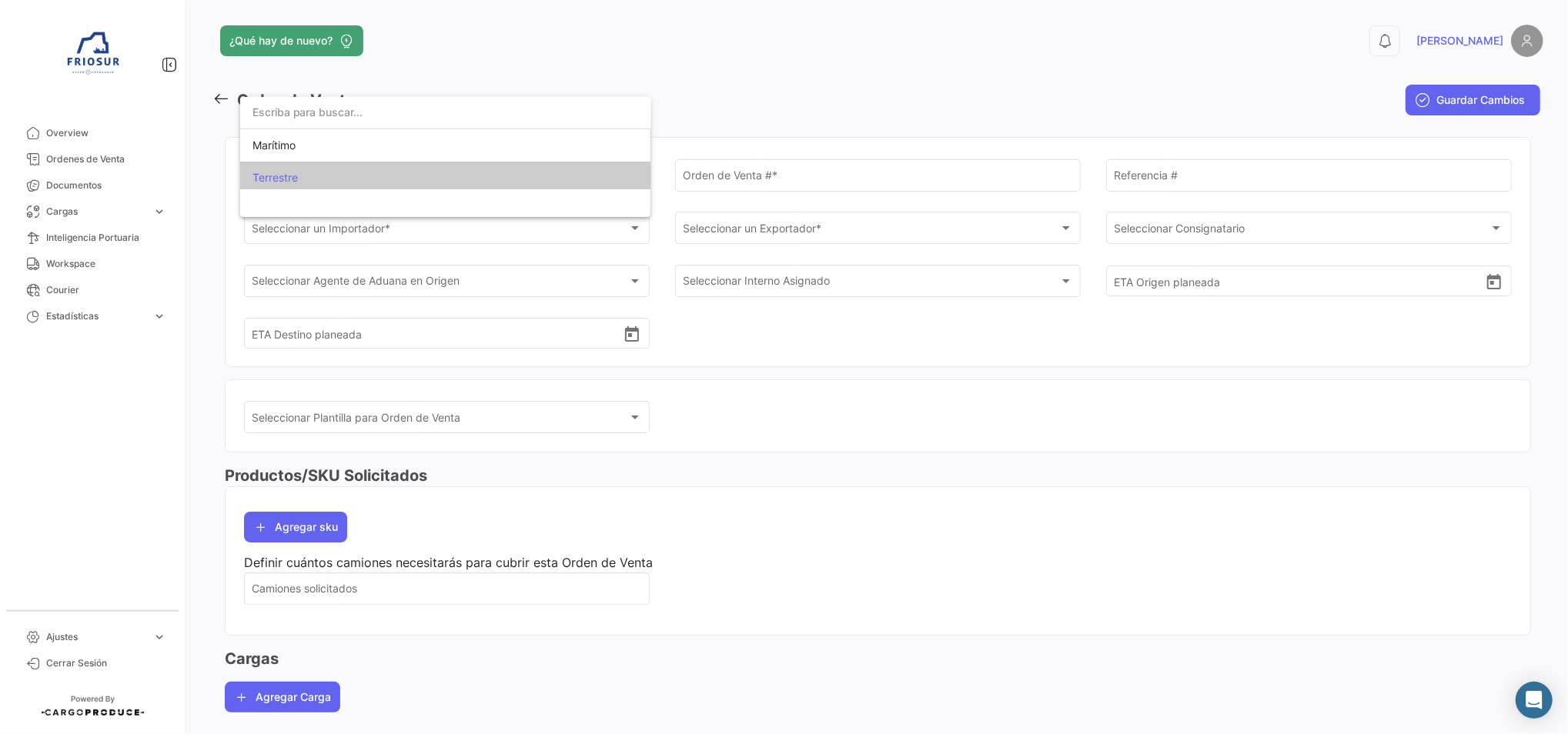
scroll to position [5, 0]
click at [512, 150] on span "Marítimo" at bounding box center [445, 140] width 386 height 32
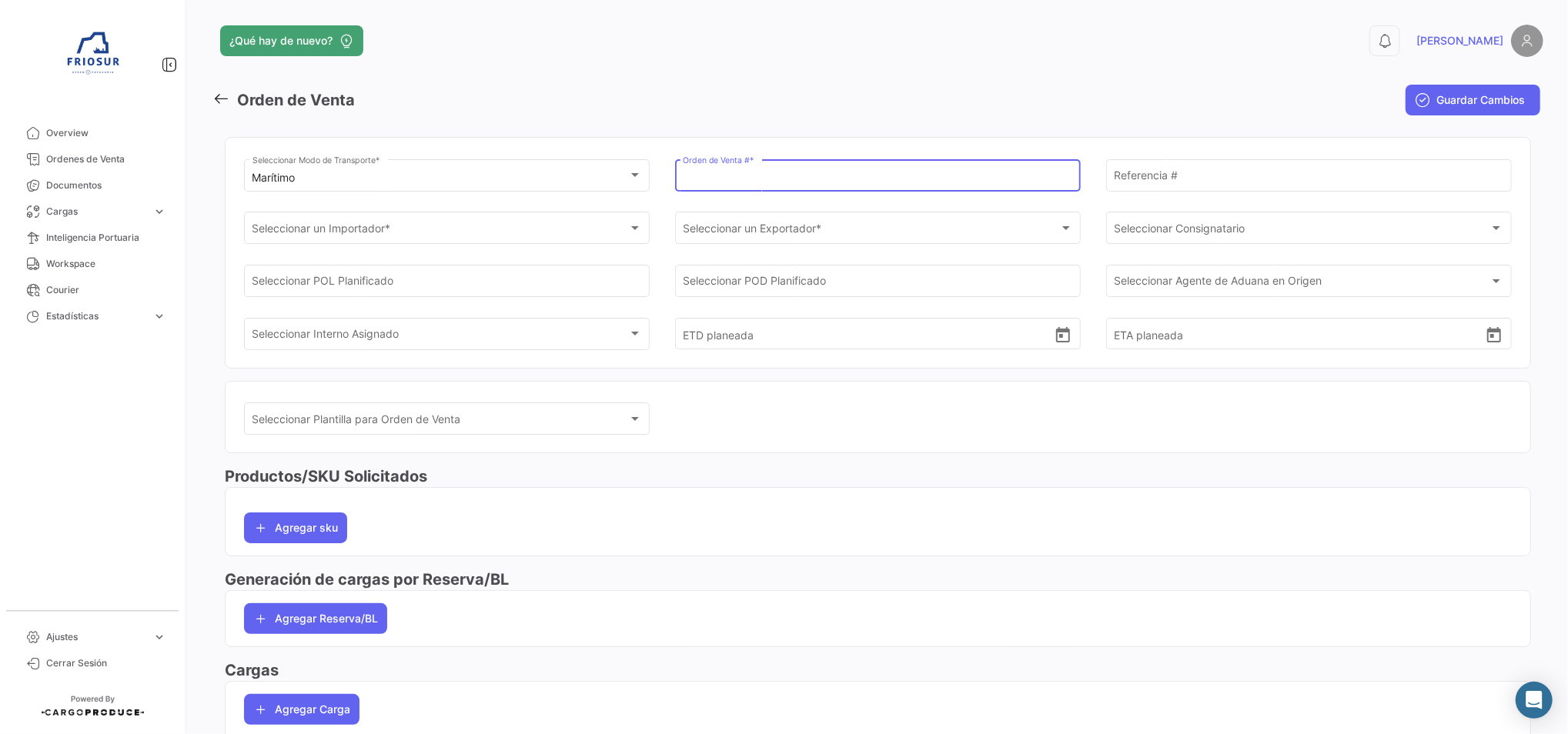
click at [784, 177] on input "Orden de Venta # *" at bounding box center [877, 178] width 390 height 13
type input "9203"
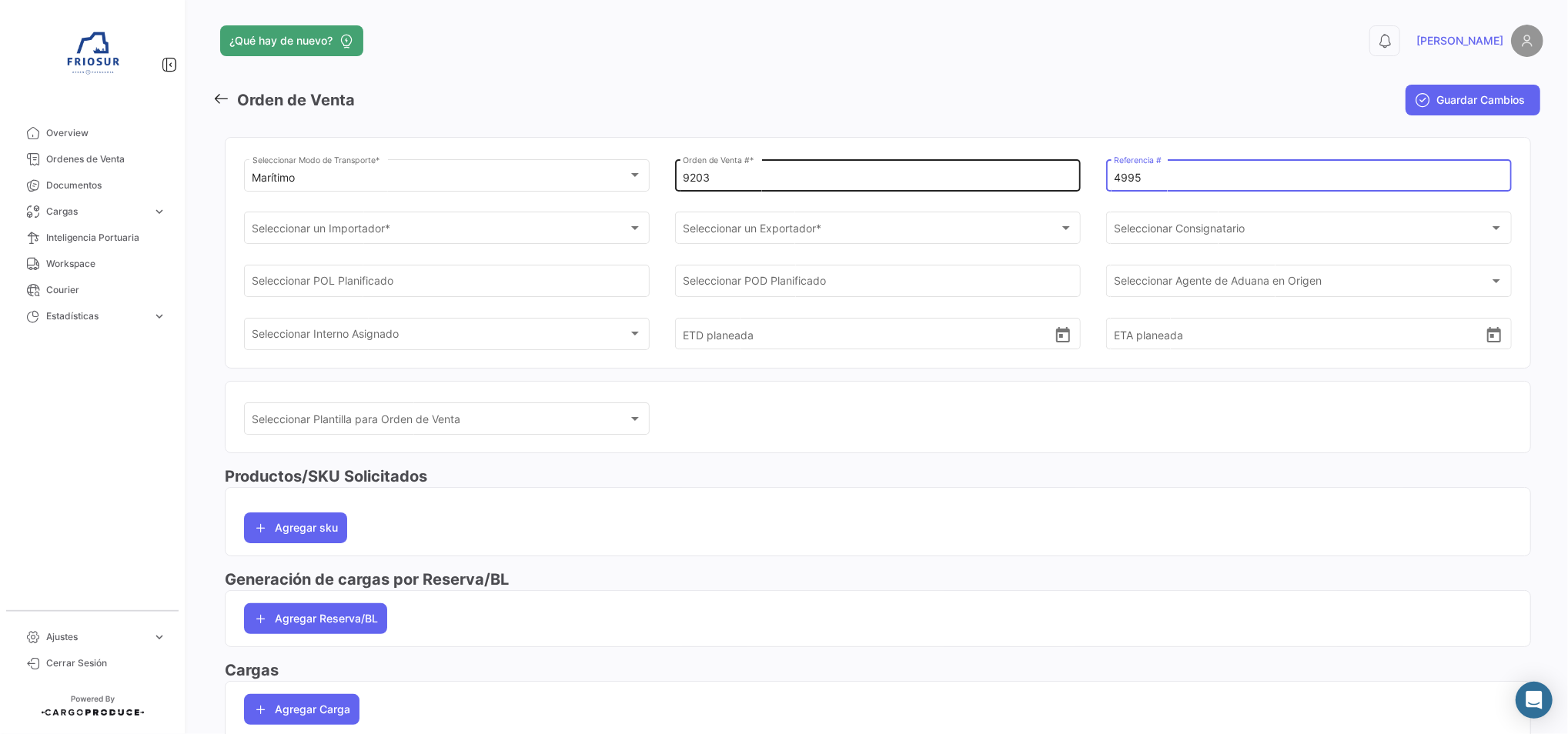
type input "4995"
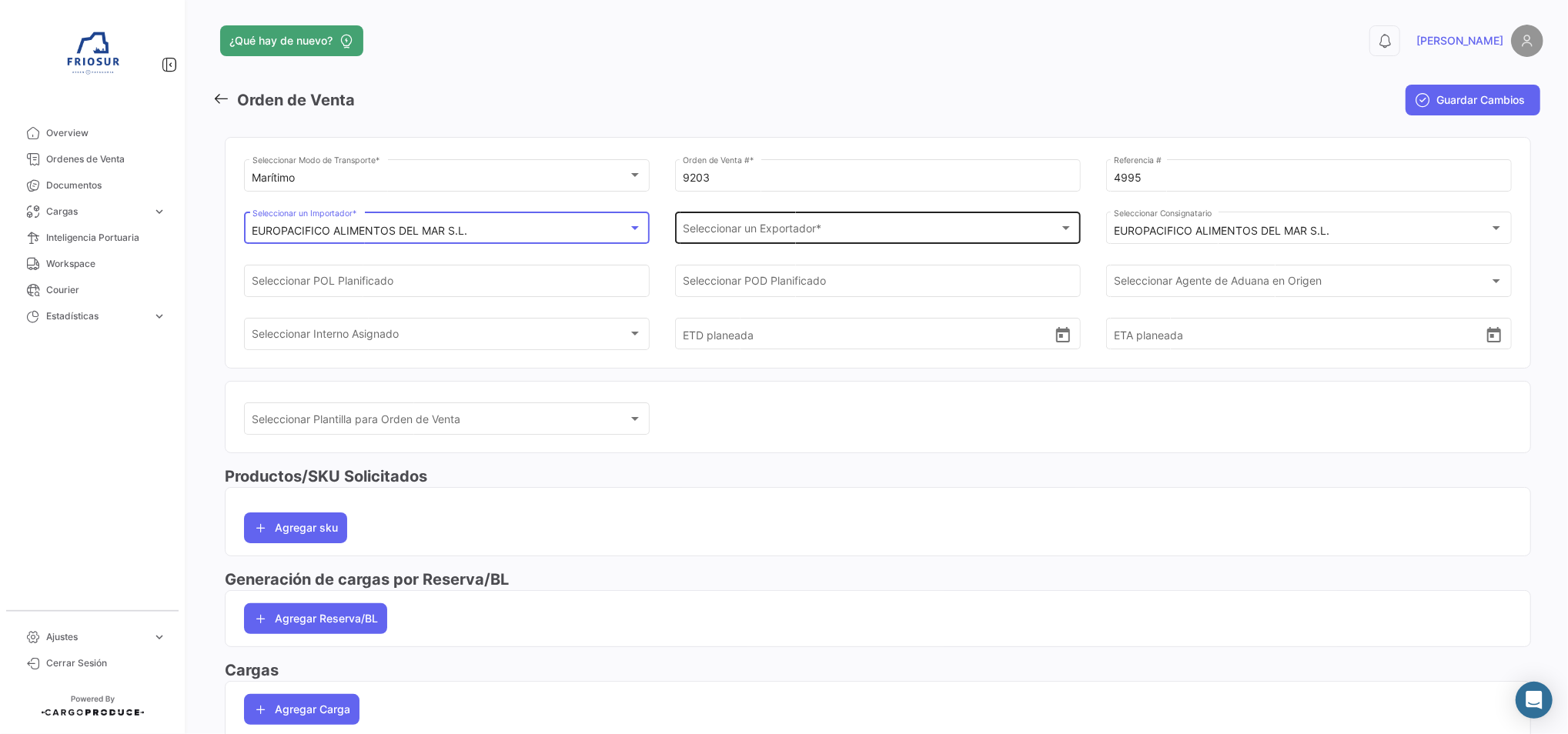
click at [852, 227] on div "Seleccionar un Exportador *" at bounding box center [871, 231] width 376 height 13
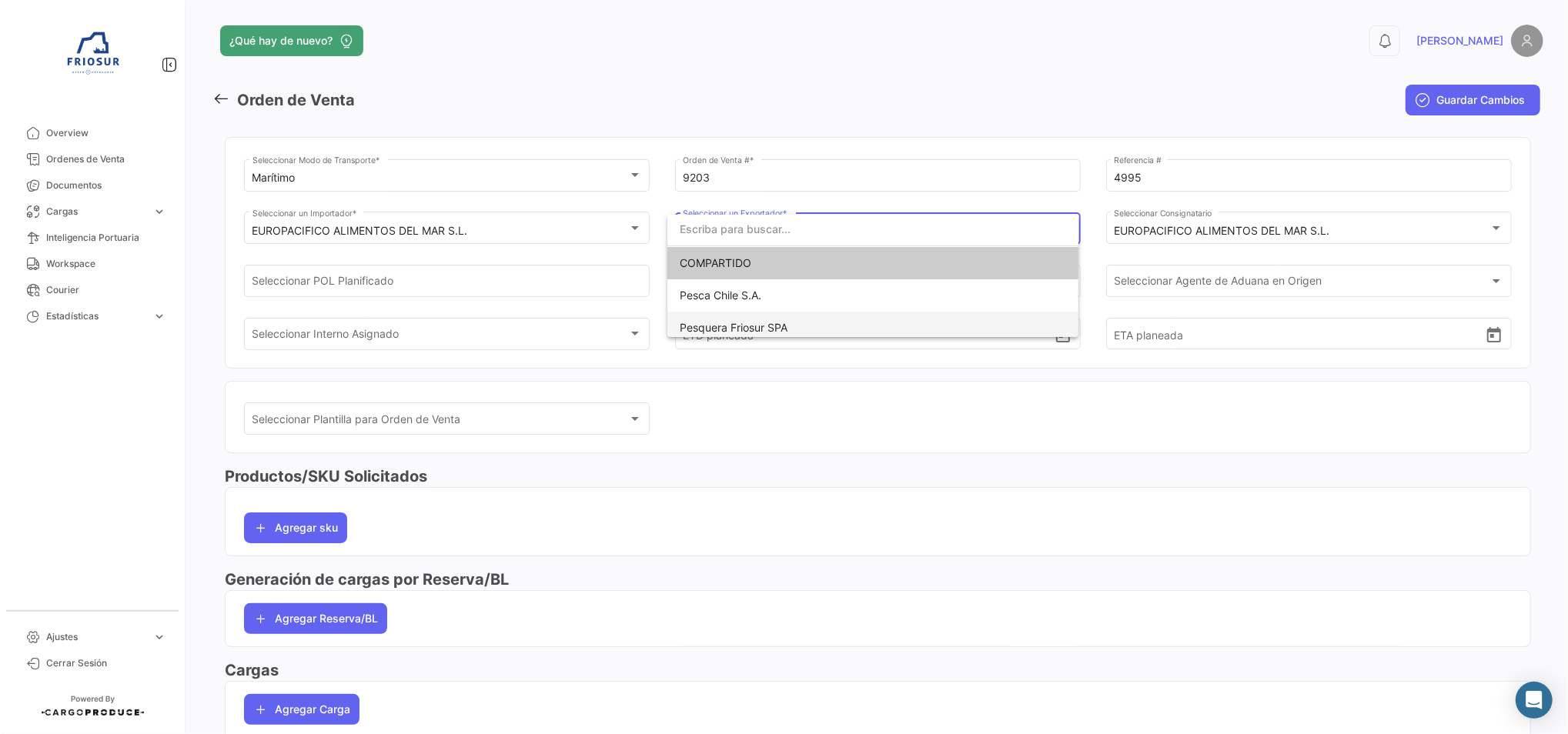
click at [817, 318] on span "Pesquera Friosur SPA" at bounding box center [872, 327] width 386 height 32
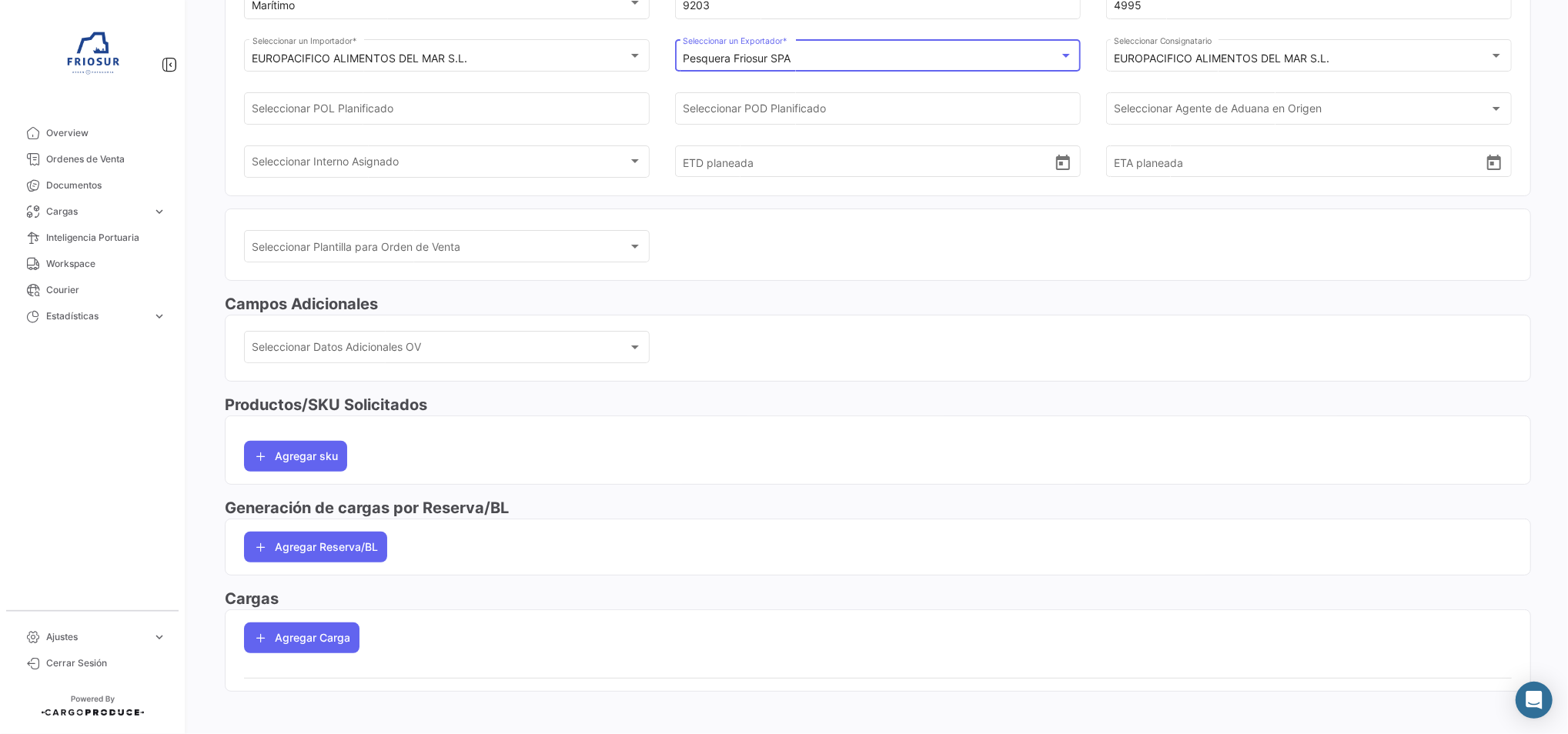
scroll to position [178, 0]
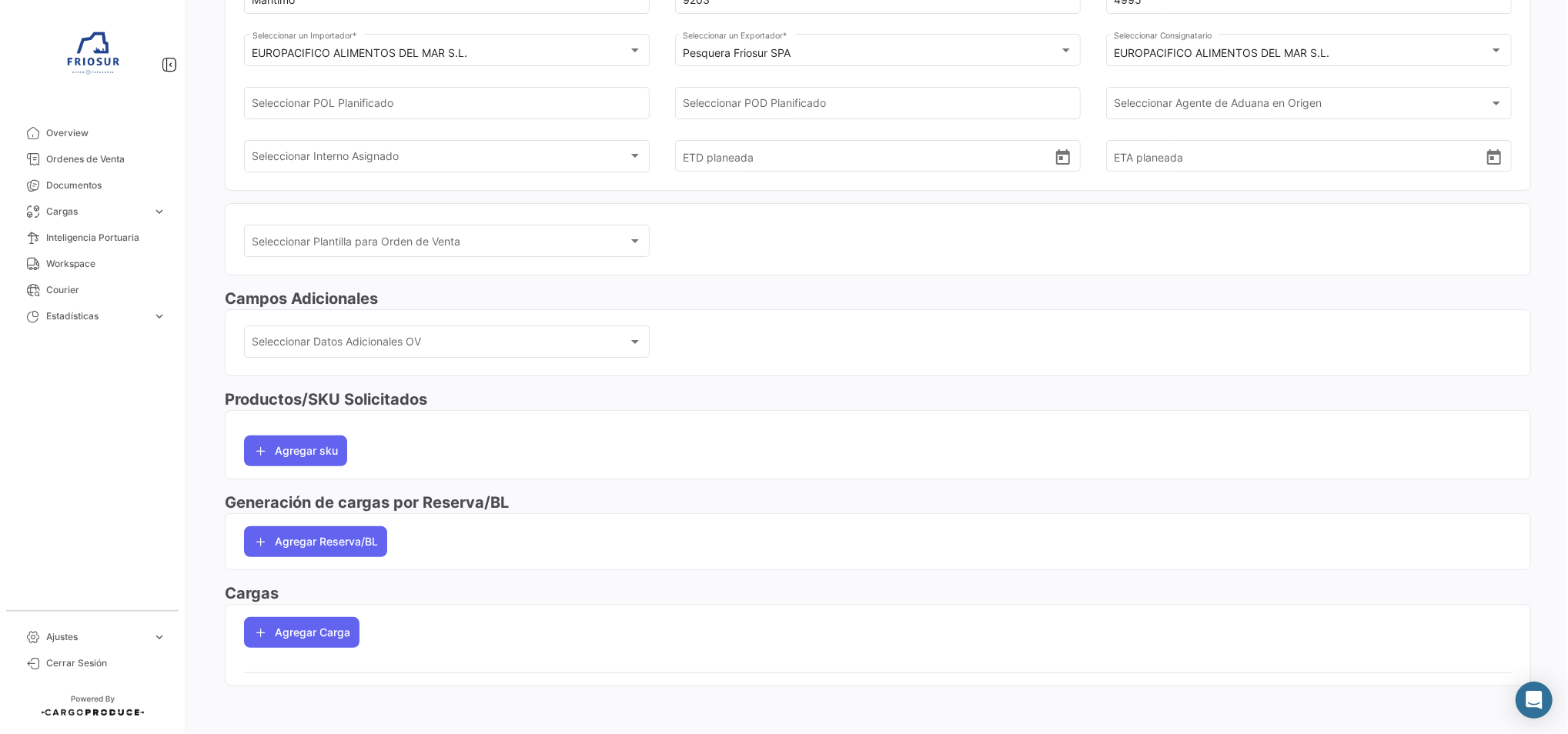
click at [326, 521] on mat-card "Agregar Reserva/BL" at bounding box center [878, 542] width 1306 height 57
click at [326, 532] on button "Agregar Reserva/BL" at bounding box center [315, 542] width 143 height 30
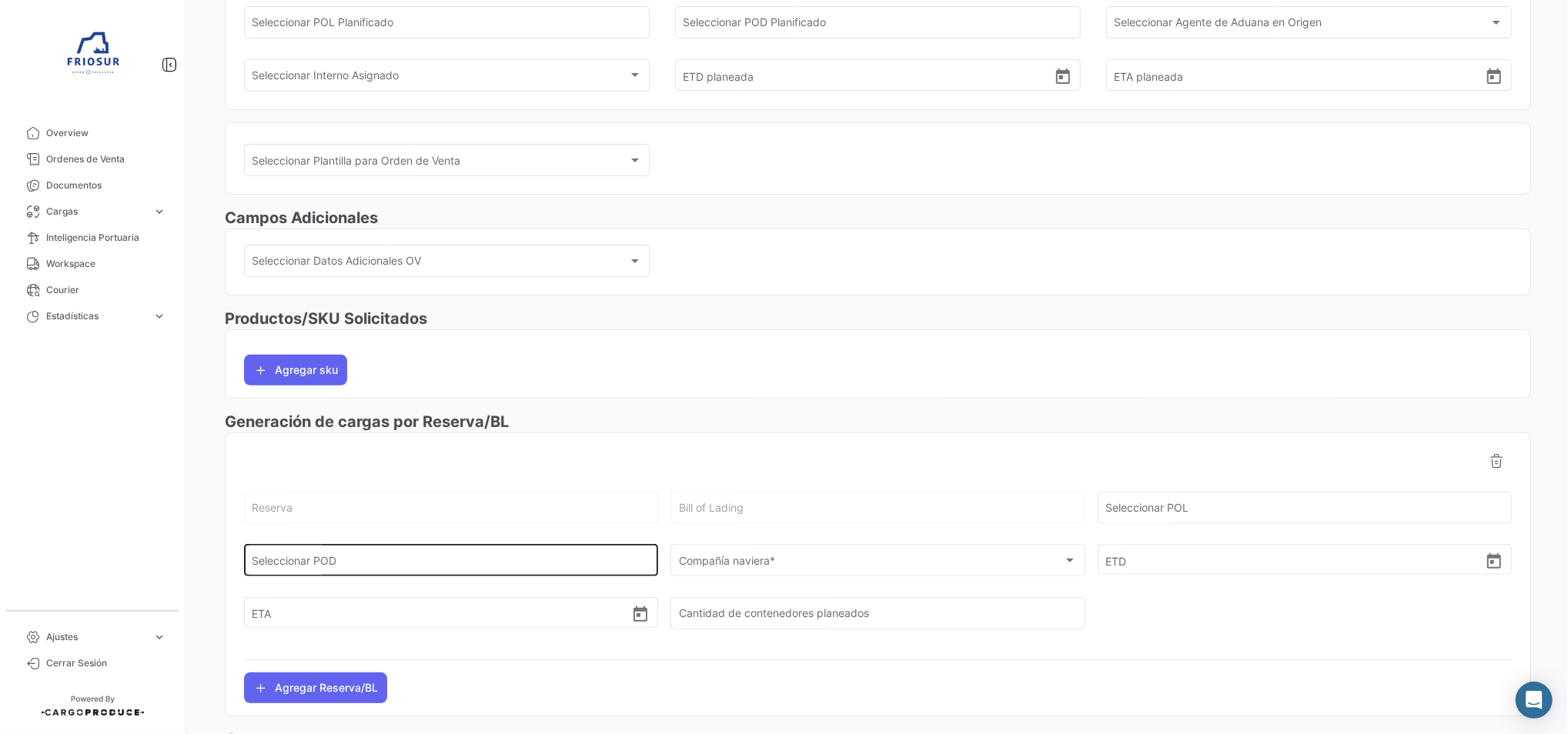
scroll to position [383, 0]
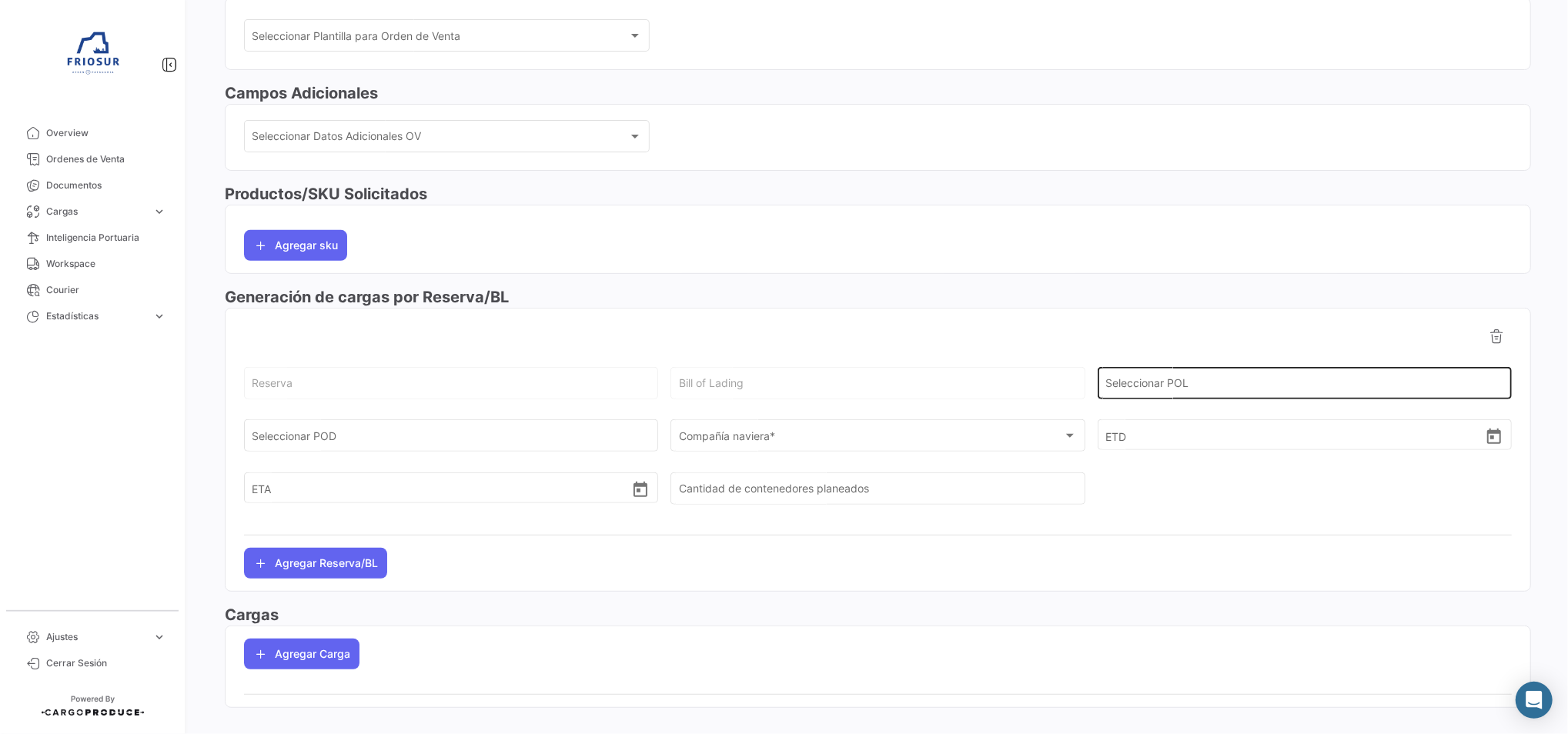
click at [1167, 379] on input "Seleccionar POL" at bounding box center [1305, 386] width 398 height 13
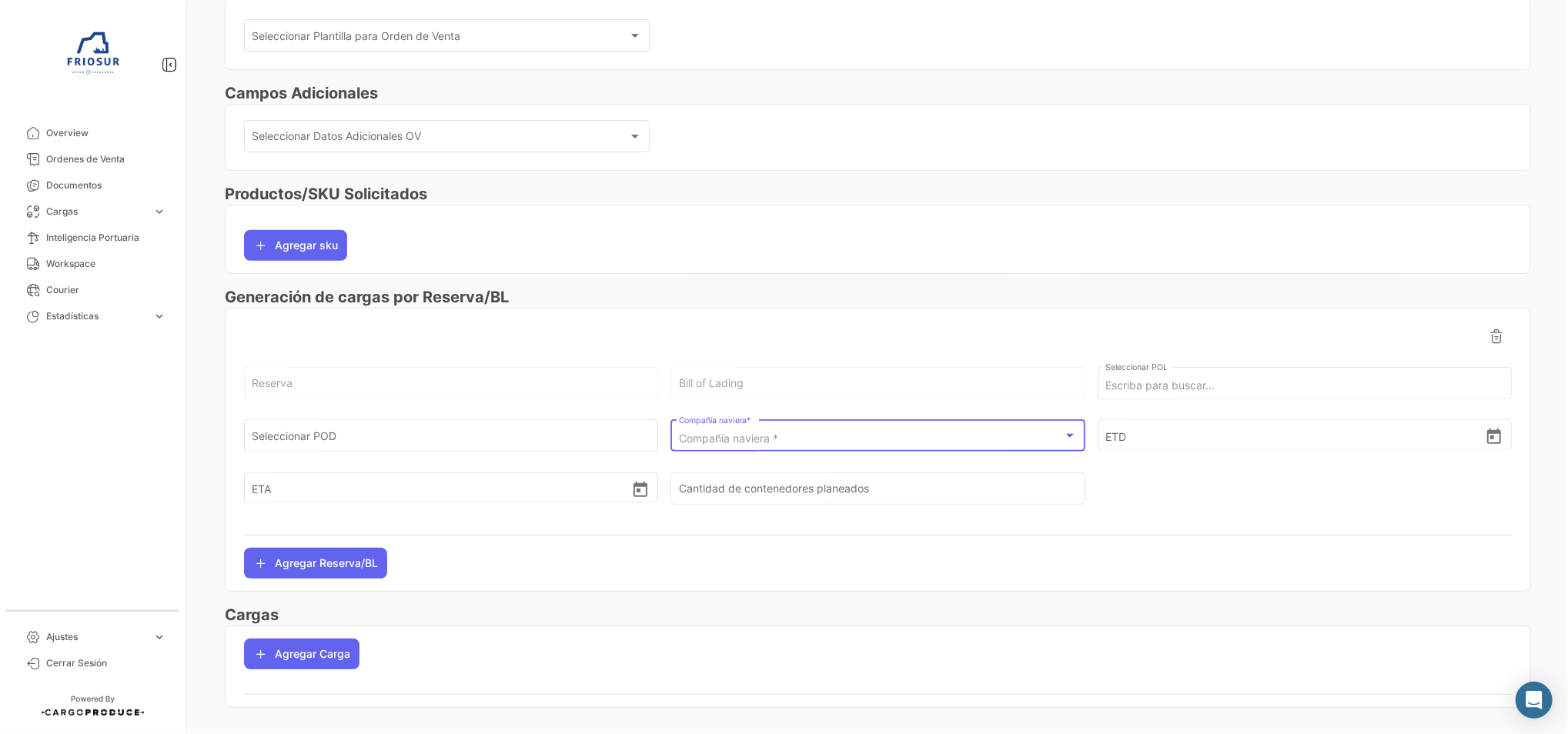
click at [916, 436] on div "Compañía naviera *" at bounding box center [871, 439] width 384 height 13
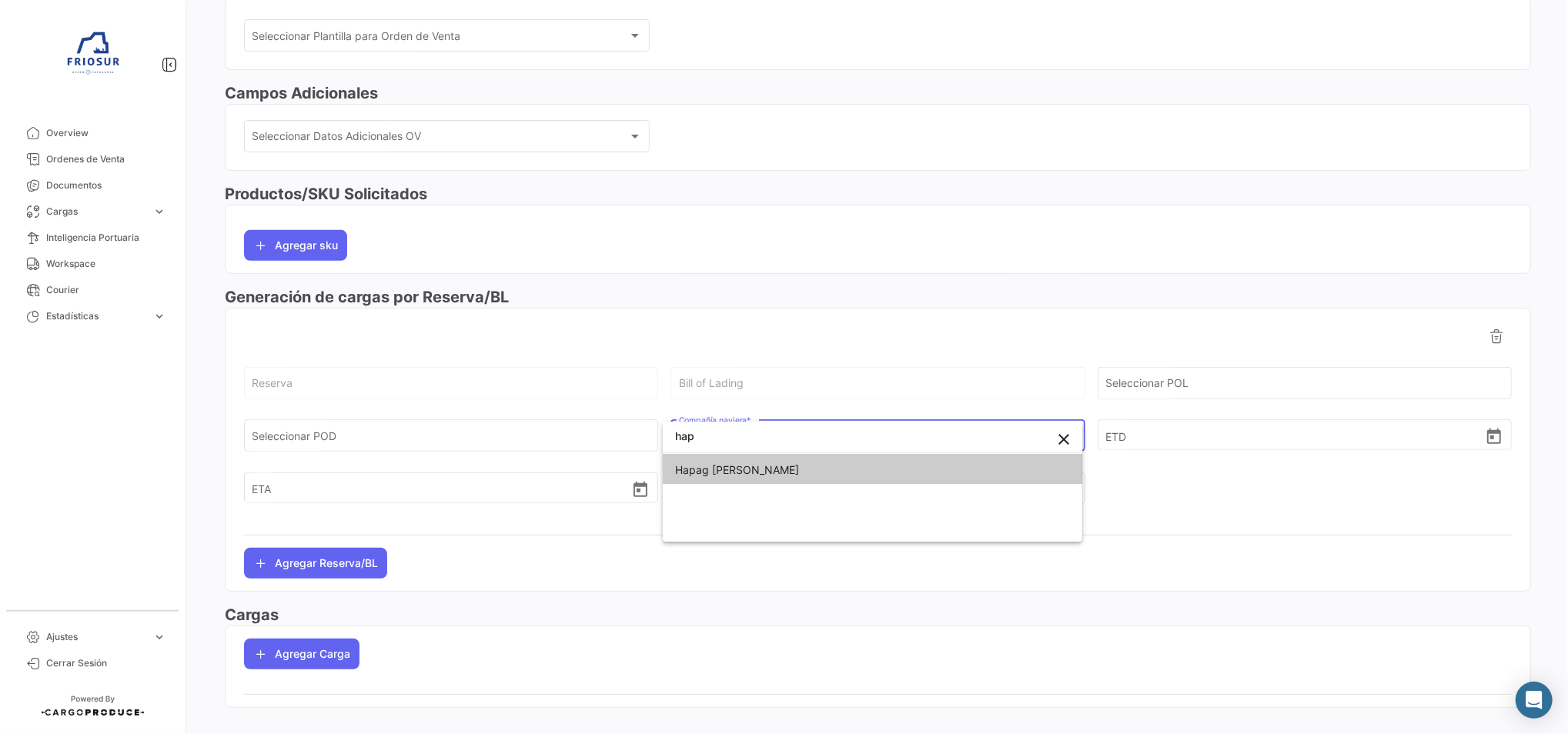
type input "hap"
click at [869, 466] on span "Hapag [PERSON_NAME]" at bounding box center [872, 470] width 395 height 32
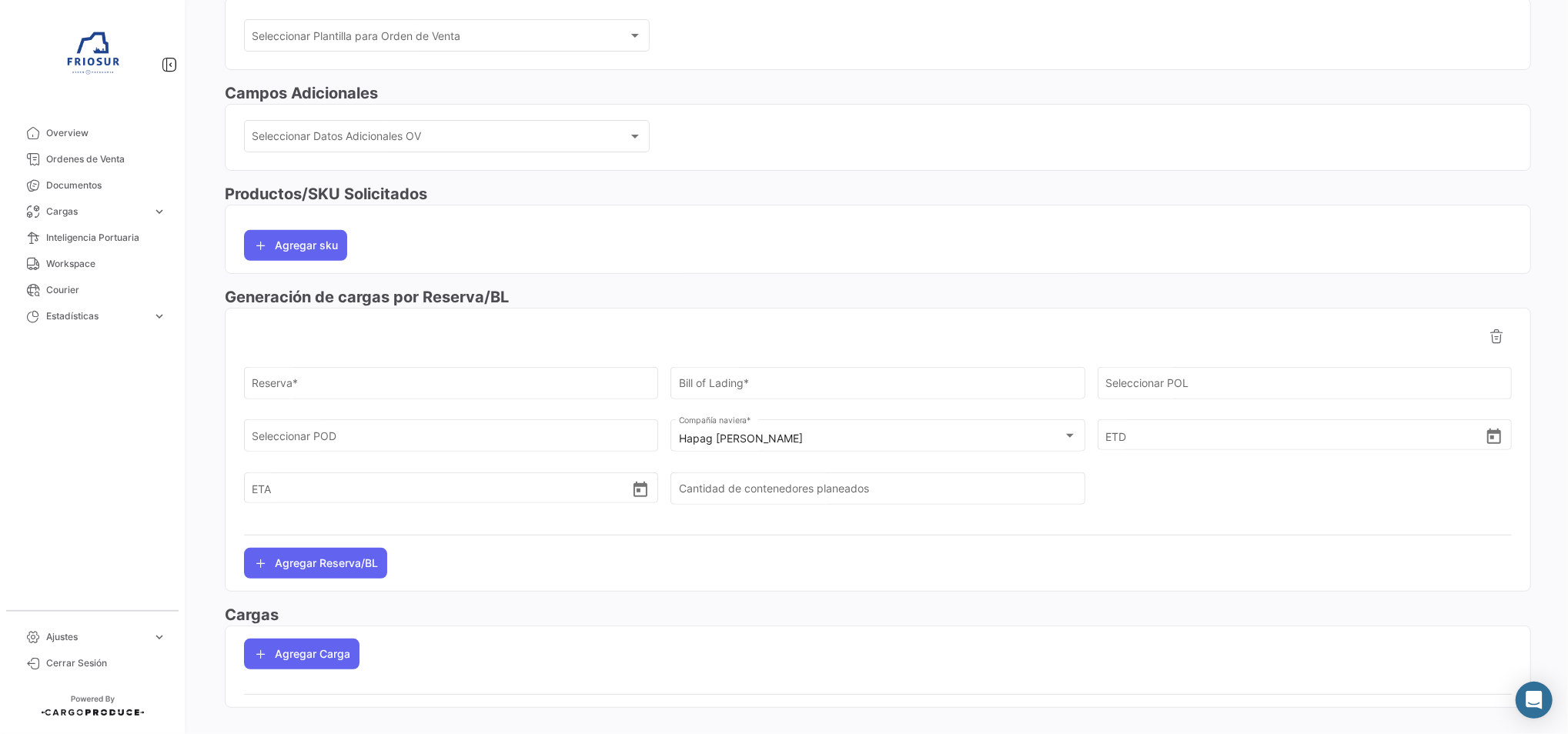
click at [480, 349] on div at bounding box center [878, 335] width 1268 height 30
click at [466, 377] on div "Reserva *" at bounding box center [451, 381] width 398 height 35
click at [606, 390] on input "Reserva *" at bounding box center [451, 386] width 398 height 13
paste input "28762576"
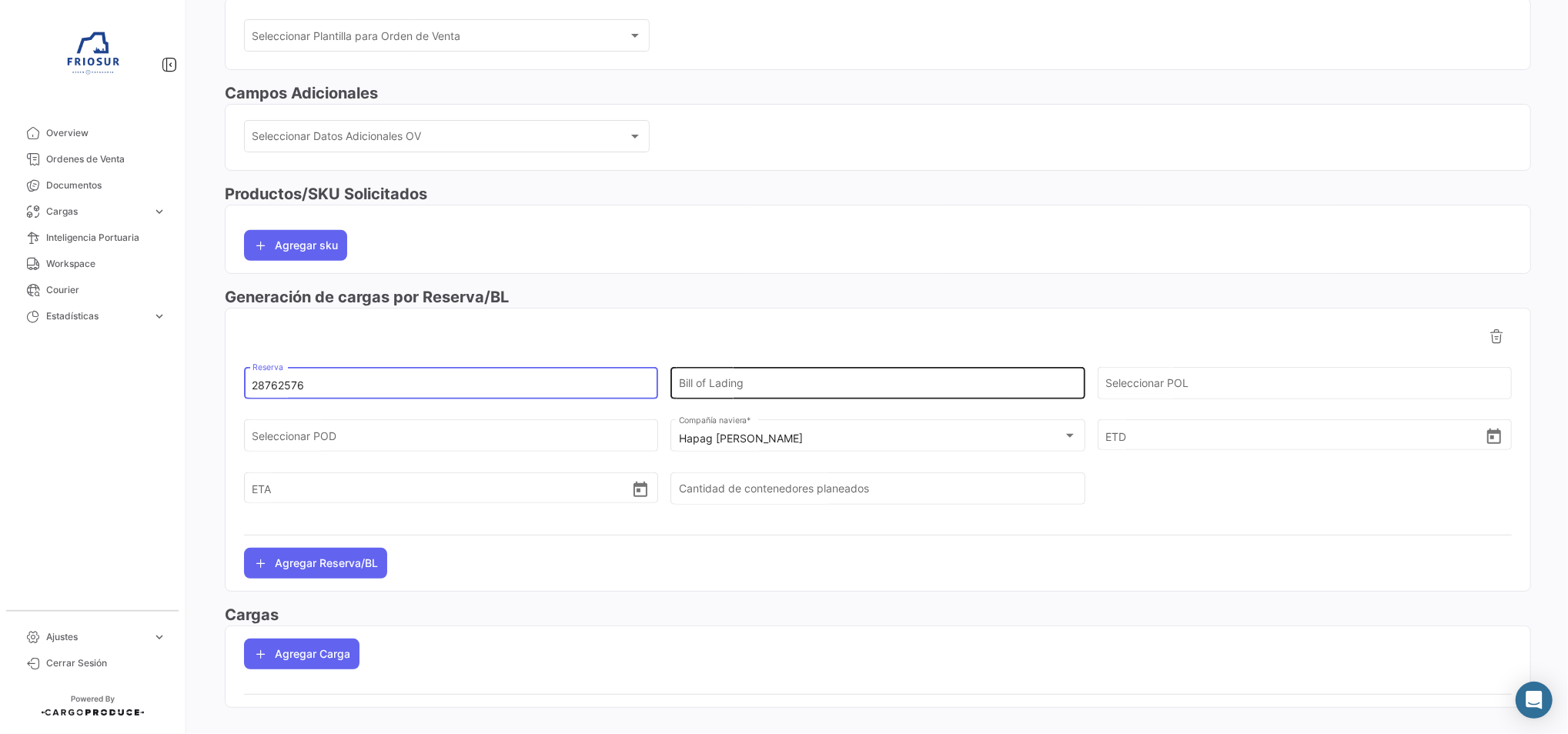
type input "28762576"
click at [769, 390] on input "Bill of Lading" at bounding box center [878, 386] width 398 height 13
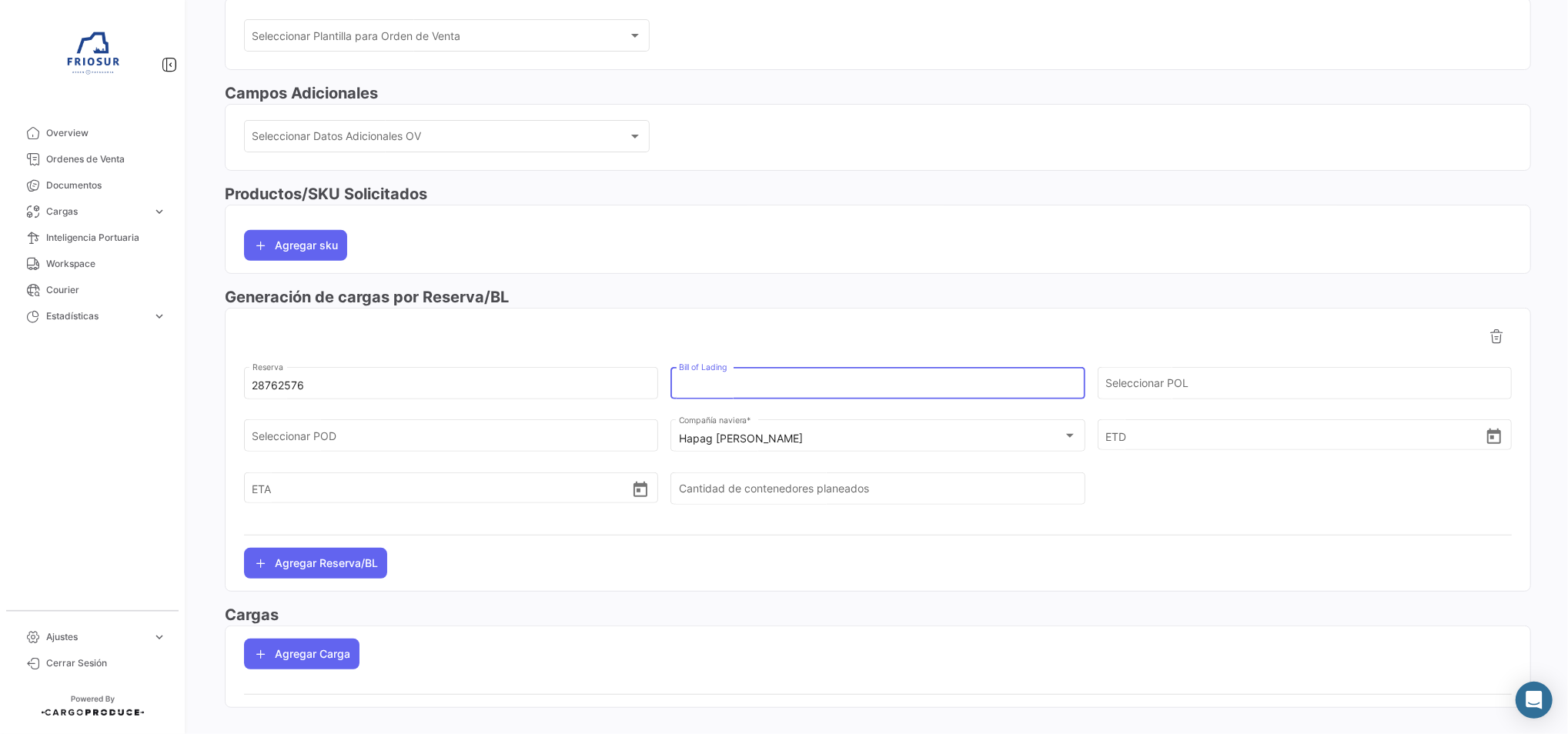
click at [798, 382] on input "Bill of Lading" at bounding box center [878, 386] width 398 height 13
paste input "HLCUSCL250927315"
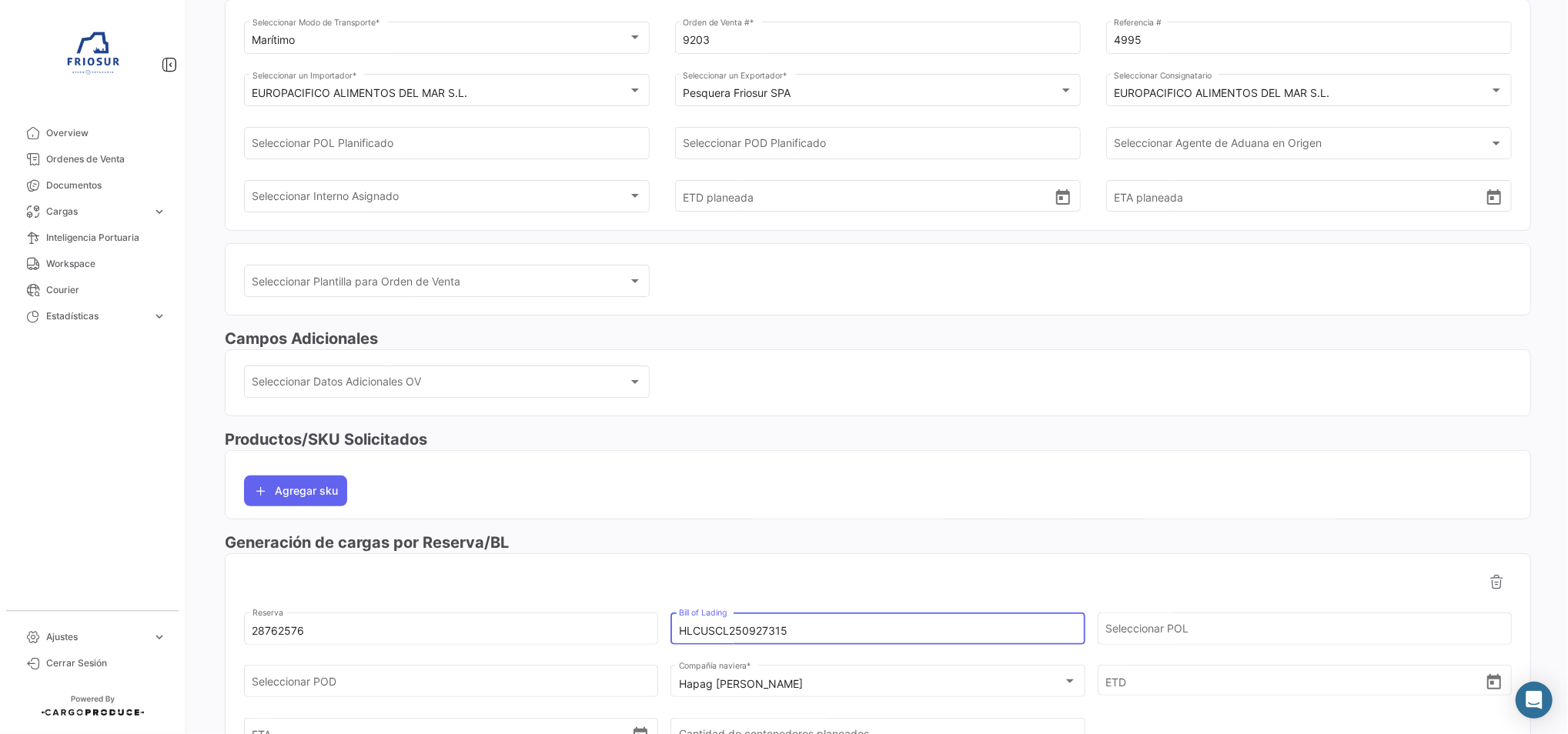
scroll to position [0, 0]
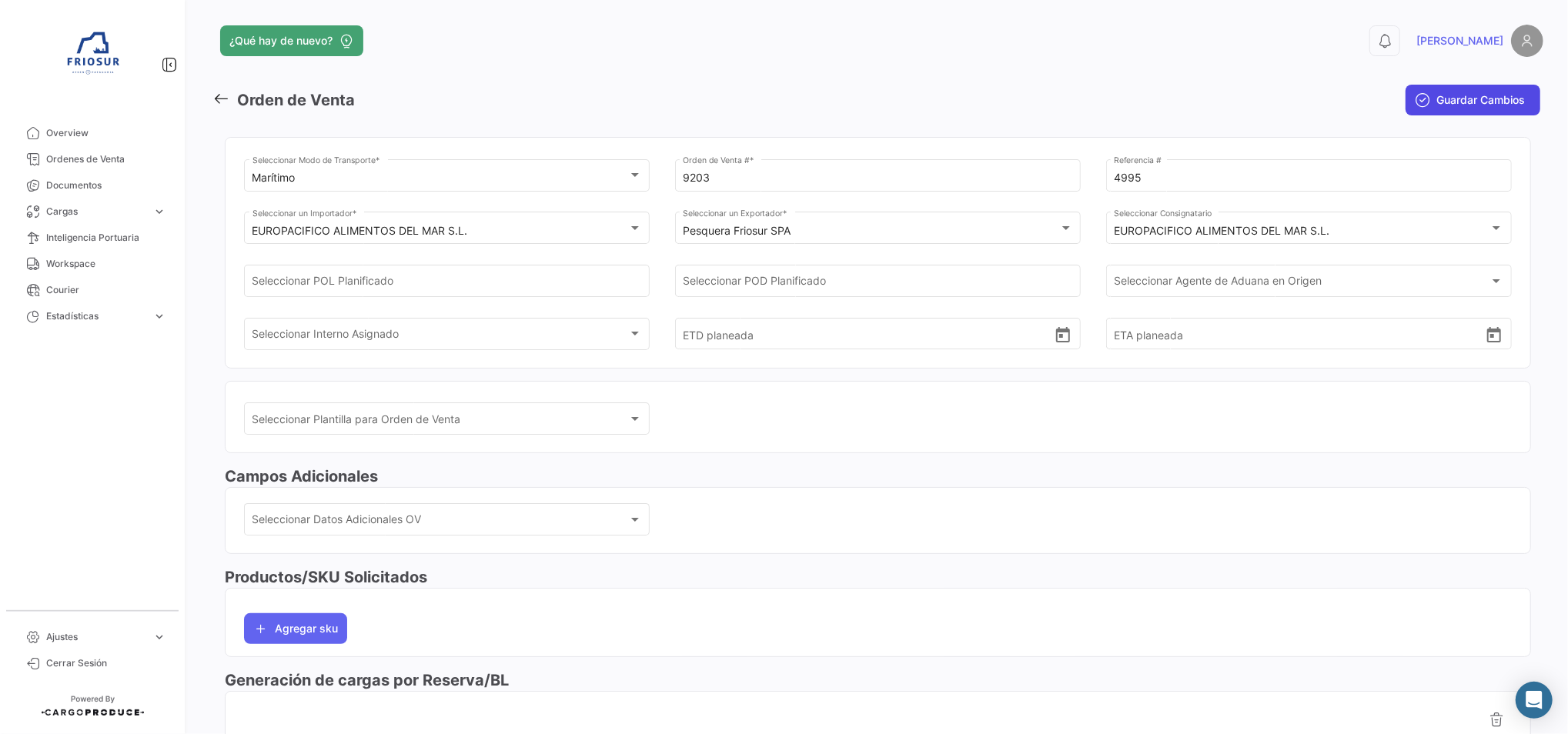
type input "HLCUSCL250927315"
click at [1459, 111] on button "Guardar Cambios" at bounding box center [1473, 99] width 135 height 30
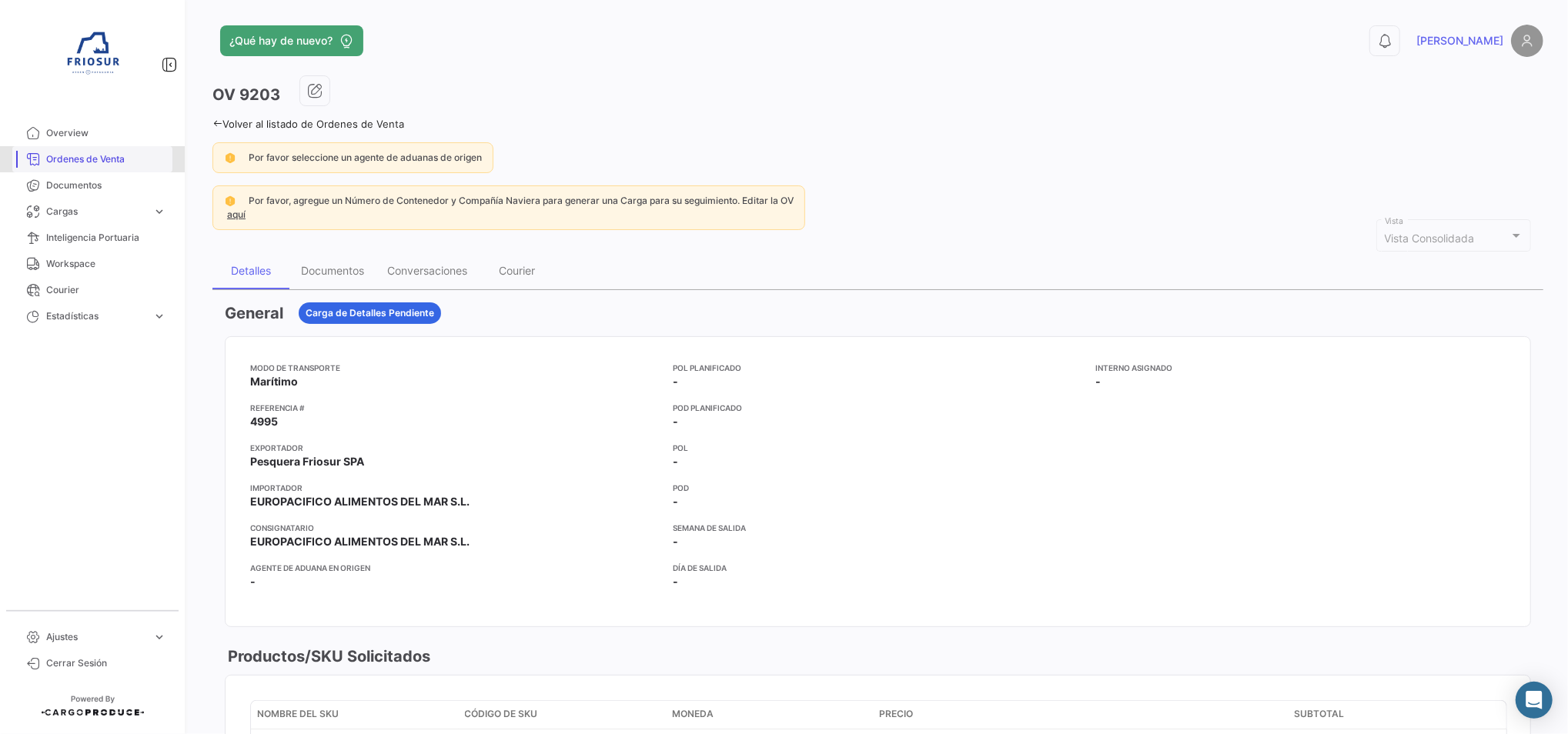
click at [140, 157] on span "Ordenes de Venta" at bounding box center [106, 158] width 120 height 14
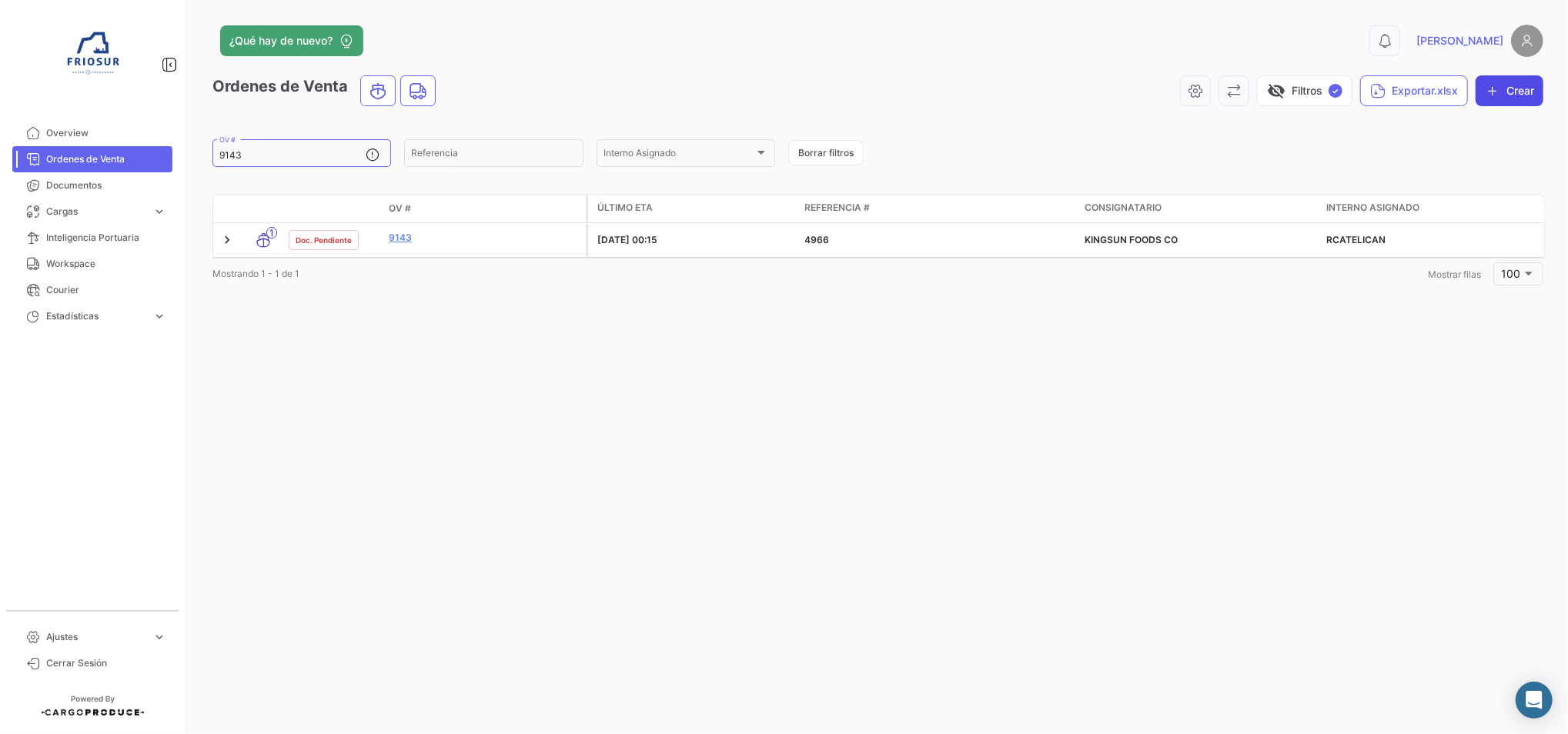
click at [1492, 85] on icon "button" at bounding box center [1492, 90] width 16 height 16
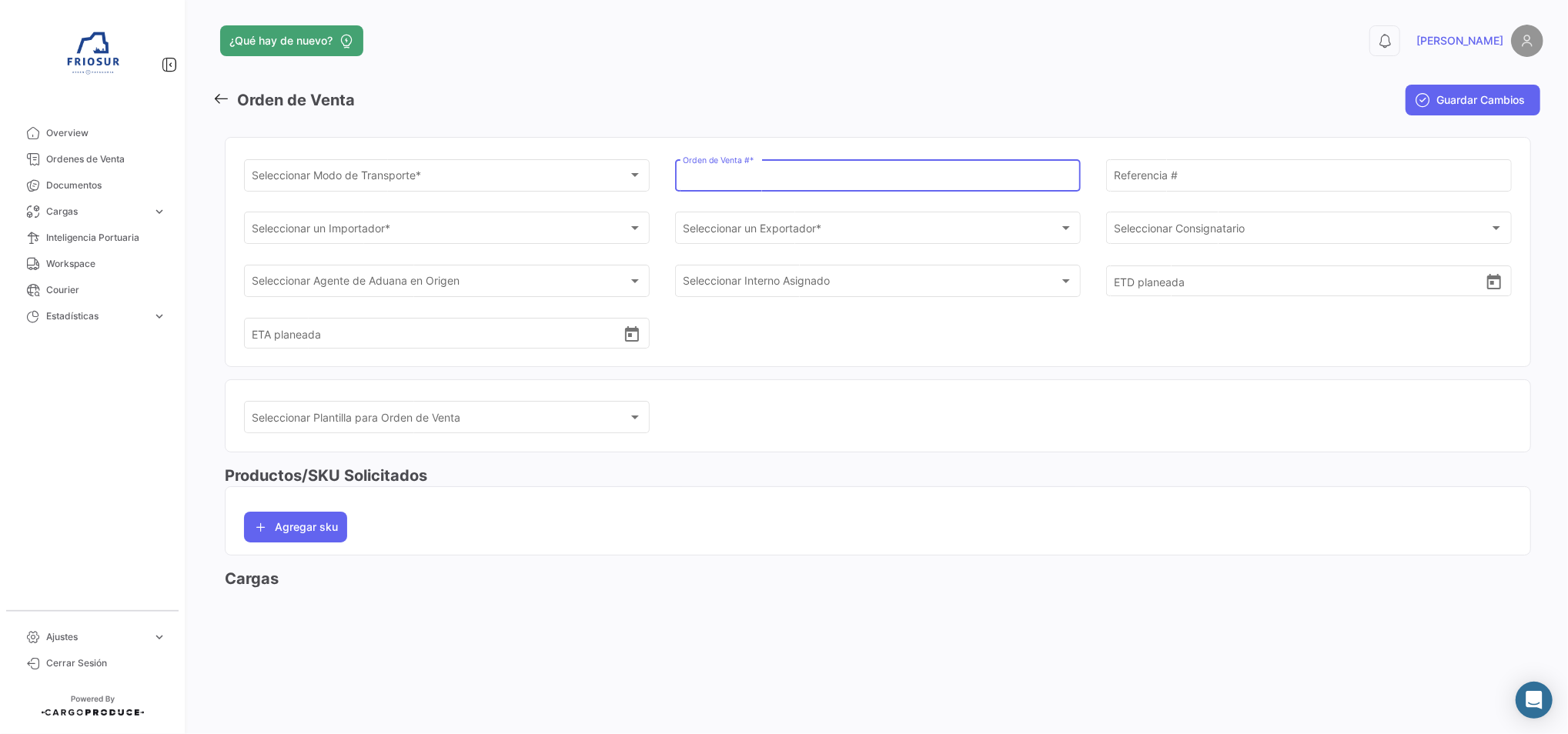
click at [790, 181] on input "Orden de Venta # *" at bounding box center [877, 178] width 390 height 13
type input "9207"
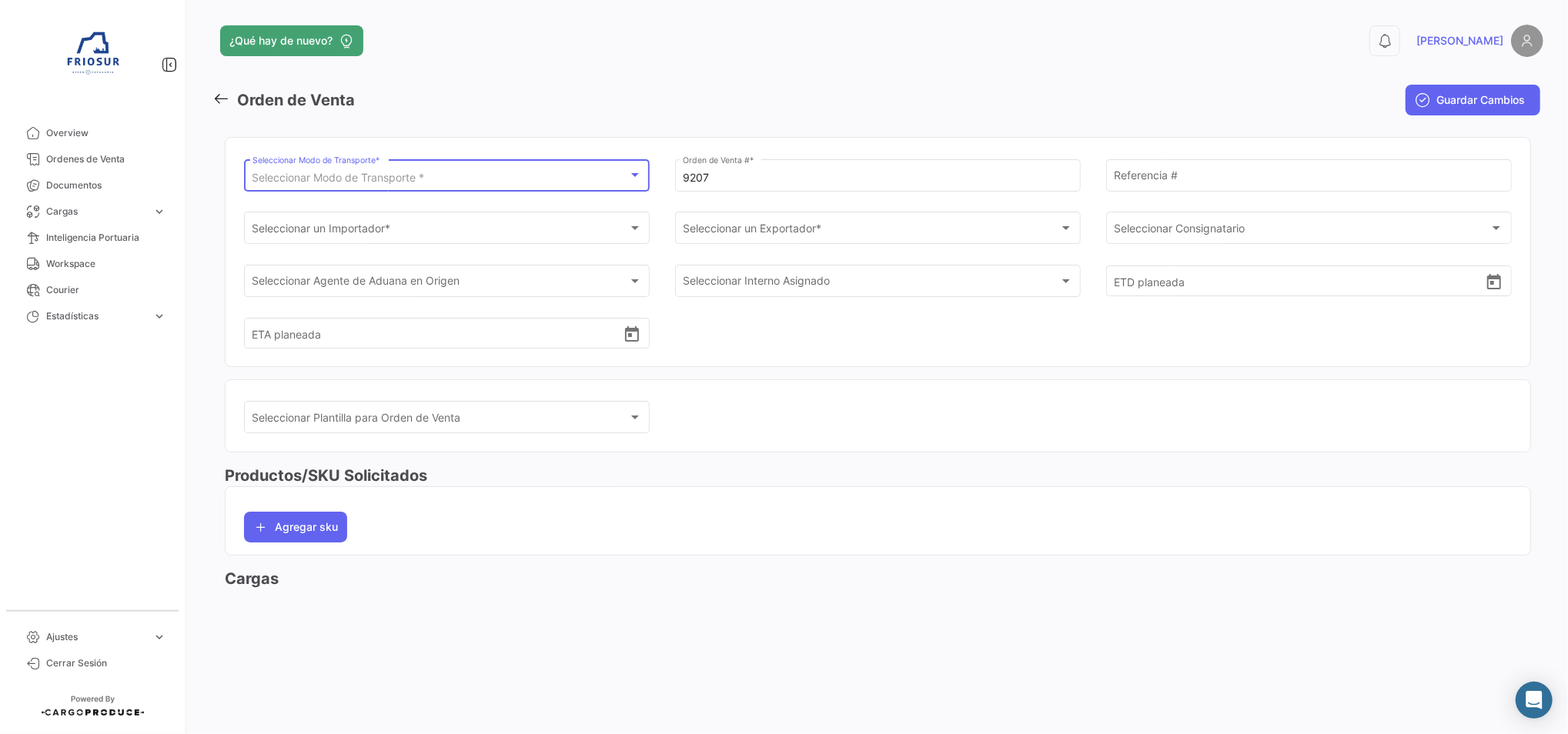
click at [616, 174] on div "Seleccionar Modo de Transporte *" at bounding box center [440, 178] width 376 height 13
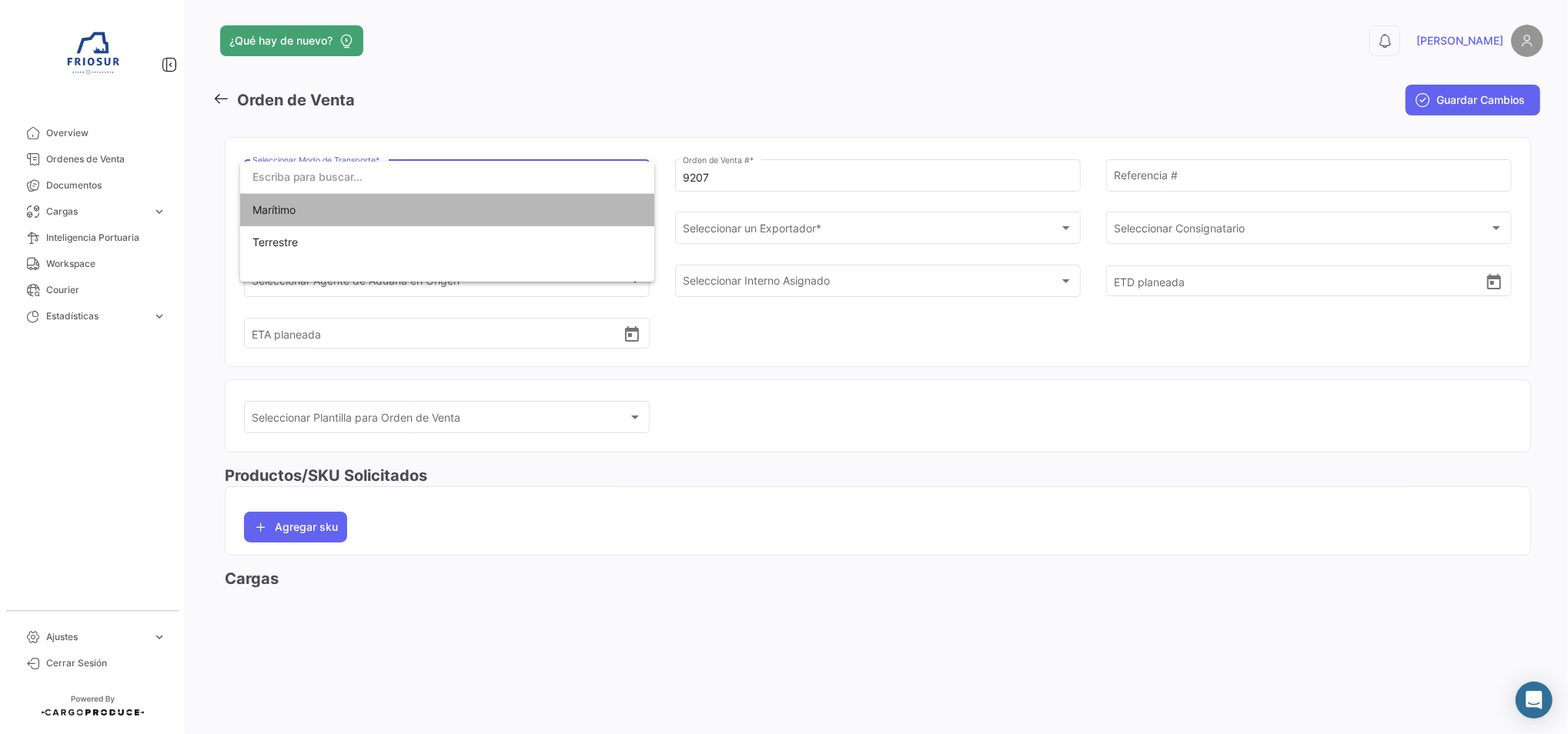
click at [585, 214] on span "Marítimo" at bounding box center [447, 210] width 390 height 32
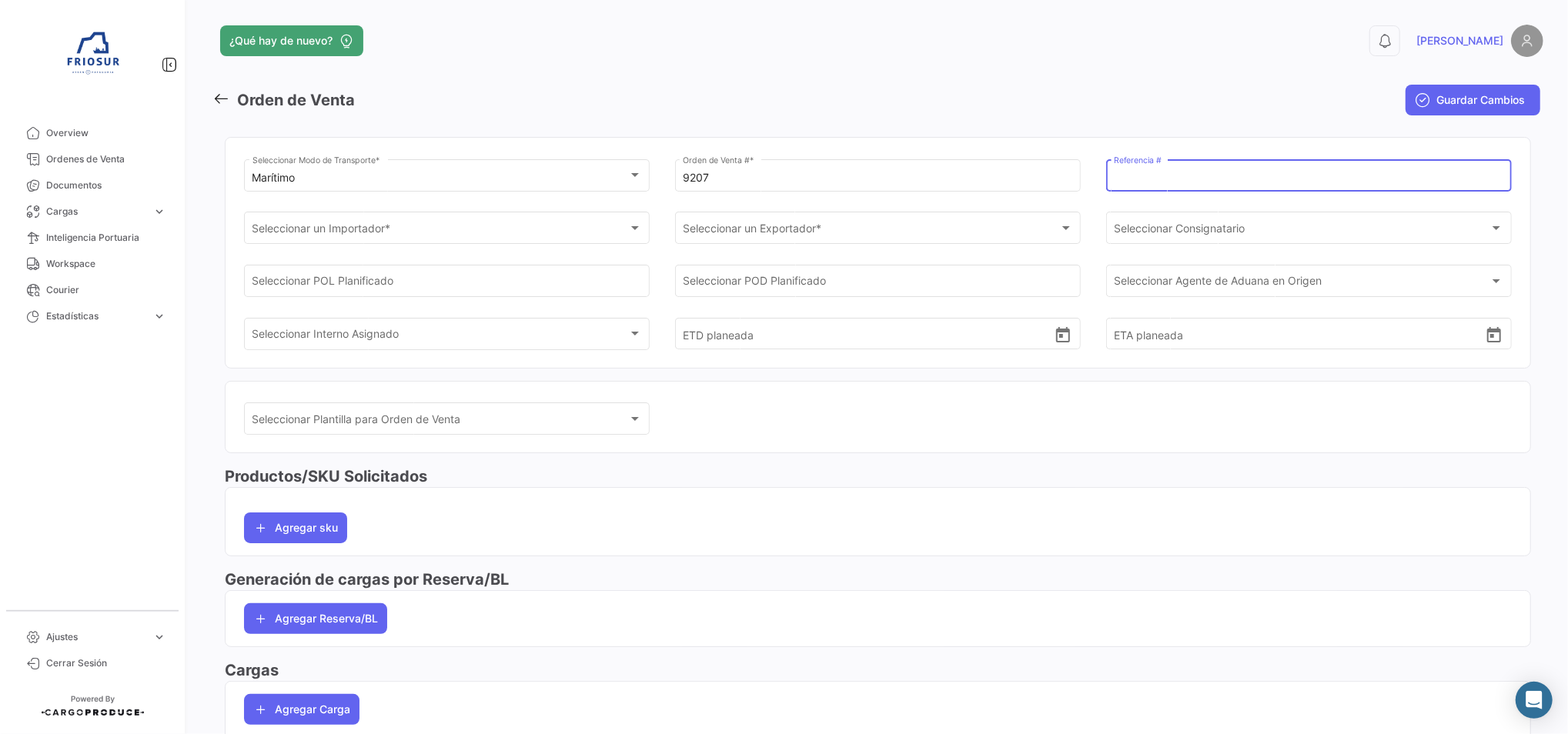
click at [1185, 178] on input "Referencia #" at bounding box center [1308, 178] width 390 height 13
type input "946"
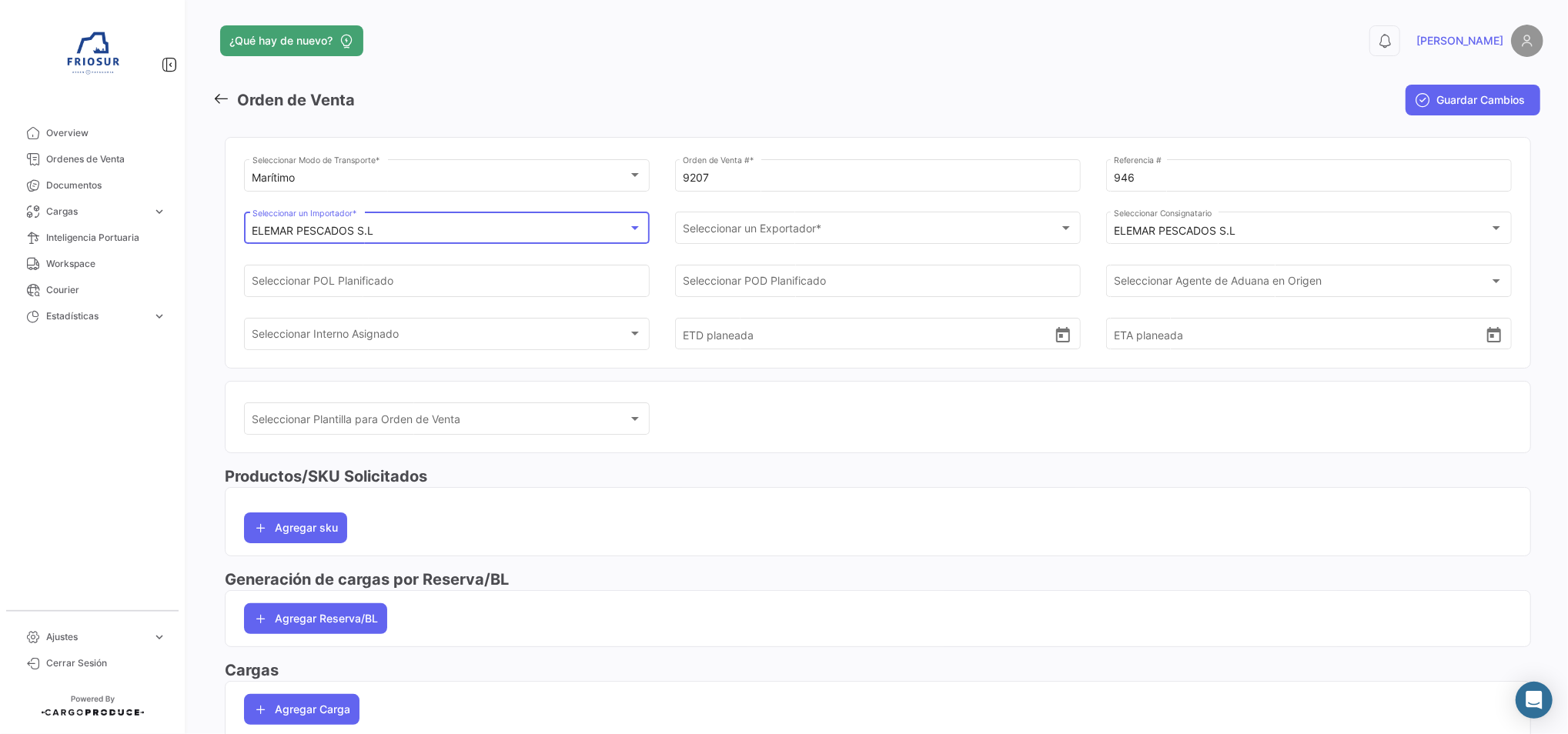
click at [550, 225] on div "ELEMAR PESCADOS S.L" at bounding box center [440, 231] width 376 height 13
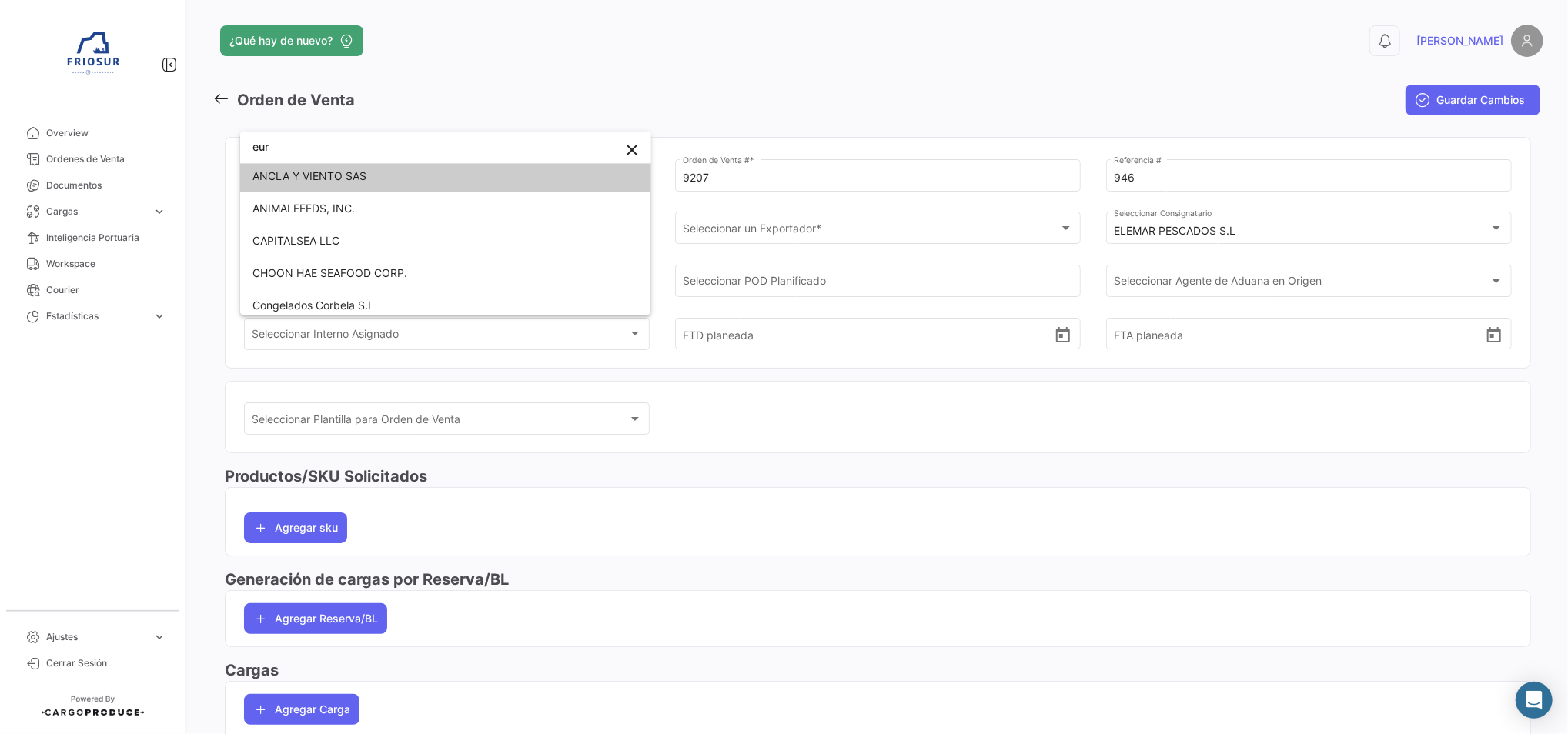
scroll to position [2, 0]
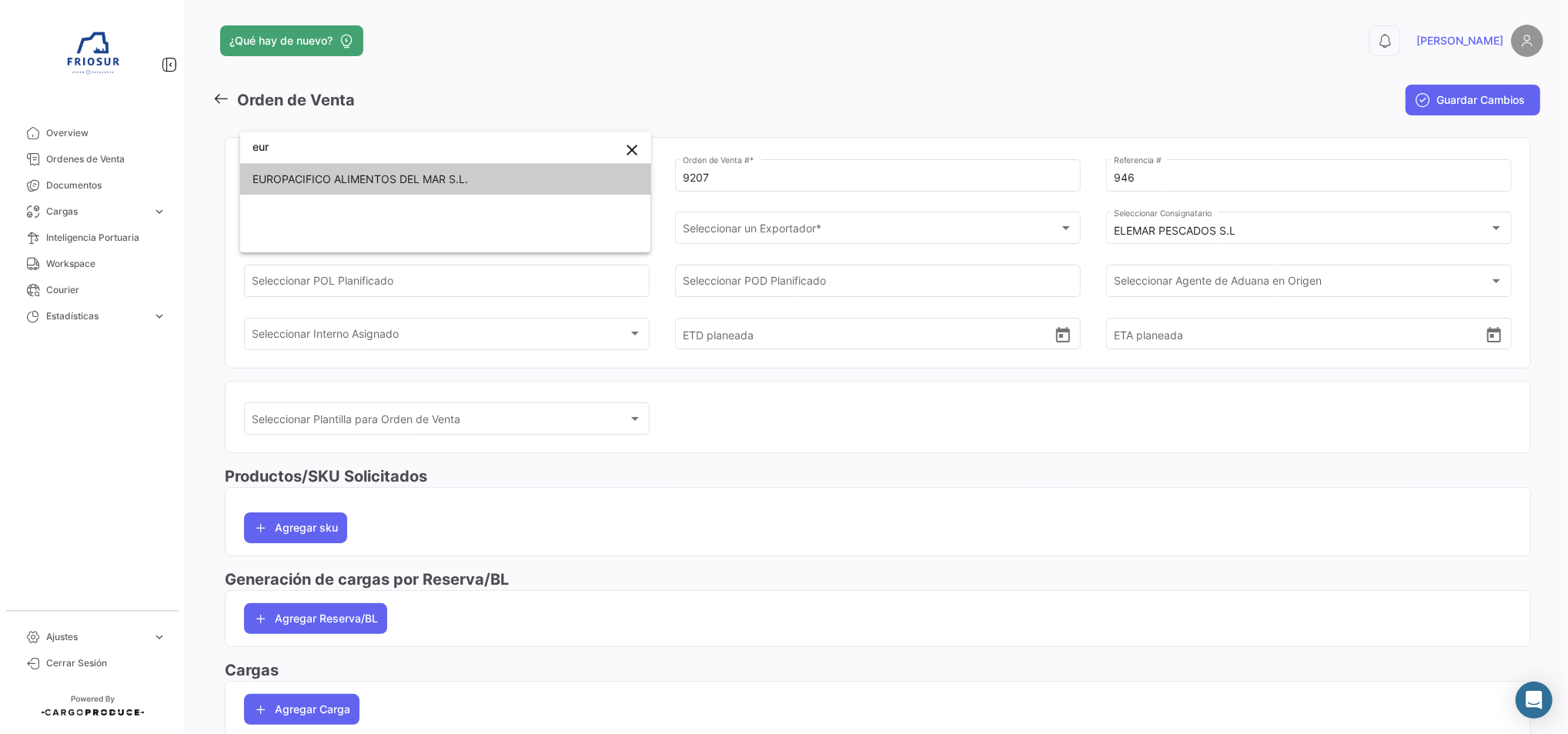
type input "eur"
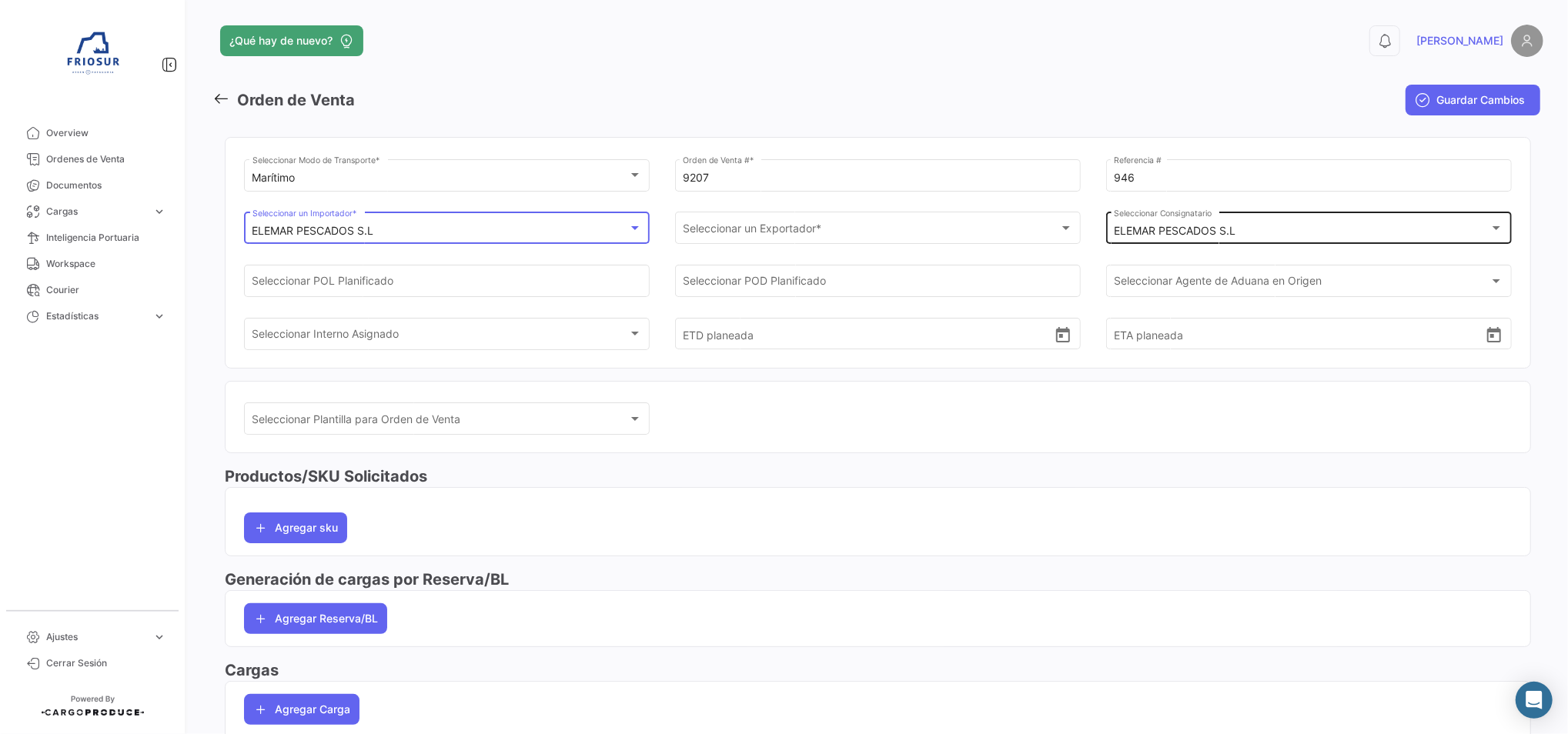
click at [1163, 217] on div "ELEMAR PESCADOS S.L Seleccionar Consignatario" at bounding box center [1308, 227] width 390 height 35
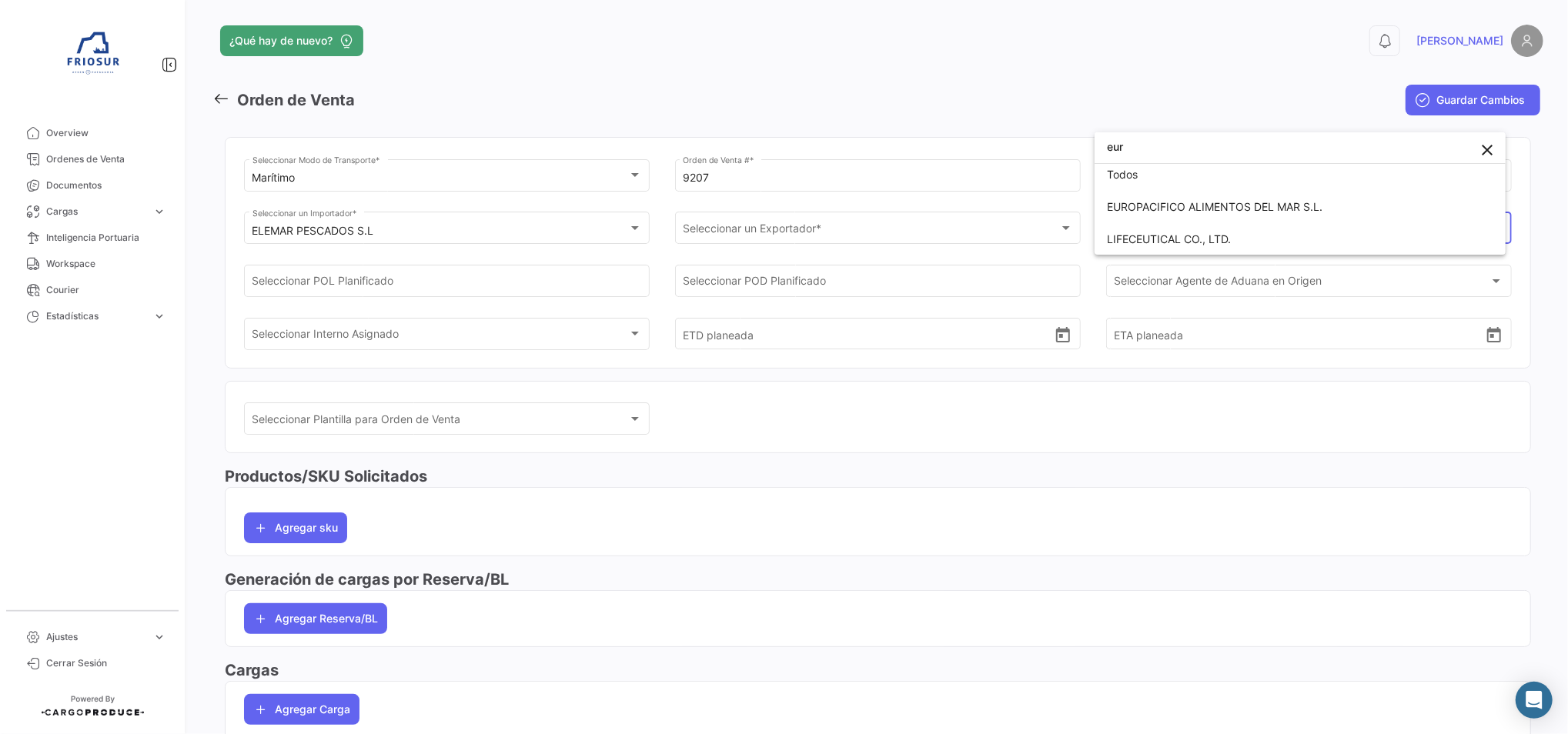
scroll to position [5, 0]
type input "eur"
click at [1224, 260] on mat-form-field "ELEMAR PESCADOS S.L Seleccionar Consignatario" at bounding box center [1309, 236] width 405 height 53
click at [1223, 227] on mat-select-trigger "ELEMAR PESCADOS S.L" at bounding box center [1175, 230] width 122 height 13
type input "eur"
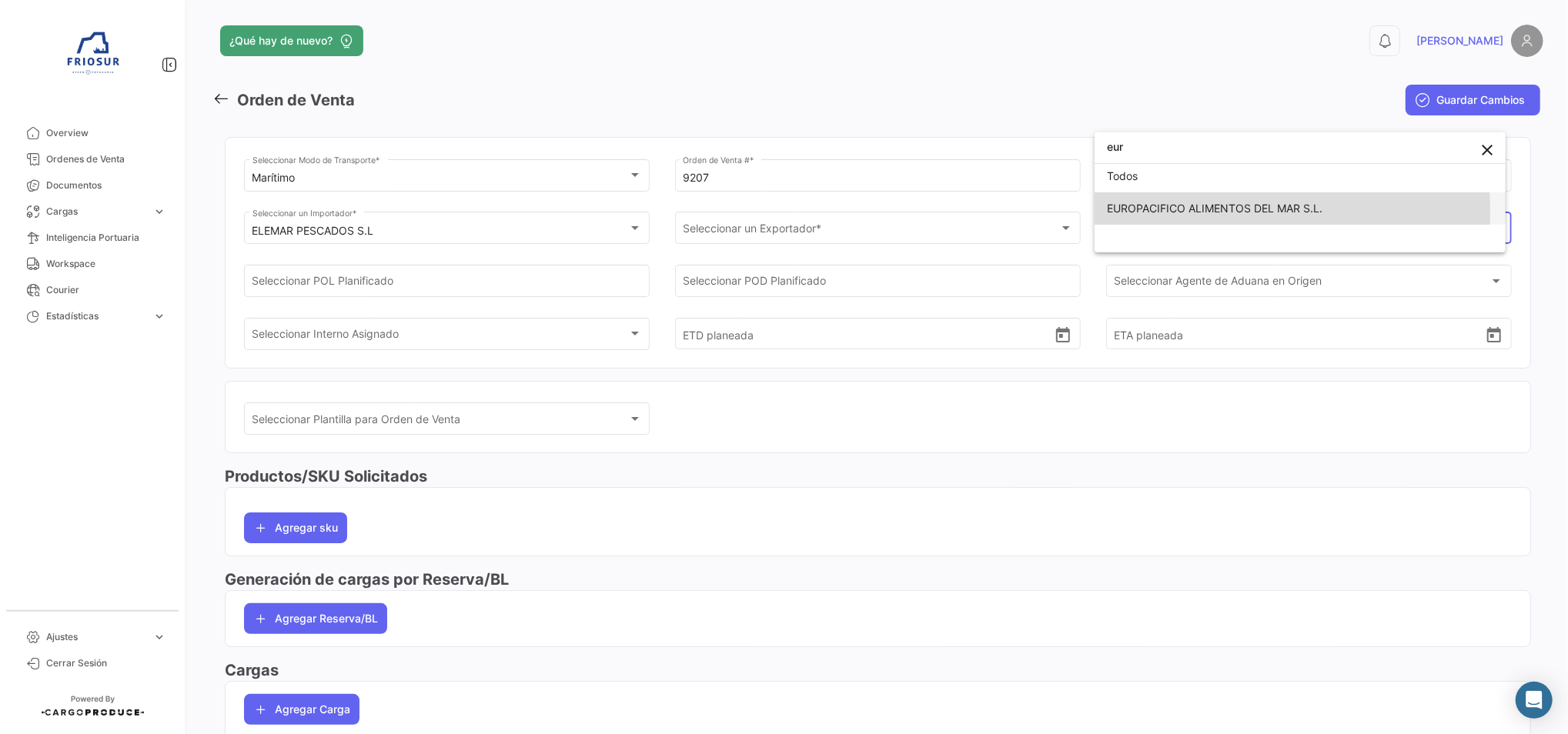
click at [1165, 211] on span "EUROPACIFICO ALIMENTOS DEL MAR S.L." at bounding box center [1215, 208] width 216 height 13
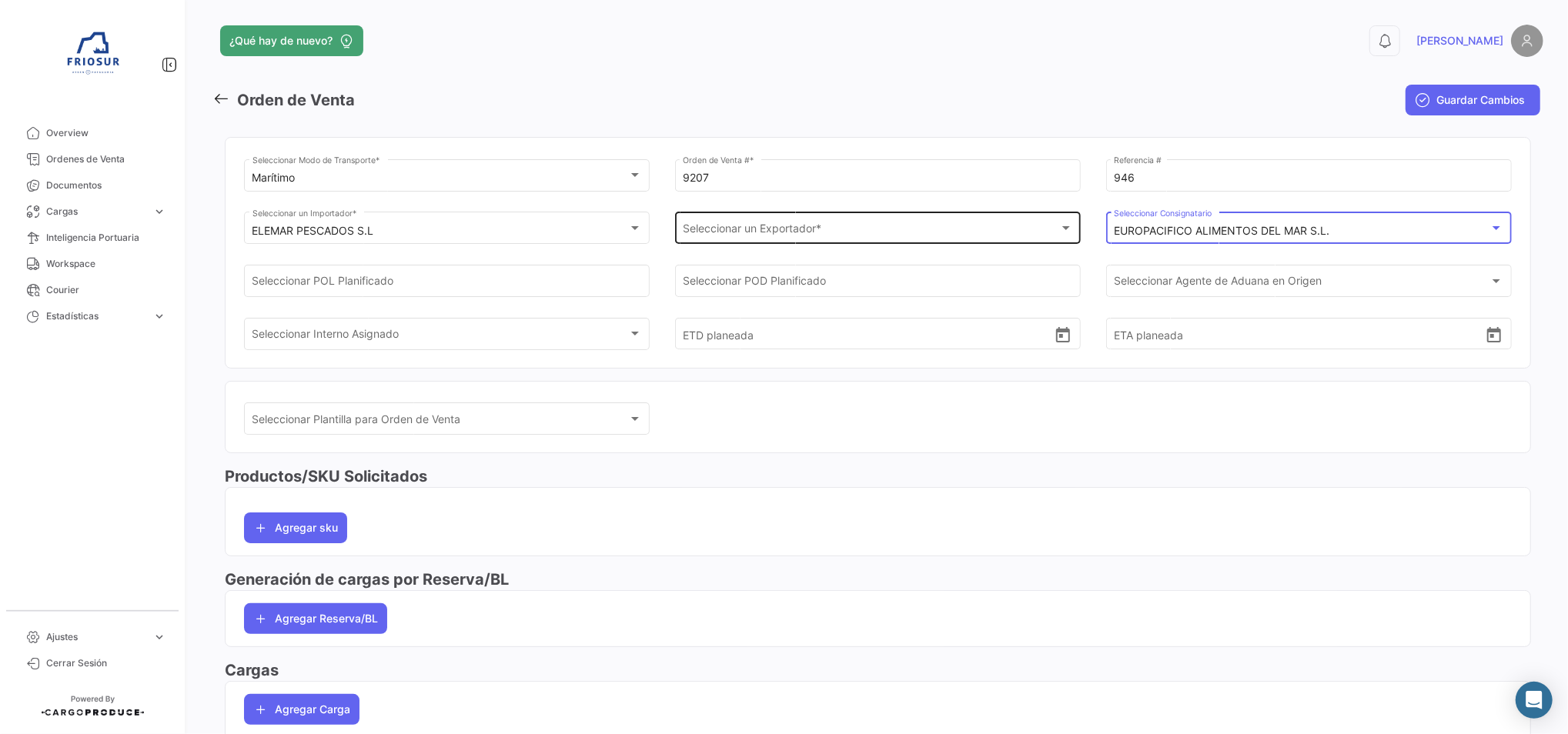
click at [895, 227] on div "Seleccionar un Exportador *" at bounding box center [871, 231] width 376 height 13
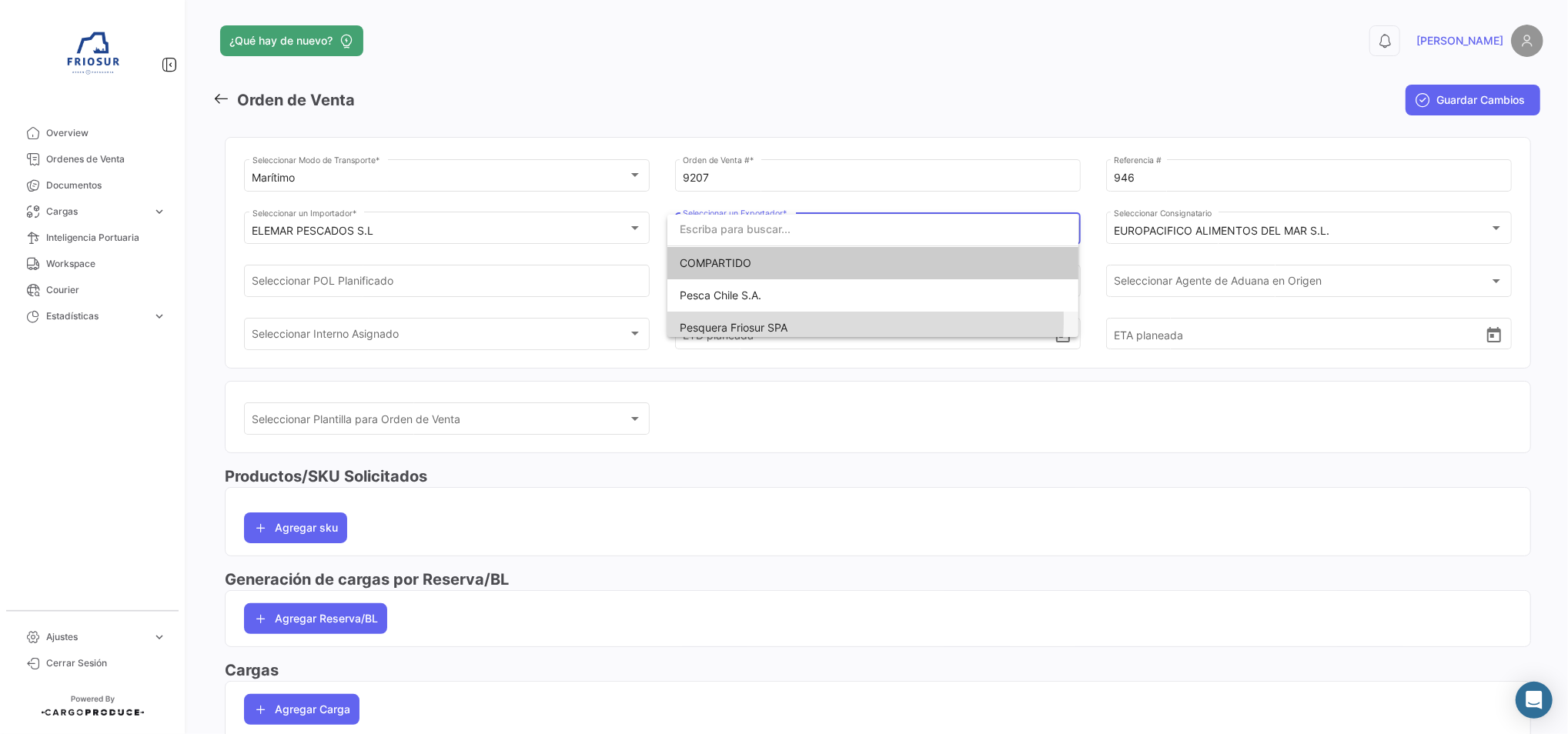
click at [802, 320] on span "Pesquera Friosur SPA" at bounding box center [872, 327] width 386 height 32
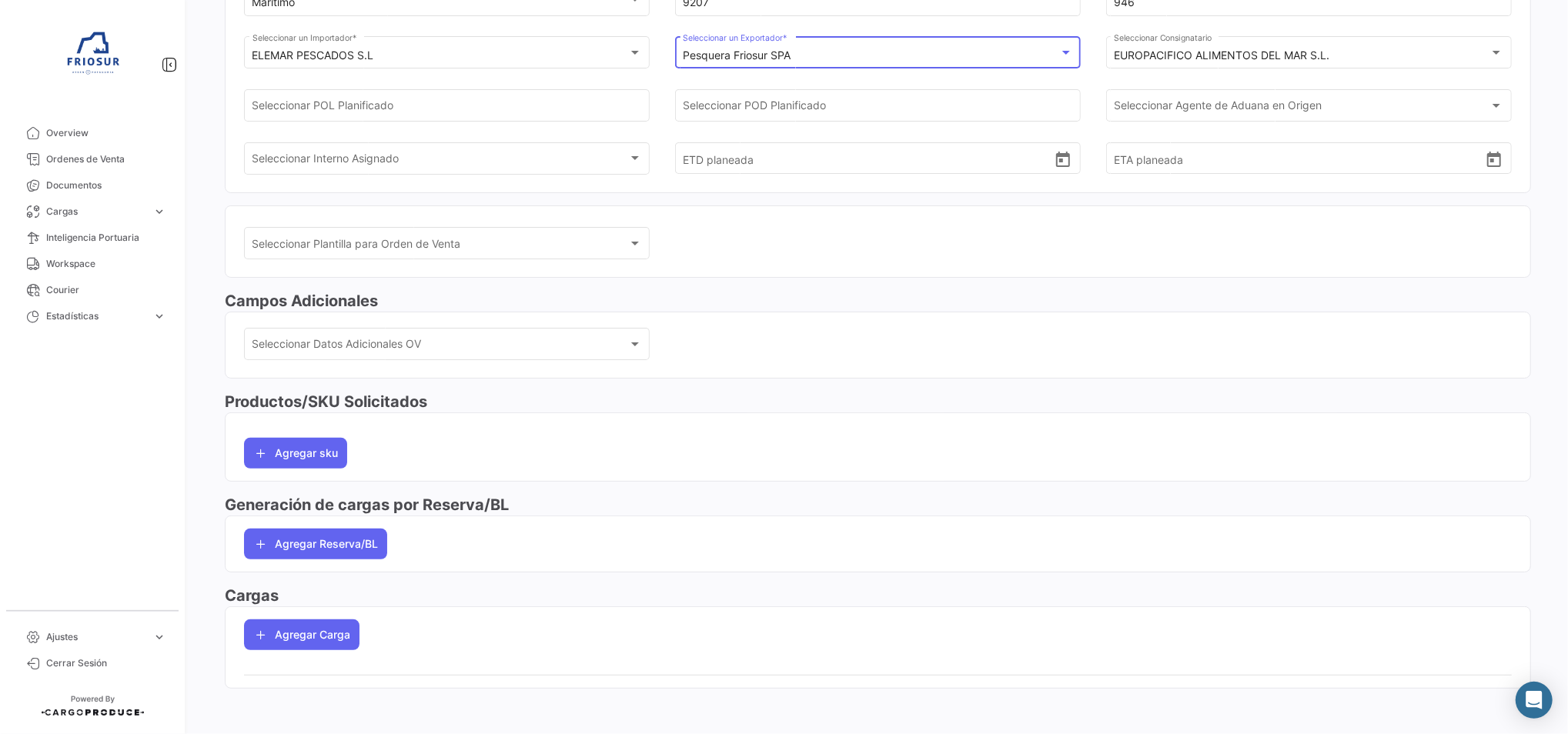
scroll to position [178, 0]
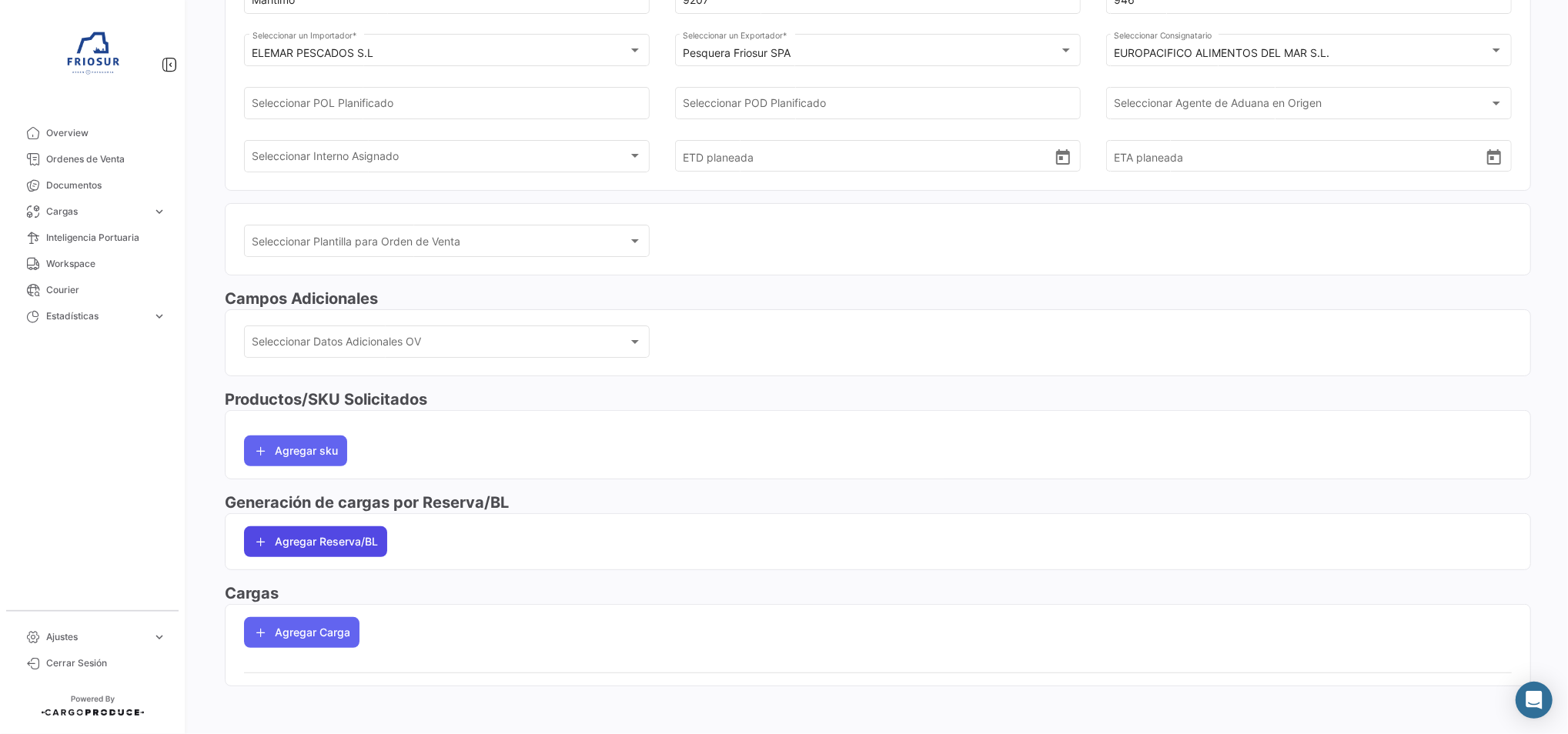
click at [328, 531] on button "Agregar Reserva/BL" at bounding box center [315, 542] width 143 height 30
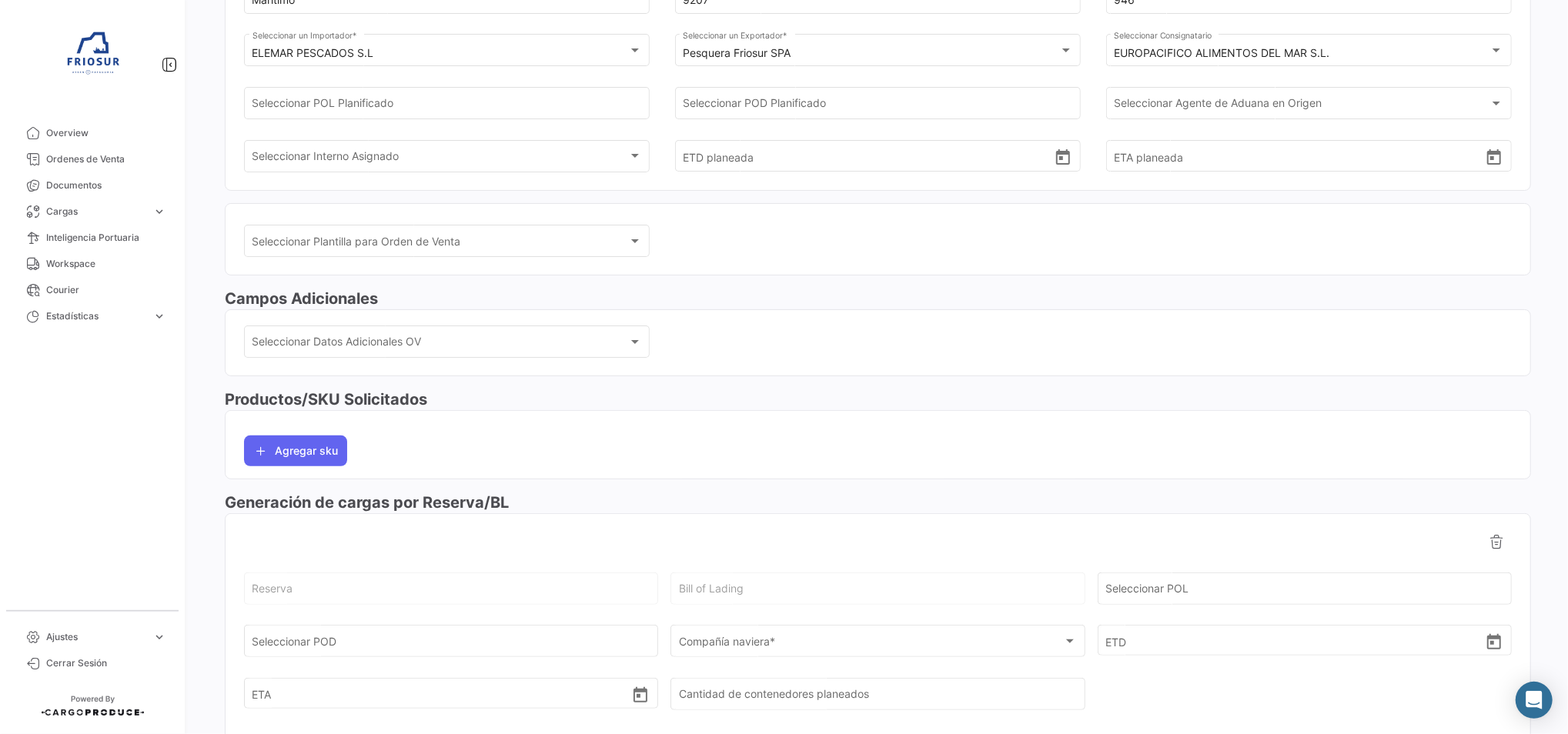
scroll to position [383, 0]
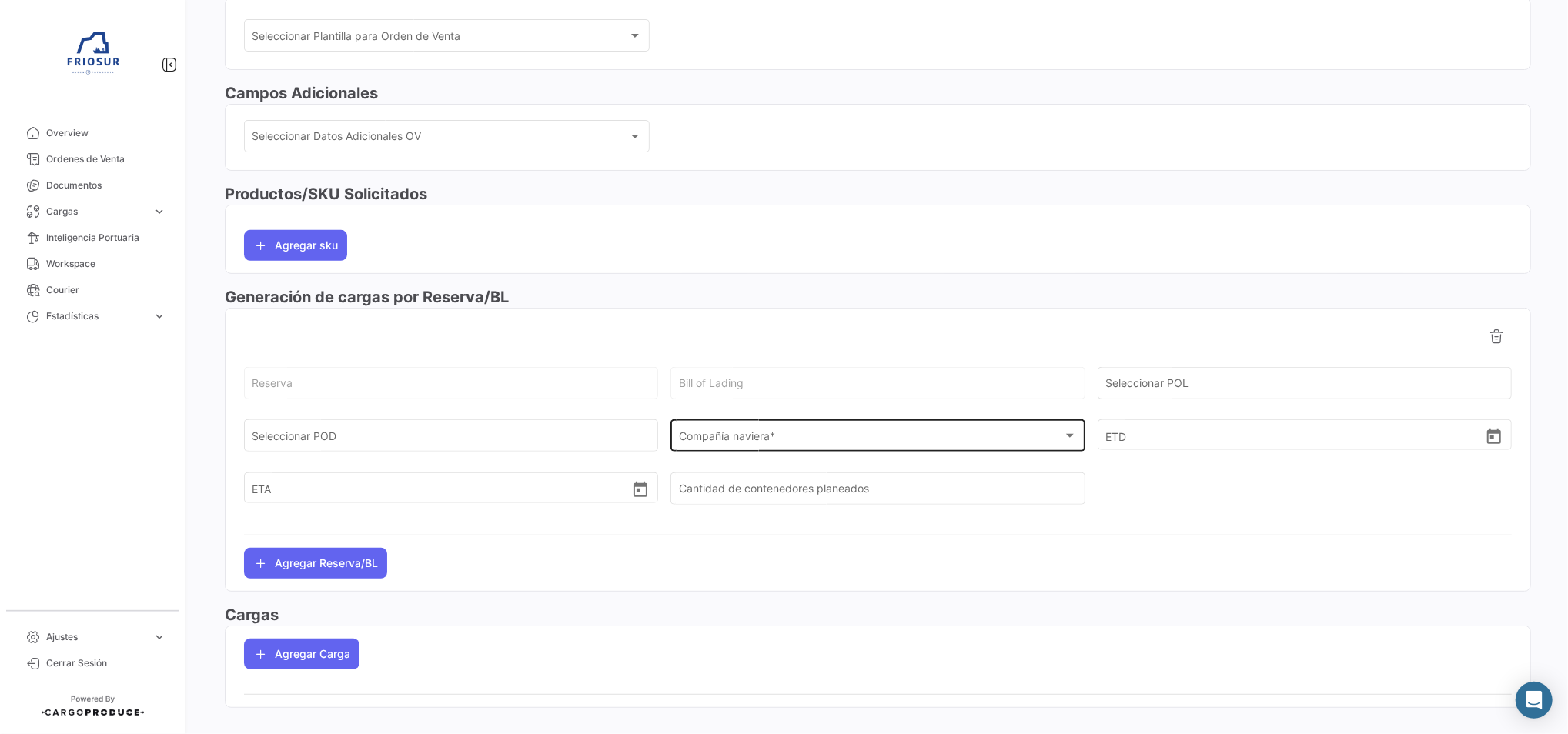
click at [785, 433] on div "Compañía naviera *" at bounding box center [871, 439] width 384 height 13
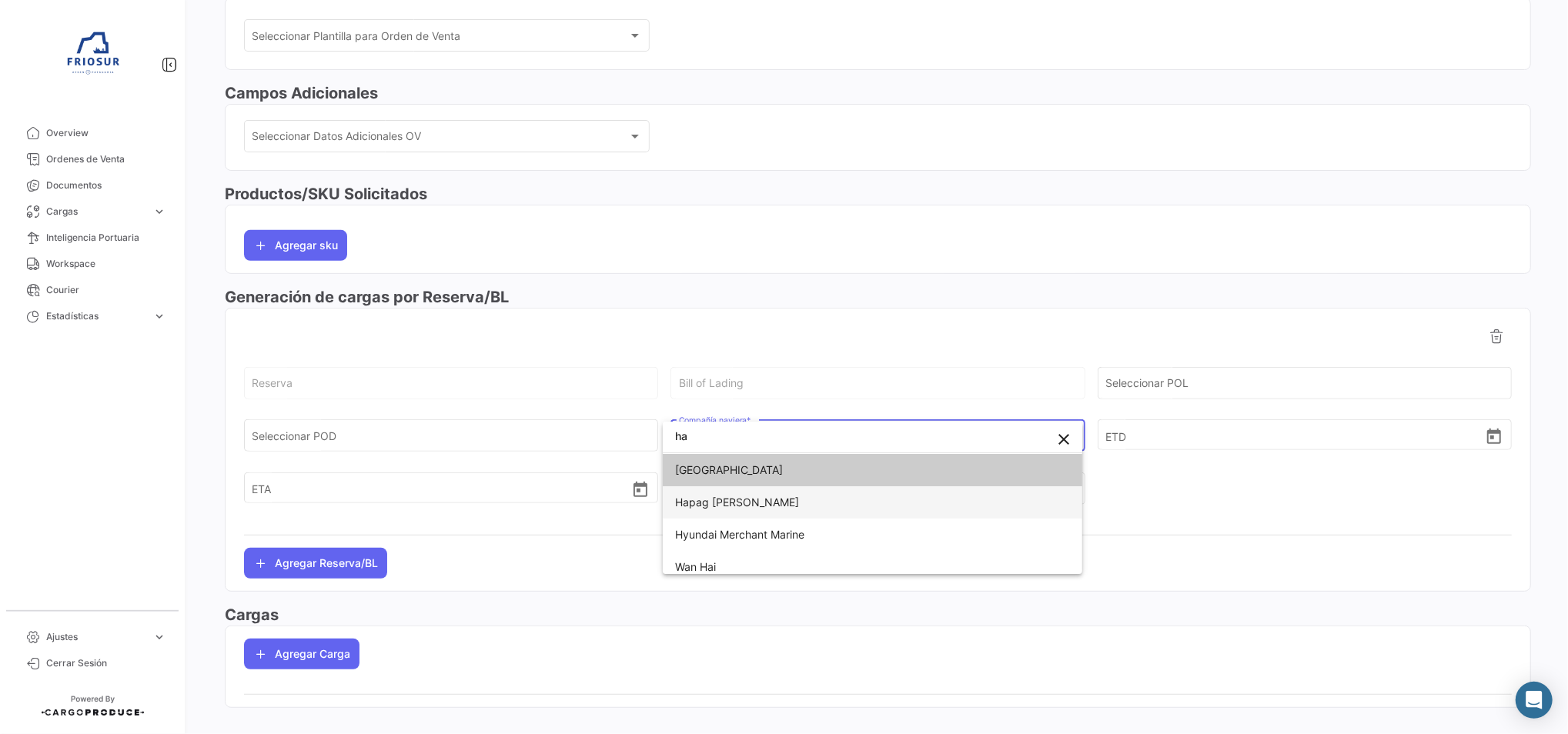
type input "ha"
click at [778, 513] on span "Hapag [PERSON_NAME]" at bounding box center [872, 502] width 395 height 32
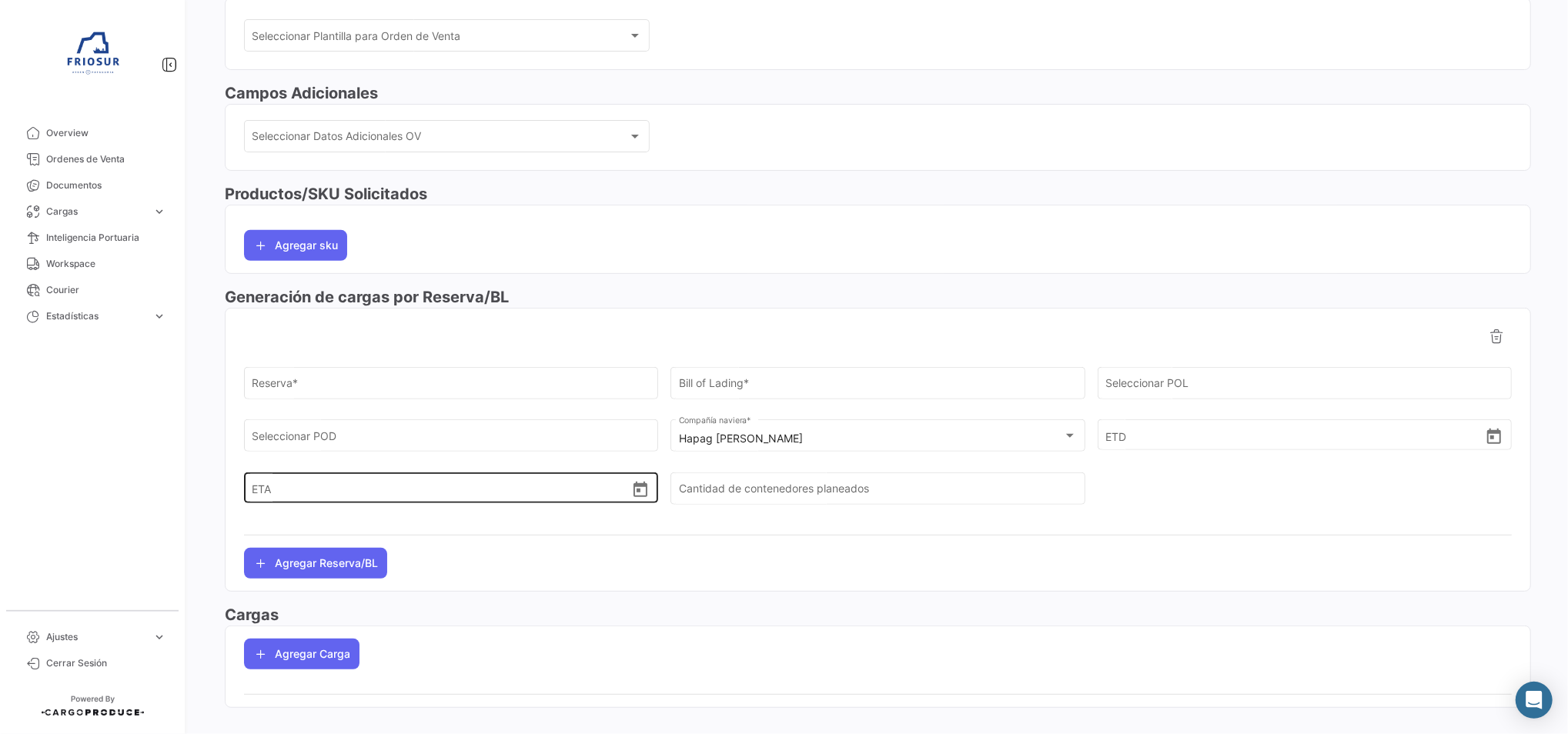
click at [495, 452] on div "ETA" at bounding box center [451, 475] width 398 height 57
click at [491, 447] on div "ETA" at bounding box center [451, 475] width 398 height 57
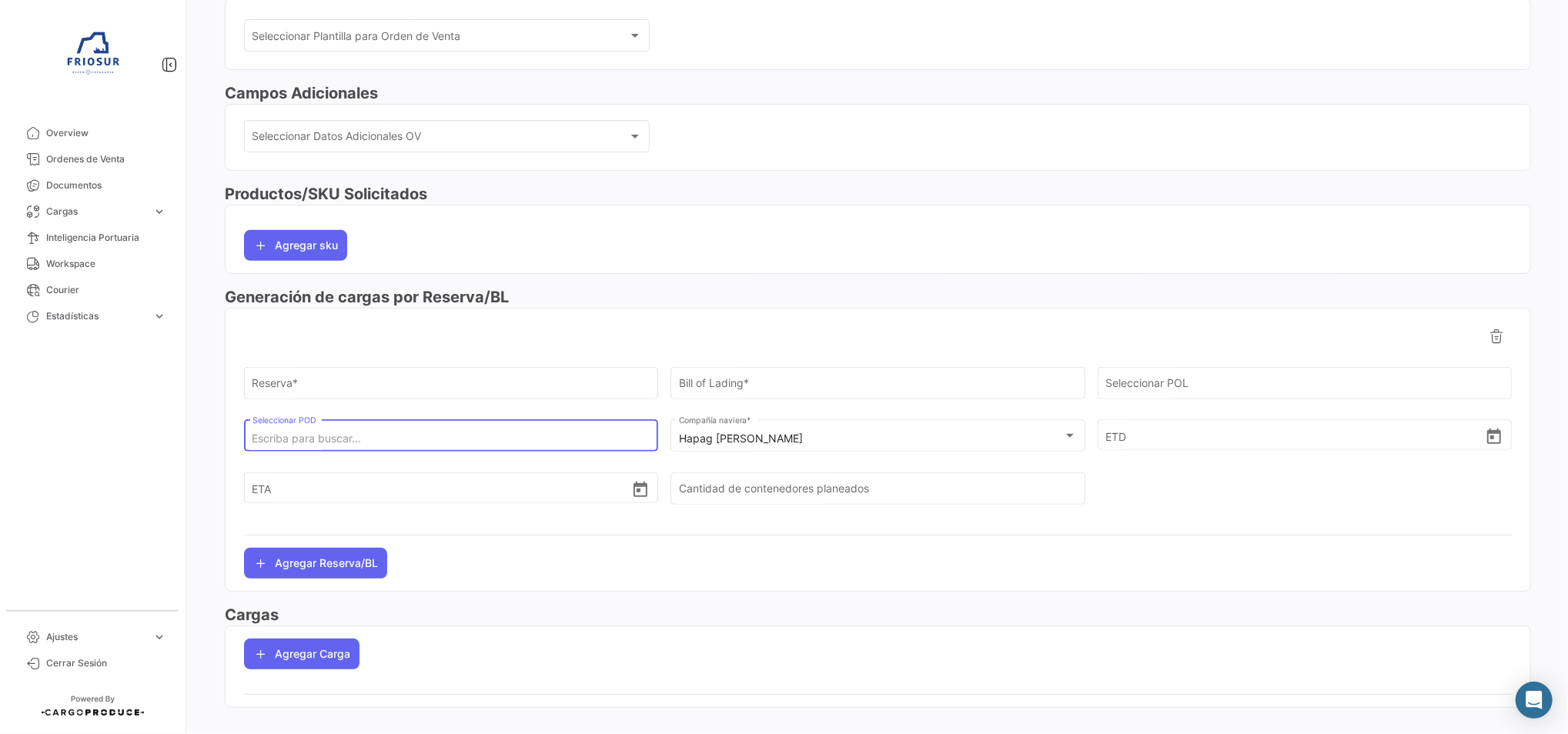
click at [485, 437] on input "Seleccionar POD" at bounding box center [451, 439] width 398 height 13
click at [574, 388] on input "Reserva *" at bounding box center [451, 386] width 398 height 13
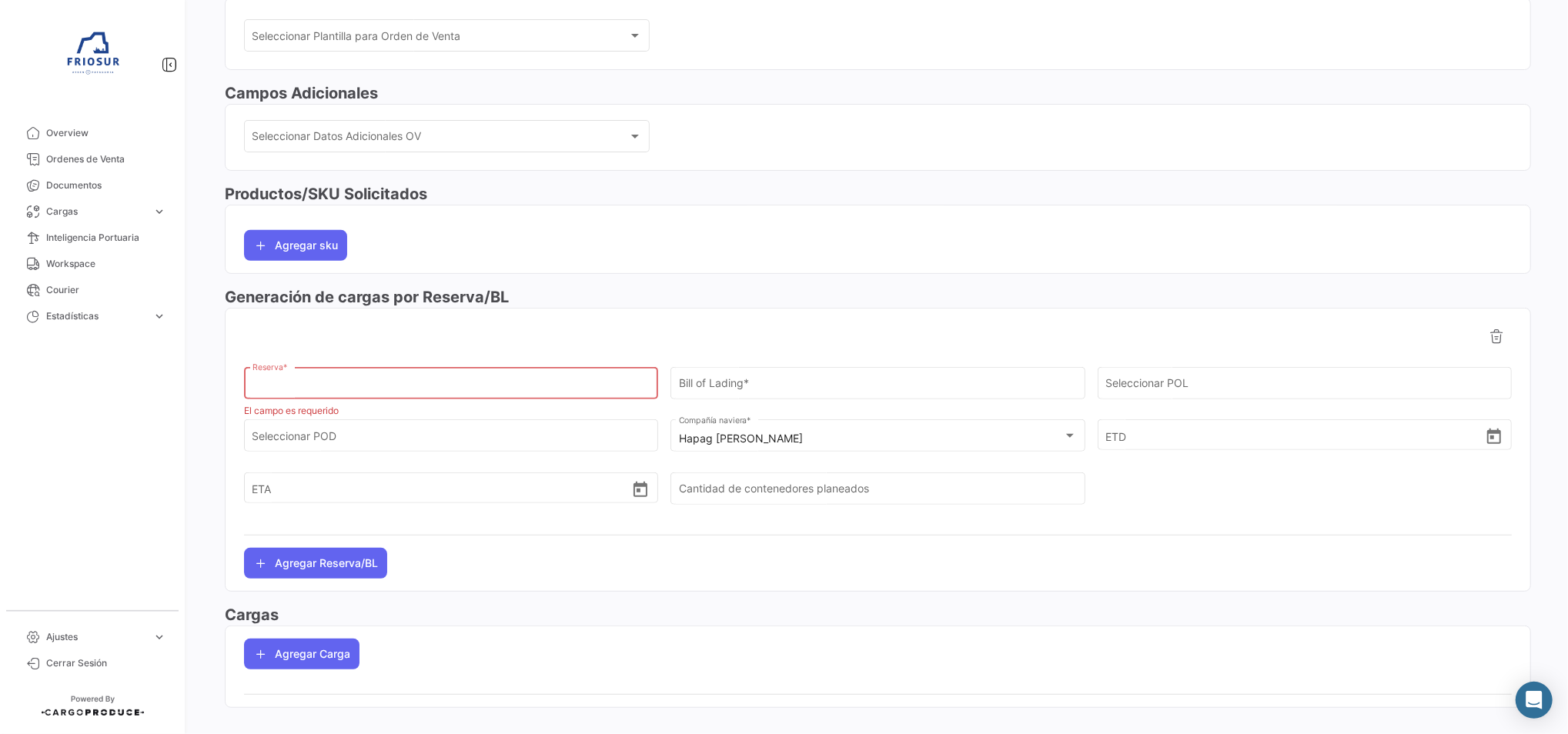
click at [315, 386] on input "Reserva *" at bounding box center [451, 386] width 398 height 13
paste input "12222130"
type input "12222130"
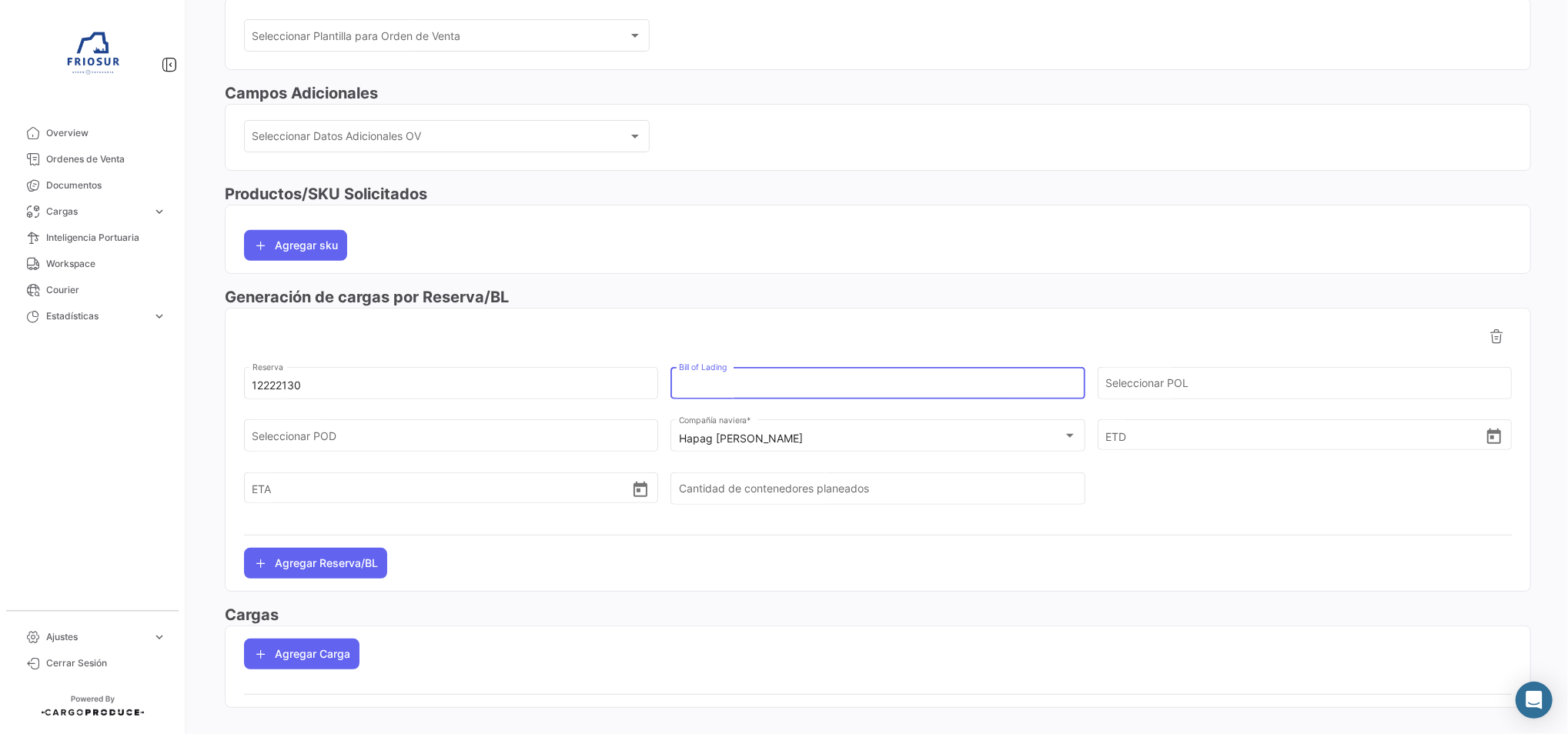
click at [737, 388] on input "Bill of Lading" at bounding box center [878, 386] width 398 height 13
paste input "HLCUSCL250868918"
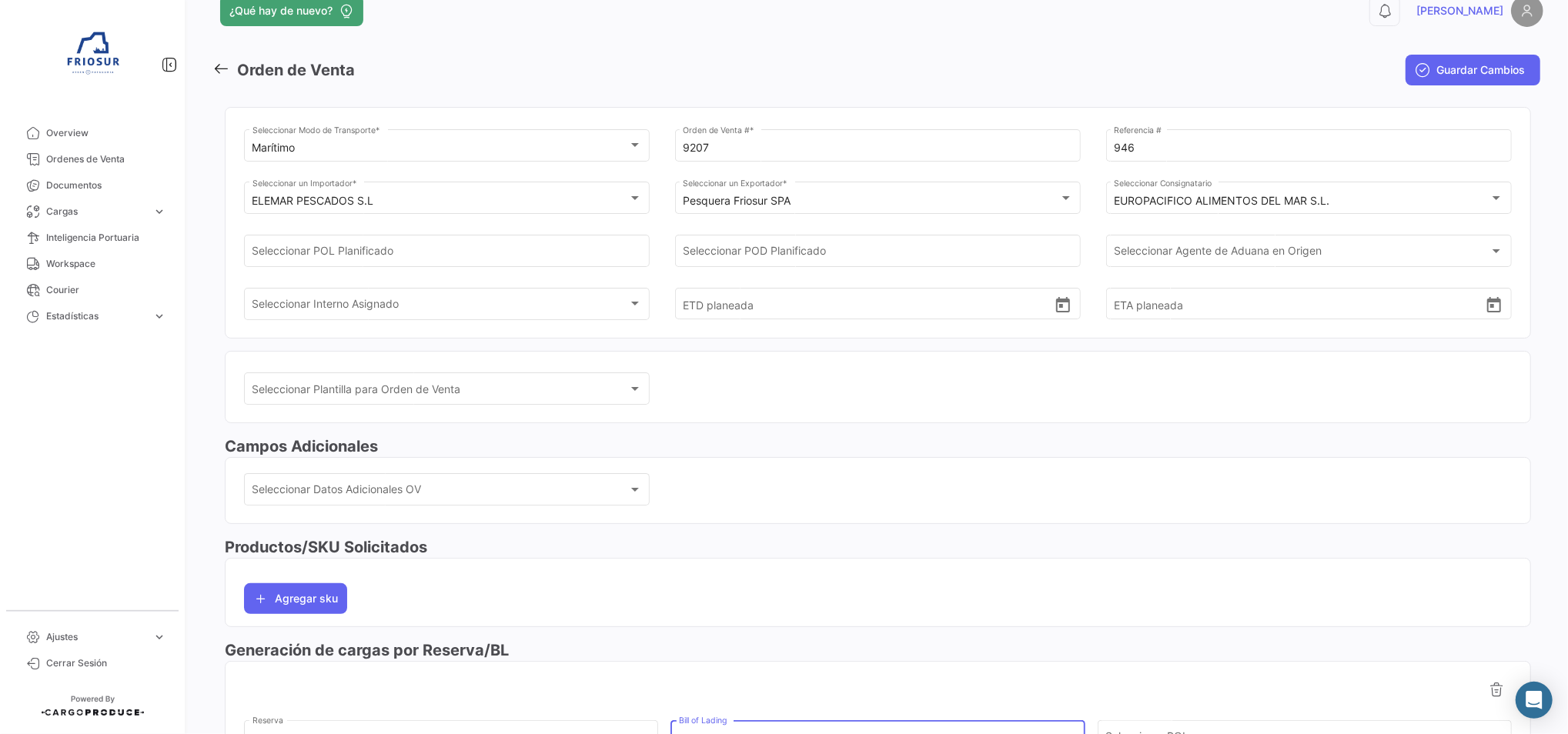
scroll to position [0, 0]
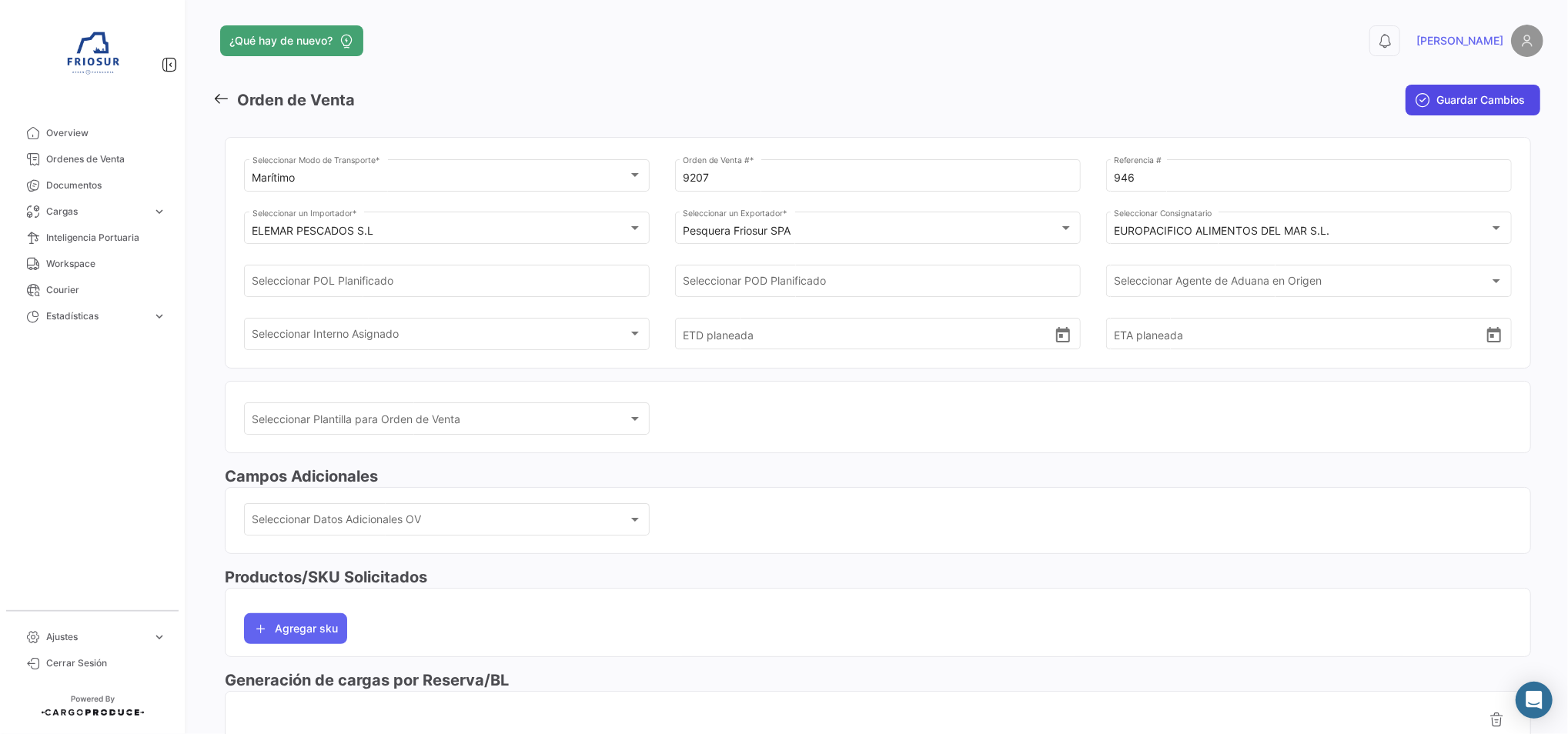
type input "HLCUSCL250868918"
click at [1422, 101] on button "Guardar Cambios" at bounding box center [1473, 99] width 135 height 30
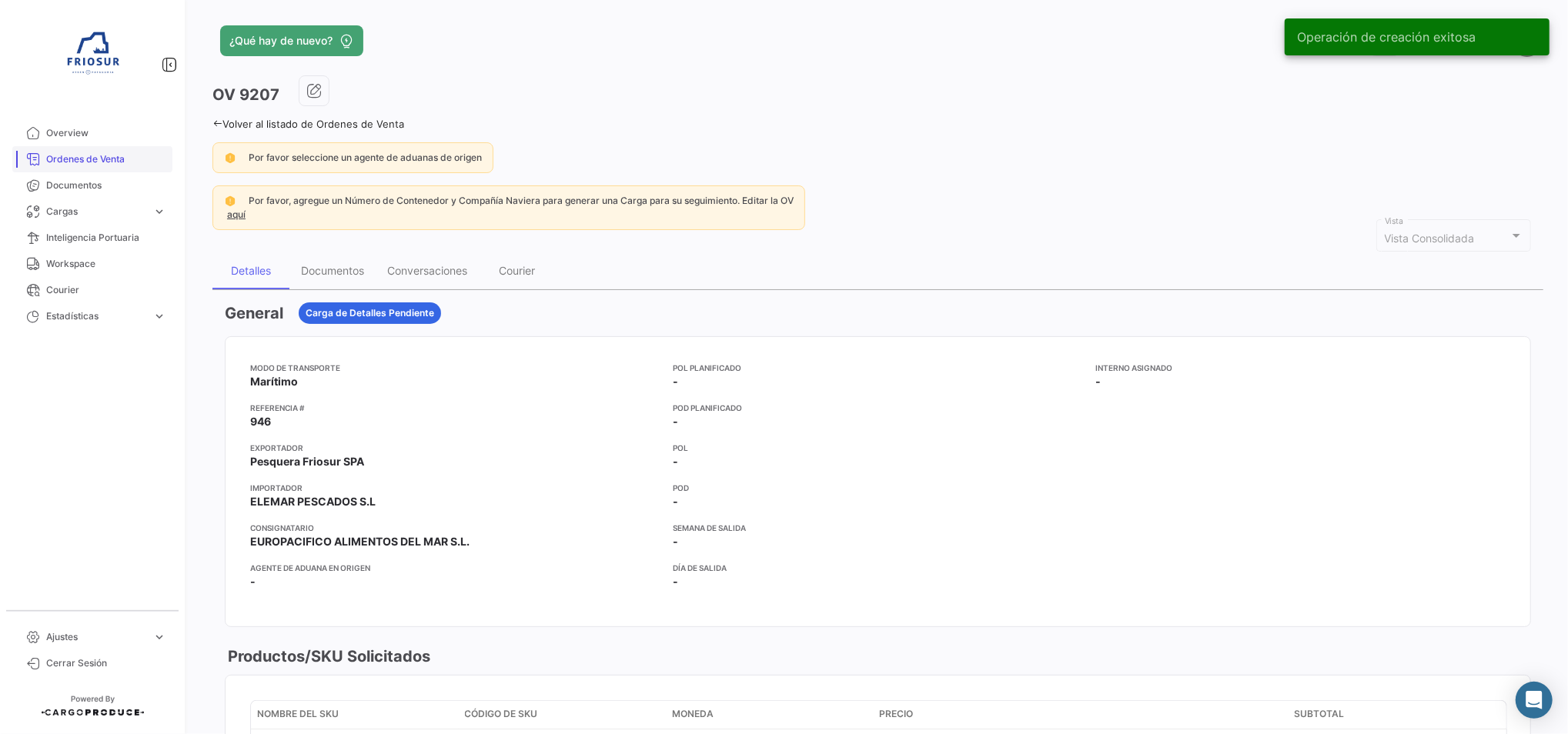
click at [124, 162] on span "Ordenes de Venta" at bounding box center [106, 158] width 120 height 14
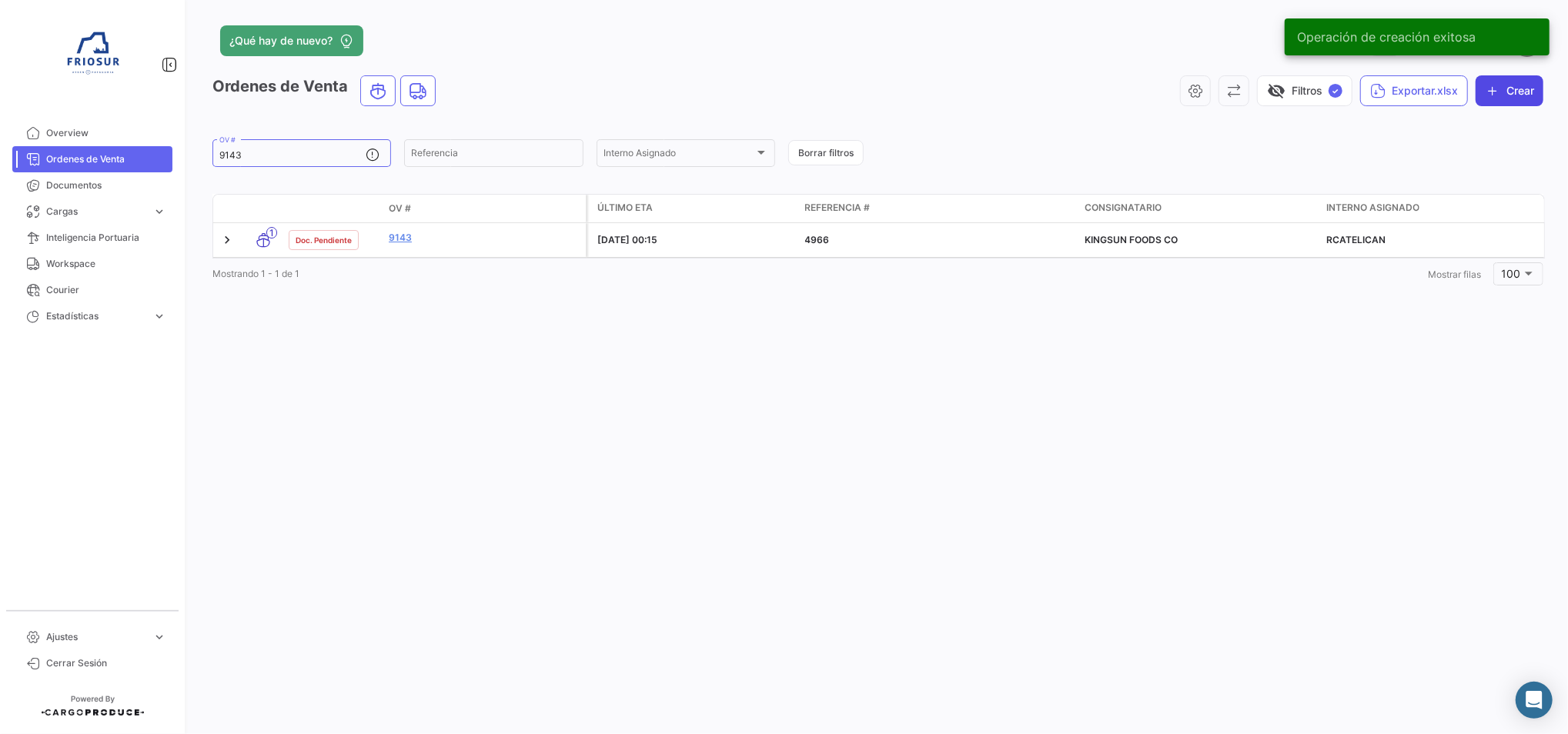
click at [1524, 91] on button "Crear" at bounding box center [1510, 90] width 68 height 30
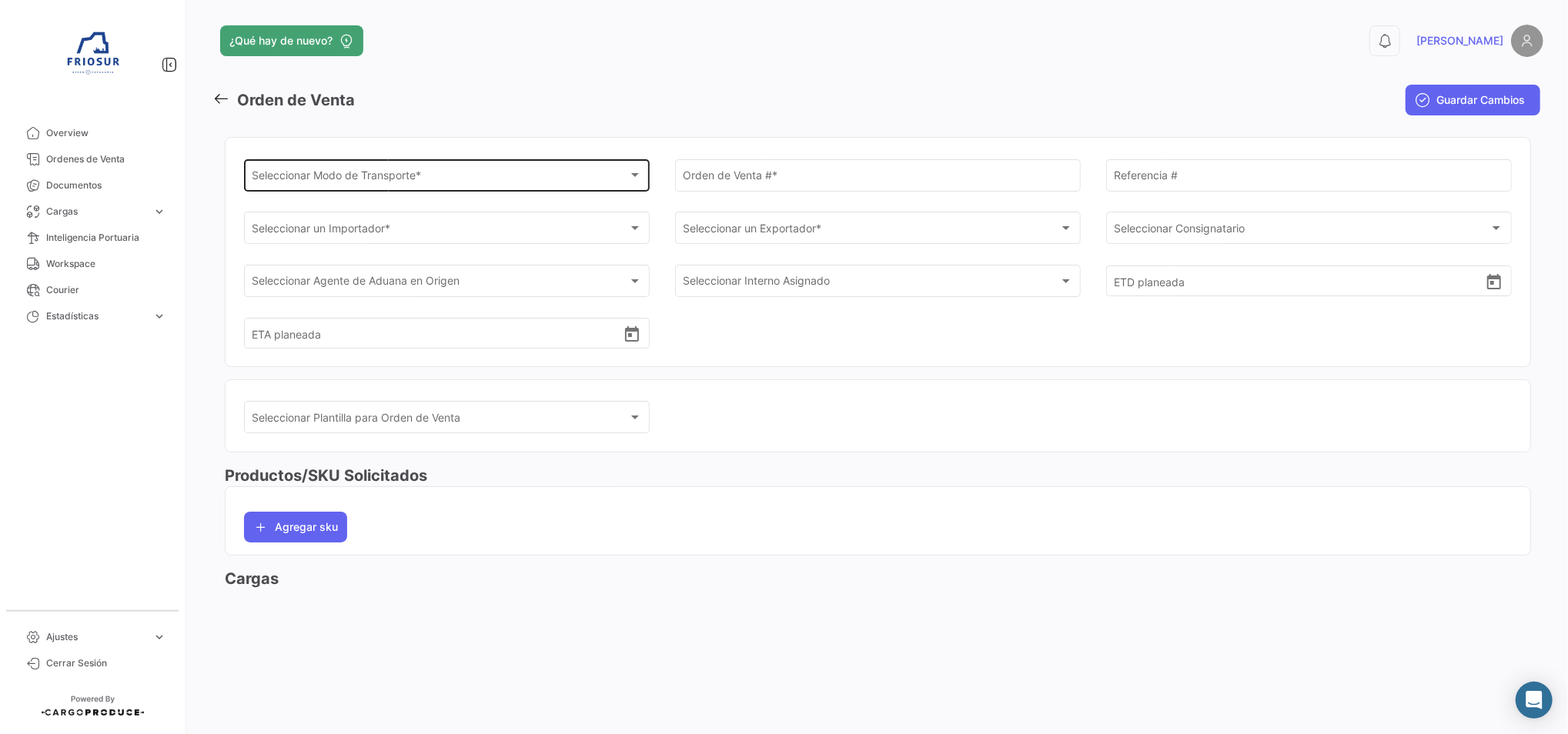
click at [583, 176] on div "Seleccionar Modo de Transporte *" at bounding box center [440, 178] width 376 height 13
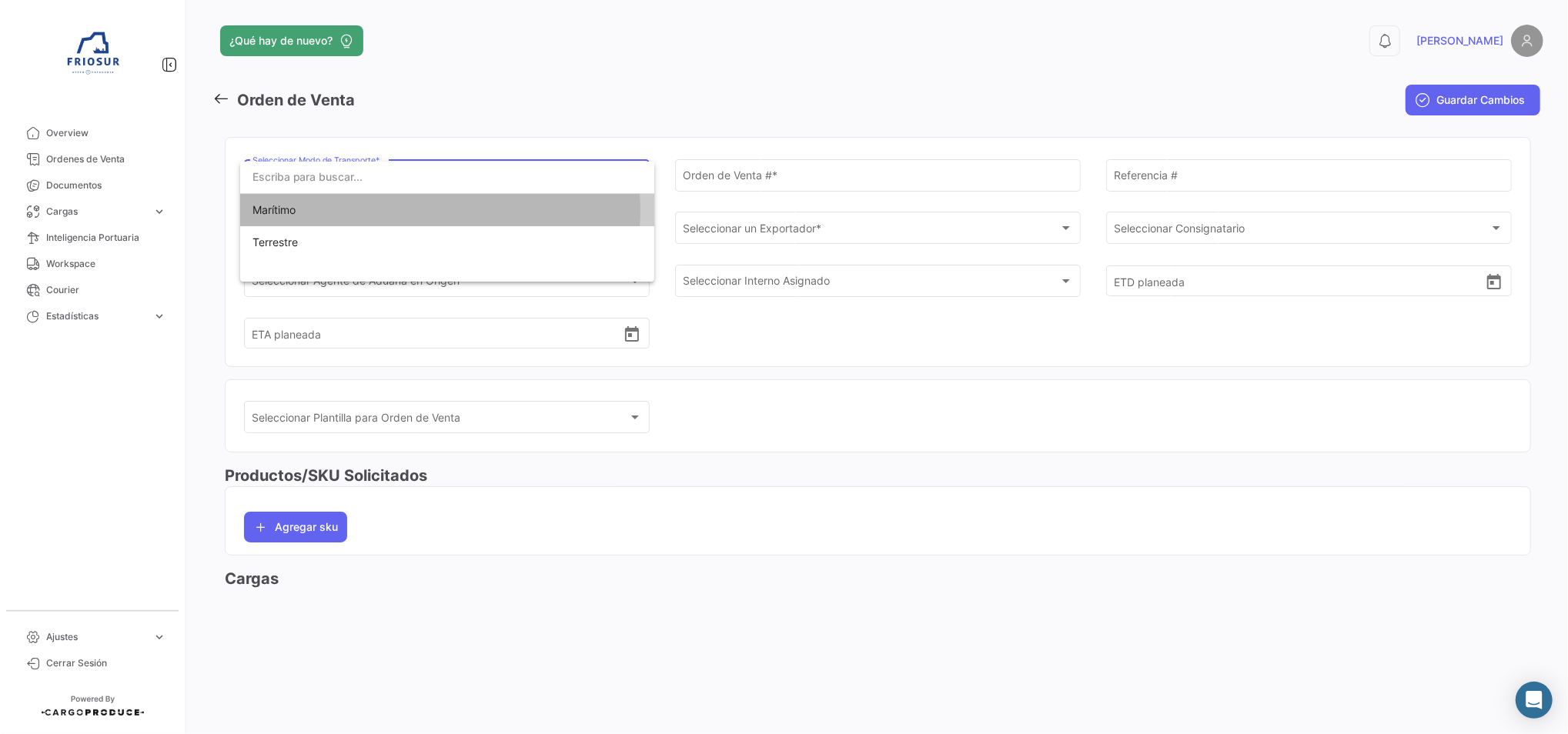
click at [439, 210] on span "Marítimo" at bounding box center [447, 210] width 390 height 32
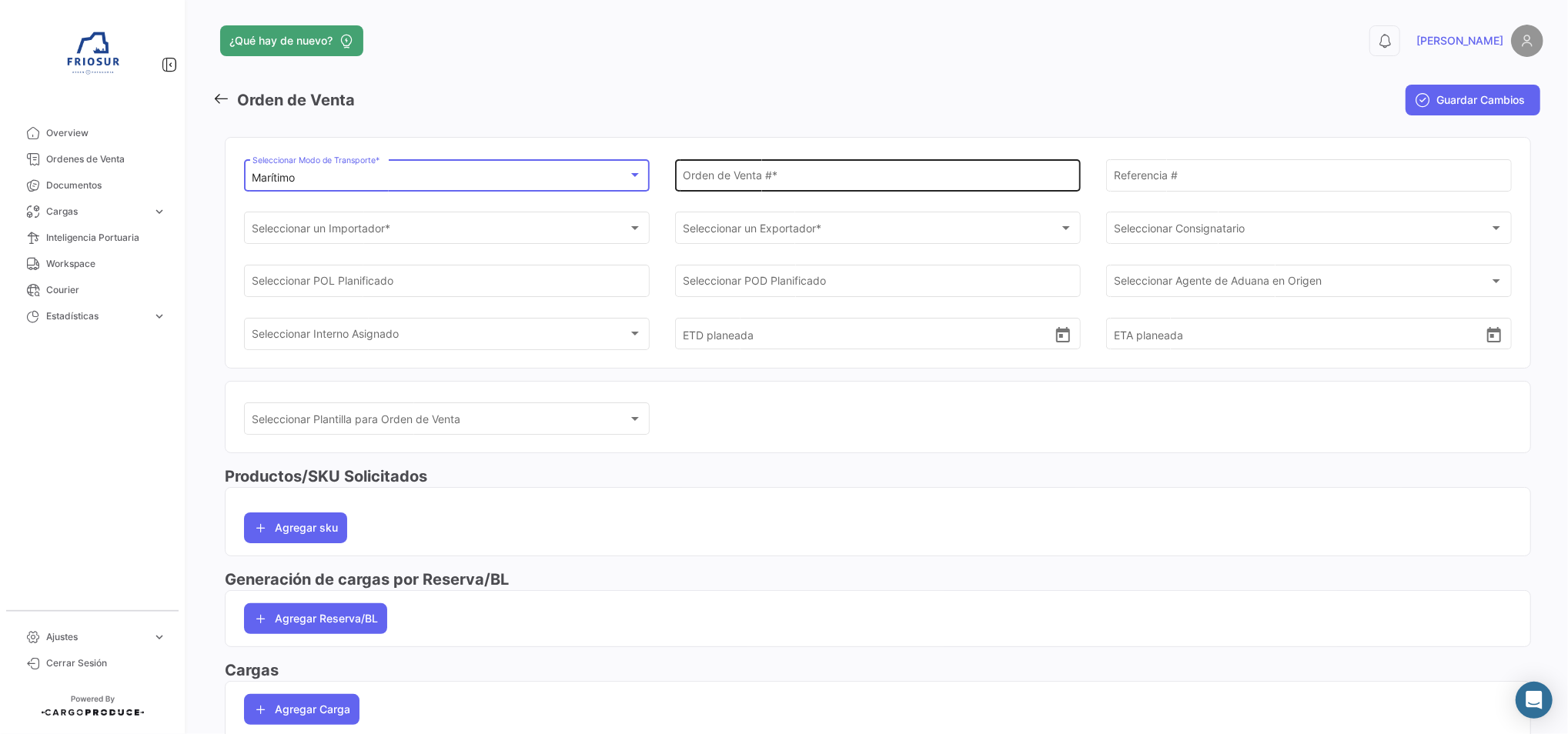
click at [765, 164] on div "Orden de Venta # *" at bounding box center [877, 174] width 390 height 35
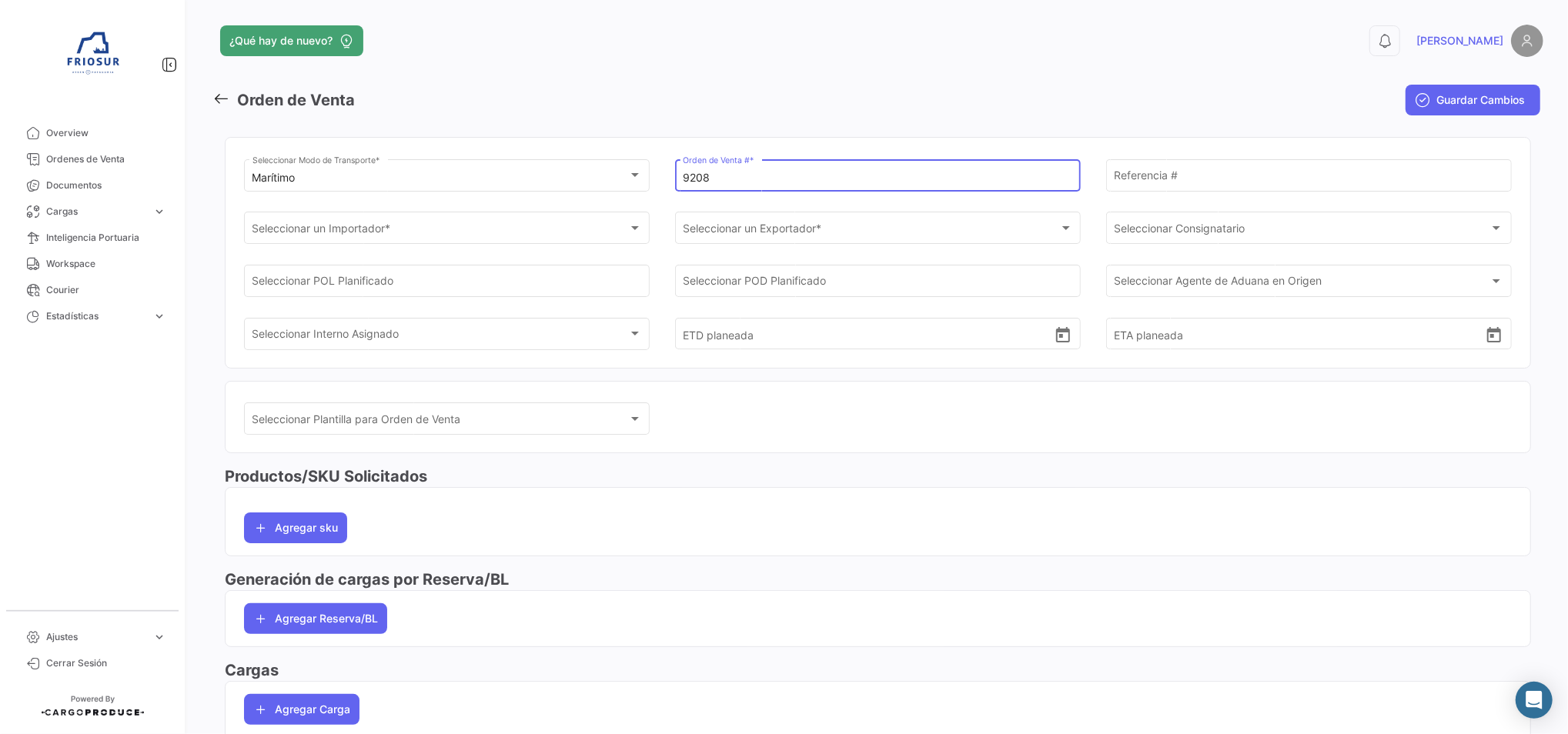
type input "9208"
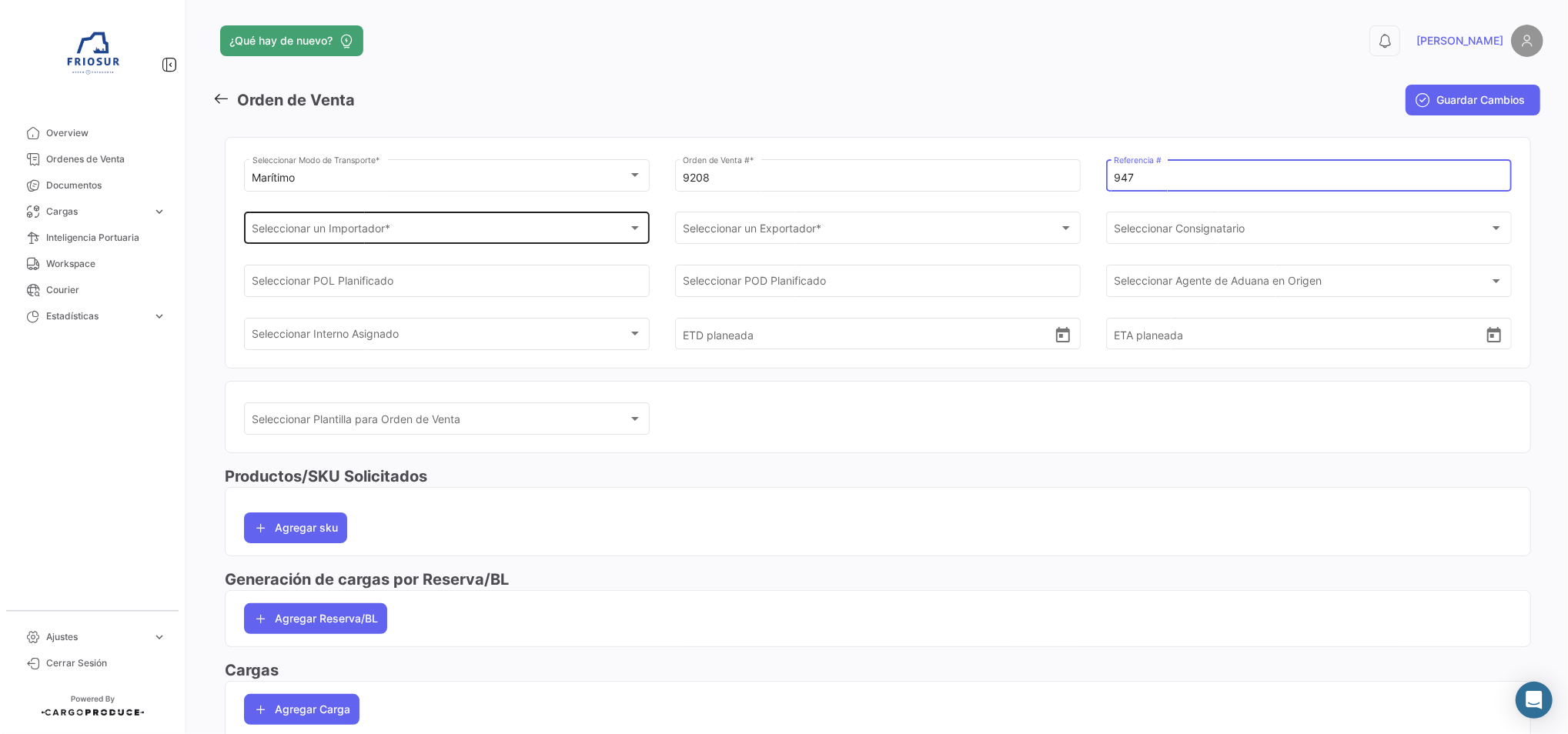
type input "947"
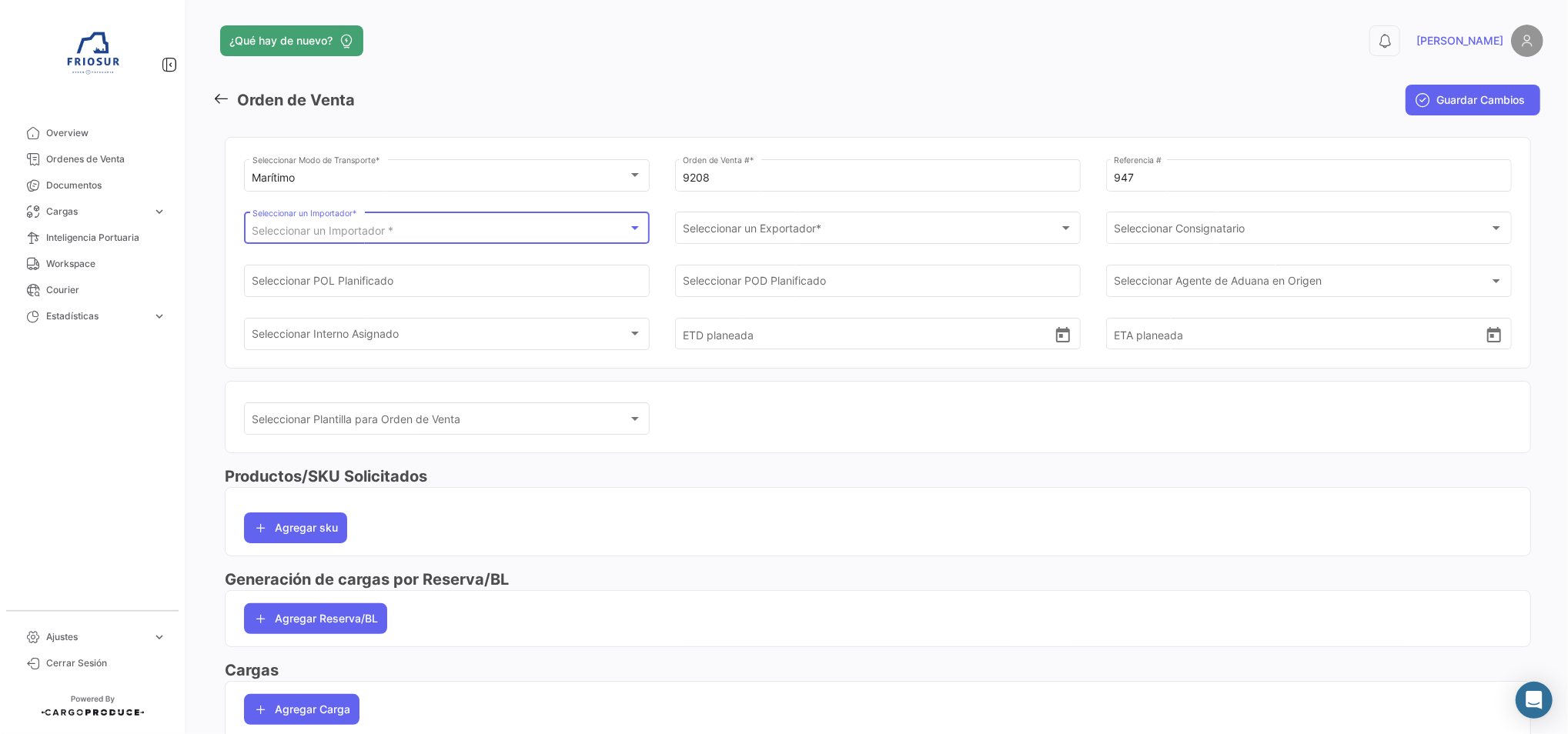
click at [482, 231] on div "Seleccionar un Importador *" at bounding box center [440, 231] width 376 height 13
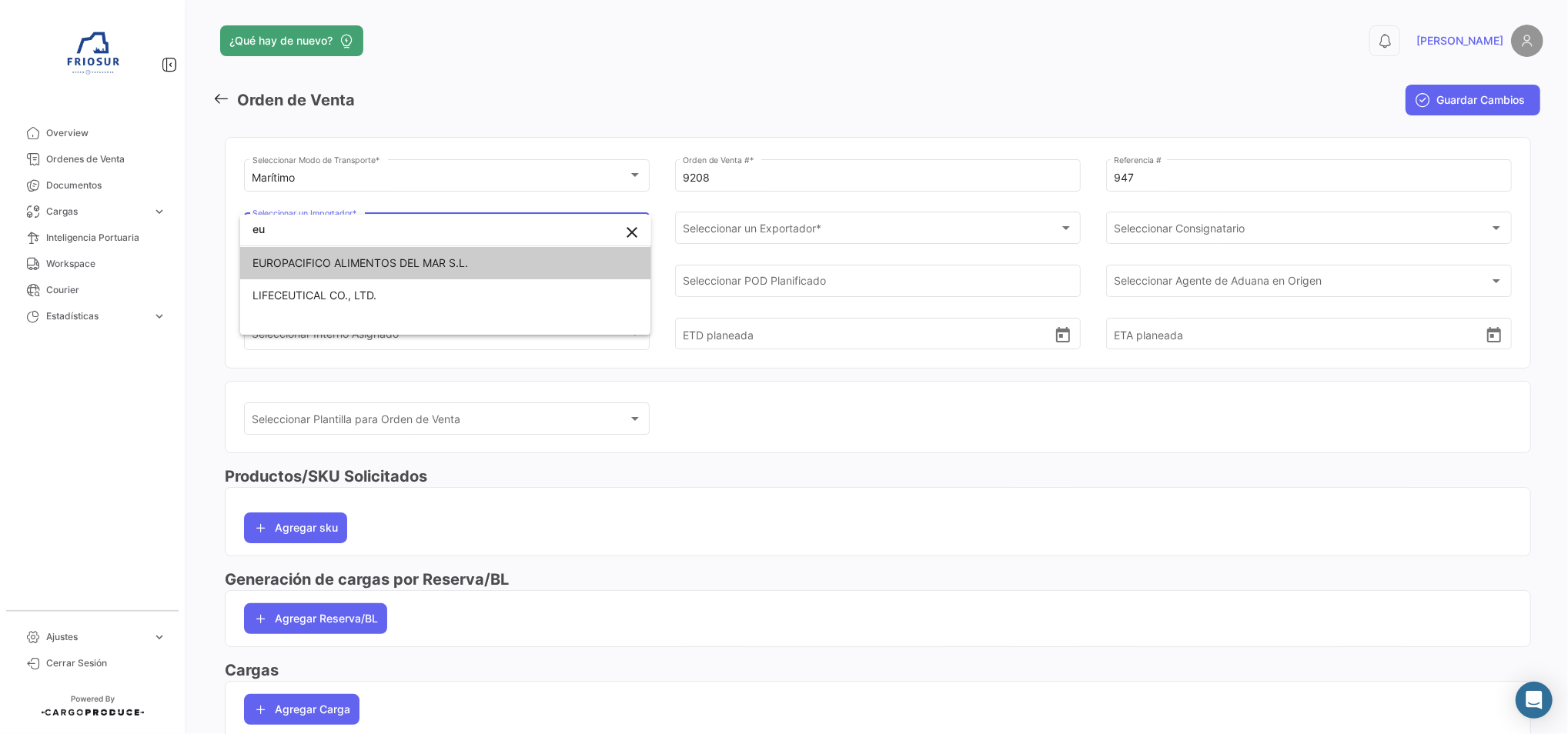
type input "eu"
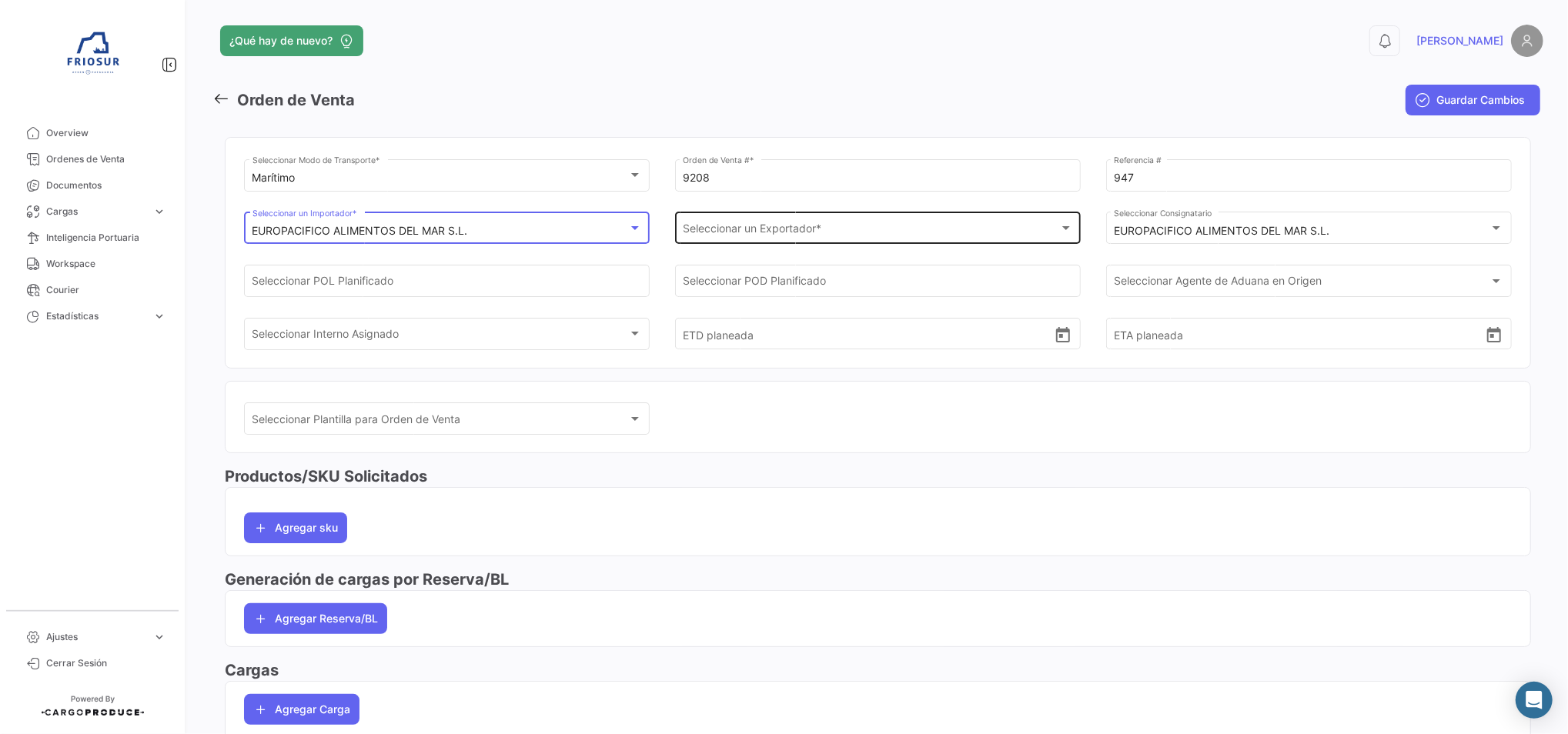
click at [721, 234] on span "Seleccionar un Exportador *" at bounding box center [871, 231] width 376 height 13
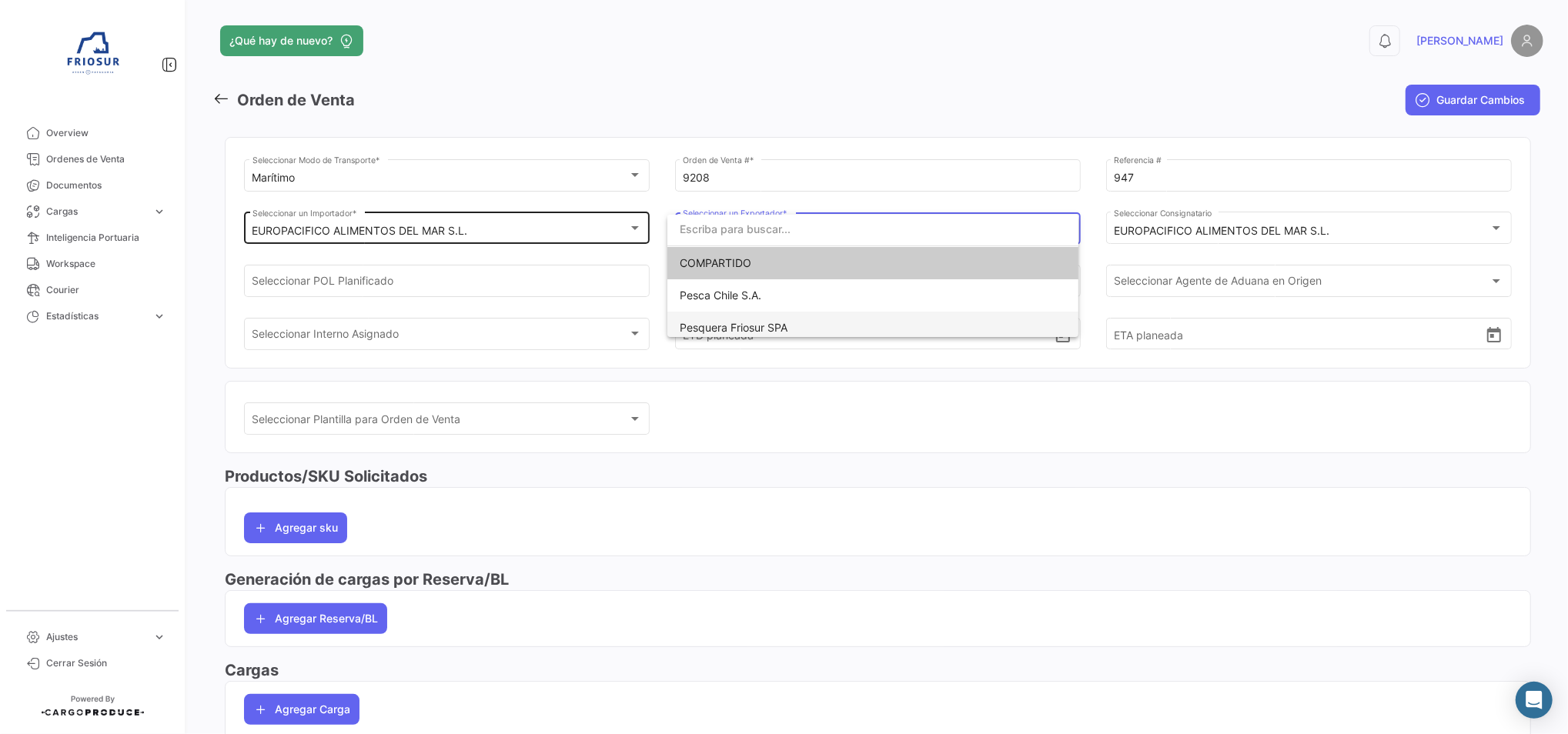
click at [732, 323] on span "Pesquera Friosur SPA" at bounding box center [733, 327] width 108 height 13
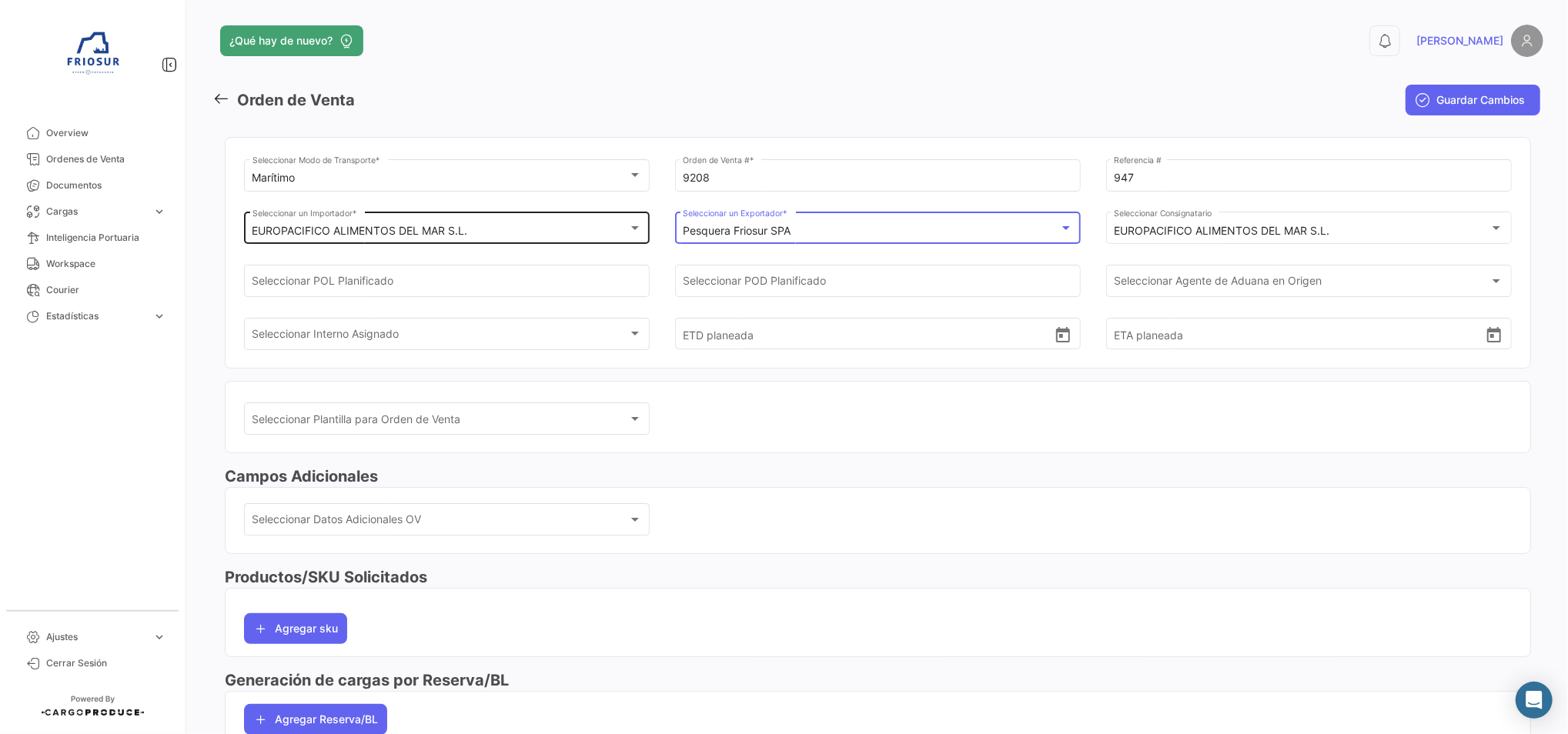
scroll to position [102, 0]
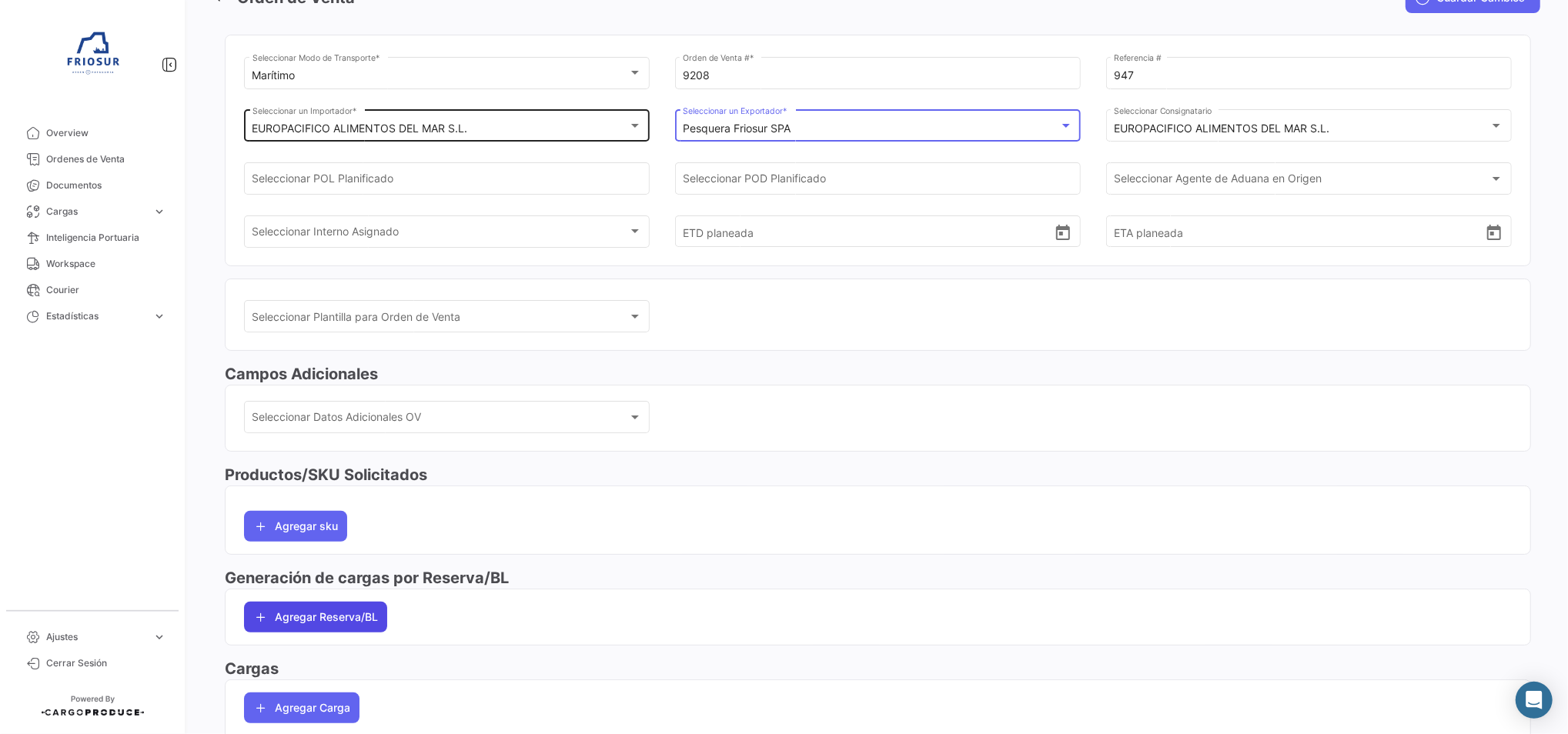
click at [315, 606] on button "Agregar Reserva/BL" at bounding box center [315, 616] width 143 height 30
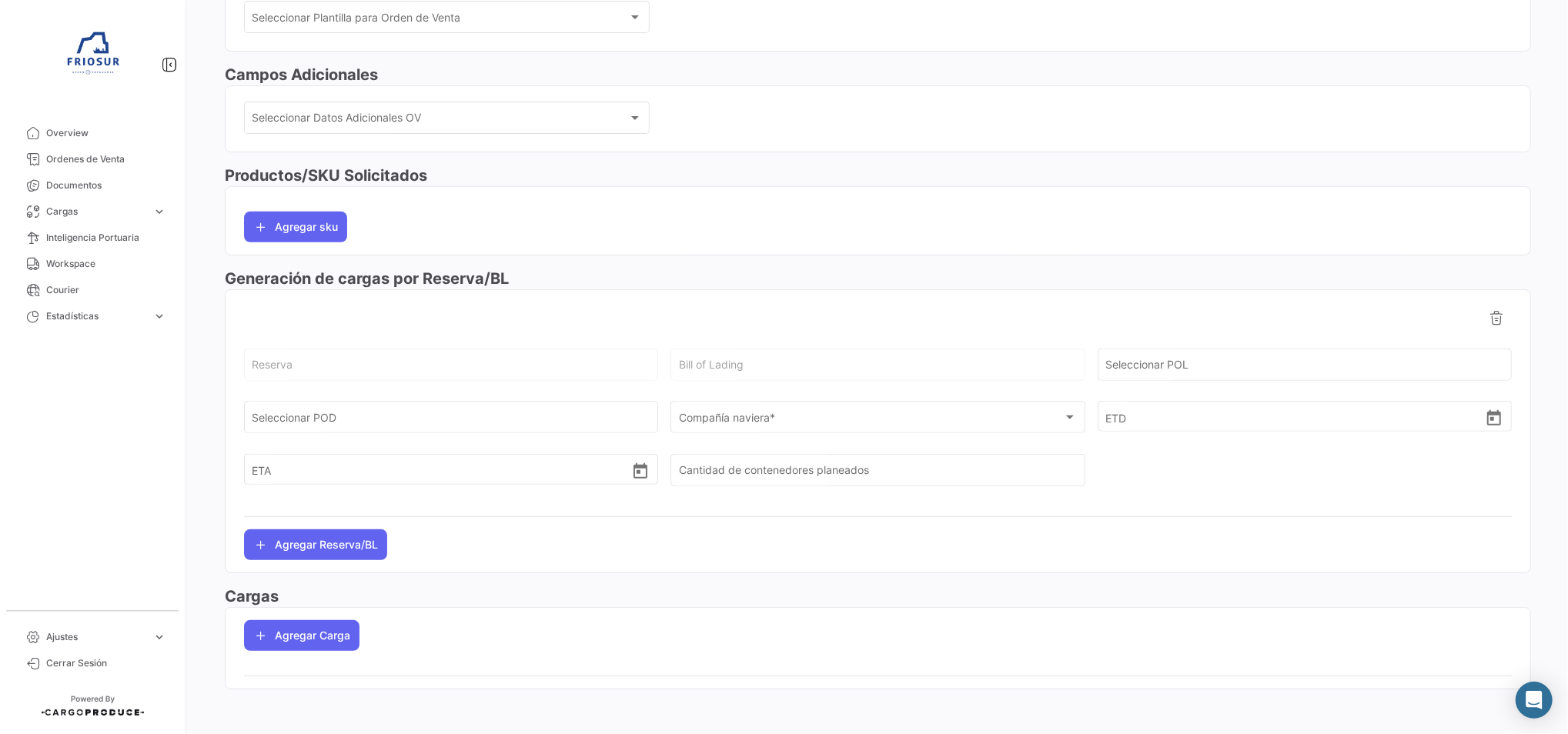
scroll to position [404, 0]
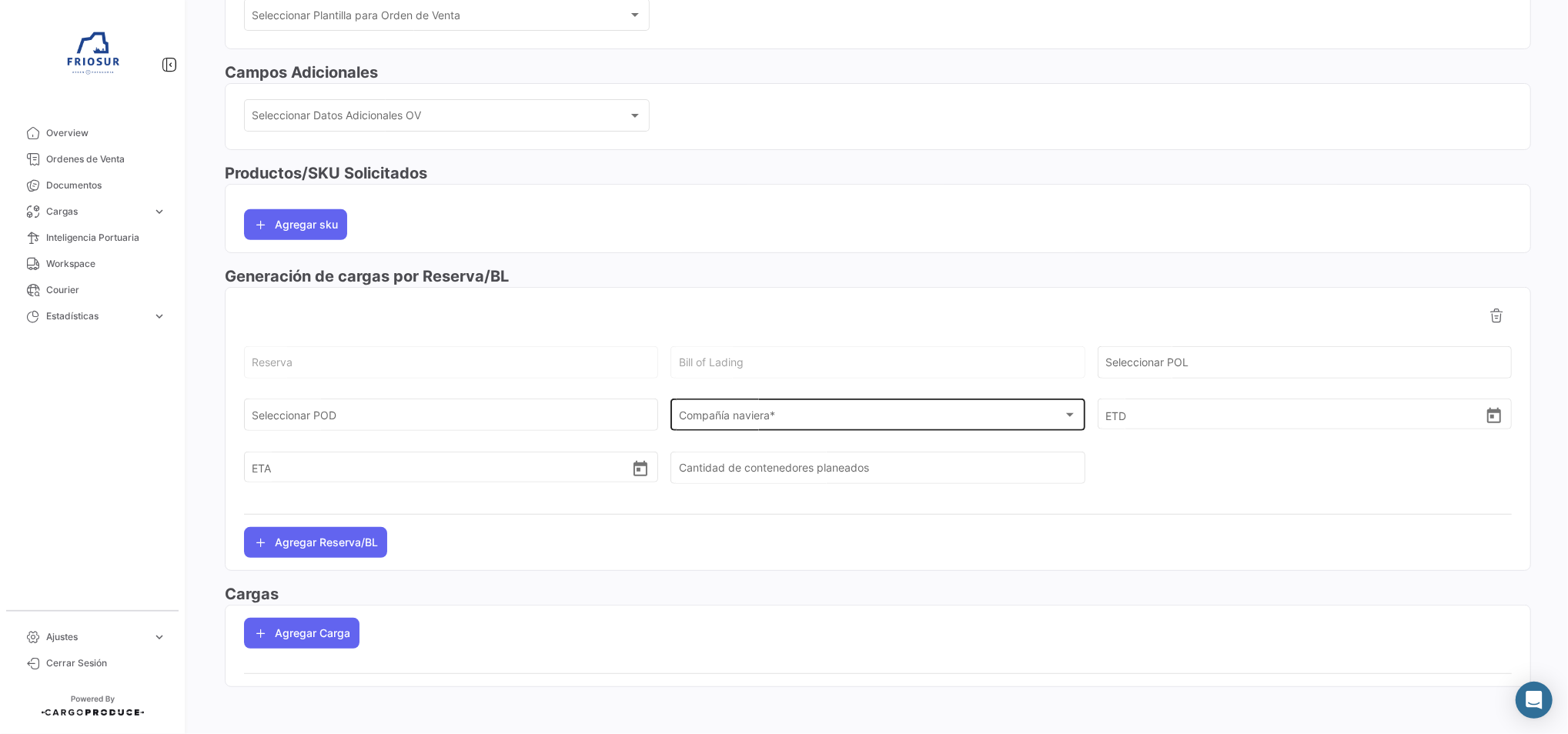
click at [774, 414] on span "Compañía naviera *" at bounding box center [871, 418] width 384 height 13
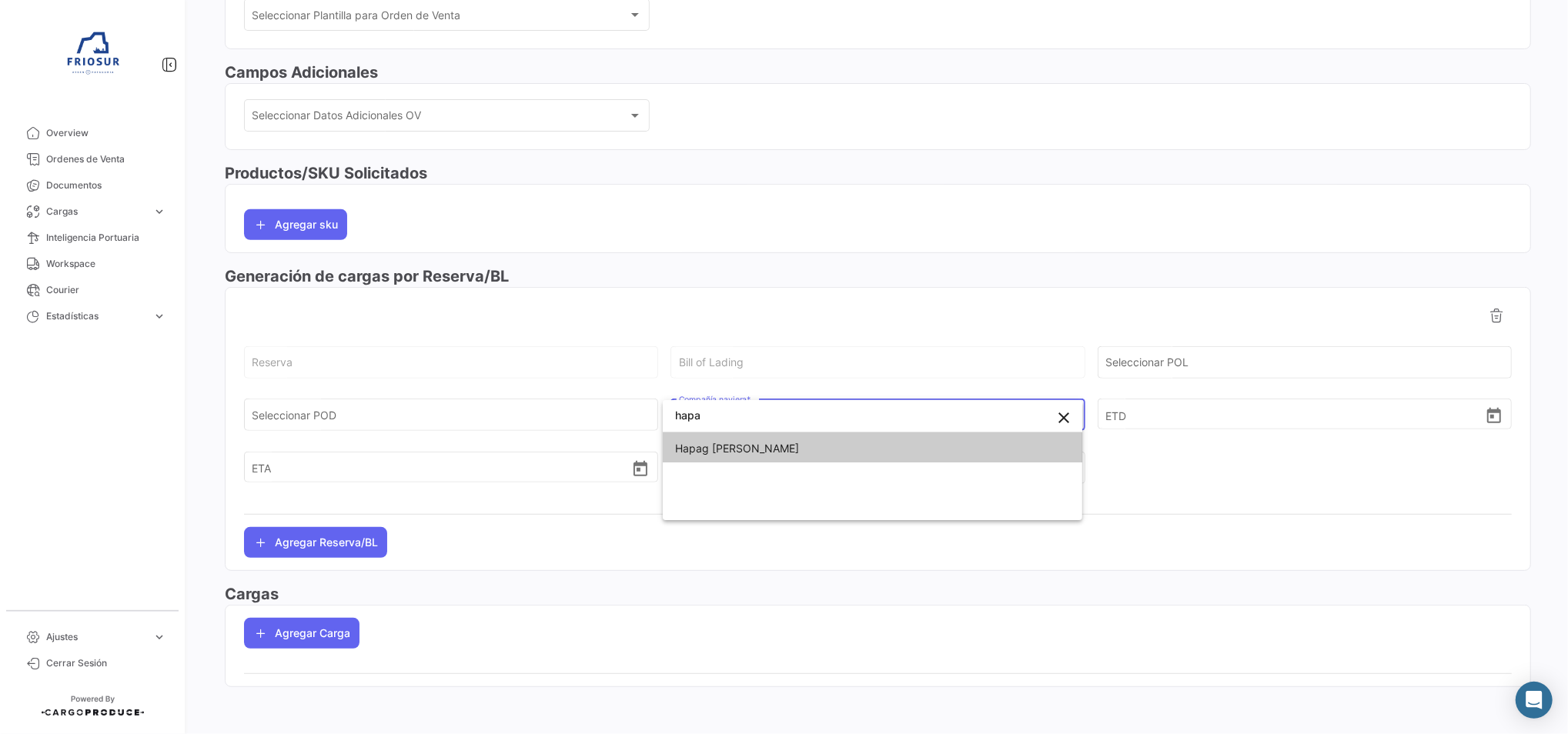
type input "hapa"
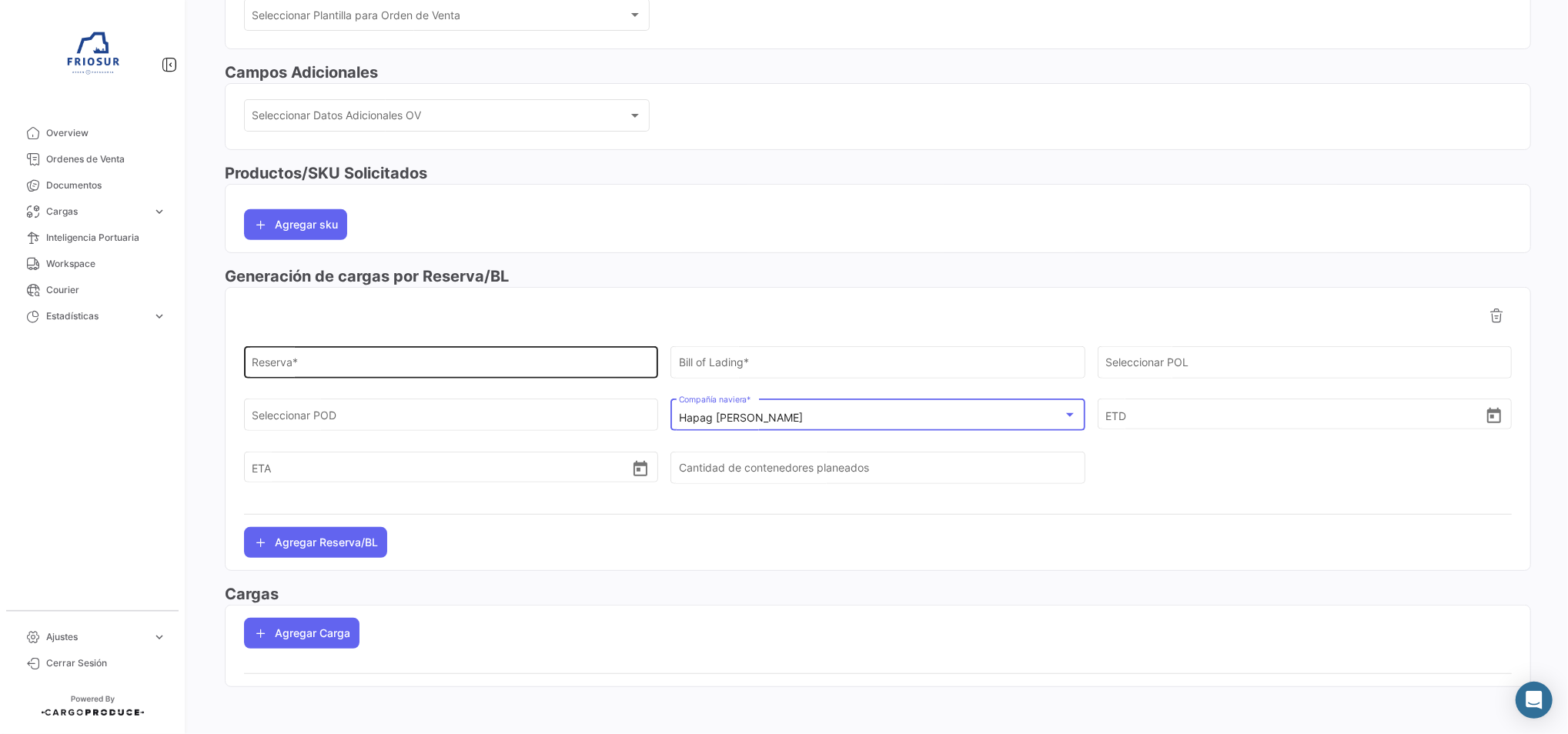
click at [503, 354] on div "Reserva *" at bounding box center [451, 361] width 398 height 35
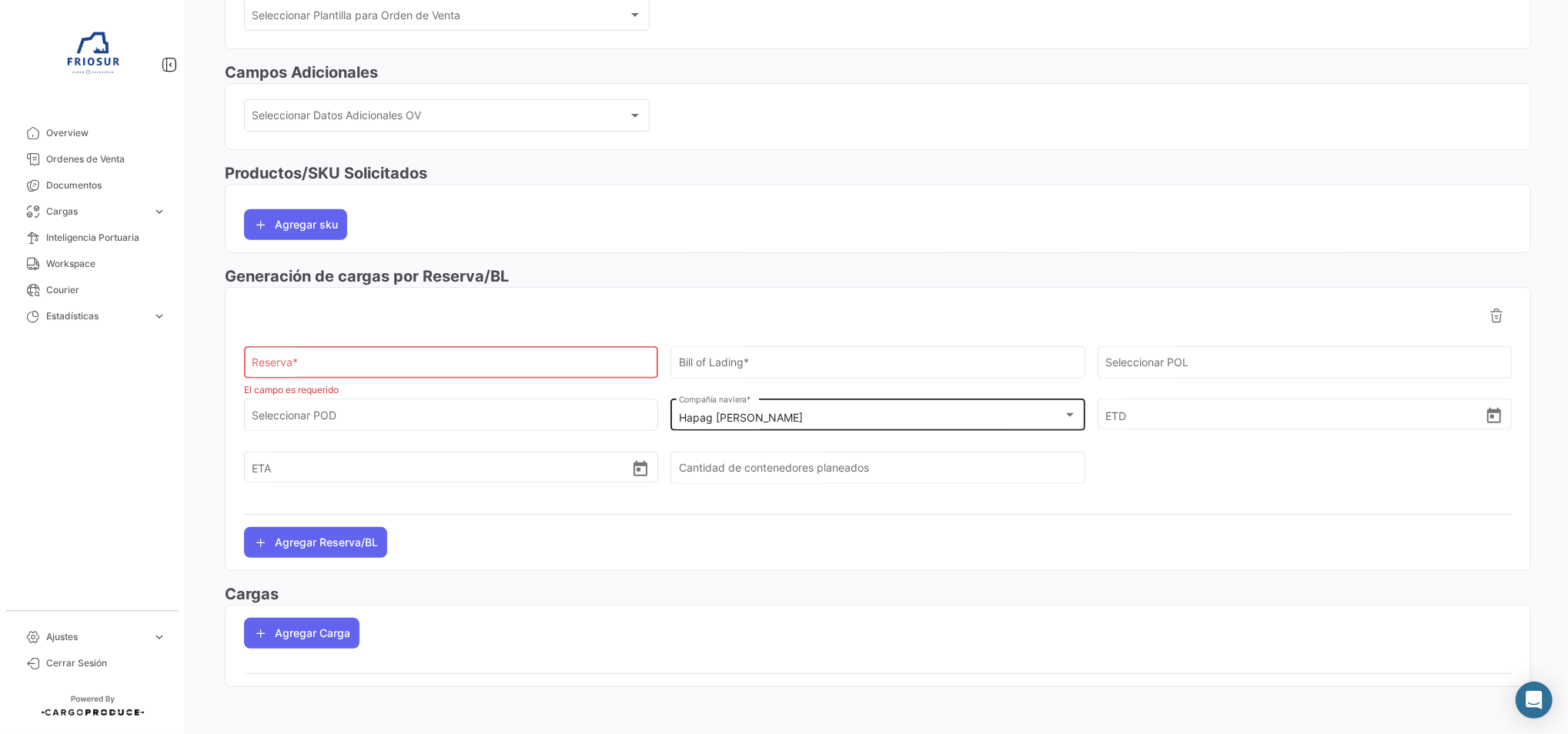
click at [458, 365] on input "Reserva *" at bounding box center [451, 365] width 398 height 13
paste input "12222130"
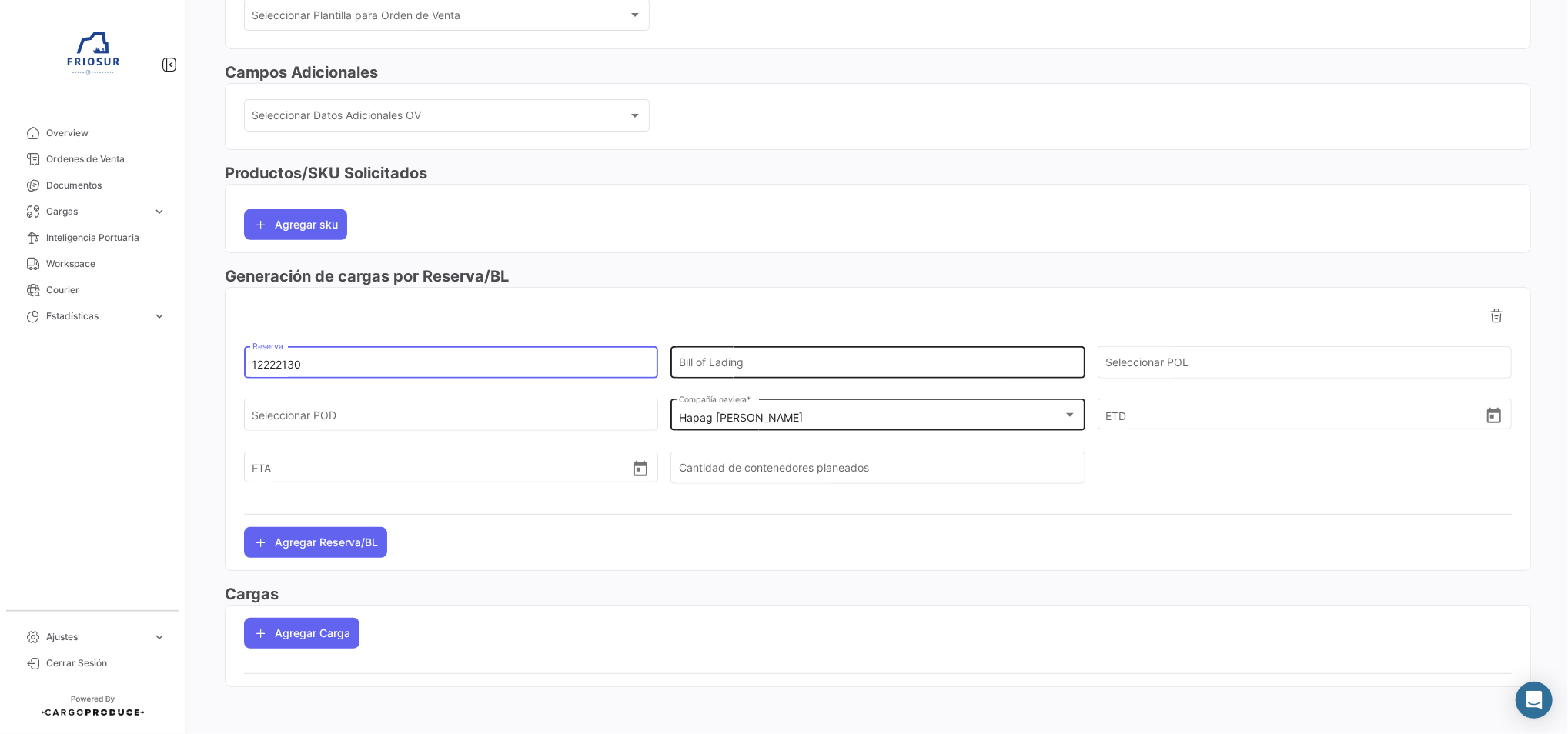
type input "12222130"
click at [717, 365] on input "Bill of Lading" at bounding box center [878, 365] width 398 height 13
click at [837, 355] on div "Bill of Lading" at bounding box center [878, 361] width 398 height 35
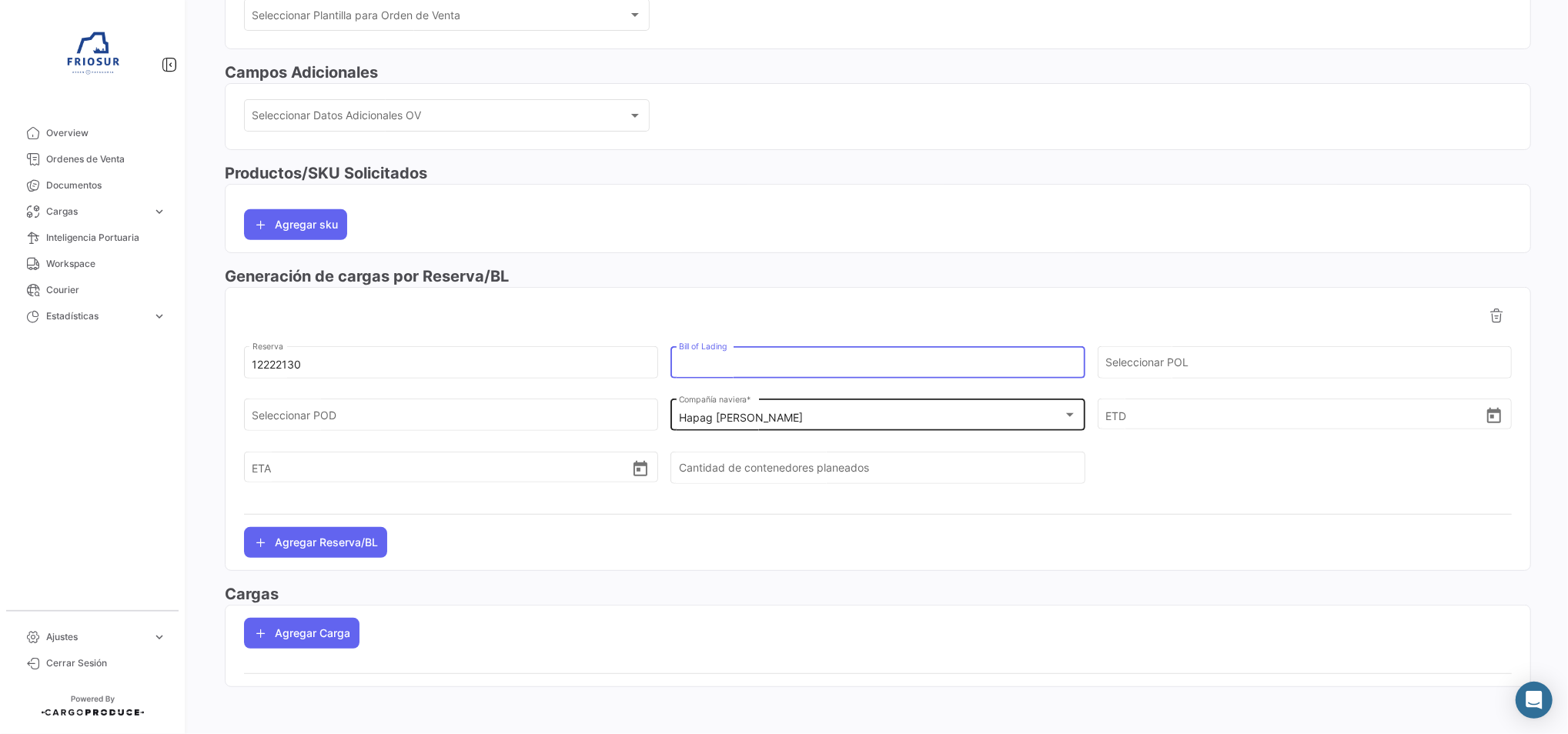
paste input "HLCUSCL250940660"
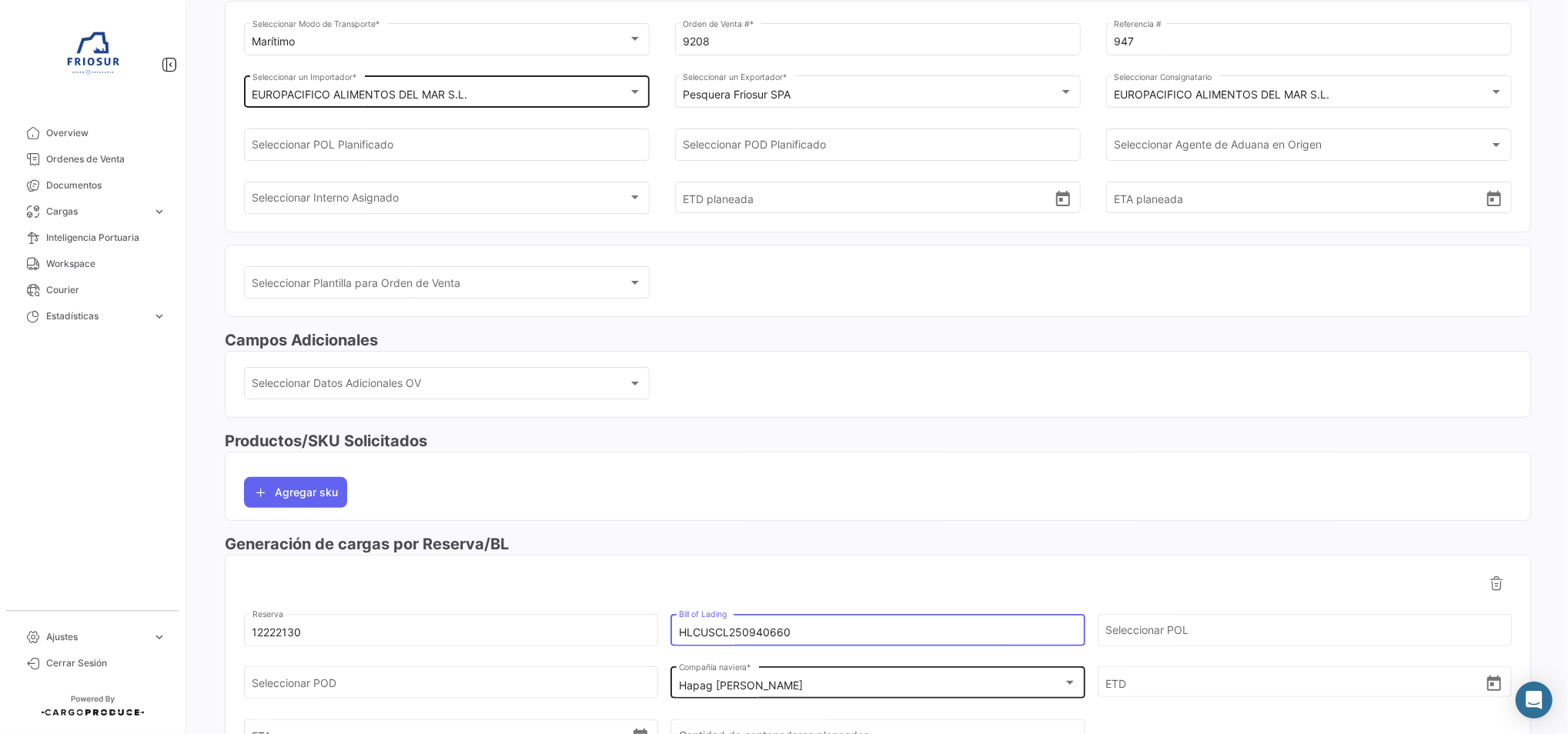
scroll to position [0, 0]
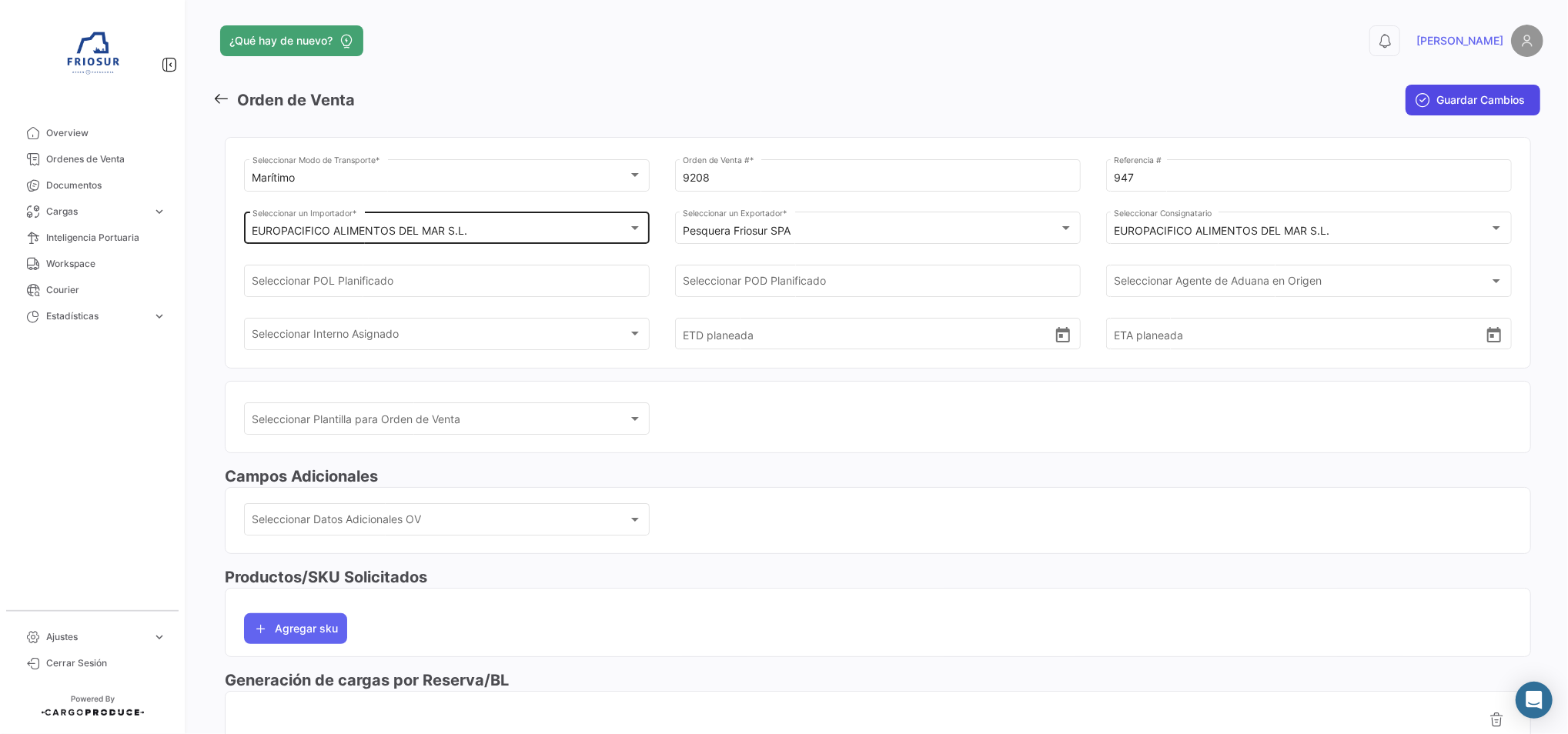
type input "HLCUSCL250940660"
click at [1423, 100] on button "Guardar Cambios" at bounding box center [1473, 99] width 135 height 30
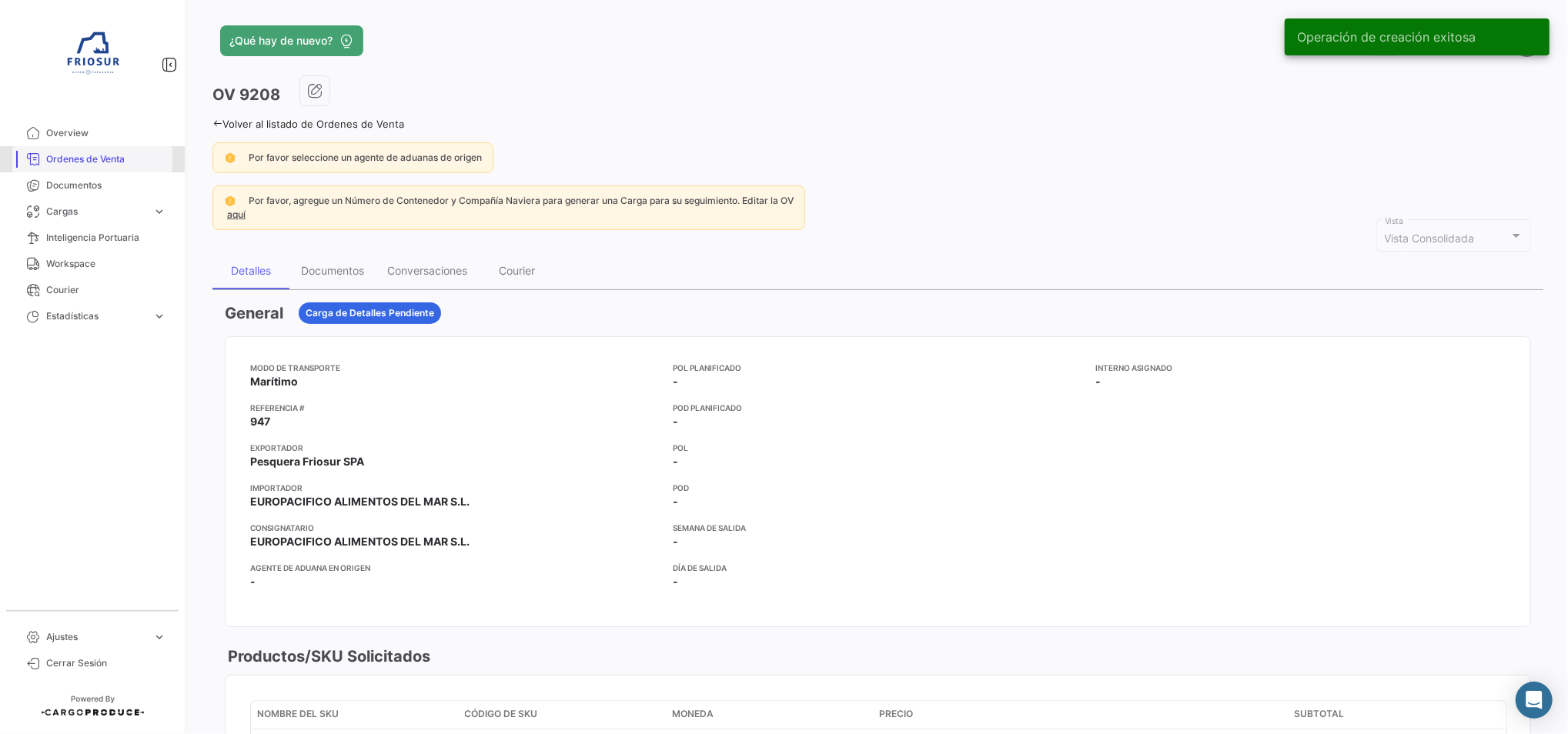
click at [99, 166] on span "Ordenes de Venta" at bounding box center [106, 158] width 120 height 14
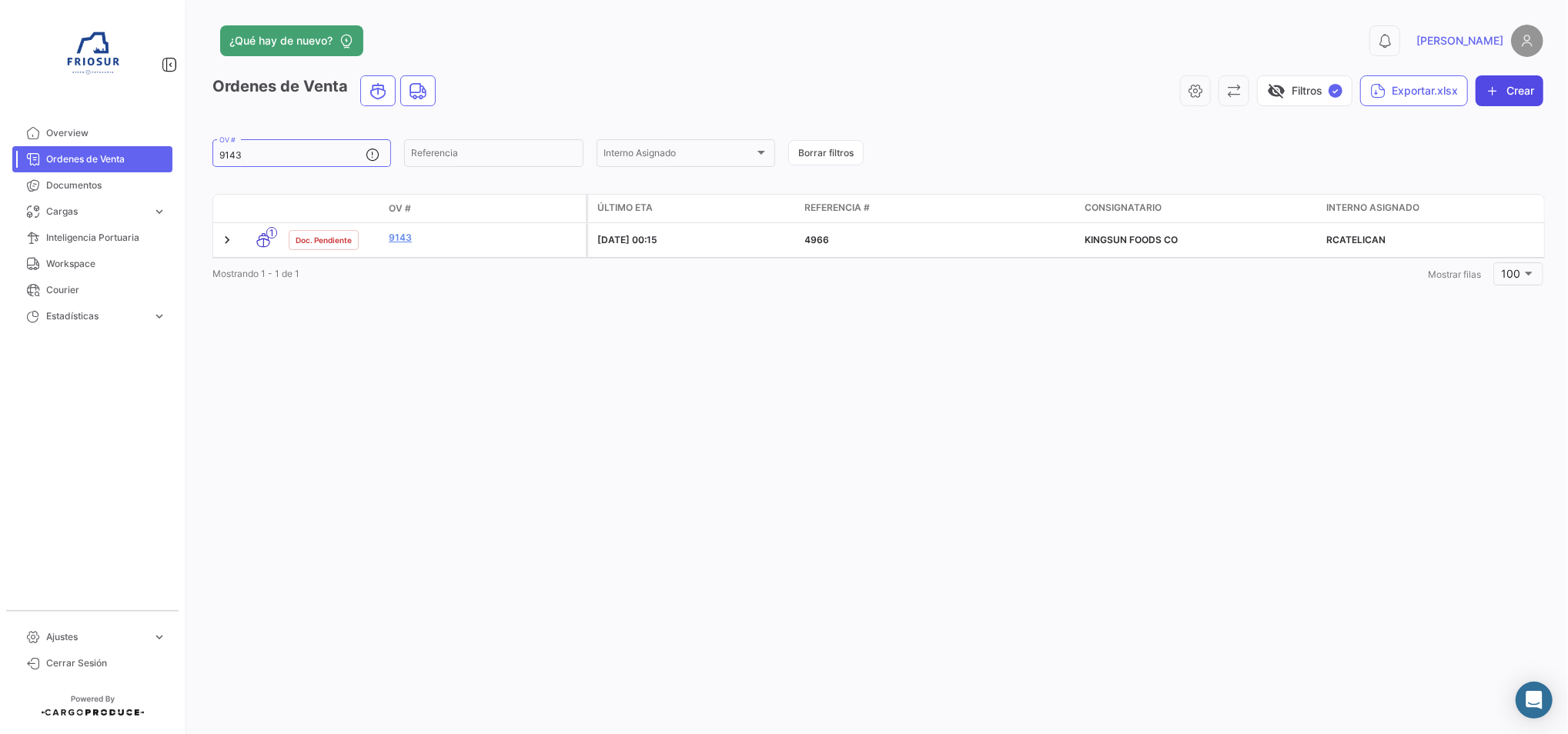
click at [1499, 87] on icon "button" at bounding box center [1492, 90] width 16 height 16
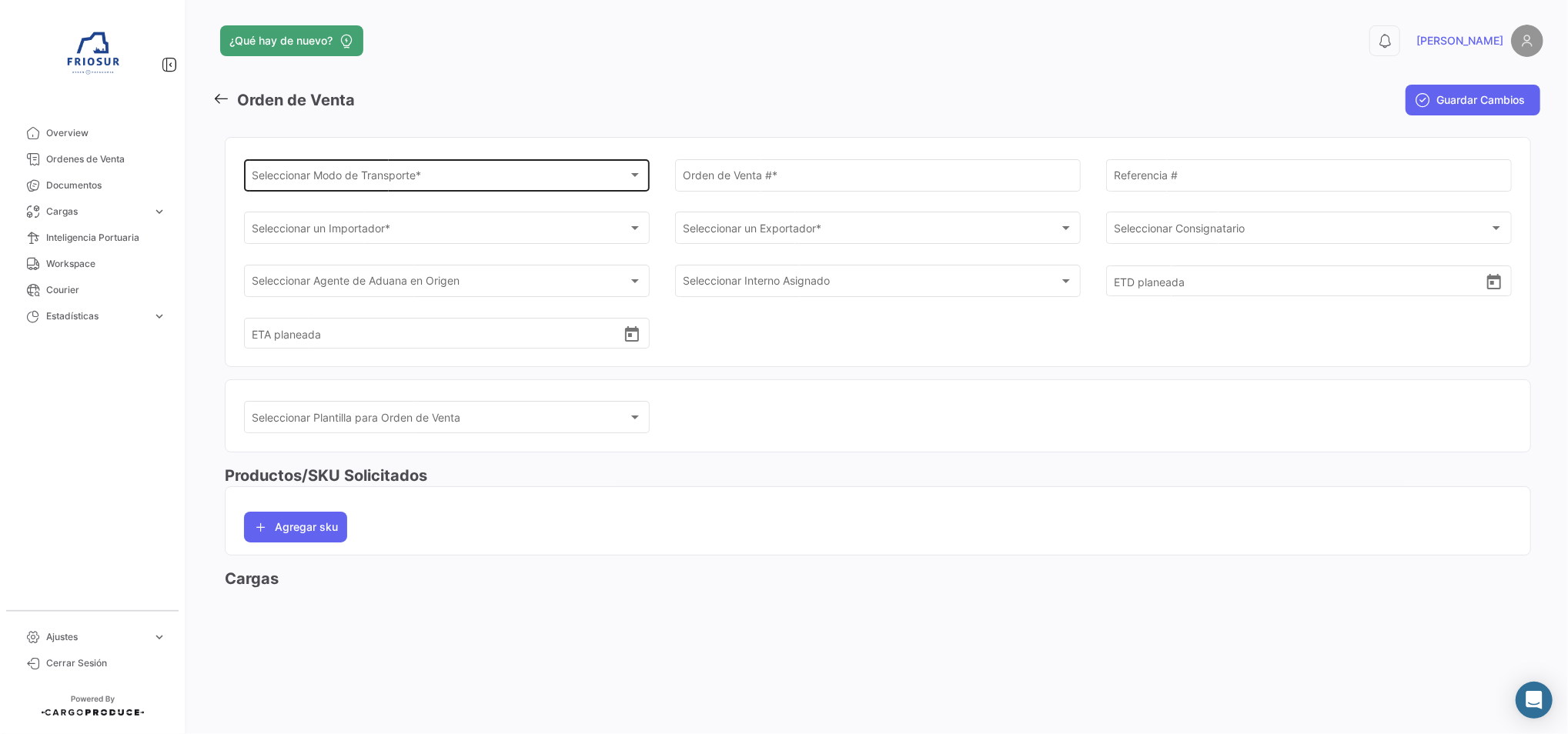
click at [425, 182] on span "Seleccionar Modo de Transporte *" at bounding box center [440, 178] width 376 height 13
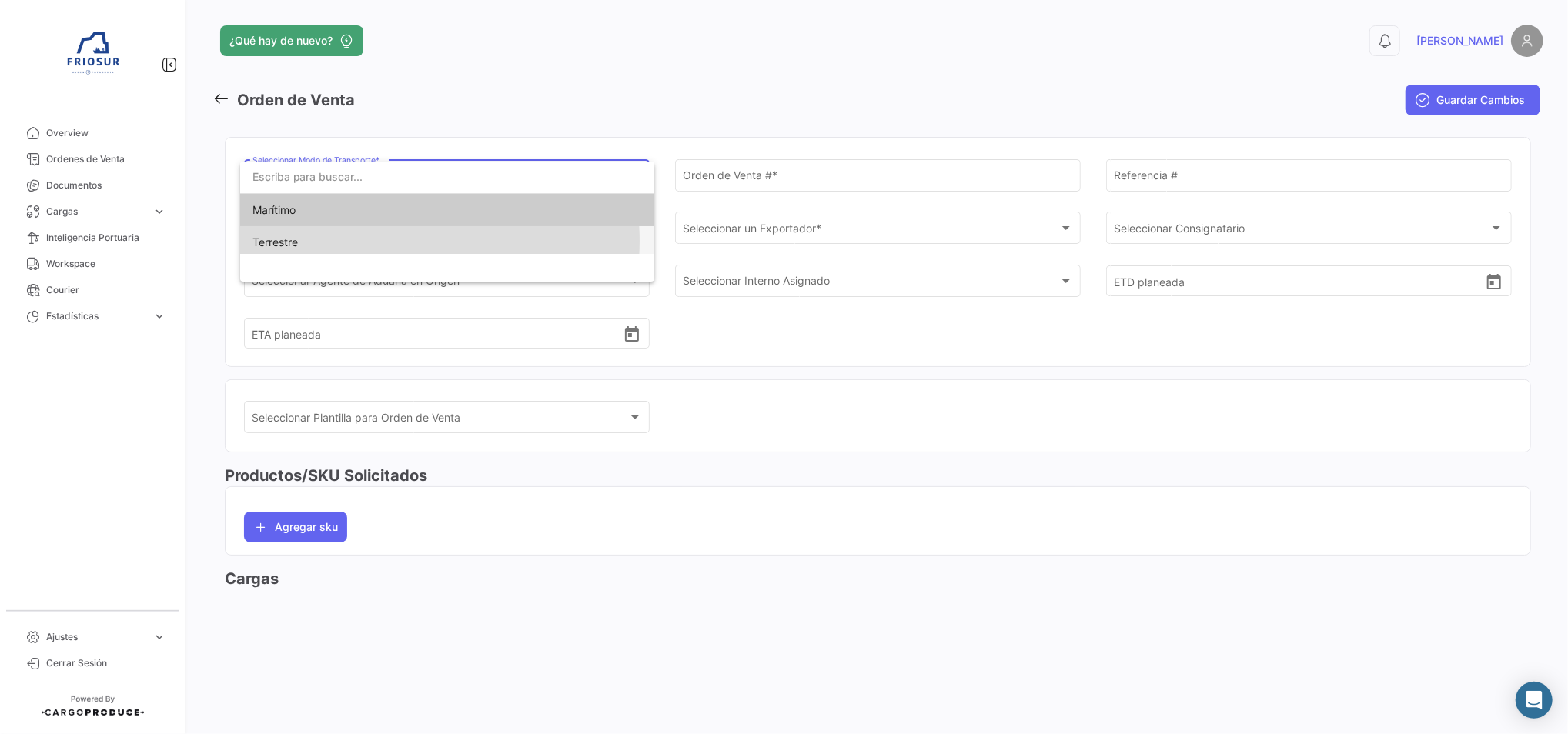
click at [389, 241] on span "Terrestre" at bounding box center [447, 242] width 390 height 32
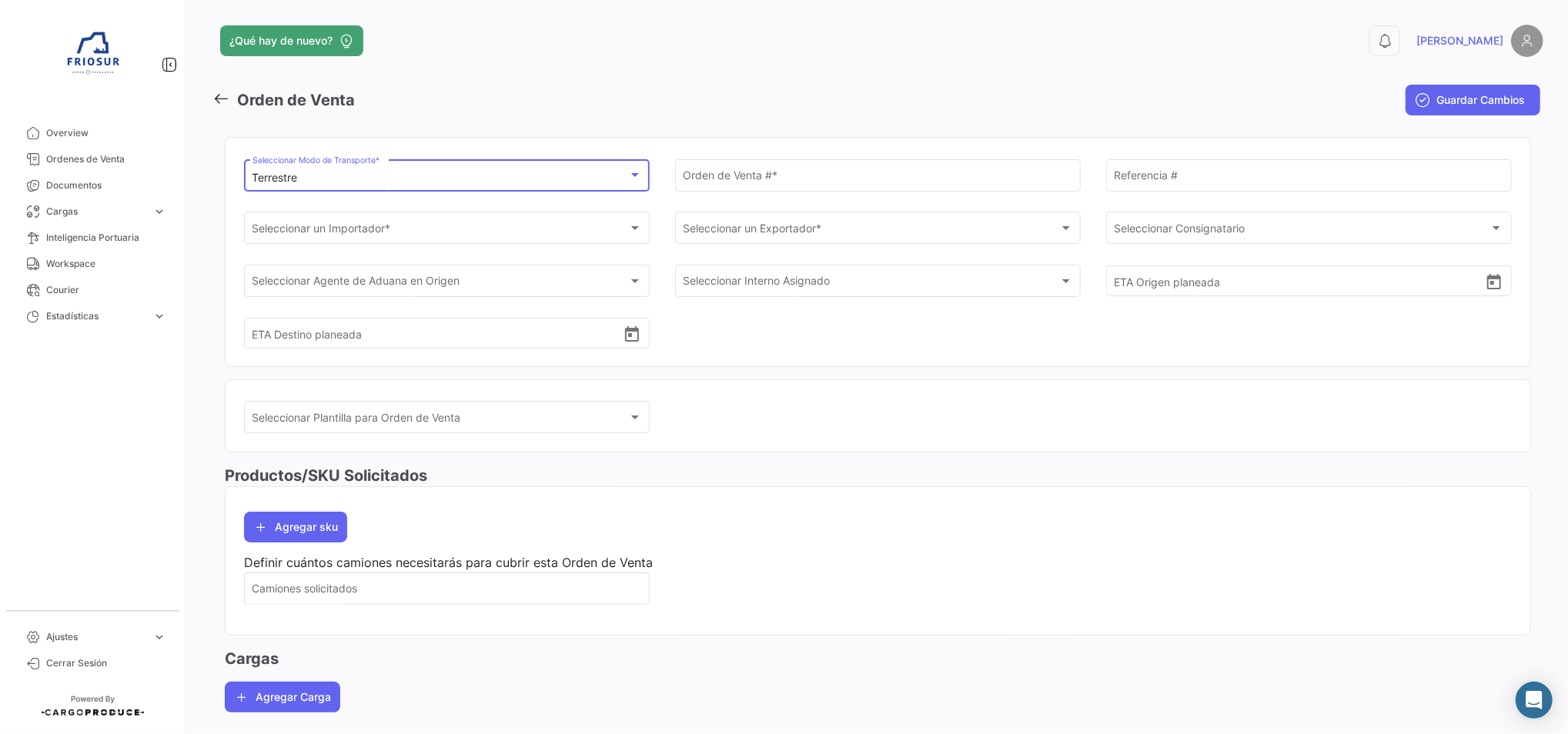
click at [431, 181] on div "Terrestre" at bounding box center [440, 178] width 376 height 13
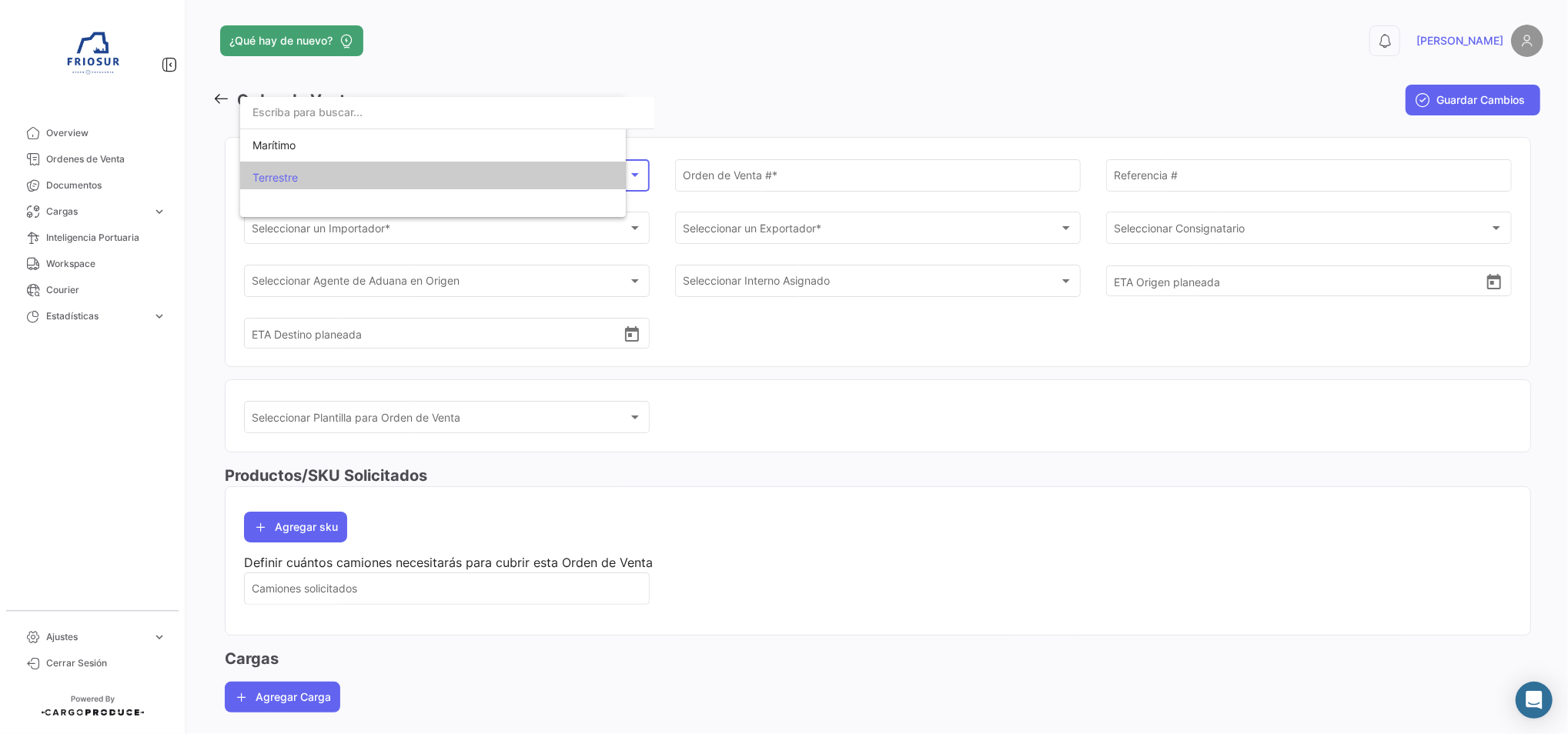
scroll to position [5, 0]
click at [408, 144] on span "Marítimo" at bounding box center [445, 140] width 386 height 32
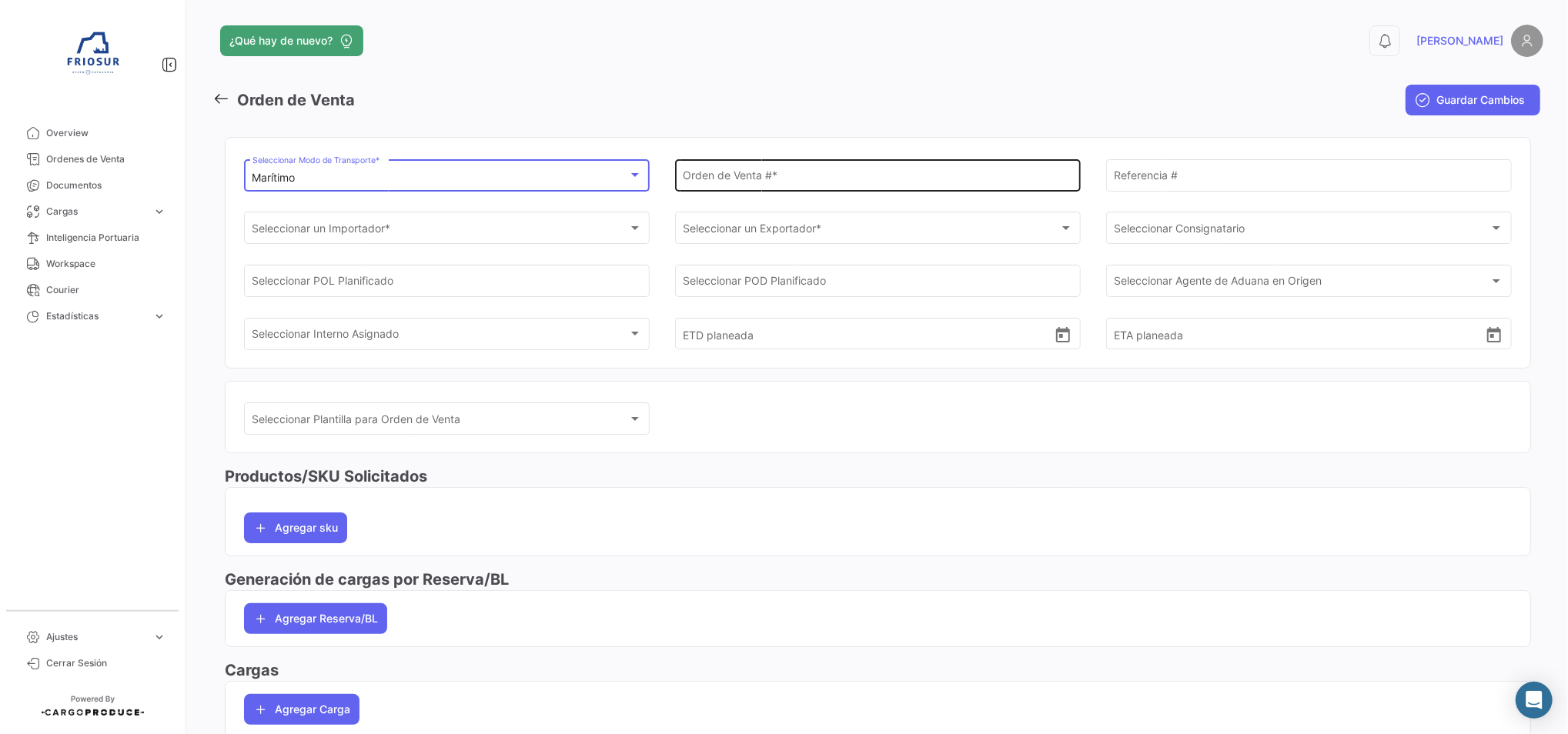
click at [752, 165] on div "Orden de Venta # *" at bounding box center [877, 174] width 390 height 35
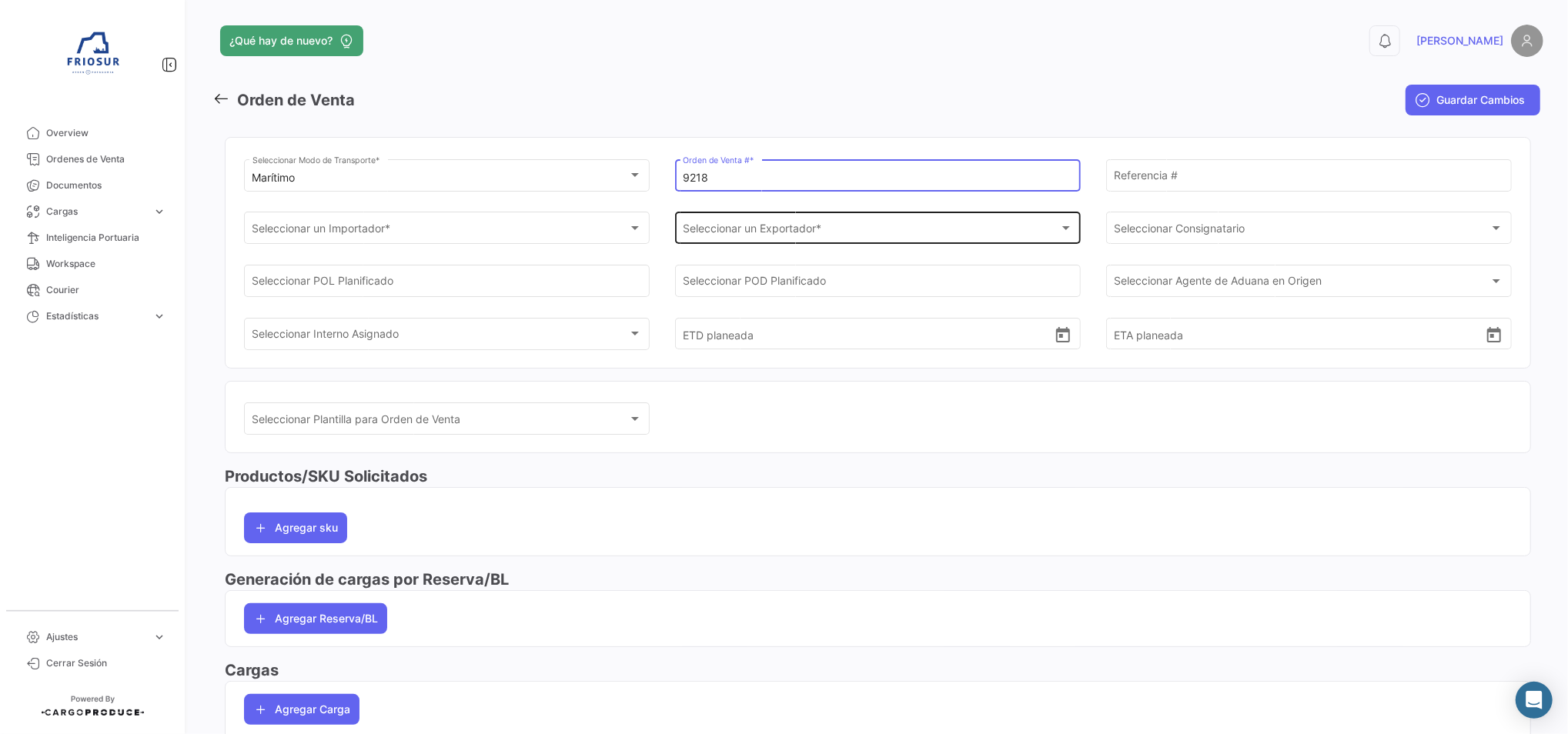
type input "9218"
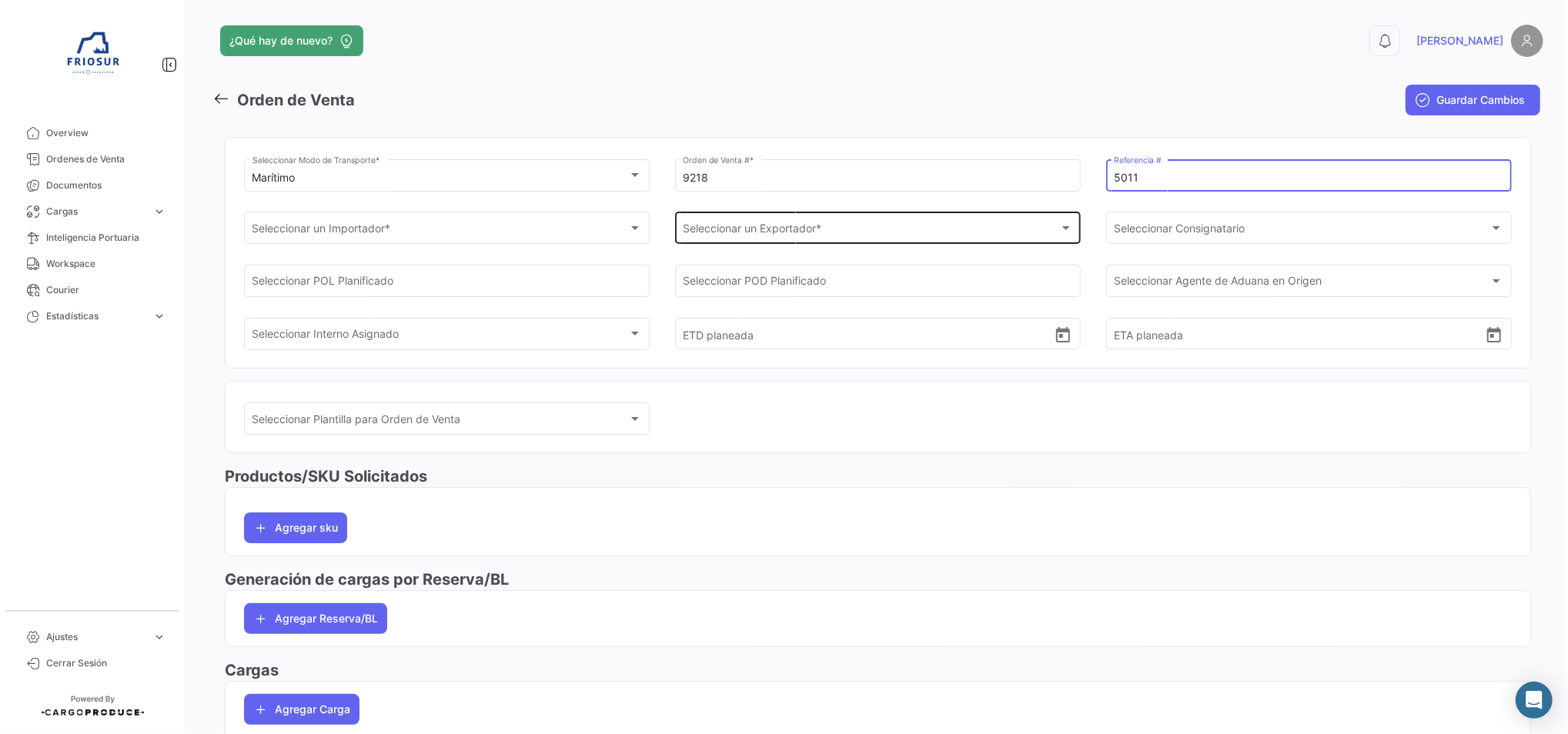
type input "5011"
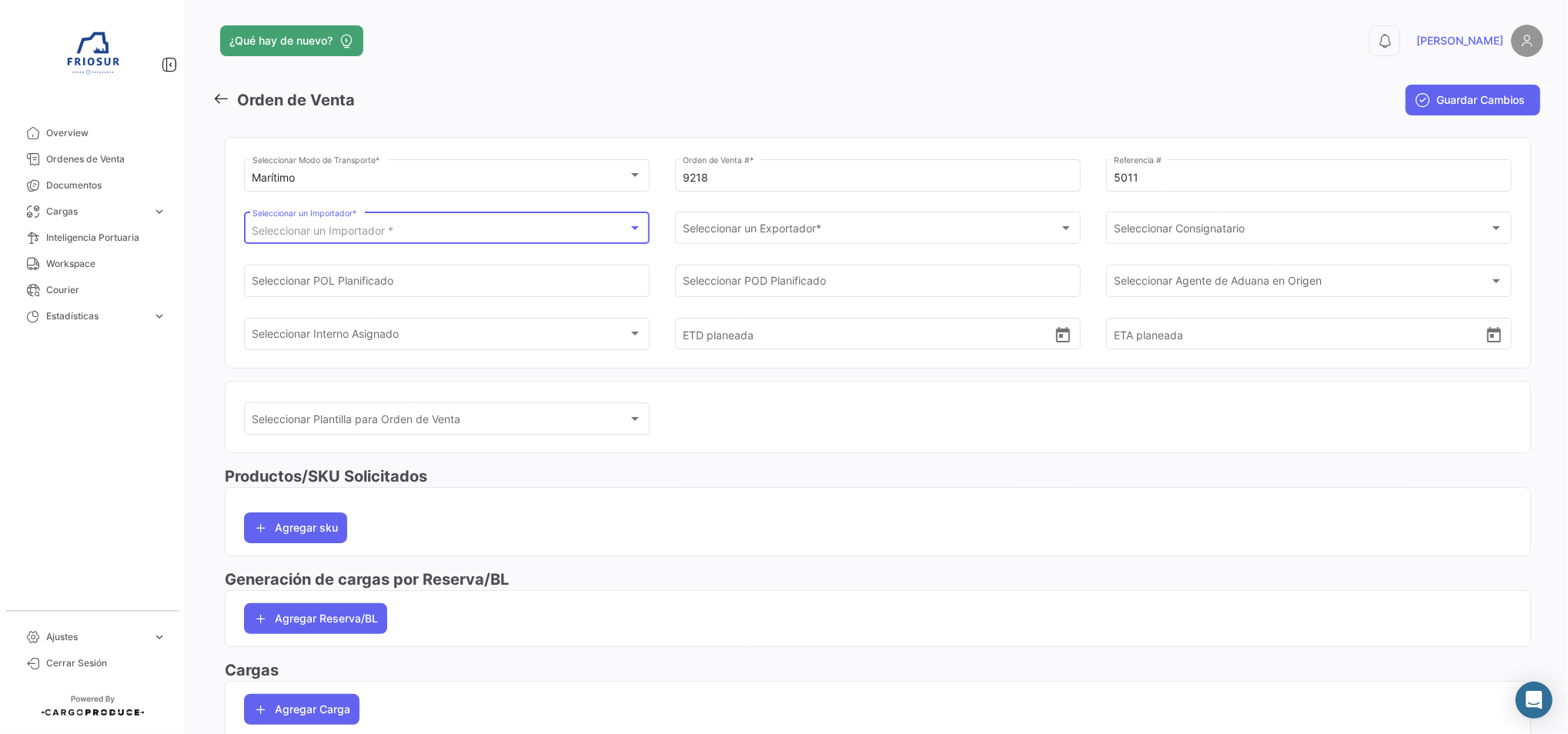
click at [451, 227] on div "Seleccionar un Importador *" at bounding box center [440, 231] width 376 height 13
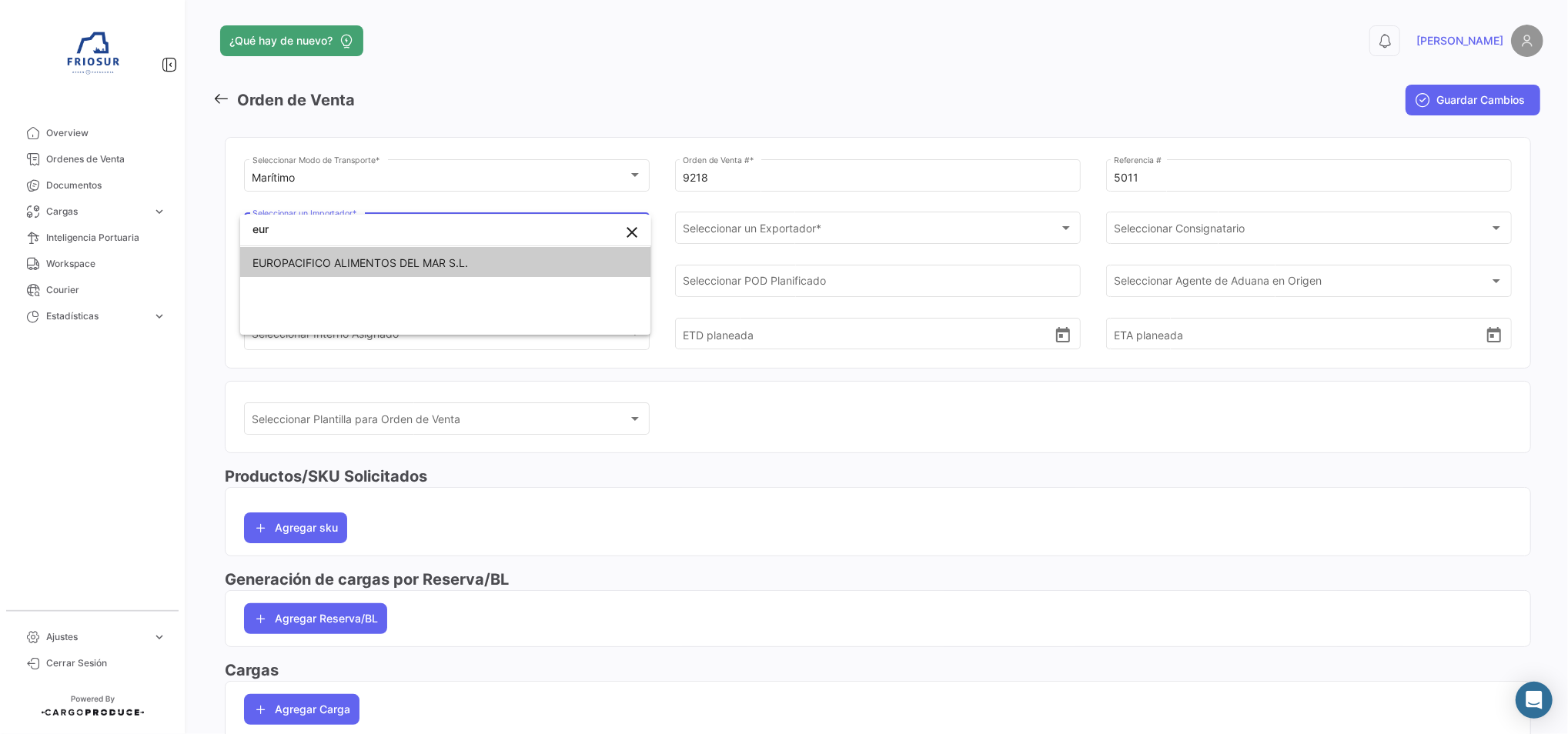
type input "eur"
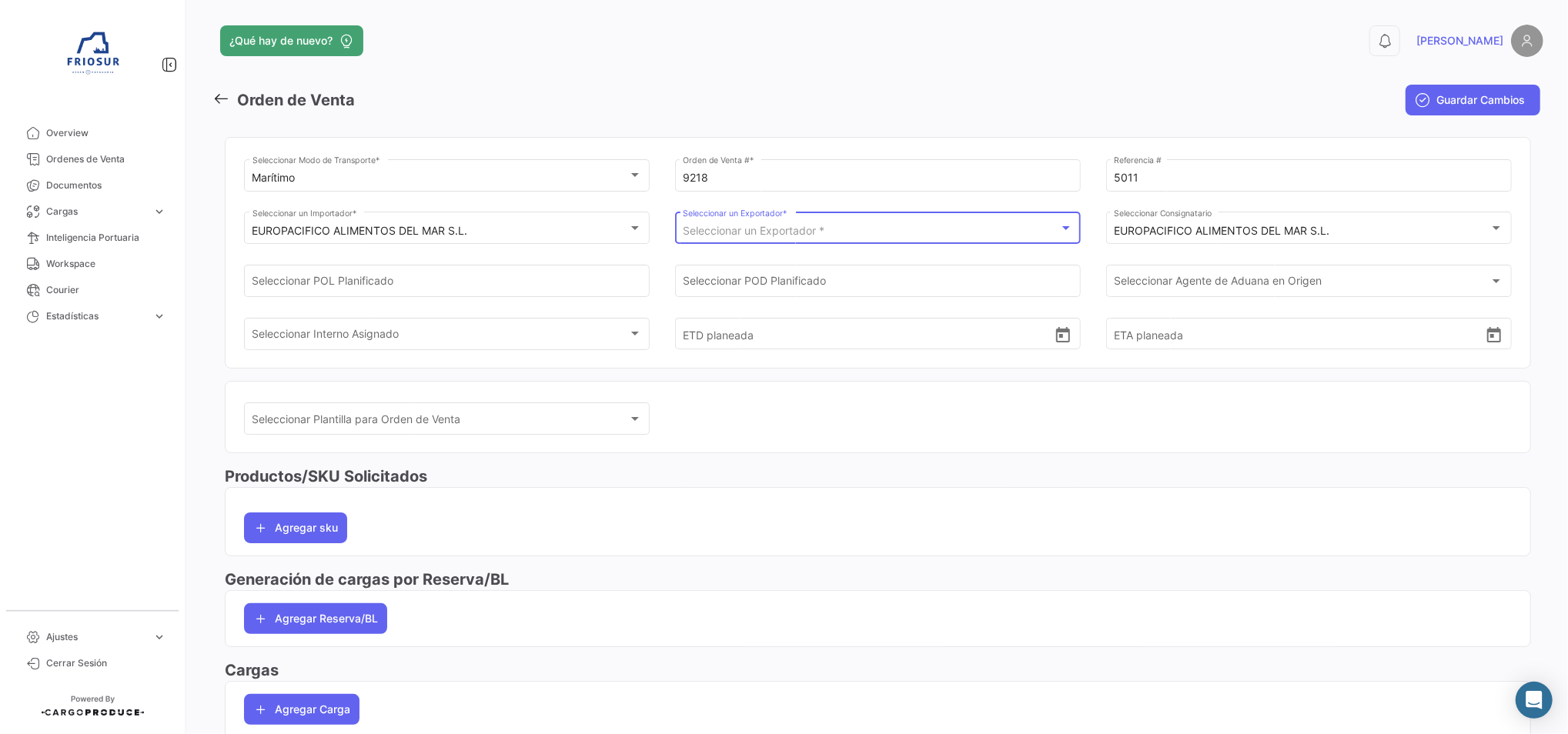
click at [713, 226] on span "Seleccionar un Exportador *" at bounding box center [754, 230] width 142 height 13
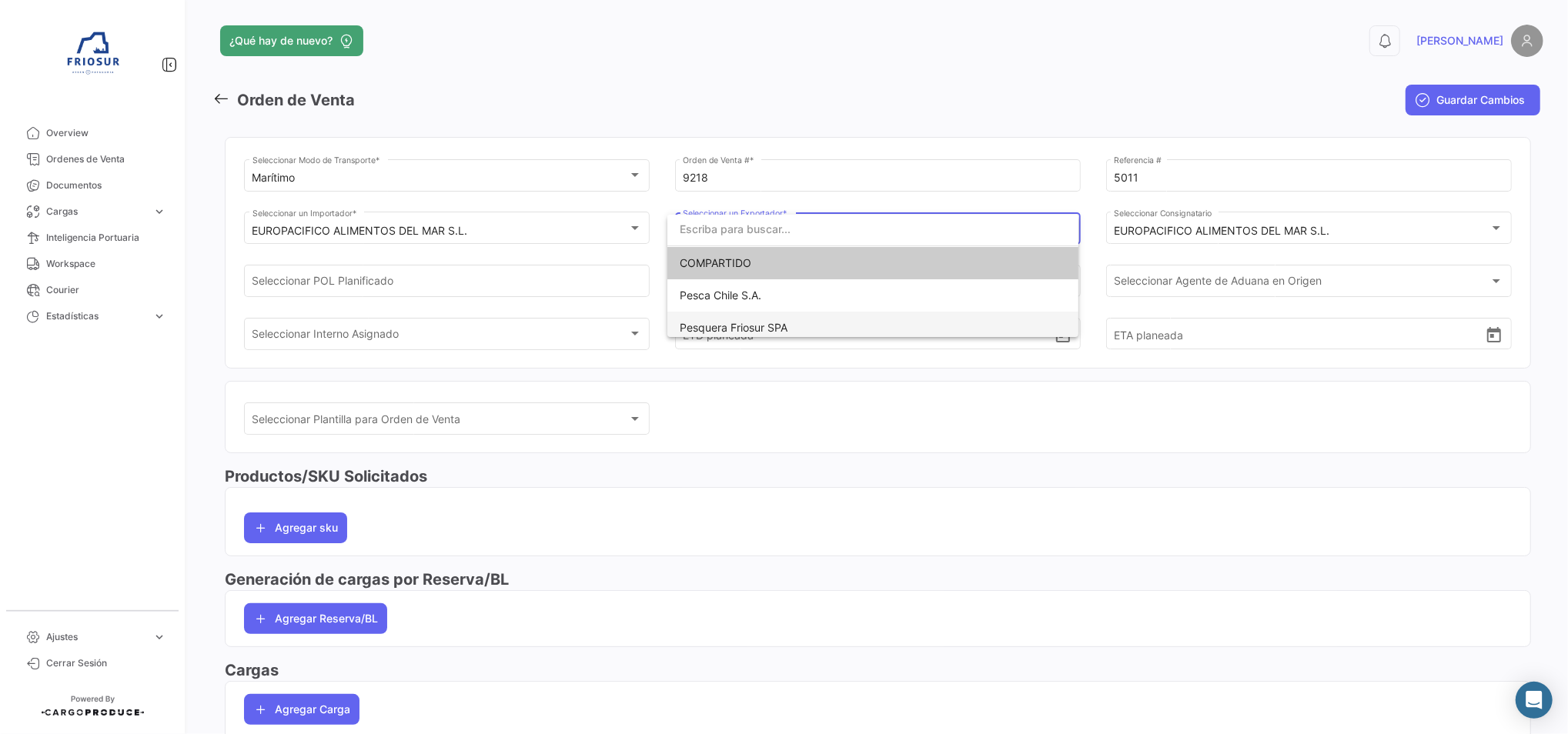
click at [736, 325] on span "Pesquera Friosur SPA" at bounding box center [733, 327] width 108 height 13
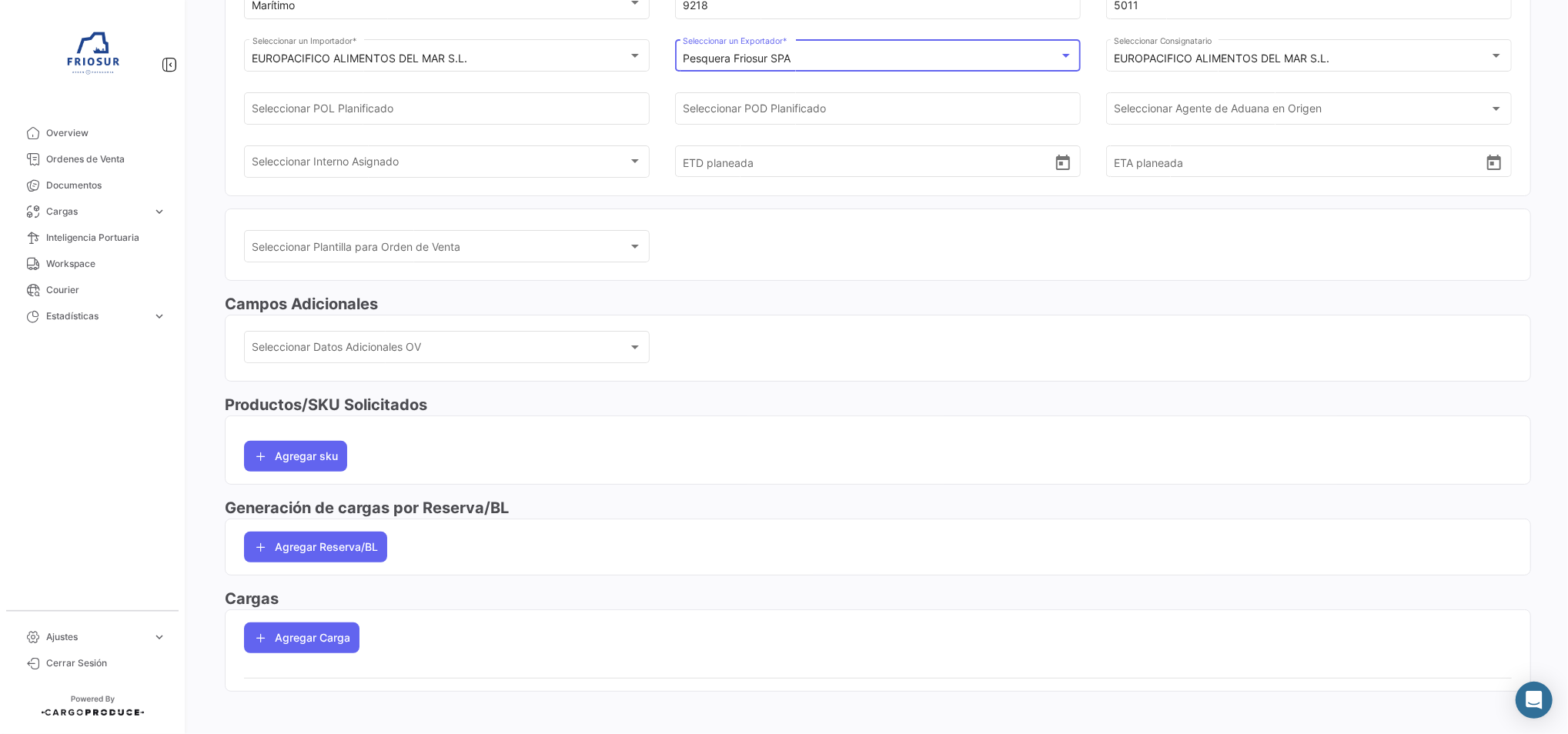
scroll to position [178, 0]
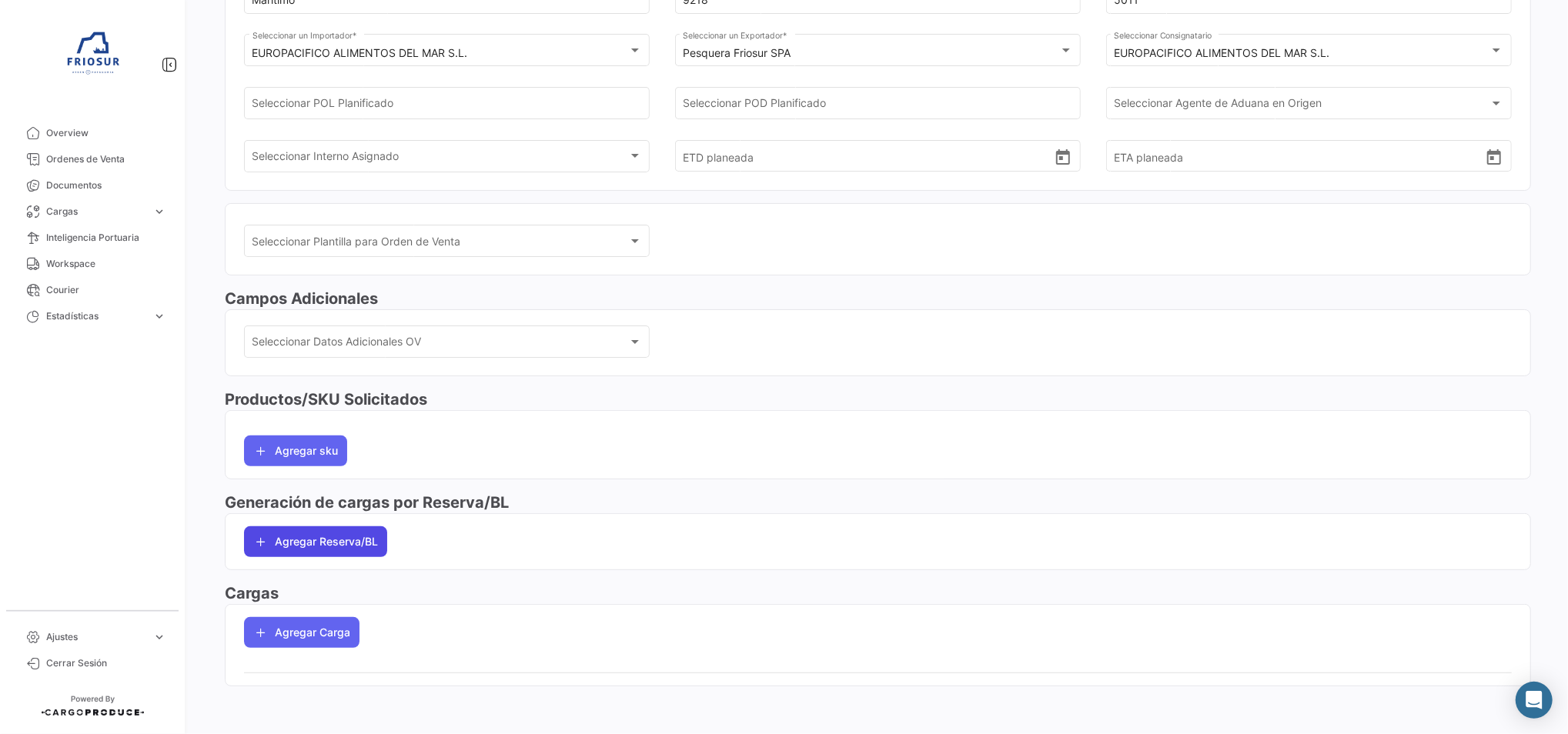
click at [341, 528] on button "Agregar Reserva/BL" at bounding box center [315, 542] width 143 height 30
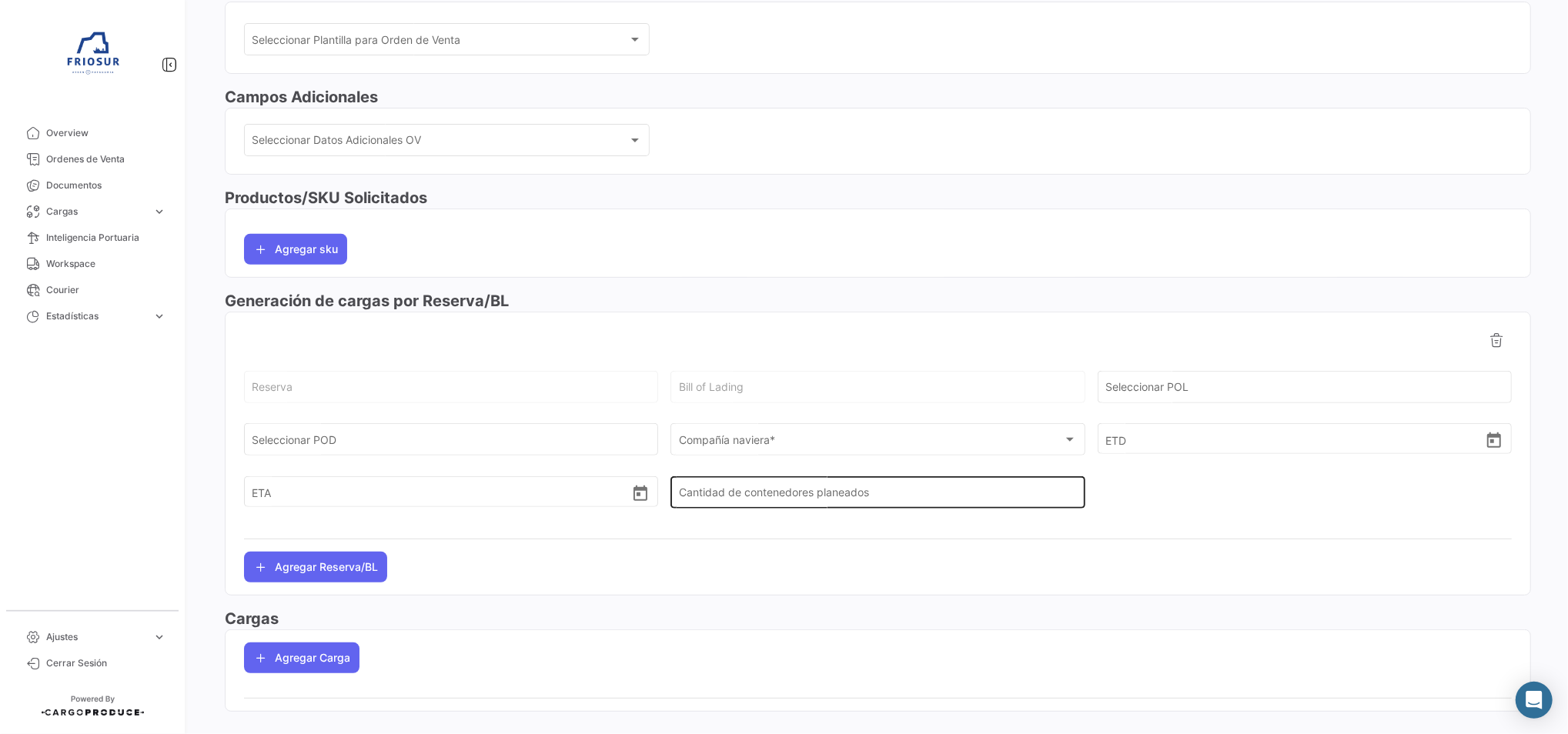
scroll to position [383, 0]
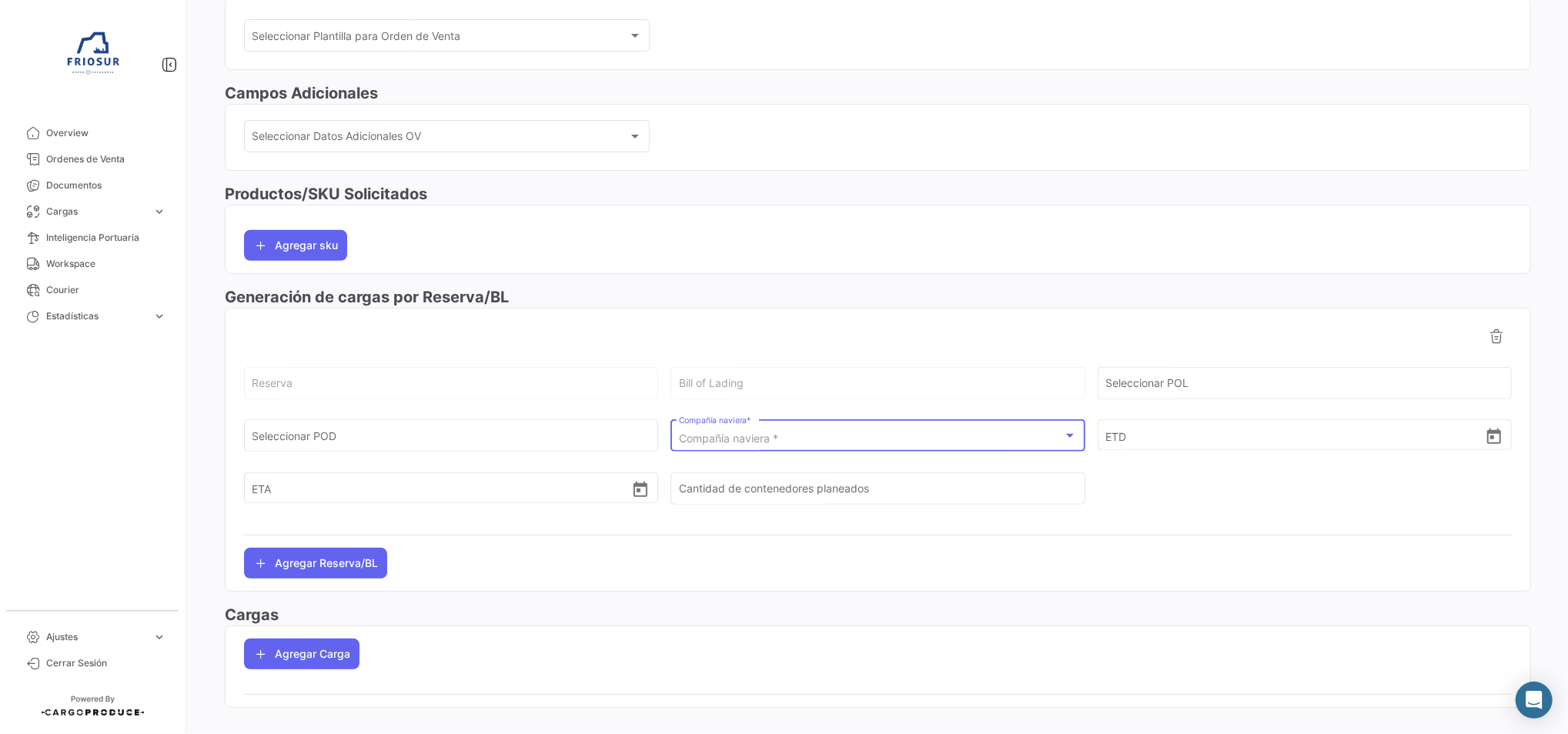
click at [792, 443] on div "Compañía naviera *" at bounding box center [871, 439] width 384 height 13
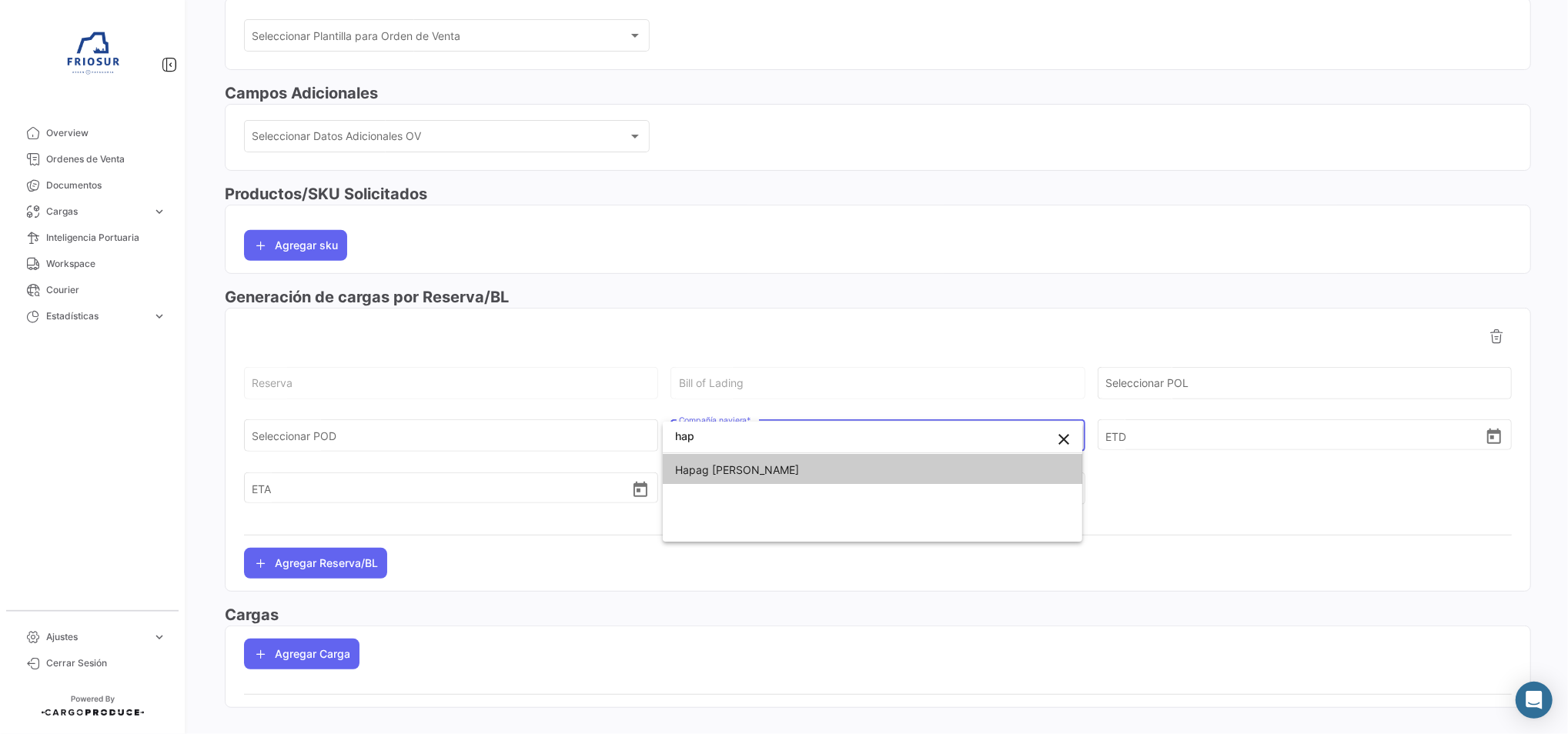
type input "hap"
click at [773, 471] on span "Hapag [PERSON_NAME]" at bounding box center [872, 470] width 395 height 32
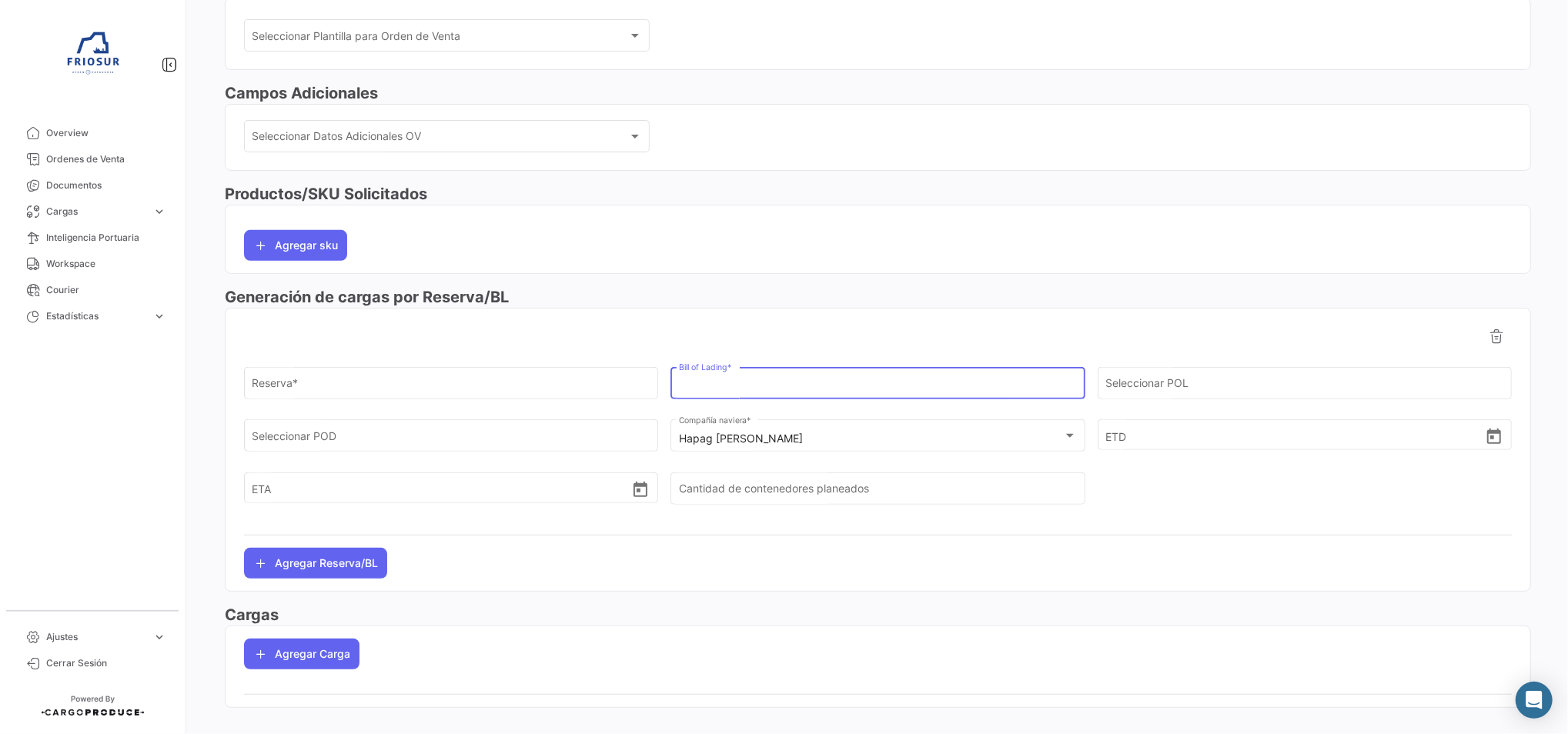
click at [695, 386] on input "Bill of Lading *" at bounding box center [878, 386] width 398 height 13
drag, startPoint x: 1027, startPoint y: 372, endPoint x: 1009, endPoint y: 383, distance: 21.1
click at [1015, 379] on div "Bill of Lading *" at bounding box center [878, 381] width 398 height 35
click at [1004, 386] on input "Bill of Lading *" at bounding box center [878, 386] width 398 height 13
paste input "HLCUSCL250940743"
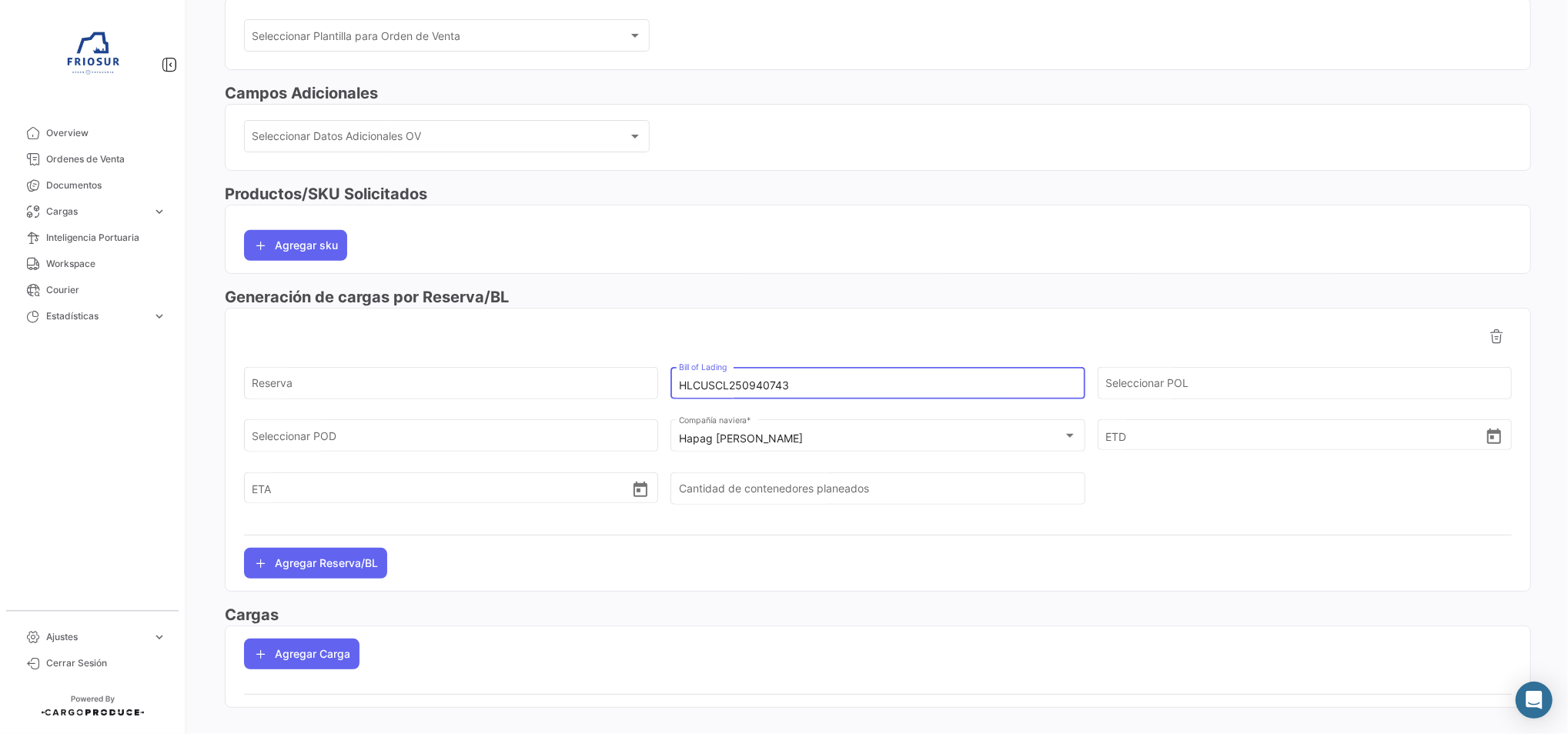
type input "HLCUSCL250940743"
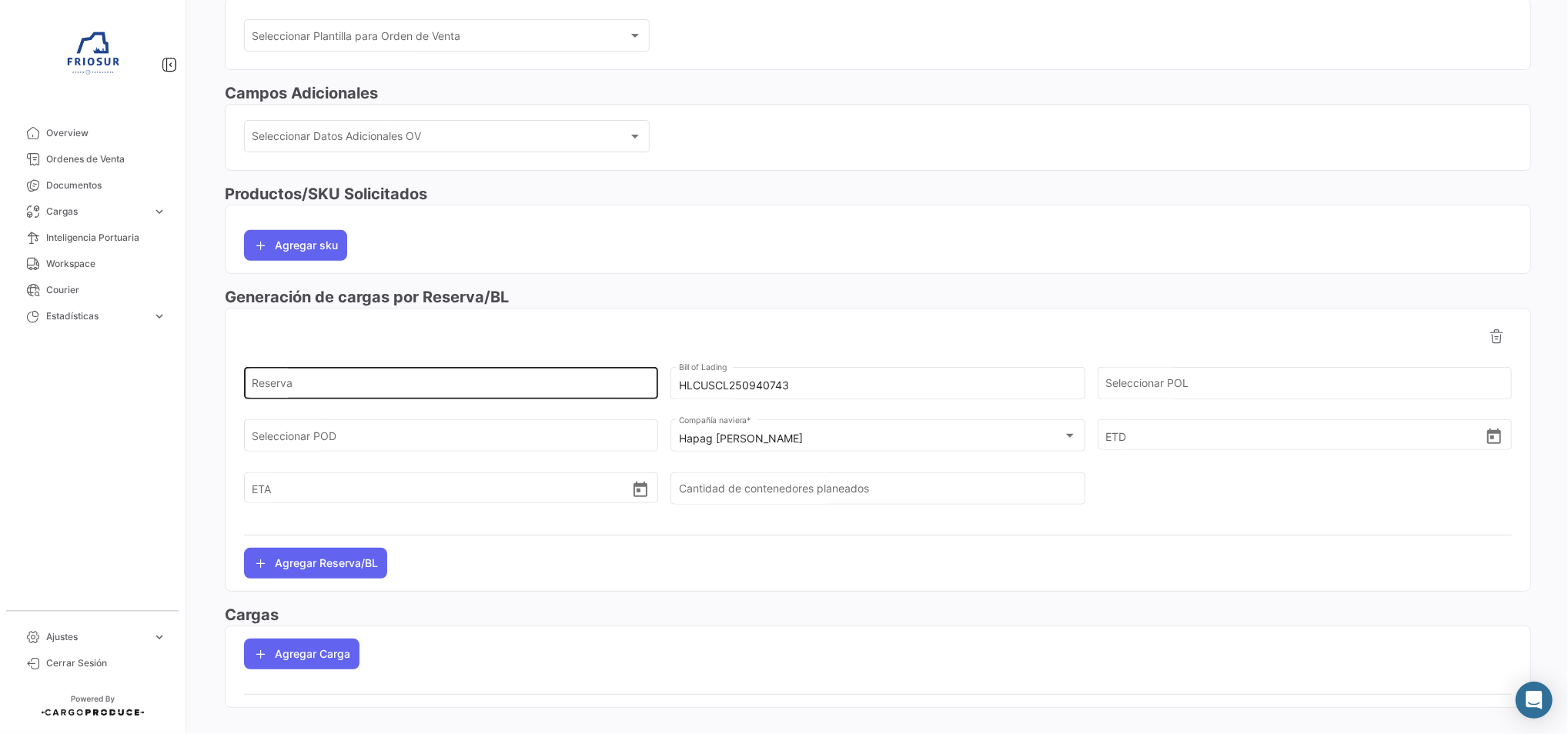
click at [358, 377] on div "Reserva" at bounding box center [451, 381] width 398 height 35
paste input "12222130"
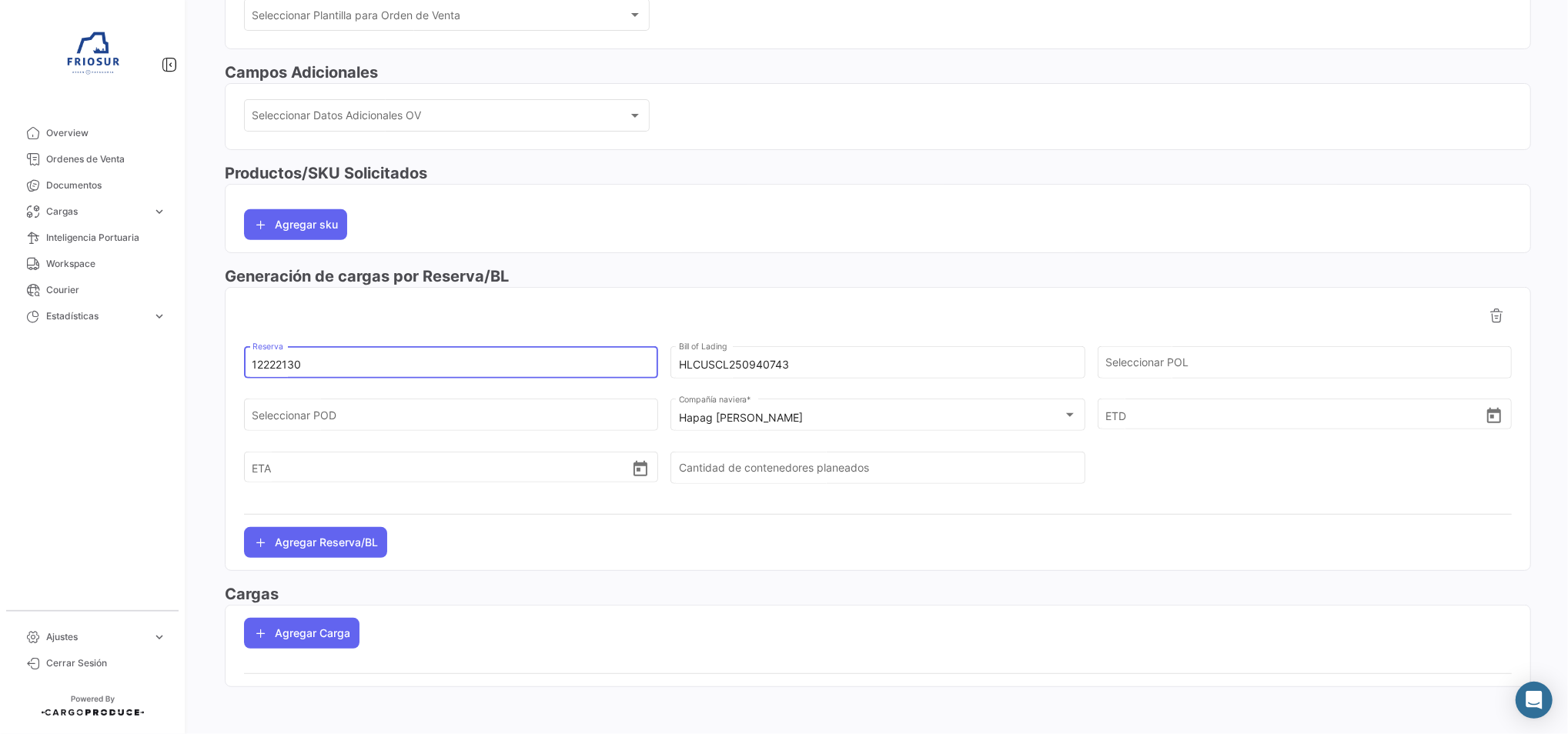
scroll to position [0, 0]
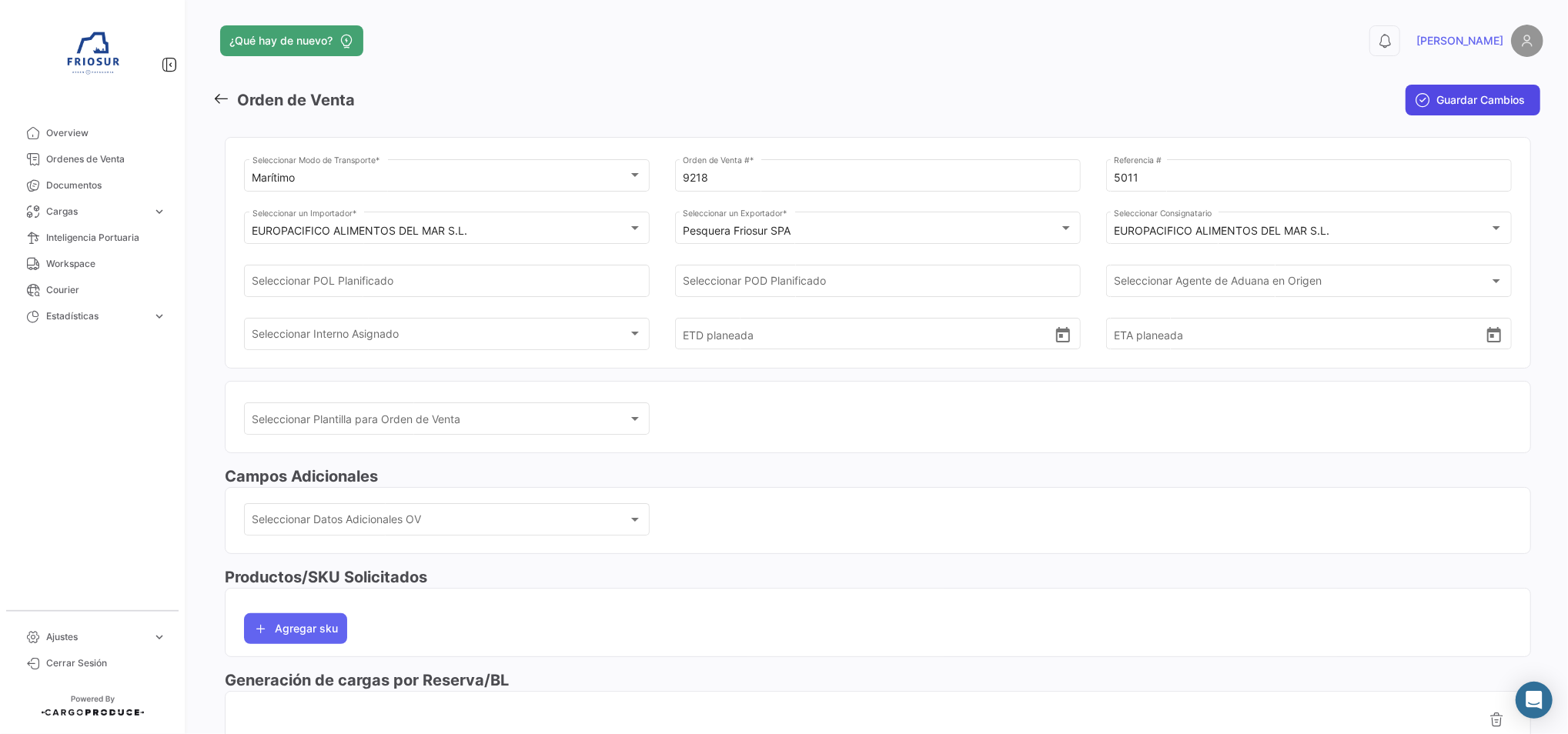
type input "12222130"
click at [1432, 89] on button "Guardar Cambios" at bounding box center [1473, 99] width 135 height 30
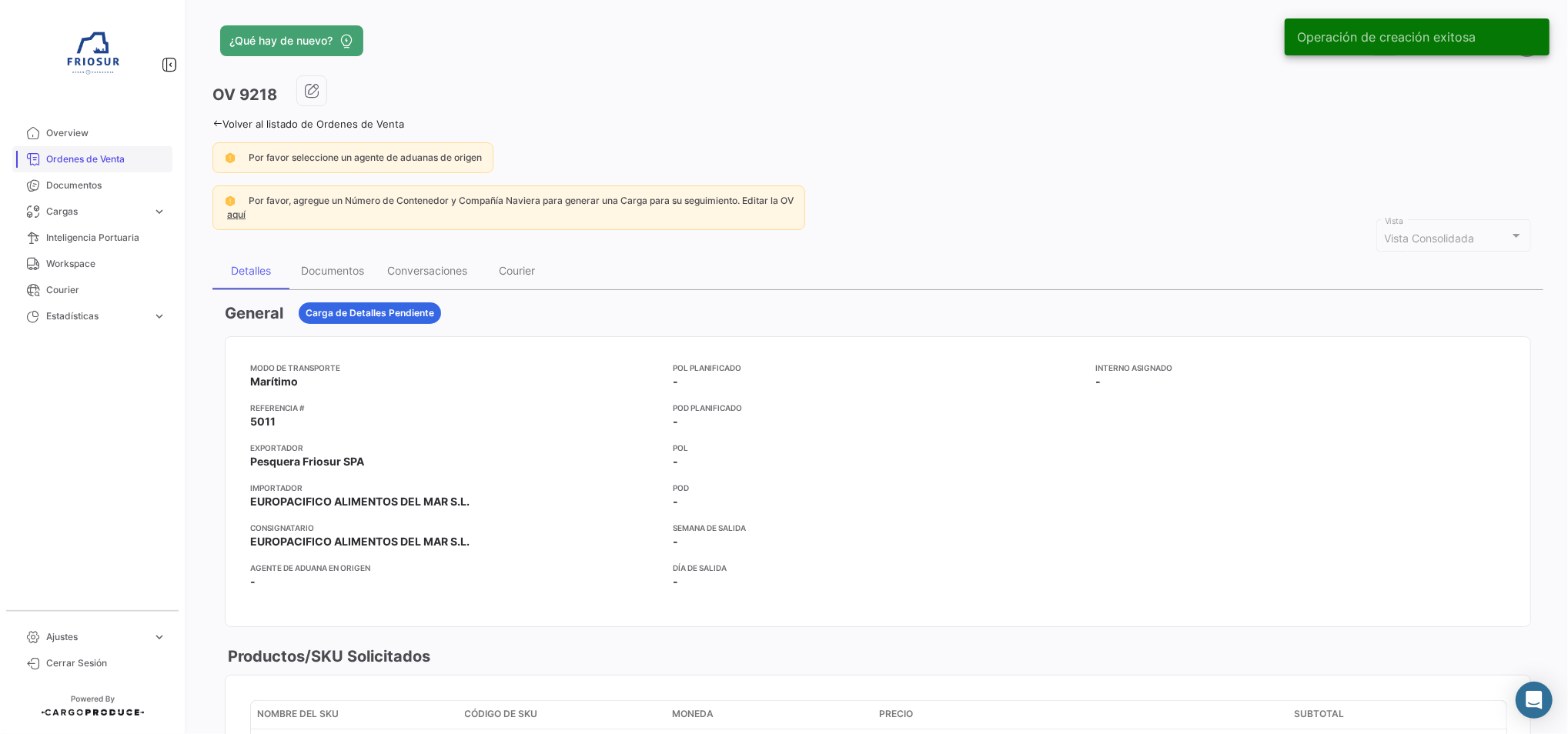
click at [113, 157] on span "Ordenes de Venta" at bounding box center [106, 158] width 120 height 14
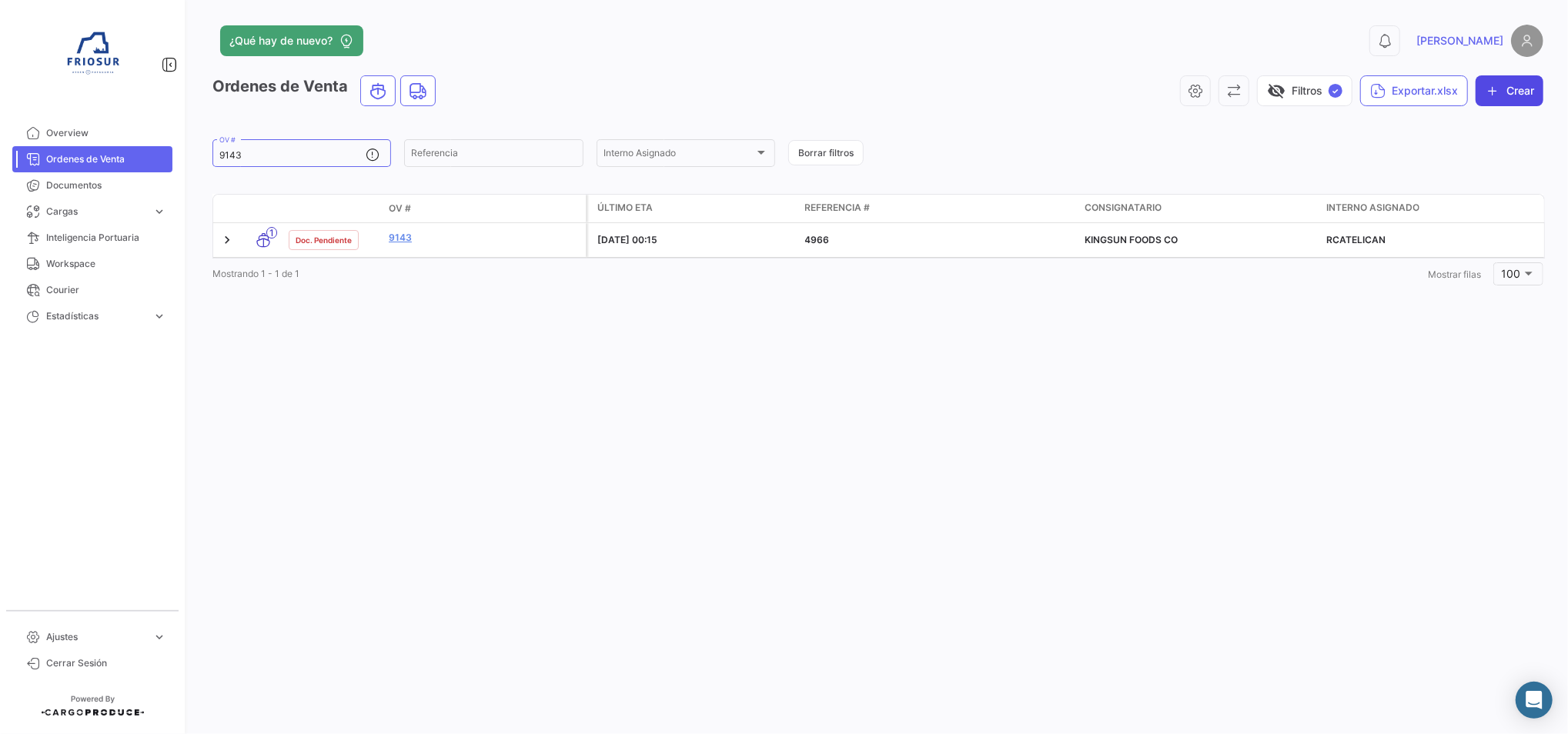
click at [1514, 85] on button "Crear" at bounding box center [1510, 90] width 68 height 30
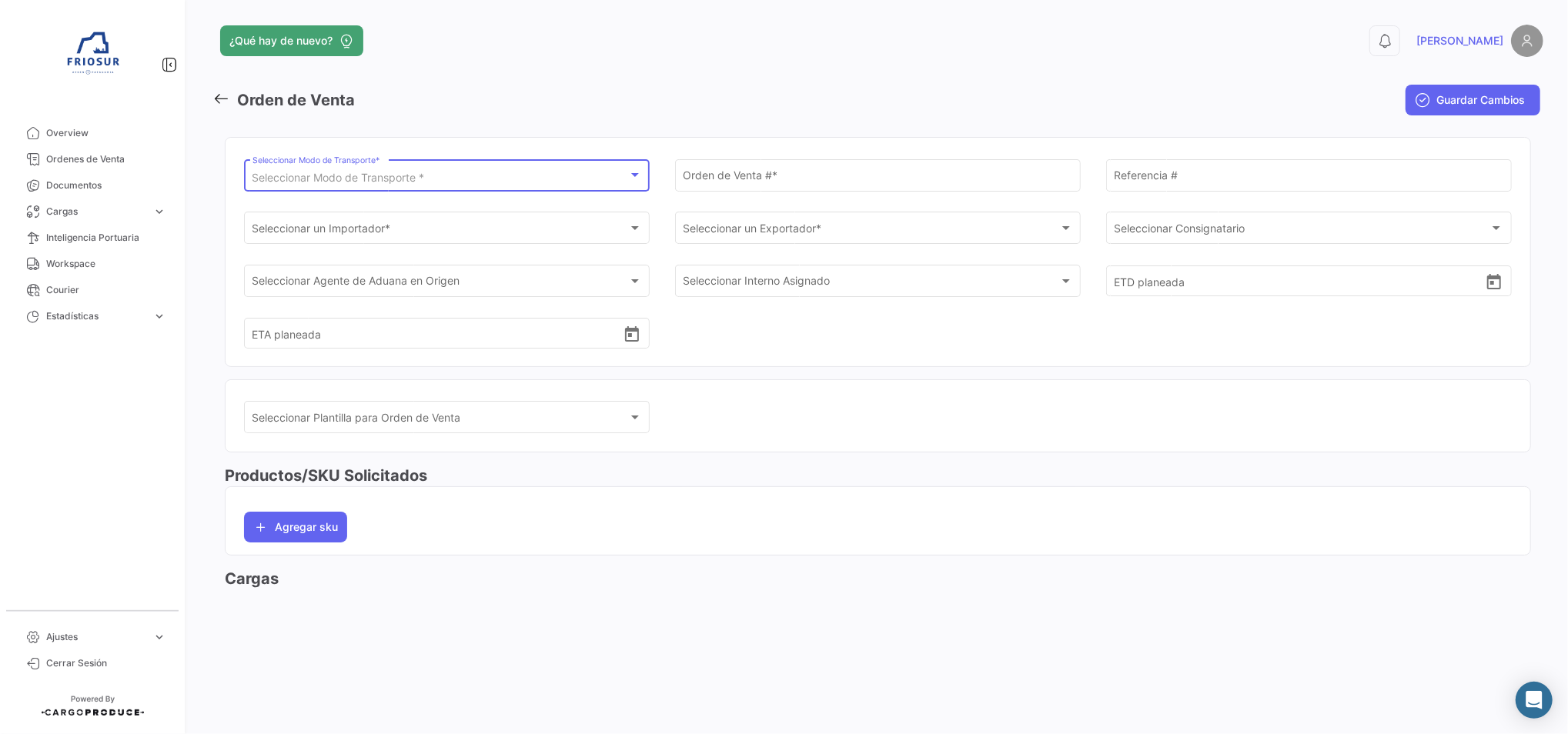
click at [625, 175] on div "Seleccionar Modo de Transporte *" at bounding box center [440, 178] width 376 height 13
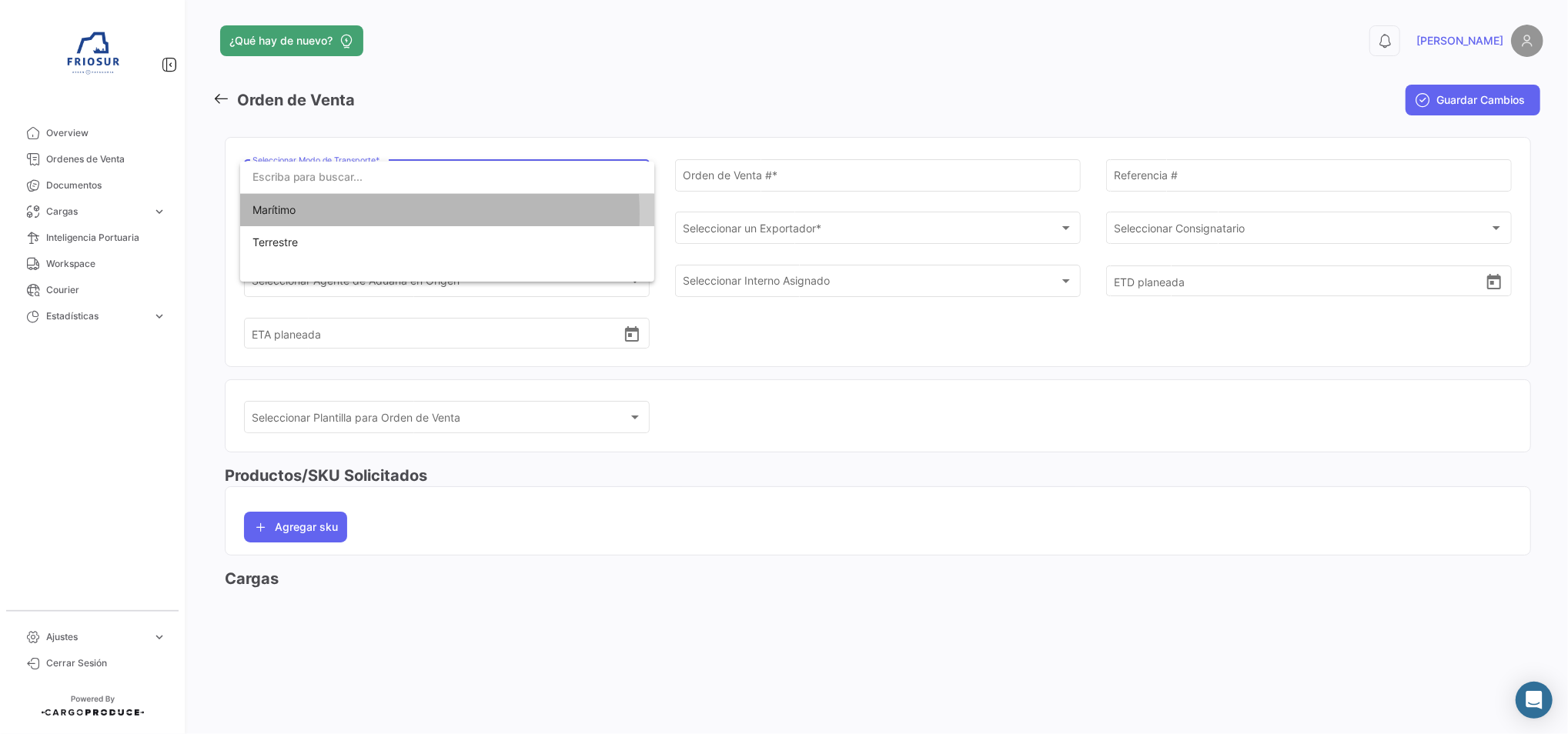
click at [382, 214] on span "Marítimo" at bounding box center [447, 210] width 390 height 32
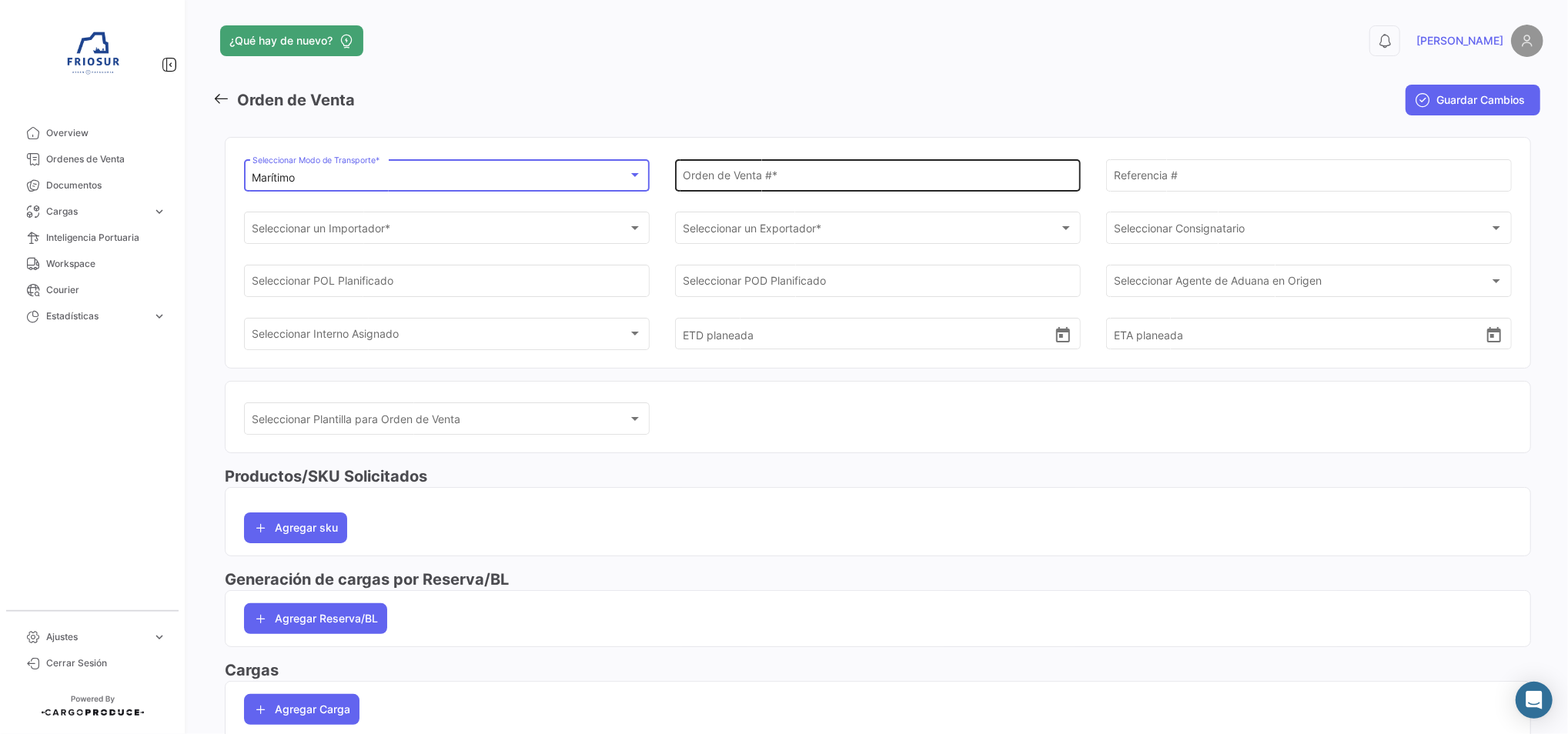
click at [729, 182] on input "Orden de Venta # *" at bounding box center [877, 178] width 390 height 13
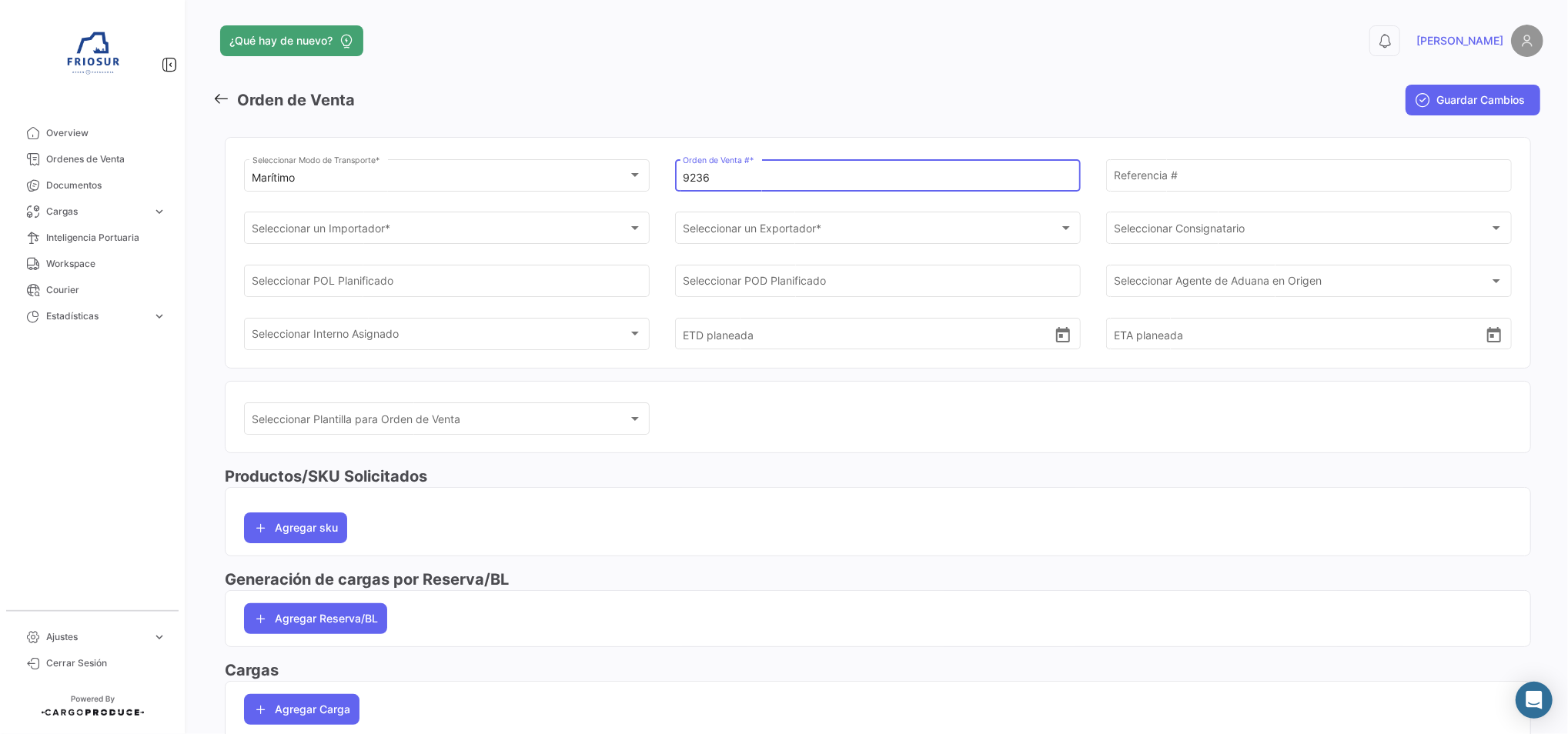
type input "9236"
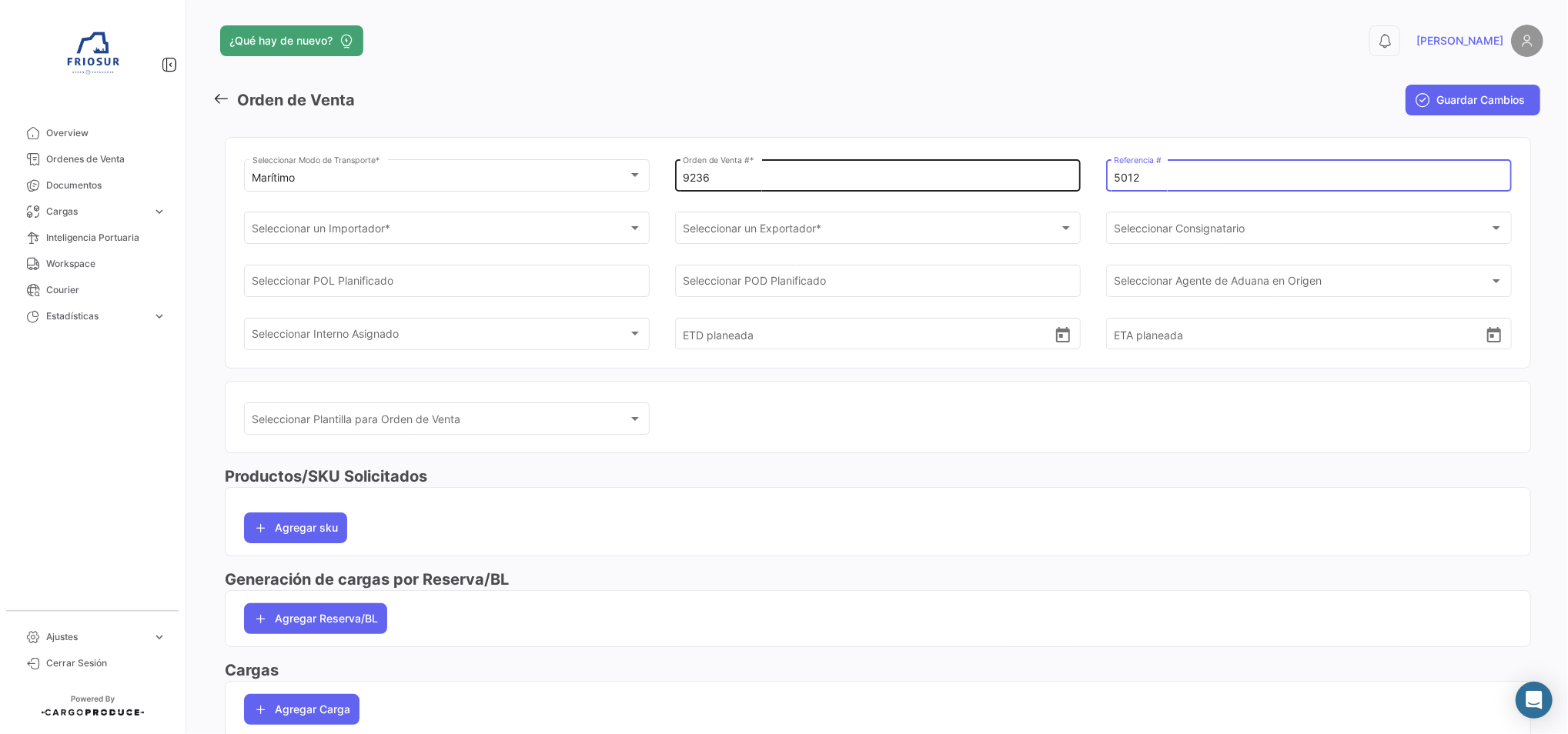
type input "5012"
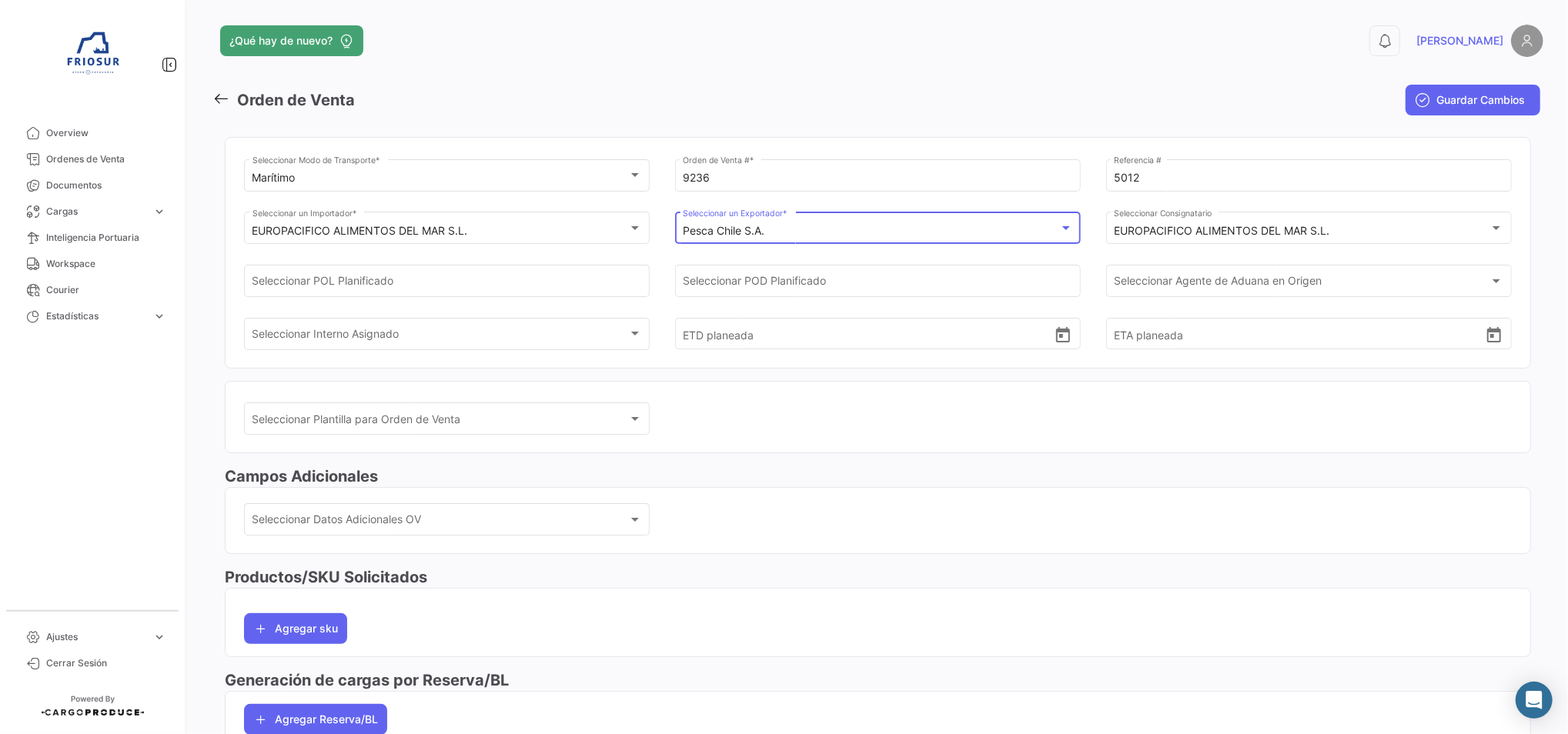
click at [808, 227] on div "Pesca Chile S.A." at bounding box center [871, 231] width 376 height 13
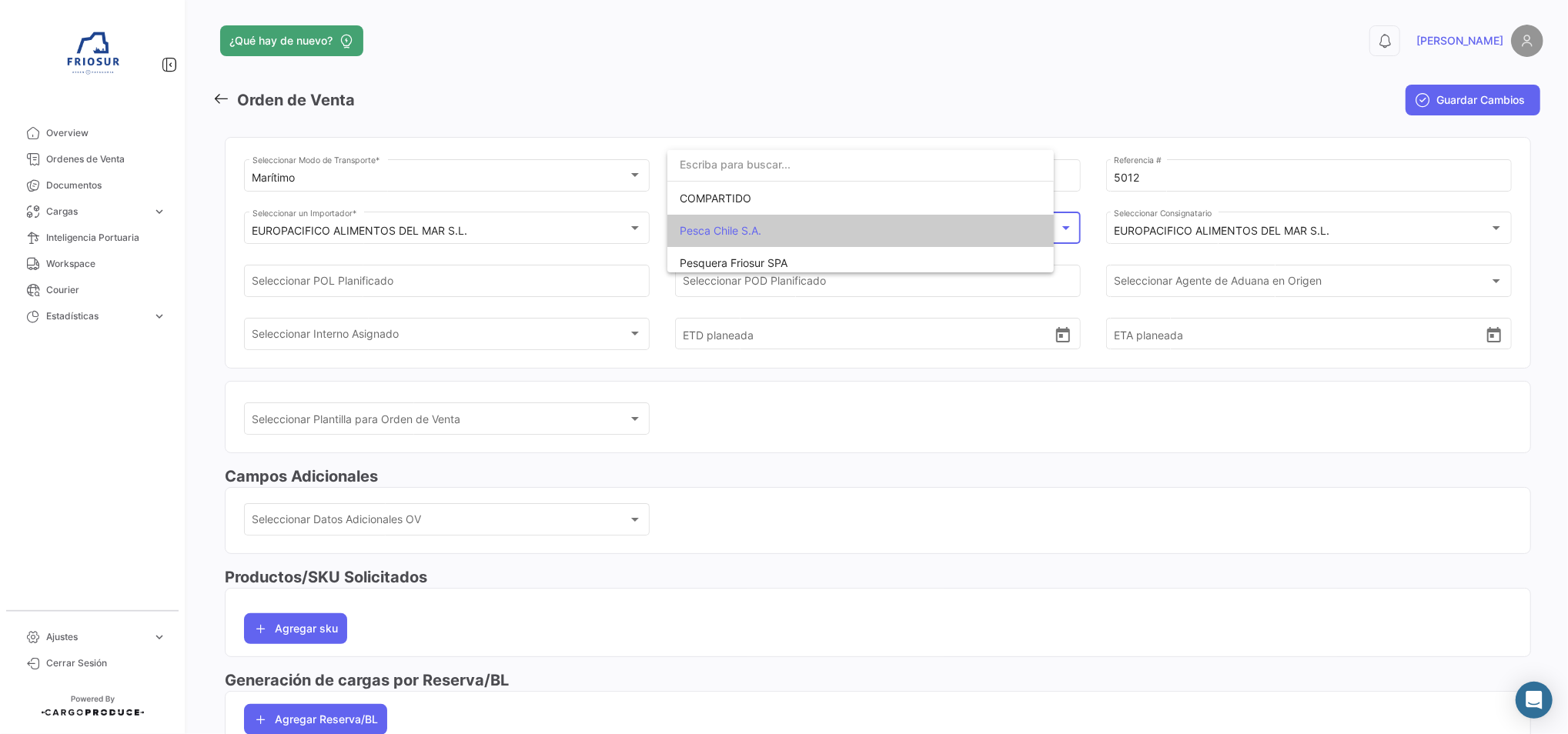
scroll to position [6, 0]
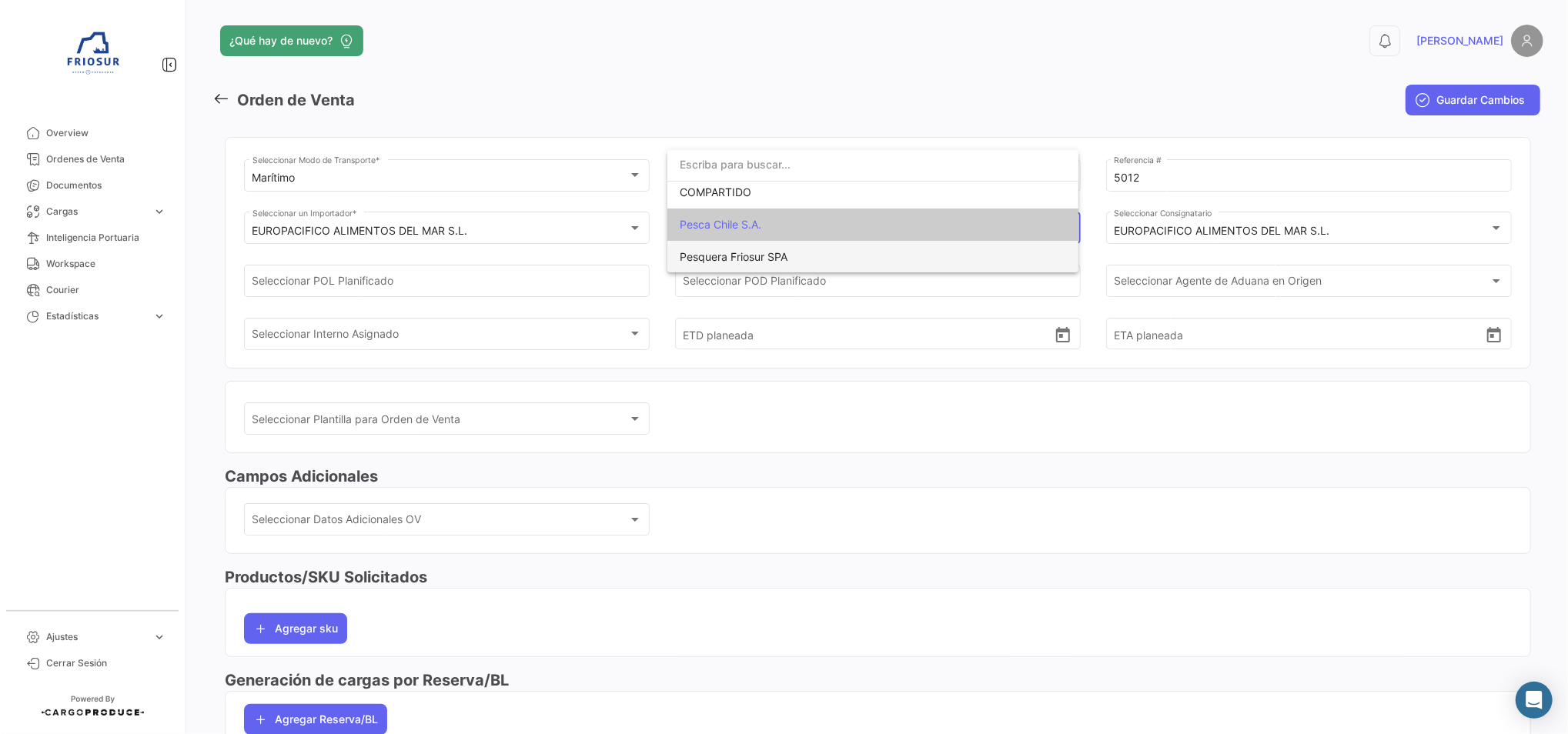
click at [779, 256] on span "Pesquera Friosur SPA" at bounding box center [733, 257] width 108 height 13
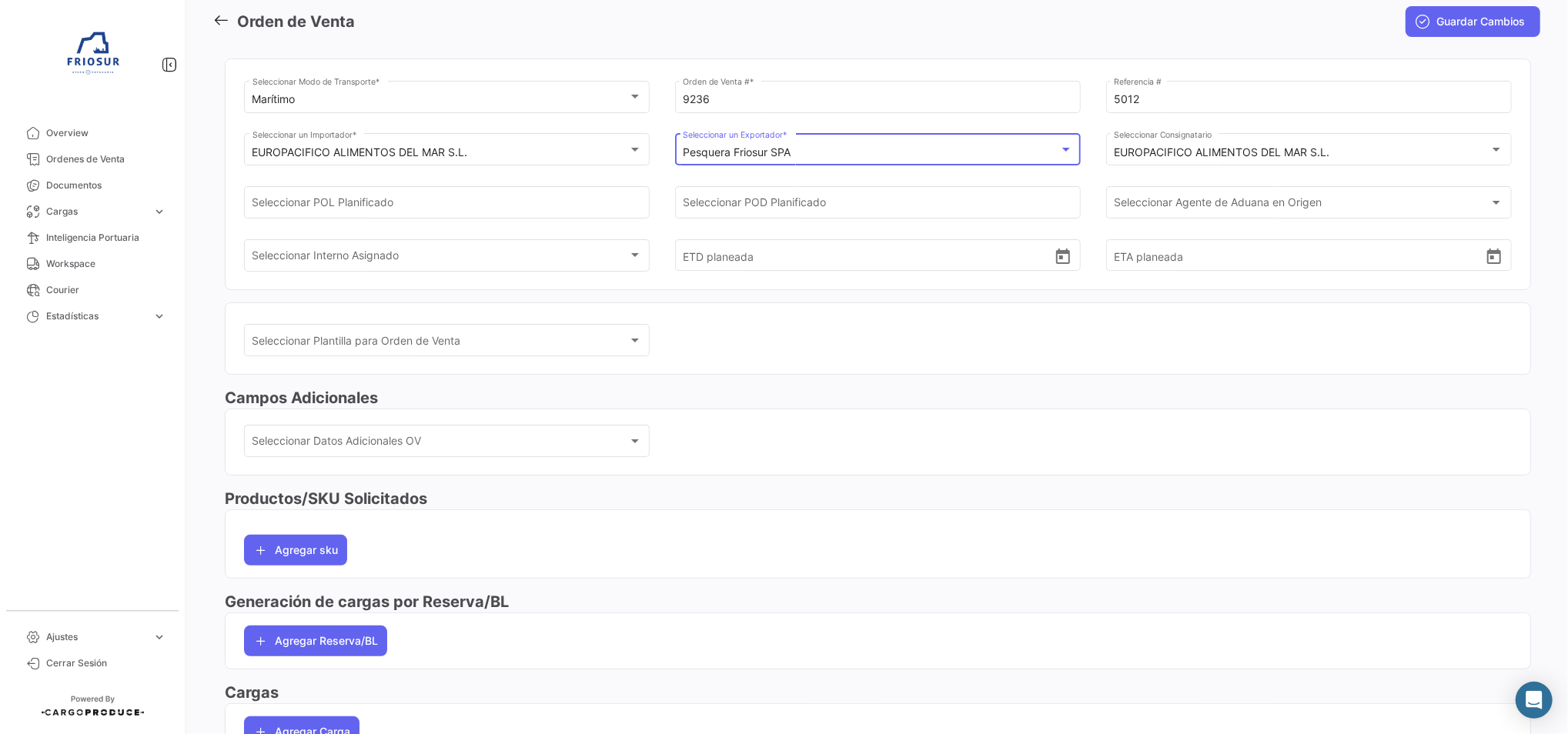
scroll to position [178, 0]
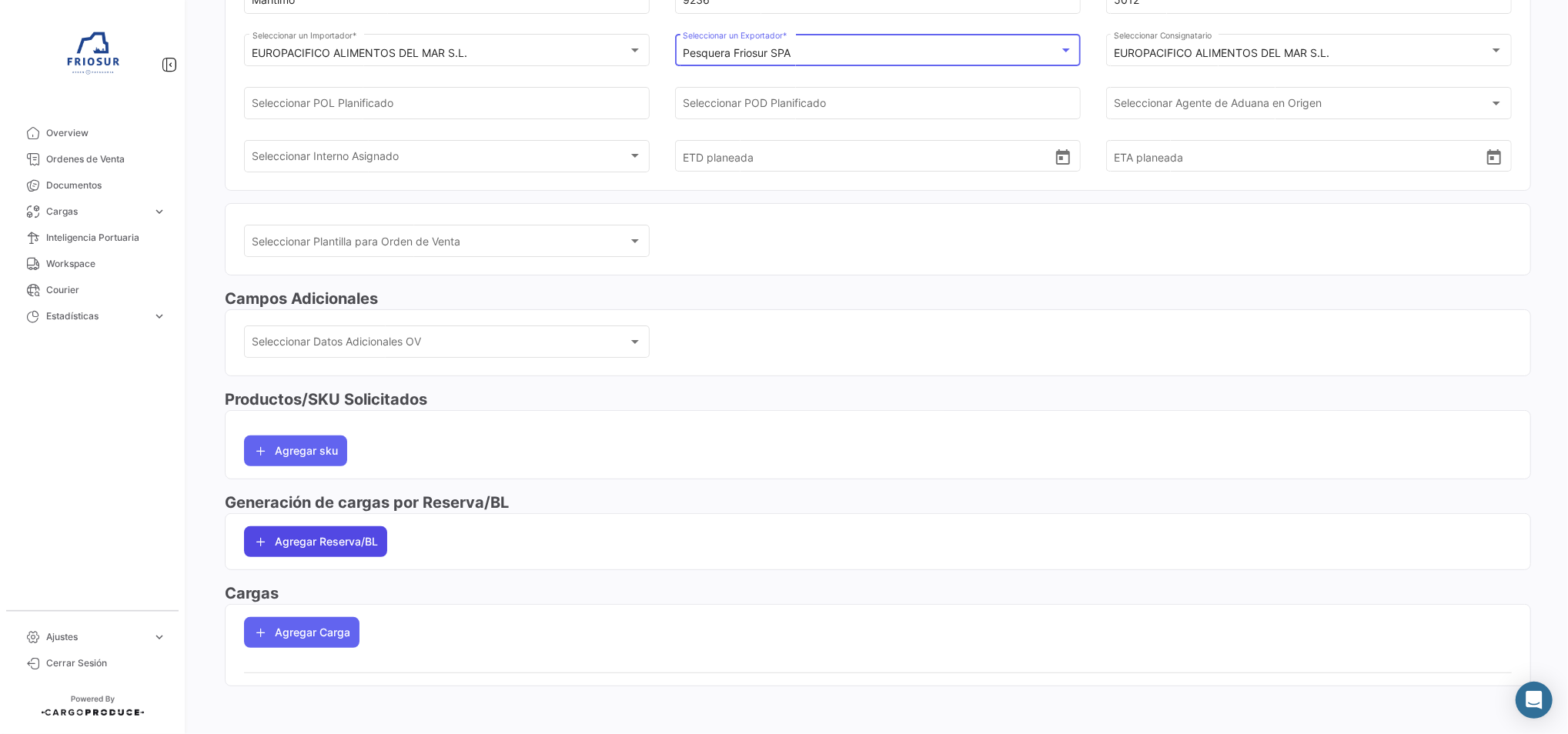
click at [350, 536] on button "Agregar Reserva/BL" at bounding box center [315, 542] width 143 height 30
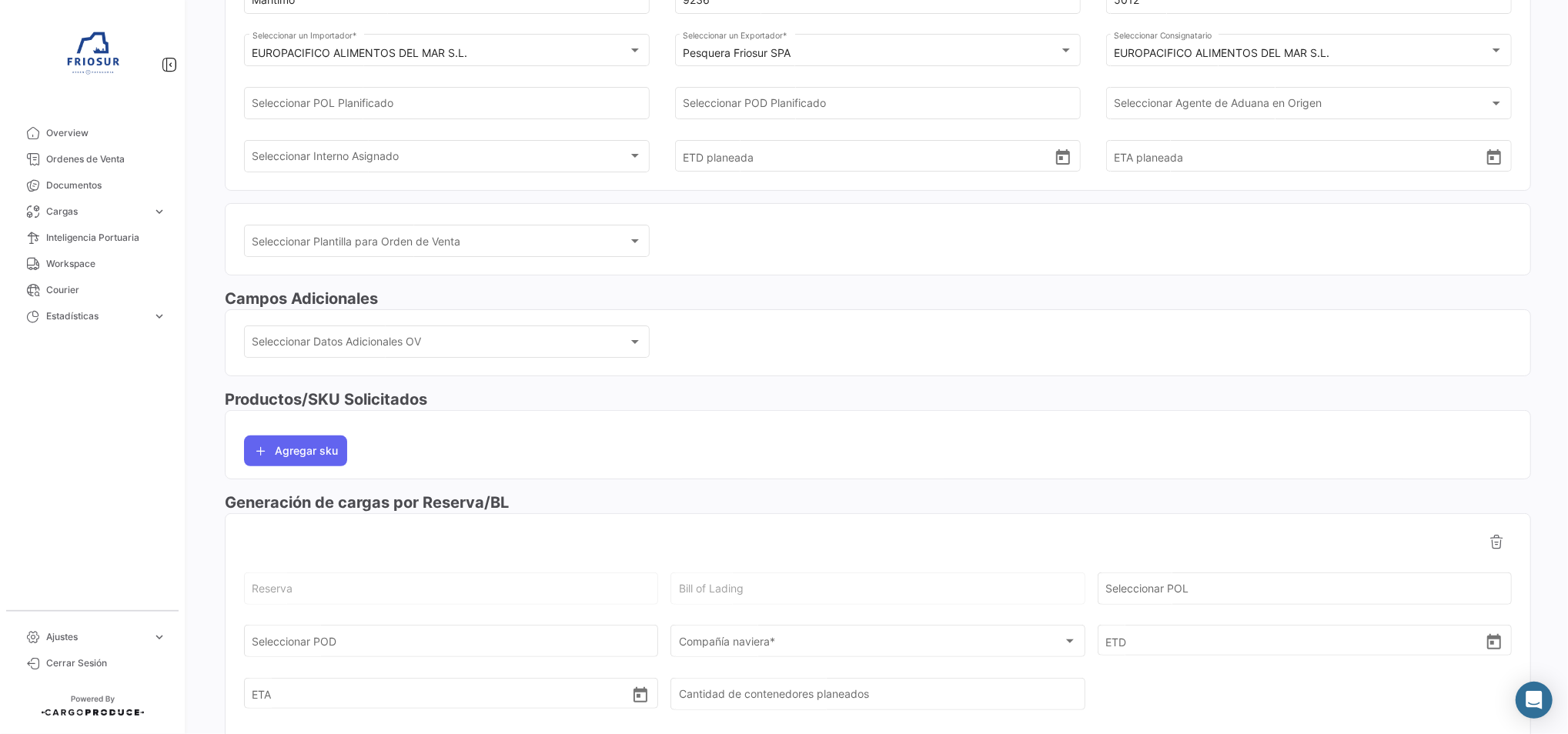
scroll to position [383, 0]
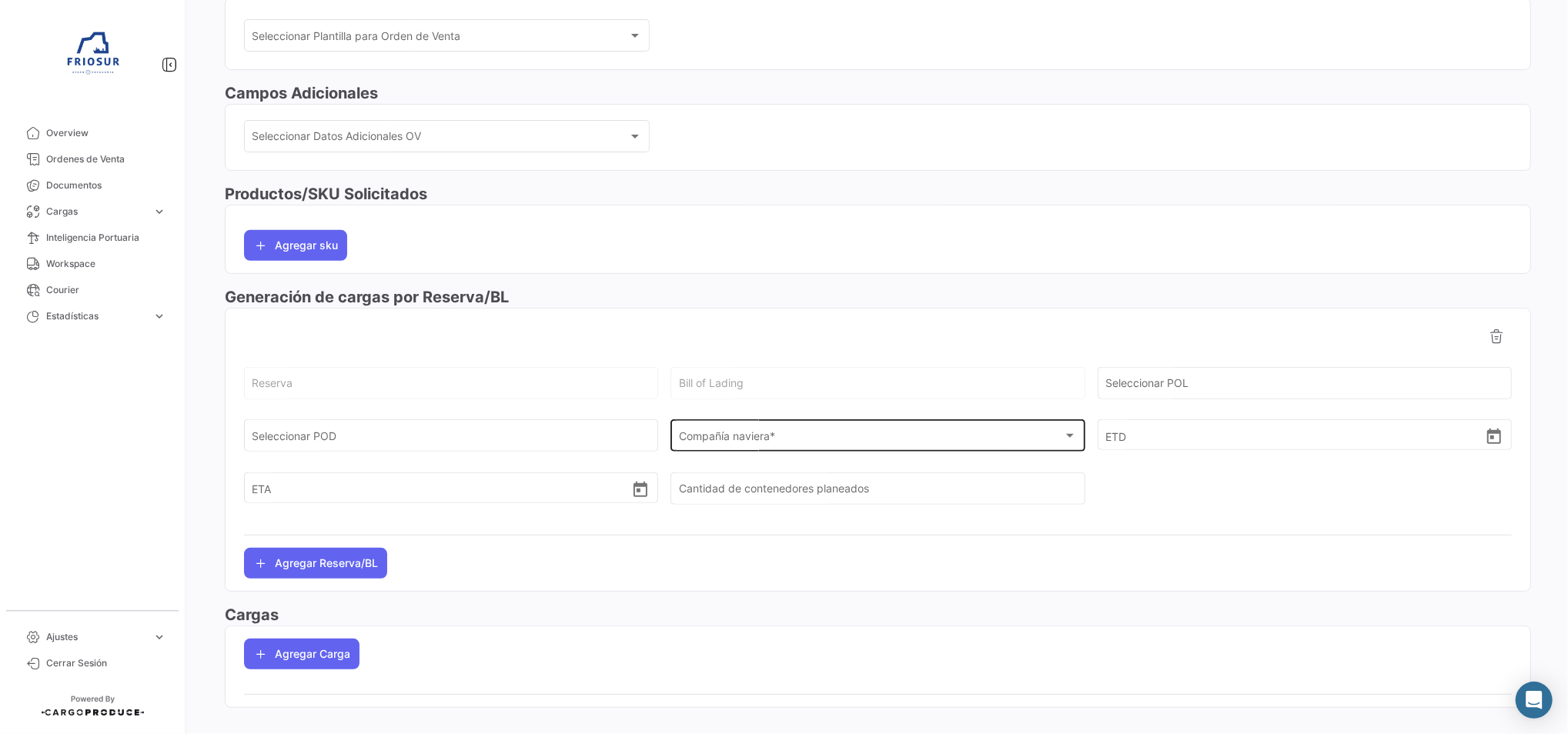
click at [783, 437] on div "Compañía naviera *" at bounding box center [871, 439] width 384 height 13
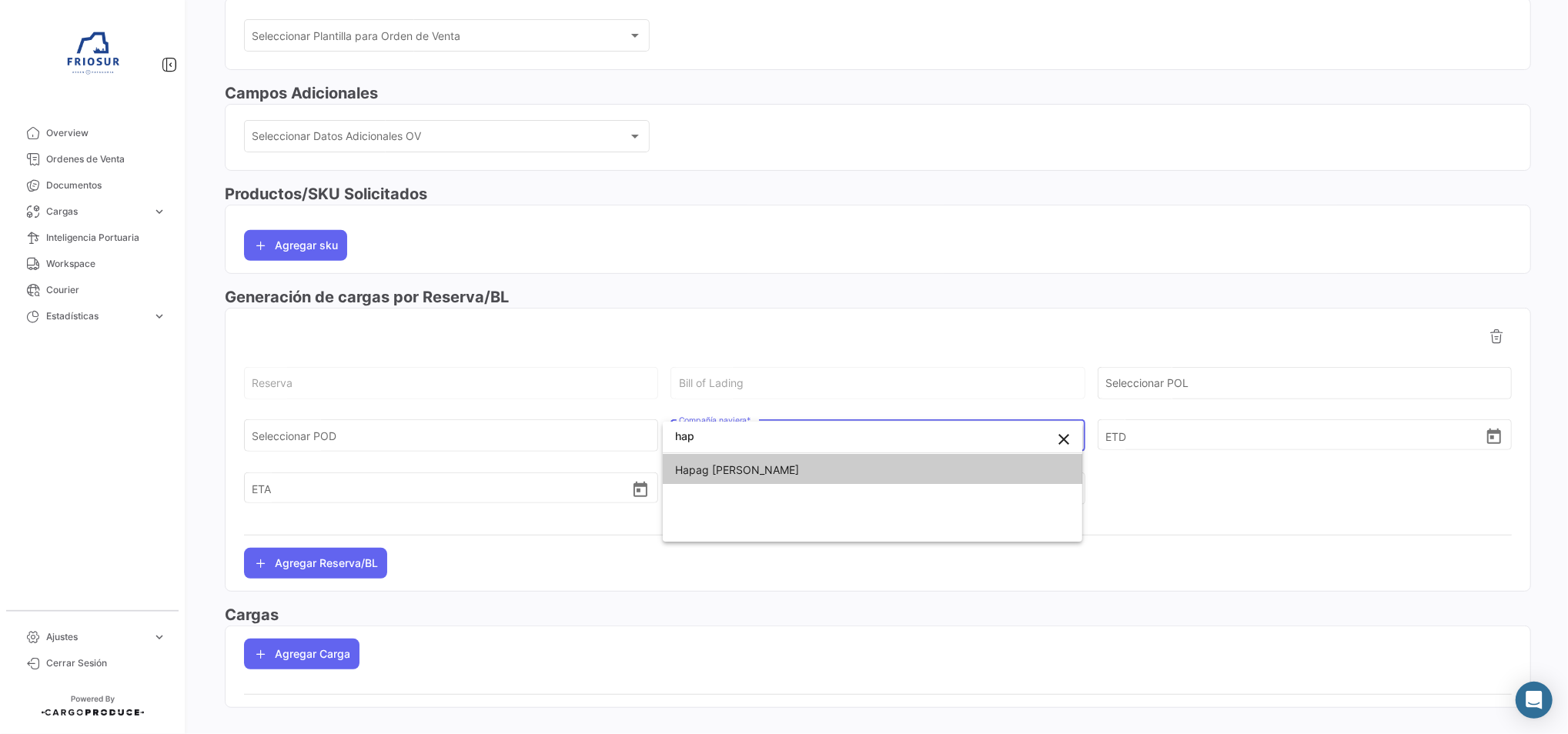
type input "hap"
drag, startPoint x: 758, startPoint y: 472, endPoint x: 743, endPoint y: 438, distance: 37.2
click at [754, 472] on span "Hapag [PERSON_NAME]" at bounding box center [872, 470] width 395 height 32
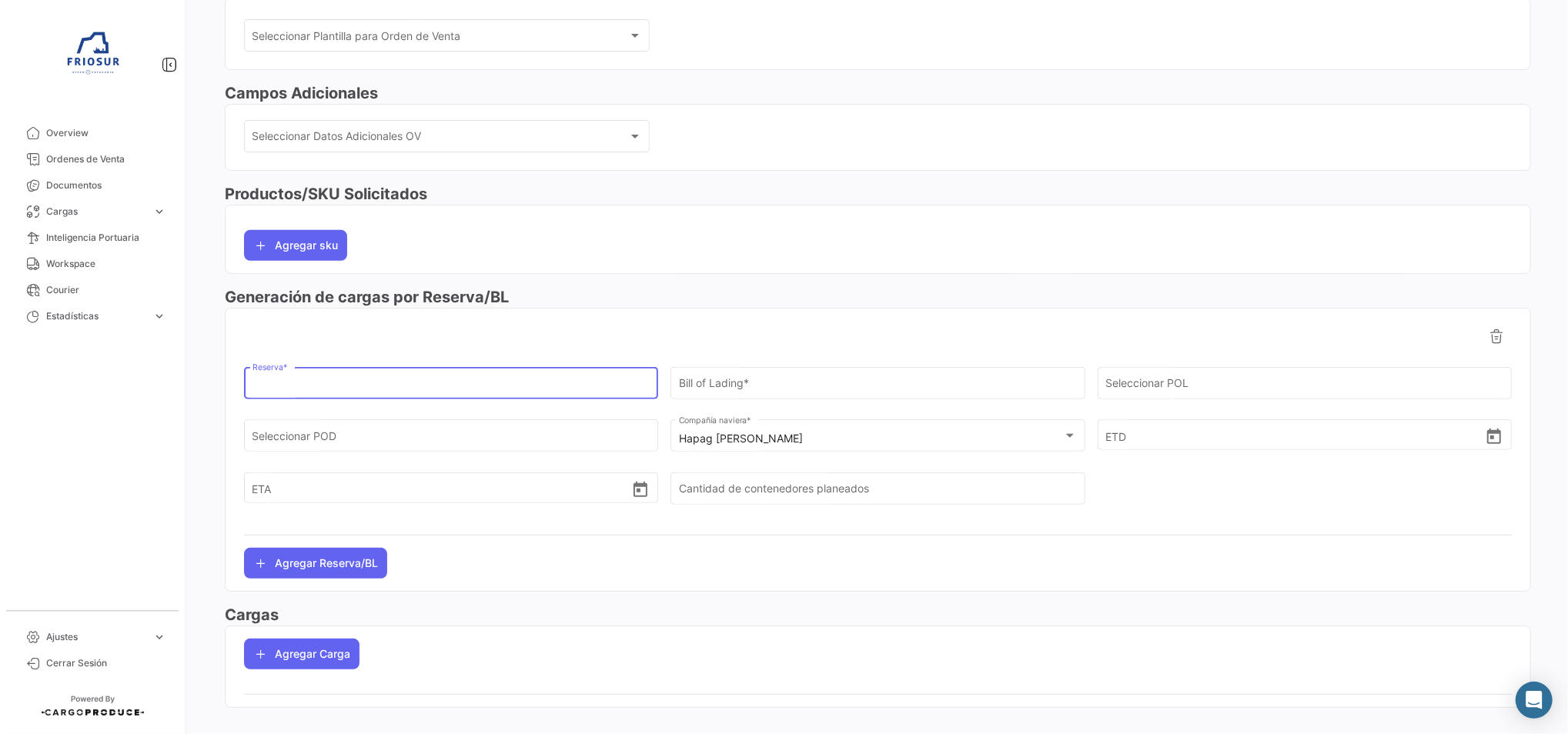
click at [528, 379] on input "Reserva *" at bounding box center [451, 386] width 398 height 13
click at [424, 389] on input "Reserva *" at bounding box center [451, 386] width 398 height 13
paste input "21776010"
type input "21776010"
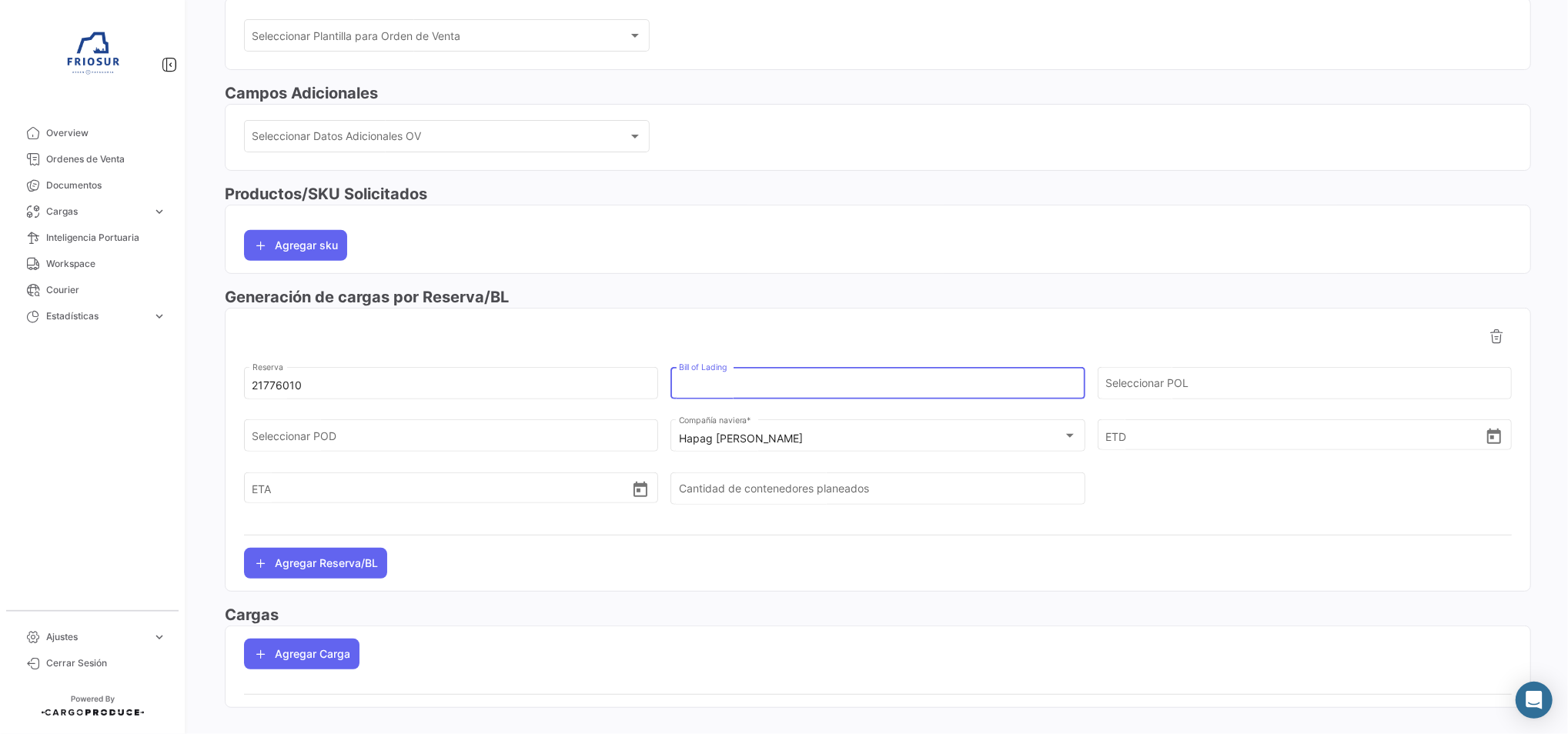
click at [791, 385] on input "Bill of Lading" at bounding box center [878, 386] width 398 height 13
click at [754, 379] on input "Bill of Lading" at bounding box center [878, 386] width 398 height 13
paste input "HLCUSCL250944565"
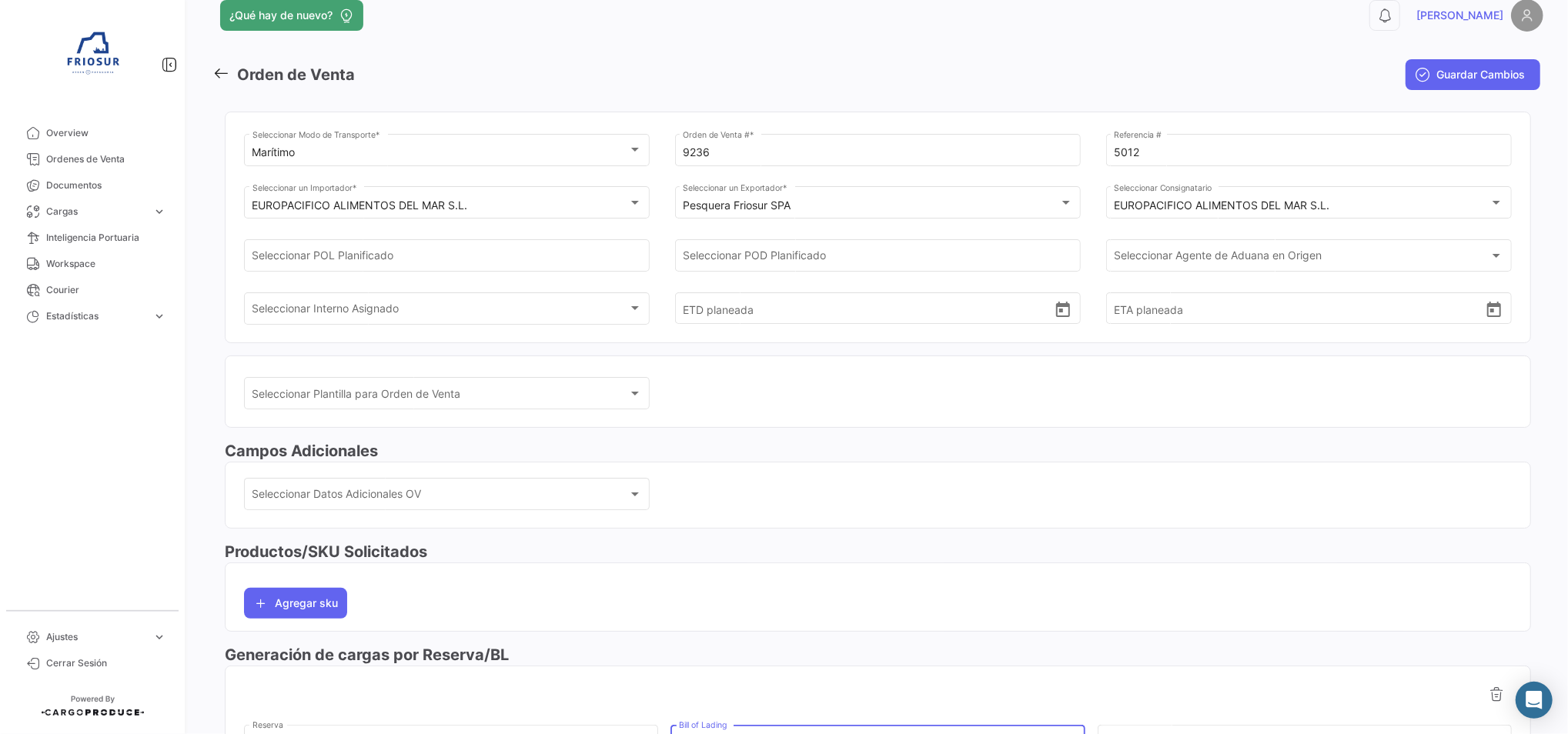
scroll to position [0, 0]
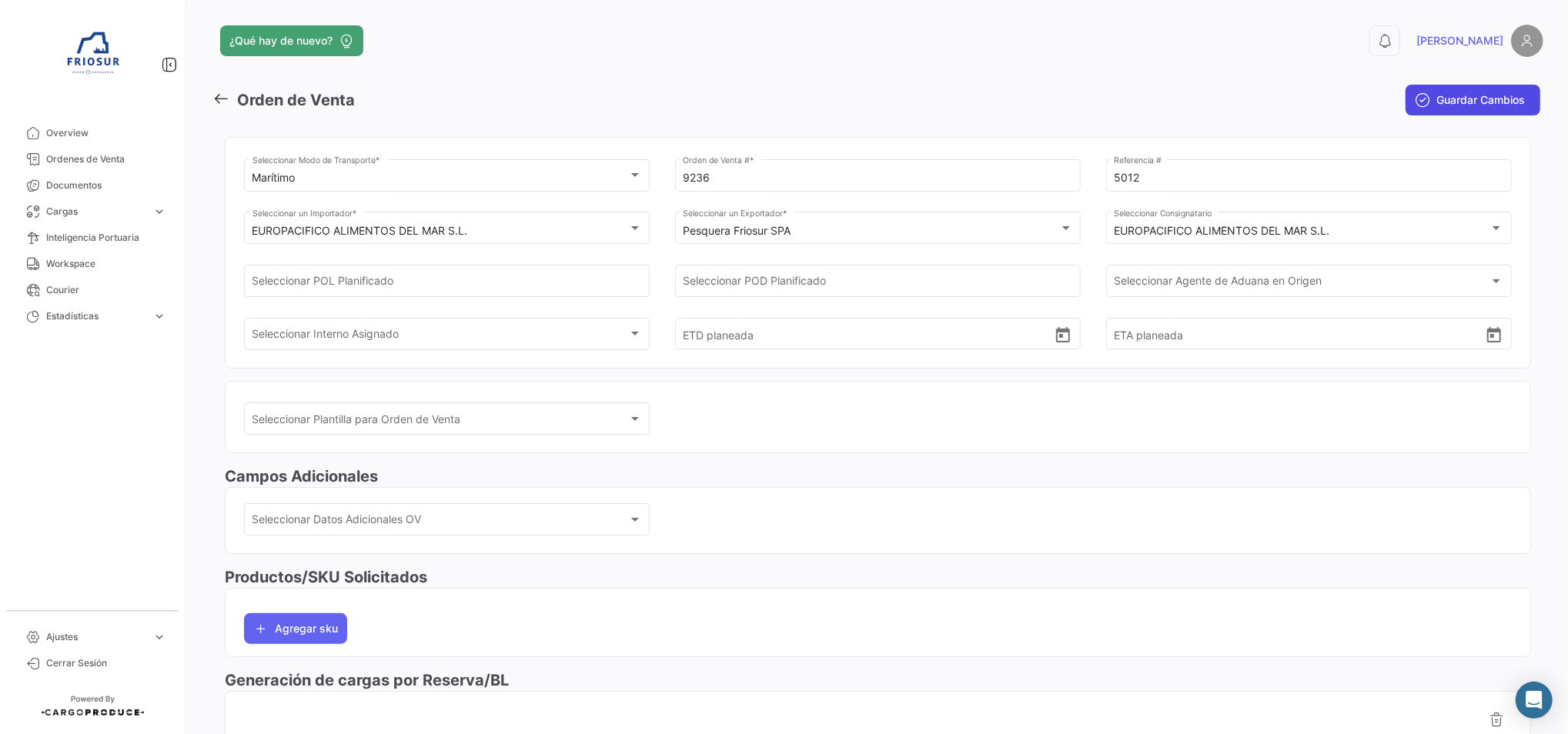
type input "HLCUSCL250944565"
click at [1436, 99] on span "Guardar Cambios" at bounding box center [1480, 99] width 88 height 16
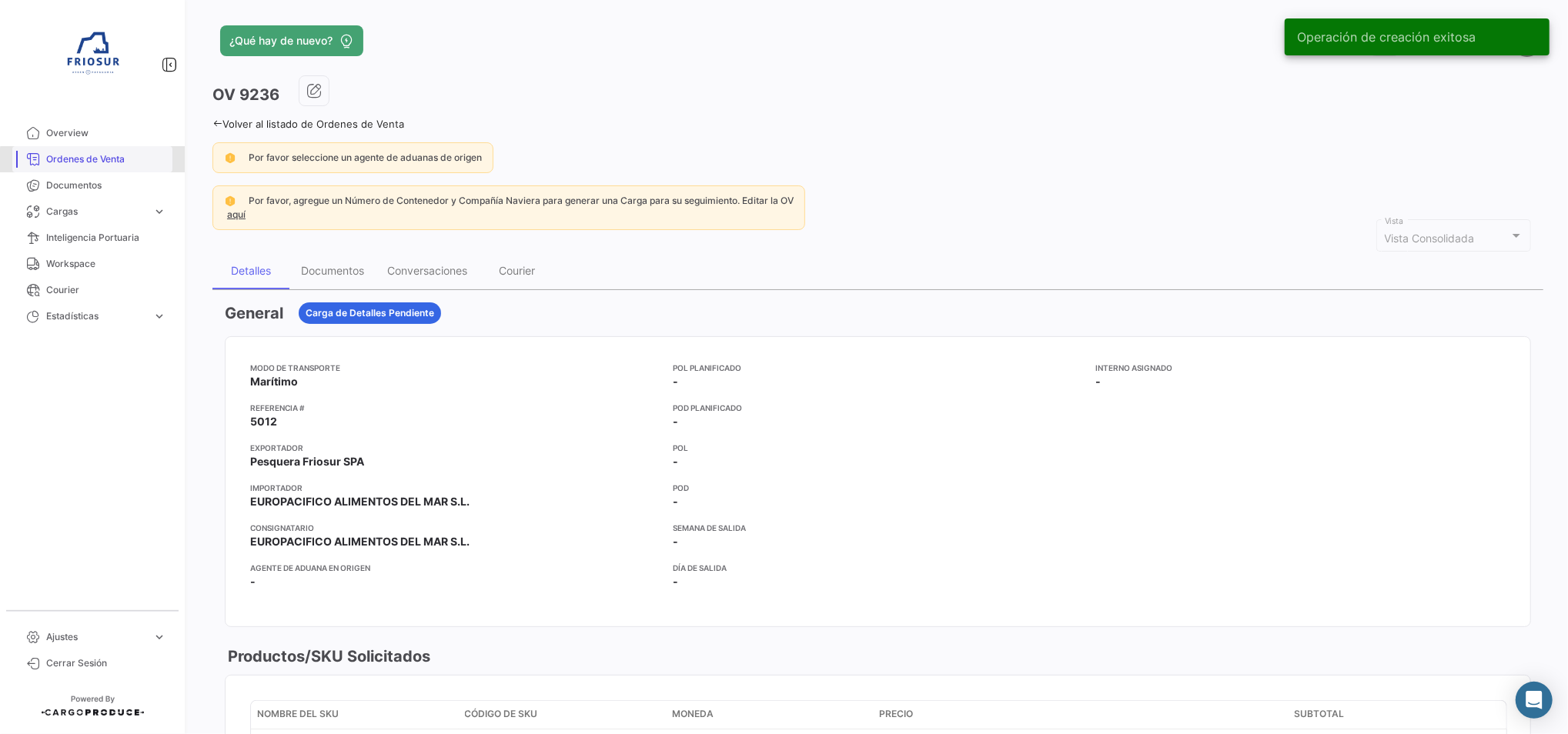
click at [104, 166] on span "Ordenes de Venta" at bounding box center [106, 158] width 120 height 14
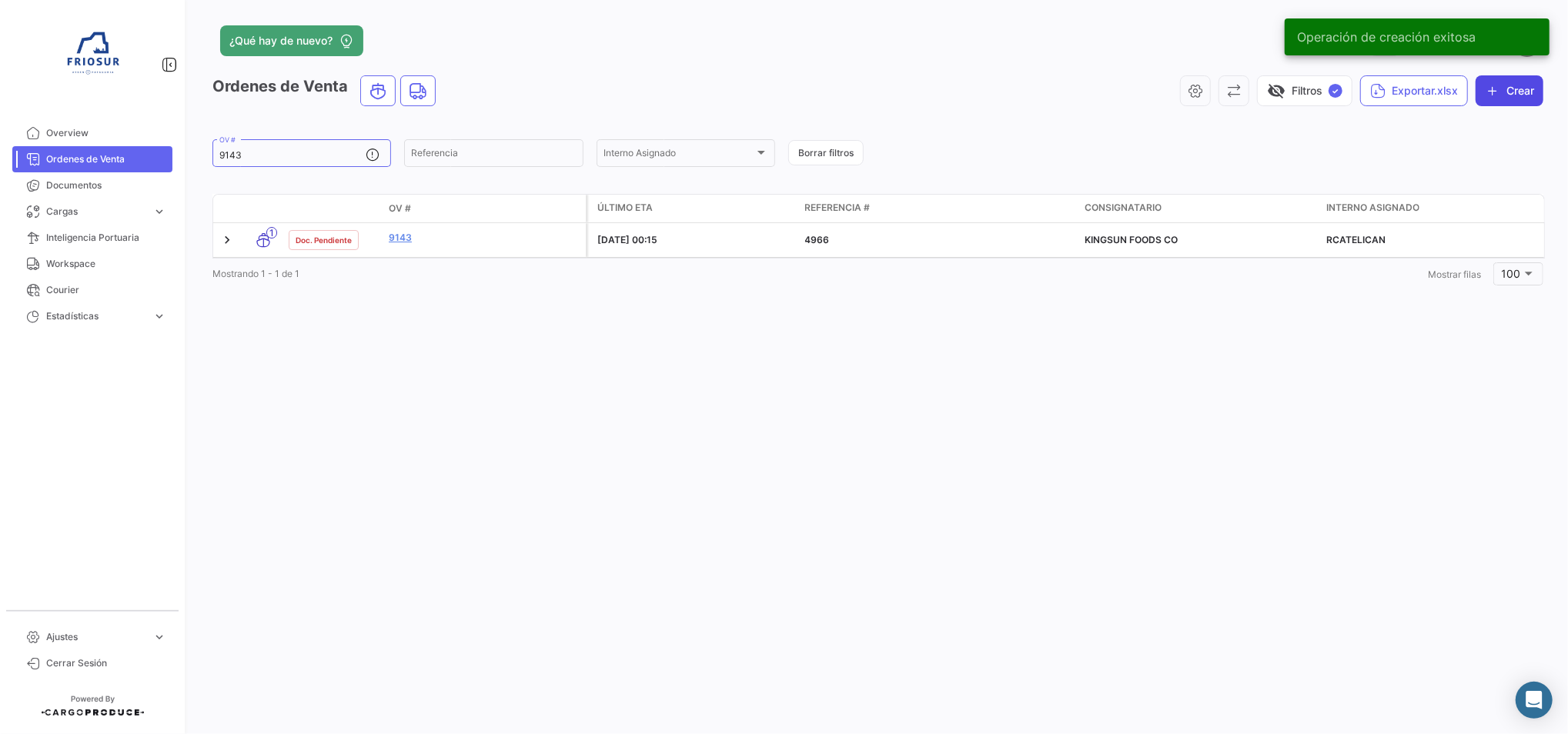
click at [1515, 84] on button "Crear" at bounding box center [1510, 90] width 68 height 30
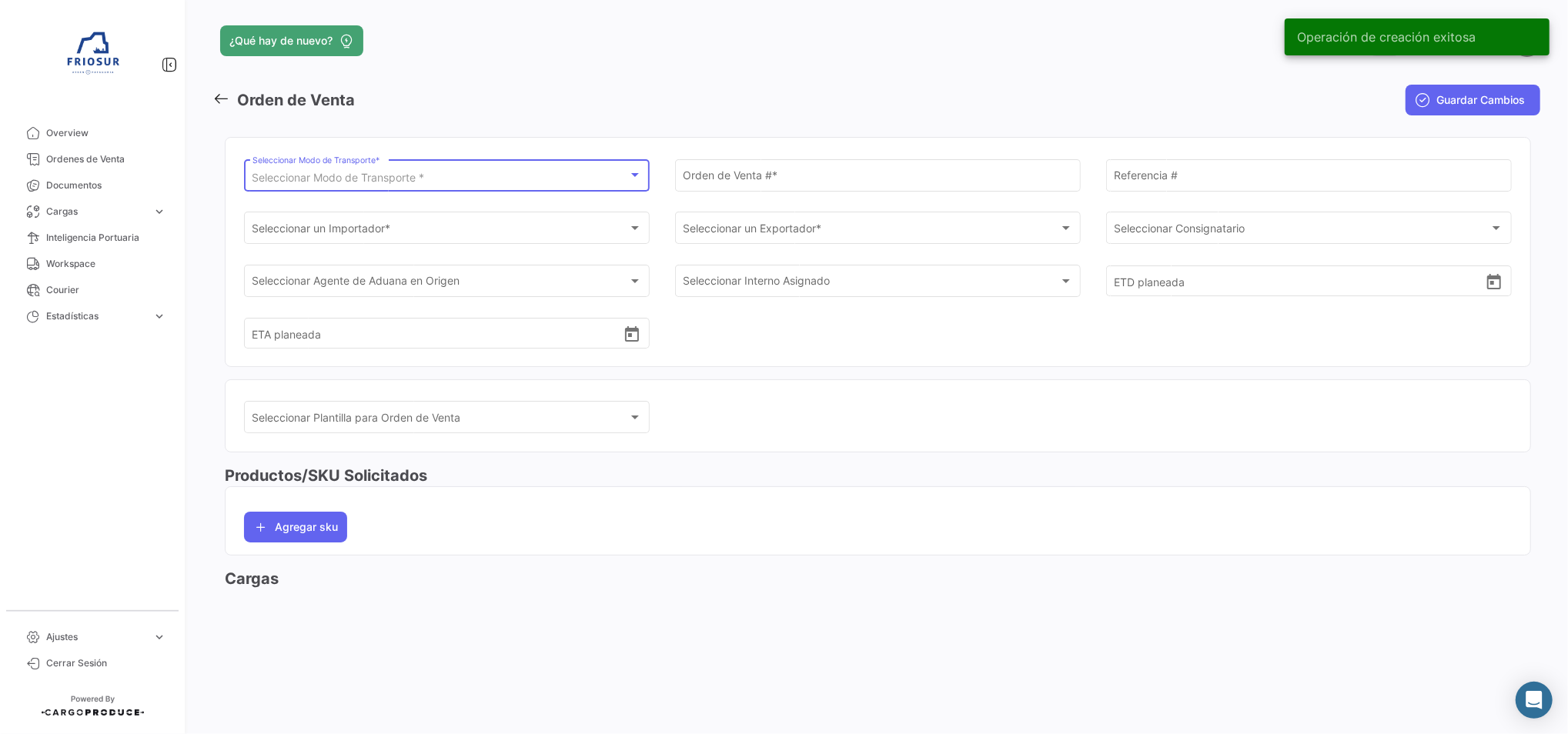
click at [424, 177] on span "Seleccionar Modo de Transporte *" at bounding box center [338, 177] width 172 height 13
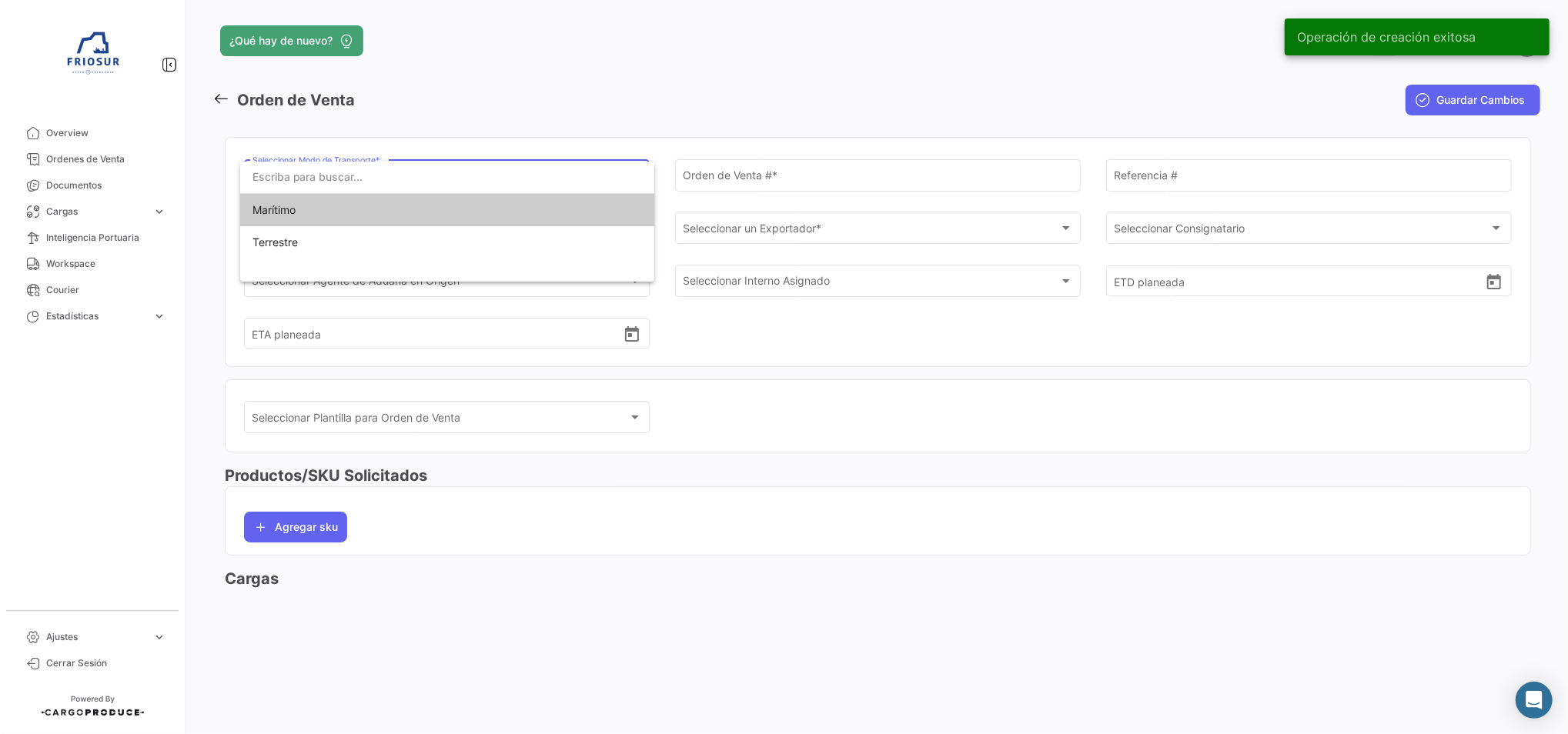
click at [424, 177] on input "dropdown search" at bounding box center [448, 177] width 415 height 32
drag, startPoint x: 368, startPoint y: 209, endPoint x: 382, endPoint y: 204, distance: 14.9
click at [371, 208] on span "Marítimo" at bounding box center [447, 210] width 390 height 32
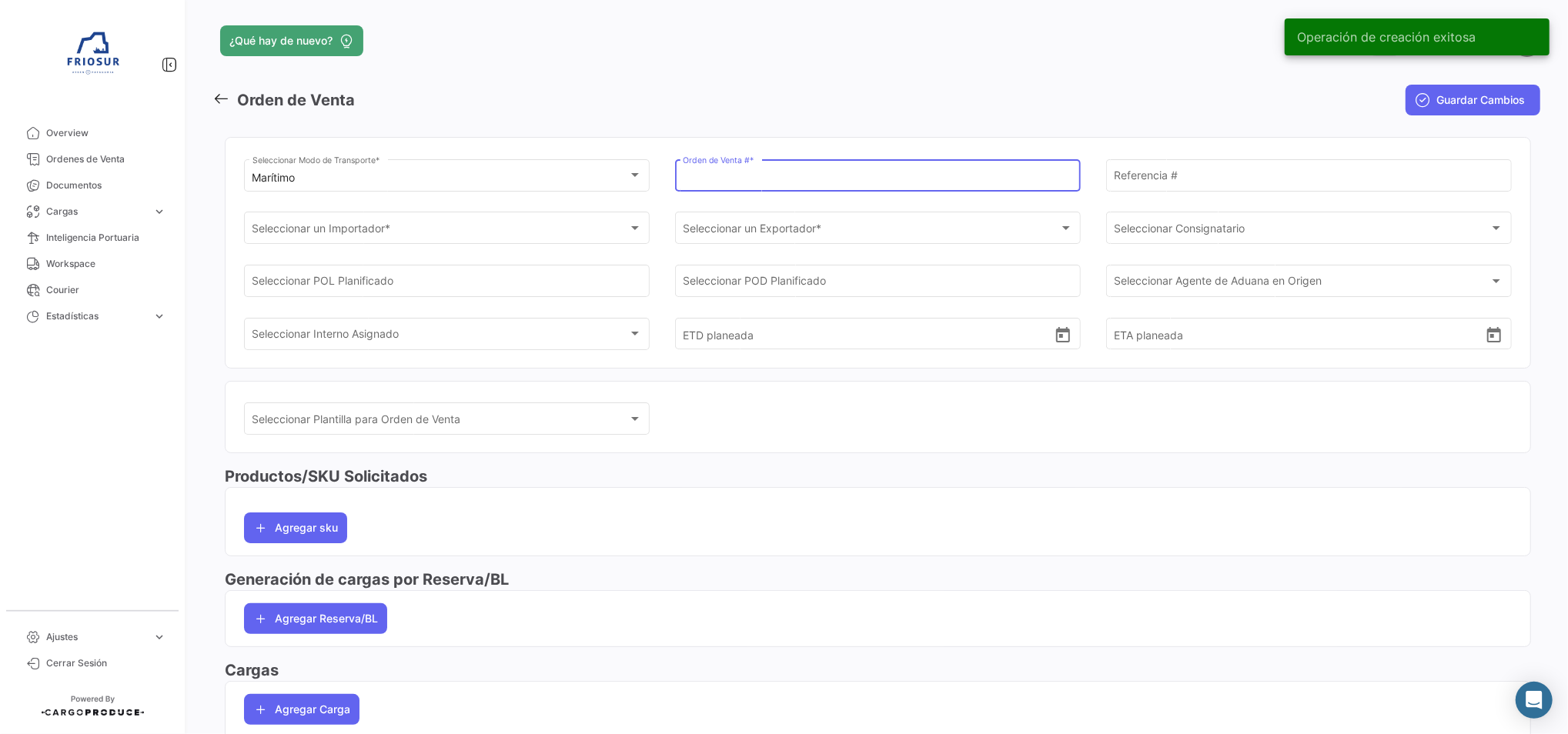
click at [773, 177] on input "Orden de Venta # *" at bounding box center [877, 178] width 390 height 13
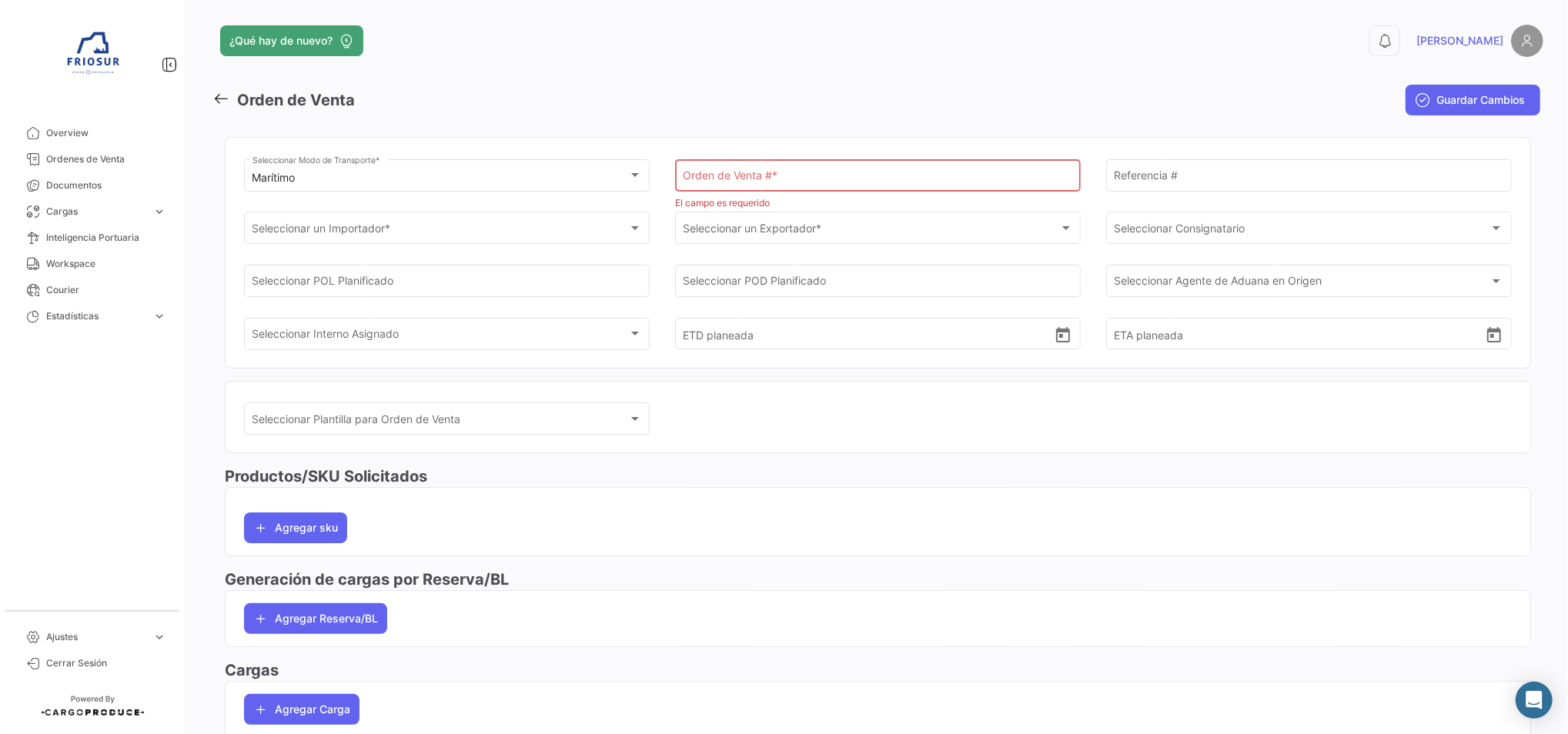
click at [804, 176] on input "Orden de Venta # *" at bounding box center [877, 179] width 390 height 13
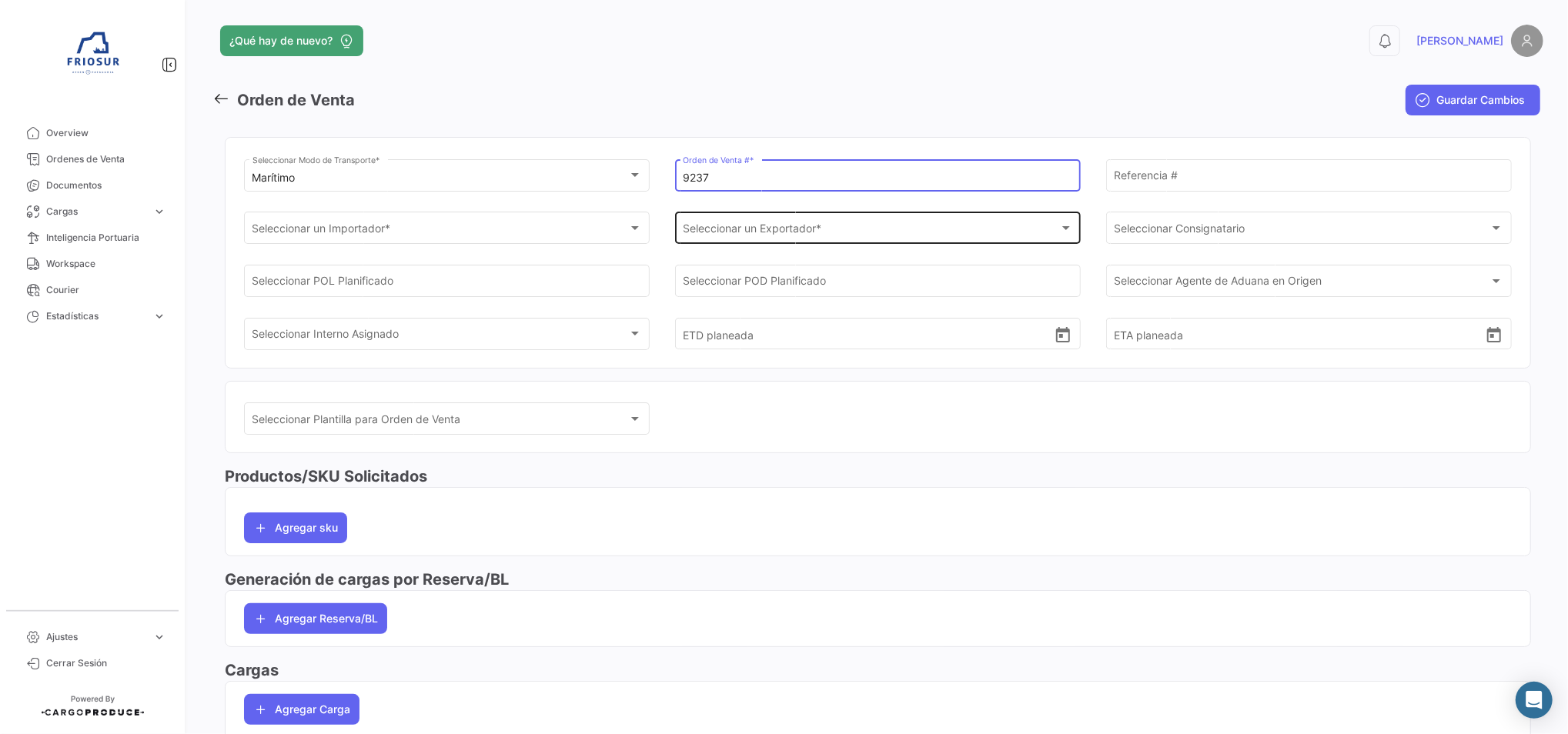
type input "9237"
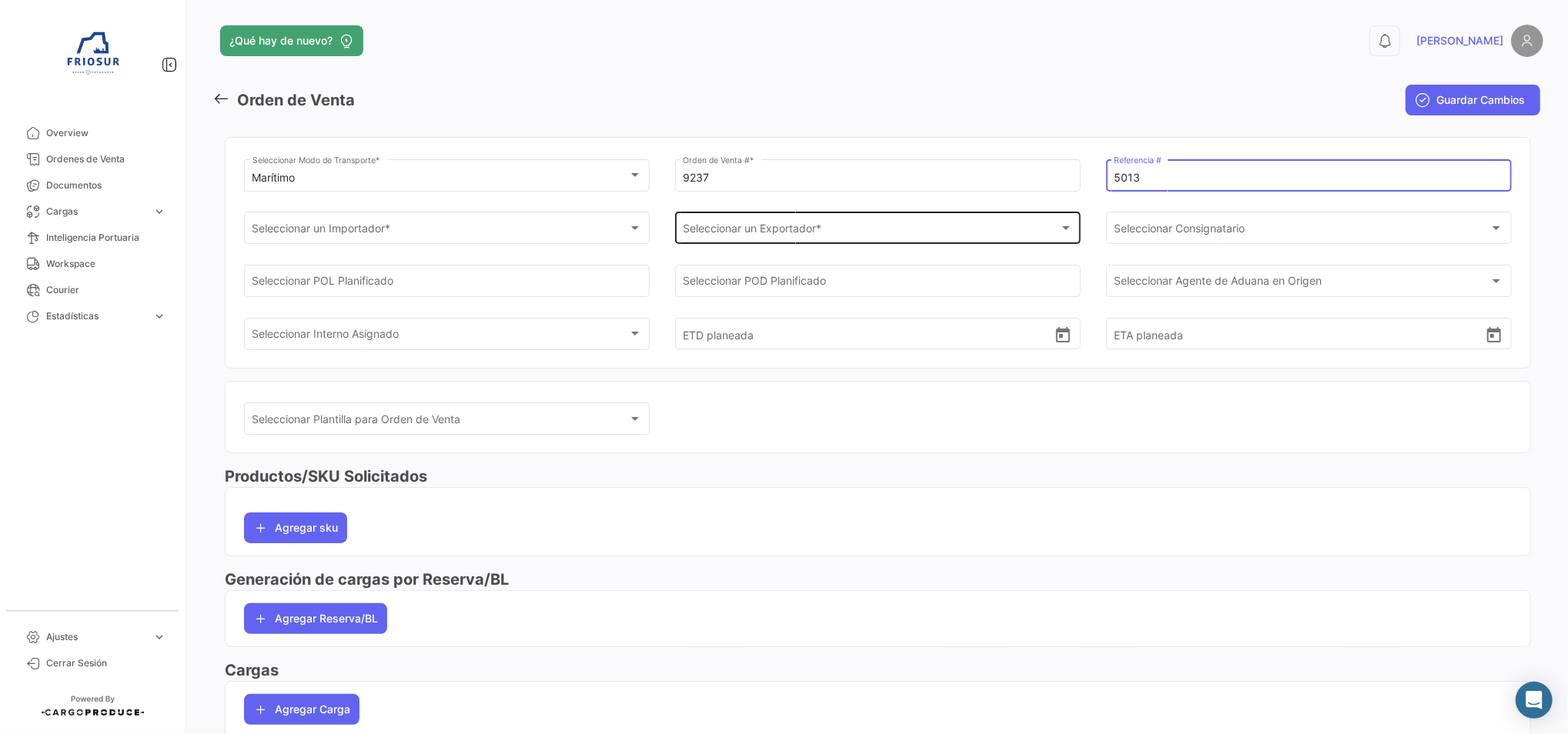
type input "5013"
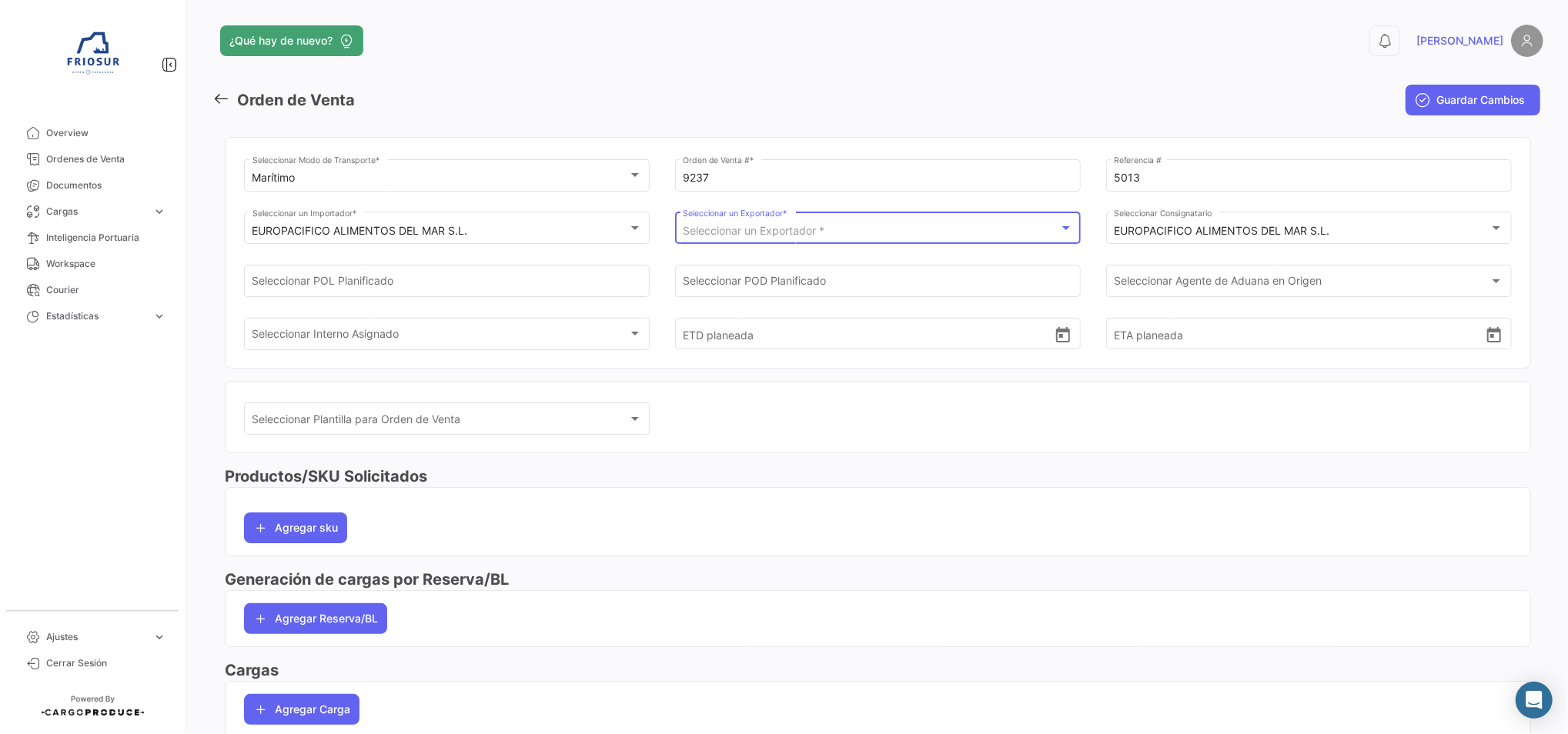
drag, startPoint x: 803, startPoint y: 216, endPoint x: 803, endPoint y: 250, distance: 34.0
click at [803, 250] on div "Seleccionar un Exportador * Seleccionar un Exportador *" at bounding box center [878, 236] width 405 height 48
drag, startPoint x: 803, startPoint y: 250, endPoint x: 990, endPoint y: 225, distance: 188.7
click at [990, 225] on div "Seleccionar un Exportador * Seleccionar un Exportador *" at bounding box center [877, 227] width 390 height 35
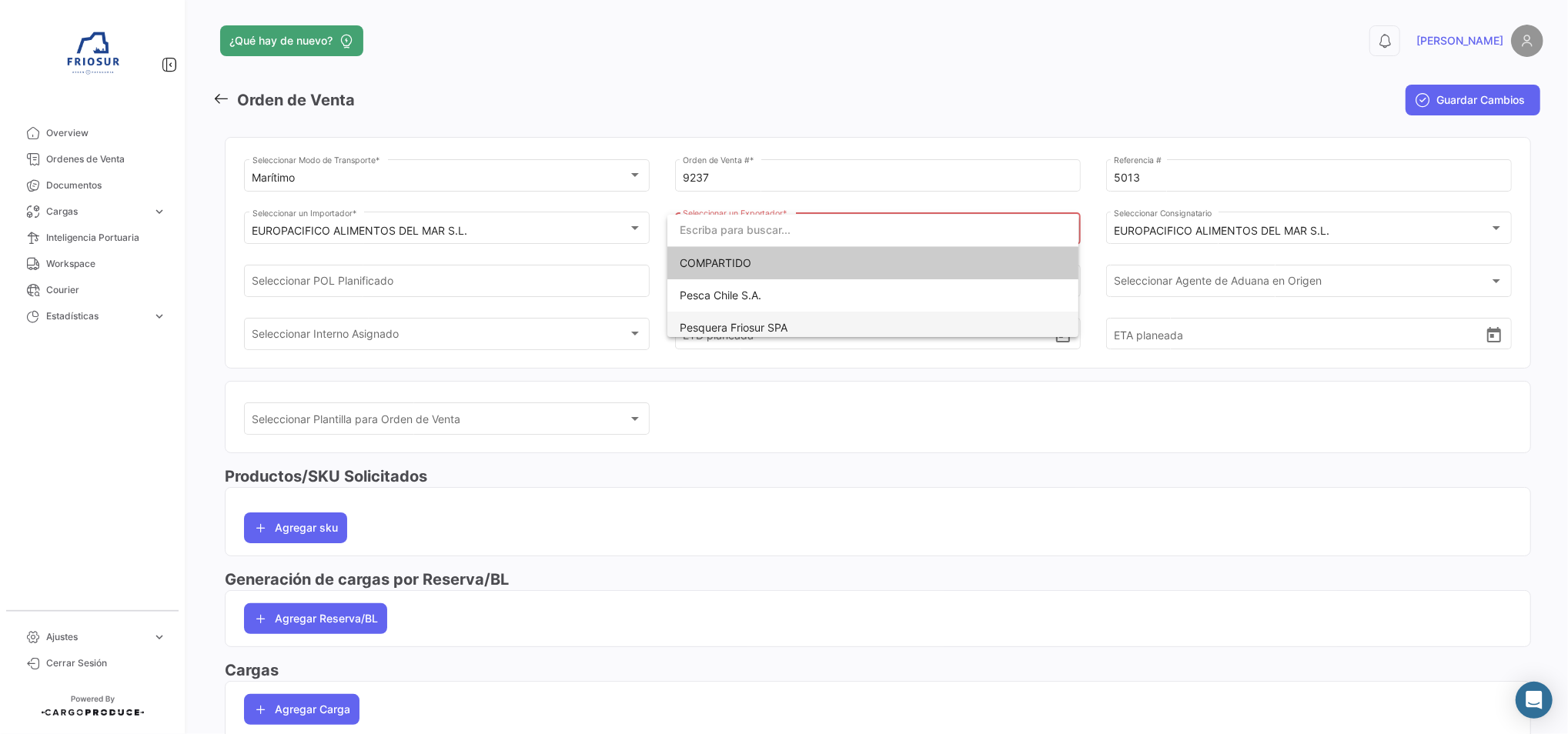
click at [791, 320] on span "Pesquera Friosur SPA" at bounding box center [872, 327] width 386 height 32
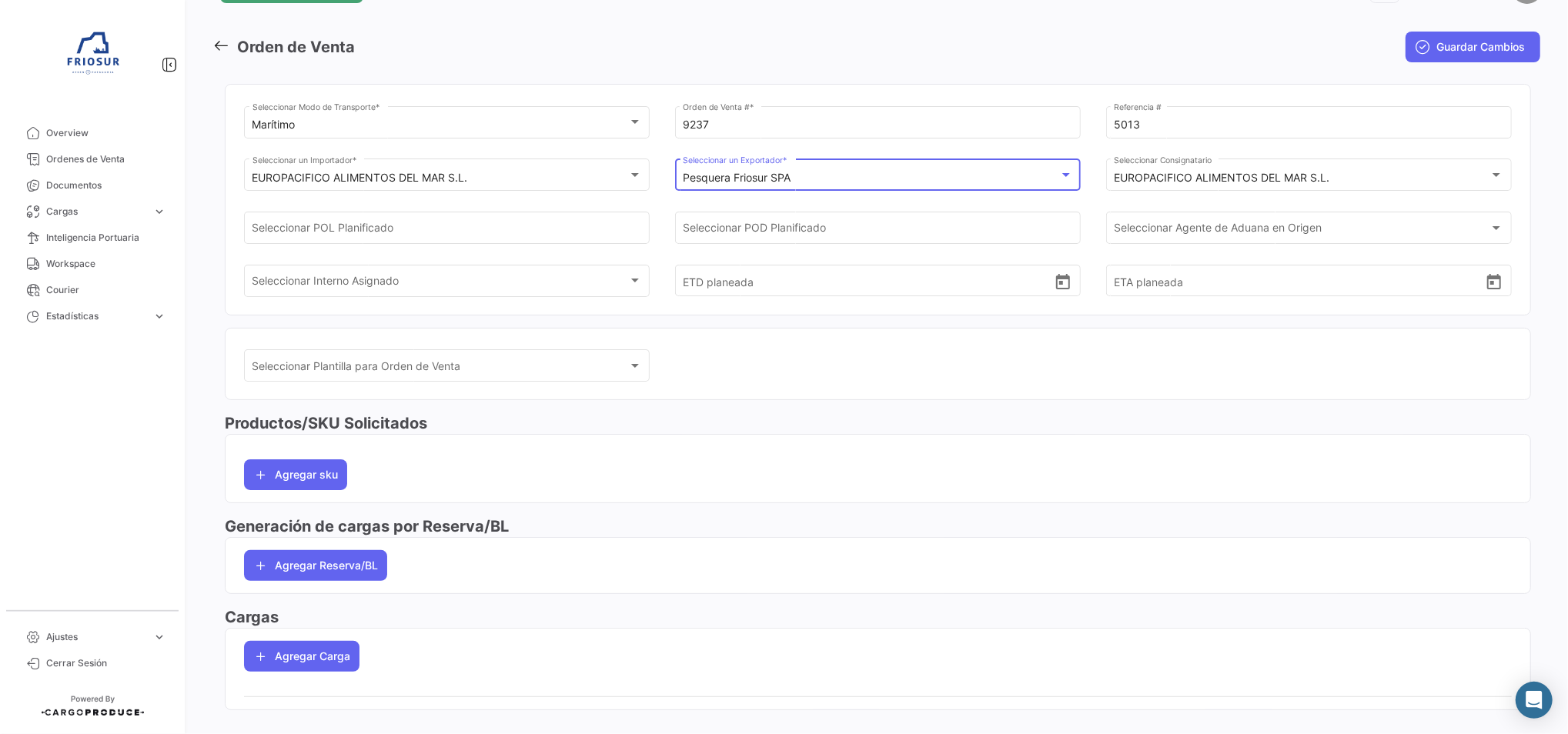
scroll to position [77, 0]
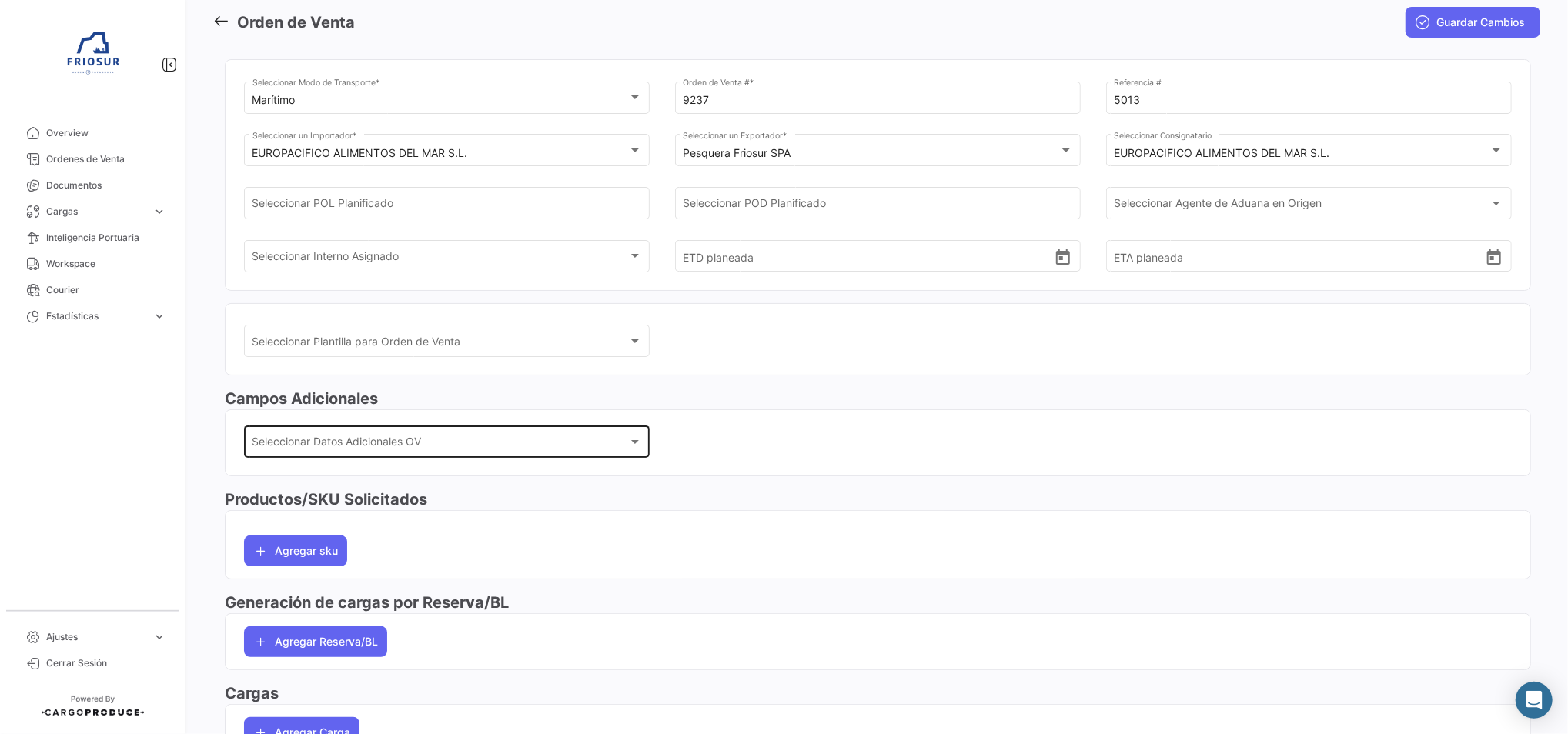
click at [395, 435] on div "Seleccionar Datos Adicionales OV Seleccionar Datos Adicionales OV" at bounding box center [447, 440] width 390 height 35
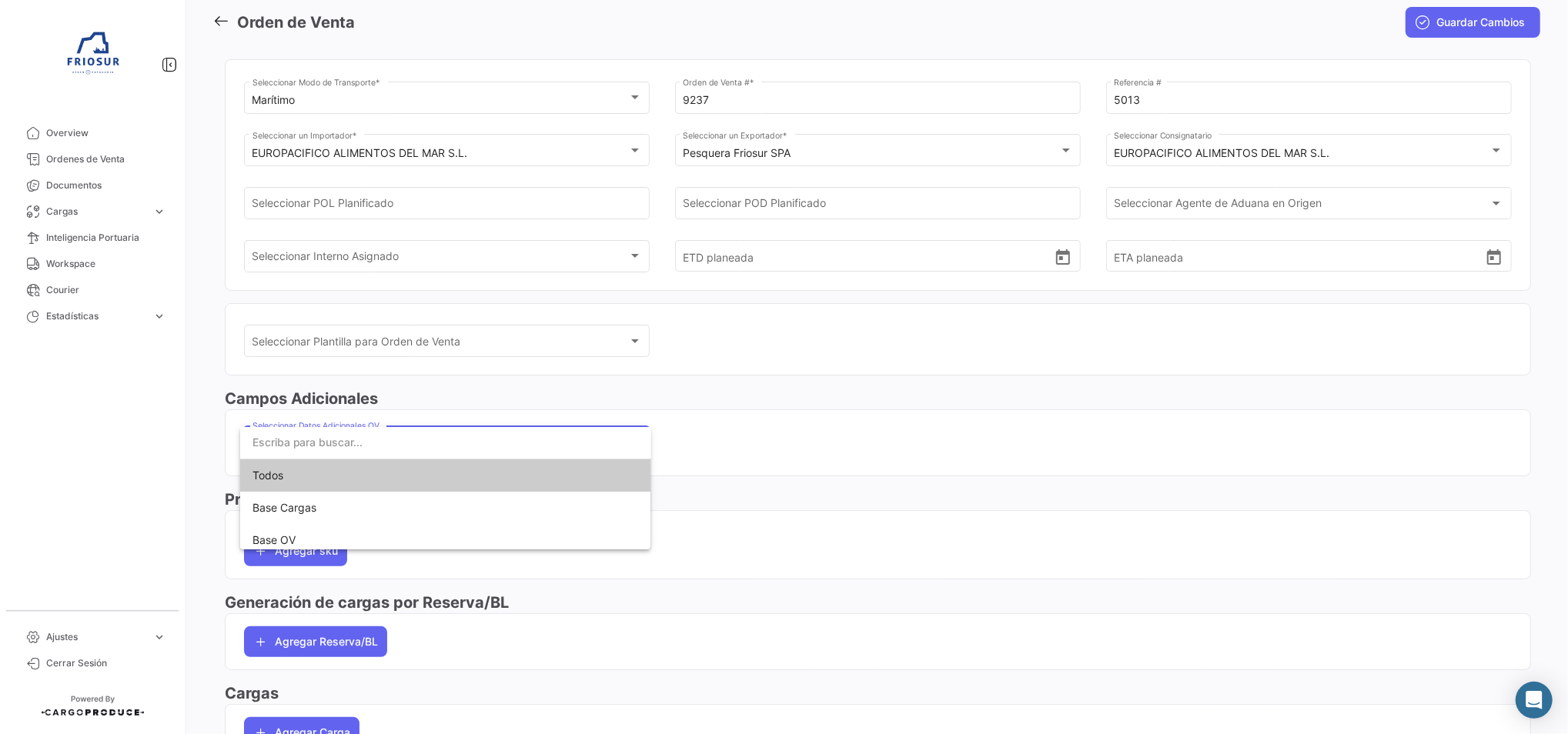
click at [451, 428] on input "dropdown search" at bounding box center [446, 442] width 411 height 32
click at [354, 639] on div at bounding box center [784, 367] width 1568 height 734
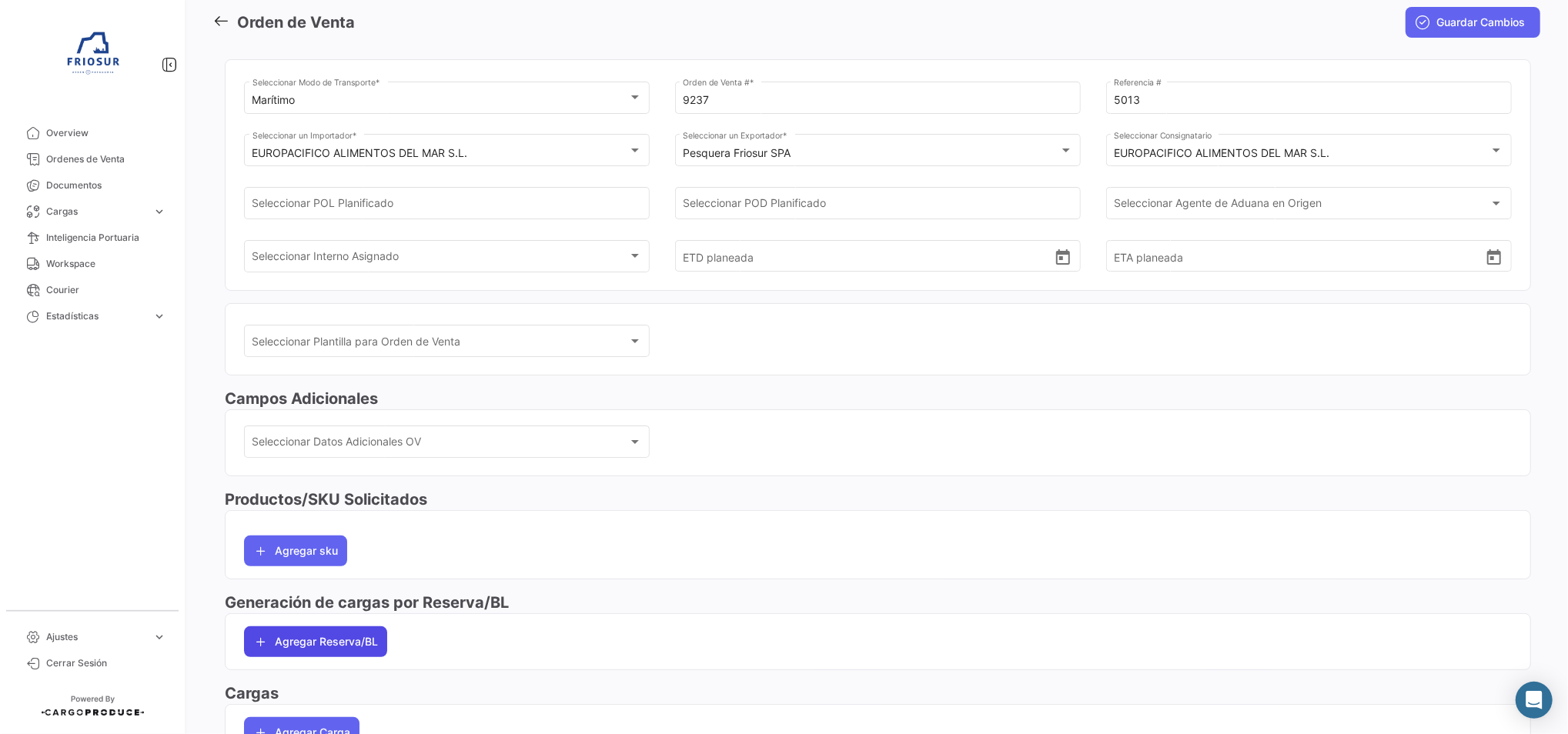
click at [358, 626] on button "Agregar Reserva/BL" at bounding box center [315, 641] width 143 height 30
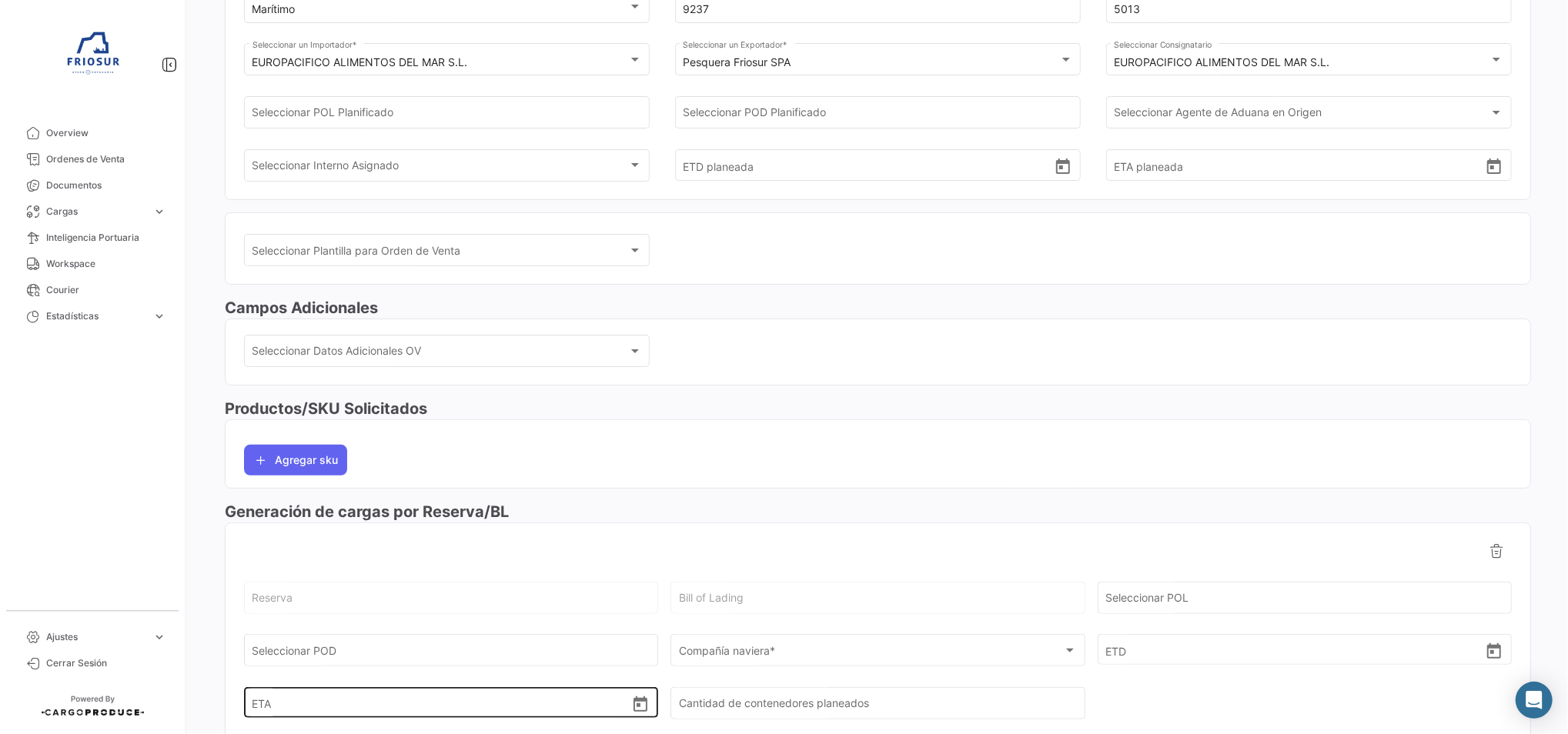
scroll to position [283, 0]
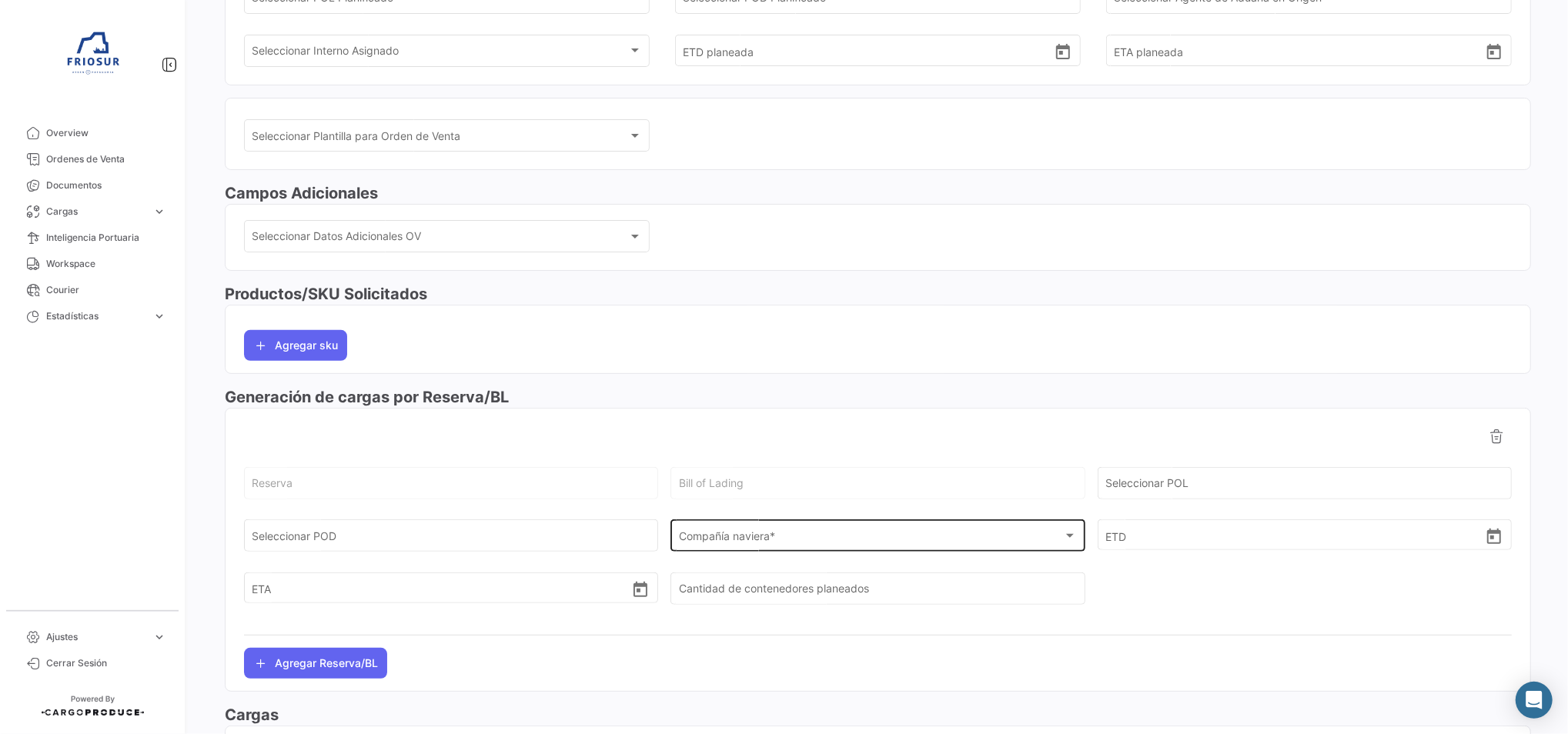
click at [736, 540] on span "Compañía naviera *" at bounding box center [871, 539] width 384 height 13
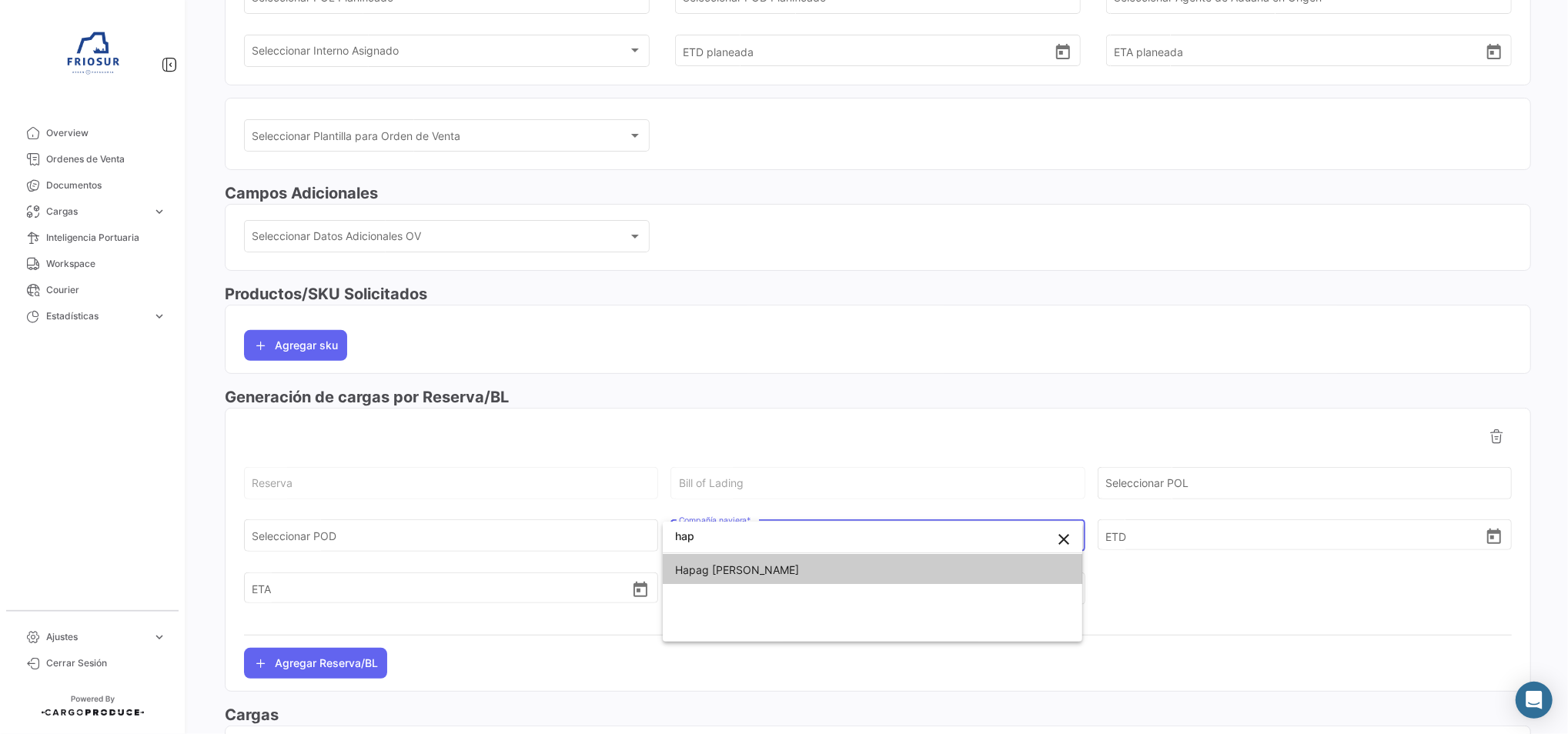
type input "hap"
click at [733, 564] on span "Hapag [PERSON_NAME]" at bounding box center [737, 570] width 124 height 13
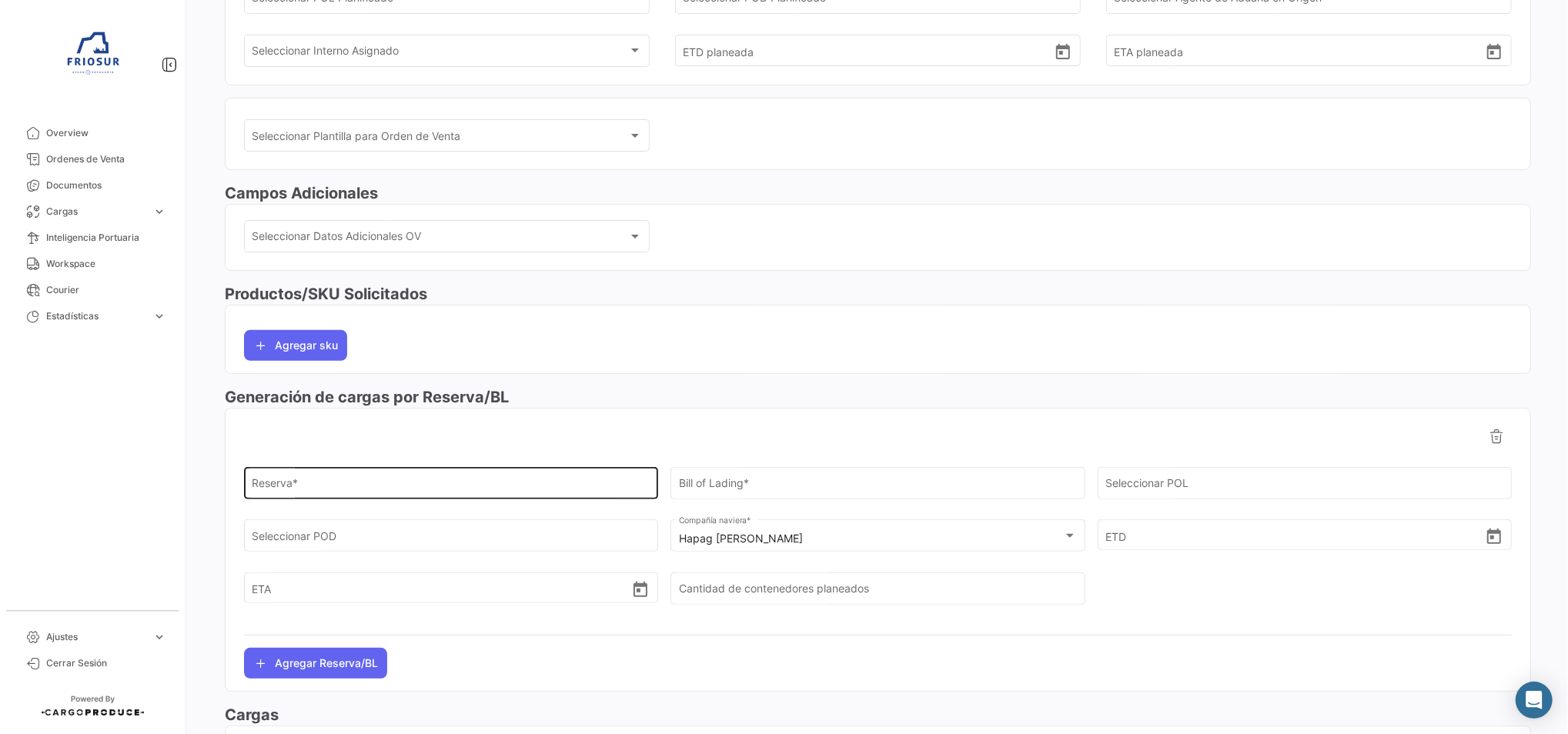
click at [400, 485] on input "Reserva *" at bounding box center [451, 486] width 398 height 13
paste input "21776010"
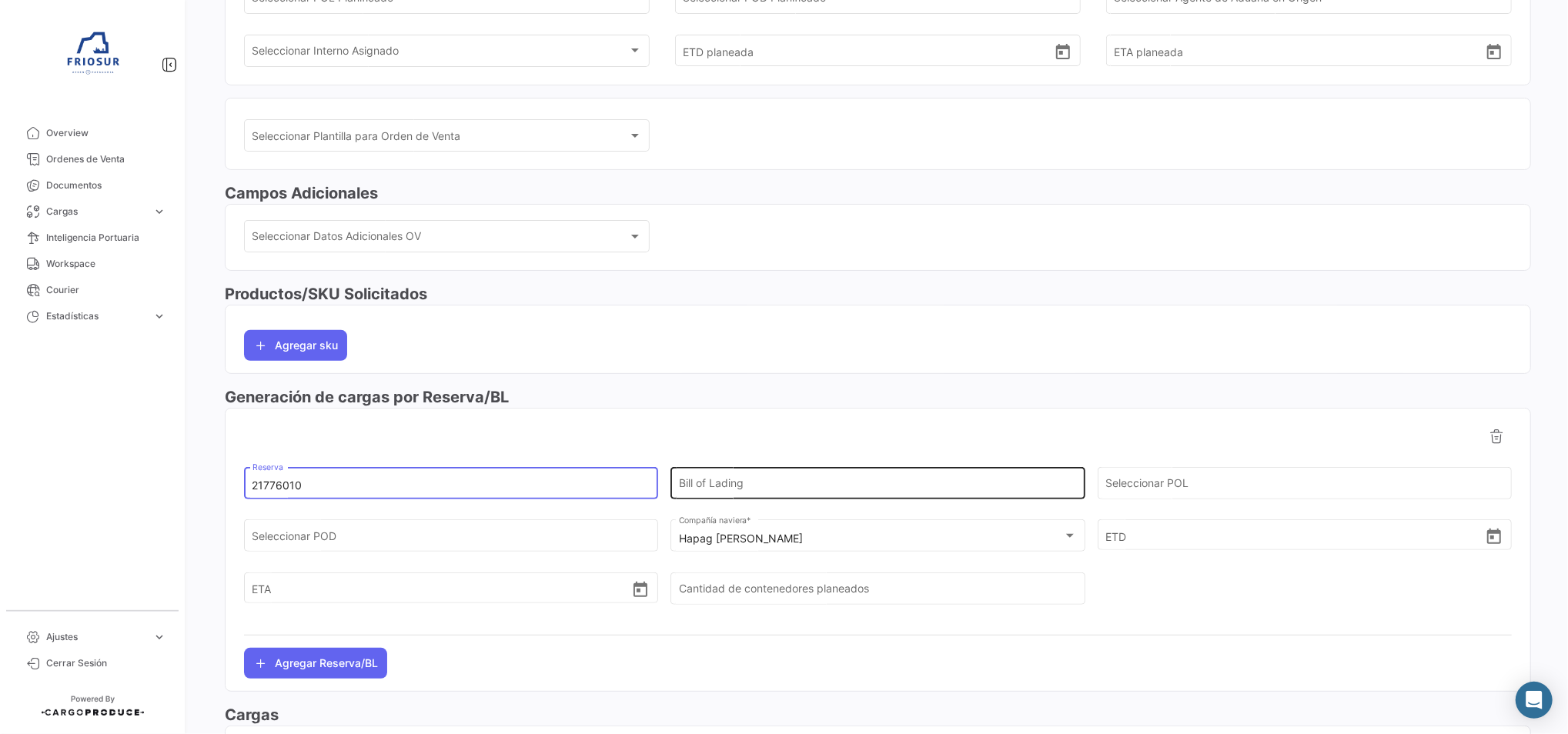
type input "21776010"
click at [916, 488] on input "Bill of Lading" at bounding box center [878, 486] width 398 height 13
click at [811, 480] on input "Bill of Lading" at bounding box center [878, 486] width 398 height 13
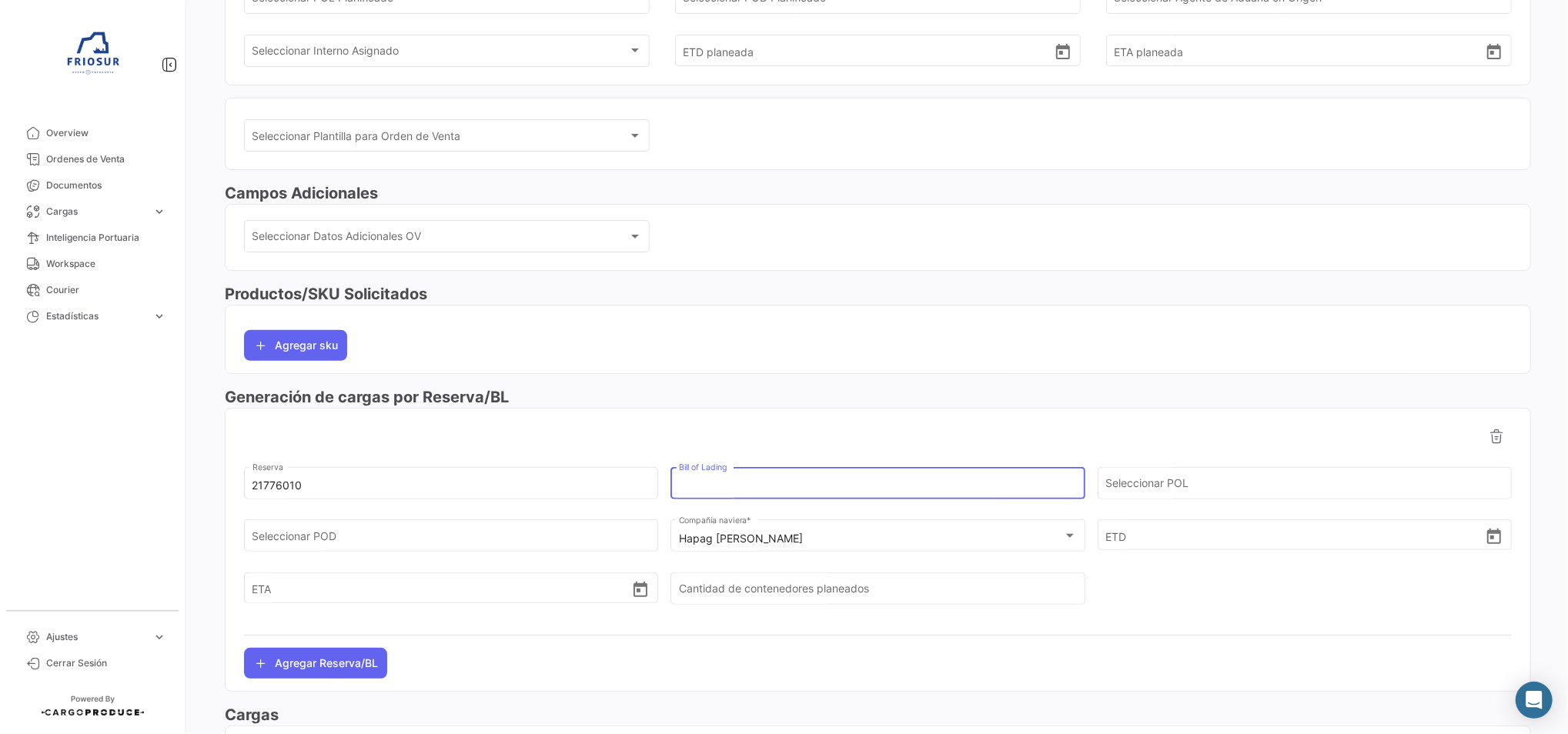
paste input "HLCUSCL250953390"
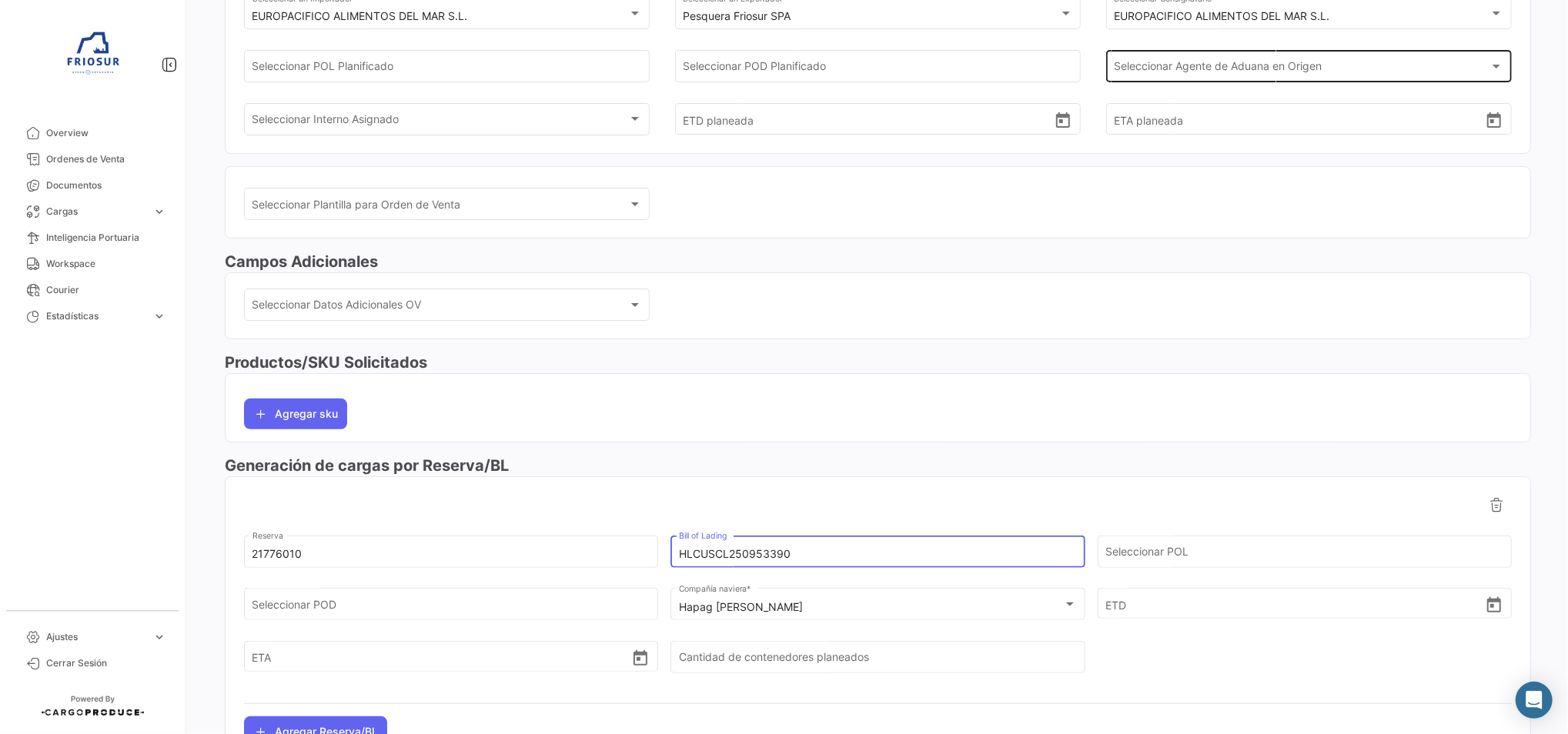
scroll to position [0, 0]
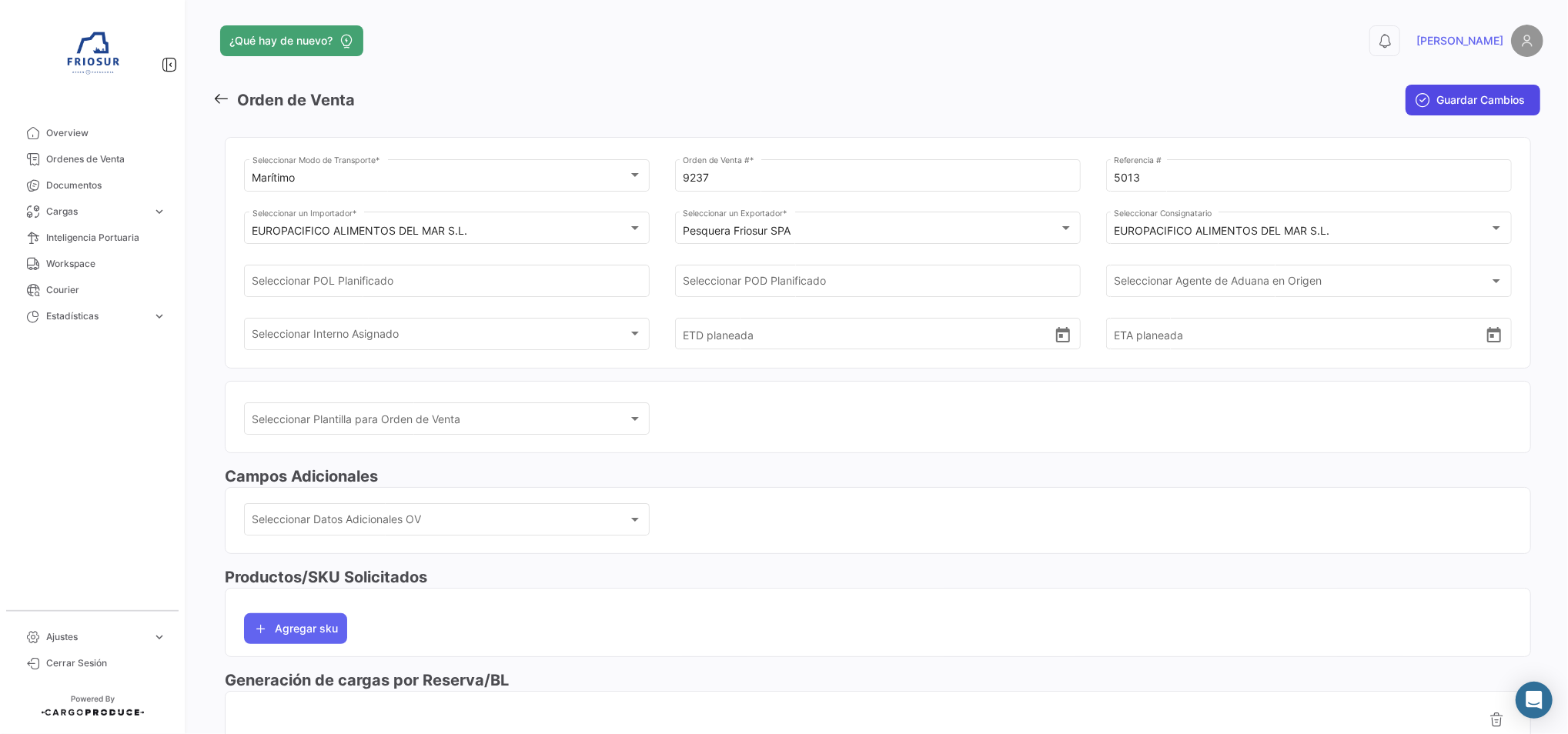
type input "HLCUSCL250953390"
click at [1423, 99] on button "Guardar Cambios" at bounding box center [1473, 99] width 135 height 30
